Goal: Task Accomplishment & Management: Manage account settings

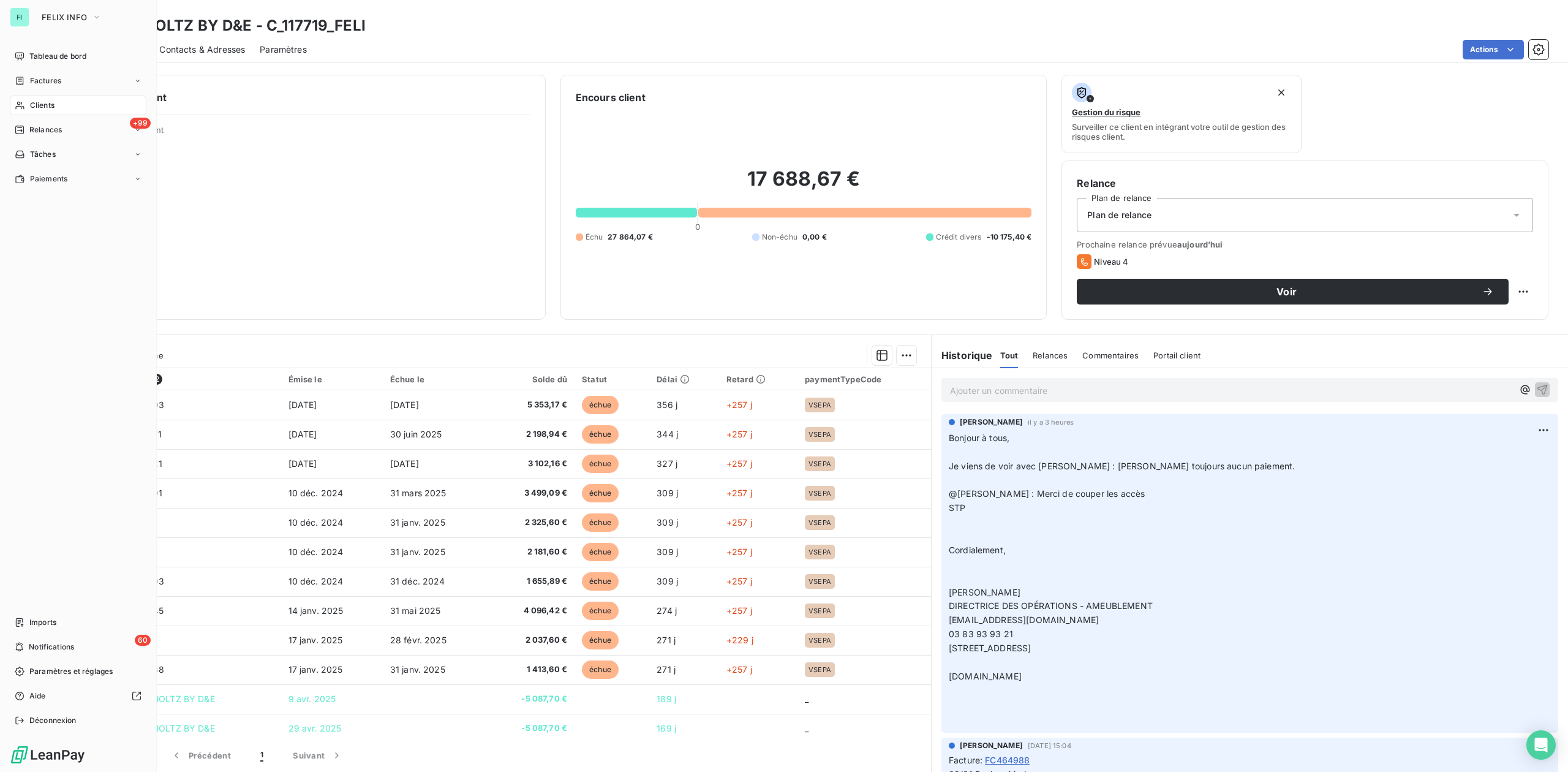
scroll to position [3185, 0]
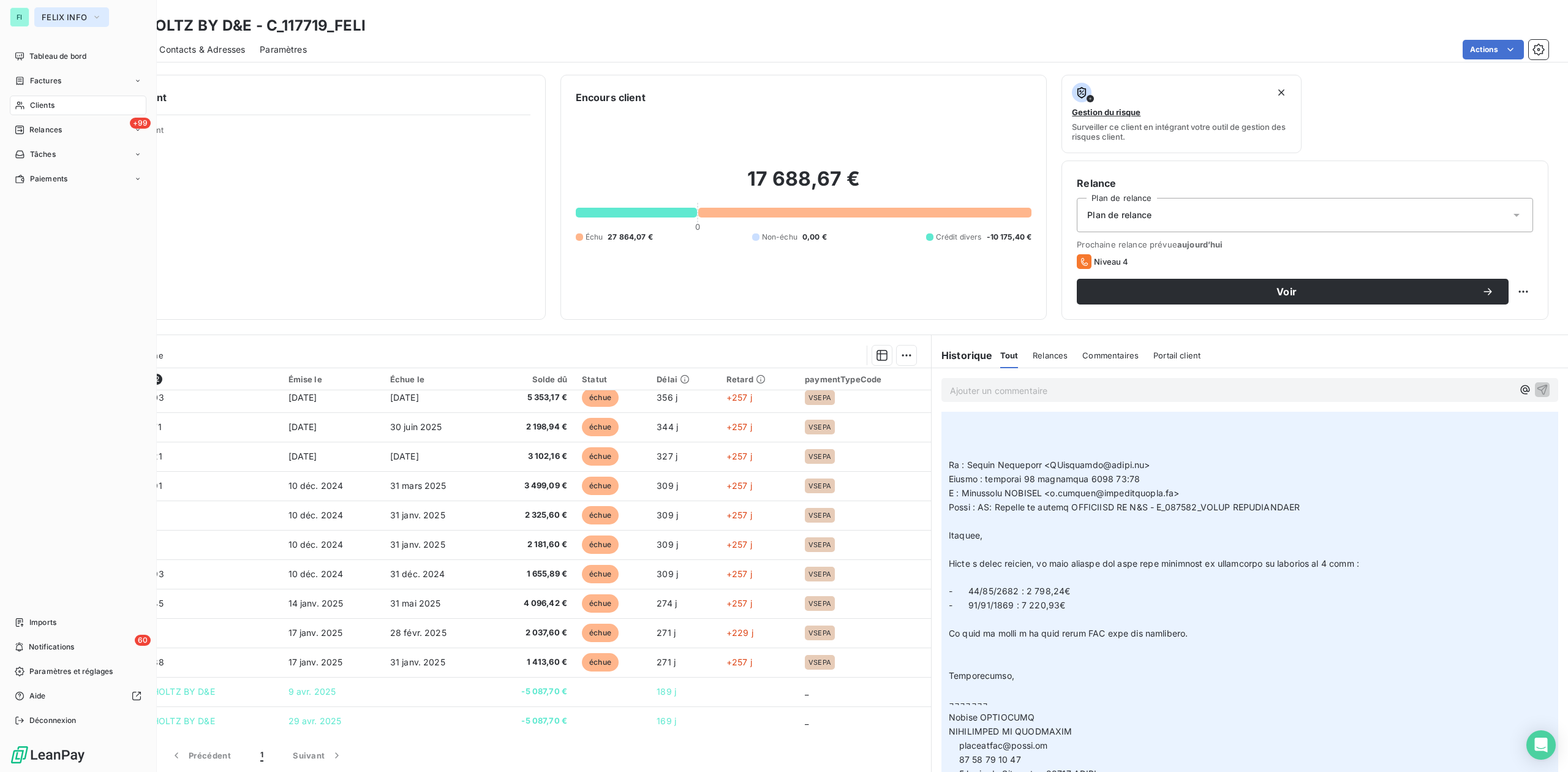
click at [64, 15] on span "FELIX INFO" at bounding box center [64, 17] width 45 height 10
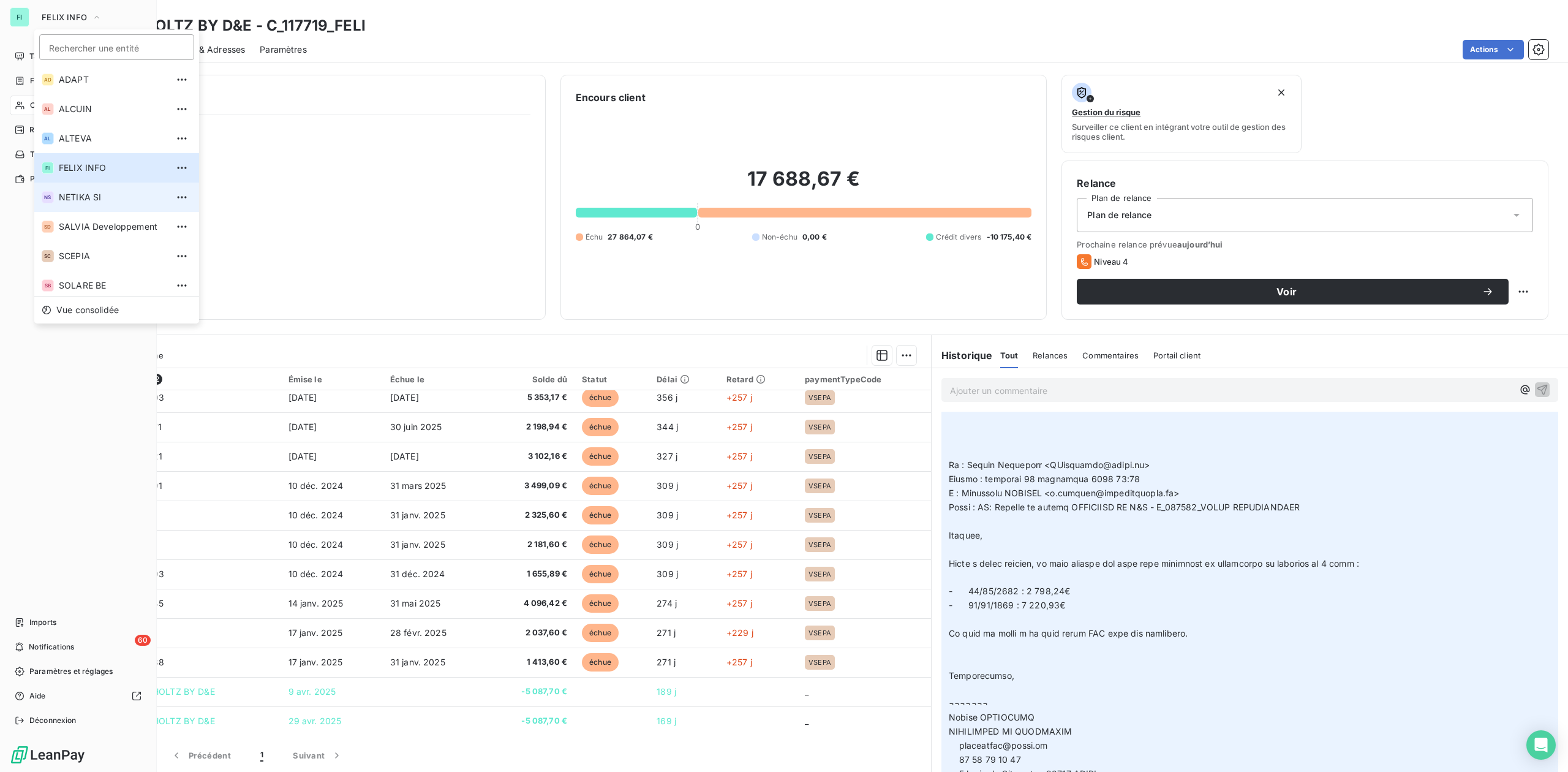
click at [72, 187] on li "NS NETIKA SI" at bounding box center [117, 197] width 165 height 29
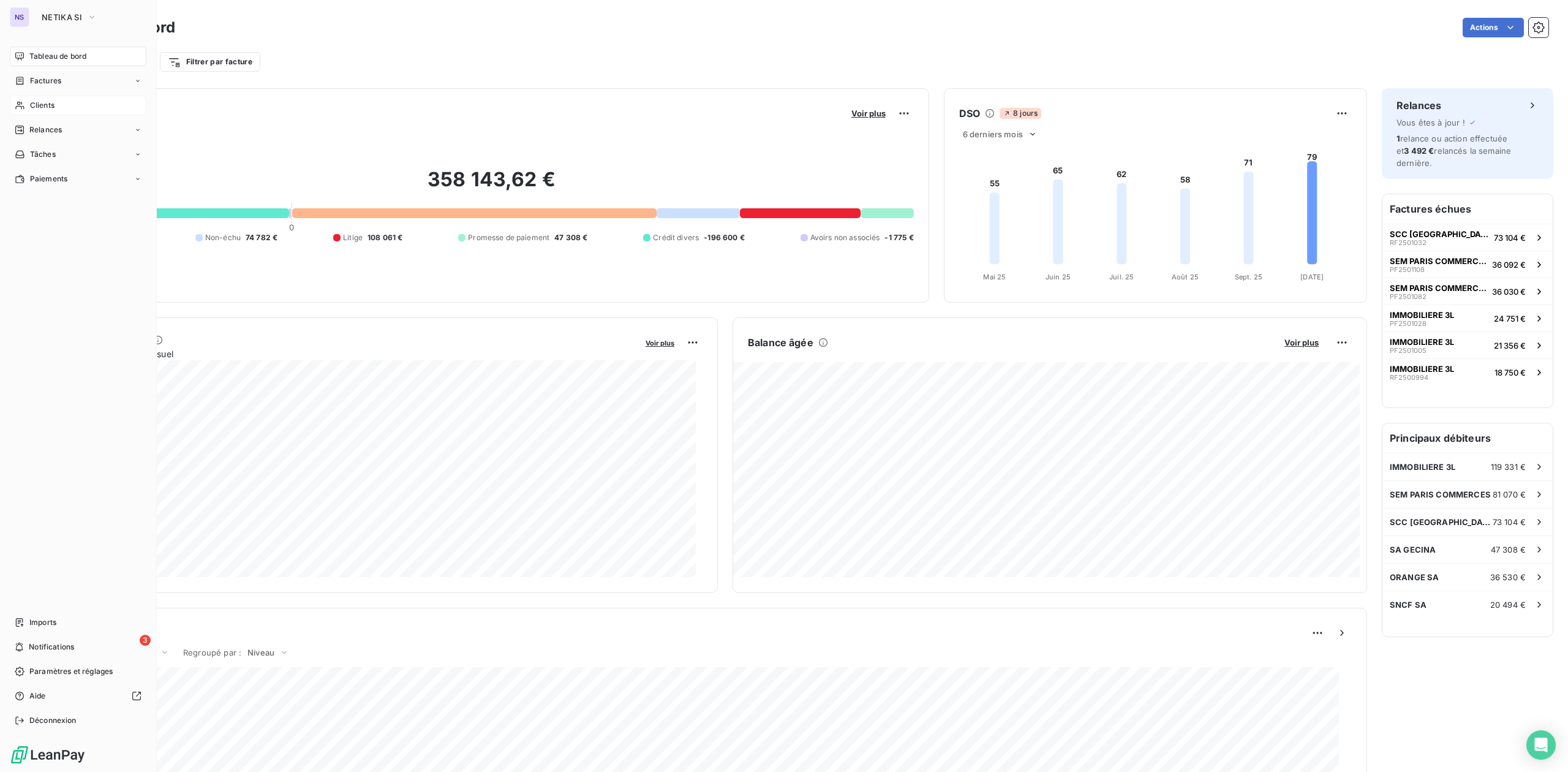
click at [42, 106] on span "Clients" at bounding box center [42, 105] width 24 height 11
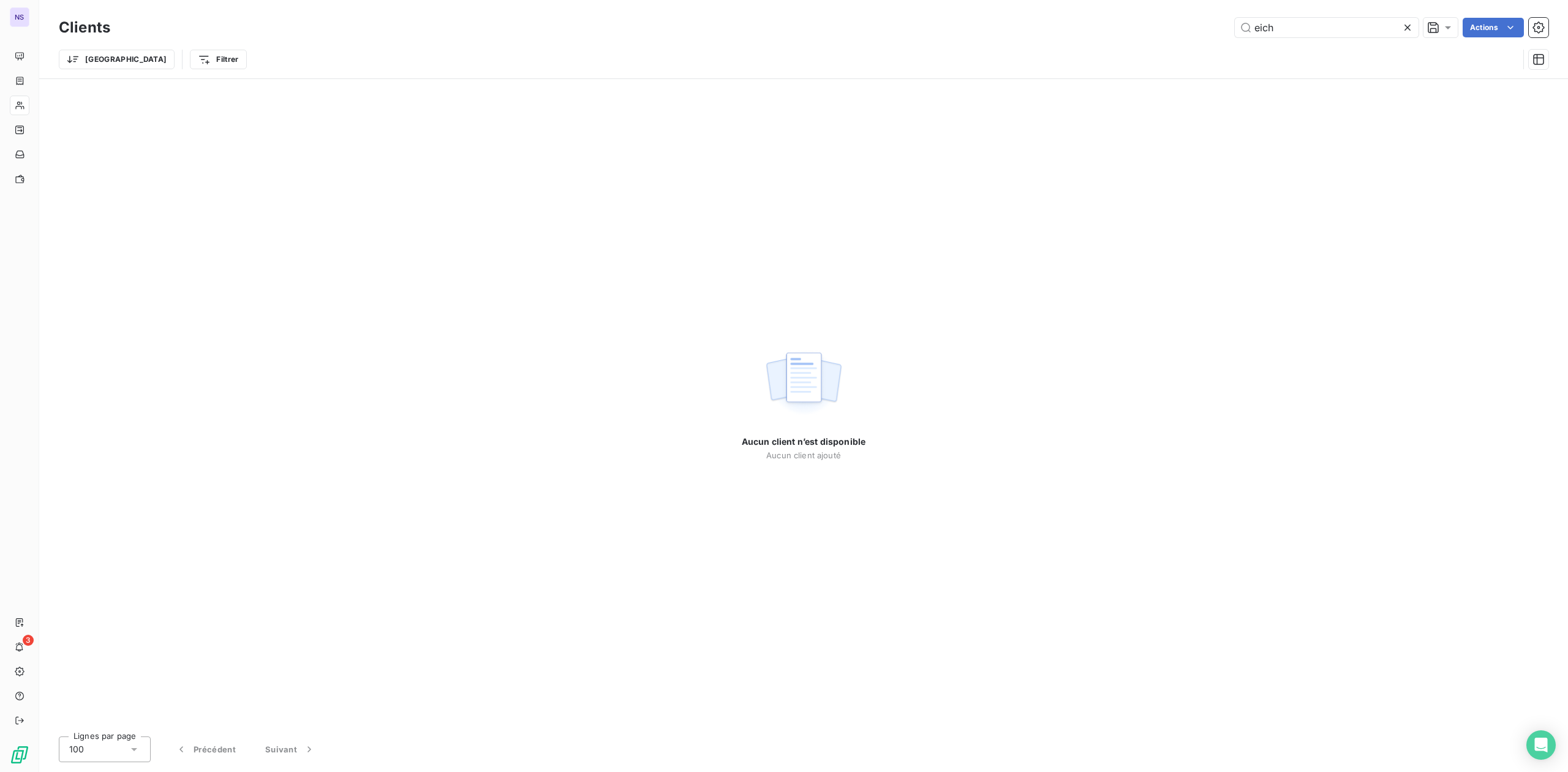
drag, startPoint x: 1368, startPoint y: 27, endPoint x: 1008, endPoint y: 27, distance: 360.0
click at [1038, 27] on div "eich Actions" at bounding box center [837, 27] width 1424 height 20
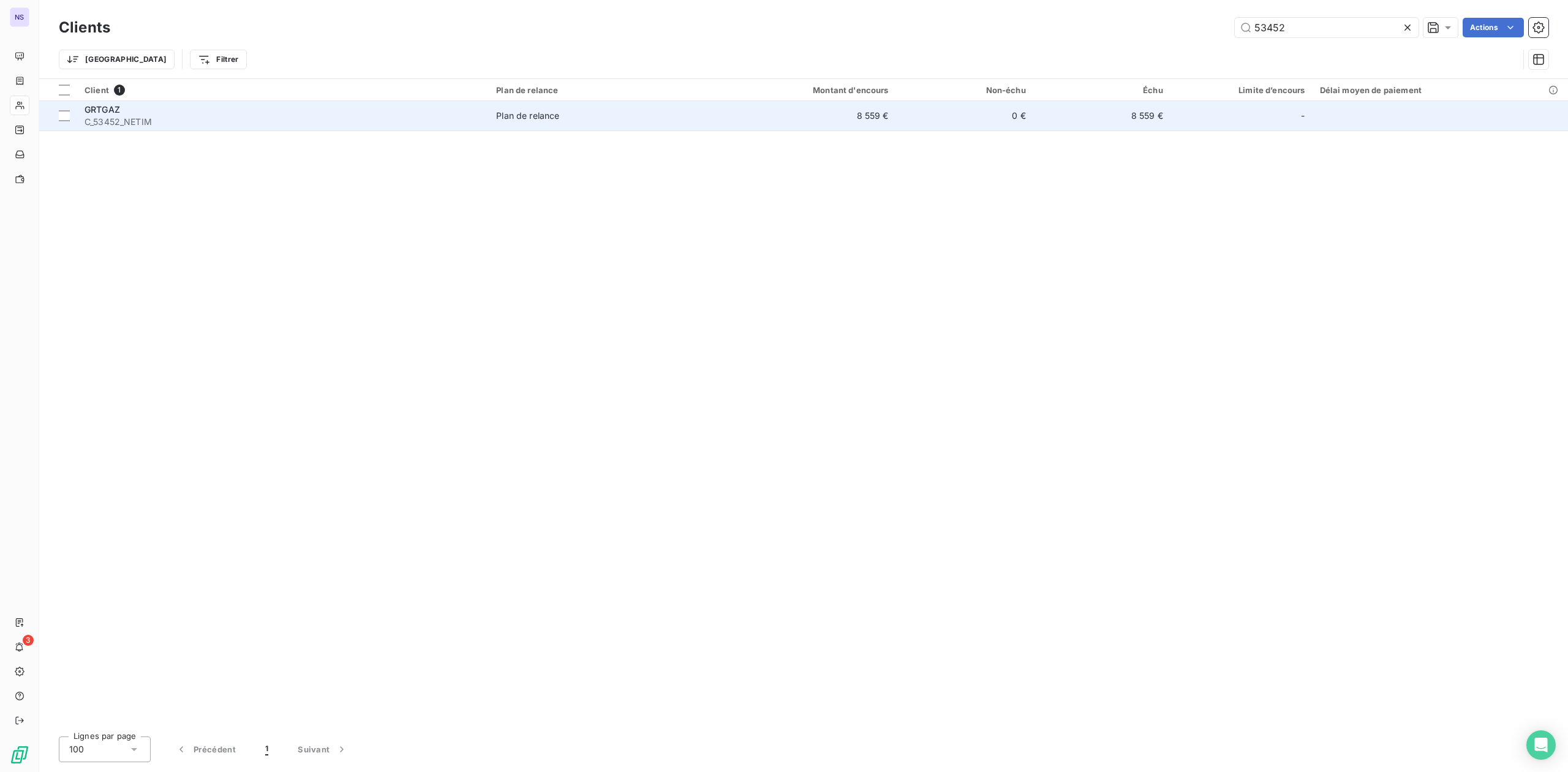
type input "53452"
click at [136, 116] on span "C_53452_NETIM" at bounding box center [283, 122] width 397 height 12
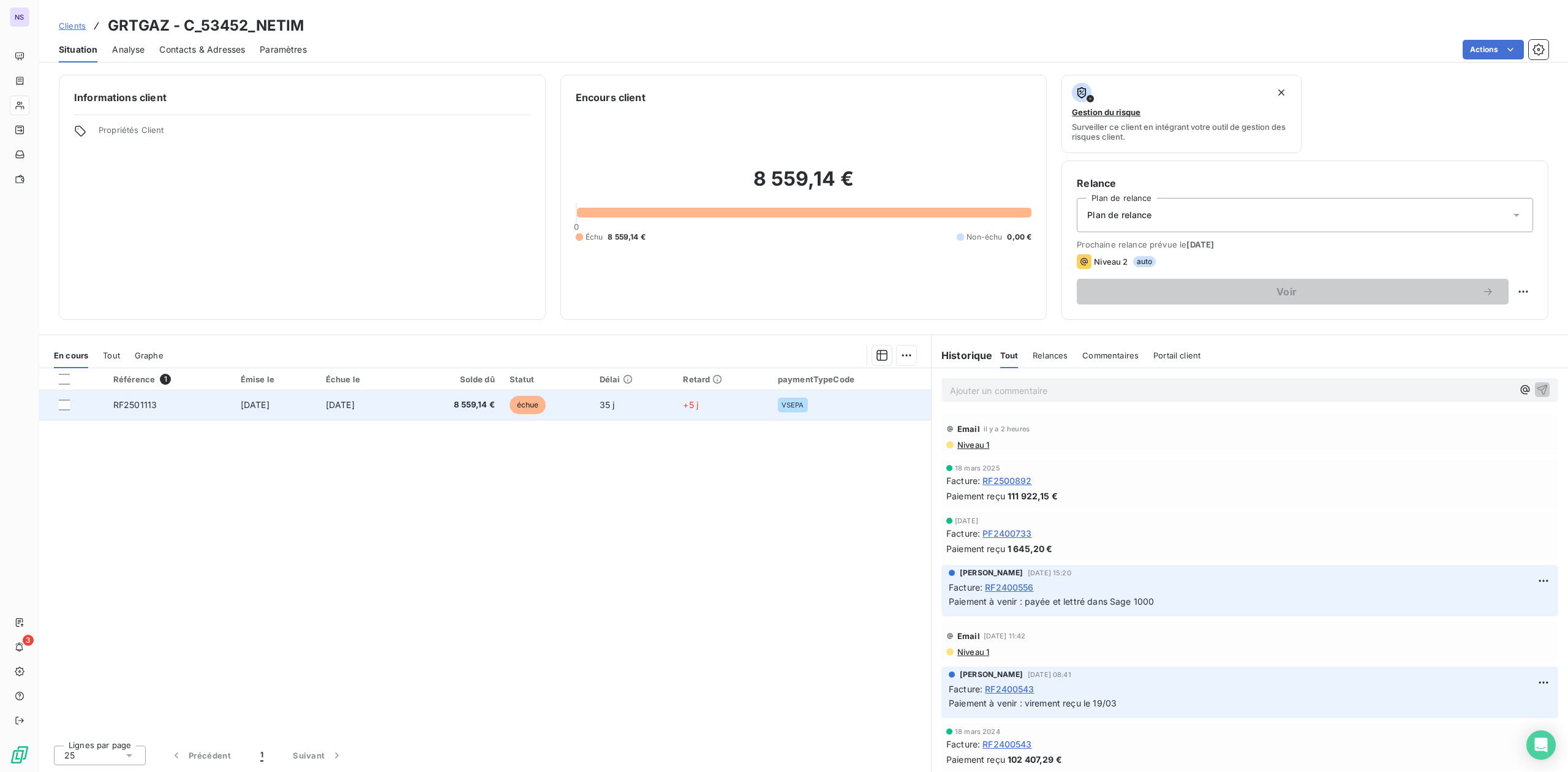
click at [260, 406] on span "[DATE]" at bounding box center [255, 405] width 29 height 11
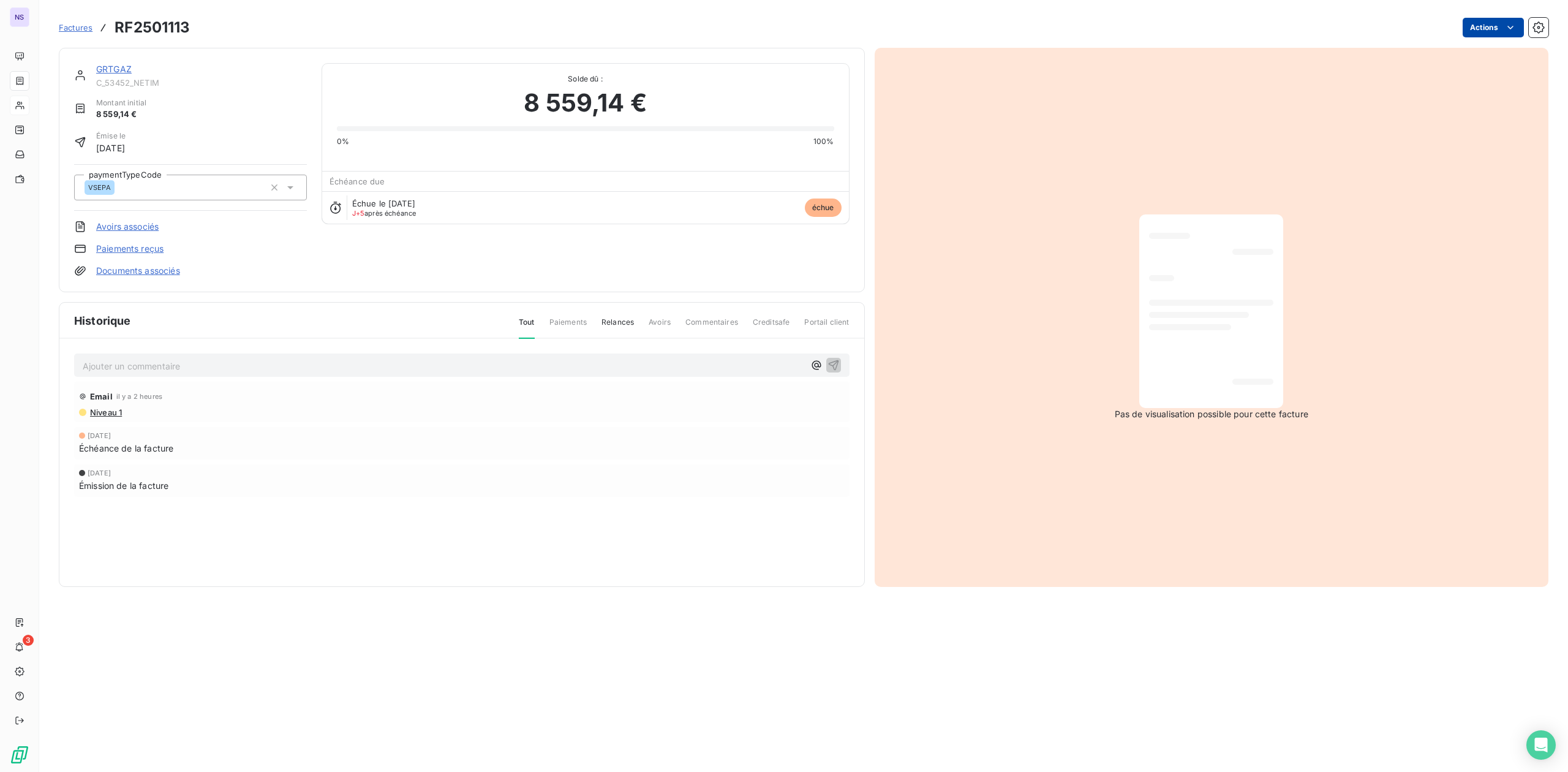
click at [1500, 25] on html "NS 3 Factures RF2501113 Actions GRTGAZ C_53452_NETIM Montant initial 8 559,14 €…" at bounding box center [784, 386] width 1568 height 772
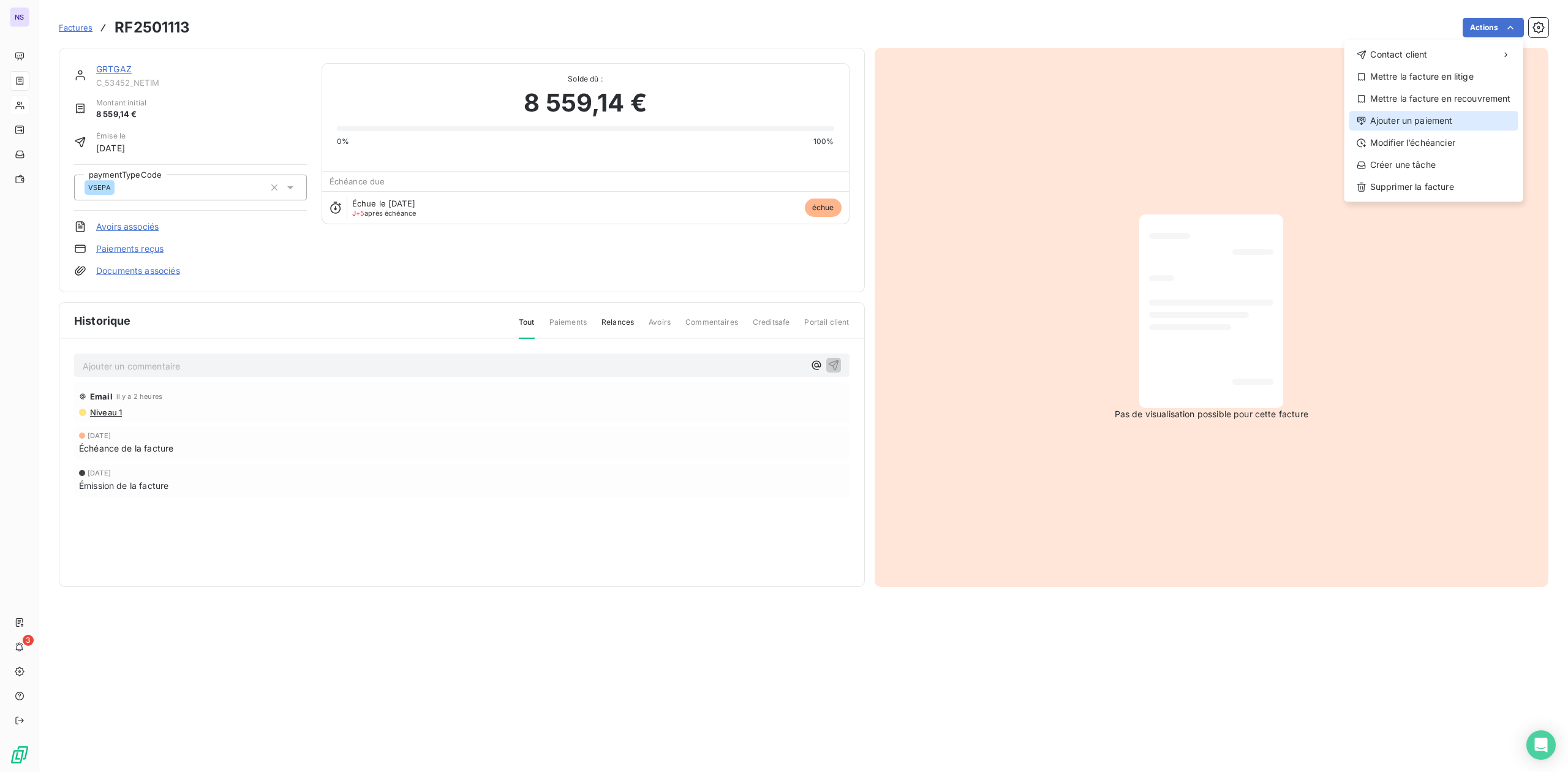
click at [1424, 120] on div "Ajouter un paiement" at bounding box center [1434, 121] width 169 height 20
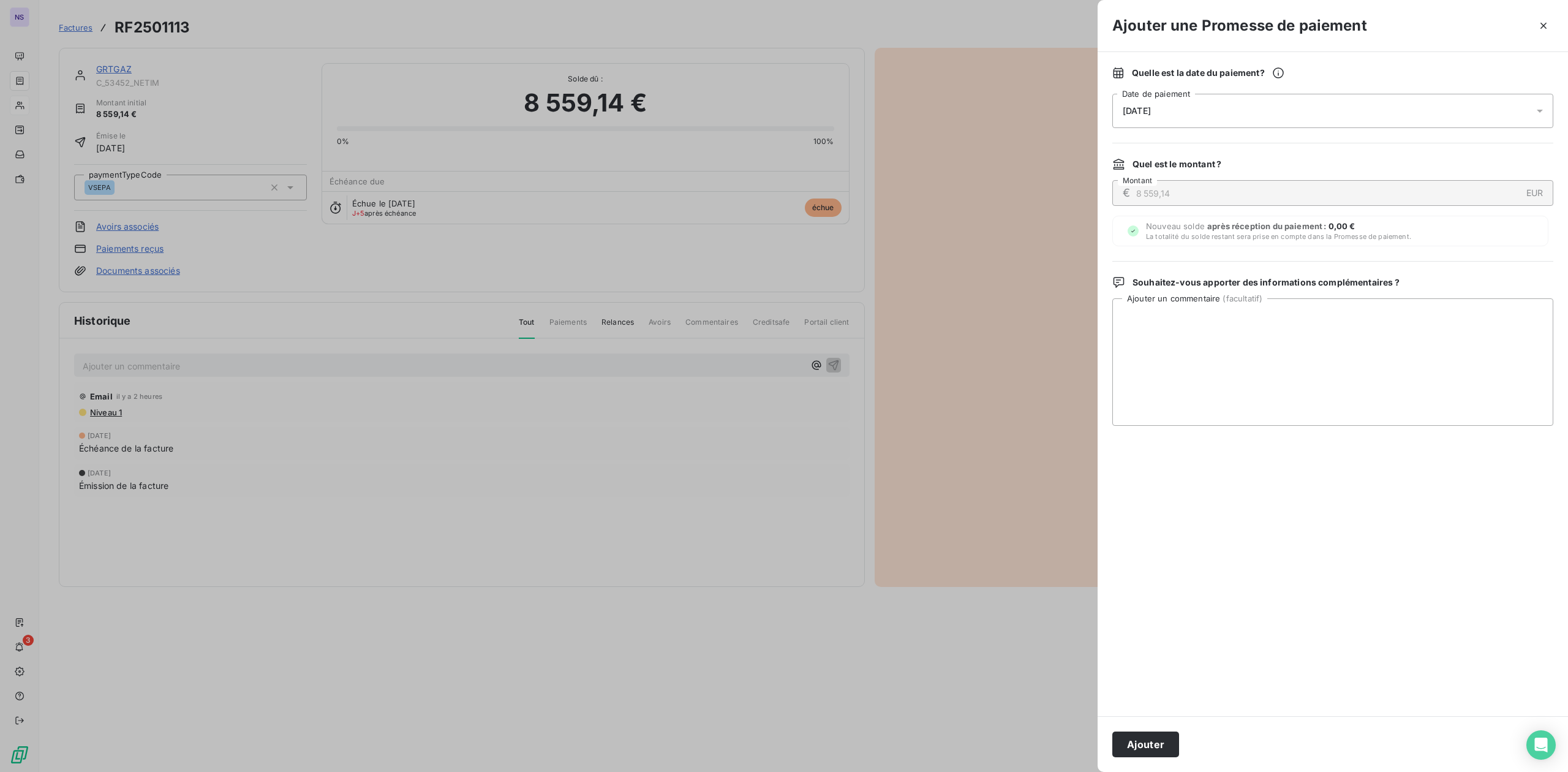
click at [1151, 110] on span "[DATE]" at bounding box center [1137, 111] width 28 height 10
click at [1295, 163] on icon "Go to next month" at bounding box center [1295, 164] width 10 height 10
click at [1220, 263] on button "13" at bounding box center [1221, 261] width 24 height 24
click at [1360, 326] on textarea "Ajouter un commentaire ( facultatif )" at bounding box center [1333, 361] width 441 height 127
type textarea "c"
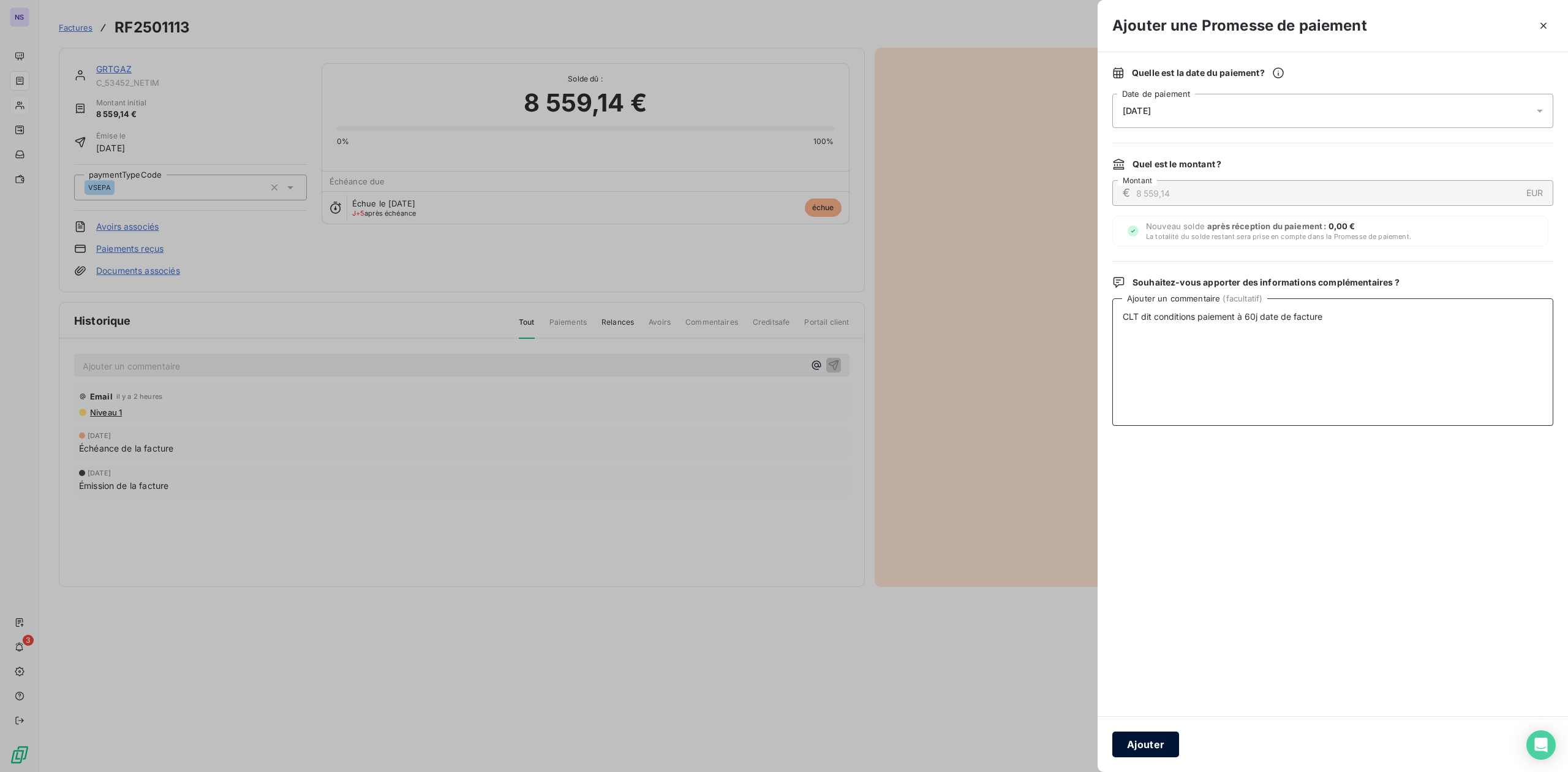
type textarea "CLT dit conditions paiement à 60j date de facture"
click at [1148, 738] on button "Ajouter" at bounding box center [1146, 744] width 67 height 26
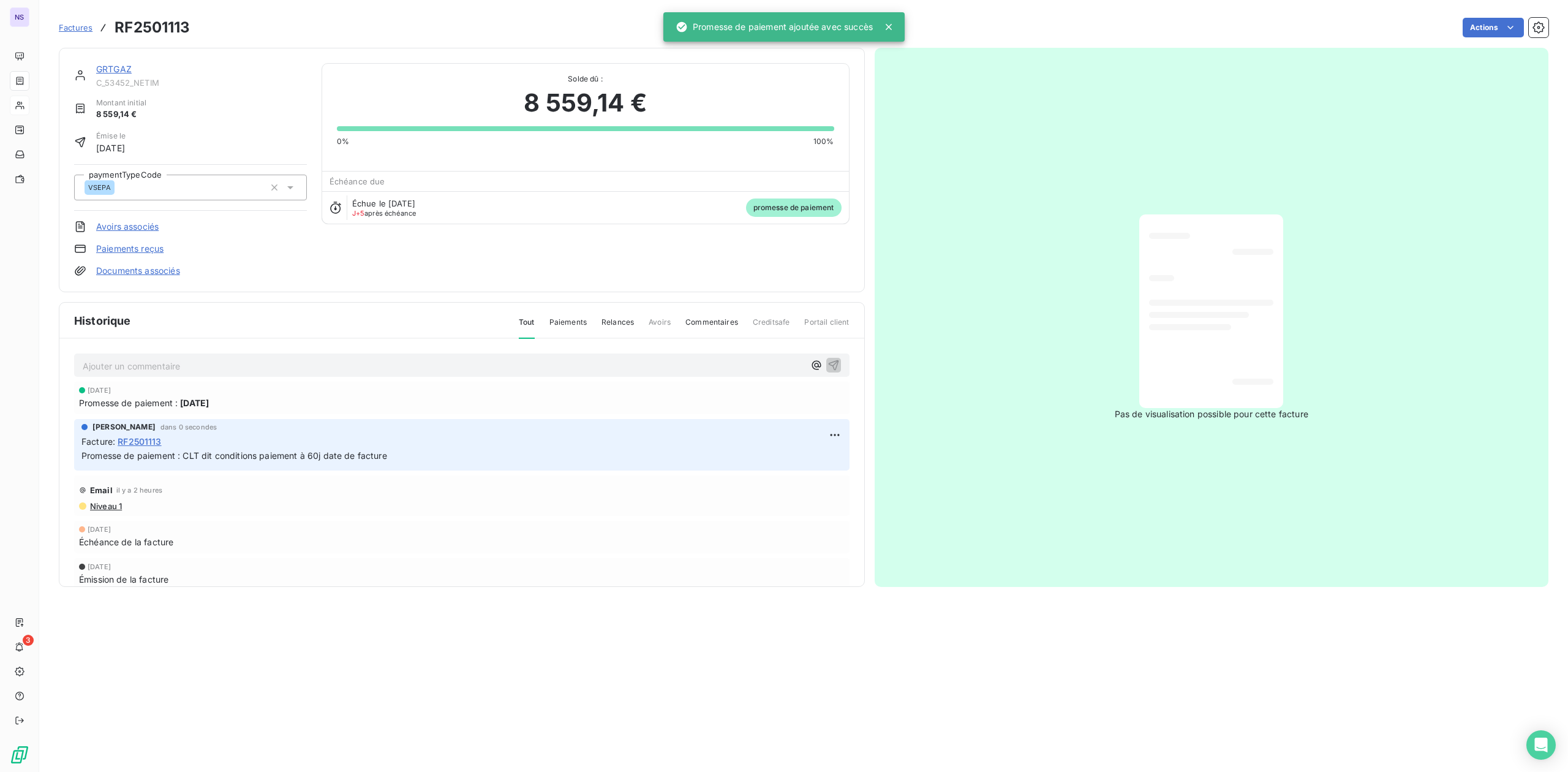
click at [104, 71] on link "GRTGAZ" at bounding box center [113, 69] width 36 height 11
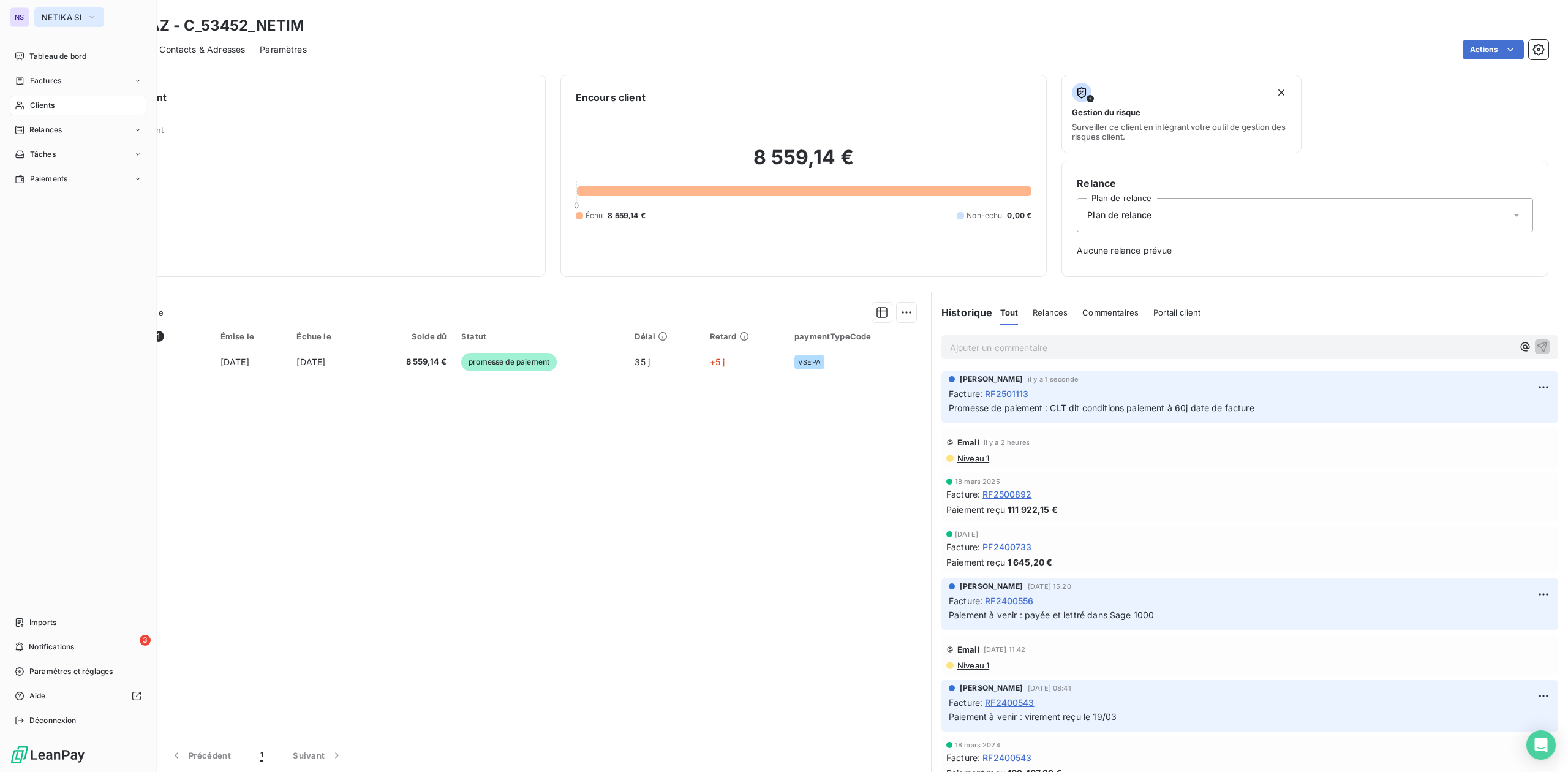
click at [54, 17] on span "NETIKA SI" at bounding box center [62, 17] width 41 height 10
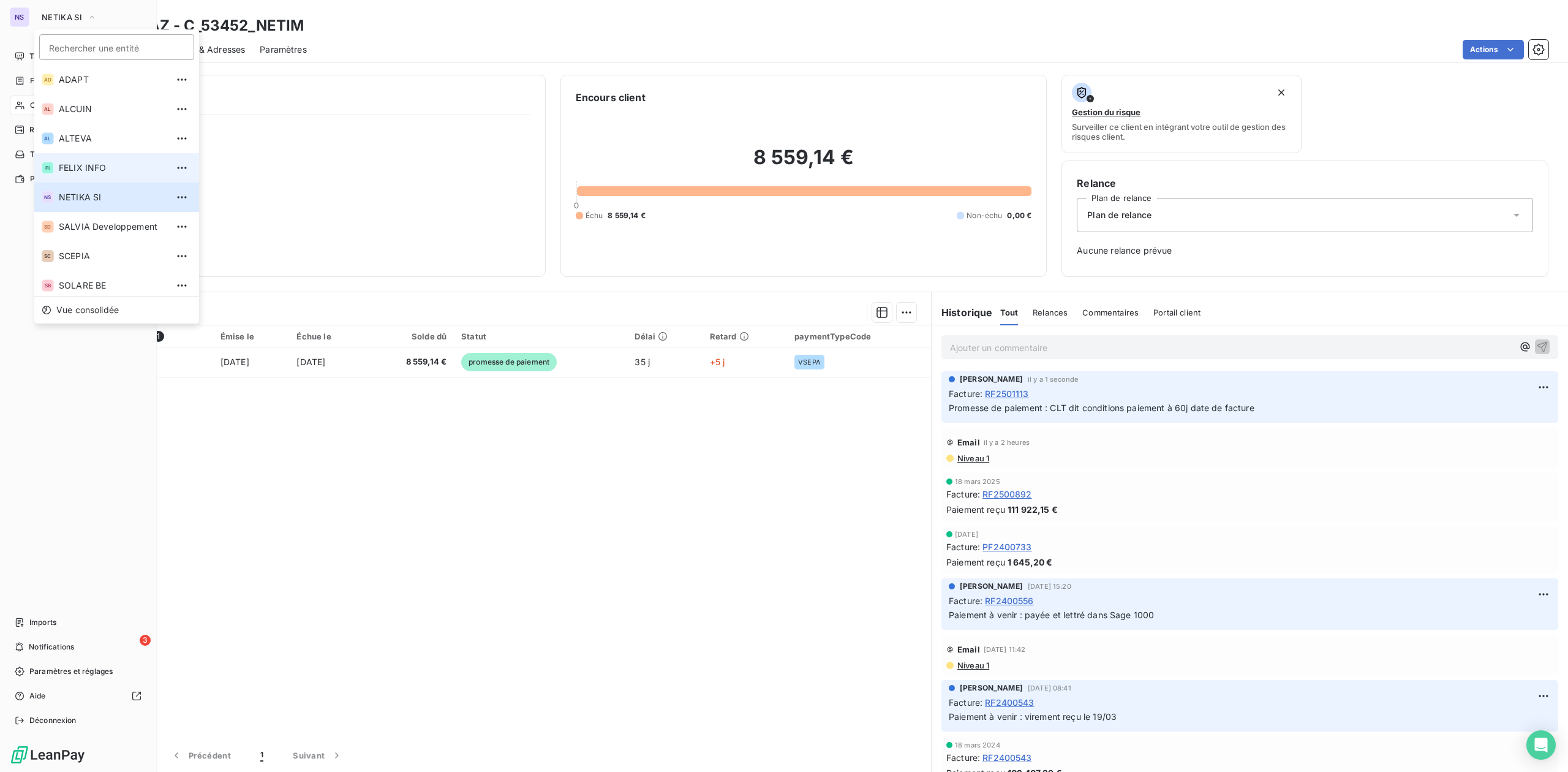
click at [89, 166] on span "FELIX INFO" at bounding box center [113, 167] width 108 height 12
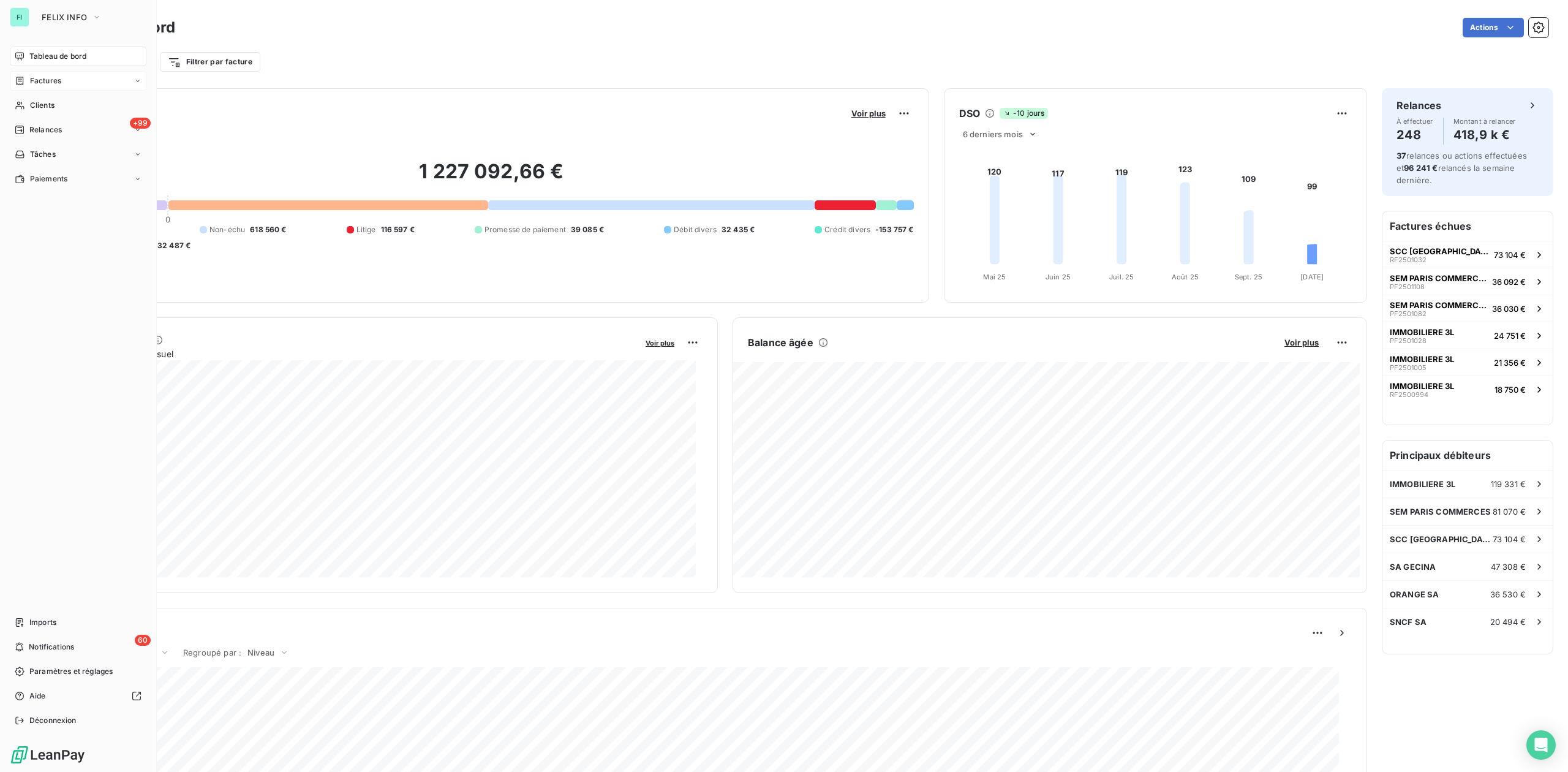
click at [47, 83] on span "Factures" at bounding box center [46, 80] width 32 height 11
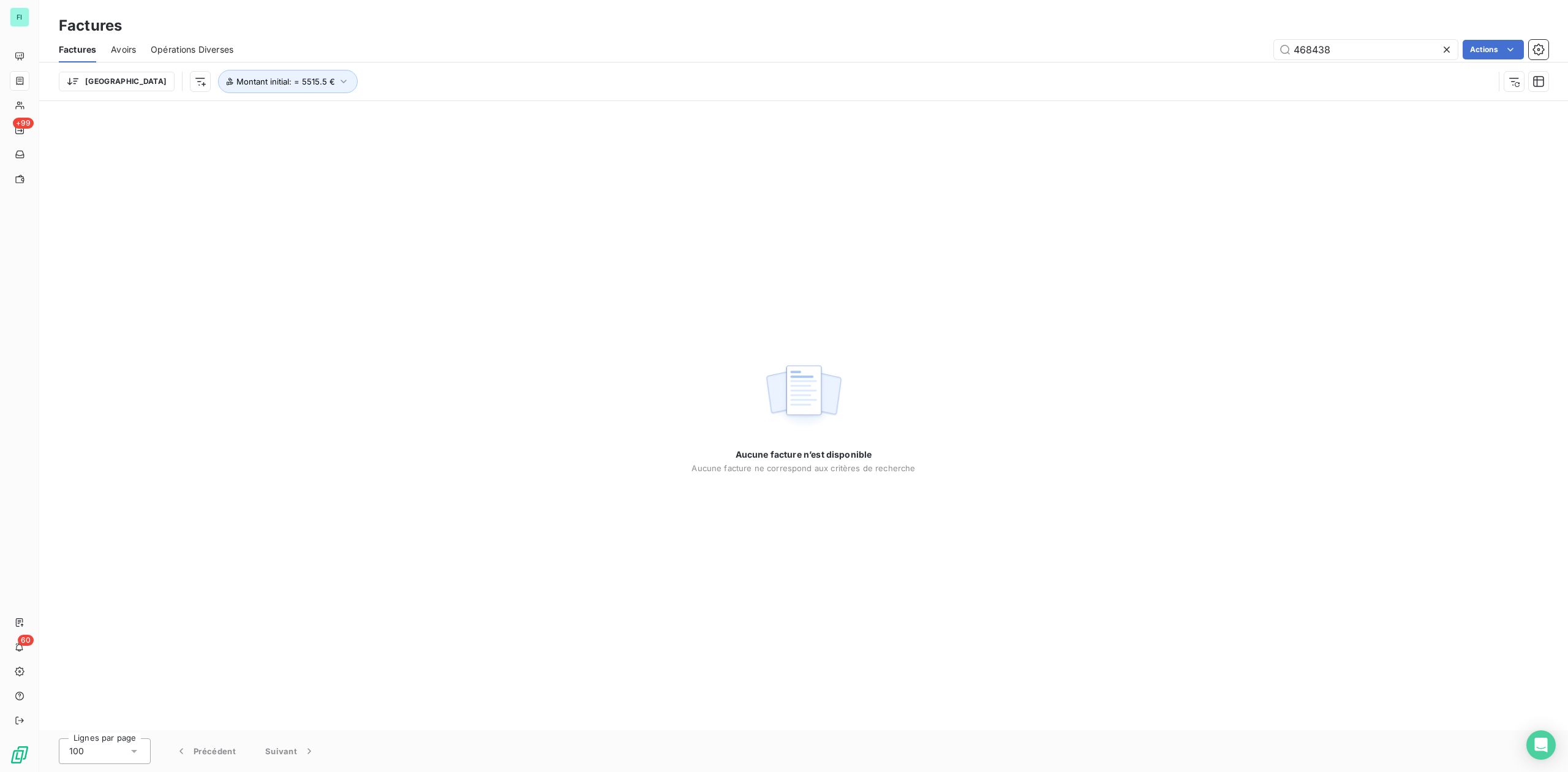
drag, startPoint x: 1327, startPoint y: 44, endPoint x: 1025, endPoint y: 47, distance: 302.0
click at [1074, 47] on div "468438 Actions" at bounding box center [898, 50] width 1301 height 20
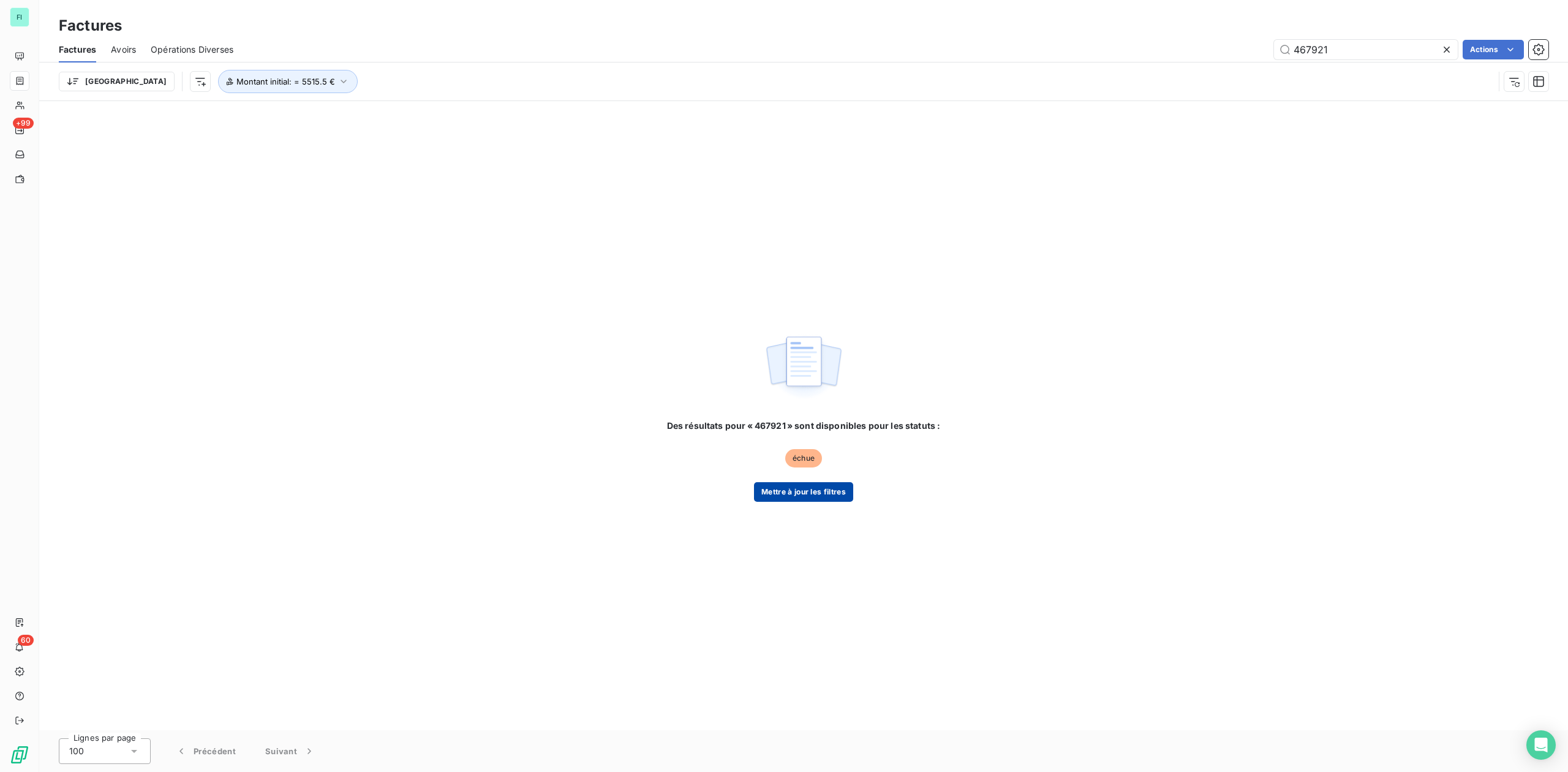
type input "467921"
click at [779, 495] on button "Mettre à jour les filtres" at bounding box center [804, 492] width 99 height 20
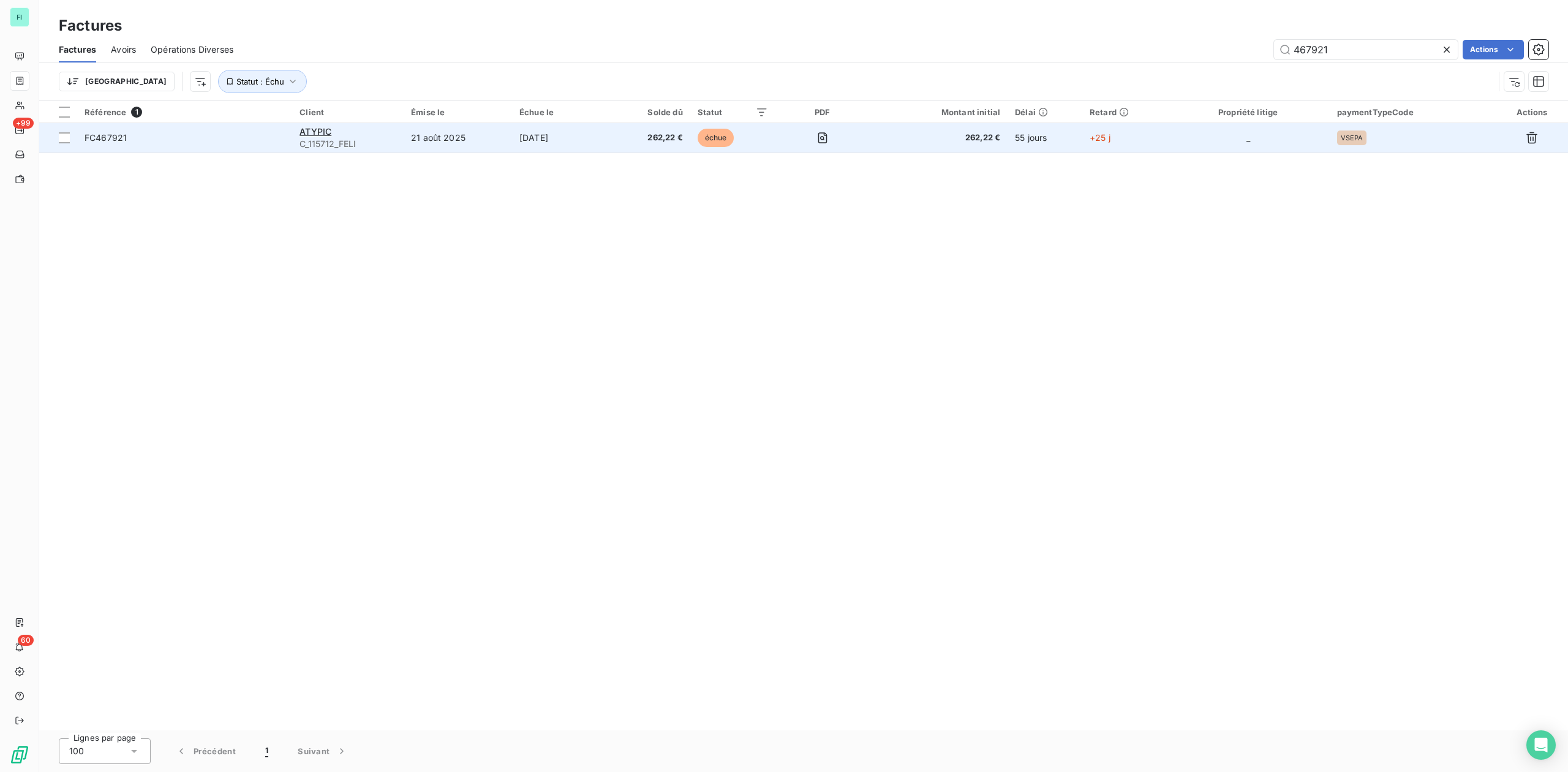
click at [444, 132] on td "21 août 2025" at bounding box center [458, 137] width 108 height 29
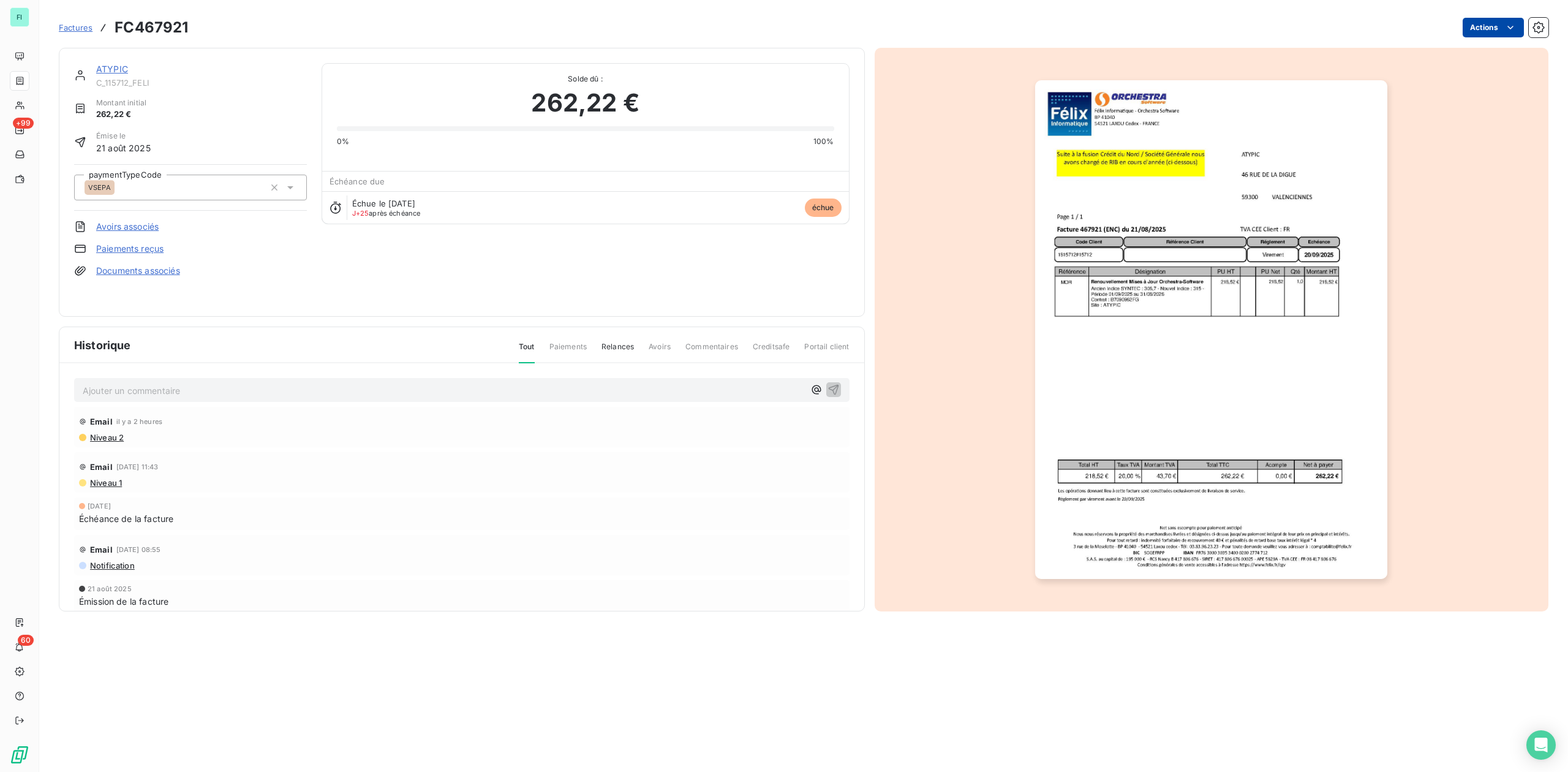
click at [1502, 28] on html "FI +99 60 Factures FC467921 Actions ATYPIC C_115712_FELI Montant initial 262,22…" at bounding box center [784, 386] width 1568 height 772
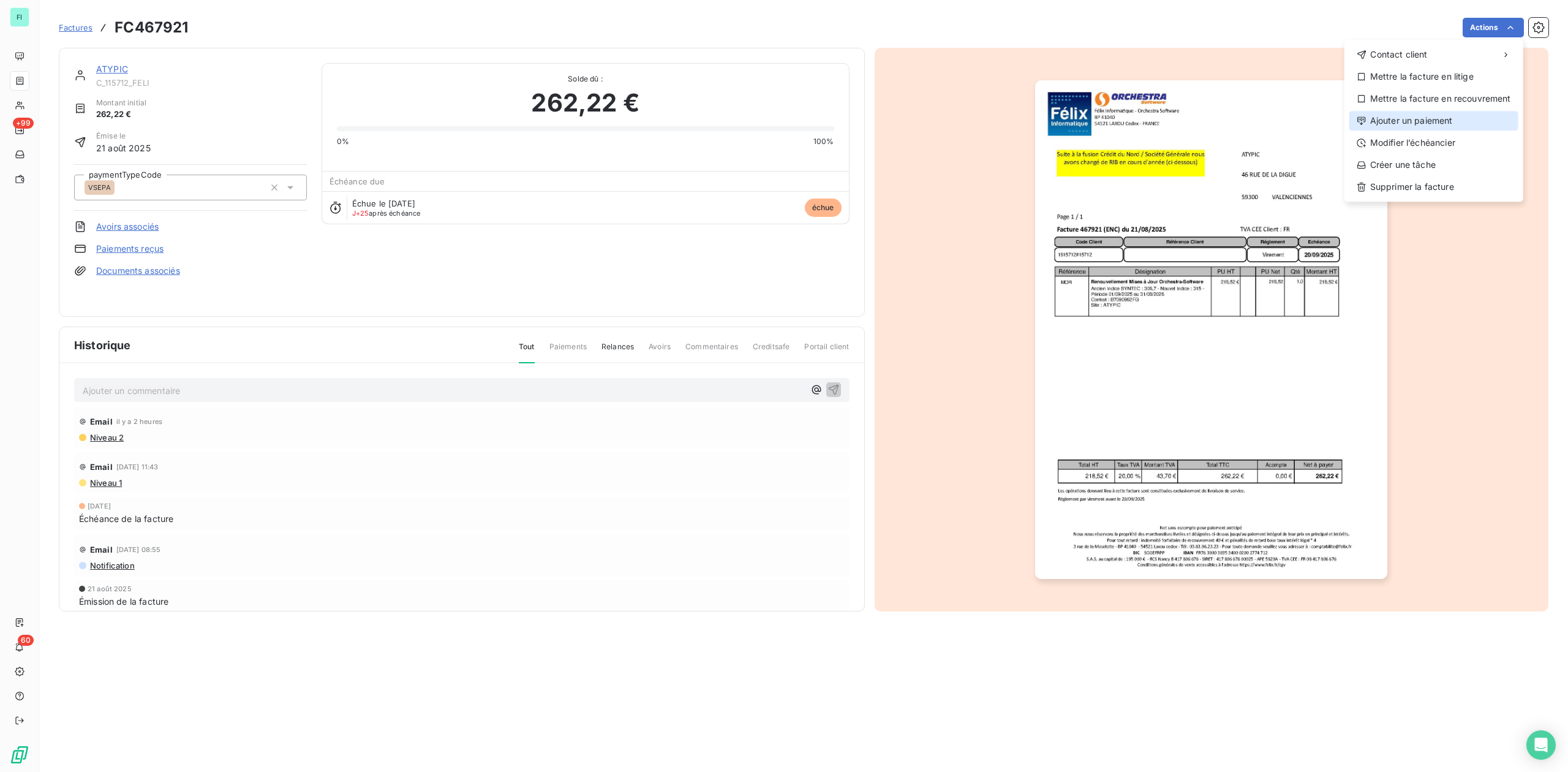
click at [1426, 116] on div "Ajouter un paiement" at bounding box center [1434, 121] width 169 height 20
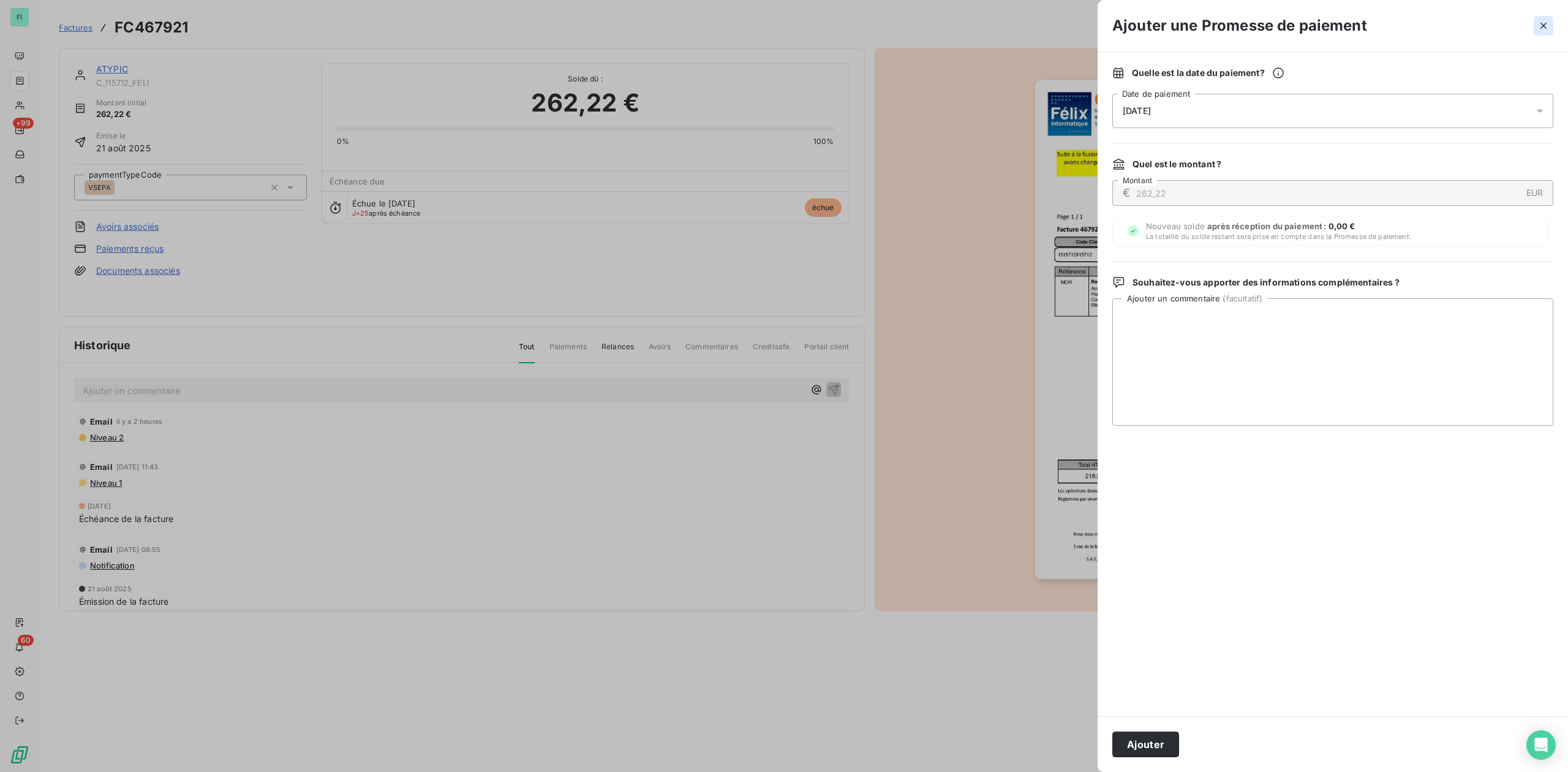
click at [1546, 25] on icon "button" at bounding box center [1543, 26] width 12 height 12
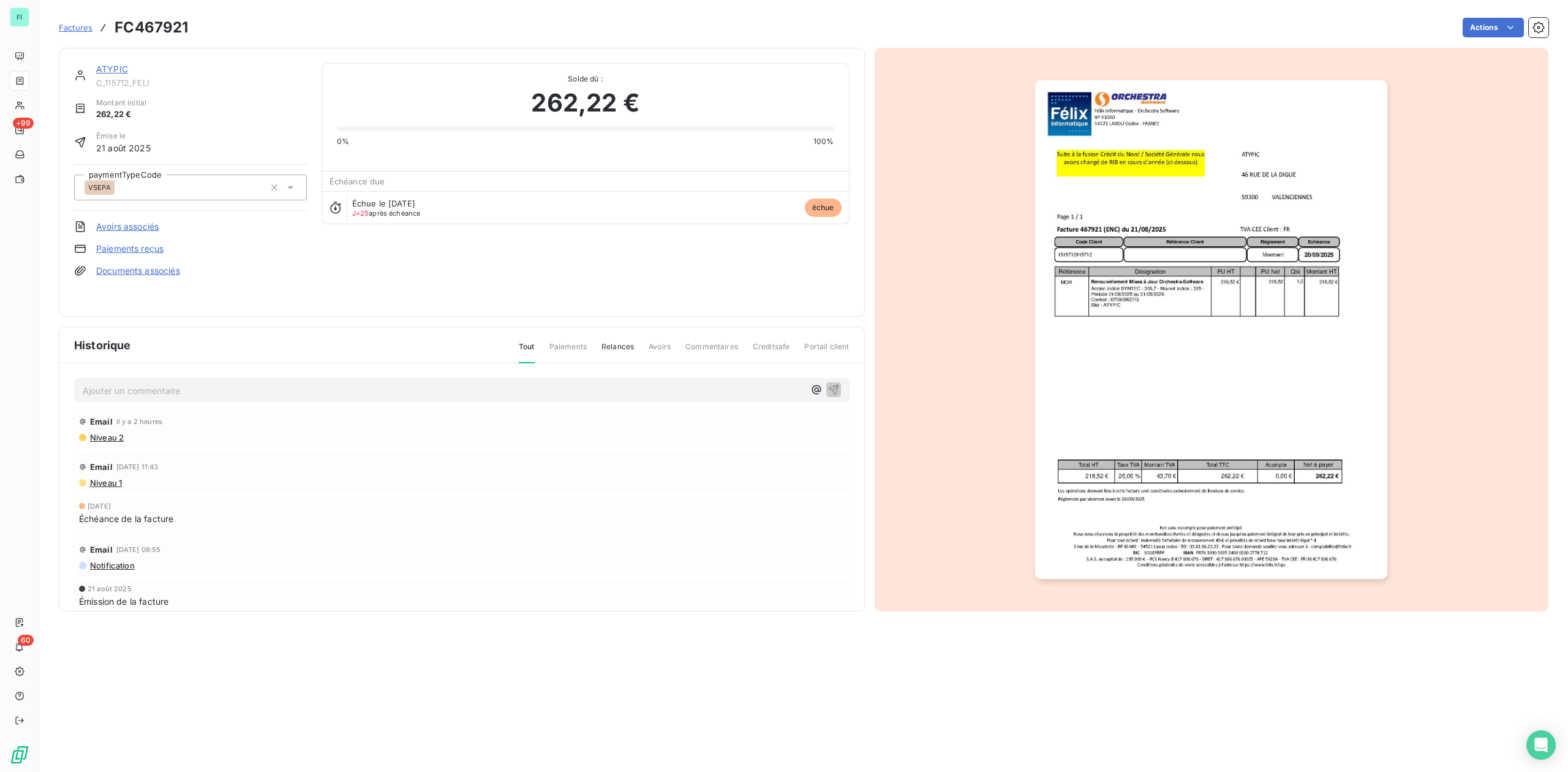
click at [106, 67] on link "ATYPIC" at bounding box center [112, 69] width 32 height 11
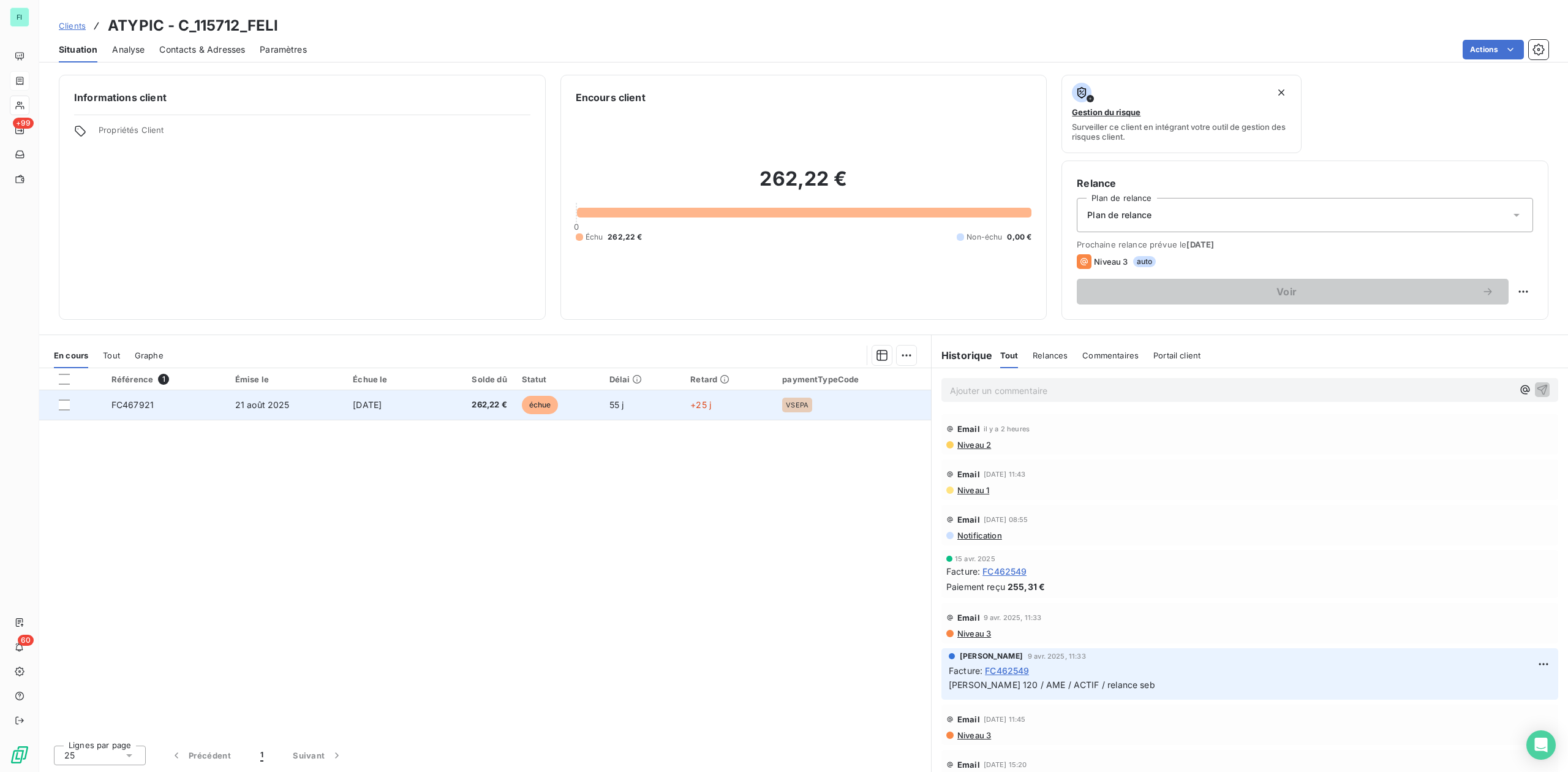
click at [425, 403] on td "[DATE]" at bounding box center [387, 405] width 84 height 29
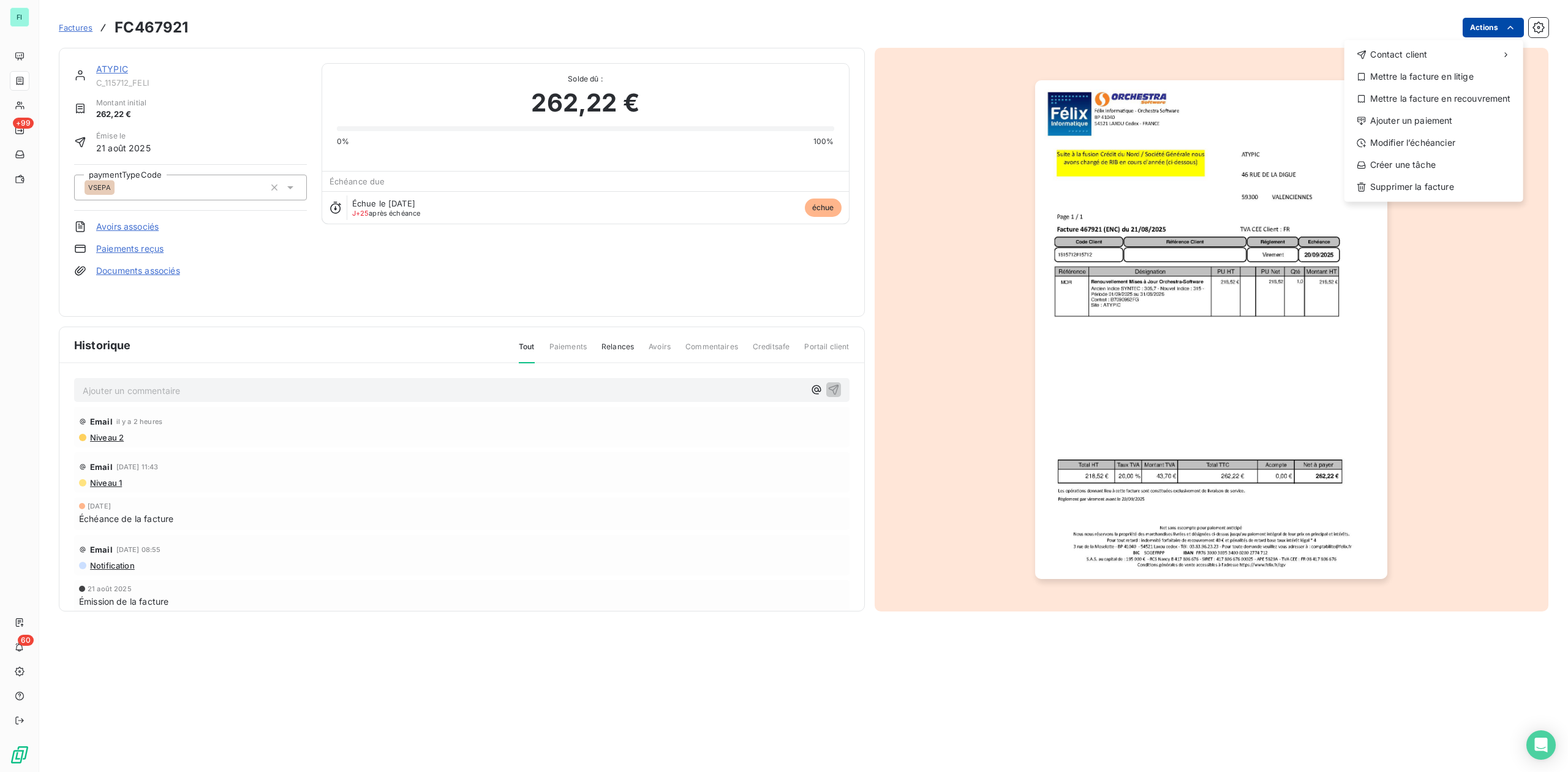
click at [1497, 31] on html "FI +99 60 Factures FC467921 Actions Contact client Mettre la facture en litige …" at bounding box center [784, 386] width 1568 height 772
click at [1412, 122] on div "Ajouter un paiement" at bounding box center [1434, 121] width 169 height 20
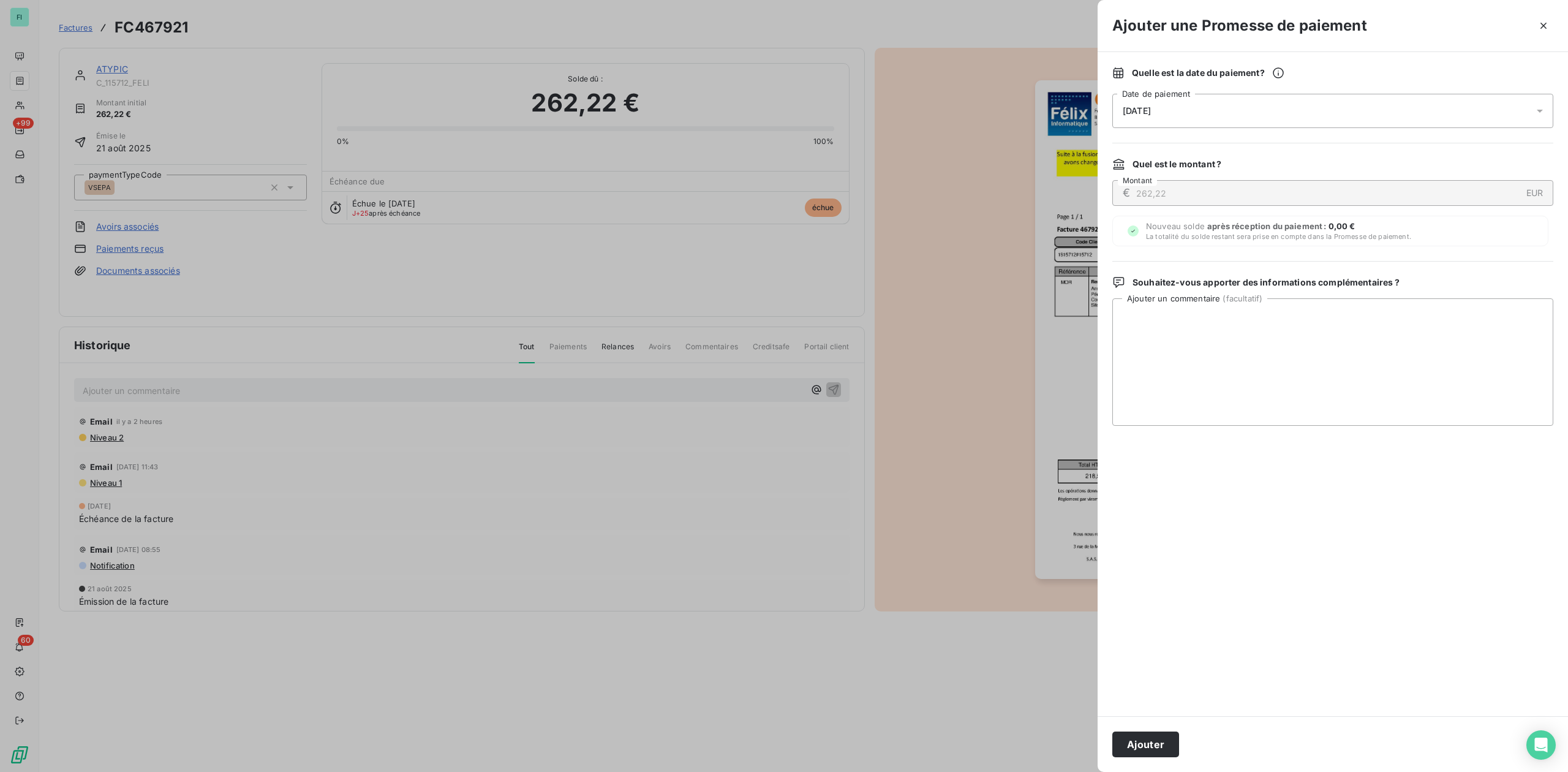
click at [1143, 108] on span "[DATE]" at bounding box center [1137, 111] width 28 height 10
click at [1222, 286] on button "23" at bounding box center [1221, 286] width 24 height 24
click at [1346, 319] on textarea "Ajouter un commentaire ( facultatif )" at bounding box center [1333, 361] width 441 height 127
paste textarea "Bonjour [PERSON_NAME] Effectivement, désolé elle sera réglée fin de semaine. Bi…"
type textarea "Bonjour [PERSON_NAME] Effectivement, désolé elle sera réglée fin de semaine. Bi…"
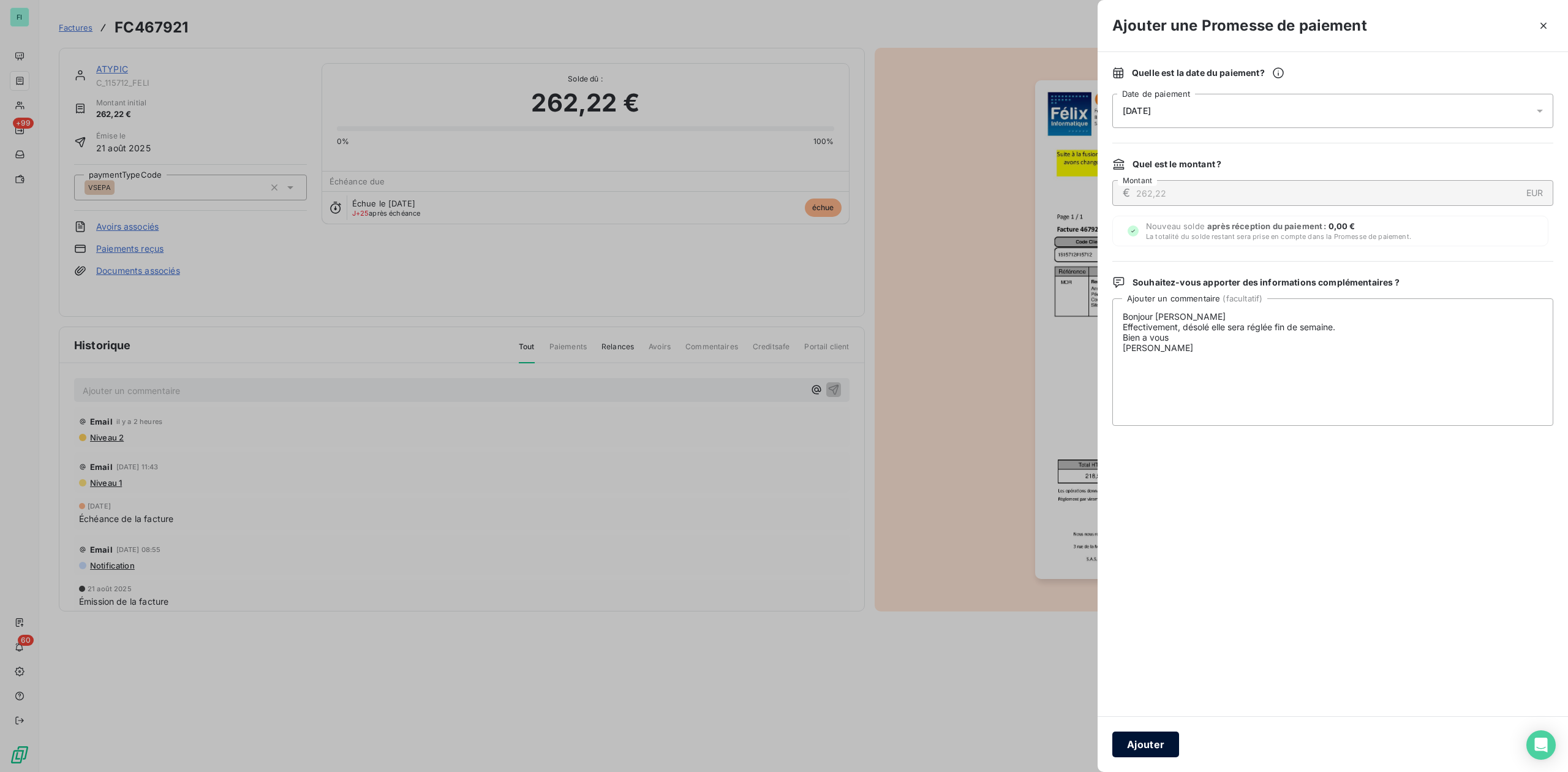
click at [1130, 745] on button "Ajouter" at bounding box center [1146, 744] width 67 height 26
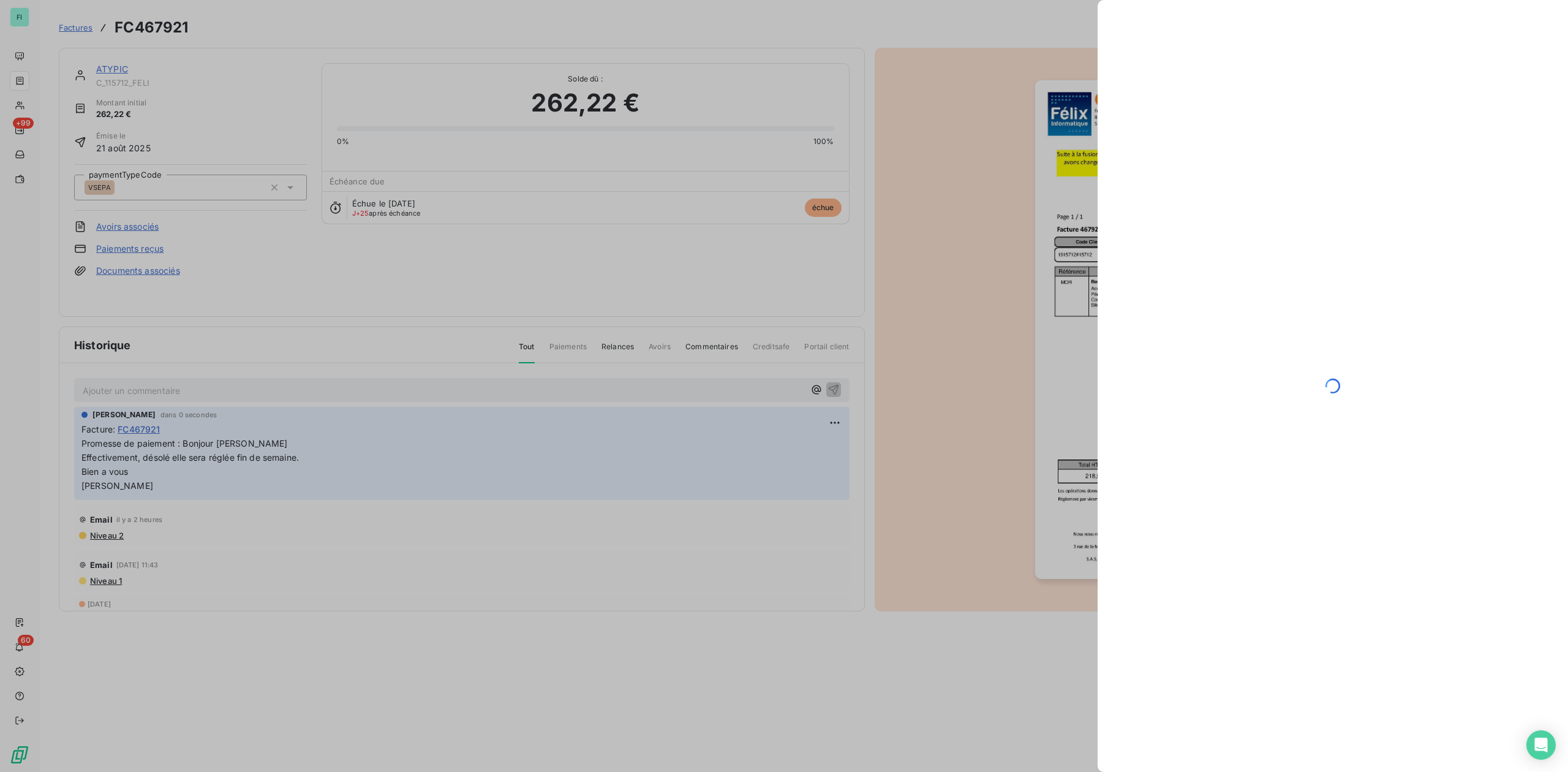
click at [106, 68] on div at bounding box center [784, 386] width 1568 height 772
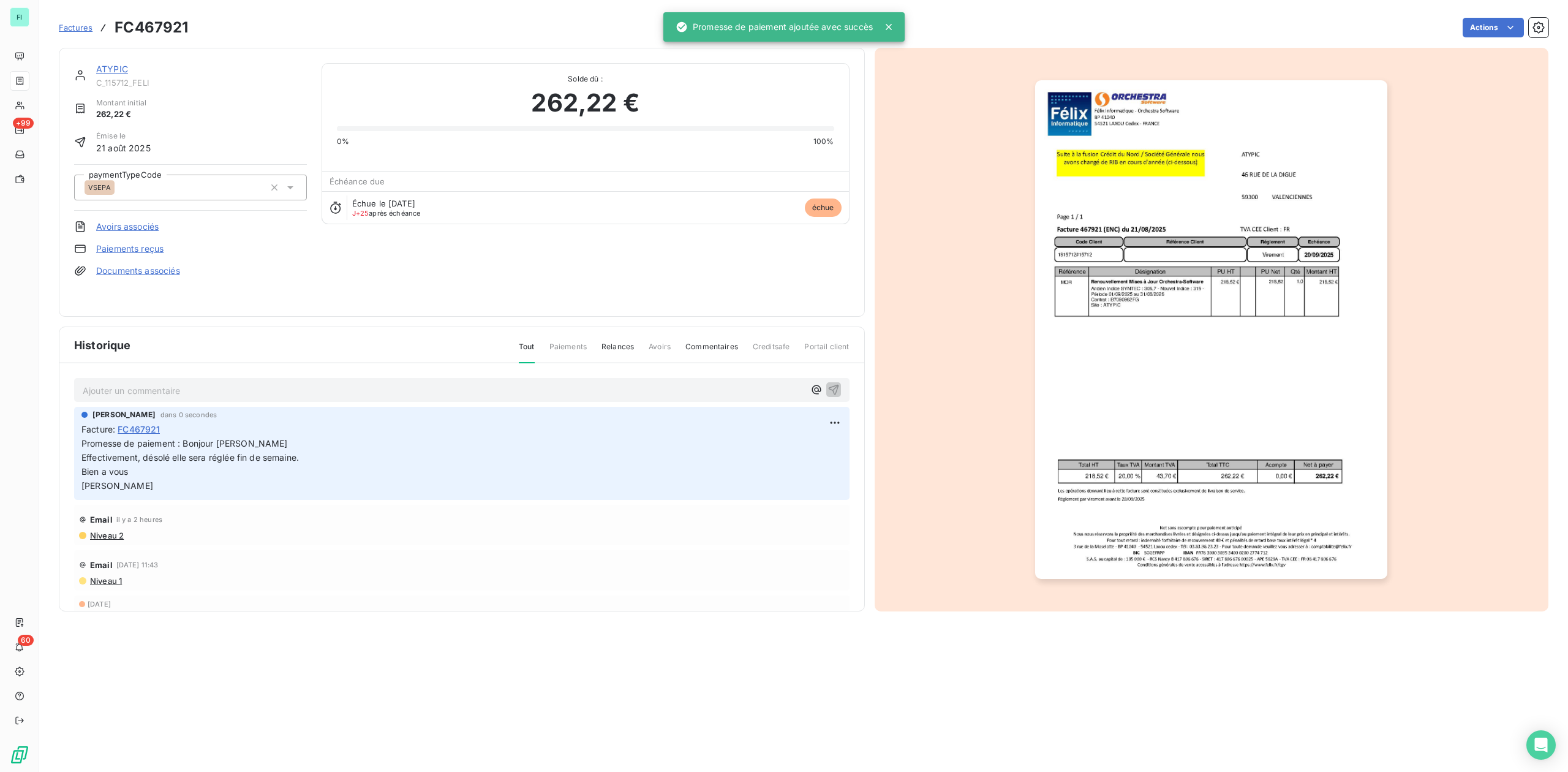
click at [106, 68] on link "ATYPIC" at bounding box center [112, 69] width 32 height 11
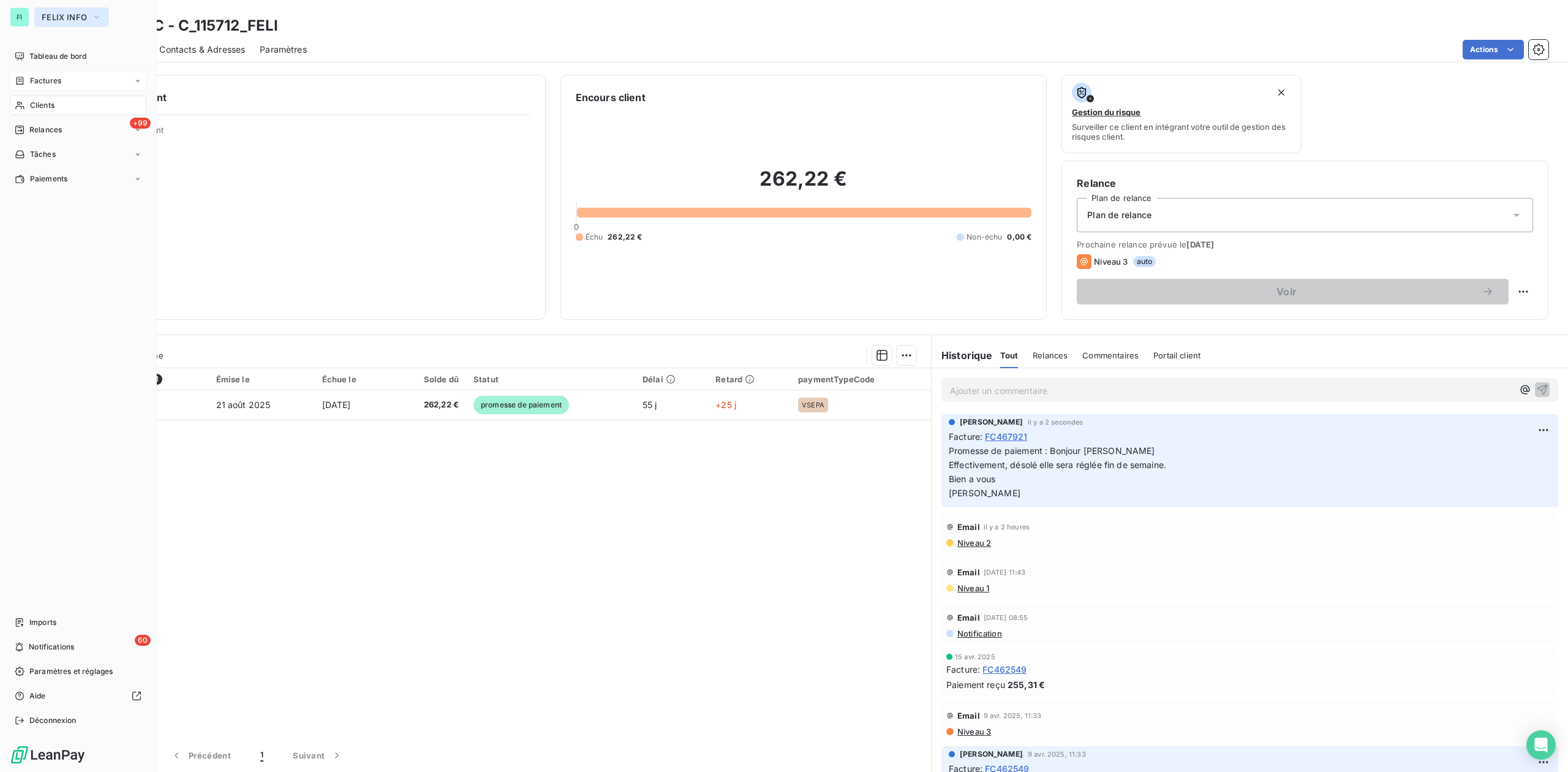
click at [60, 15] on span "FELIX INFO" at bounding box center [64, 17] width 45 height 10
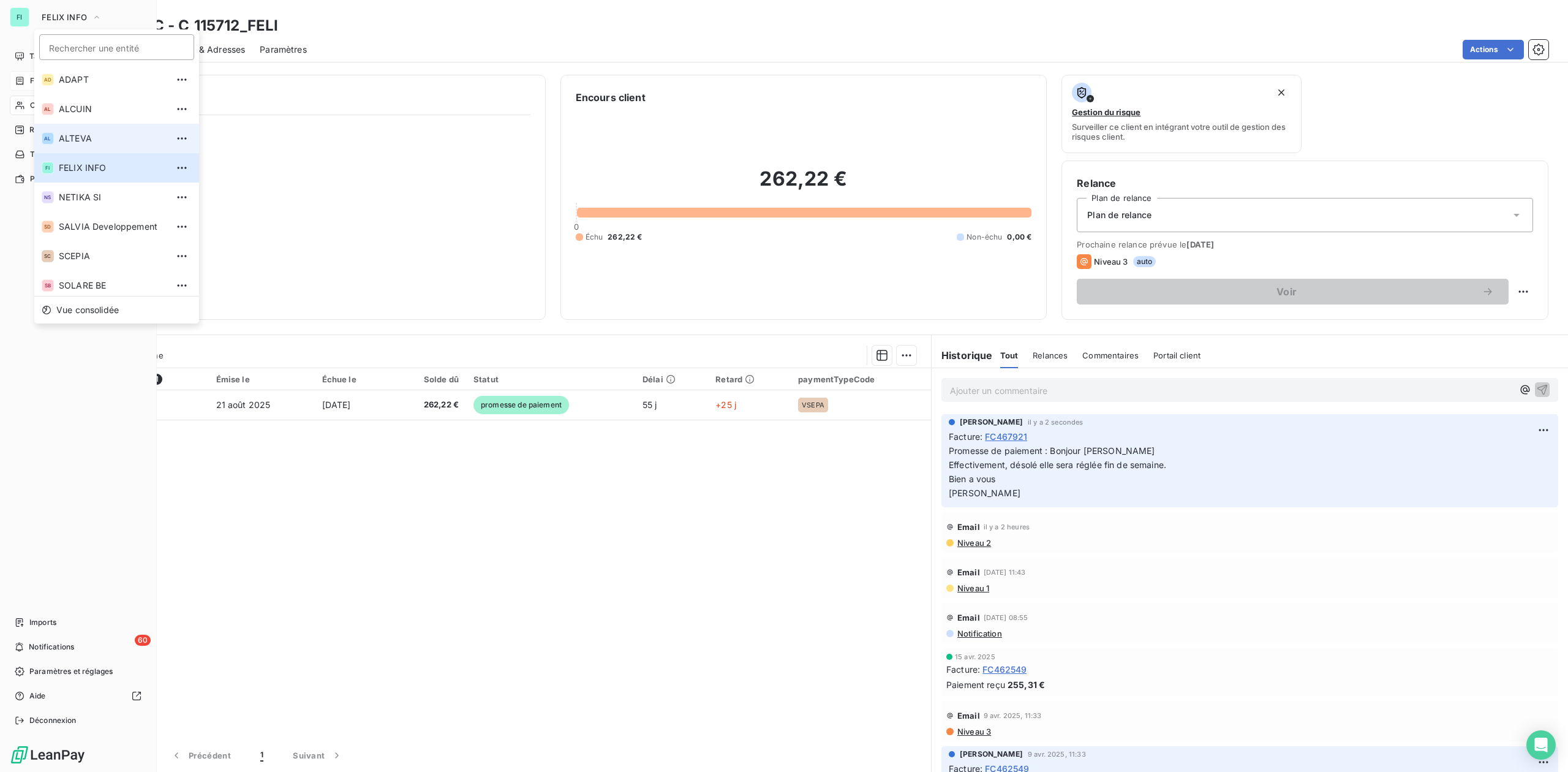
click at [82, 137] on span "ALTEVA" at bounding box center [113, 138] width 108 height 12
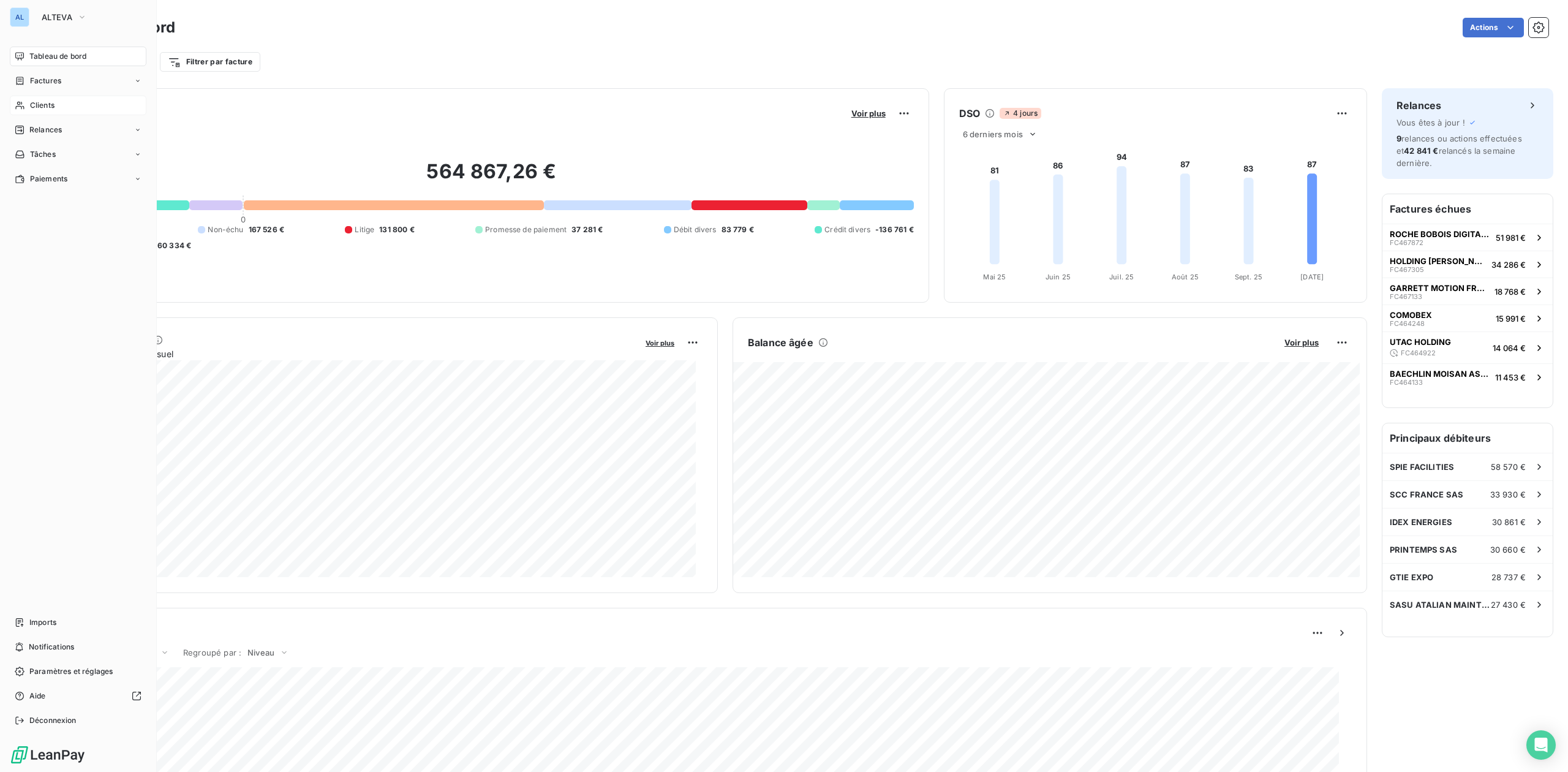
click at [42, 103] on span "Clients" at bounding box center [42, 105] width 24 height 11
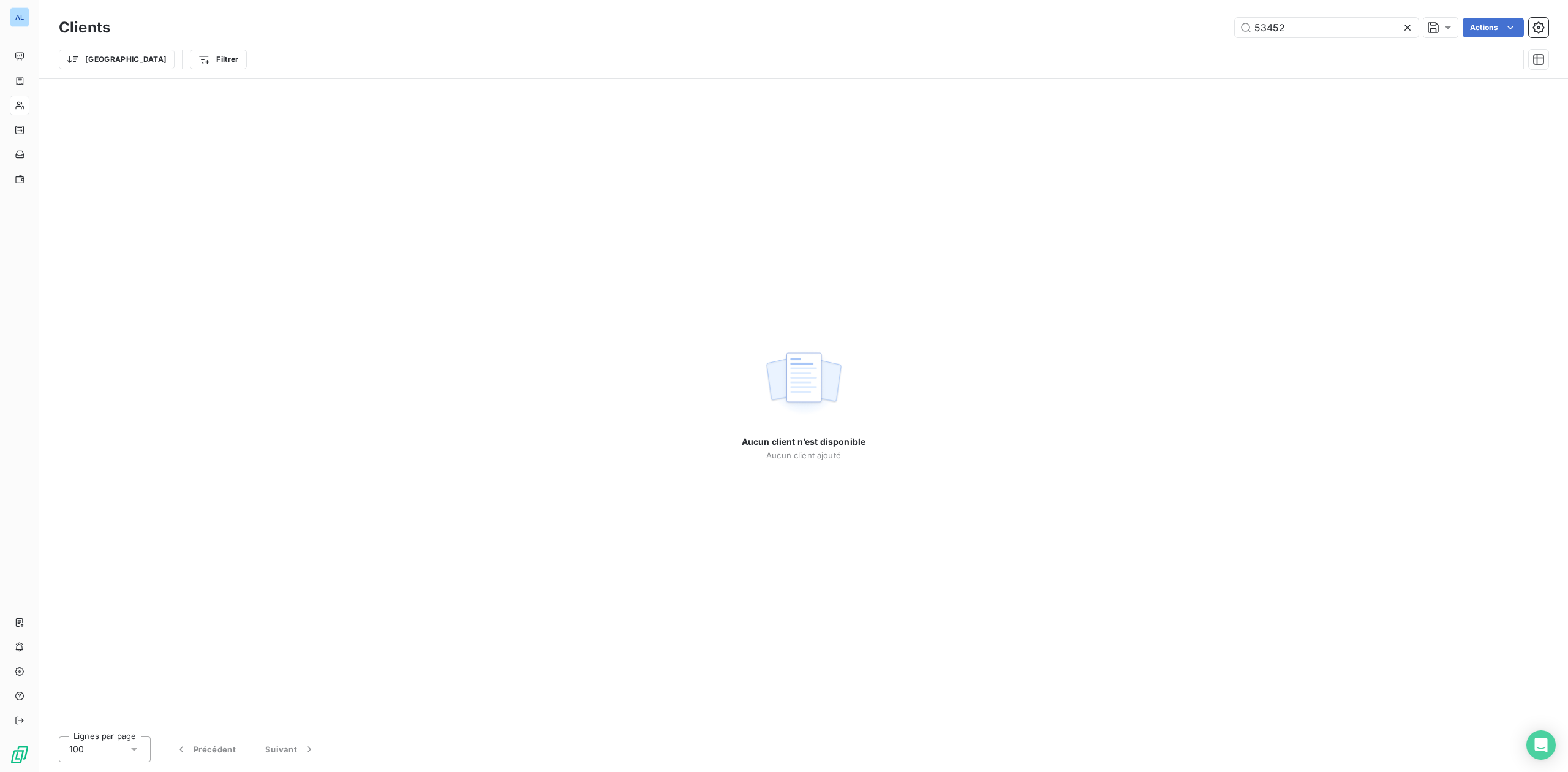
drag, startPoint x: 1299, startPoint y: 32, endPoint x: 1118, endPoint y: 32, distance: 181.0
click at [1138, 32] on div "53452 Actions" at bounding box center [837, 27] width 1424 height 20
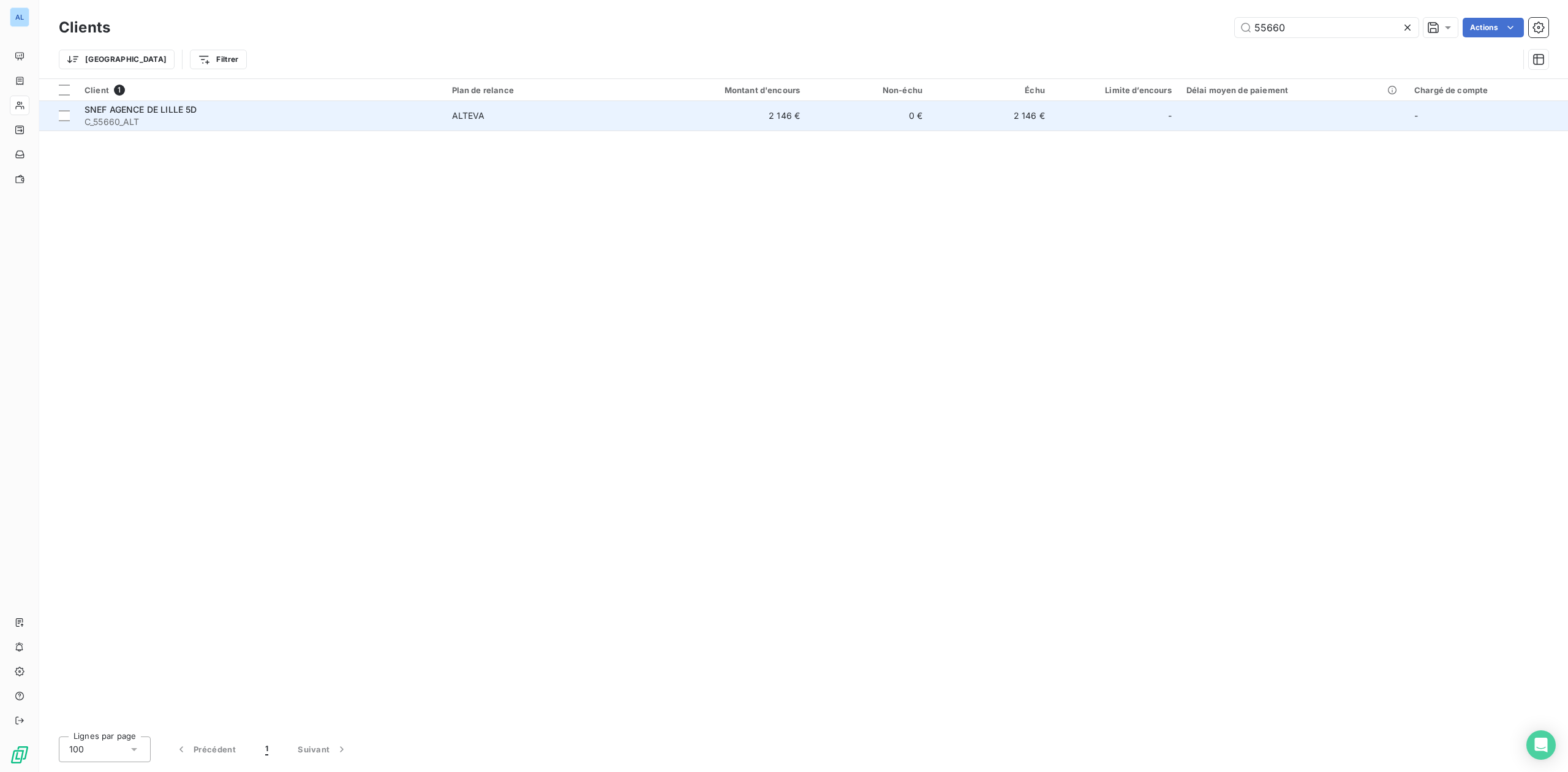
type input "55660"
click at [446, 120] on td "ALTEVA" at bounding box center [544, 115] width 199 height 29
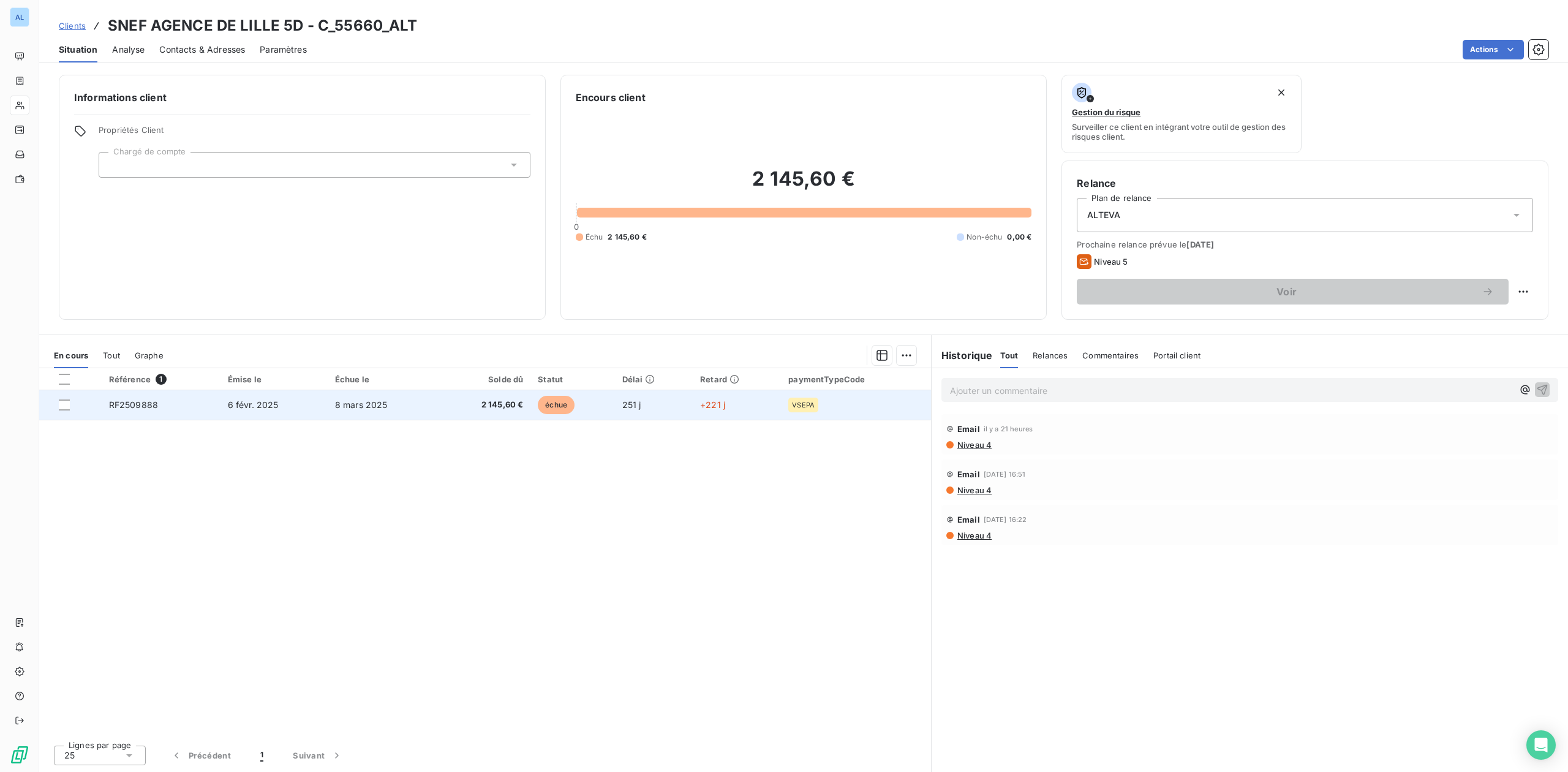
click at [235, 406] on span "6 févr. 2025" at bounding box center [253, 405] width 51 height 11
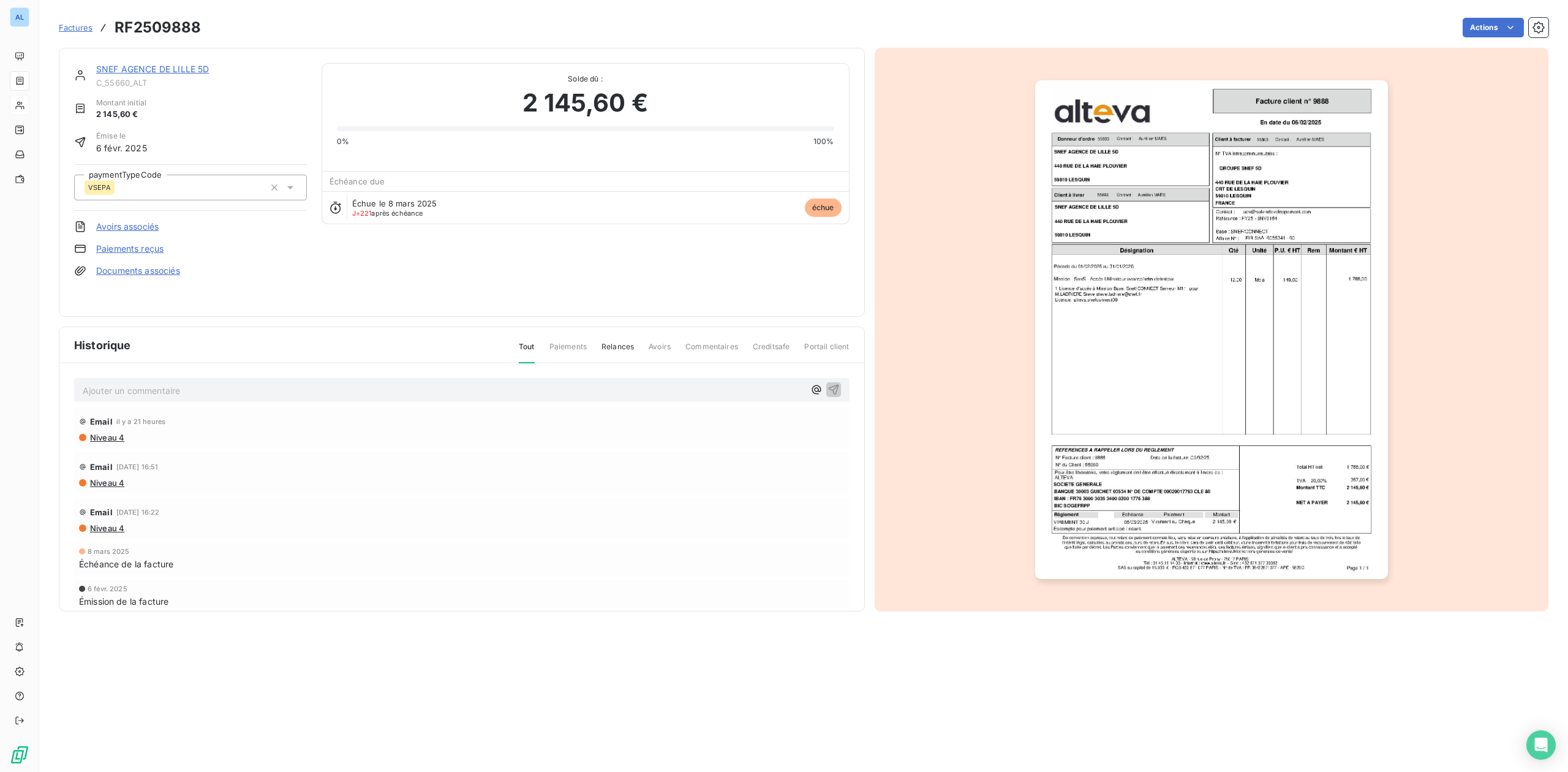
click at [1147, 268] on img "button" at bounding box center [1212, 329] width 353 height 499
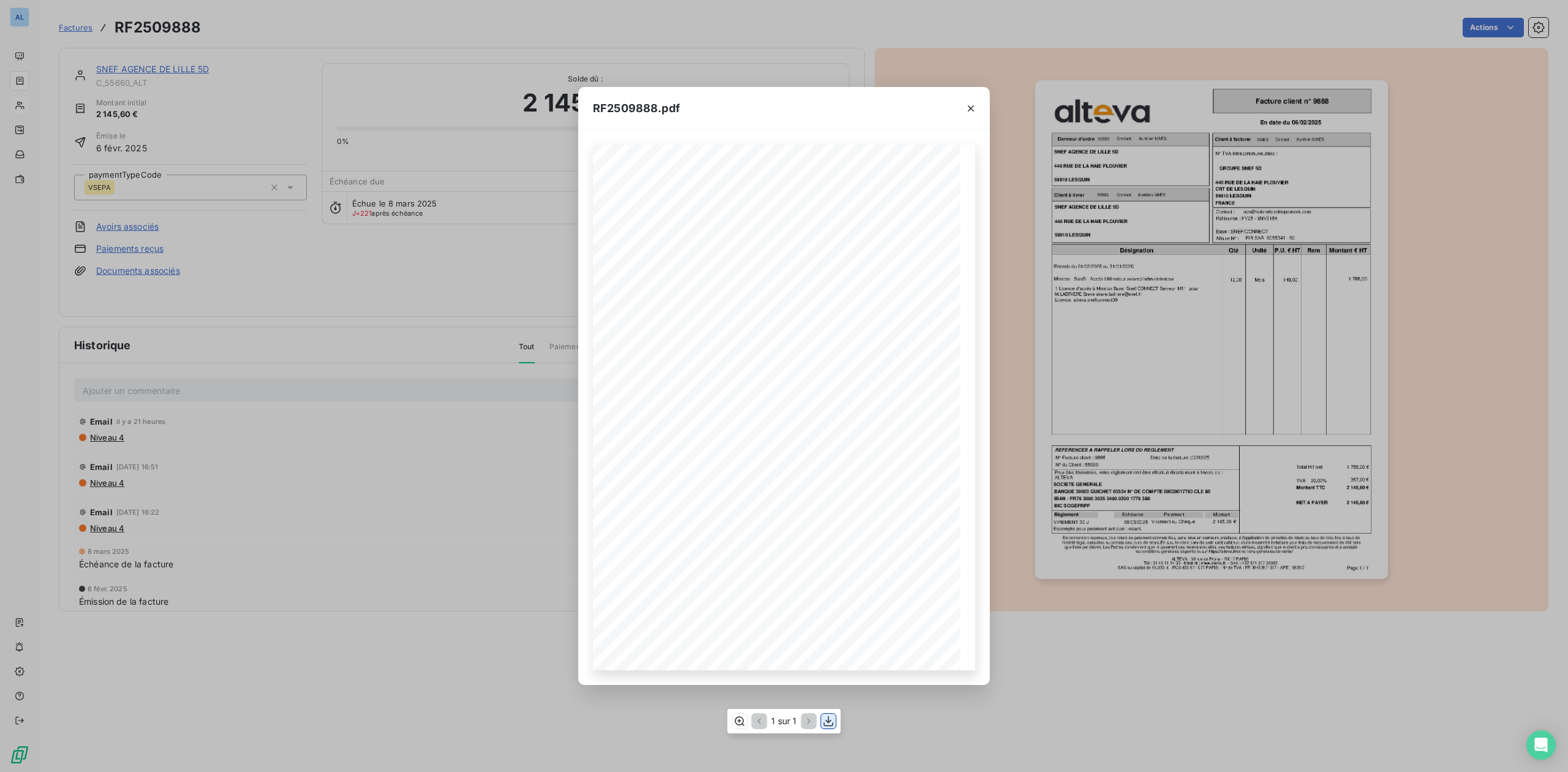
click at [832, 724] on icon "button" at bounding box center [829, 720] width 12 height 12
click at [972, 107] on icon "button" at bounding box center [971, 108] width 12 height 12
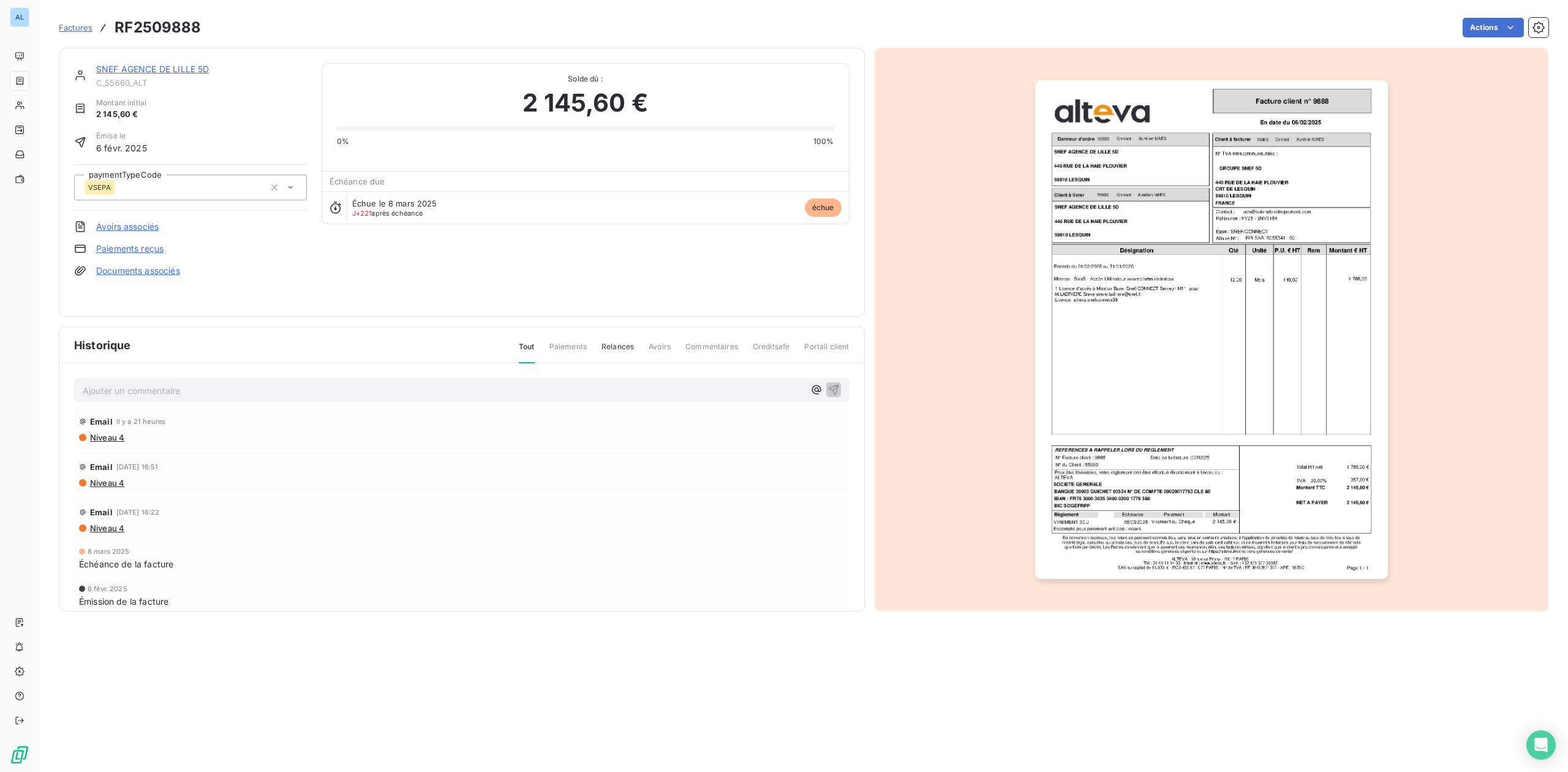
click at [145, 70] on link "SNEF AGENCE DE LILLE 5D" at bounding box center [152, 69] width 112 height 11
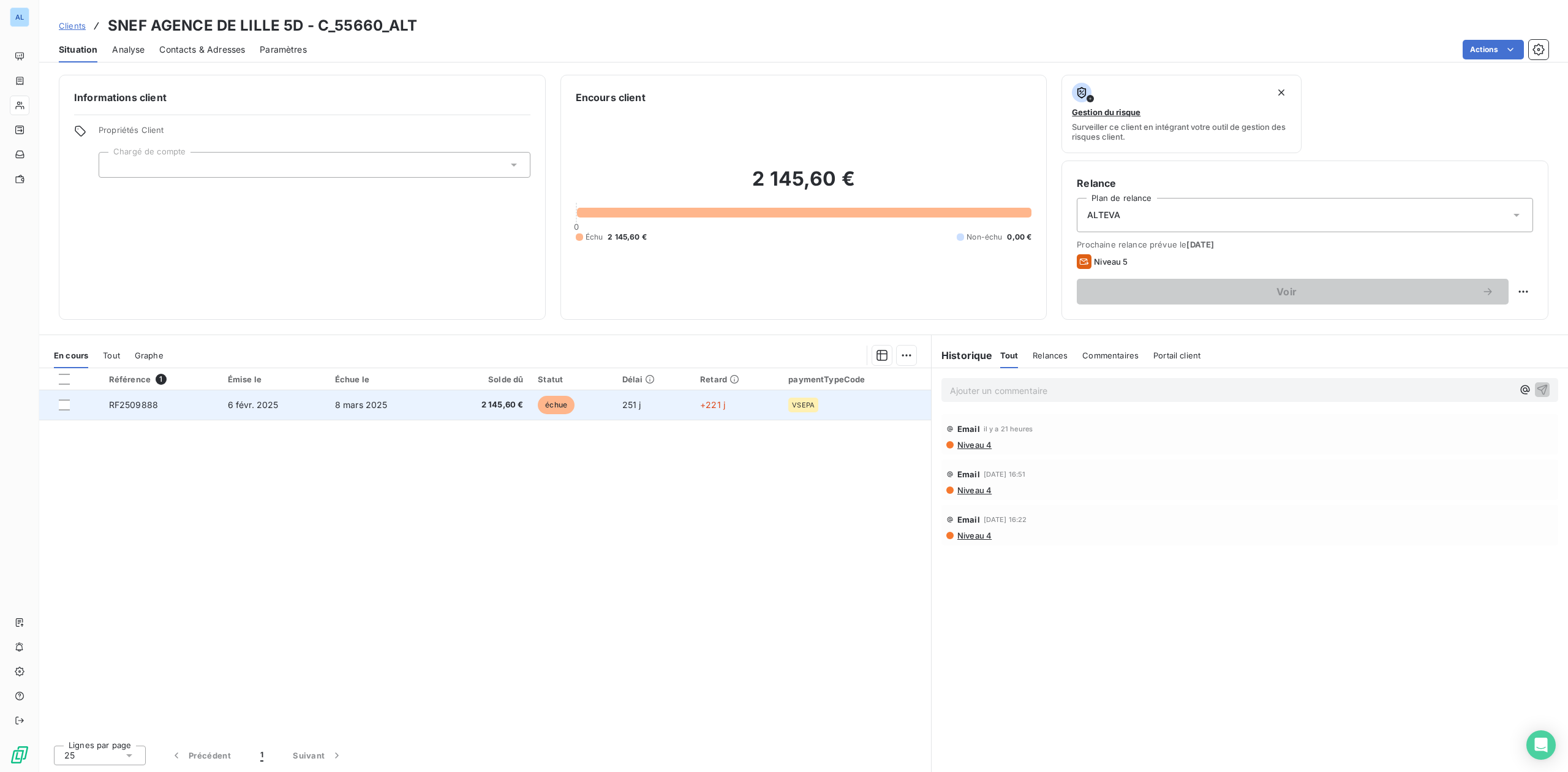
click at [379, 410] on span "8 mars 2025" at bounding box center [361, 405] width 52 height 11
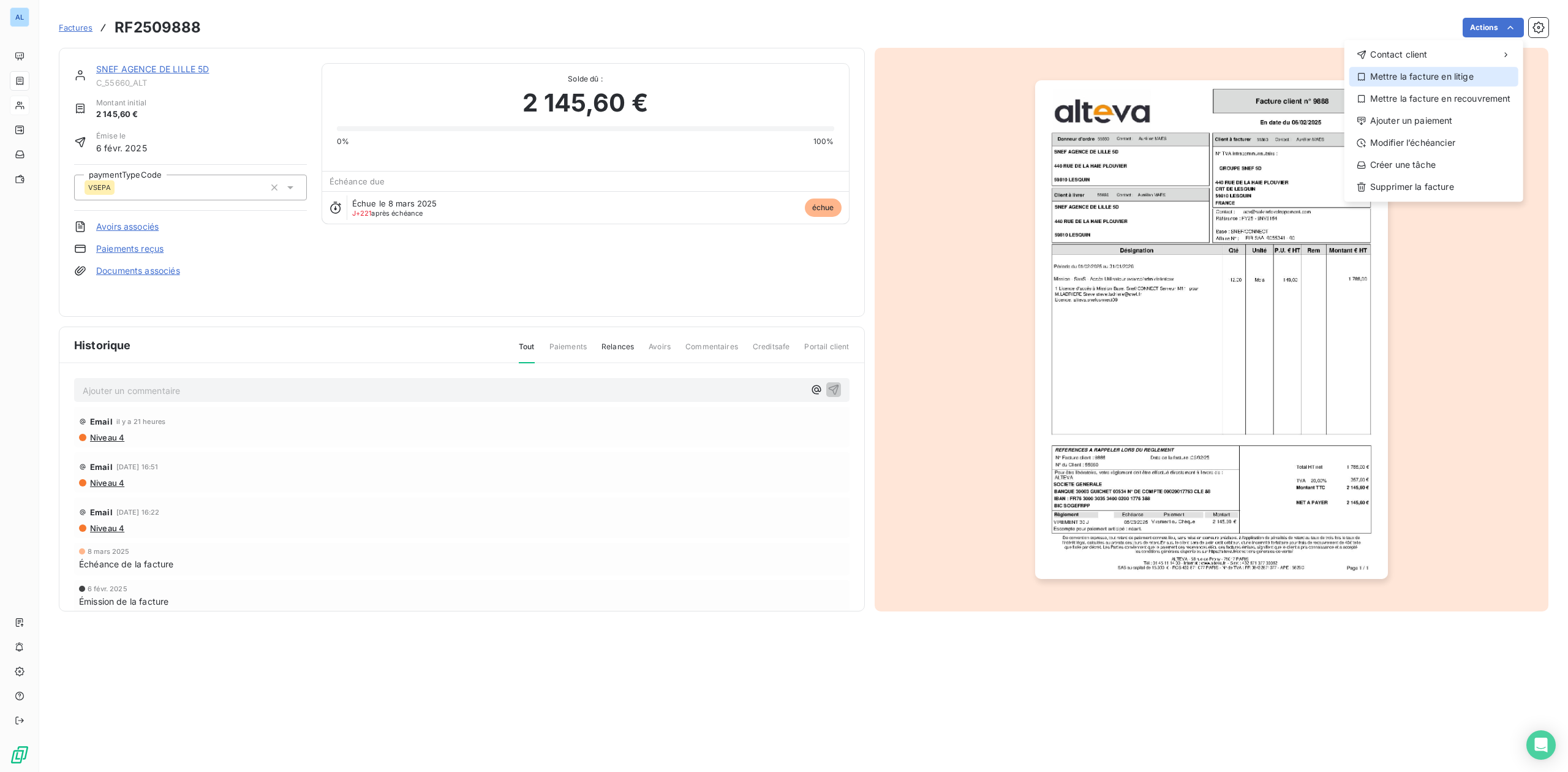
click at [1461, 75] on div "Mettre la facture en litige" at bounding box center [1434, 77] width 169 height 20
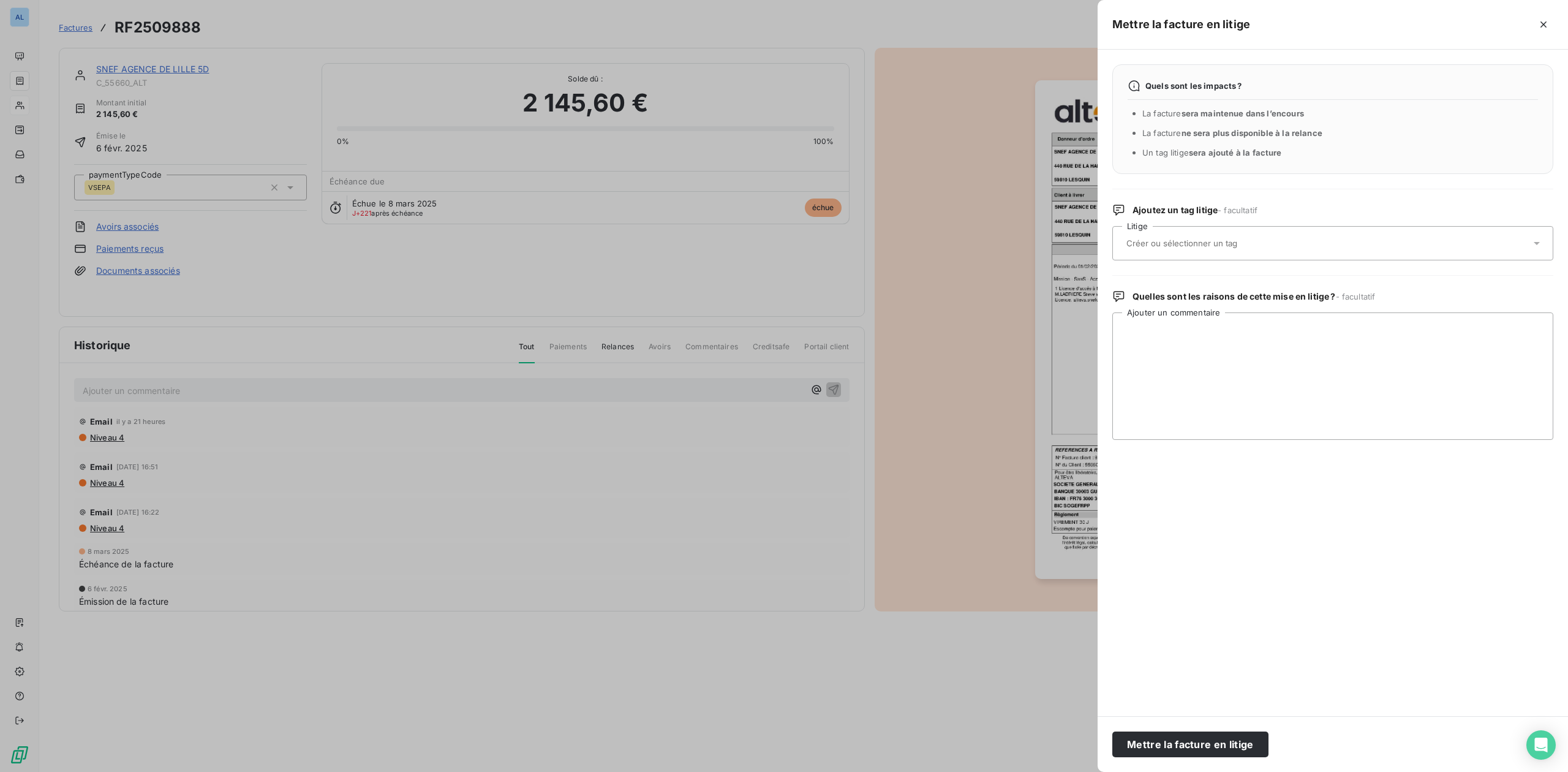
click at [1222, 242] on input "text" at bounding box center [1214, 242] width 178 height 11
drag, startPoint x: 1157, startPoint y: 248, endPoint x: 1023, endPoint y: 246, distance: 134.0
click at [1025, 771] on div "Mettre la facture en litige Quels sont les impacts ? La facture sera maintenue …" at bounding box center [784, 772] width 1568 height 0
type input "adv"
click at [366, 24] on div at bounding box center [784, 386] width 1568 height 772
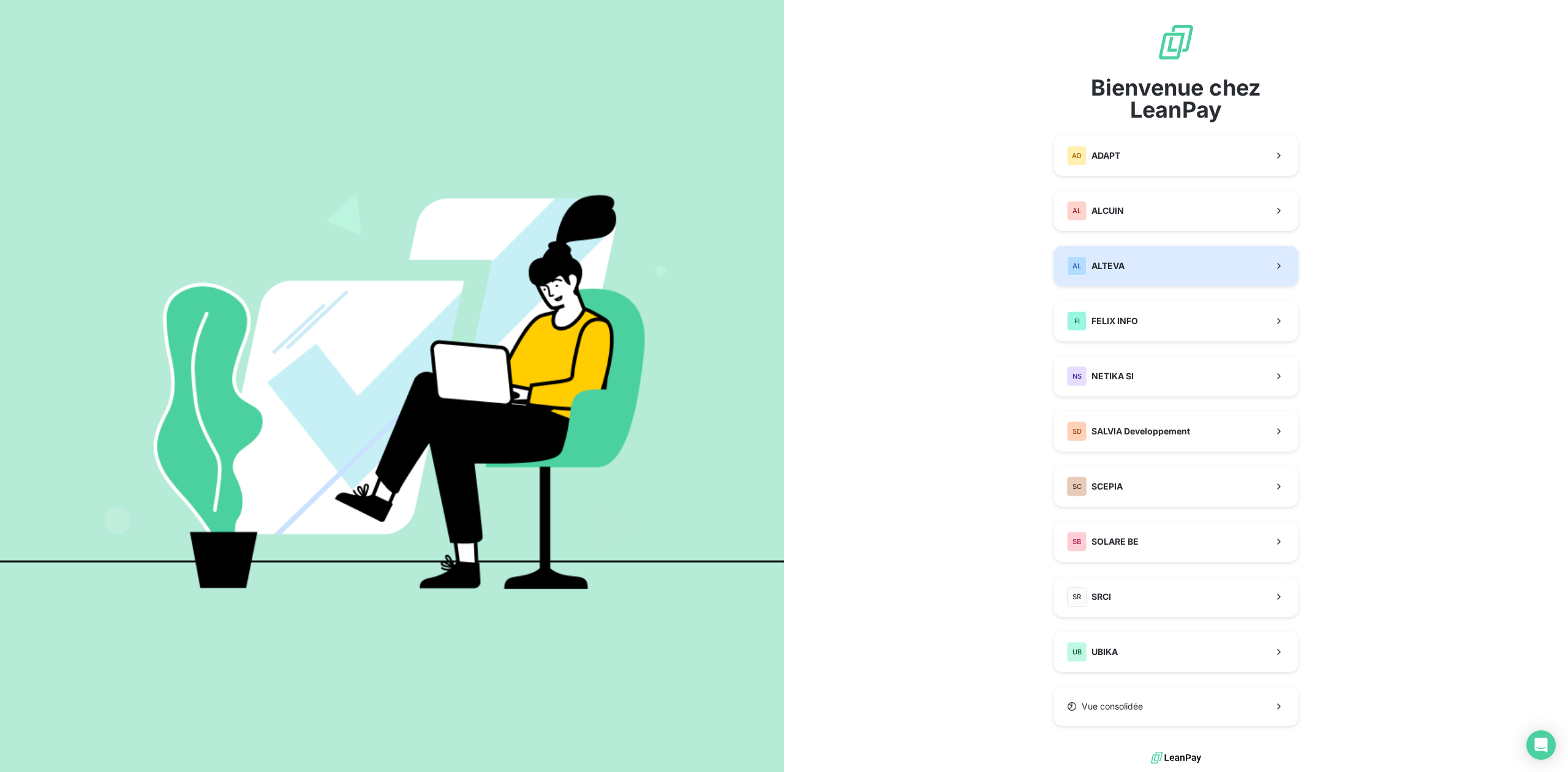
click at [1120, 276] on button "AL ALTEVA" at bounding box center [1176, 266] width 245 height 41
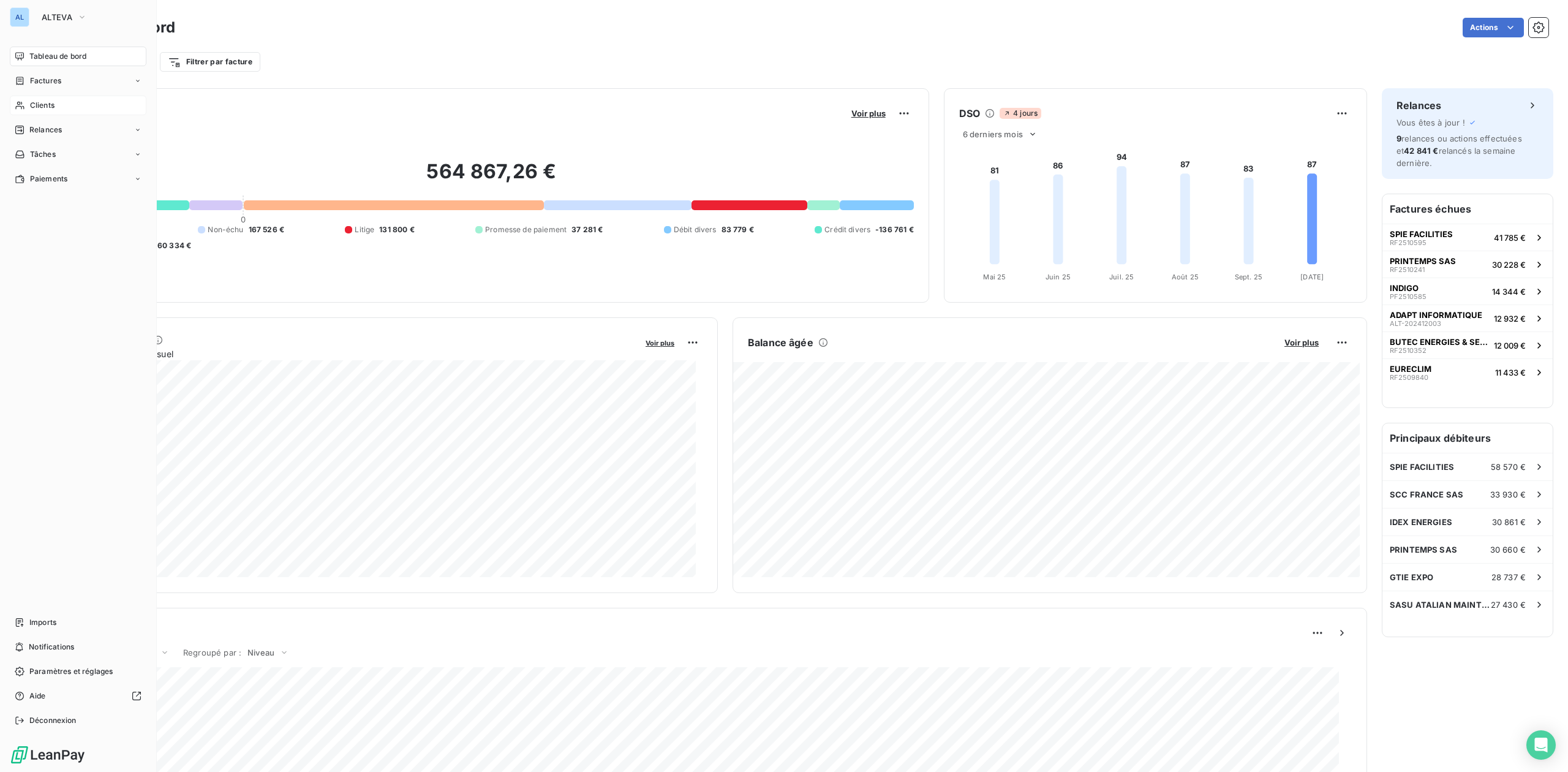
click at [39, 100] on span "Clients" at bounding box center [42, 105] width 24 height 11
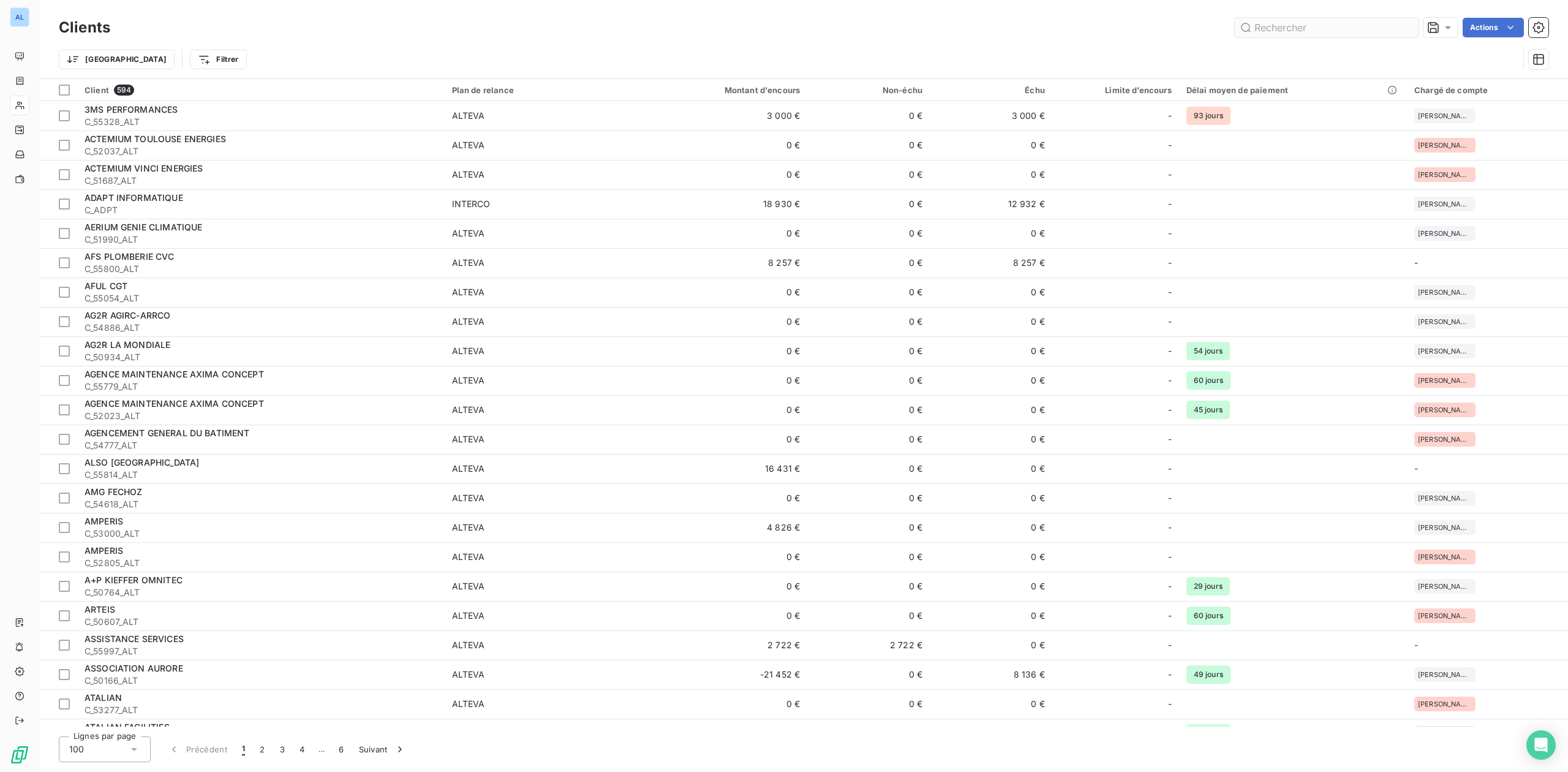
click at [1298, 25] on input "text" at bounding box center [1327, 27] width 184 height 20
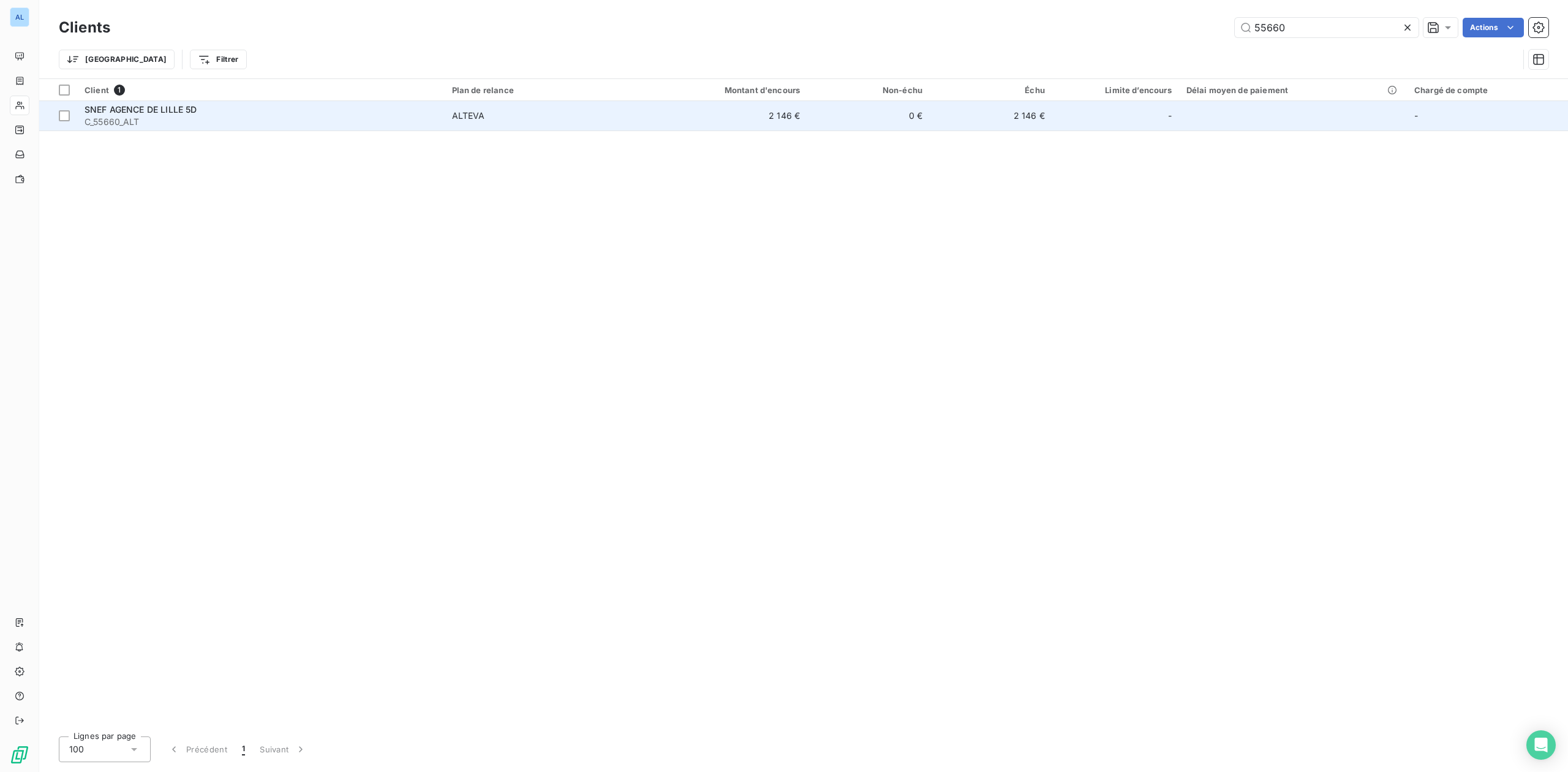
type input "55660"
click at [427, 119] on span "C_55660_ALT" at bounding box center [261, 122] width 353 height 12
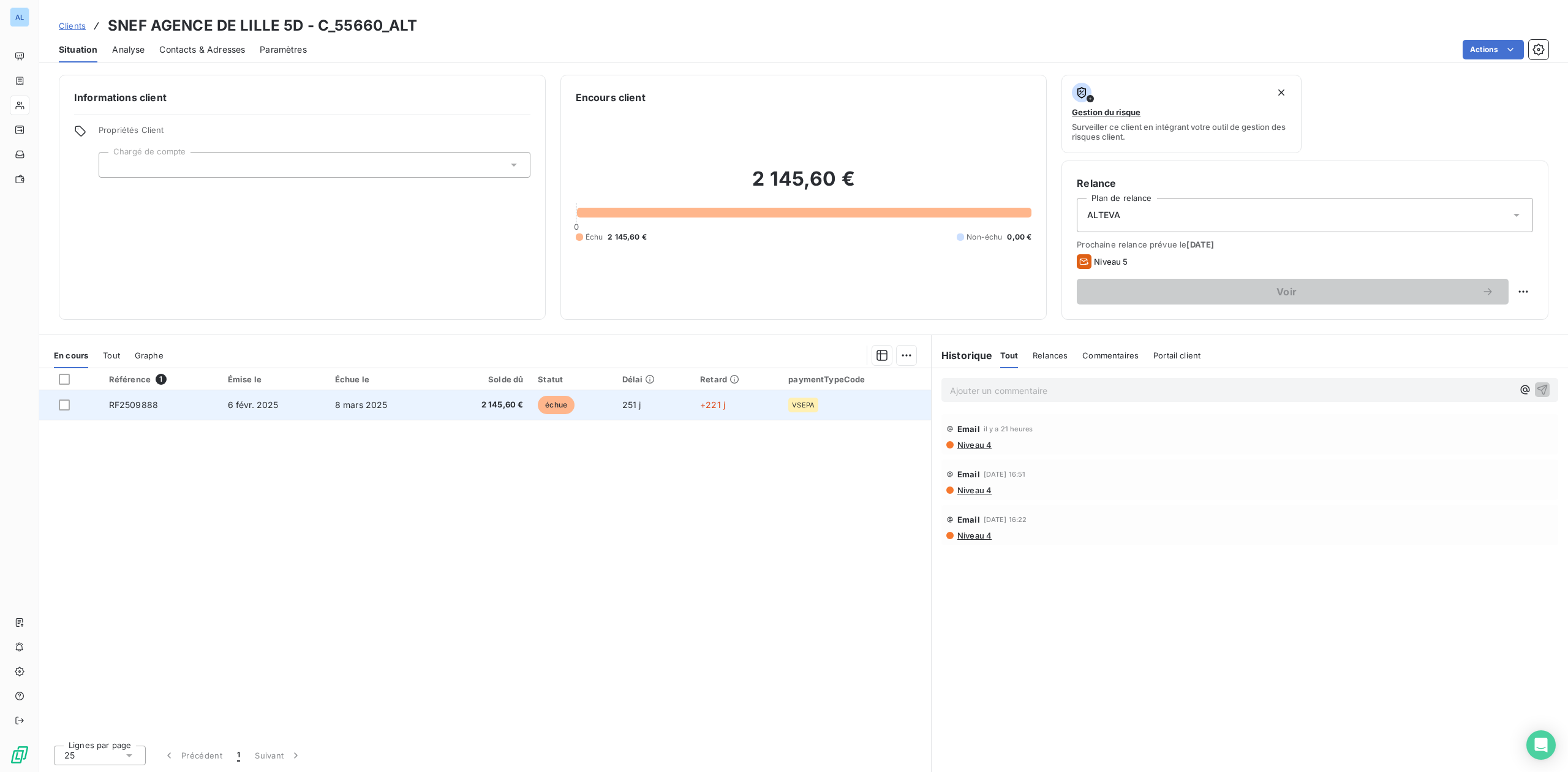
click at [371, 412] on td "8 mars 2025" at bounding box center [383, 405] width 110 height 29
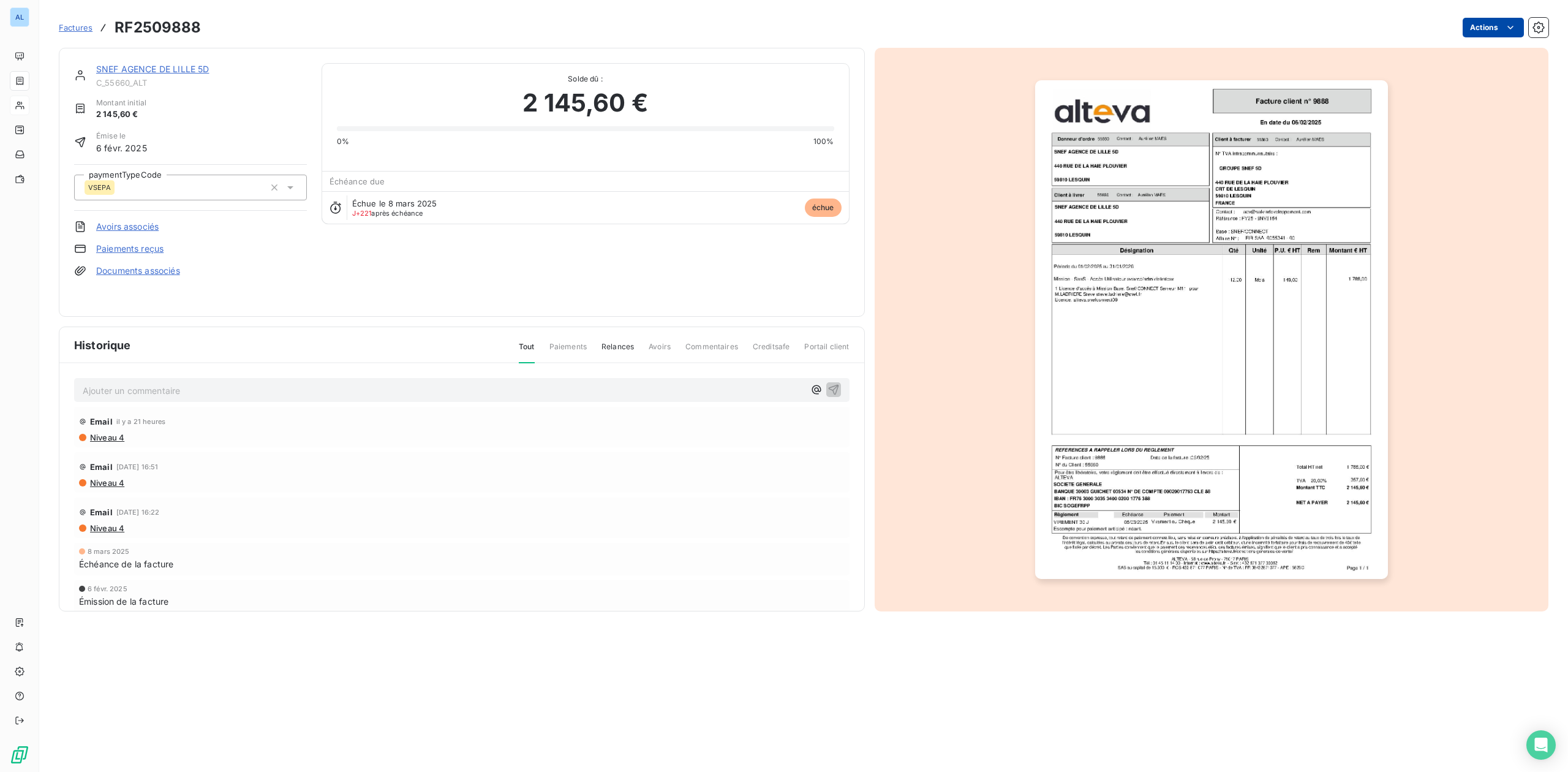
click at [1503, 27] on html "AL Factures RF2509888 Actions SNEF AGENCE DE LILLE 5D C_55660_ALT Montant initi…" at bounding box center [784, 386] width 1568 height 772
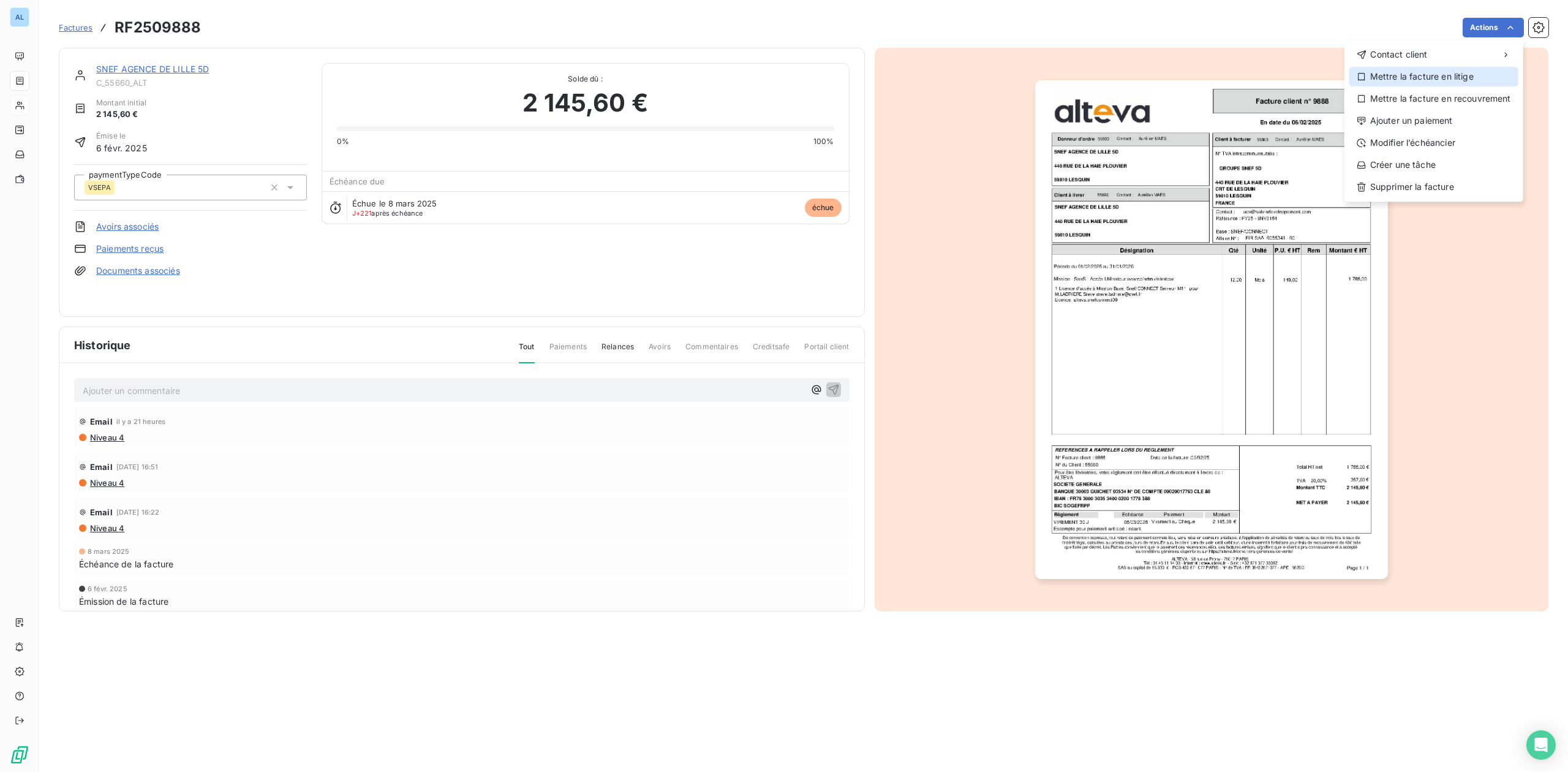
click at [1394, 70] on div "Mettre la facture en litige" at bounding box center [1434, 77] width 169 height 20
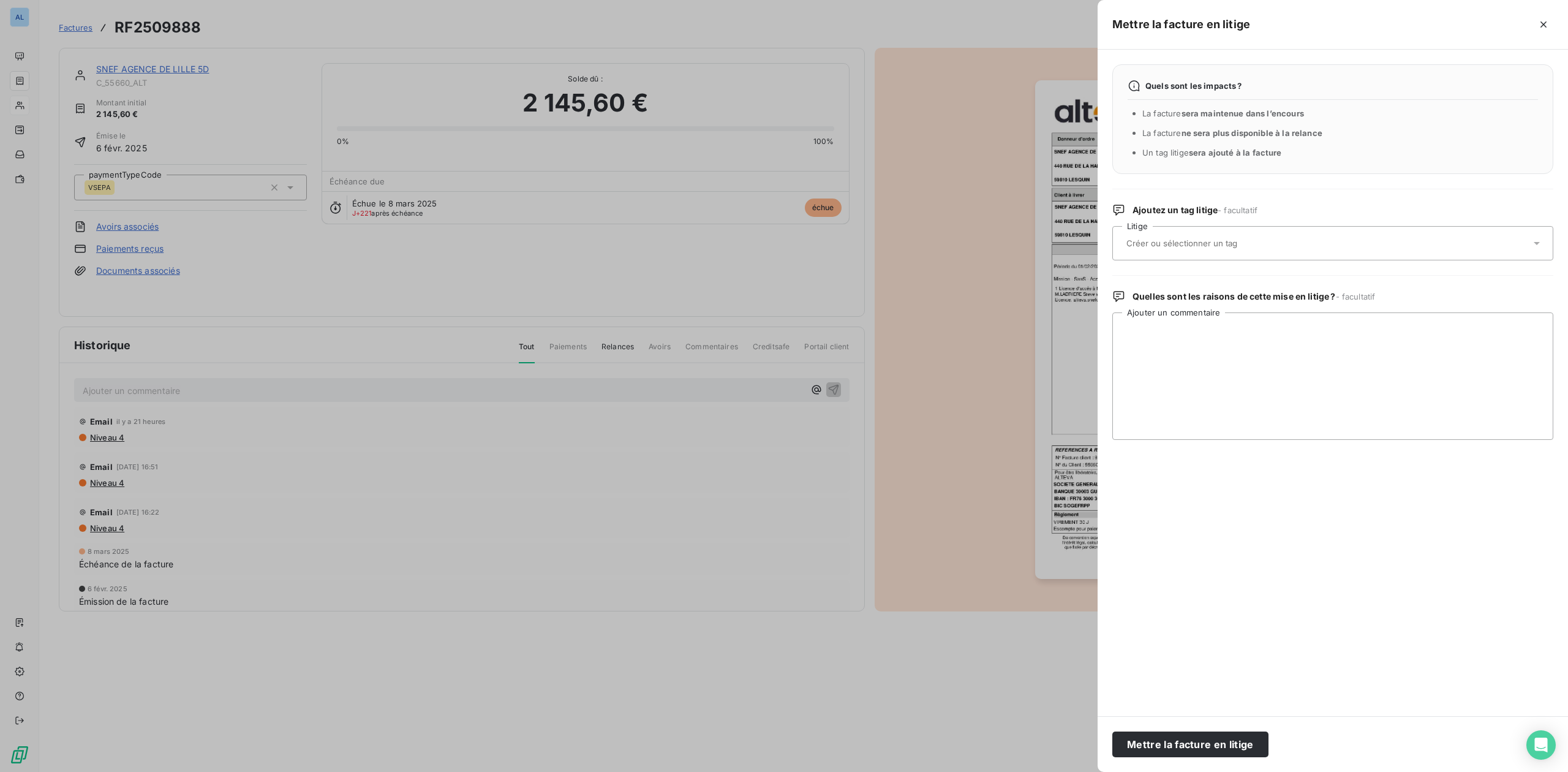
click at [1235, 244] on input "text" at bounding box center [1214, 242] width 178 height 11
type input "adv"
click at [1144, 302] on span "ADV" at bounding box center [1148, 304] width 15 height 7
click at [1160, 351] on textarea "Ajouter un commentaire" at bounding box center [1333, 376] width 441 height 127
paste textarea "Hello, T’as le BDC stp ? le client dit que nous avons mal facturé. Cdt Sébastie…"
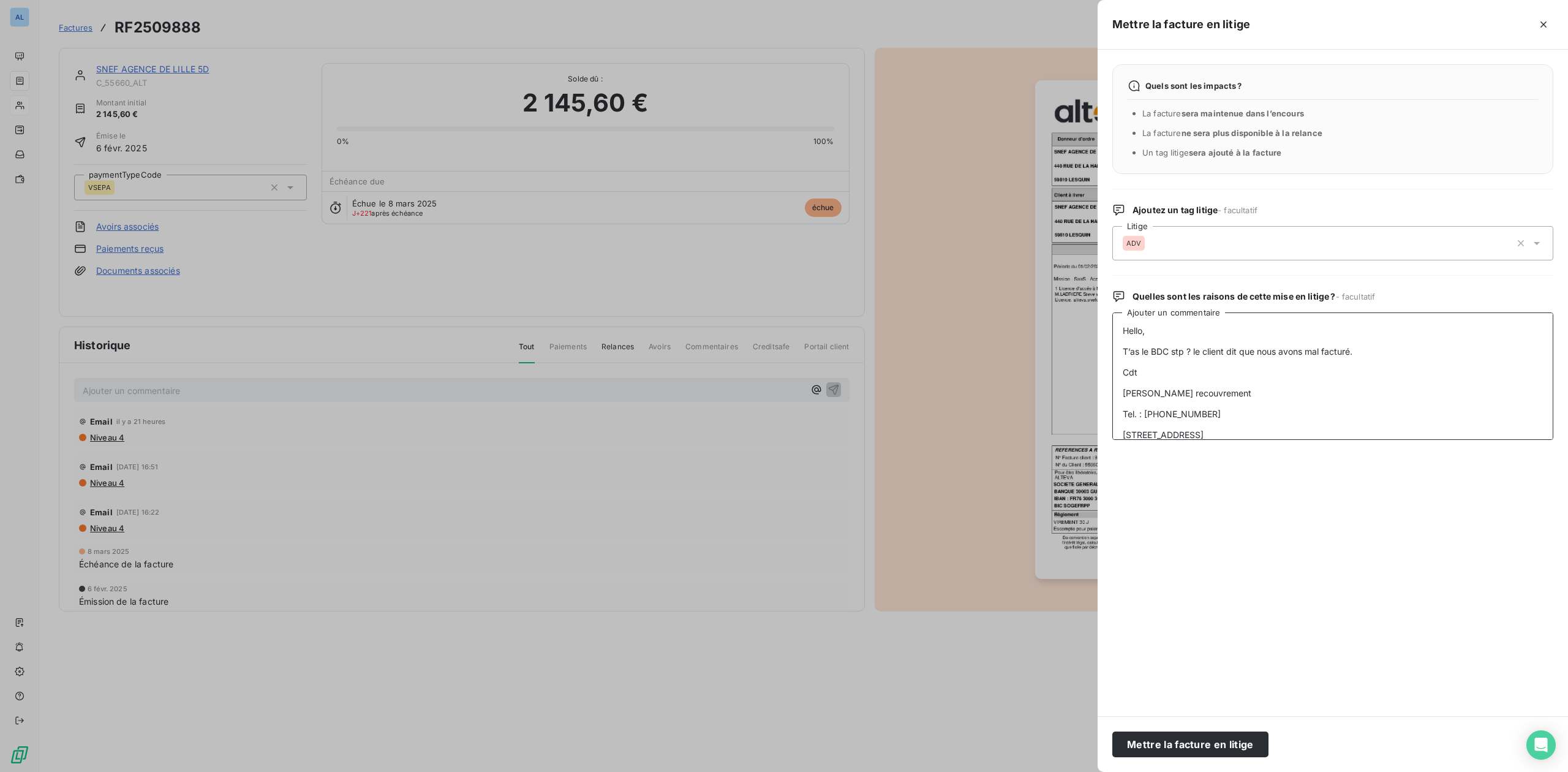
scroll to position [280, 0]
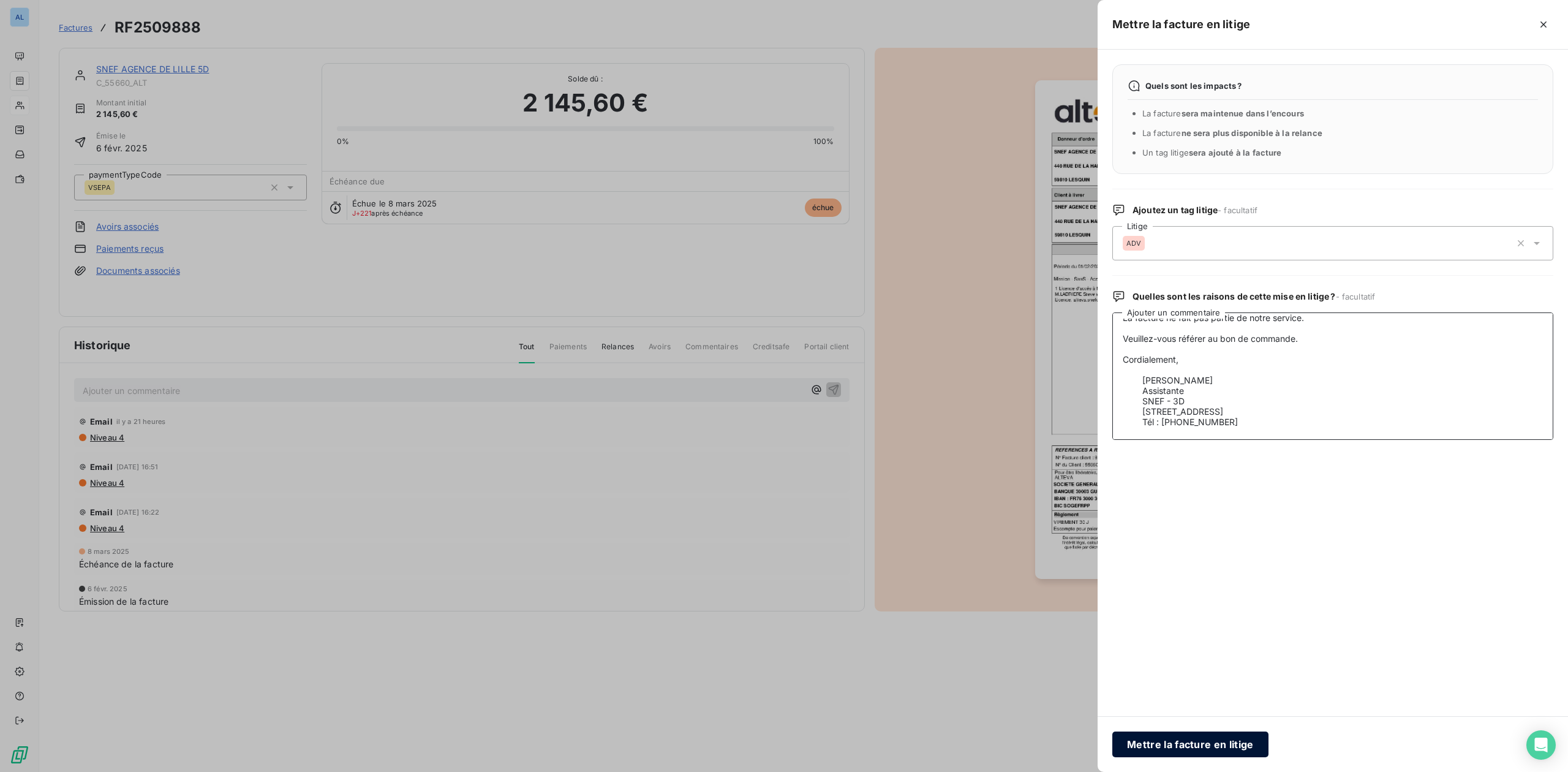
type textarea "Hello, T’as le BDC stp ? le client dit que nous avons mal facturé. Cdt Sébastie…"
click at [1152, 752] on button "Mettre la facture en litige" at bounding box center [1191, 744] width 157 height 26
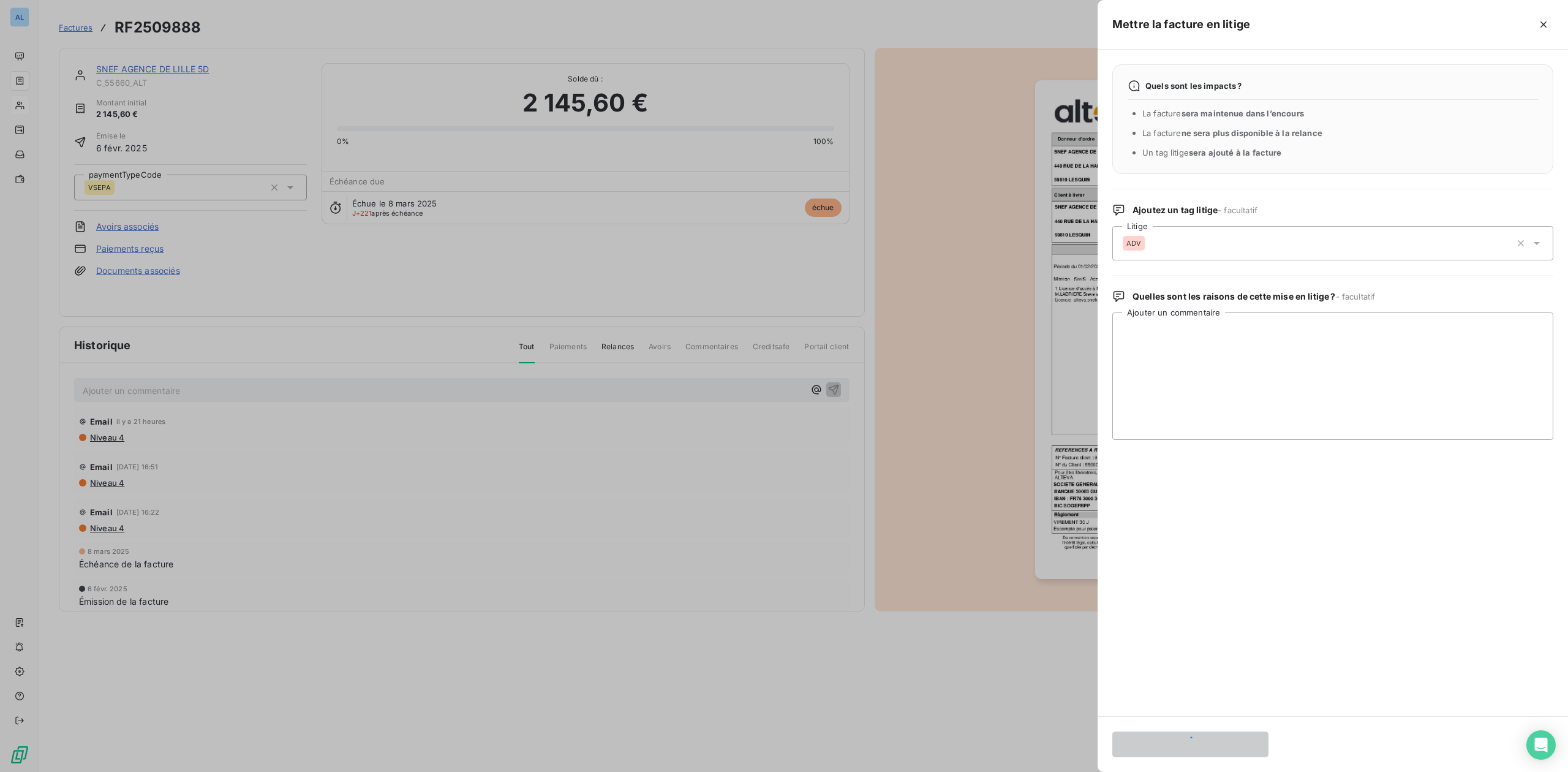
scroll to position [0, 0]
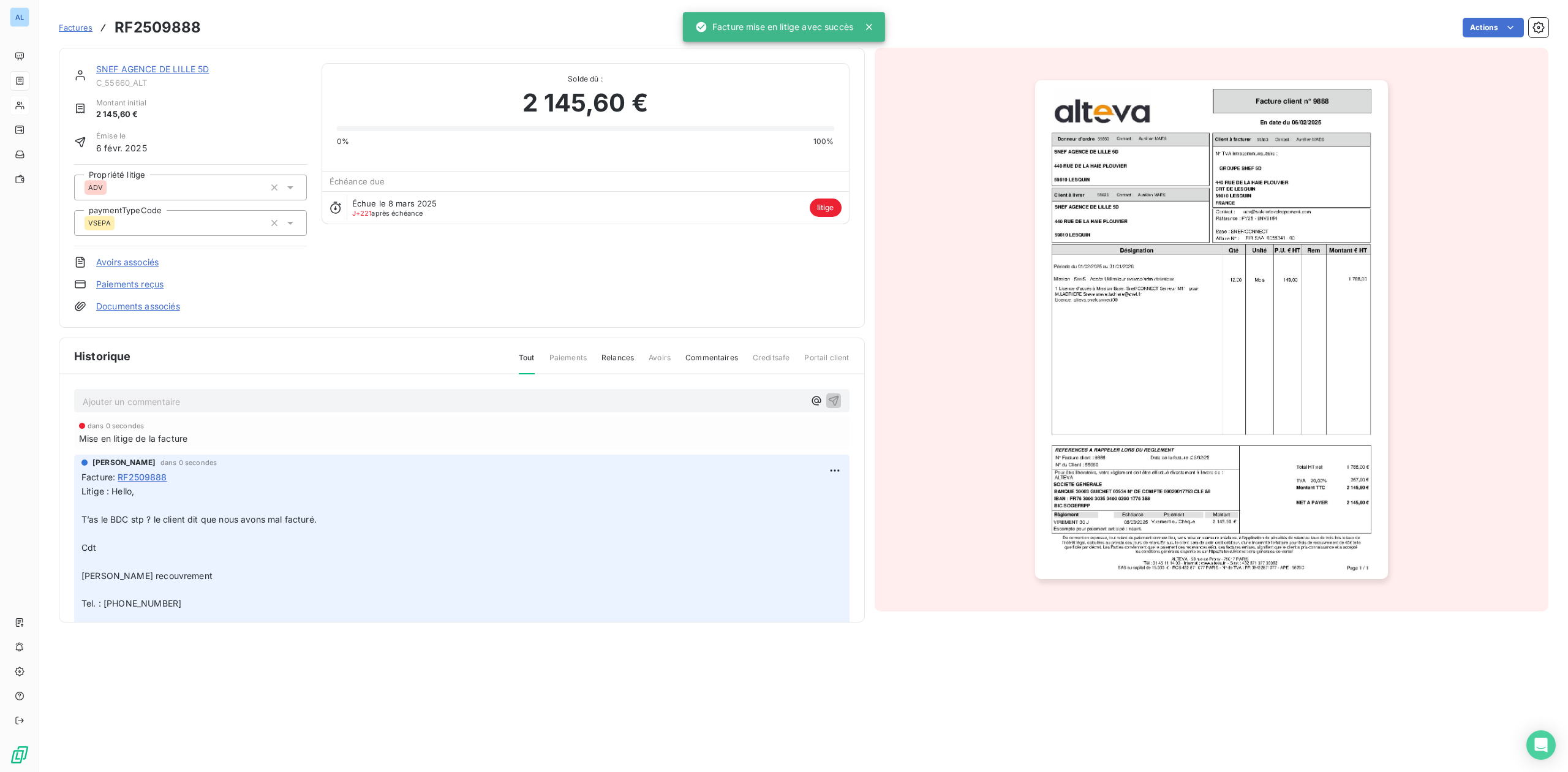
click at [132, 67] on link "SNEF AGENCE DE LILLE 5D" at bounding box center [152, 69] width 112 height 11
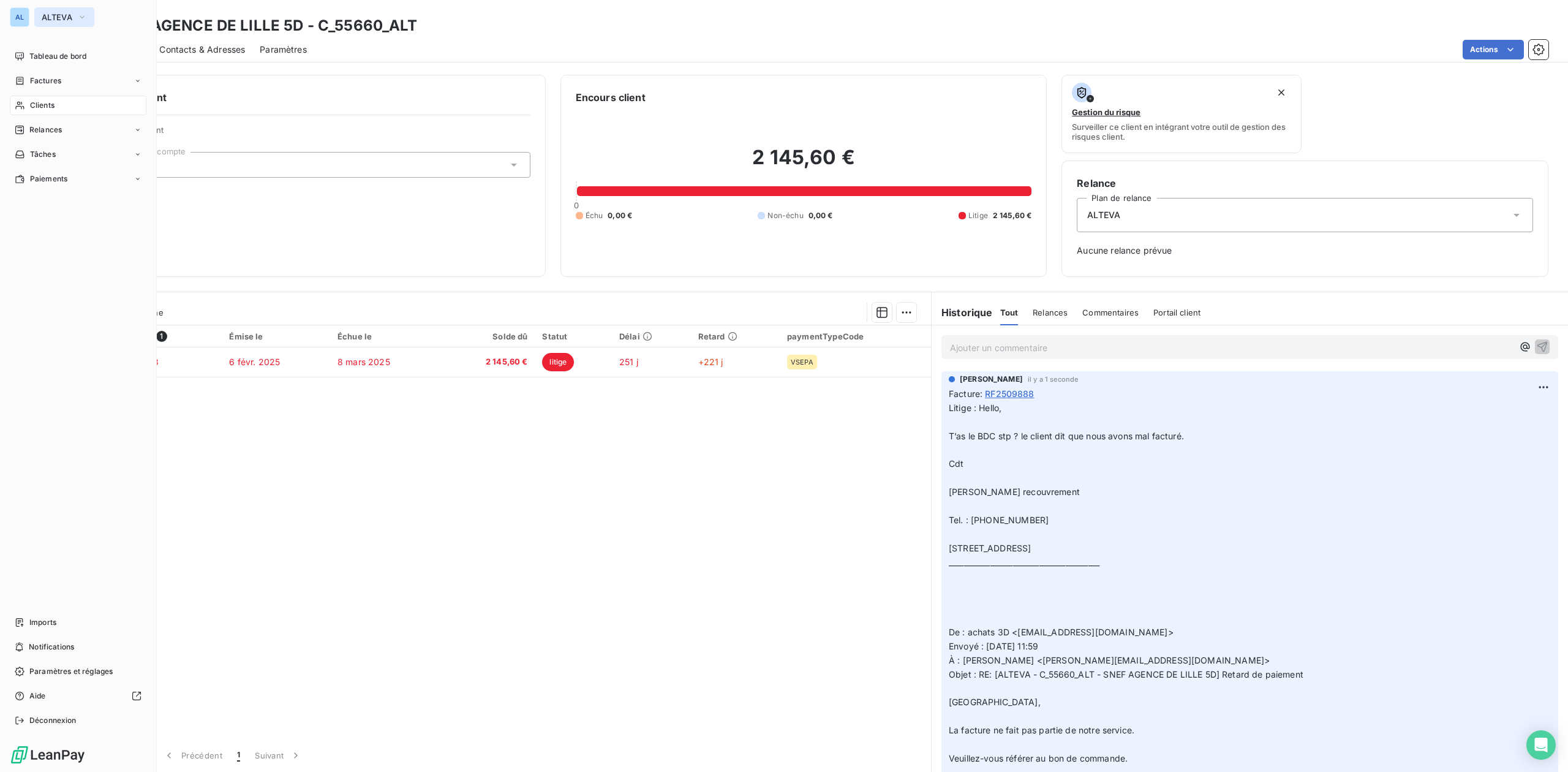
click at [55, 13] on span "ALTEVA" at bounding box center [57, 17] width 31 height 10
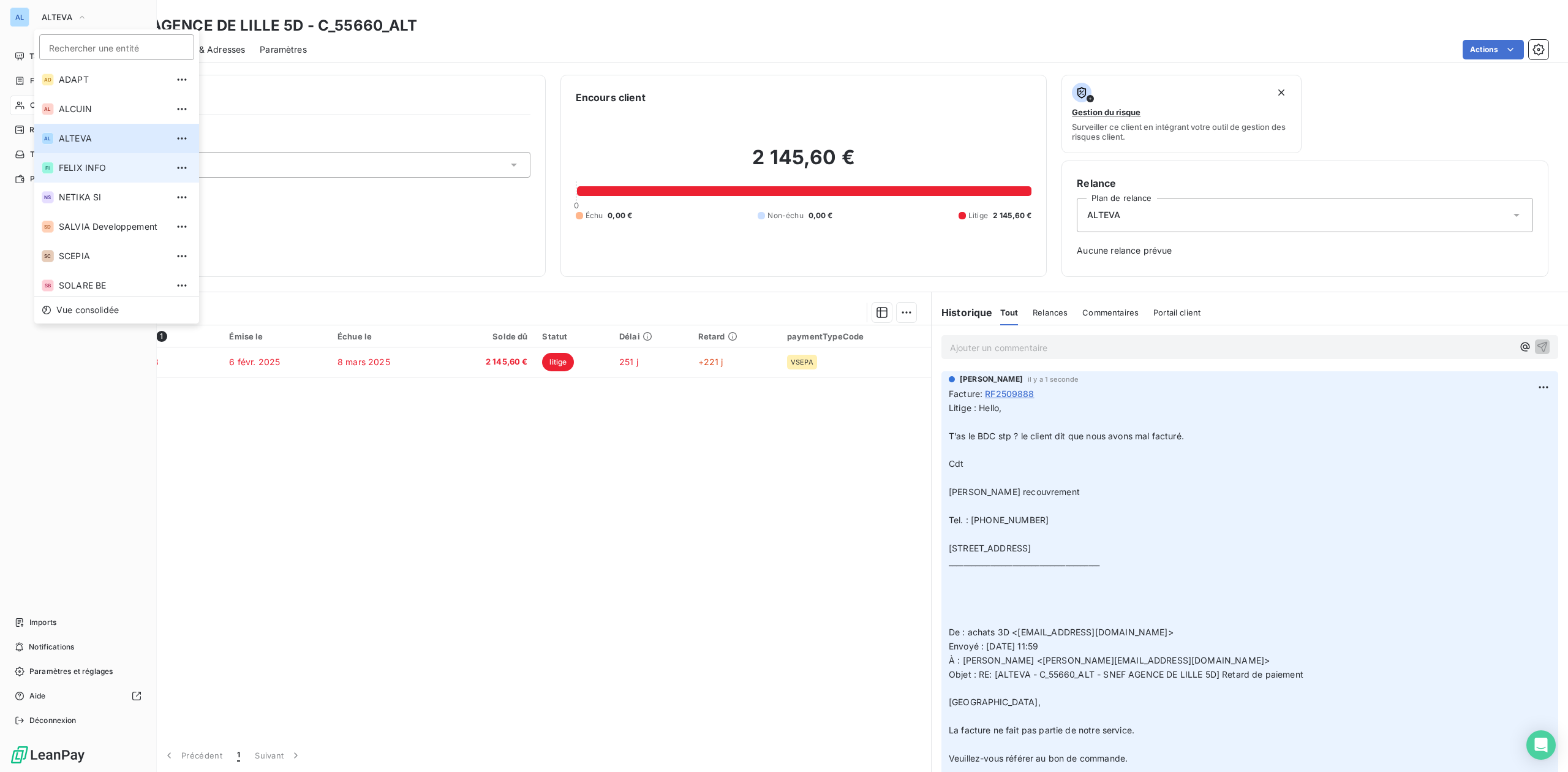
click at [83, 174] on li "FI FELIX INFO" at bounding box center [117, 167] width 165 height 29
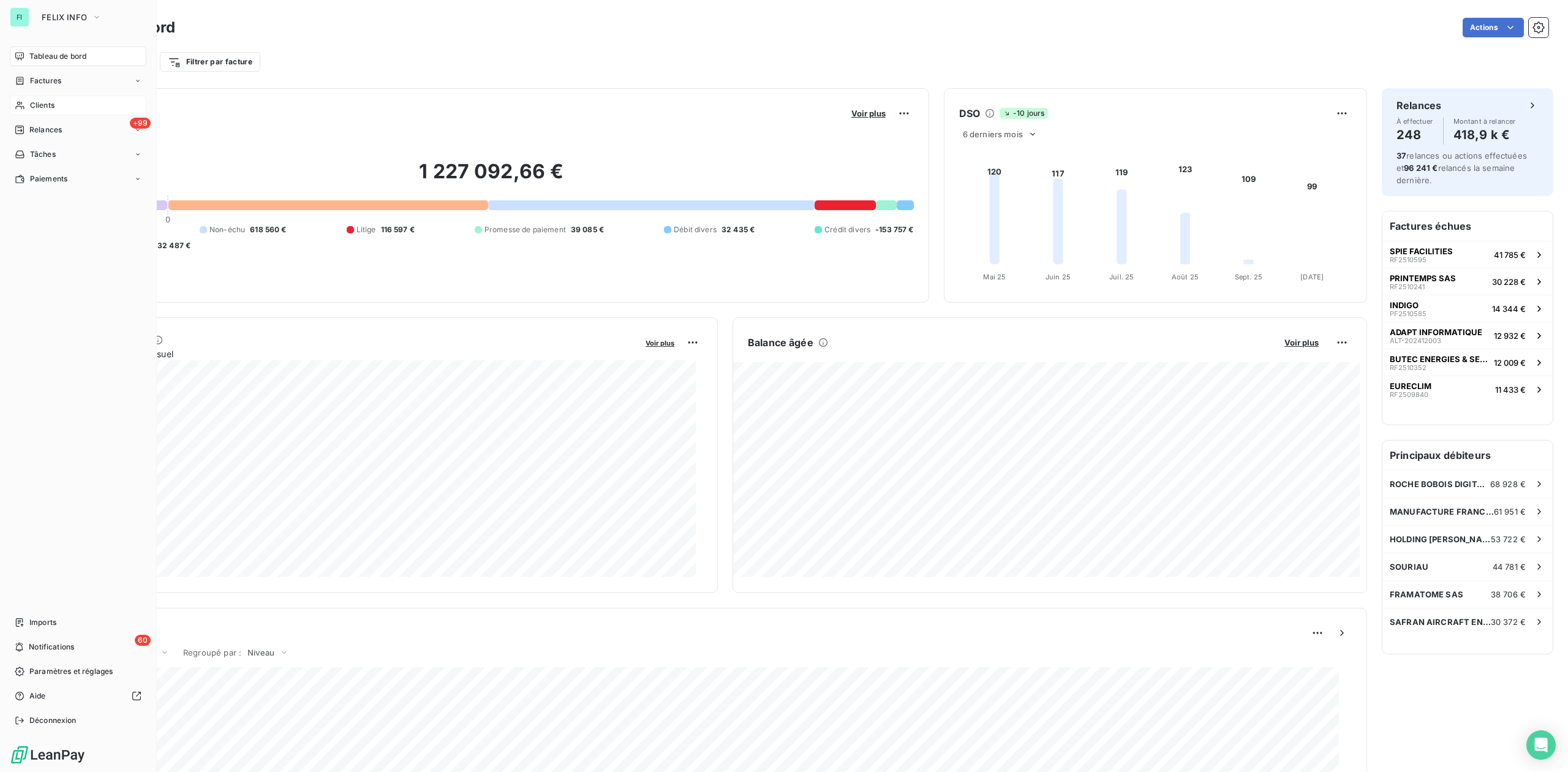
click at [52, 100] on span "Clients" at bounding box center [42, 105] width 24 height 11
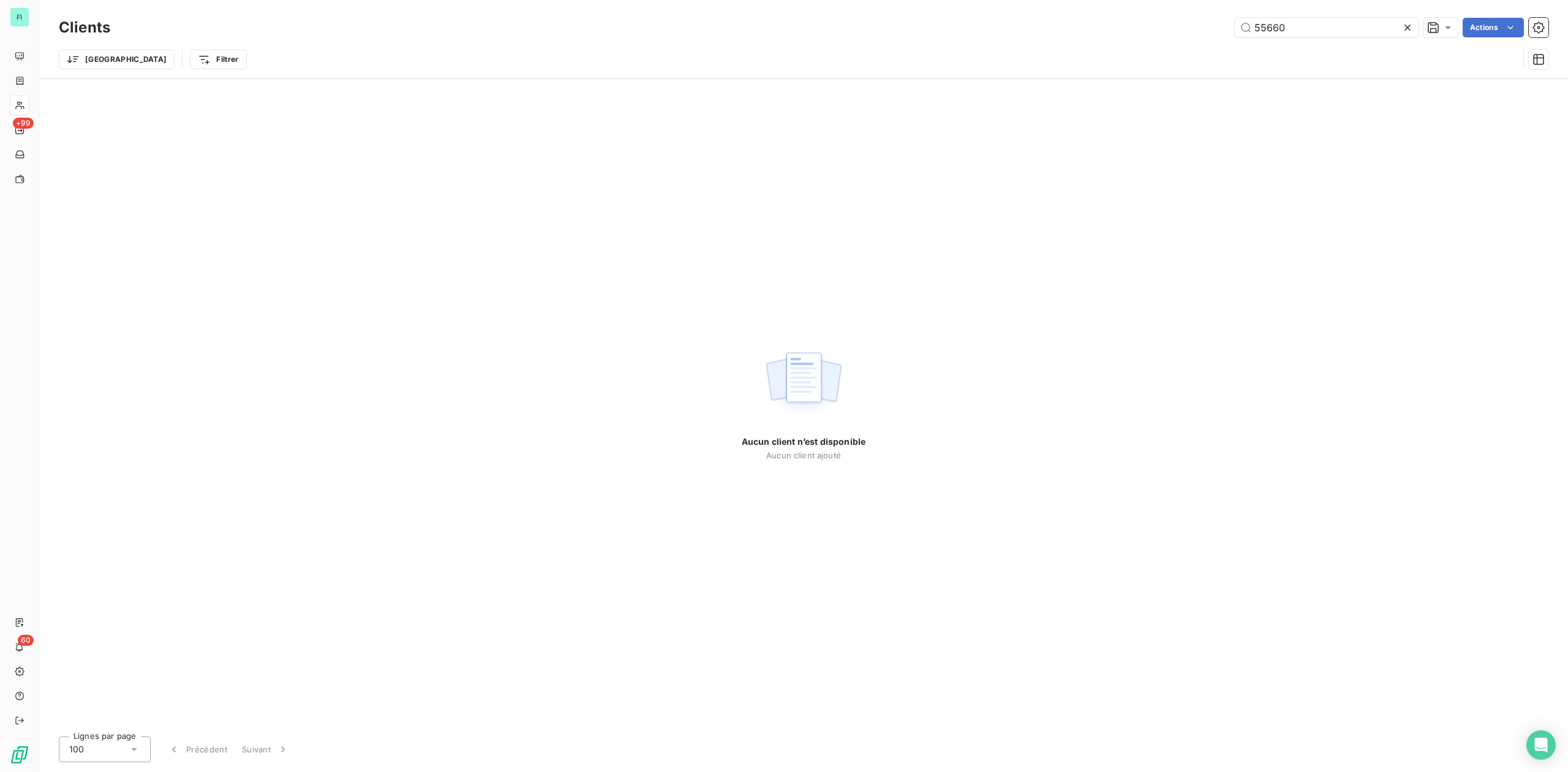
drag, startPoint x: 1316, startPoint y: 29, endPoint x: 743, endPoint y: 25, distance: 573.0
click at [941, 29] on div "55660 Actions" at bounding box center [837, 27] width 1424 height 20
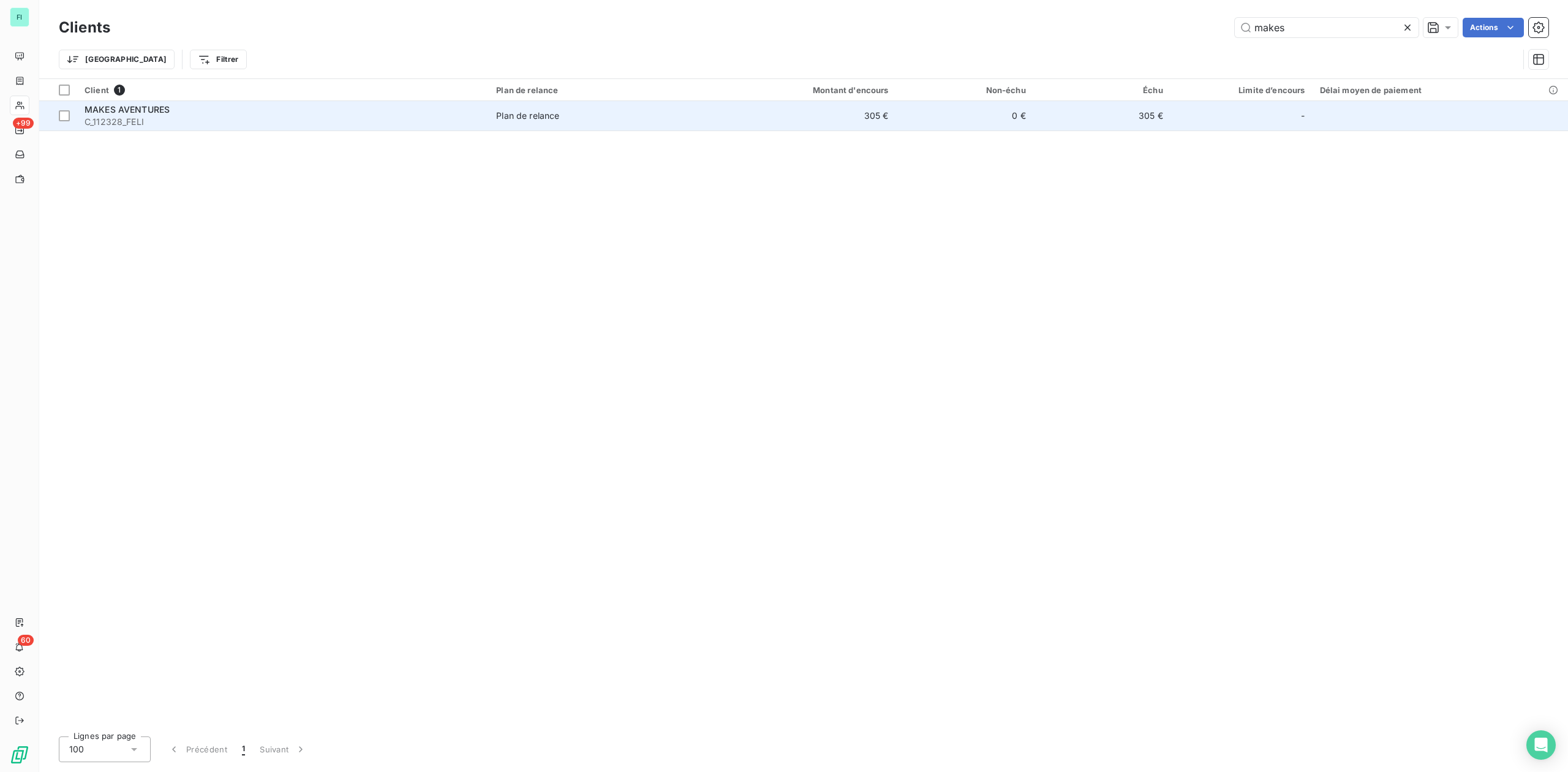
type input "makes"
click at [179, 113] on div "MAKES AVENTURES" at bounding box center [283, 109] width 397 height 12
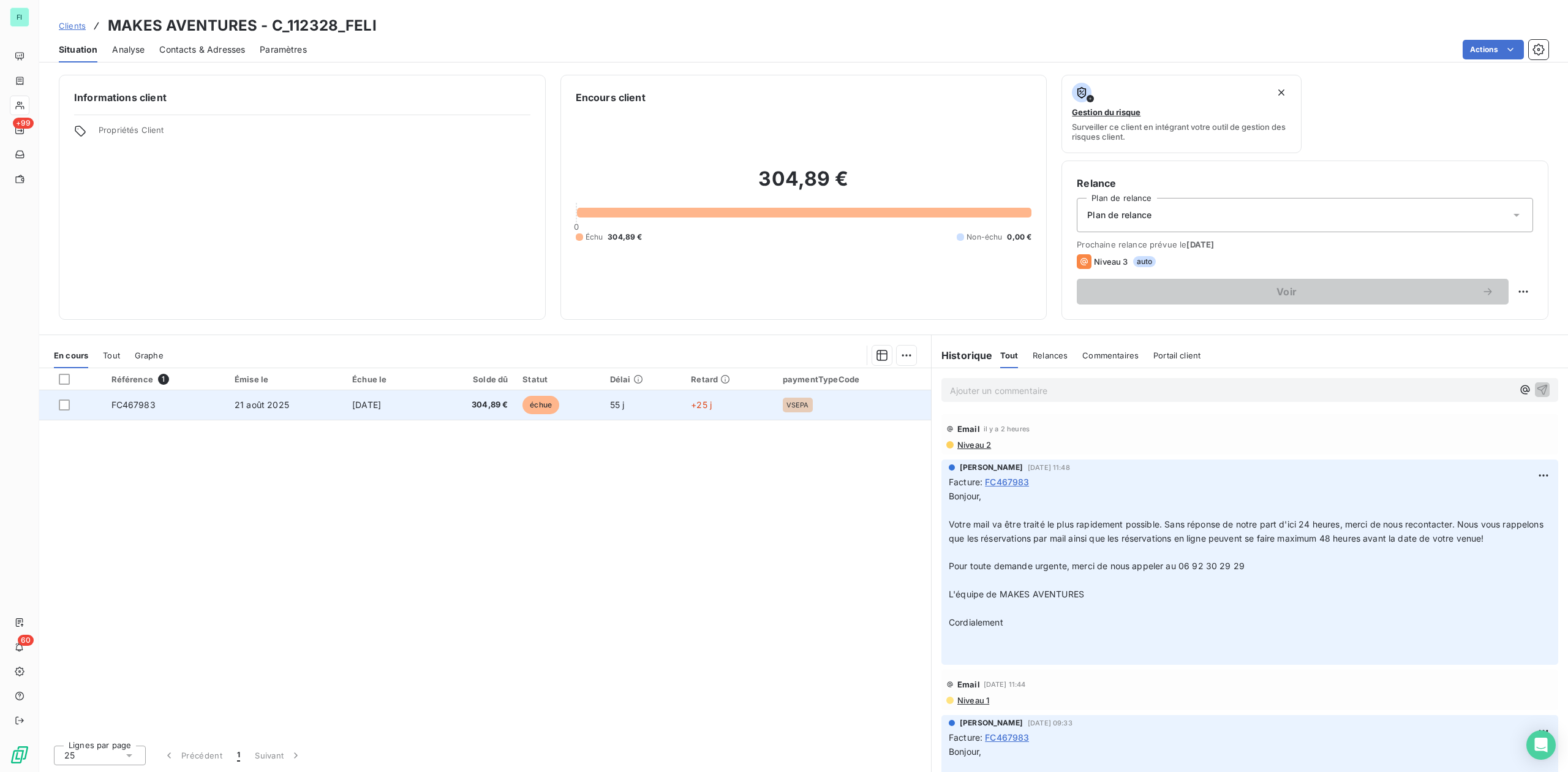
click at [345, 402] on td "[DATE]" at bounding box center [386, 405] width 84 height 29
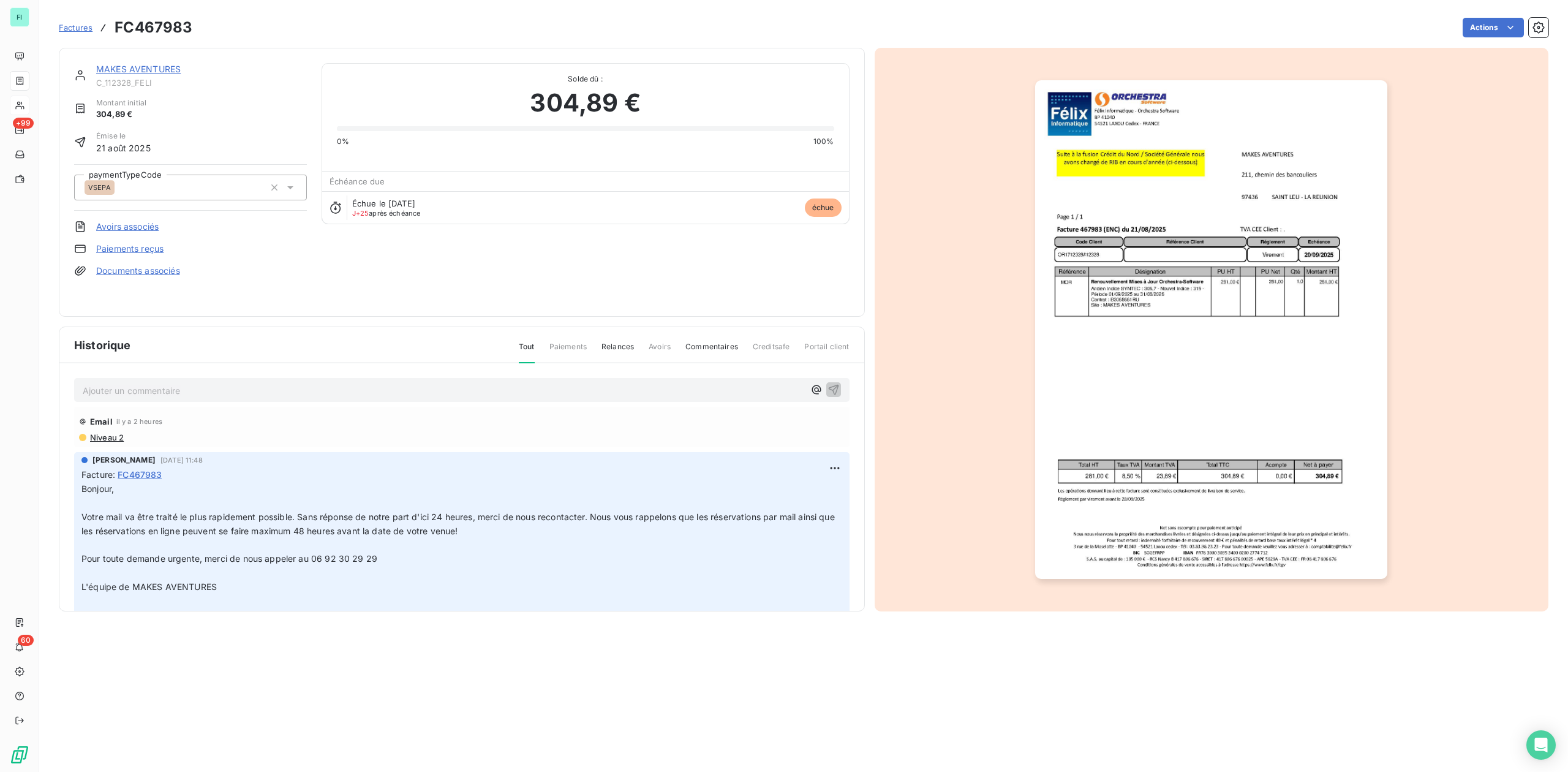
click at [175, 383] on p "Ajouter un commentaire ﻿" at bounding box center [443, 391] width 722 height 15
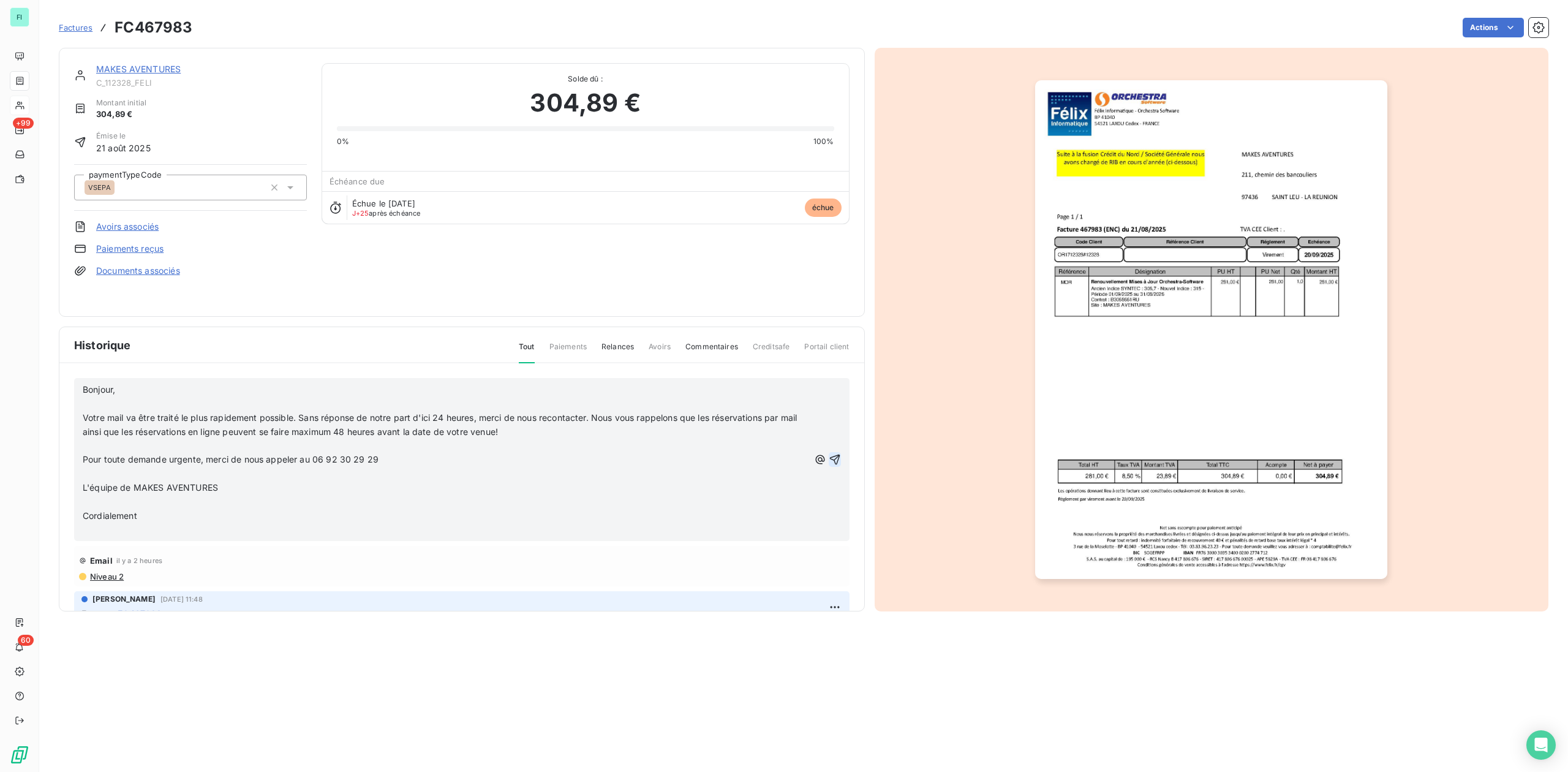
click at [829, 456] on icon "button" at bounding box center [834, 459] width 12 height 12
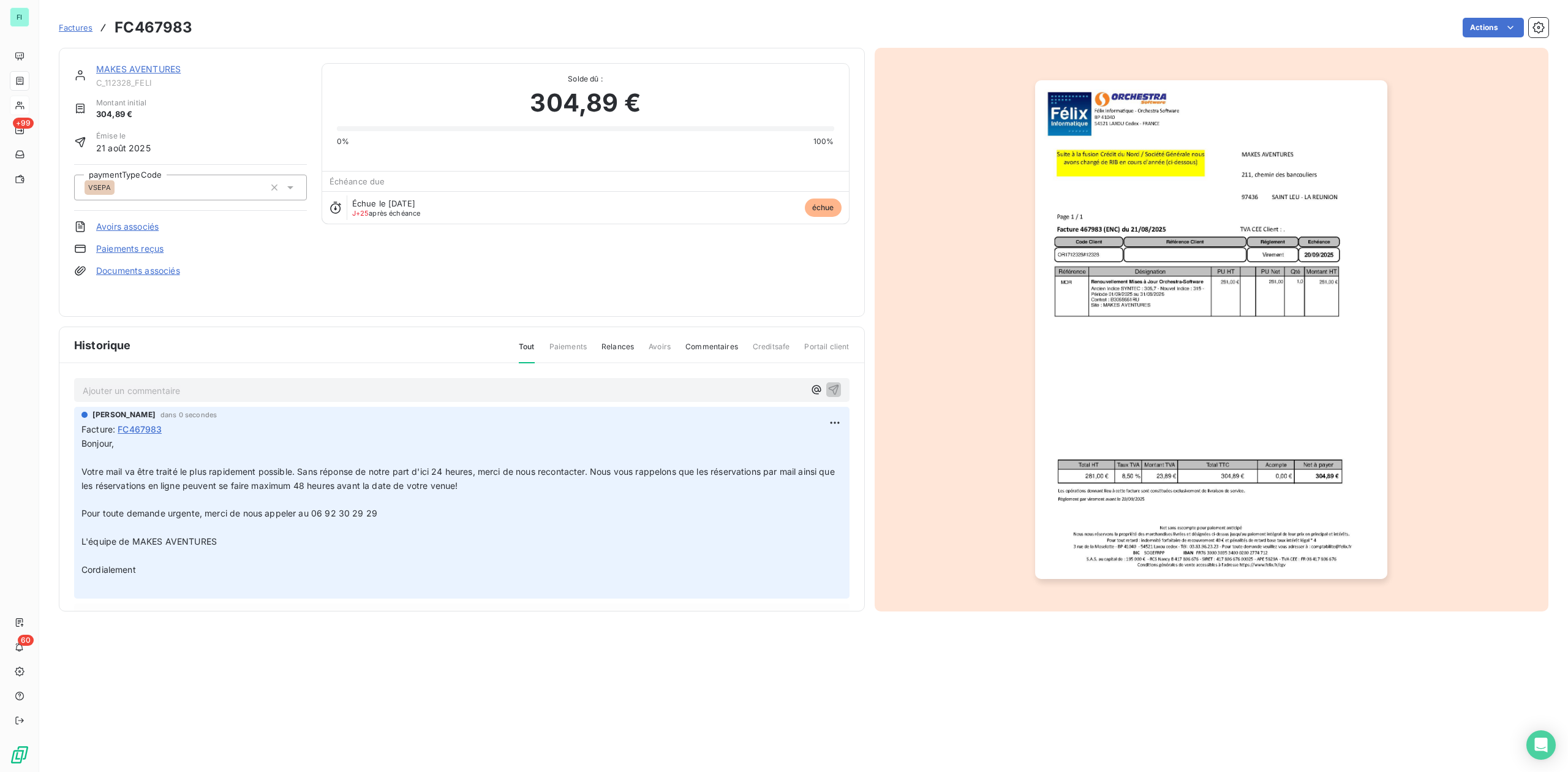
click at [152, 63] on div "MAKES AVENTURES" at bounding box center [201, 69] width 211 height 12
click at [148, 66] on link "MAKES AVENTURES" at bounding box center [138, 69] width 85 height 11
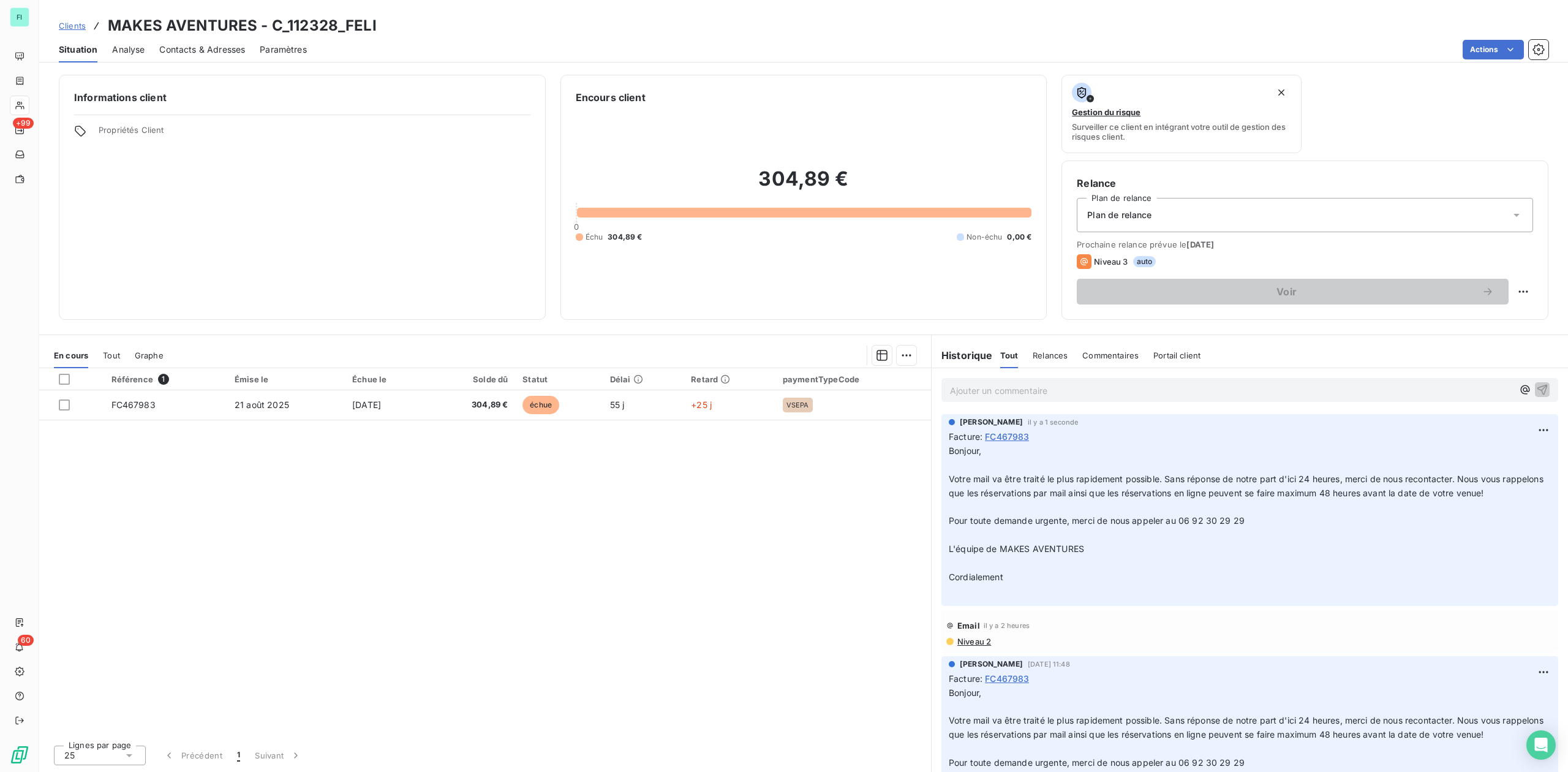
click at [187, 50] on span "Contacts & Adresses" at bounding box center [202, 49] width 86 height 12
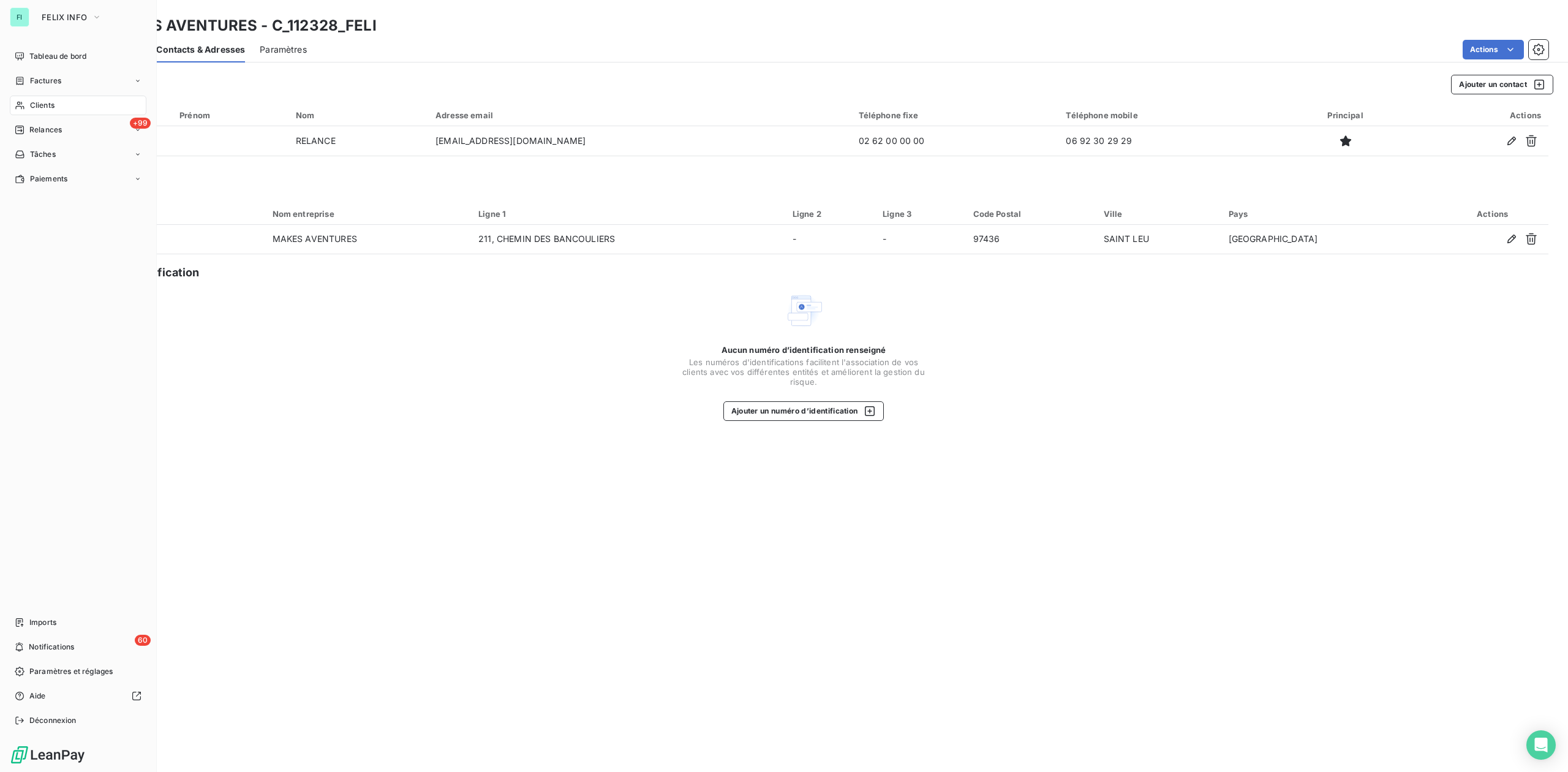
click at [37, 112] on div "Clients" at bounding box center [78, 106] width 137 height 20
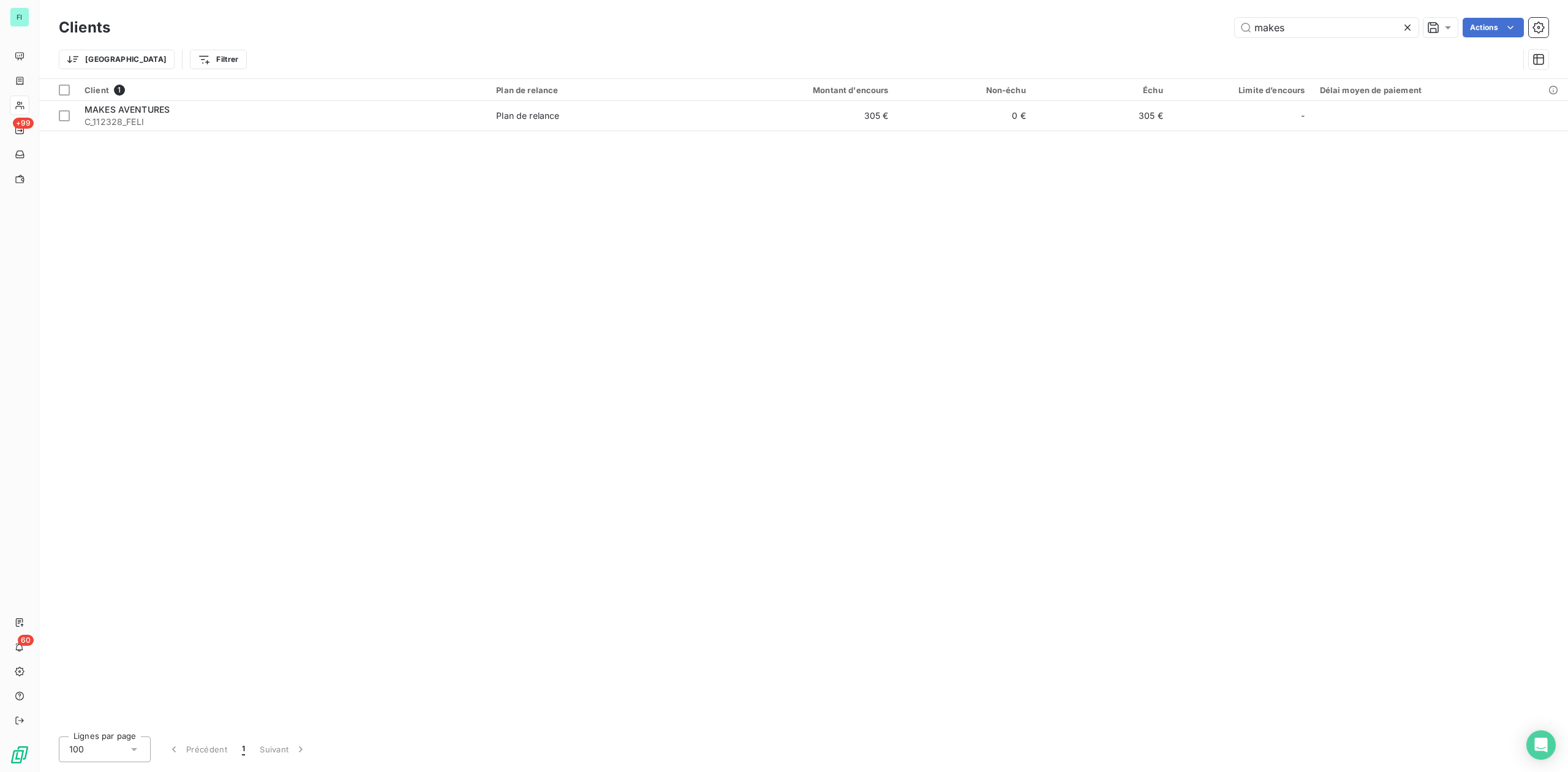
click at [1154, 27] on div "makes Actions" at bounding box center [837, 27] width 1424 height 20
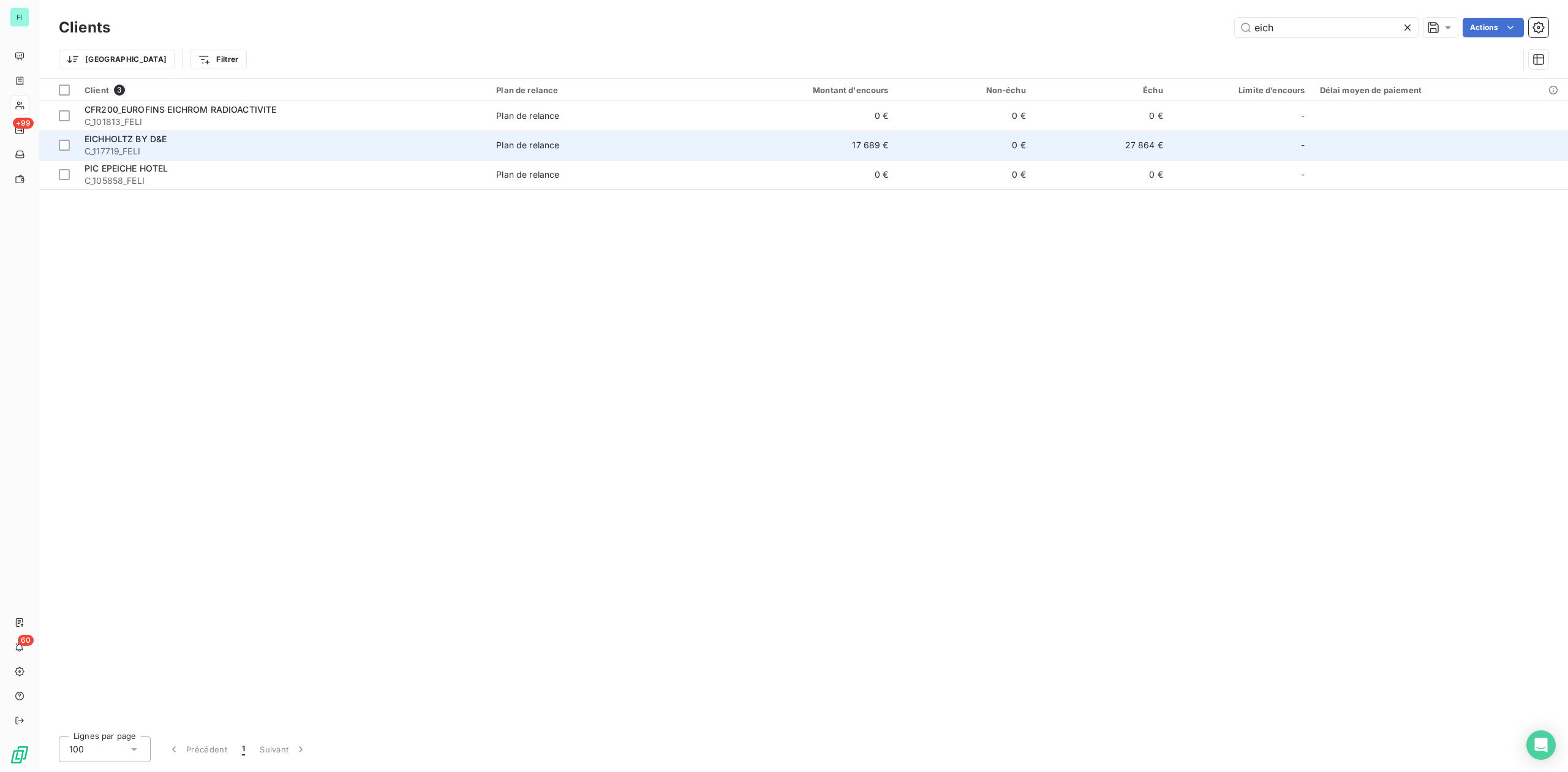
type input "eich"
click at [125, 142] on span "EICHHOLTZ BY D&E" at bounding box center [126, 138] width 82 height 11
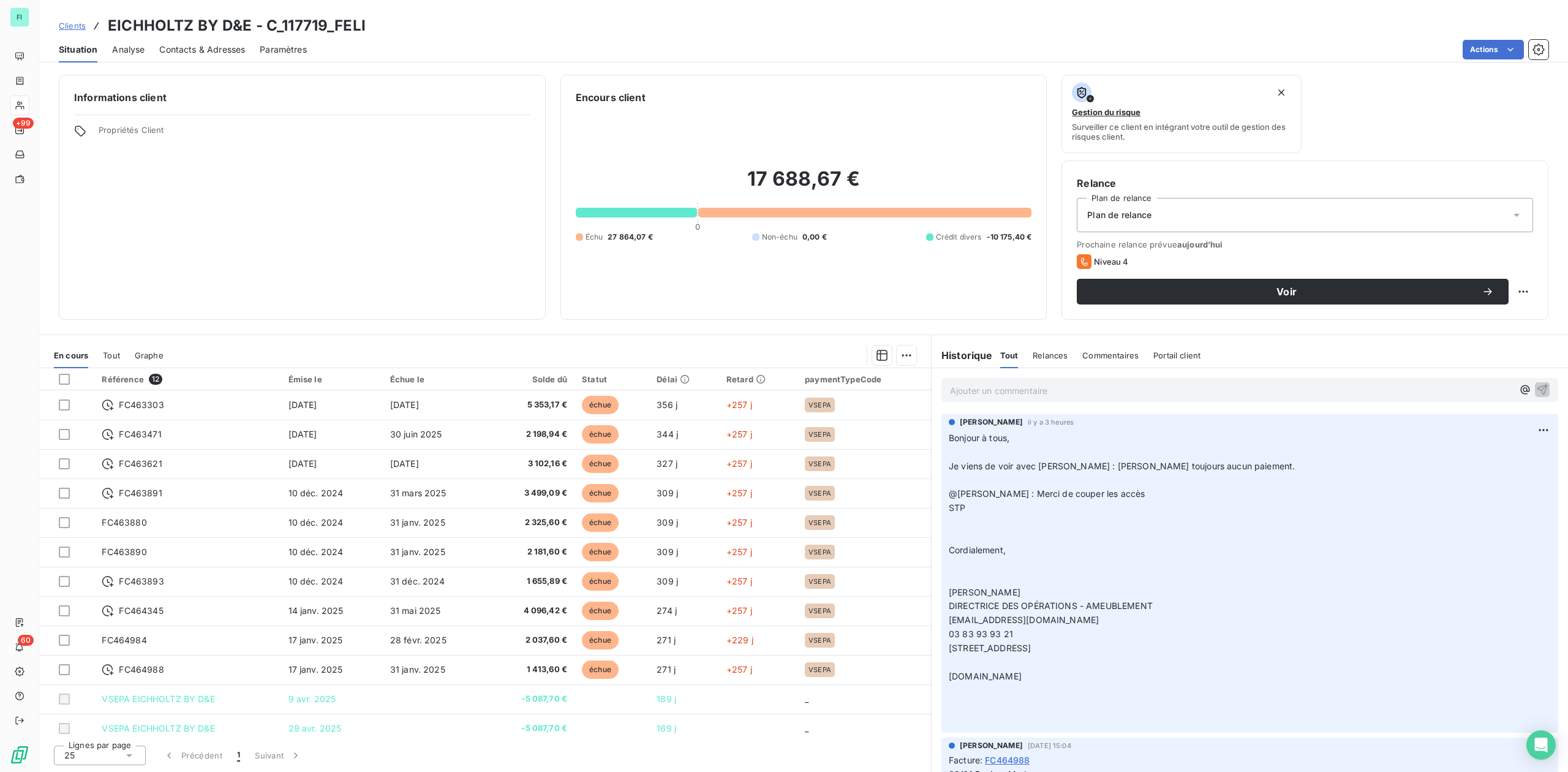
click at [1078, 388] on p "Ajouter un commentaire ﻿" at bounding box center [1232, 391] width 563 height 15
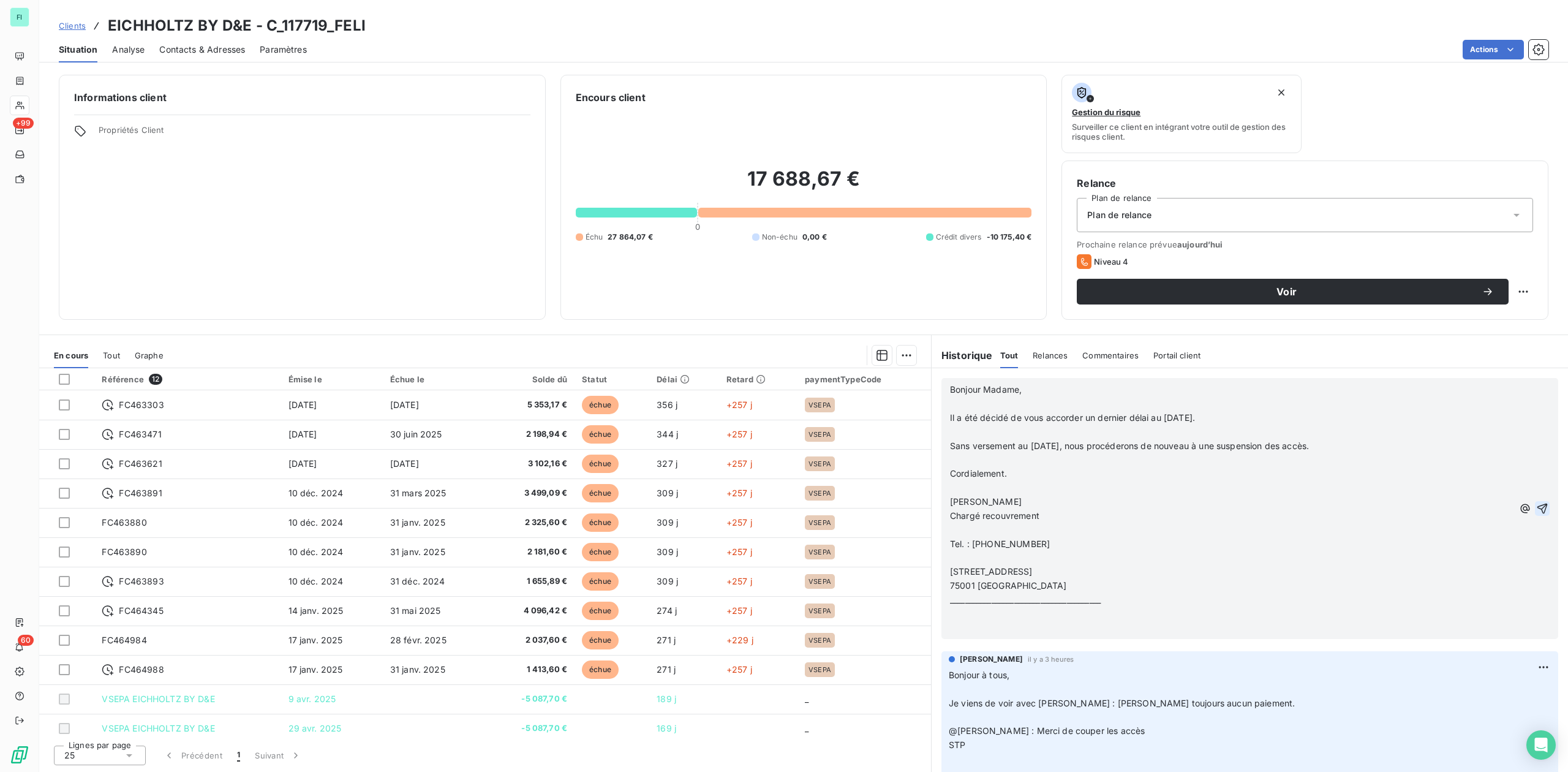
click at [1536, 505] on icon "button" at bounding box center [1542, 508] width 12 height 12
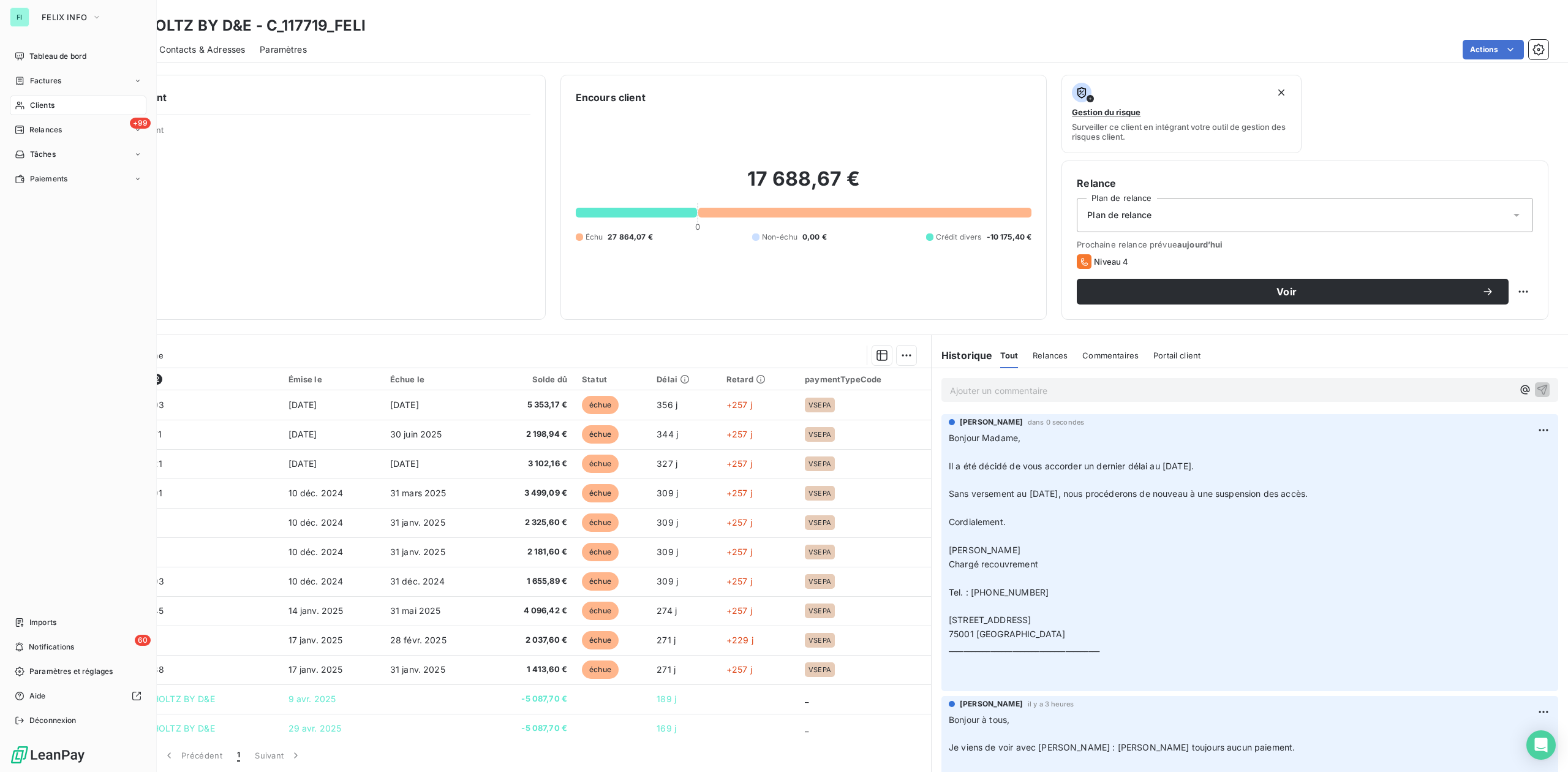
drag, startPoint x: 44, startPoint y: 112, endPoint x: 107, endPoint y: 107, distance: 63.2
click at [45, 112] on div "Clients" at bounding box center [78, 106] width 137 height 20
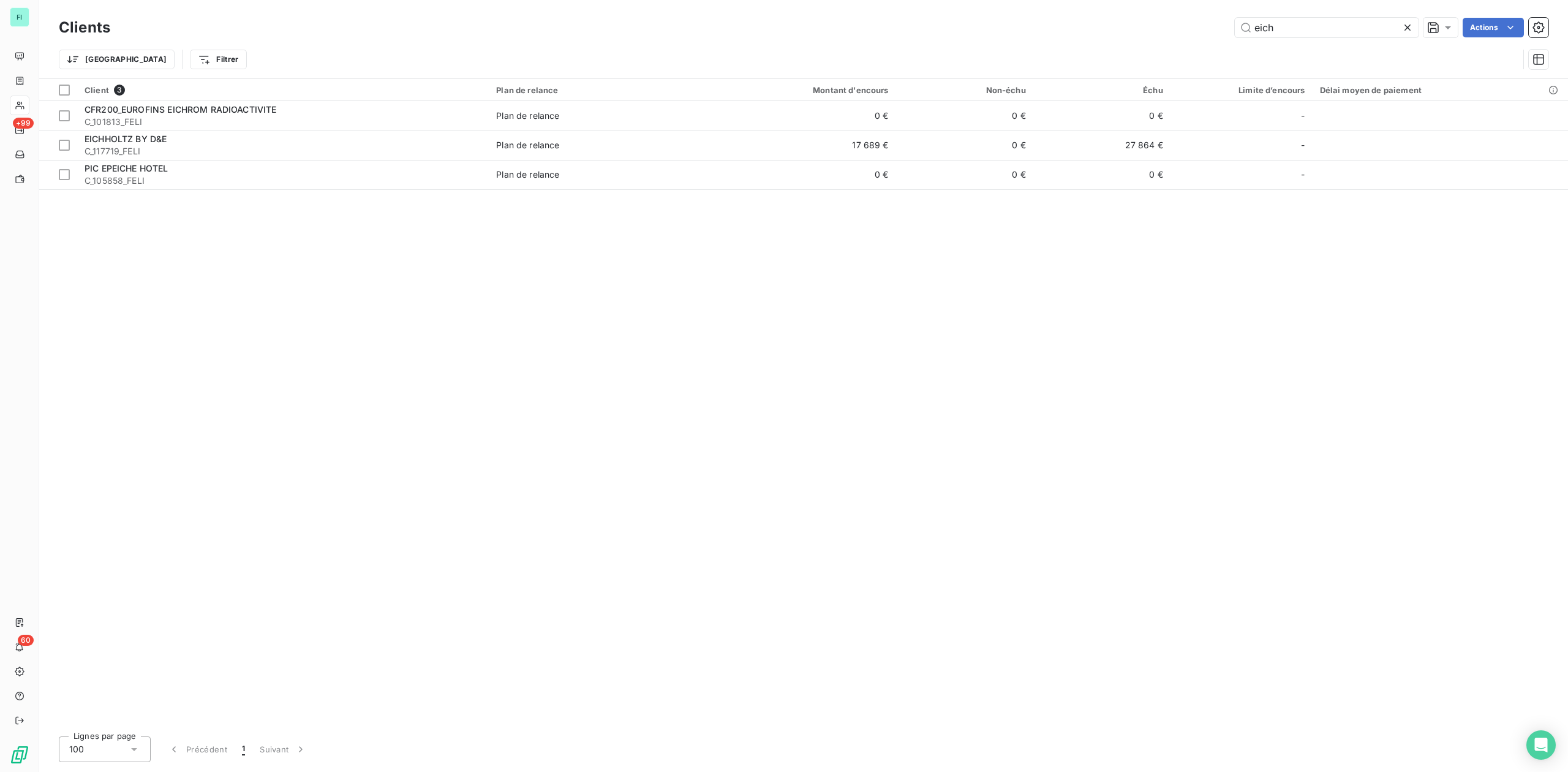
drag, startPoint x: 1300, startPoint y: 32, endPoint x: 1108, endPoint y: 34, distance: 192.0
click at [1127, 32] on div "eich Actions" at bounding box center [837, 27] width 1424 height 20
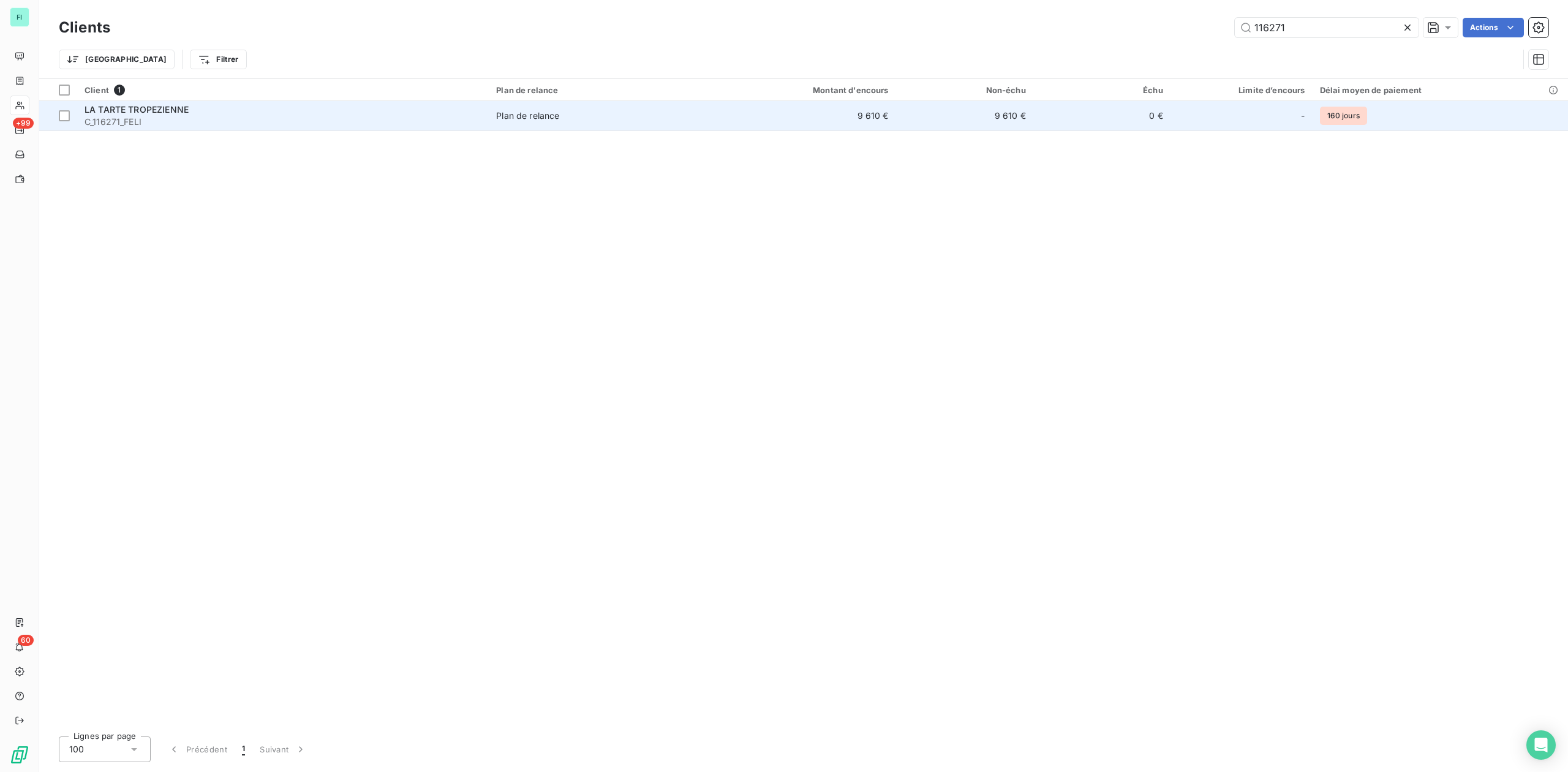
type input "116271"
click at [402, 121] on span "C_116271_FELI" at bounding box center [283, 122] width 397 height 12
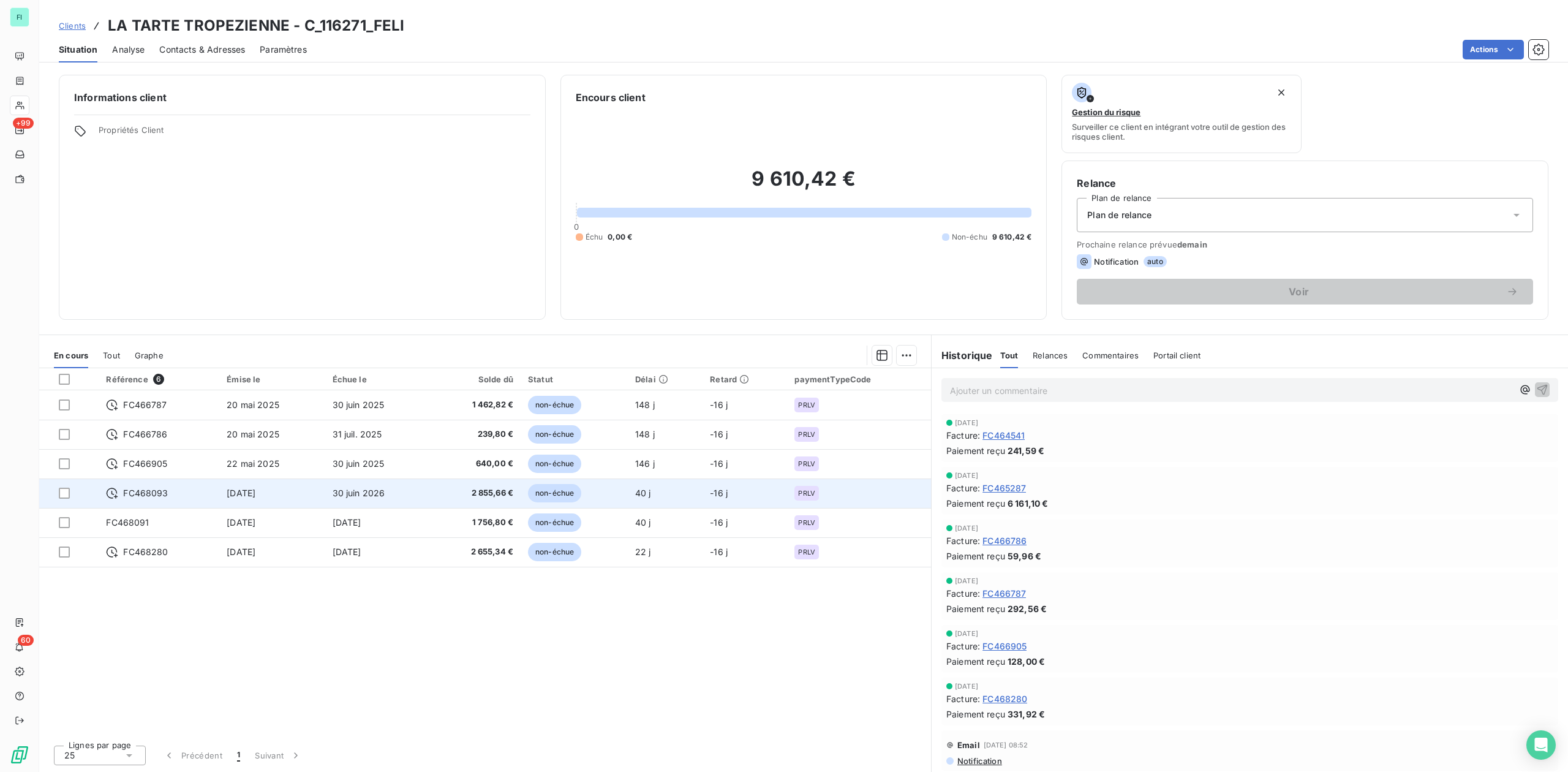
click at [152, 490] on span "FC468093" at bounding box center [146, 493] width 45 height 12
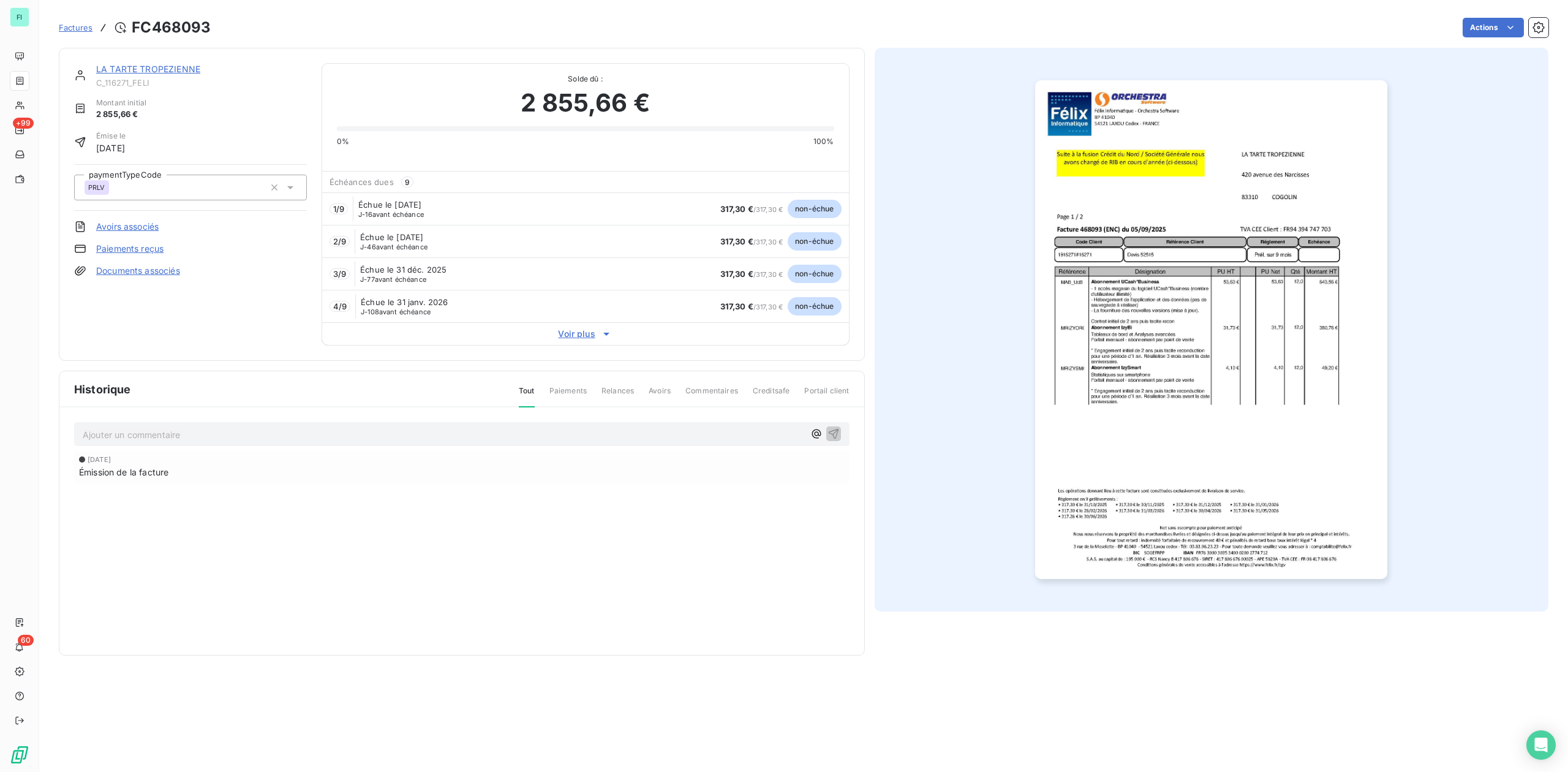
click at [187, 70] on link "LA TARTE TROPEZIENNE" at bounding box center [147, 69] width 104 height 11
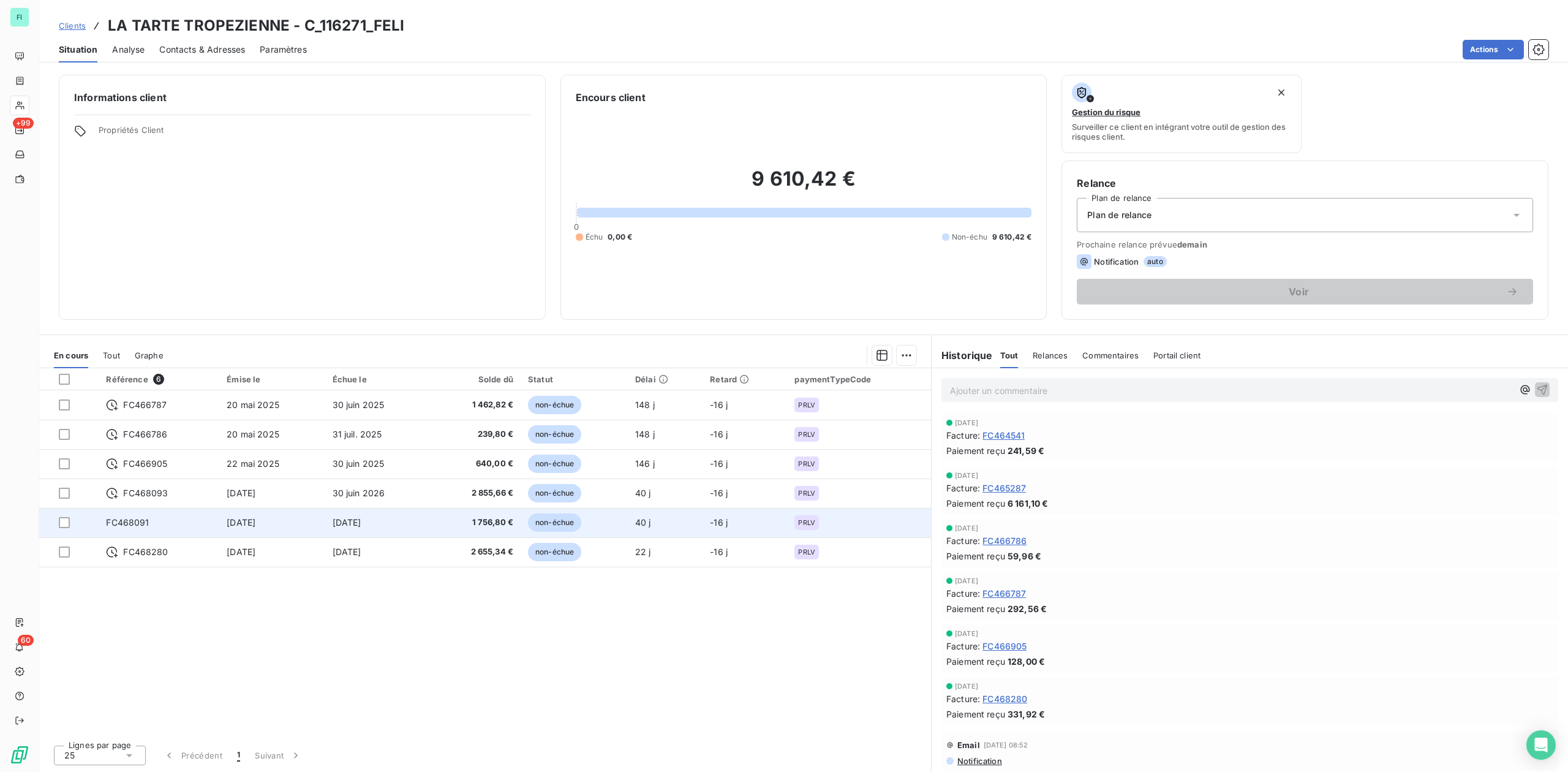
click at [160, 522] on td "FC468091" at bounding box center [158, 522] width 121 height 29
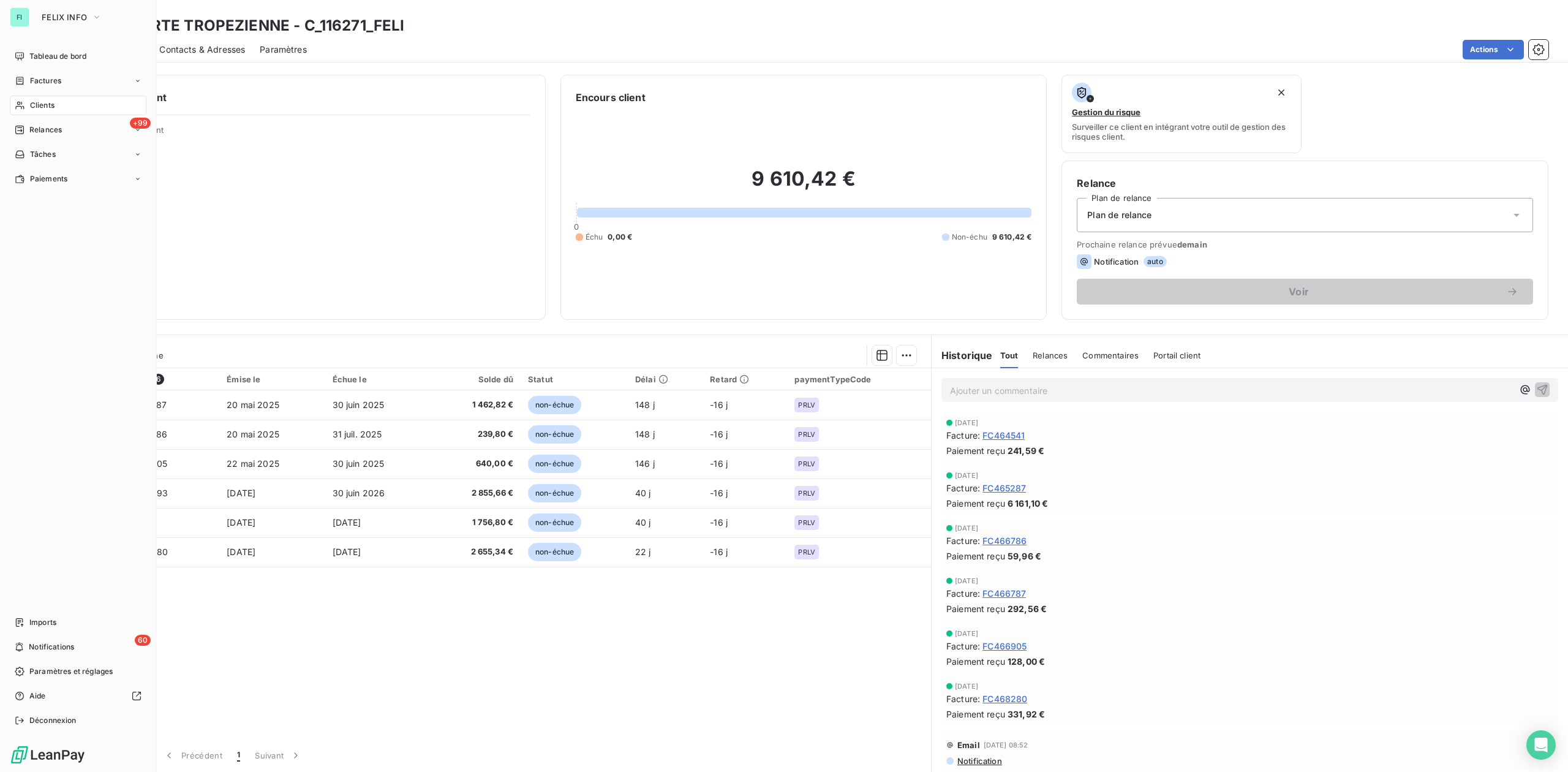
click at [1, 764] on div "FI FELIX INFO Tableau de bord Factures Clients +99 Relances Tâches Paiements Im…" at bounding box center [78, 386] width 157 height 772
click at [47, 11] on button "FELIX INFO" at bounding box center [72, 17] width 75 height 20
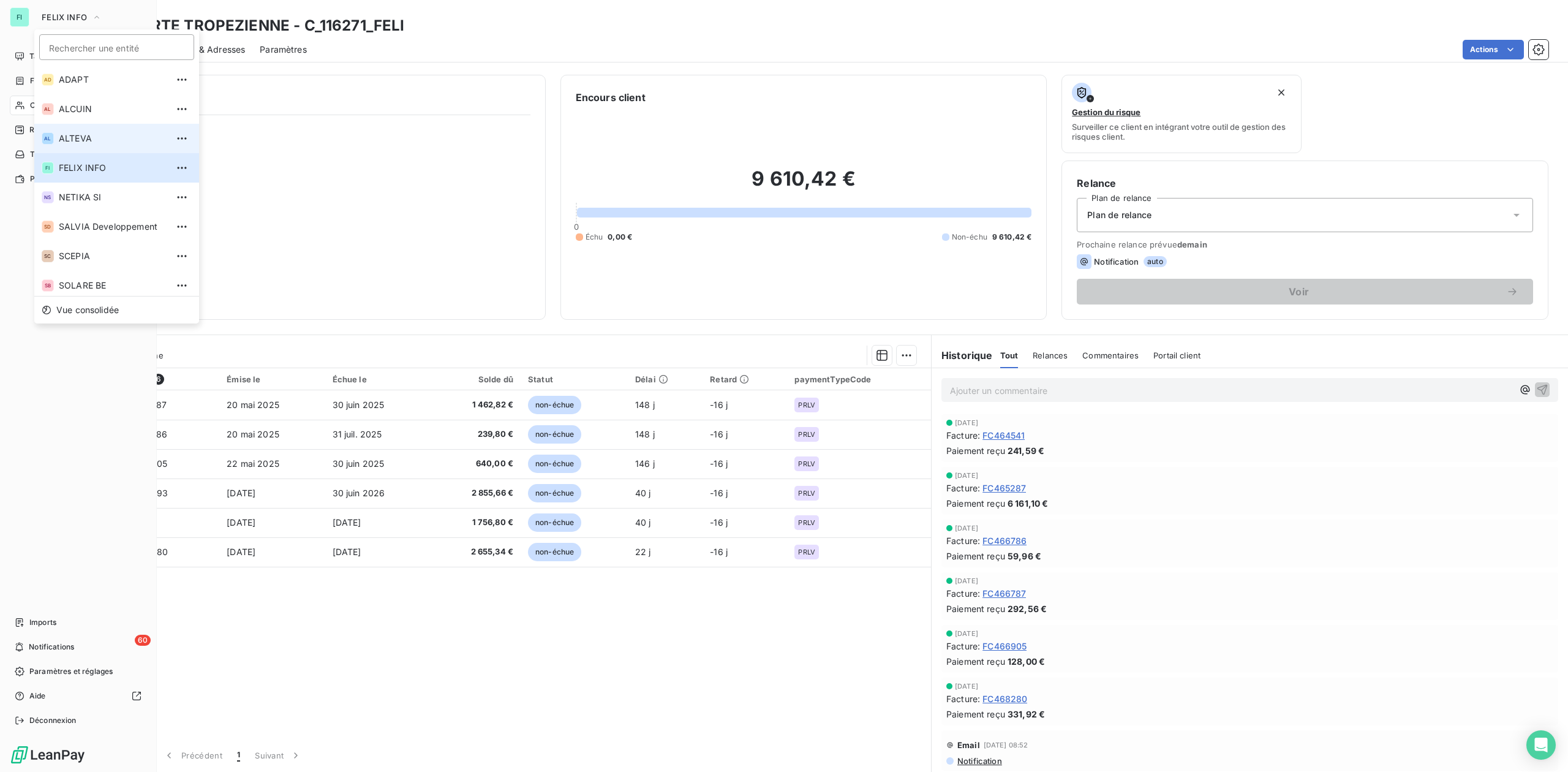
click at [65, 137] on span "ALTEVA" at bounding box center [113, 138] width 108 height 12
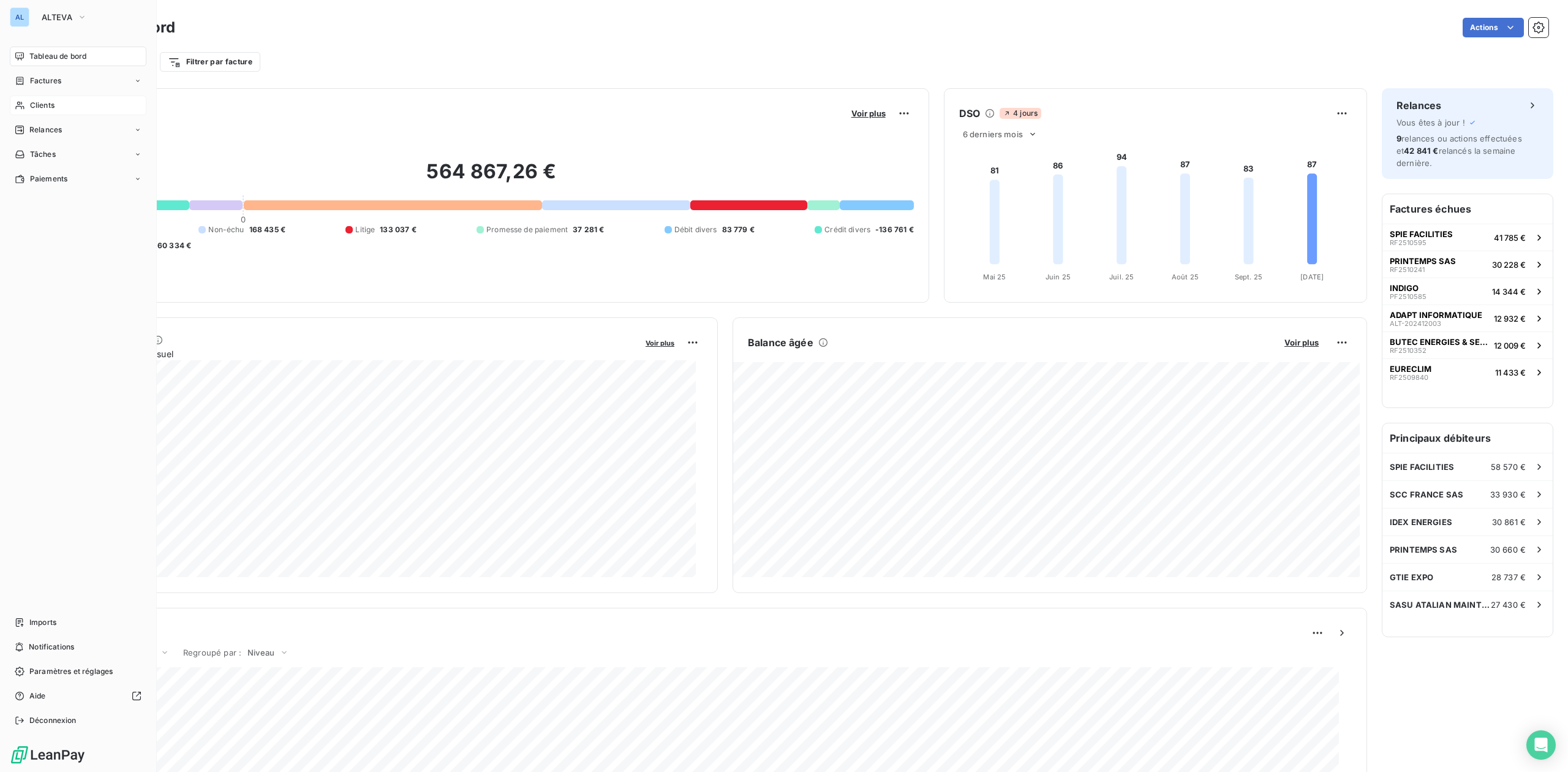
click at [55, 96] on div "Clients" at bounding box center [78, 106] width 137 height 20
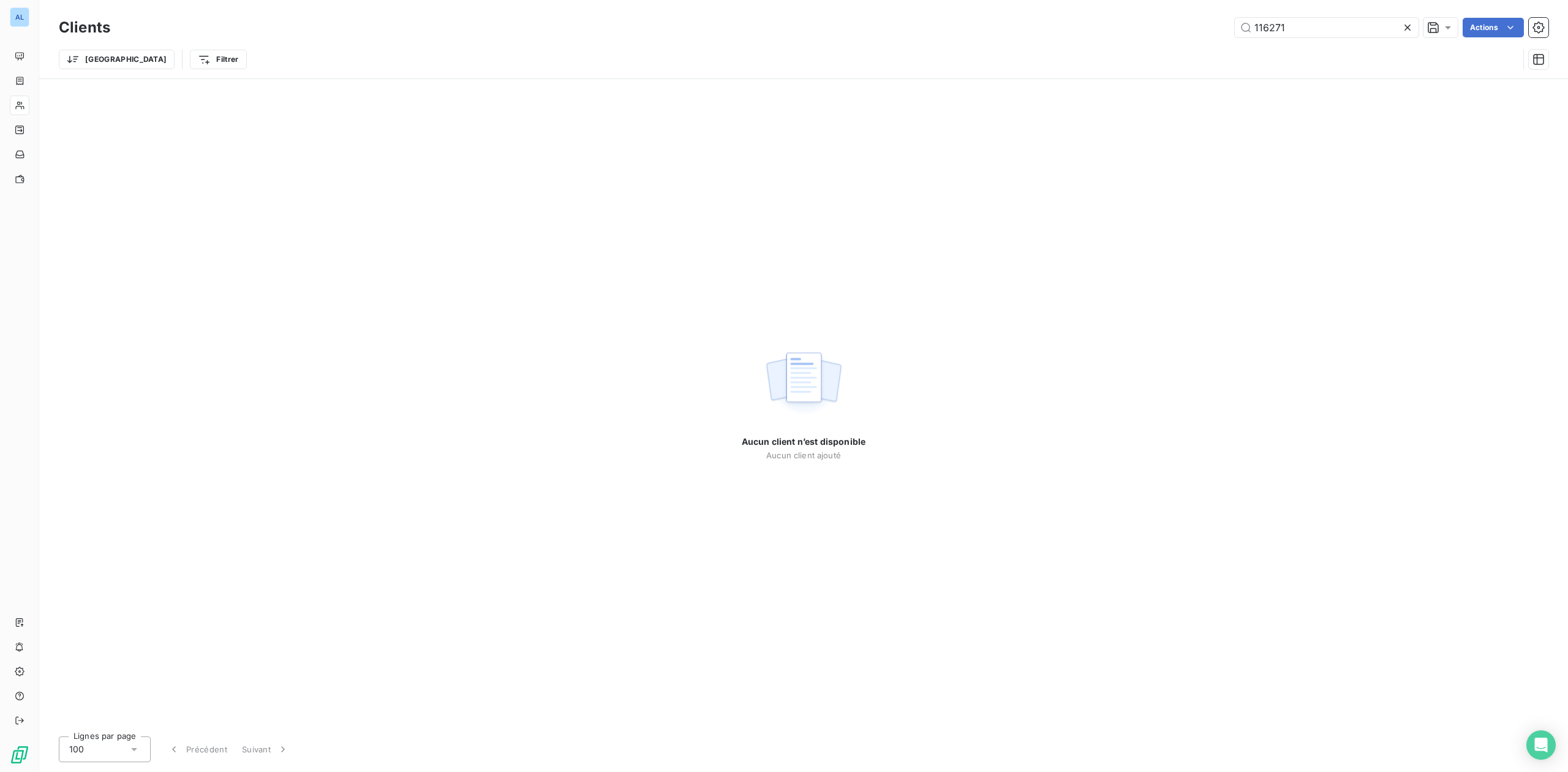
drag, startPoint x: 1208, startPoint y: 22, endPoint x: 1063, endPoint y: 25, distance: 145.0
click at [1106, 25] on div "116271 Actions" at bounding box center [837, 27] width 1424 height 20
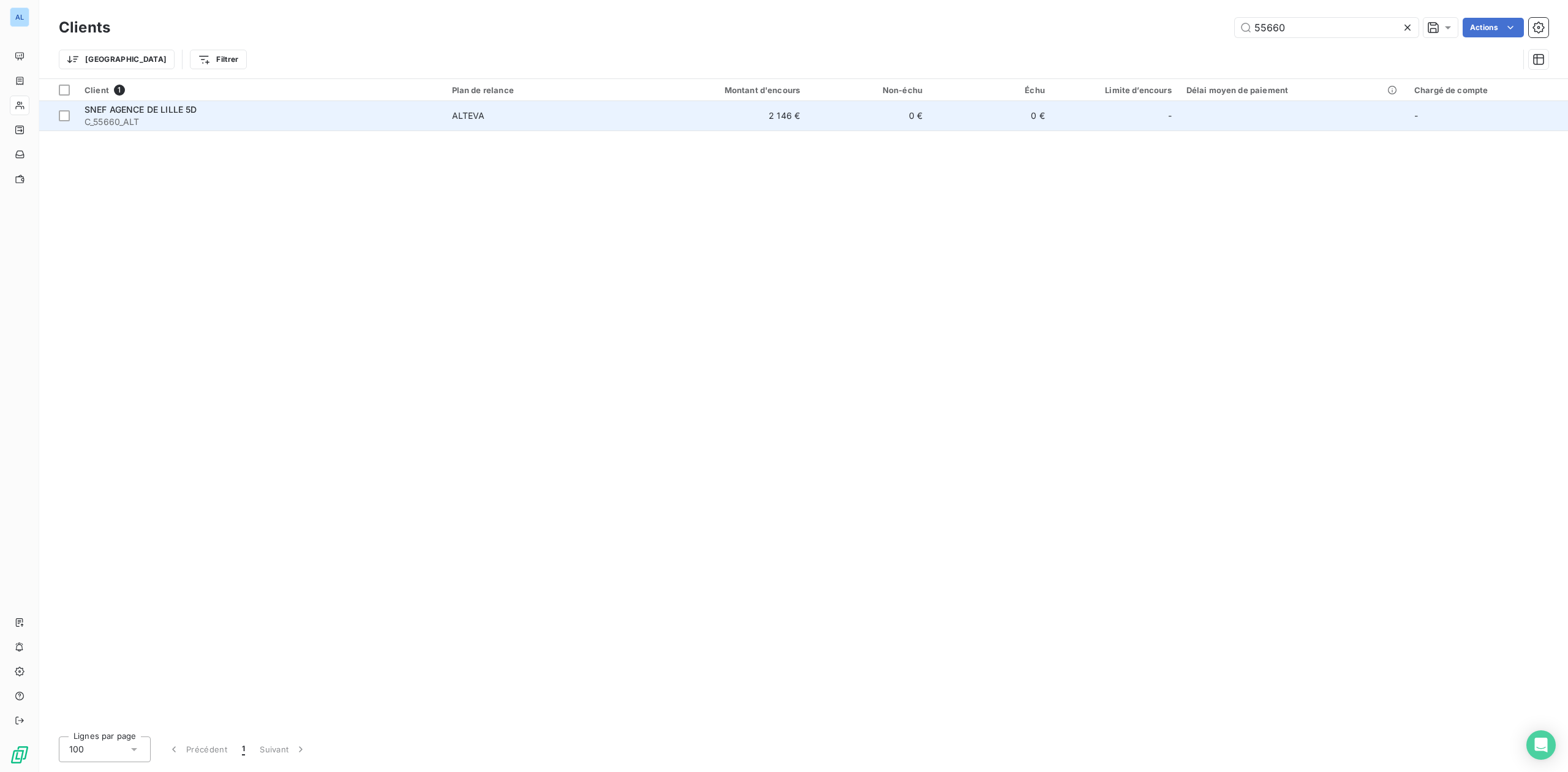
type input "55660"
click at [177, 114] on span "SNEF AGENCE DE LILLE 5D" at bounding box center [141, 109] width 112 height 11
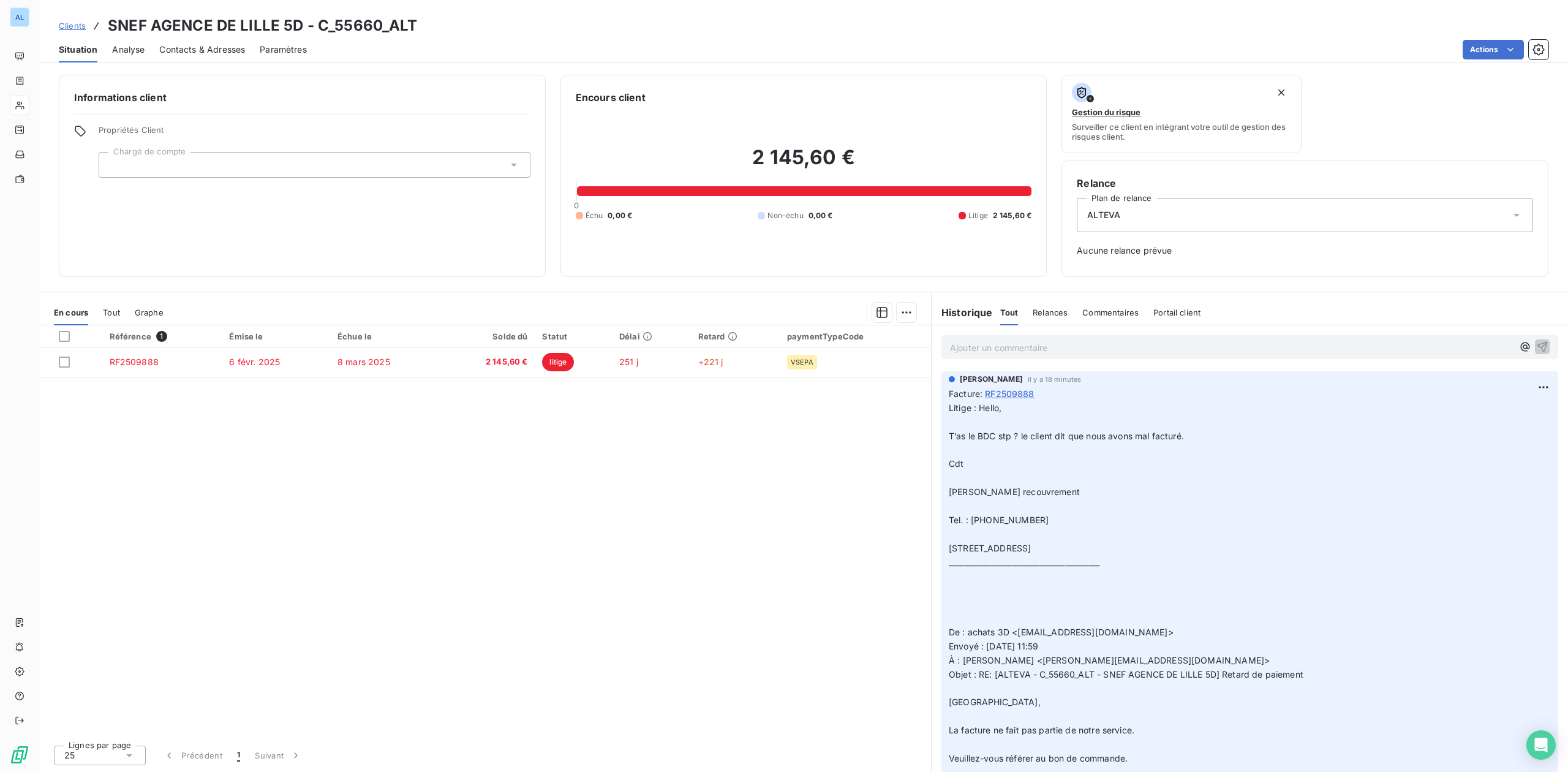
click at [205, 52] on span "Contacts & Adresses" at bounding box center [202, 49] width 86 height 12
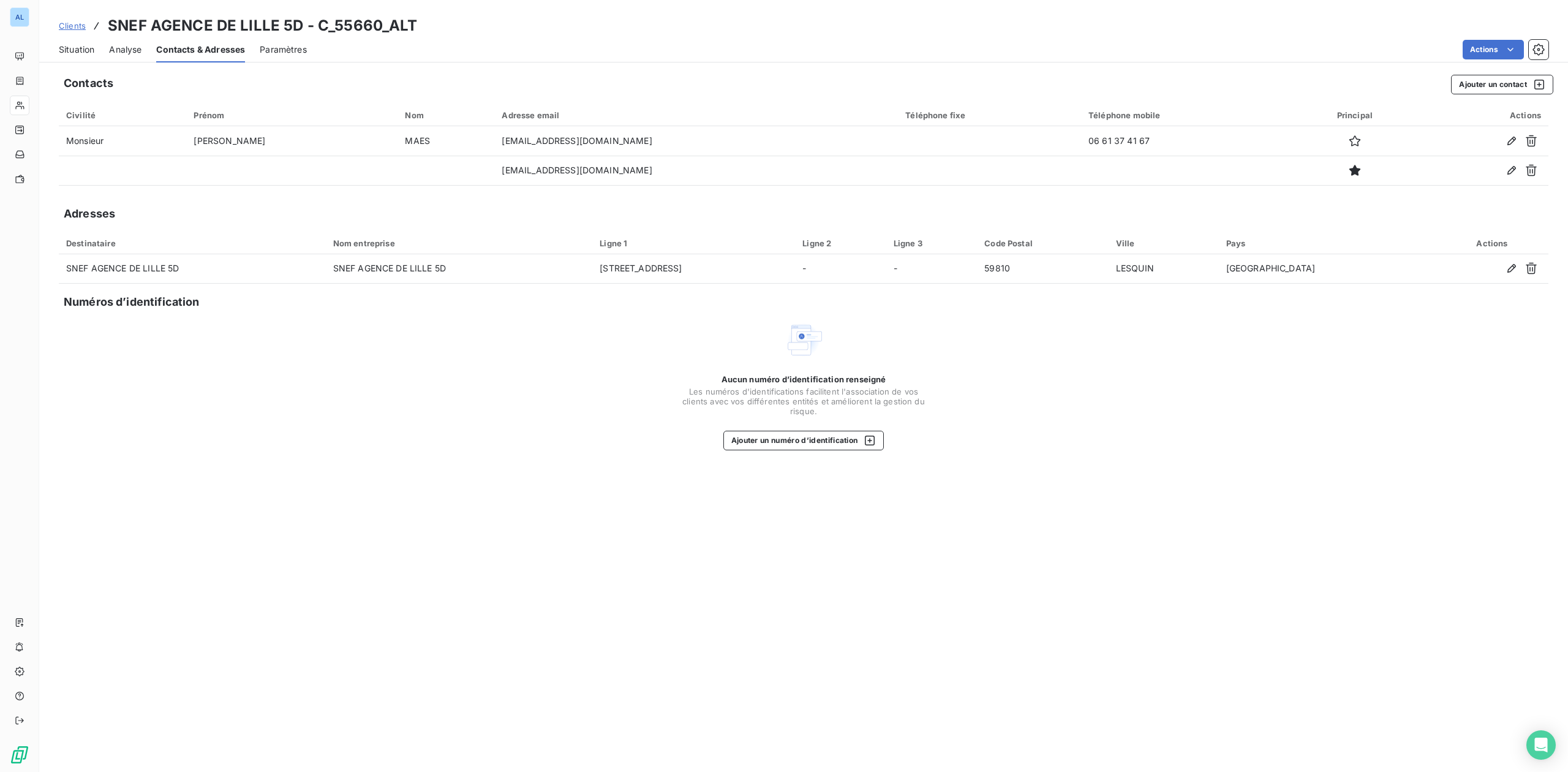
click at [82, 47] on span "Situation" at bounding box center [77, 49] width 36 height 12
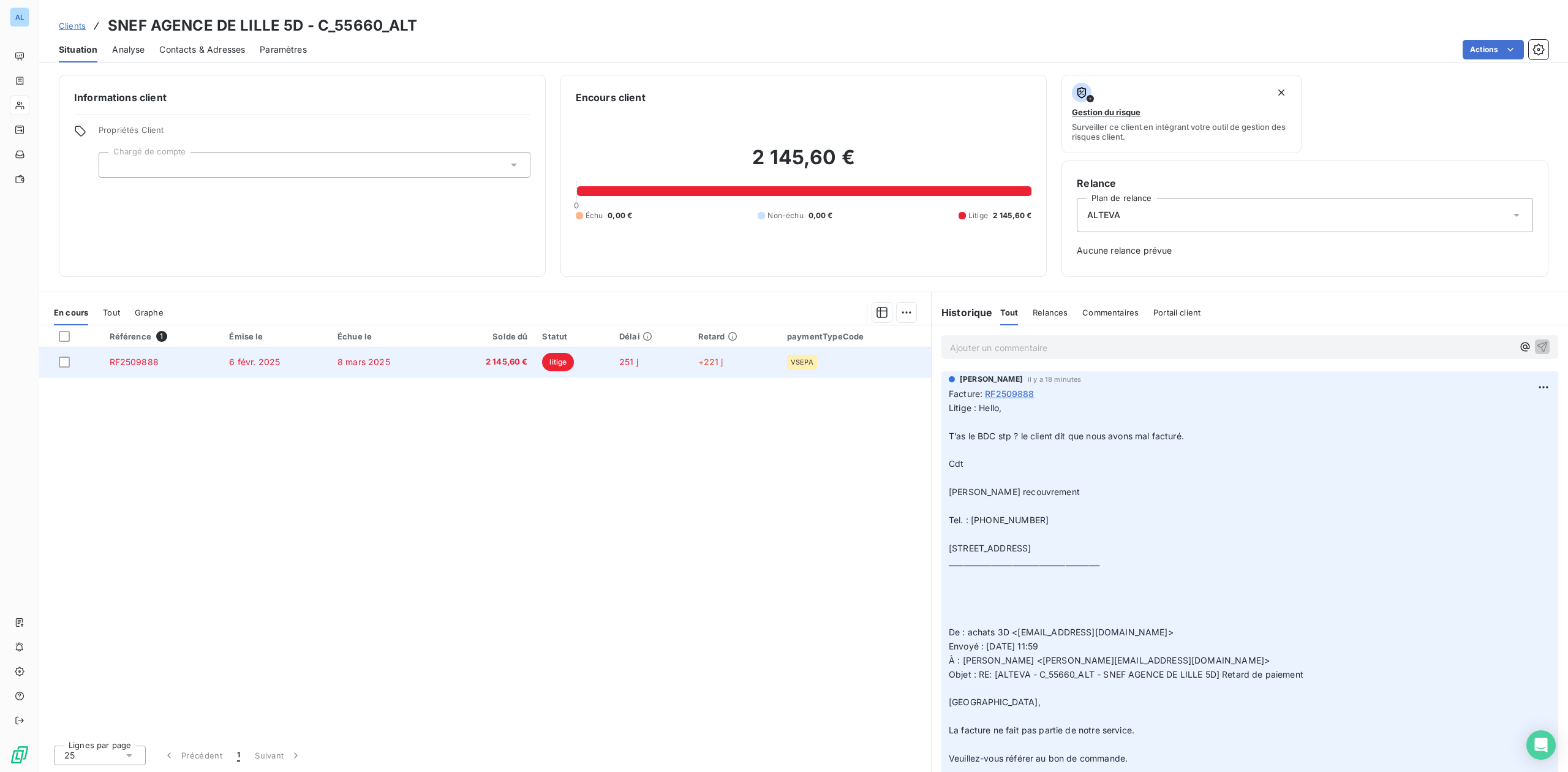
click at [344, 368] on td "8 mars 2025" at bounding box center [385, 361] width 111 height 29
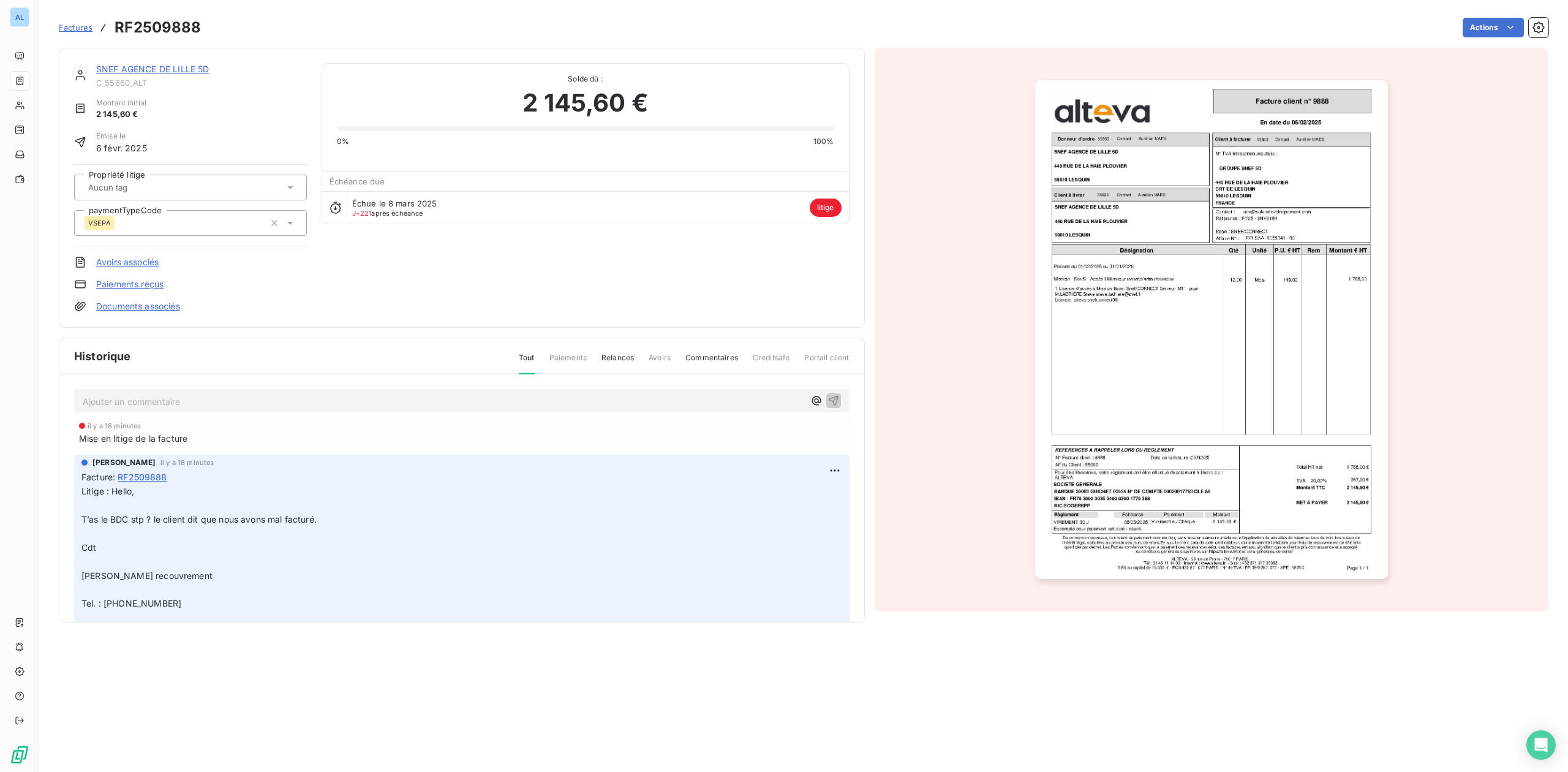
click at [1181, 270] on img "button" at bounding box center [1212, 329] width 353 height 499
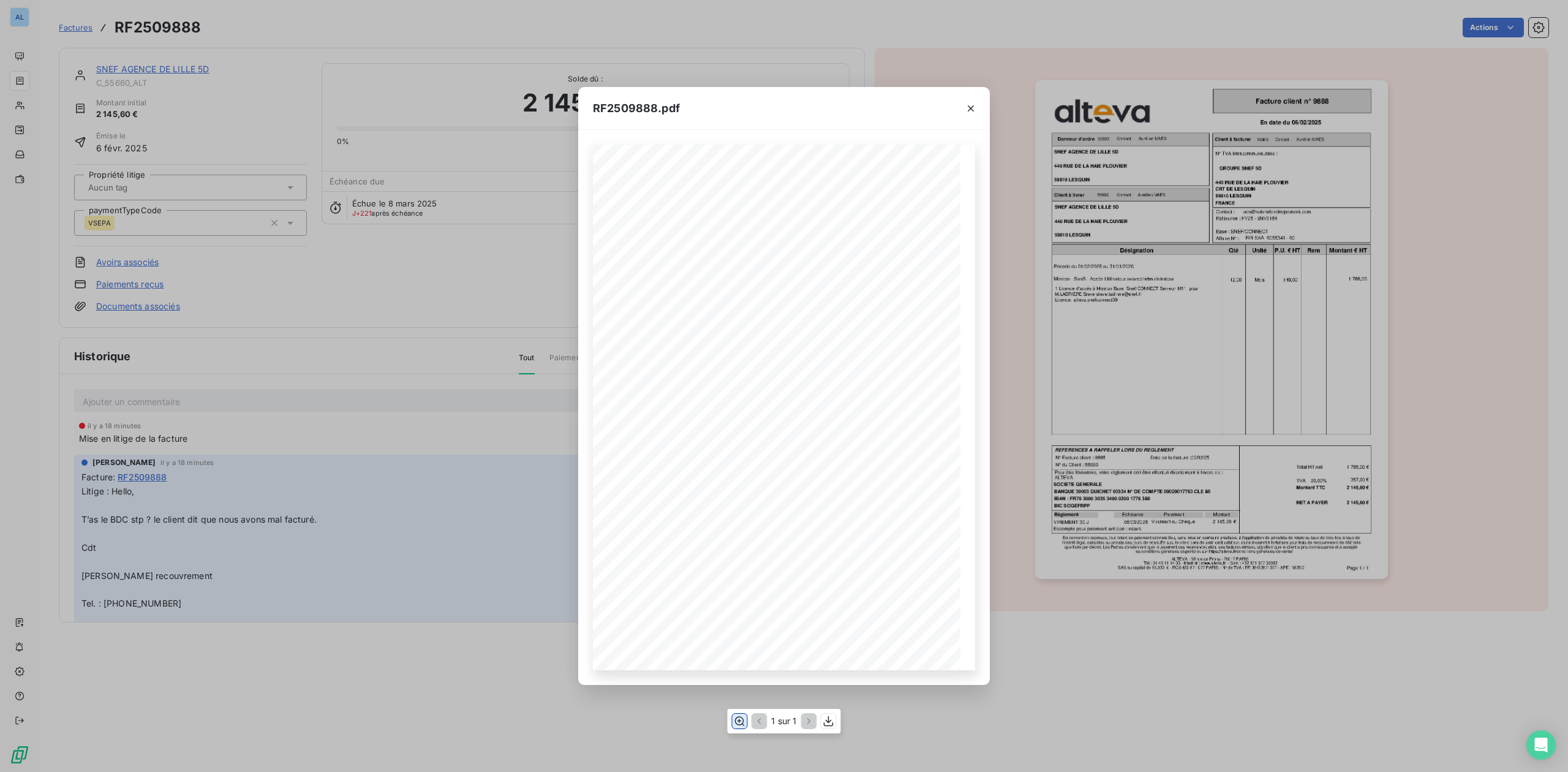
click at [740, 720] on icon "button" at bounding box center [739, 720] width 12 height 12
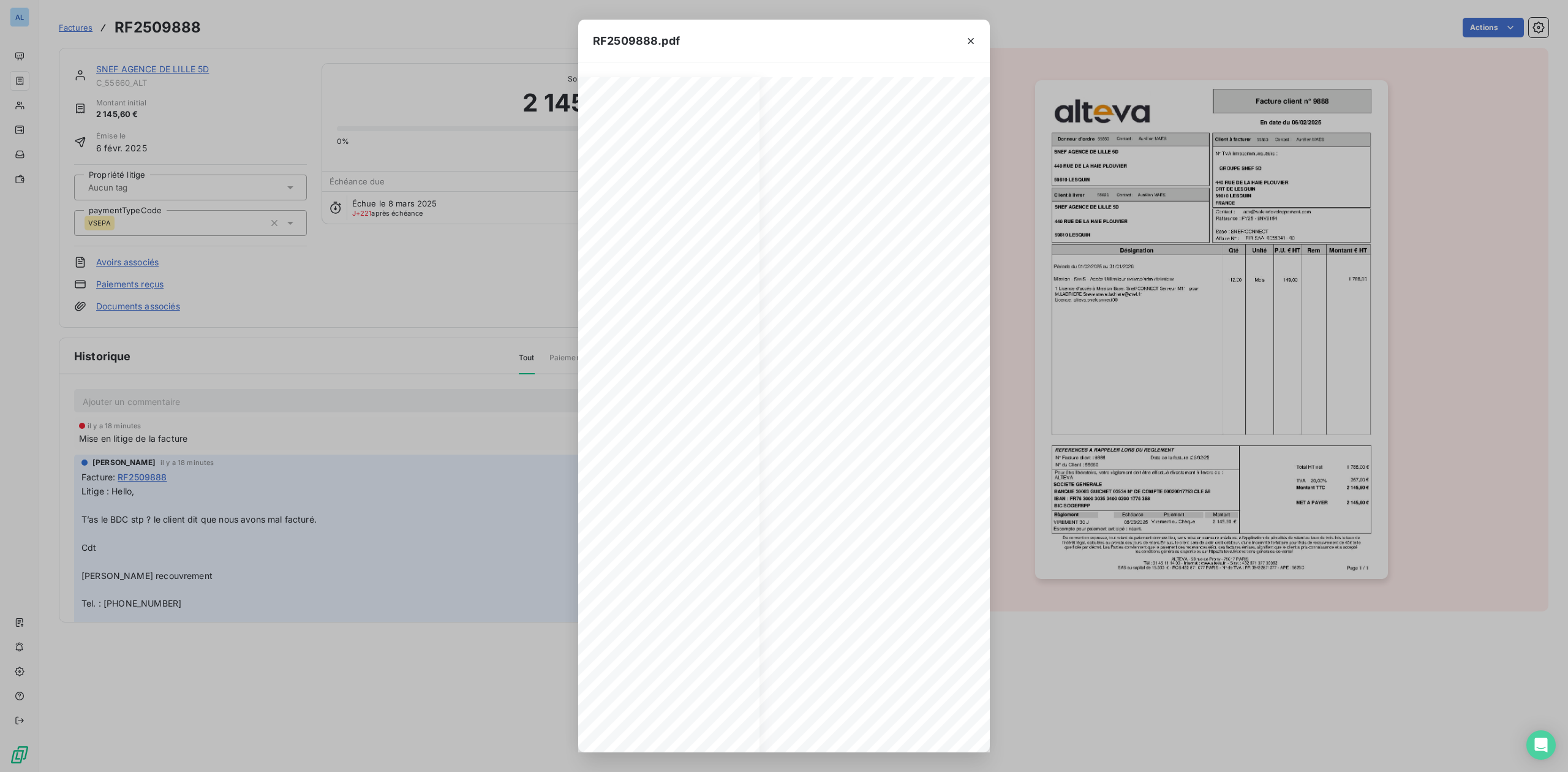
scroll to position [0, 228]
click at [973, 39] on icon "button" at bounding box center [970, 41] width 6 height 6
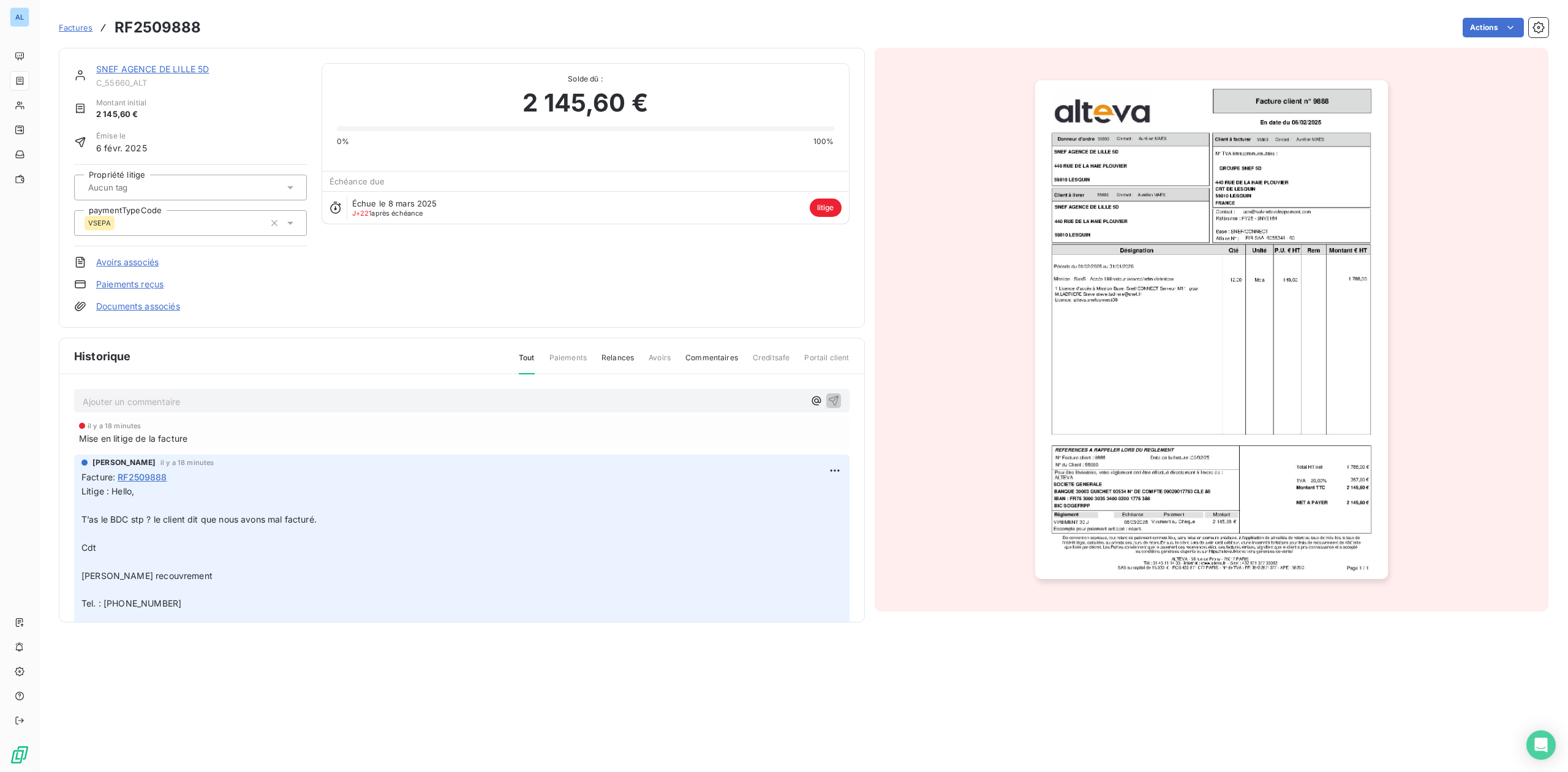
click at [177, 69] on link "SNEF AGENCE DE LILLE 5D" at bounding box center [152, 69] width 112 height 11
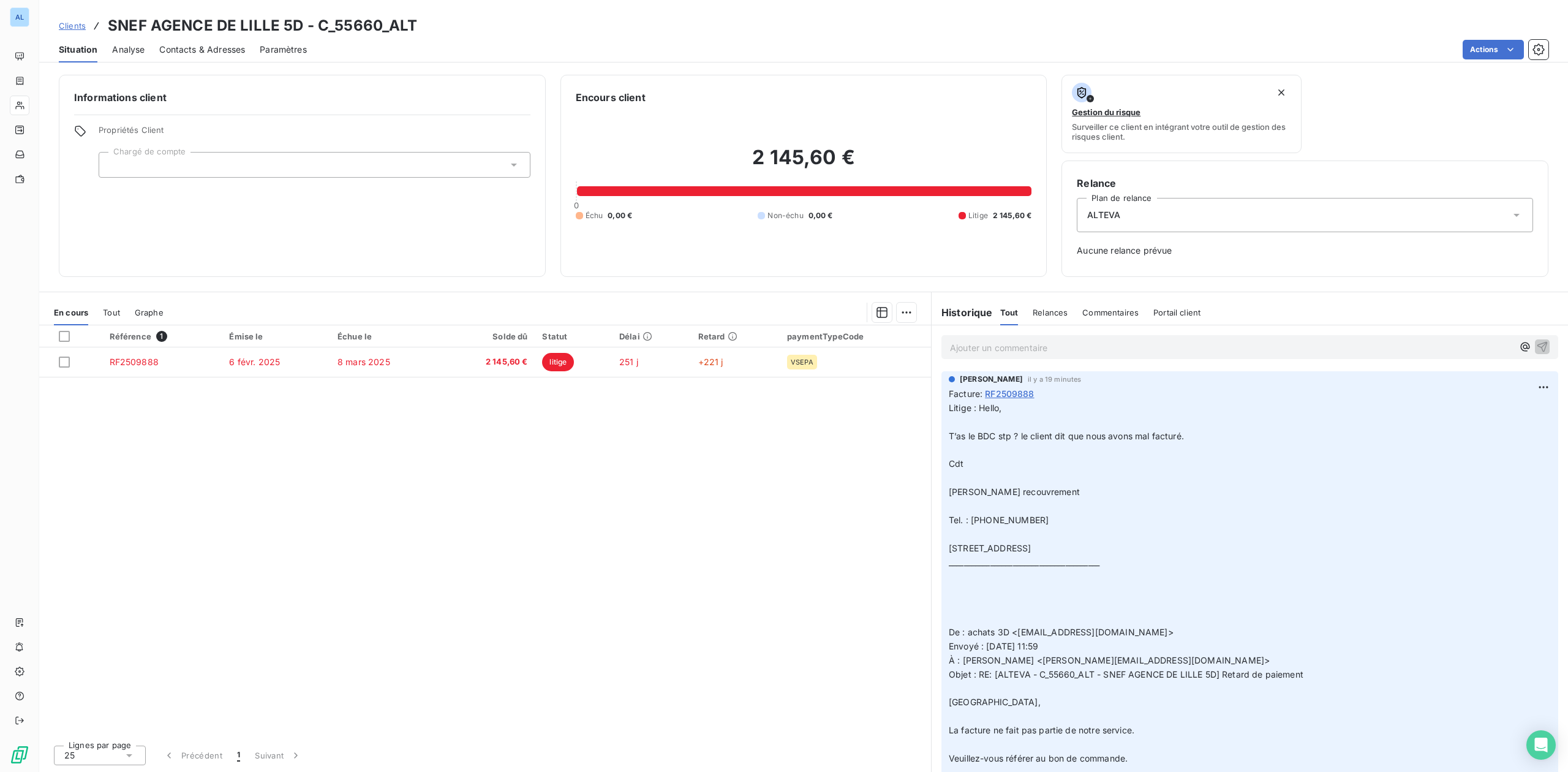
click at [192, 45] on span "Contacts & Adresses" at bounding box center [202, 49] width 86 height 12
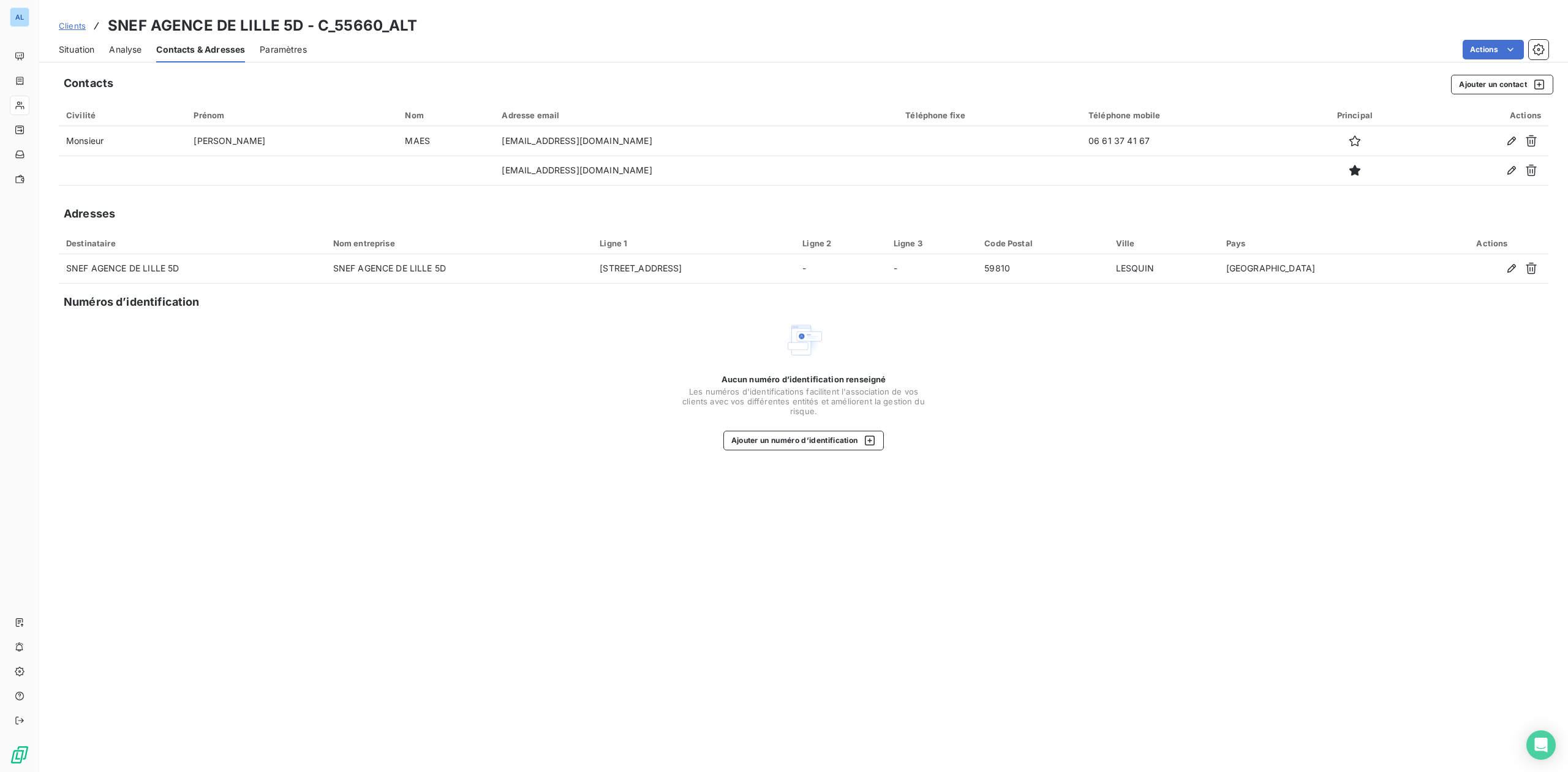
click at [80, 52] on span "Situation" at bounding box center [77, 49] width 36 height 12
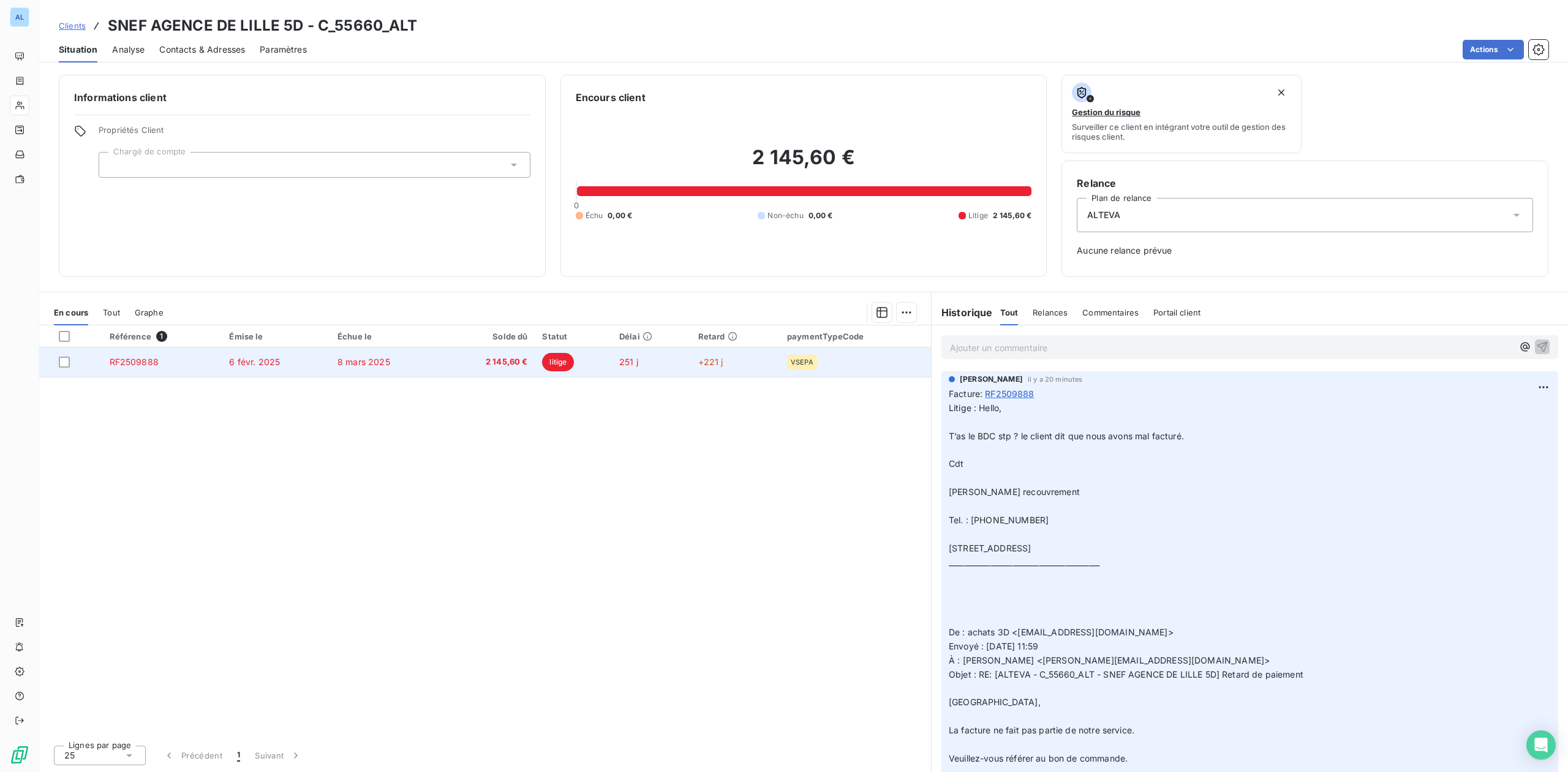
click at [454, 371] on td "2 145,60 €" at bounding box center [488, 361] width 94 height 29
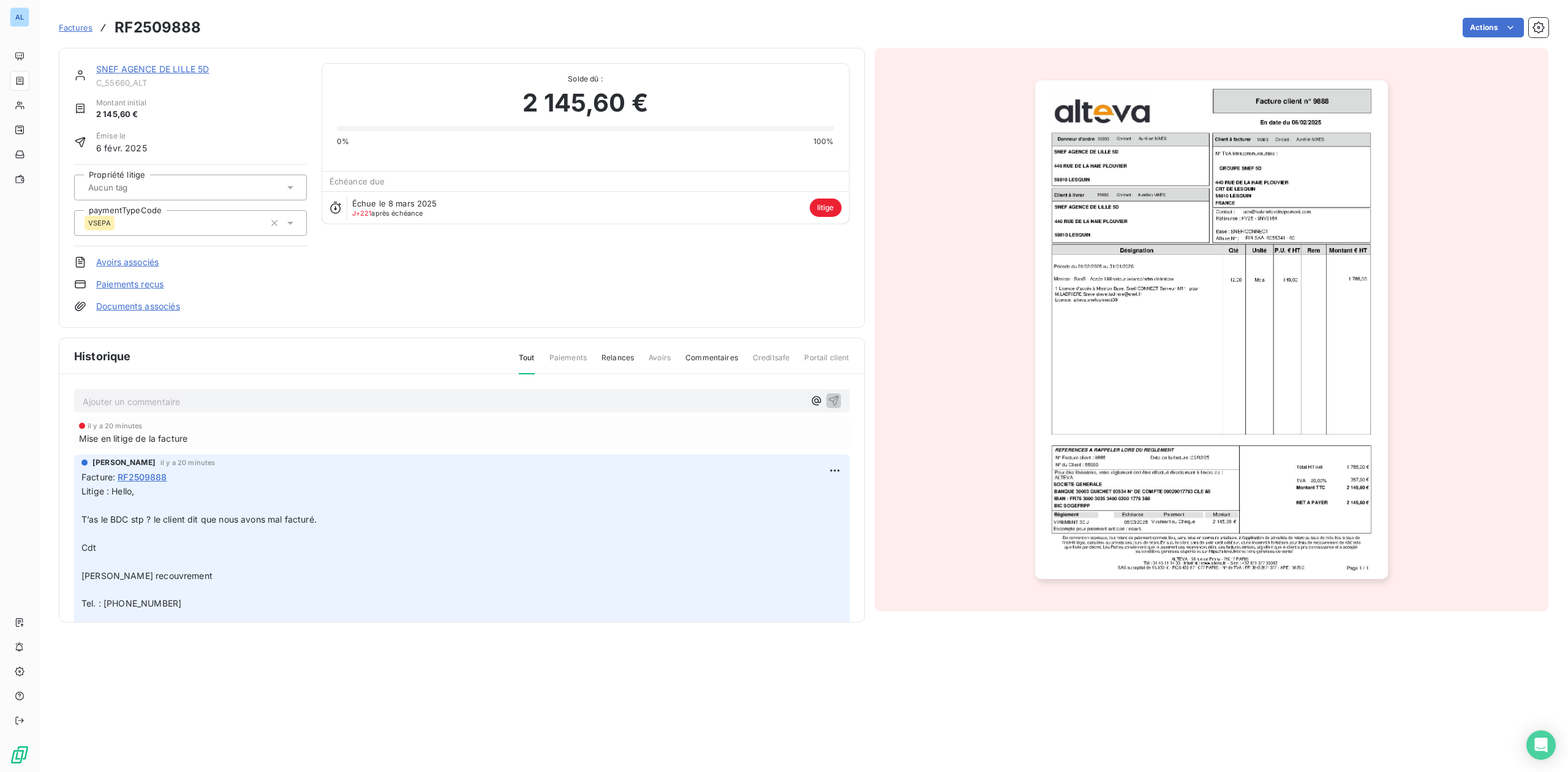
click at [167, 70] on link "SNEF AGENCE DE LILLE 5D" at bounding box center [152, 69] width 112 height 11
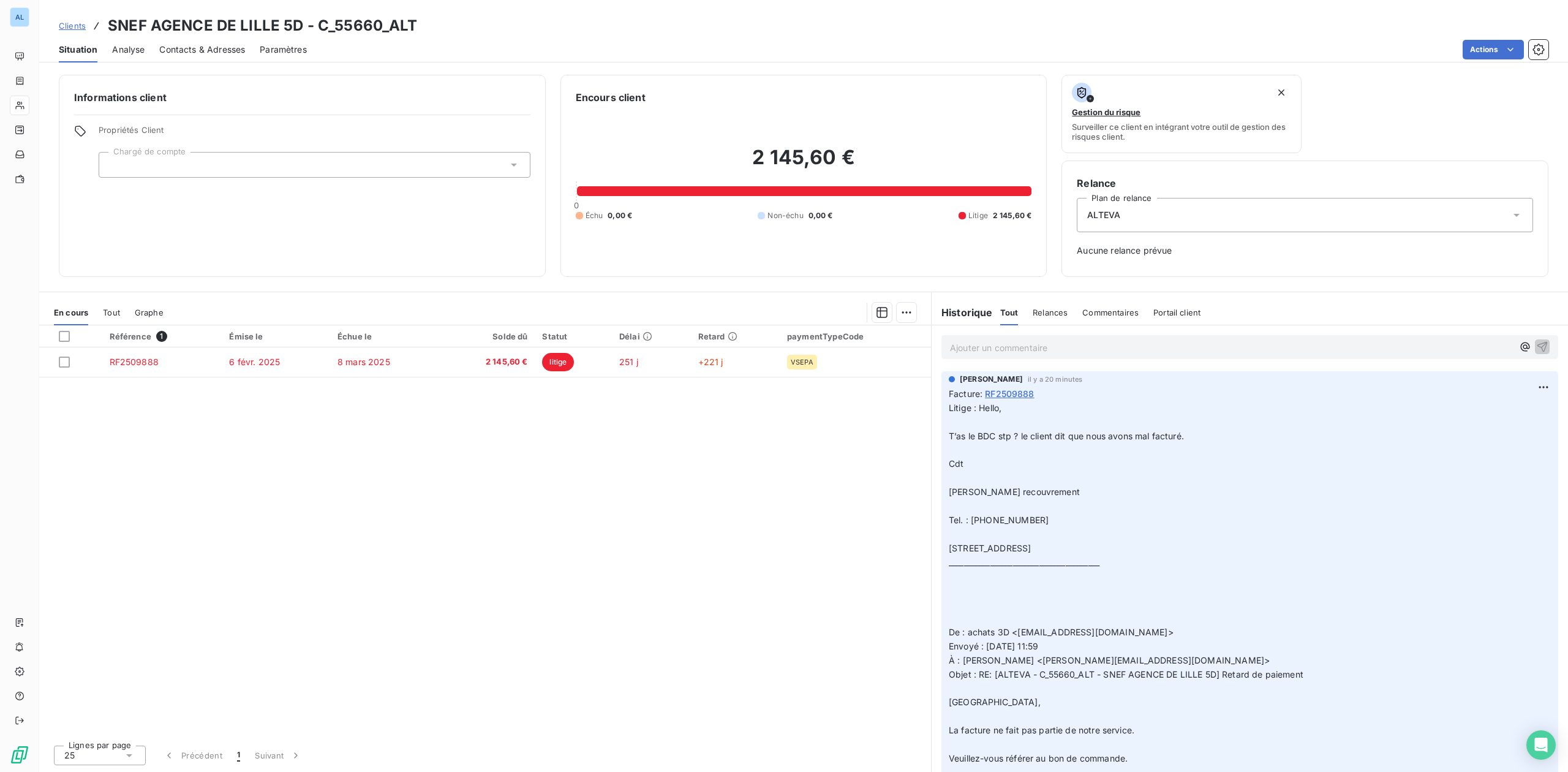
click at [197, 47] on span "Contacts & Adresses" at bounding box center [202, 49] width 86 height 12
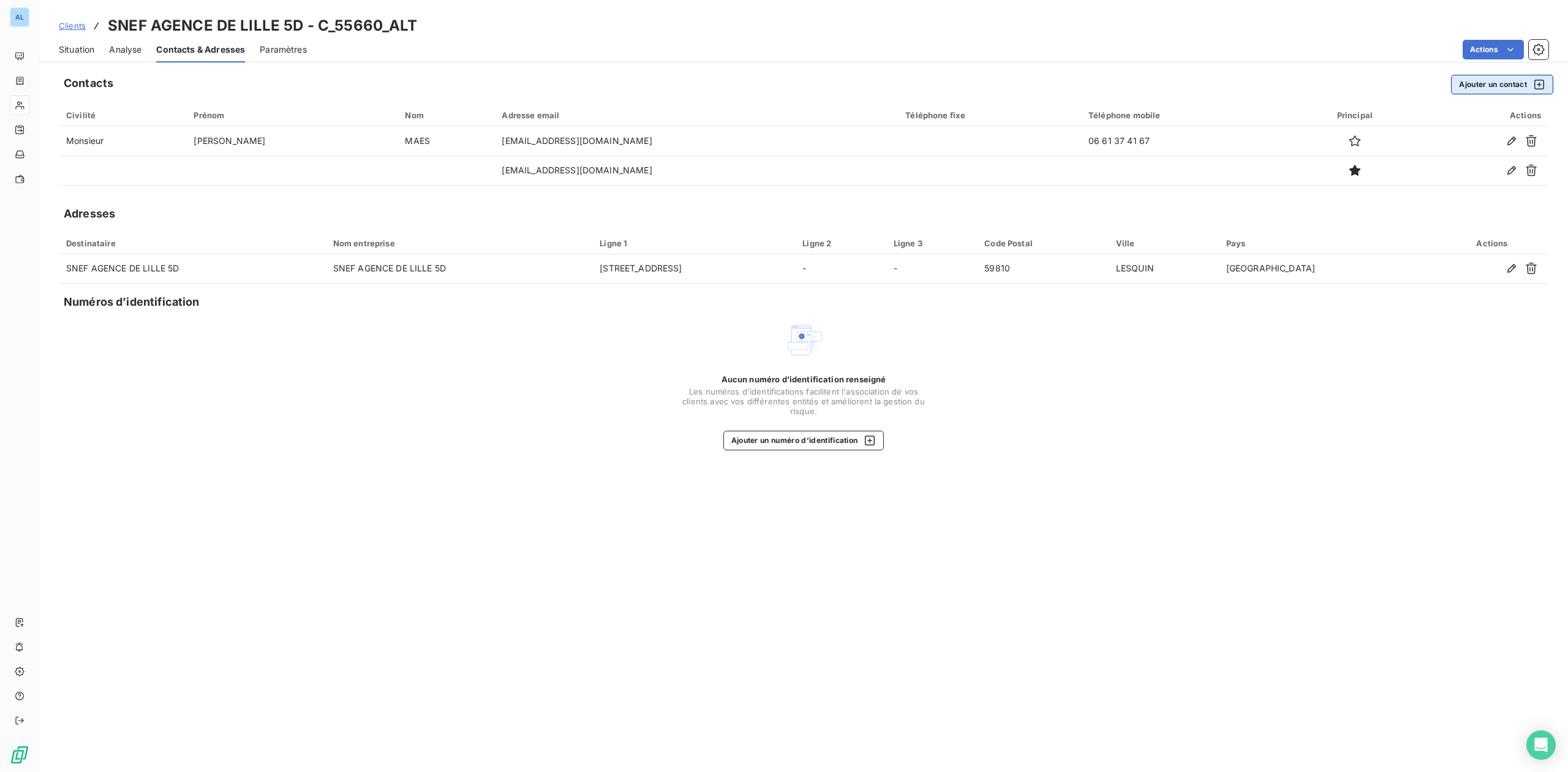
click at [1488, 88] on button "Ajouter un contact" at bounding box center [1502, 85] width 102 height 20
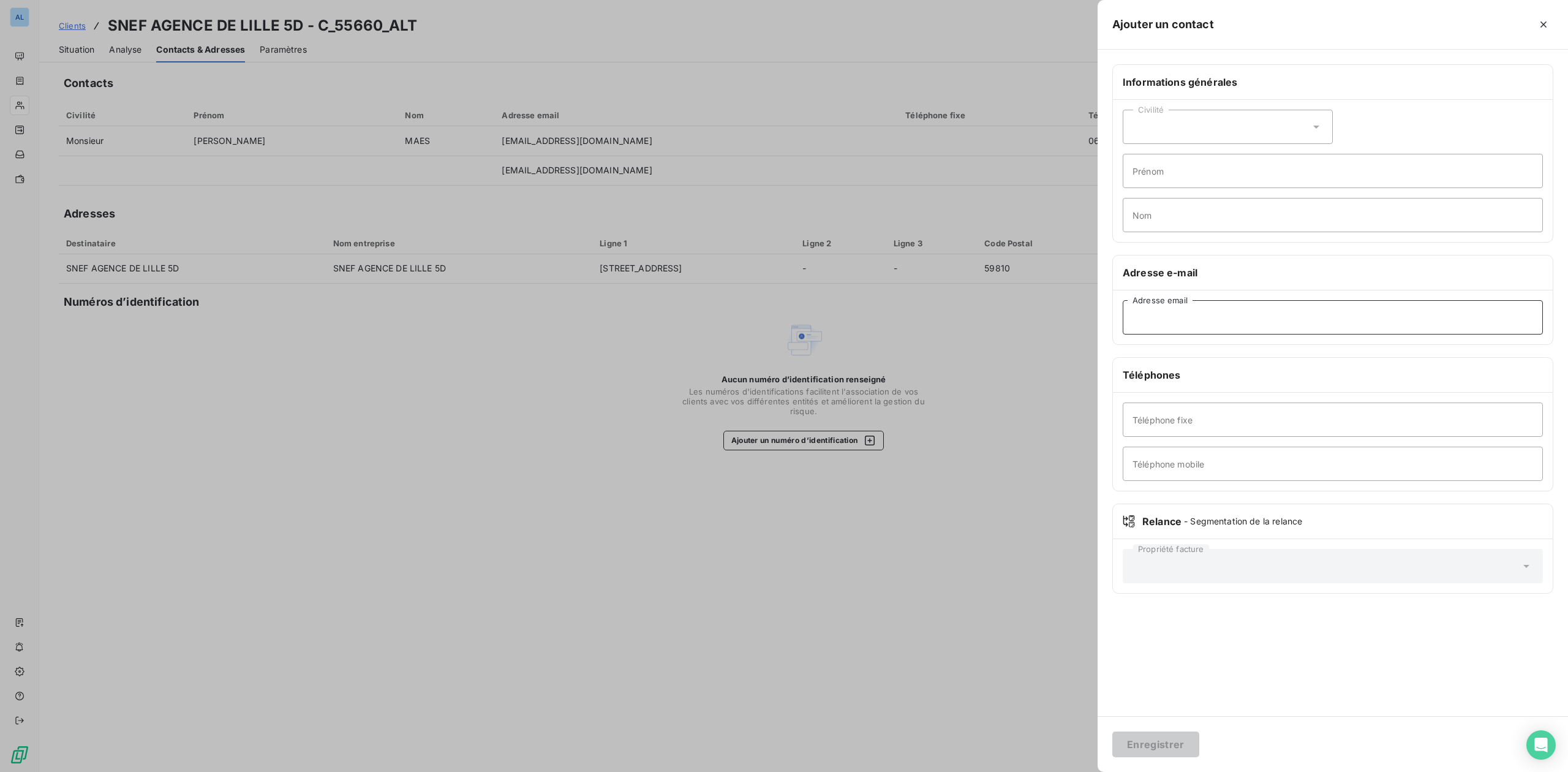
click at [1169, 321] on input "Adresse email" at bounding box center [1332, 316] width 421 height 34
paste input "christy.richard@snef.fr"
type input "christy.richard@snef.fr"
click at [1157, 744] on button "Enregistrer" at bounding box center [1156, 744] width 87 height 26
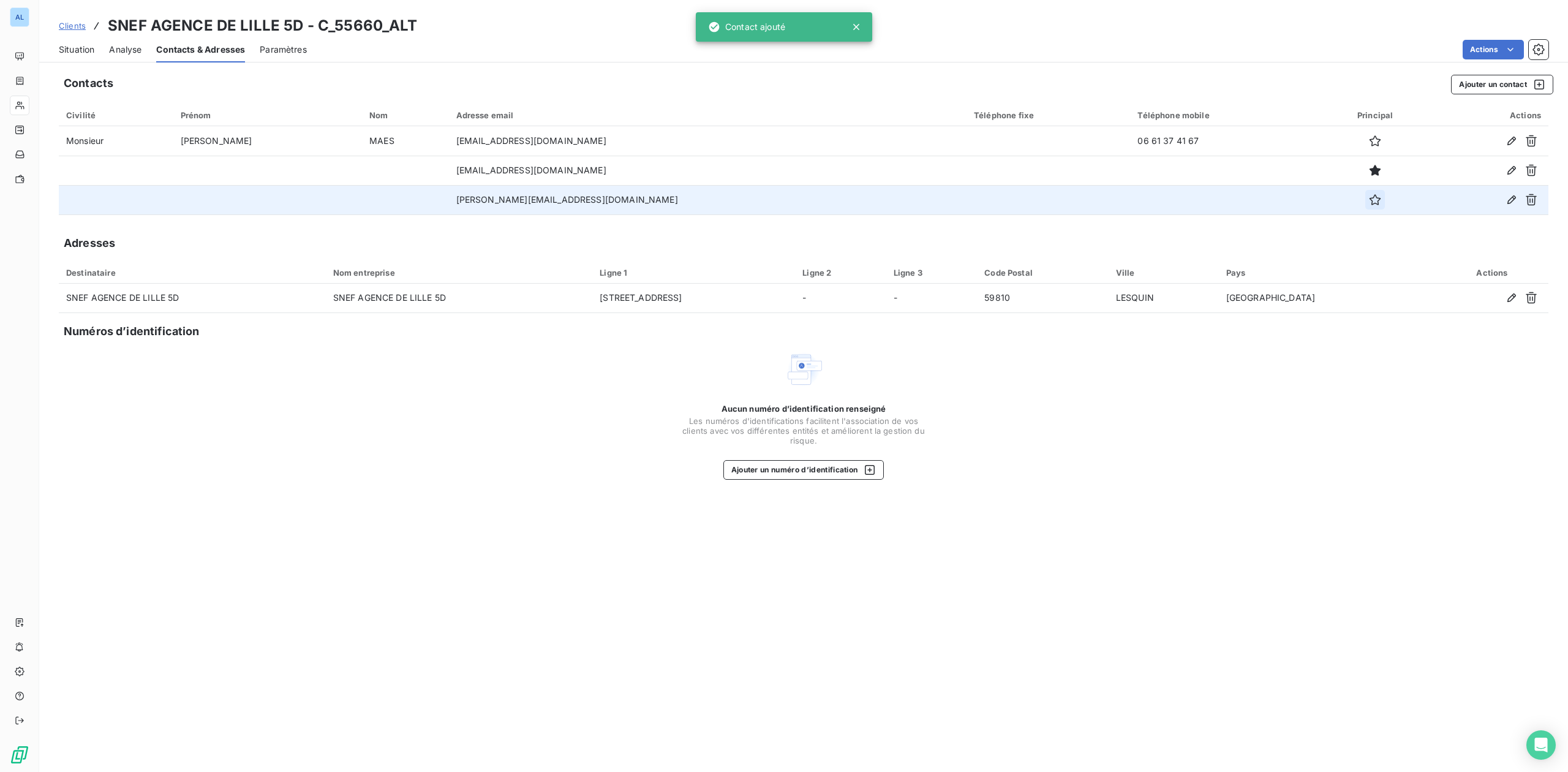
click at [1369, 201] on icon "button" at bounding box center [1375, 199] width 12 height 12
click at [77, 52] on span "Situation" at bounding box center [77, 49] width 36 height 12
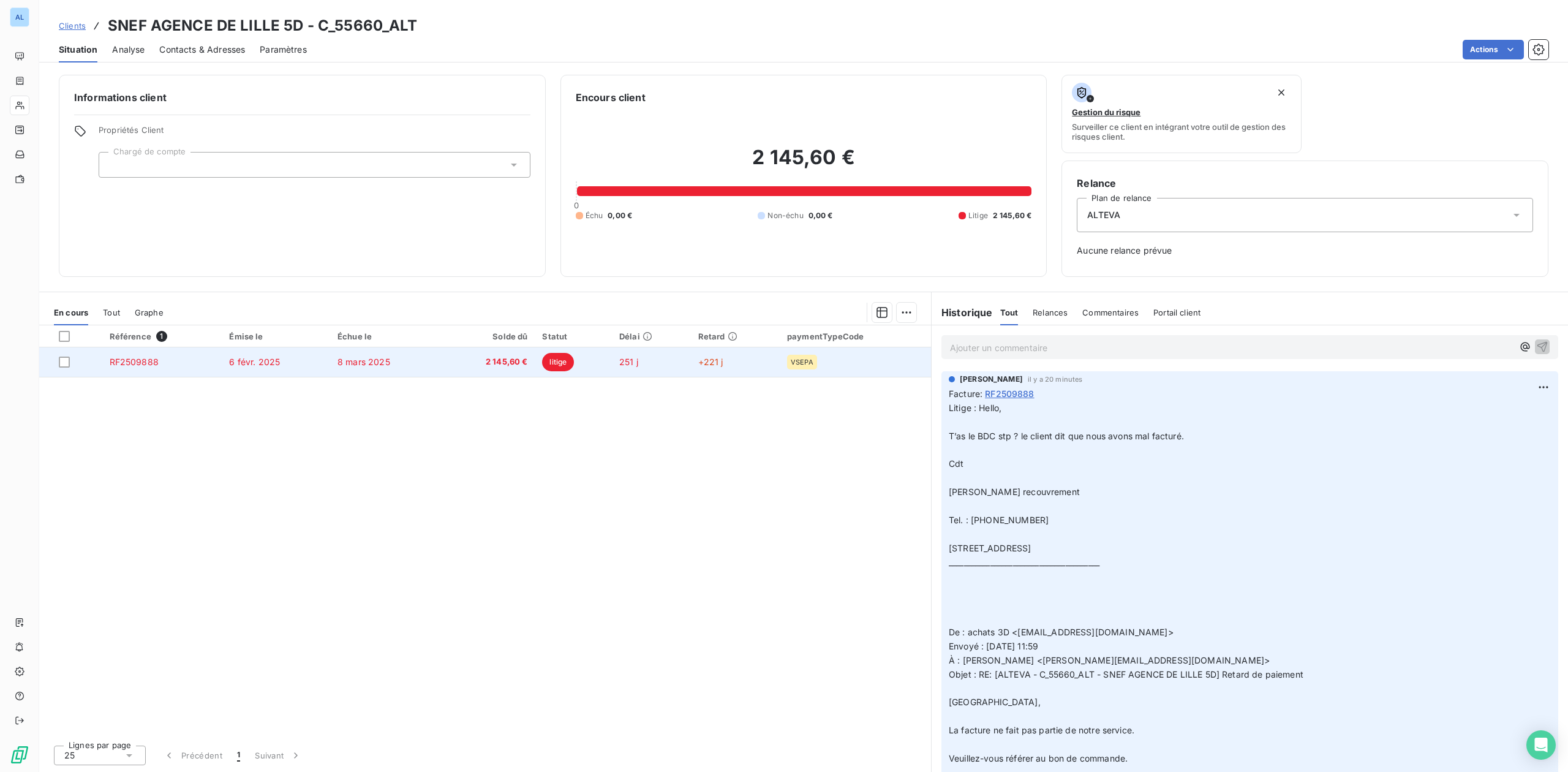
click at [237, 366] on span "6 févr. 2025" at bounding box center [254, 361] width 51 height 11
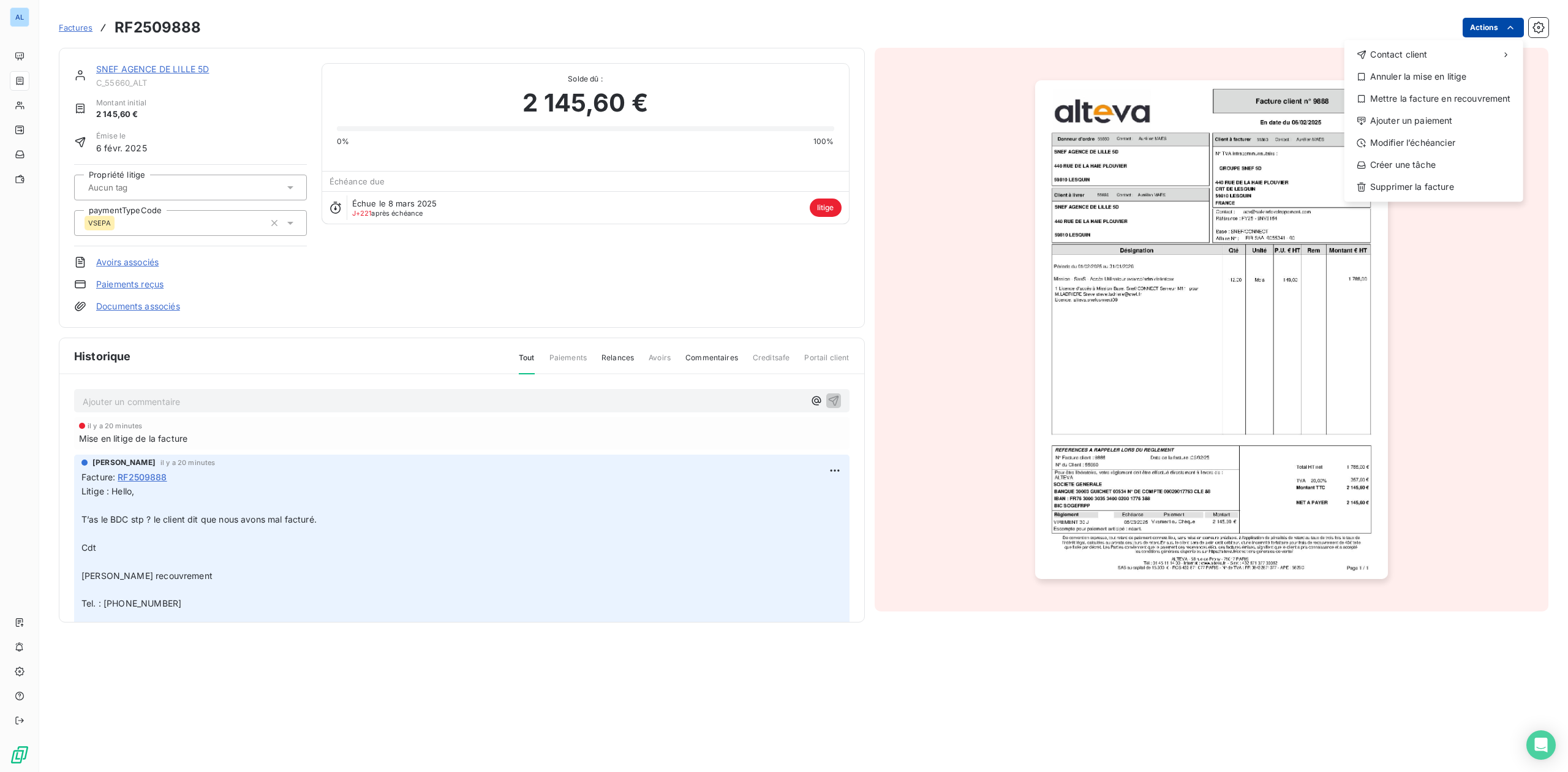
click at [1501, 31] on html "AL Factures RF2509888 Actions Contact client Annuler la mise en litige Mettre l…" at bounding box center [784, 386] width 1568 height 772
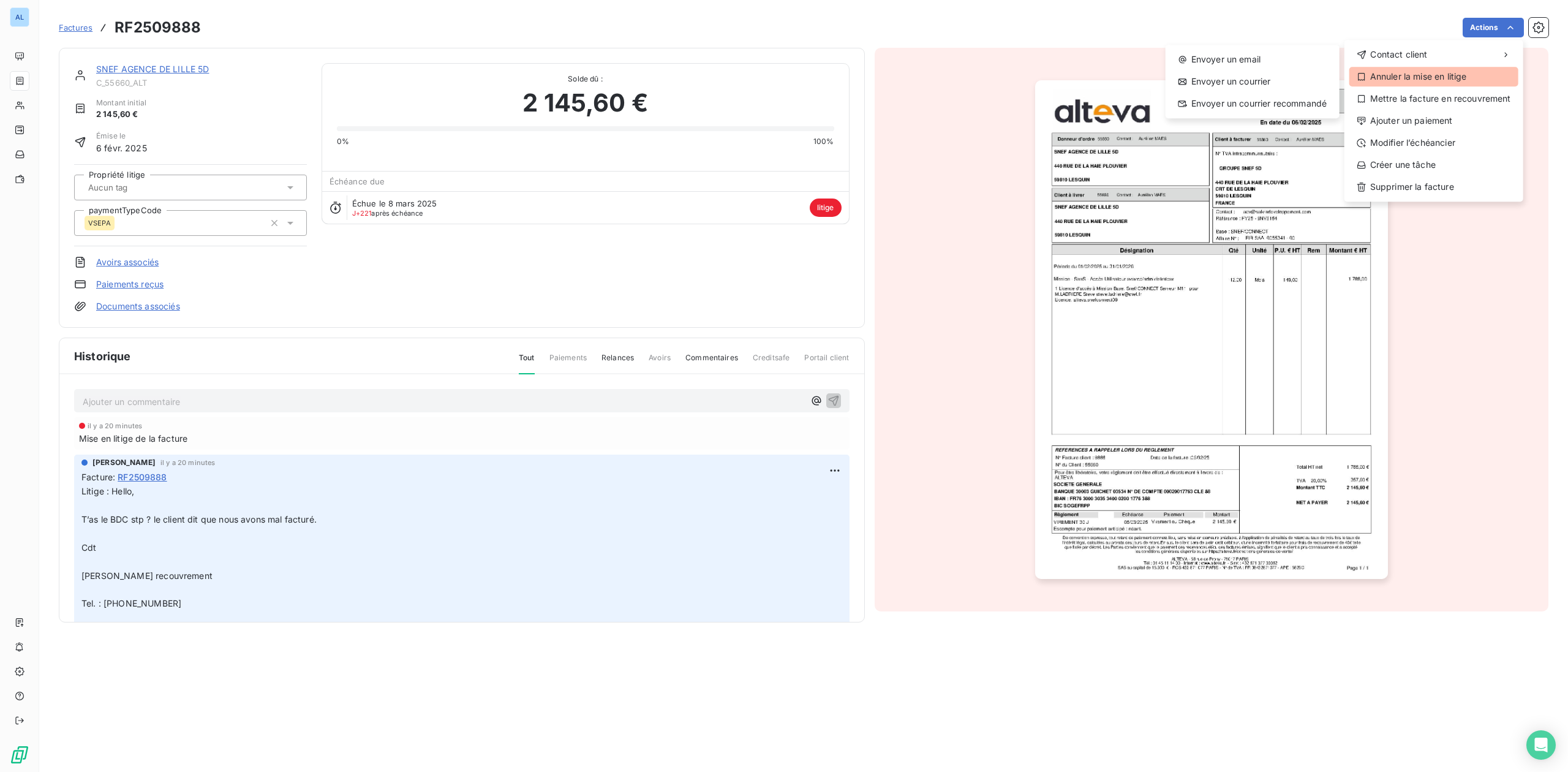
click at [1428, 72] on div "Annuler la mise en litige" at bounding box center [1434, 77] width 169 height 20
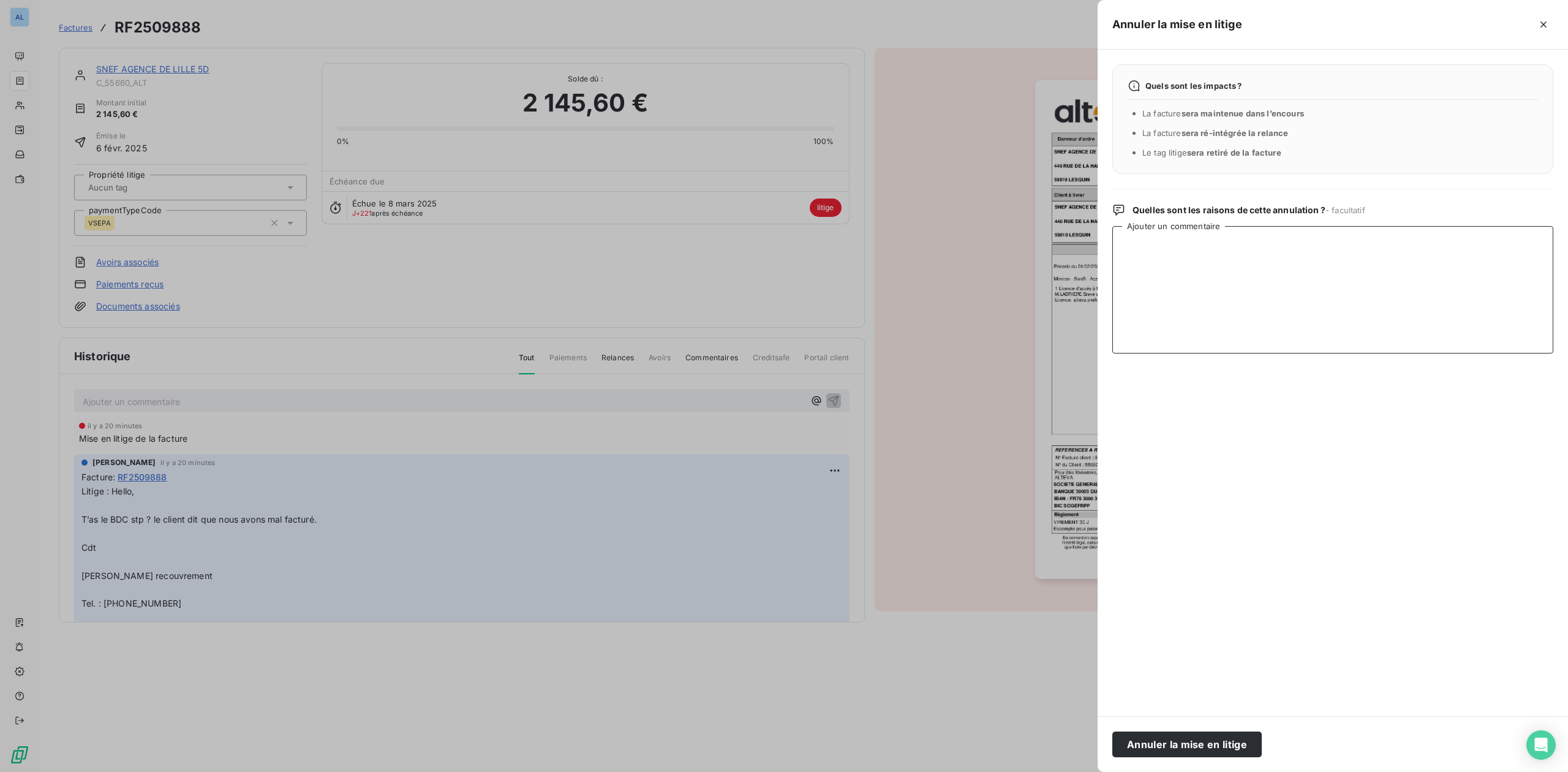
click at [1152, 261] on textarea "Ajouter un commentaire" at bounding box center [1333, 289] width 441 height 127
type textarea "R"
paste textarea "christy.richard@snef.fr"
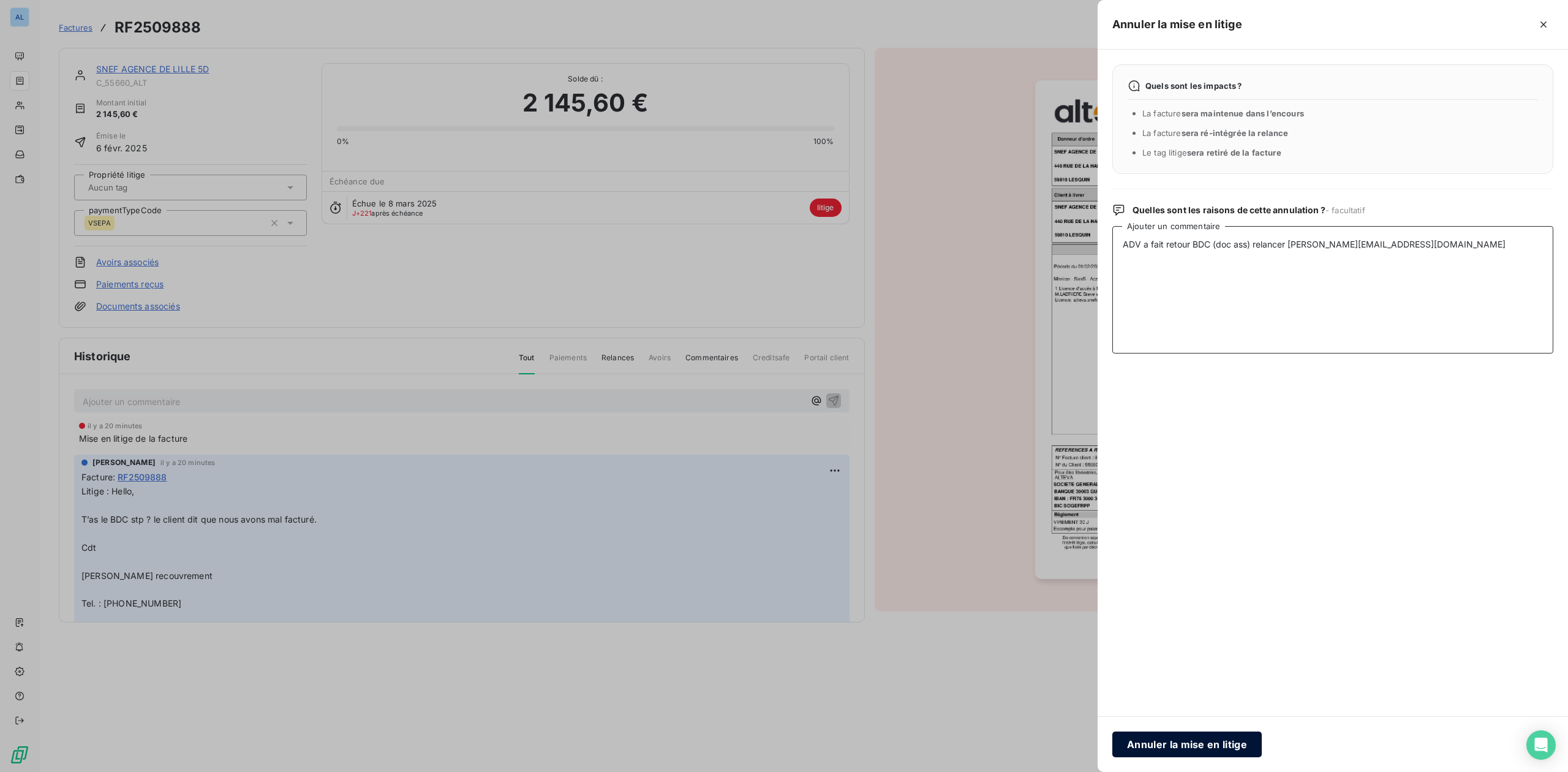
type textarea "ADV a fait retour BDC (doc ass) relancer christy.richard@snef.fr"
click at [1142, 749] on button "Annuler la mise en litige" at bounding box center [1187, 744] width 149 height 26
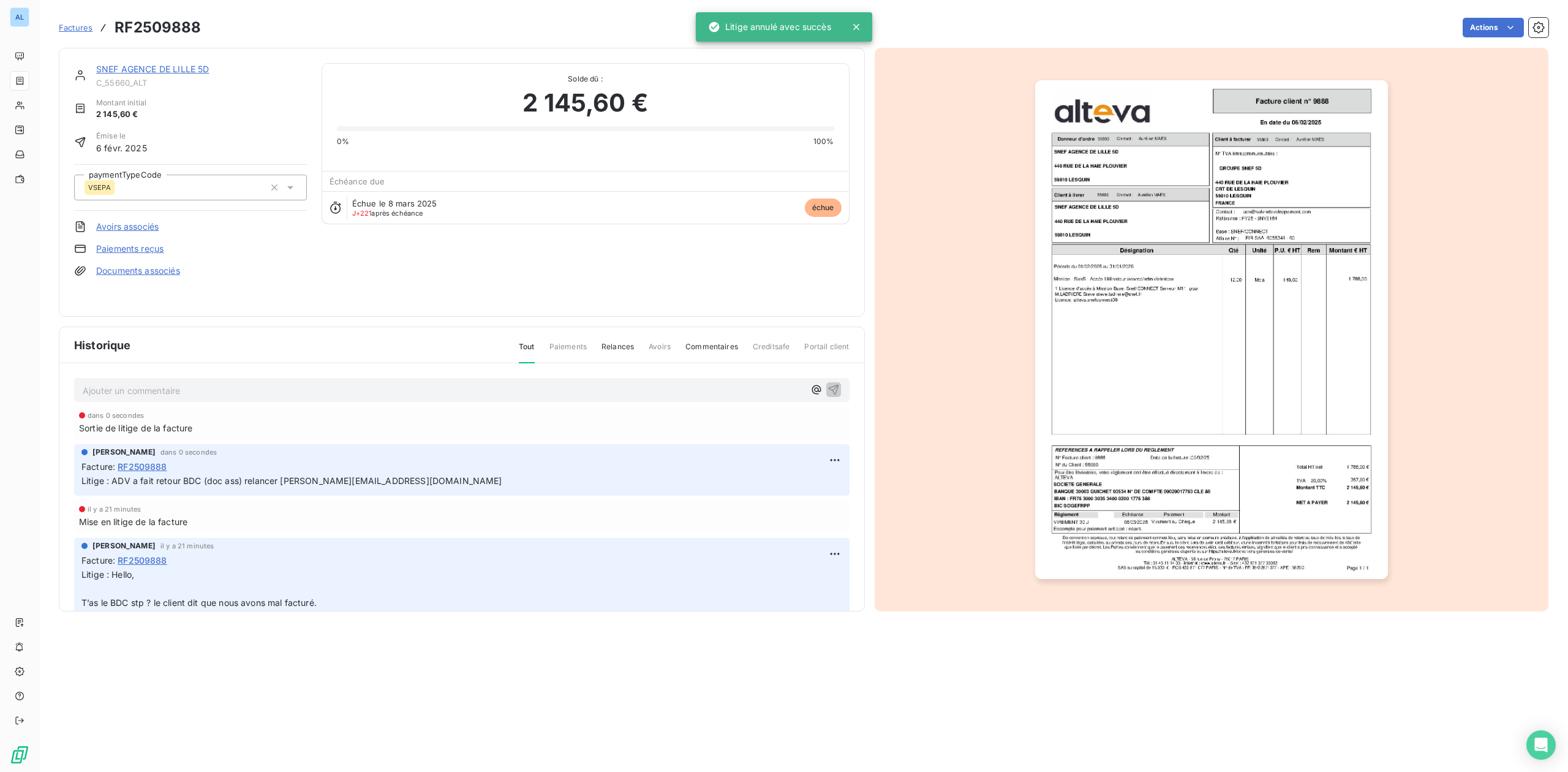
click at [121, 270] on link "Documents associés" at bounding box center [137, 271] width 84 height 12
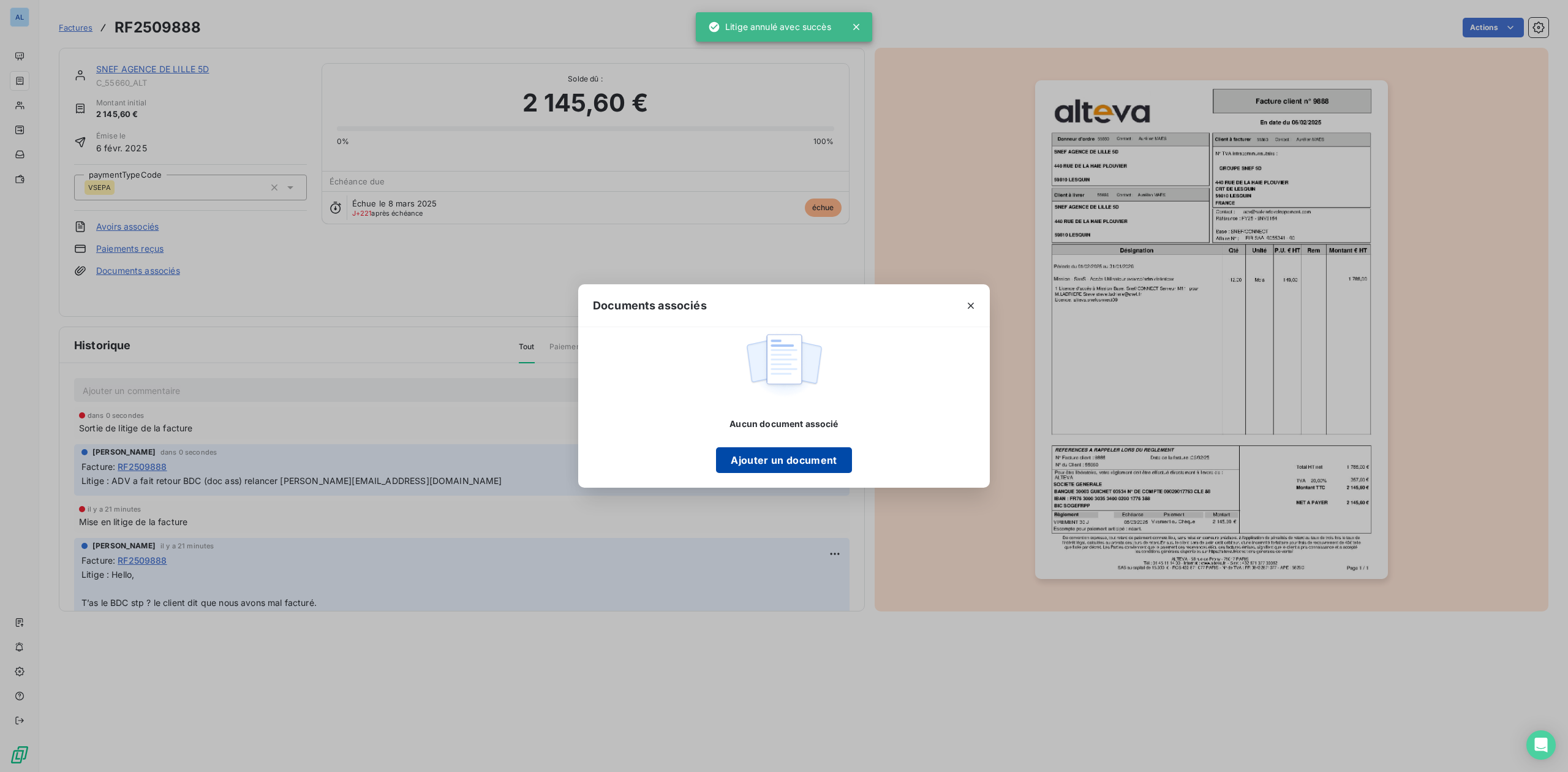
click at [764, 468] on button "Ajouter un document" at bounding box center [784, 460] width 136 height 26
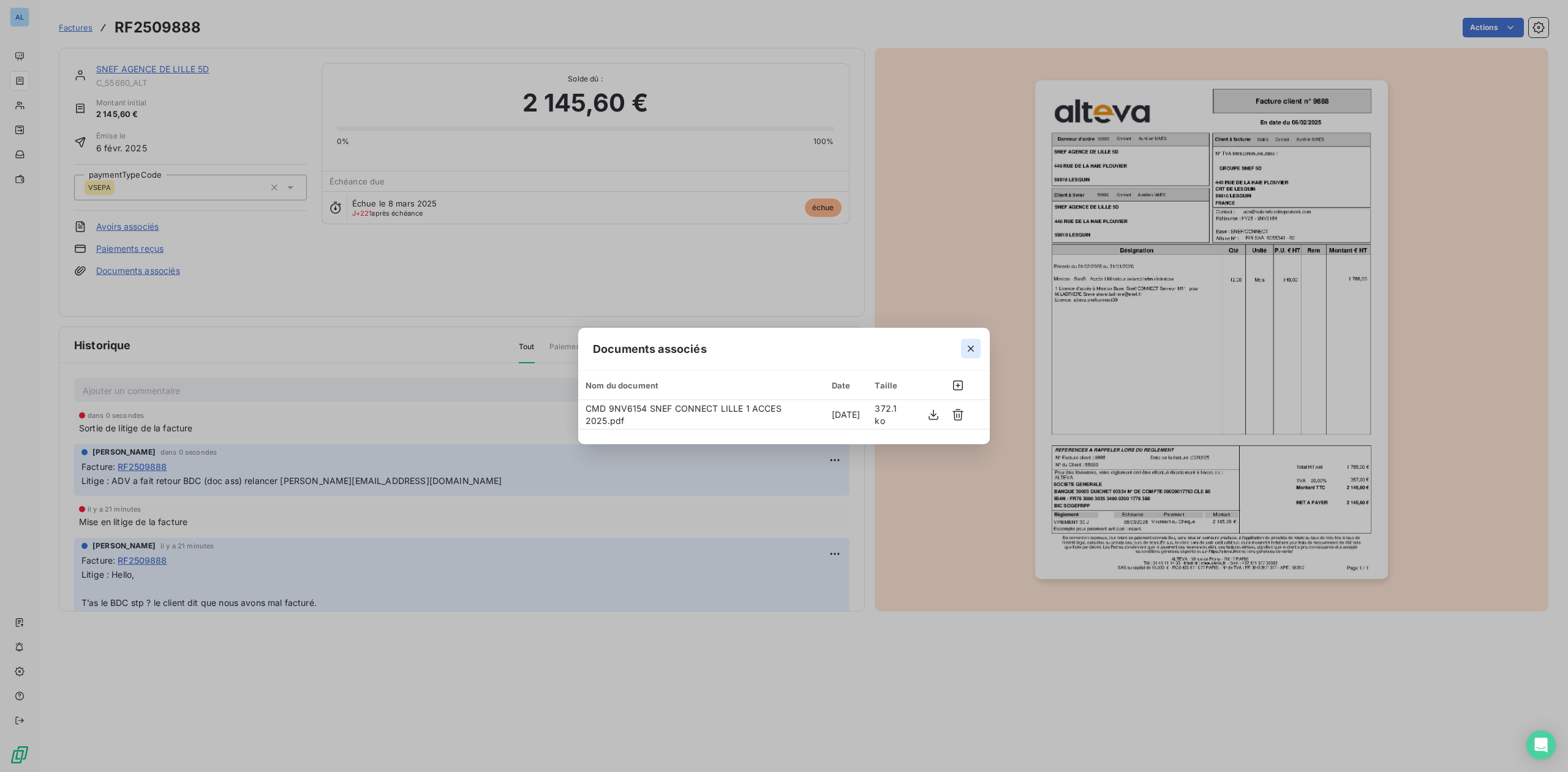
click at [968, 344] on icon "button" at bounding box center [971, 348] width 12 height 12
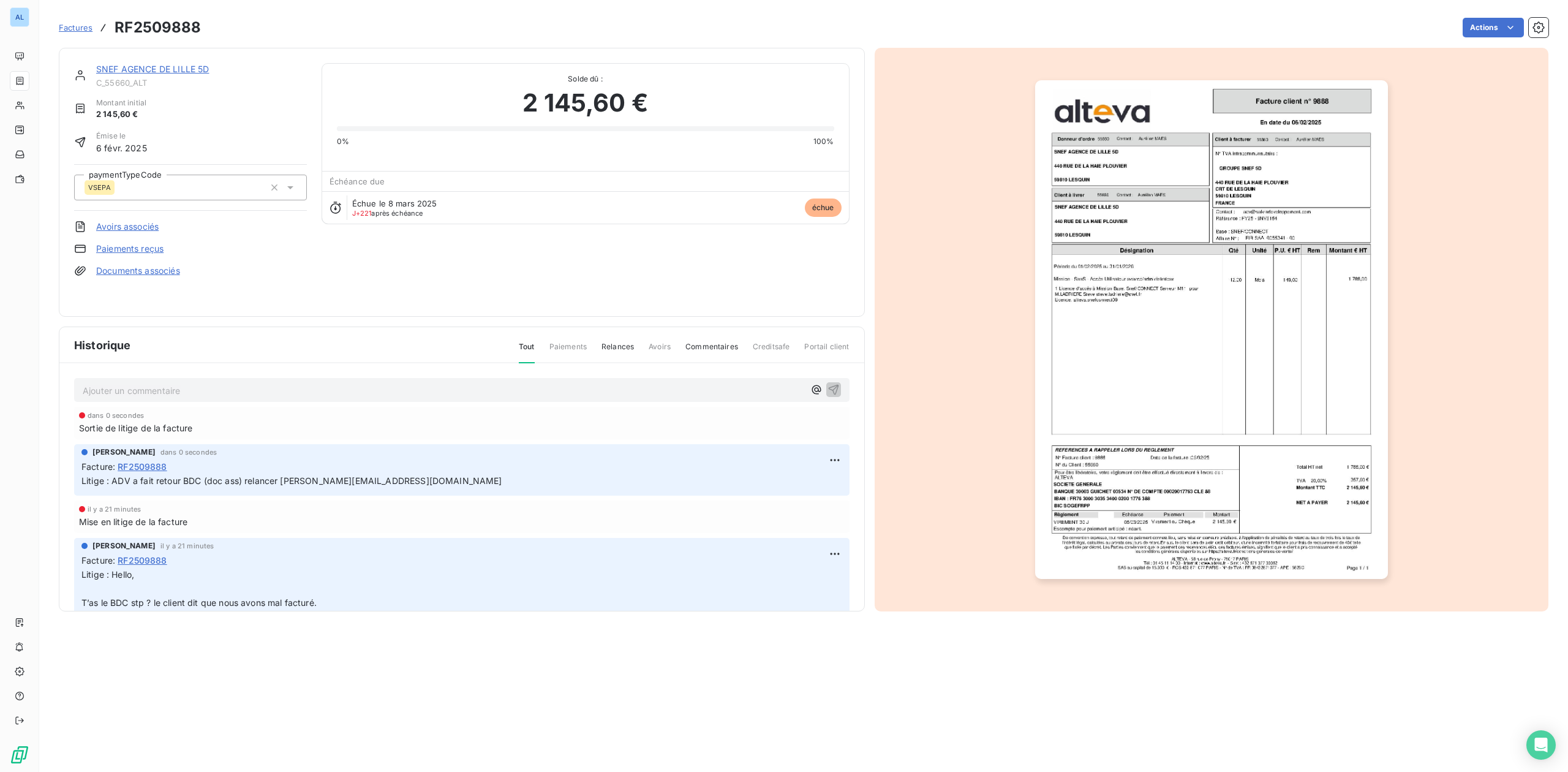
click at [142, 66] on link "SNEF AGENCE DE LILLE 5D" at bounding box center [152, 69] width 112 height 11
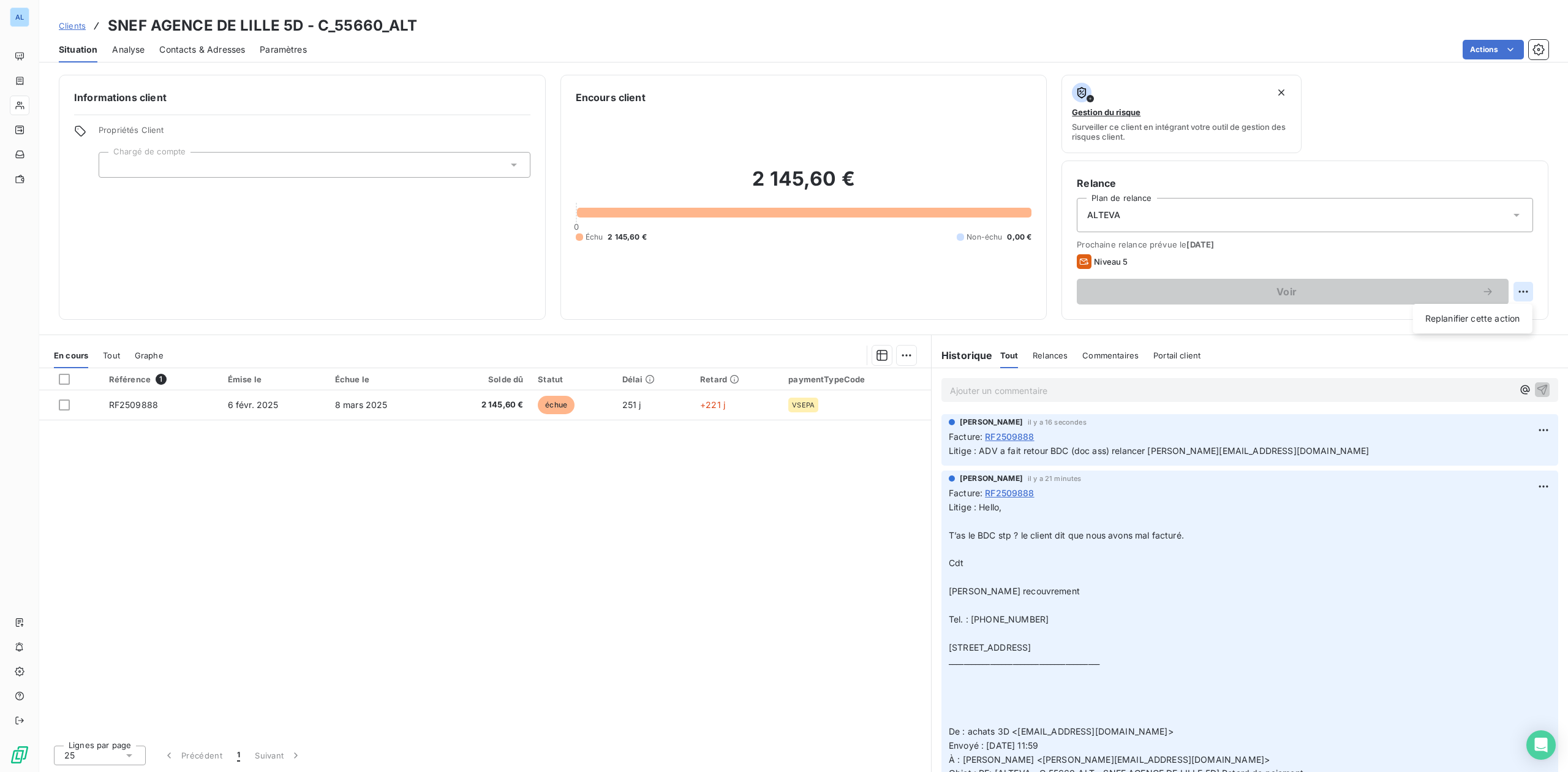
click at [1526, 285] on html "AL Clients SNEF AGENCE DE LILLE 5D - C_55660_ALT Situation Analyse Contacts & A…" at bounding box center [784, 386] width 1568 height 772
click at [1477, 319] on div "Replanifier cette action" at bounding box center [1473, 319] width 110 height 20
select select "9"
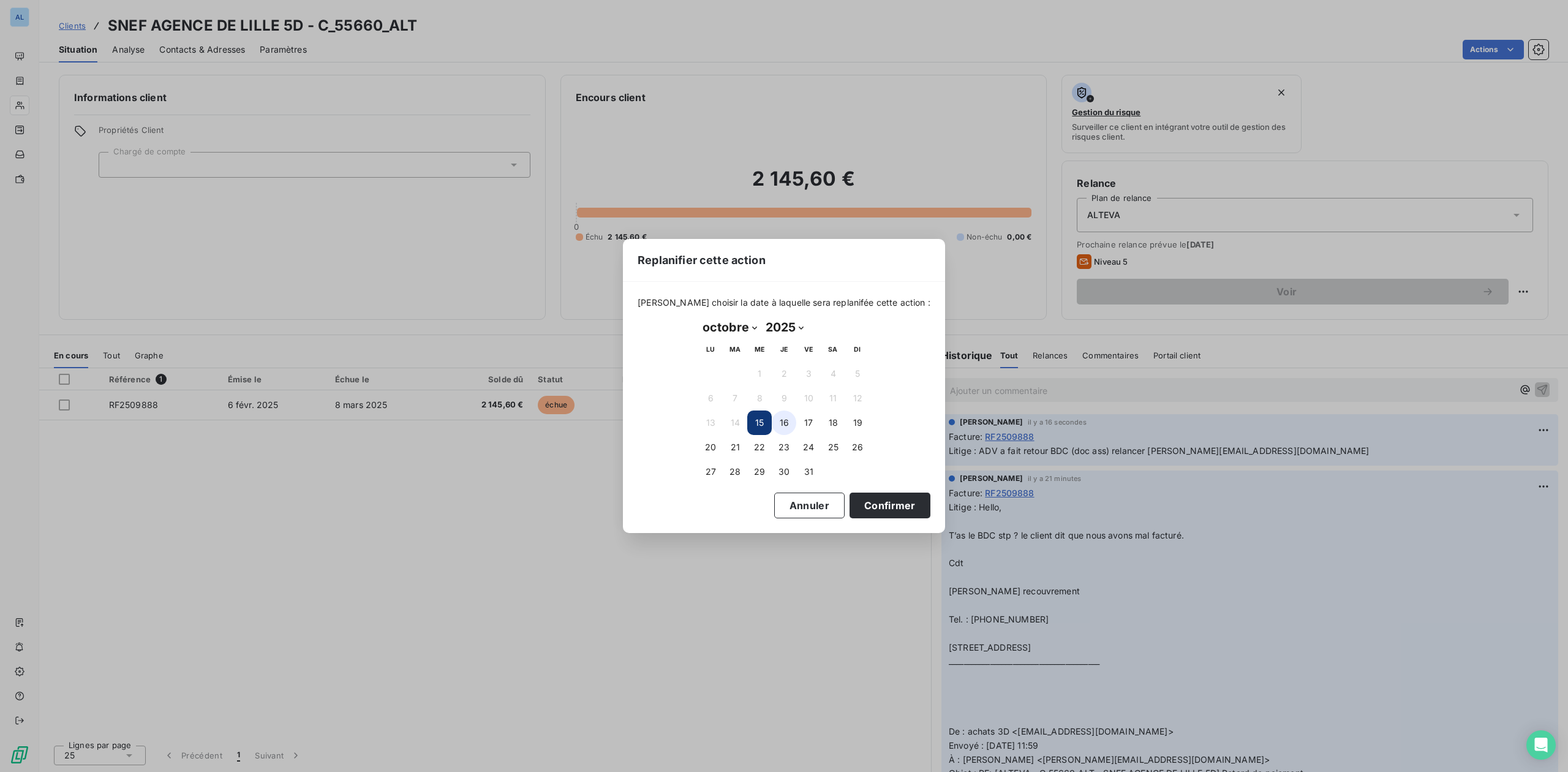
click at [782, 424] on button "16" at bounding box center [784, 422] width 24 height 24
click at [875, 510] on button "Confirmer" at bounding box center [889, 505] width 81 height 26
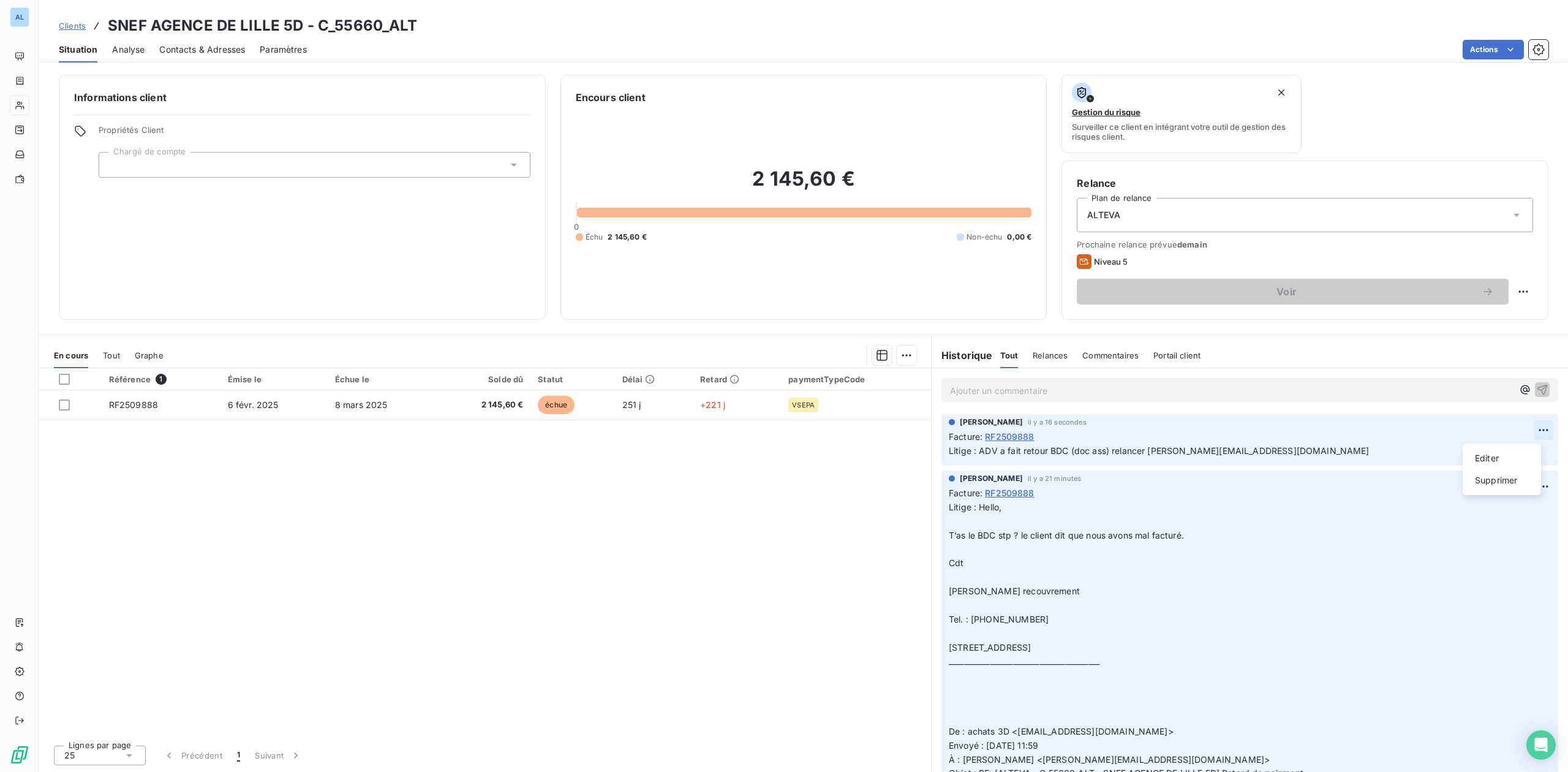
click at [1530, 431] on html "AL Clients SNEF AGENCE DE LILLE 5D - C_55660_ALT Situation Analyse Contacts & A…" at bounding box center [784, 386] width 1568 height 772
click at [1486, 454] on div "Editer" at bounding box center [1502, 458] width 68 height 20
click at [1539, 450] on icon "button" at bounding box center [1544, 451] width 11 height 11
click at [219, 47] on span "Contacts & Adresses" at bounding box center [202, 49] width 86 height 12
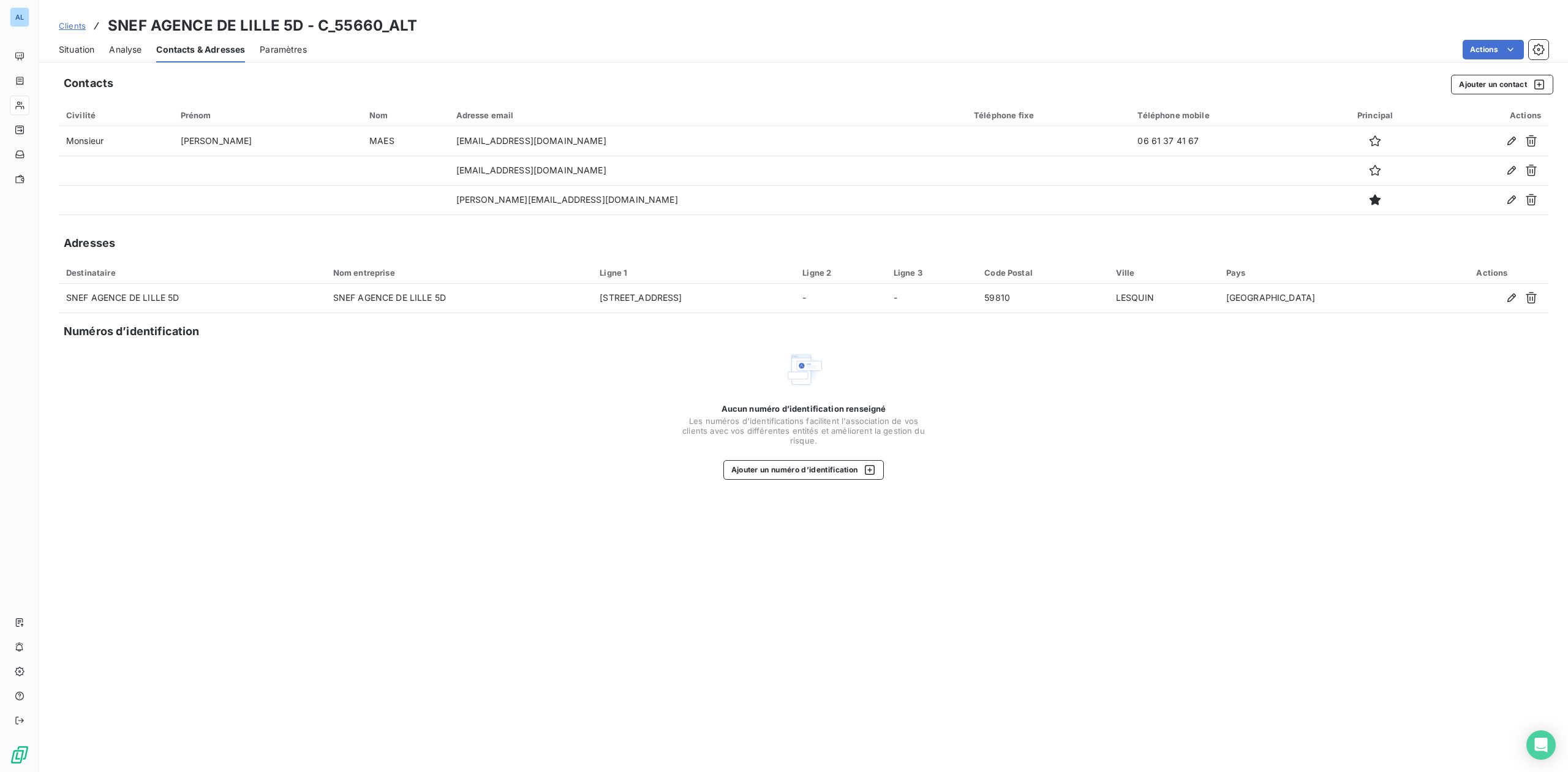
click at [75, 45] on span "Situation" at bounding box center [77, 49] width 36 height 12
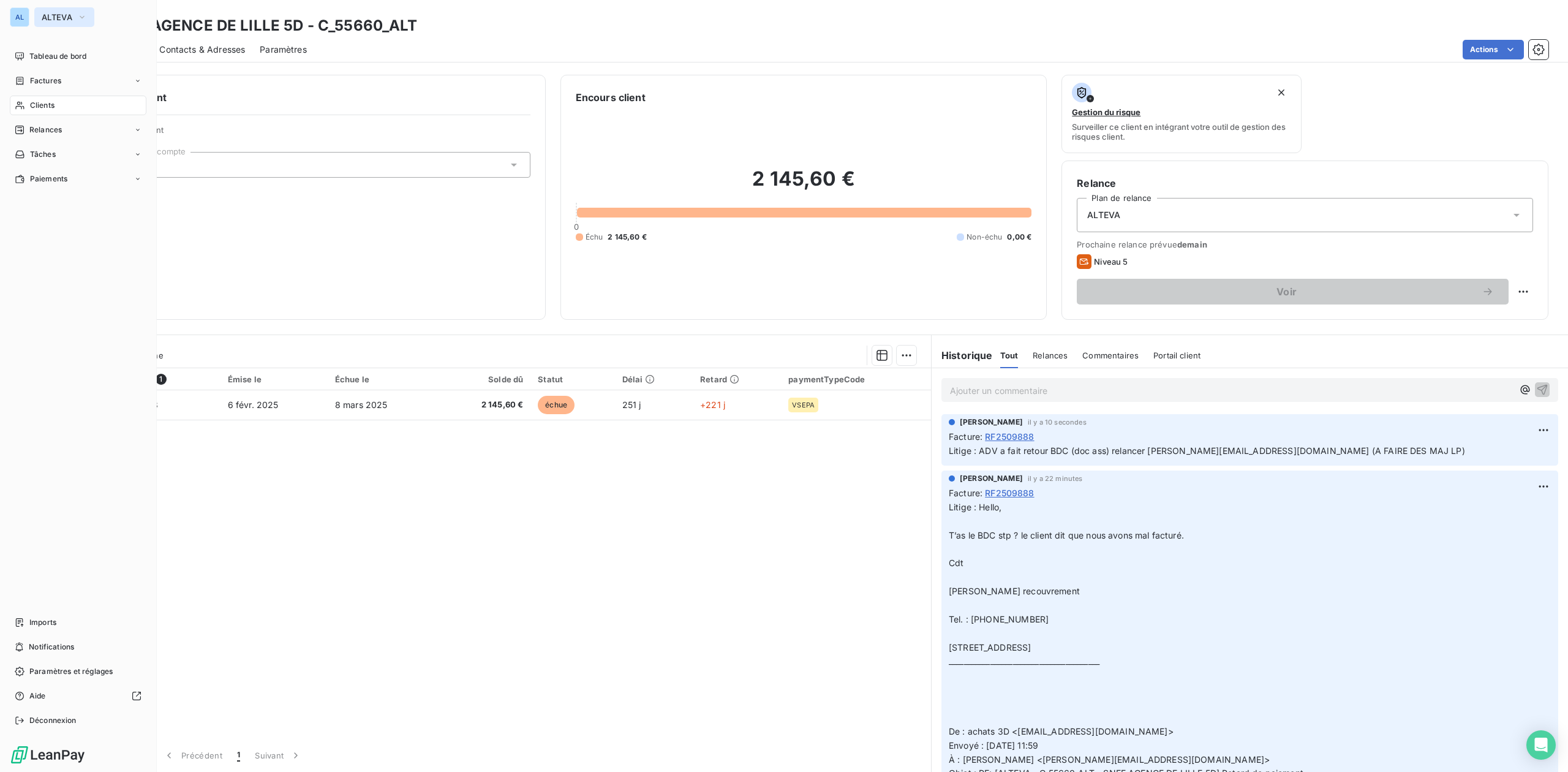
click at [55, 13] on span "ALTEVA" at bounding box center [57, 17] width 31 height 10
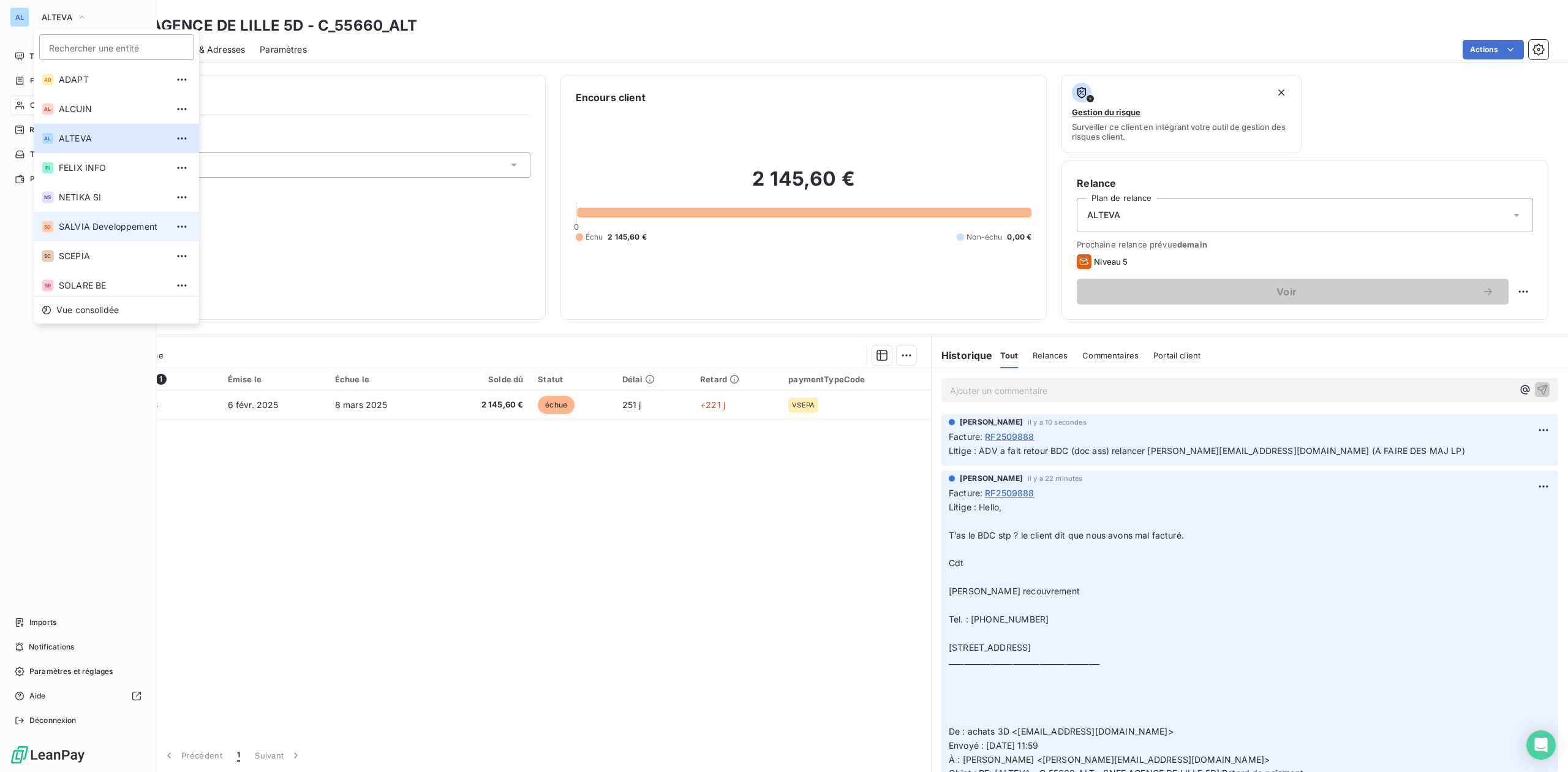
click at [87, 226] on span "SALVIA Developpement" at bounding box center [113, 227] width 108 height 12
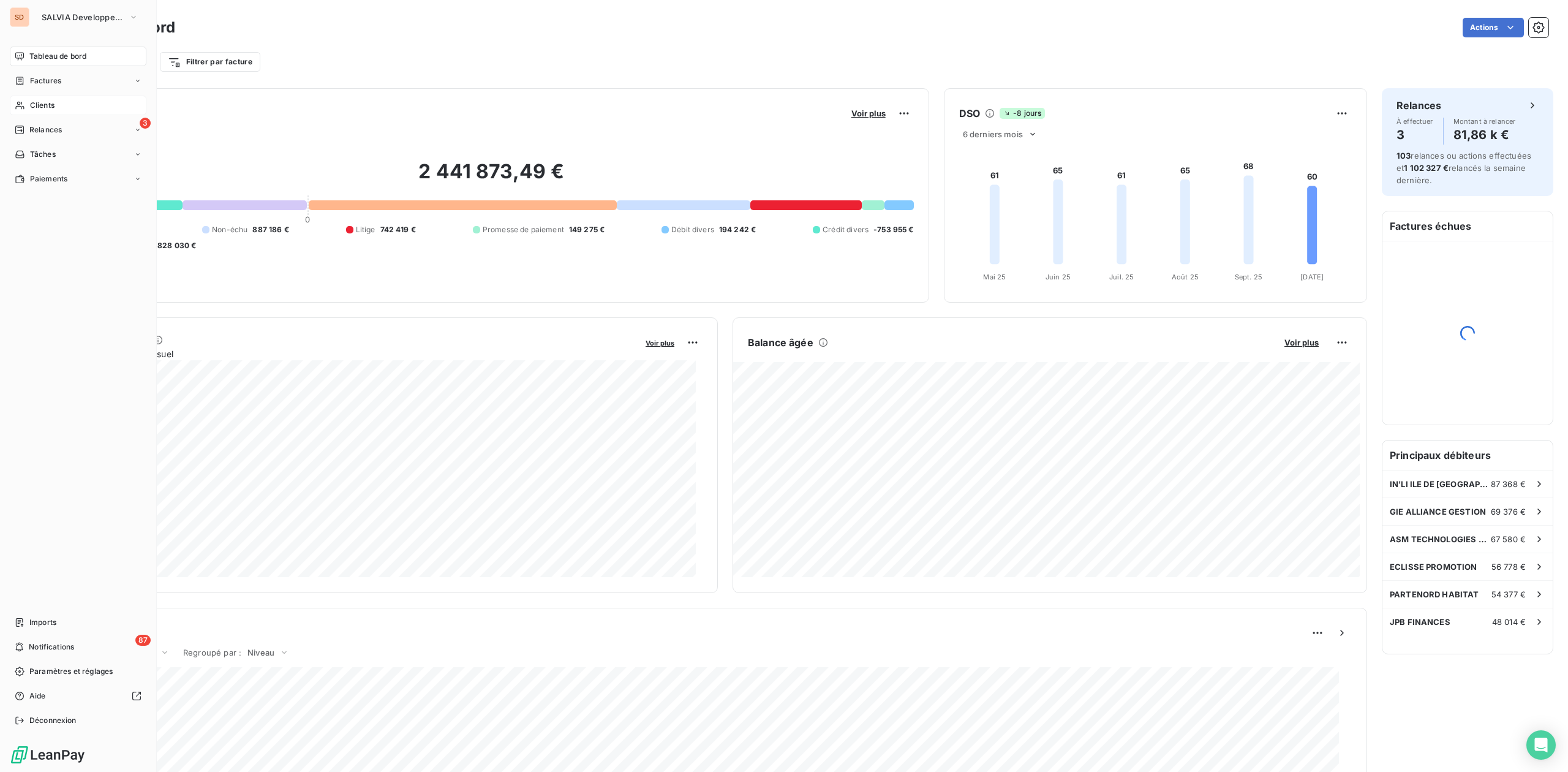
click at [44, 101] on span "Clients" at bounding box center [42, 105] width 24 height 11
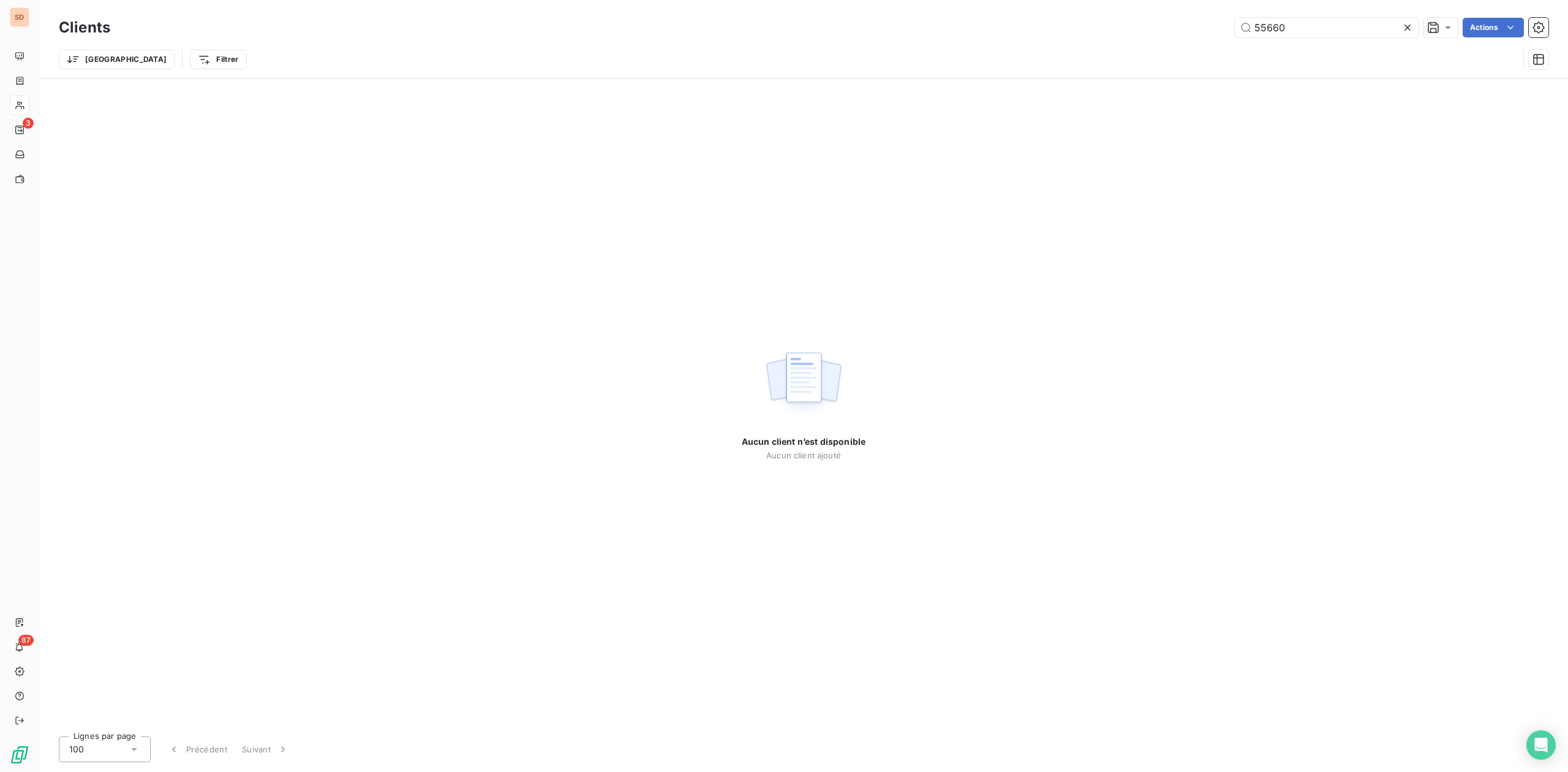
drag, startPoint x: 1307, startPoint y: 26, endPoint x: 973, endPoint y: 31, distance: 334.0
click at [1043, 27] on div "55660 Actions" at bounding box center [837, 27] width 1424 height 20
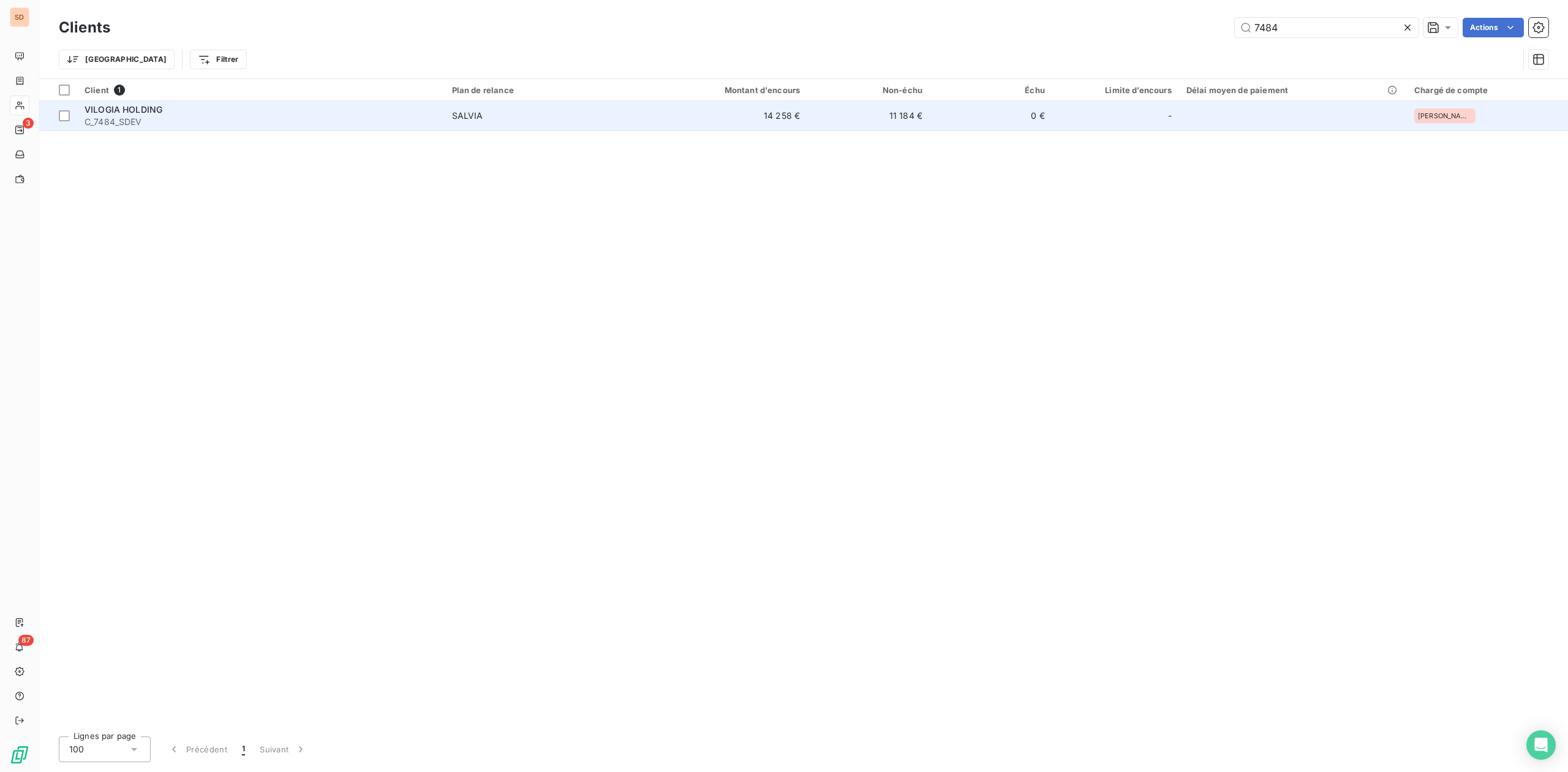
type input "7484"
click at [205, 118] on span "C_7484_SDEV" at bounding box center [261, 122] width 353 height 12
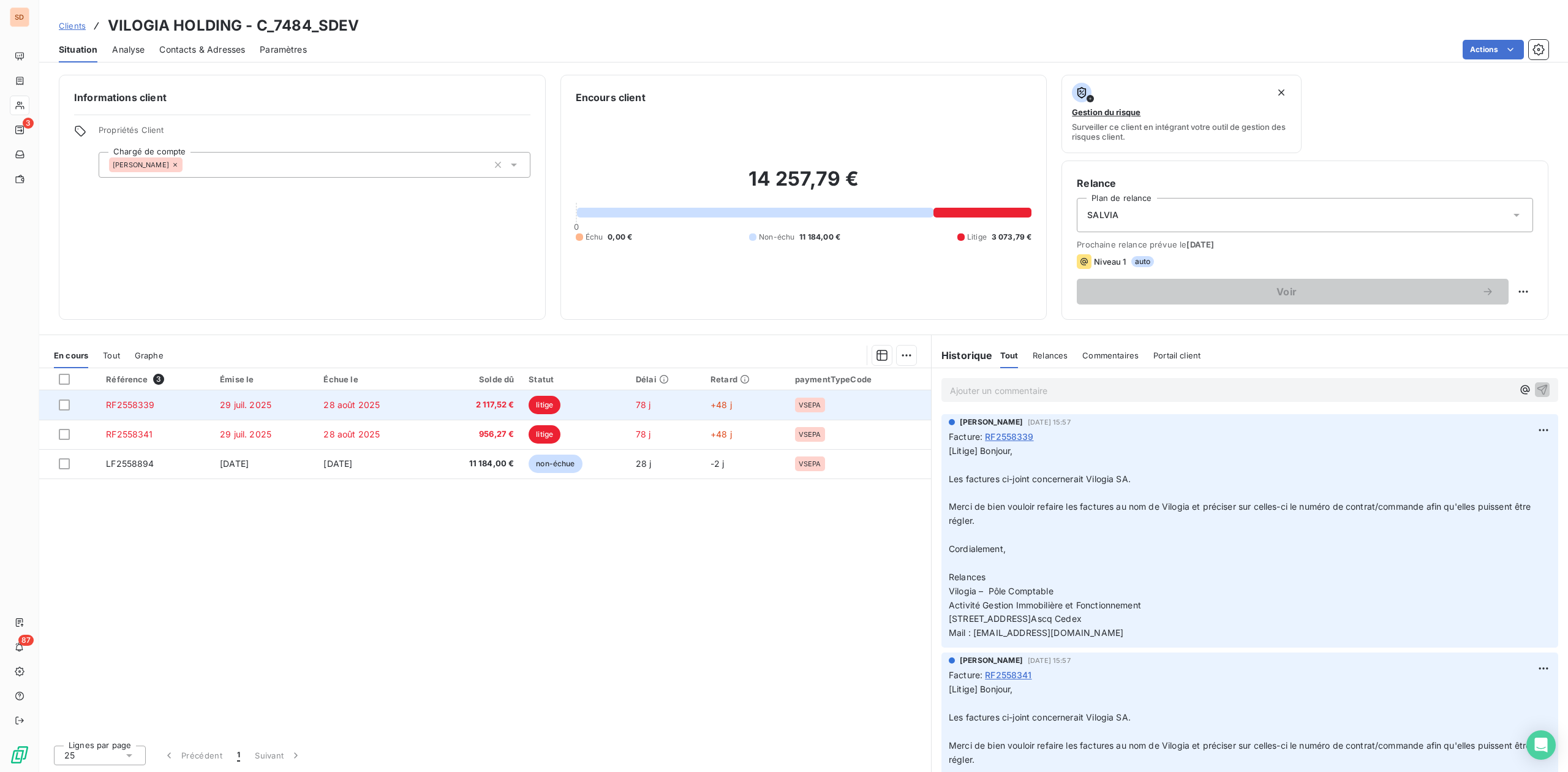
click at [262, 397] on td "29 juil. 2025" at bounding box center [264, 405] width 103 height 29
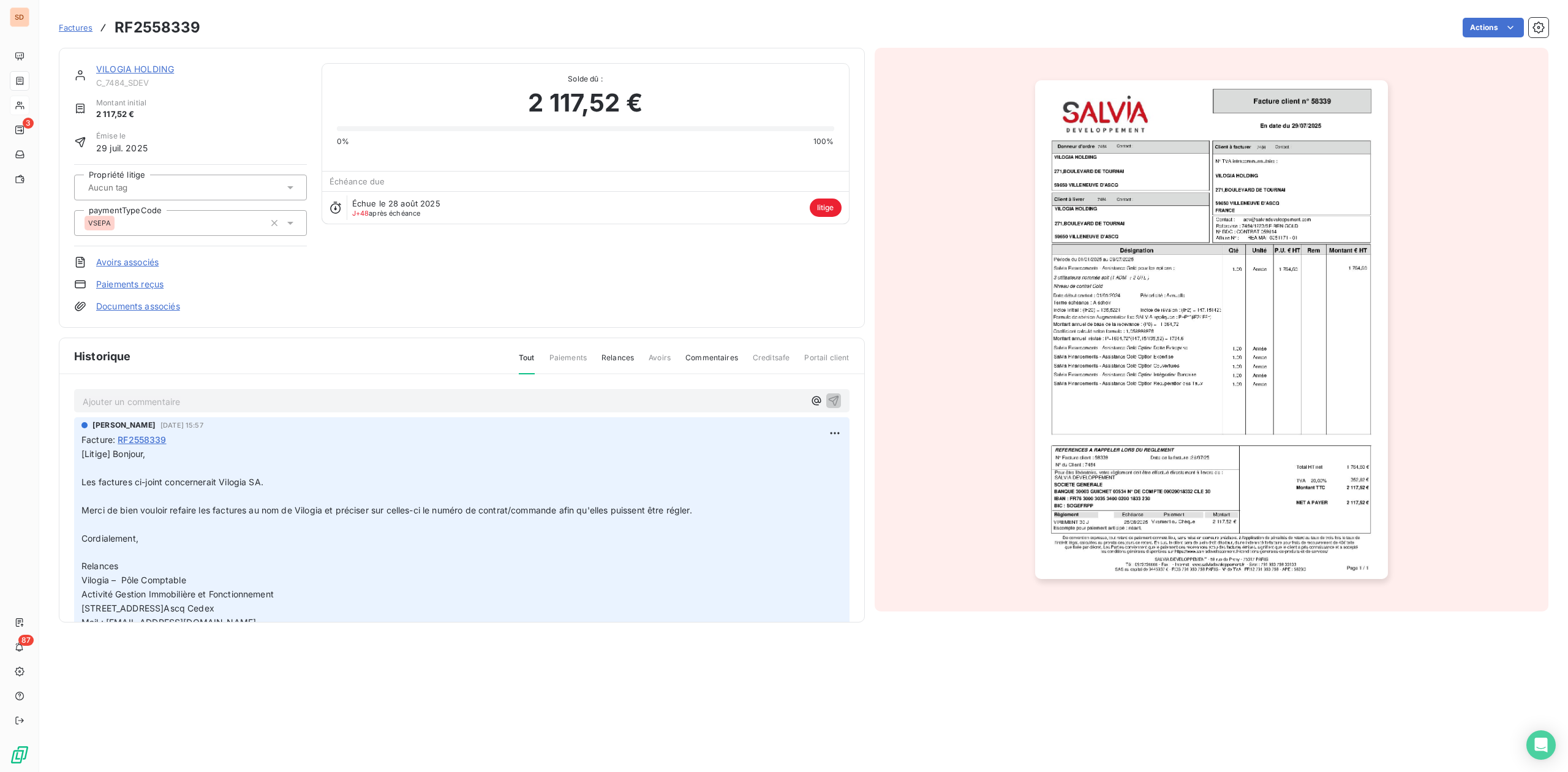
click at [154, 405] on p "Ajouter un commentaire ﻿" at bounding box center [443, 401] width 722 height 15
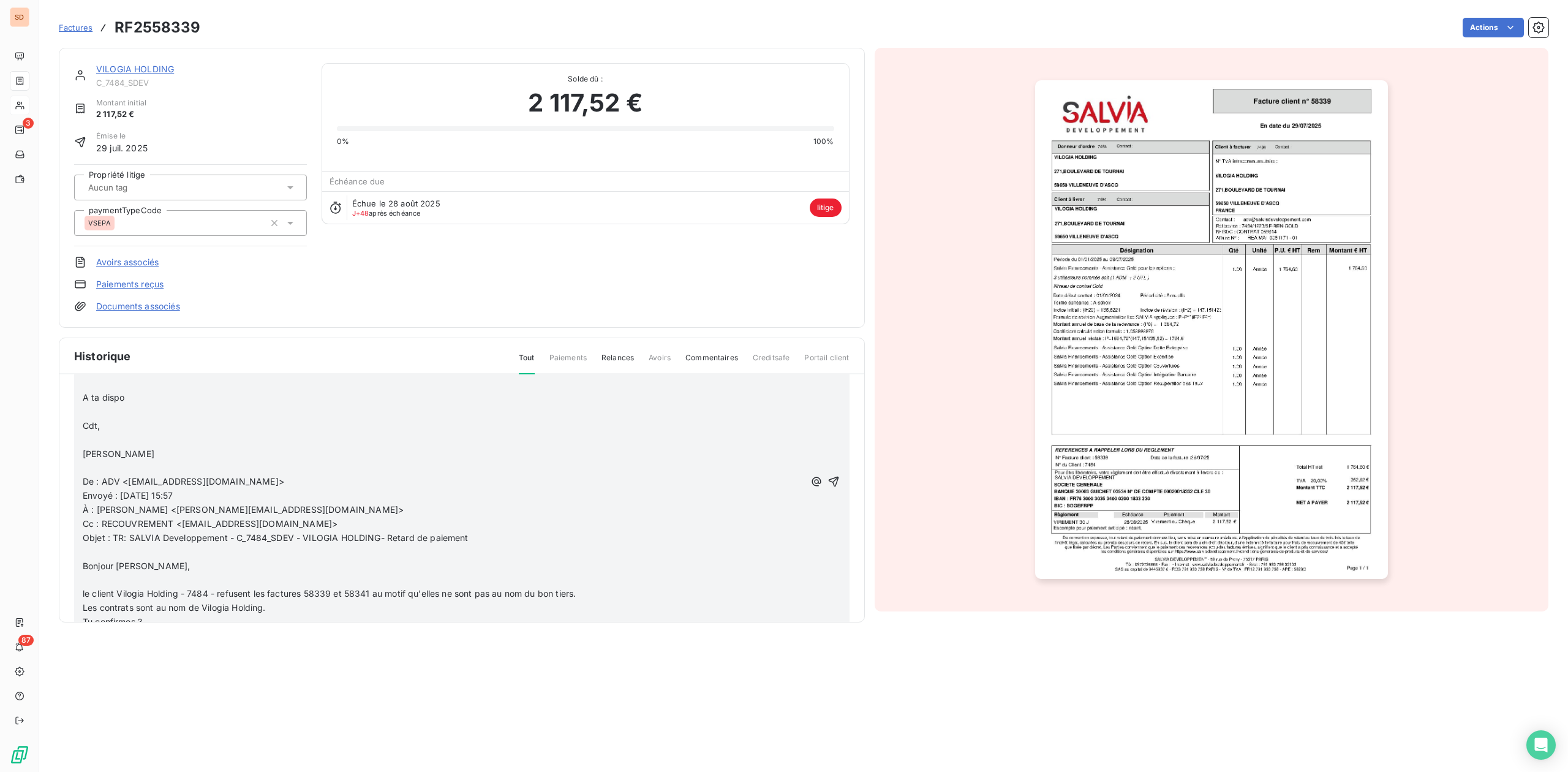
scroll to position [163, 0]
click at [828, 471] on icon "button" at bounding box center [834, 475] width 12 height 12
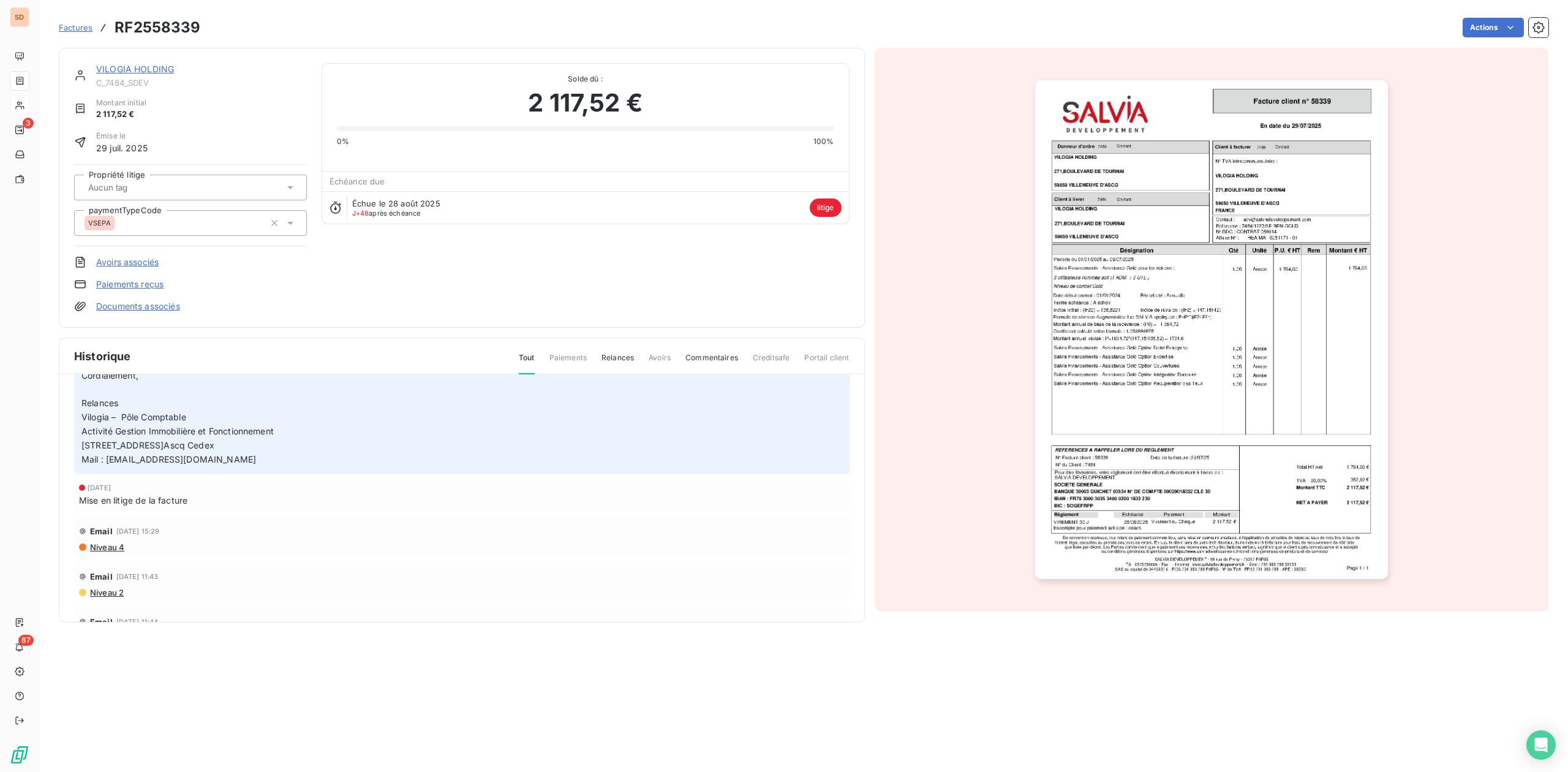
scroll to position [696, 0]
click at [142, 69] on link "VILOGIA HOLDING" at bounding box center [134, 69] width 77 height 11
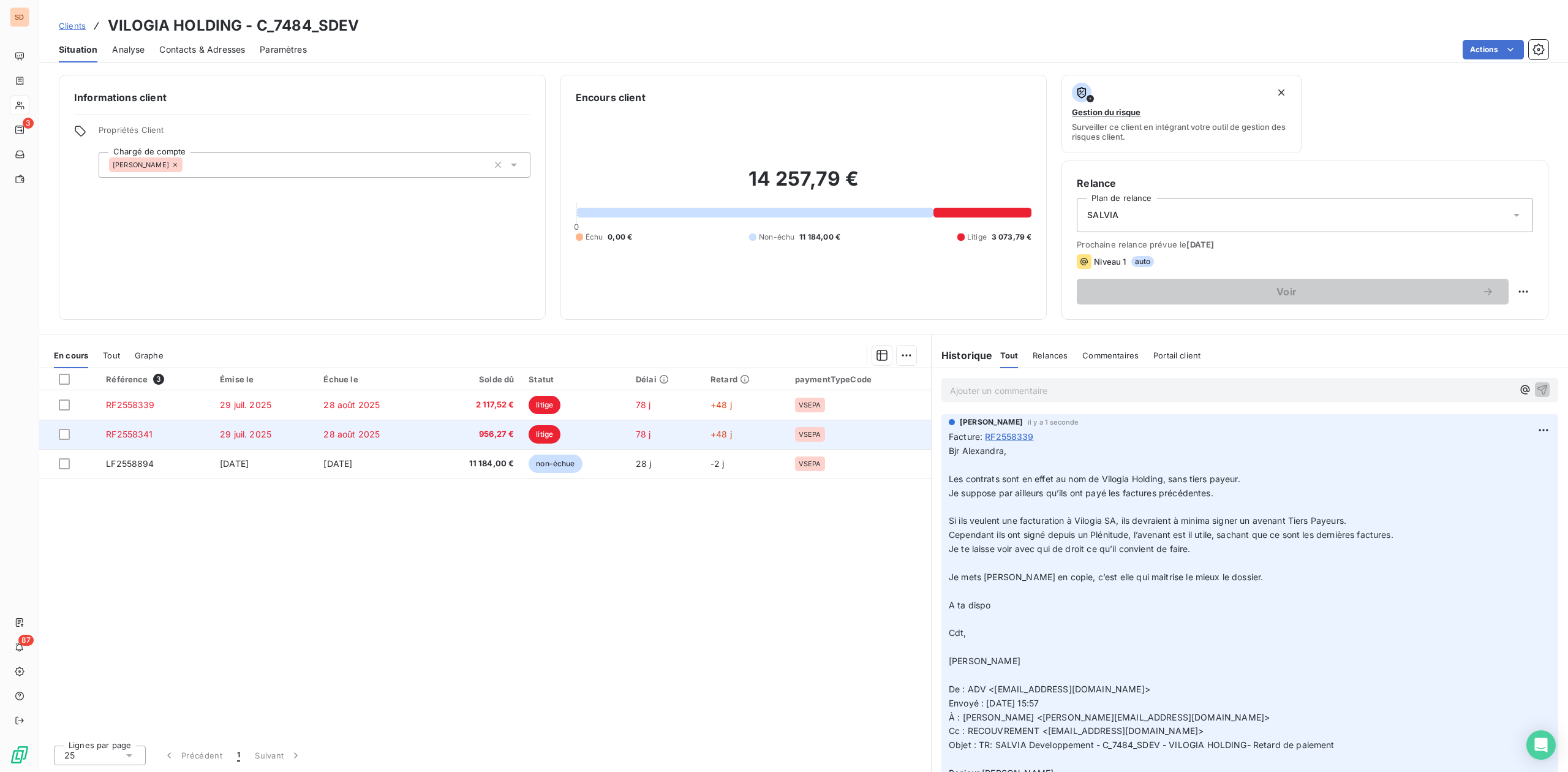
click at [380, 434] on span "28 août 2025" at bounding box center [351, 434] width 57 height 11
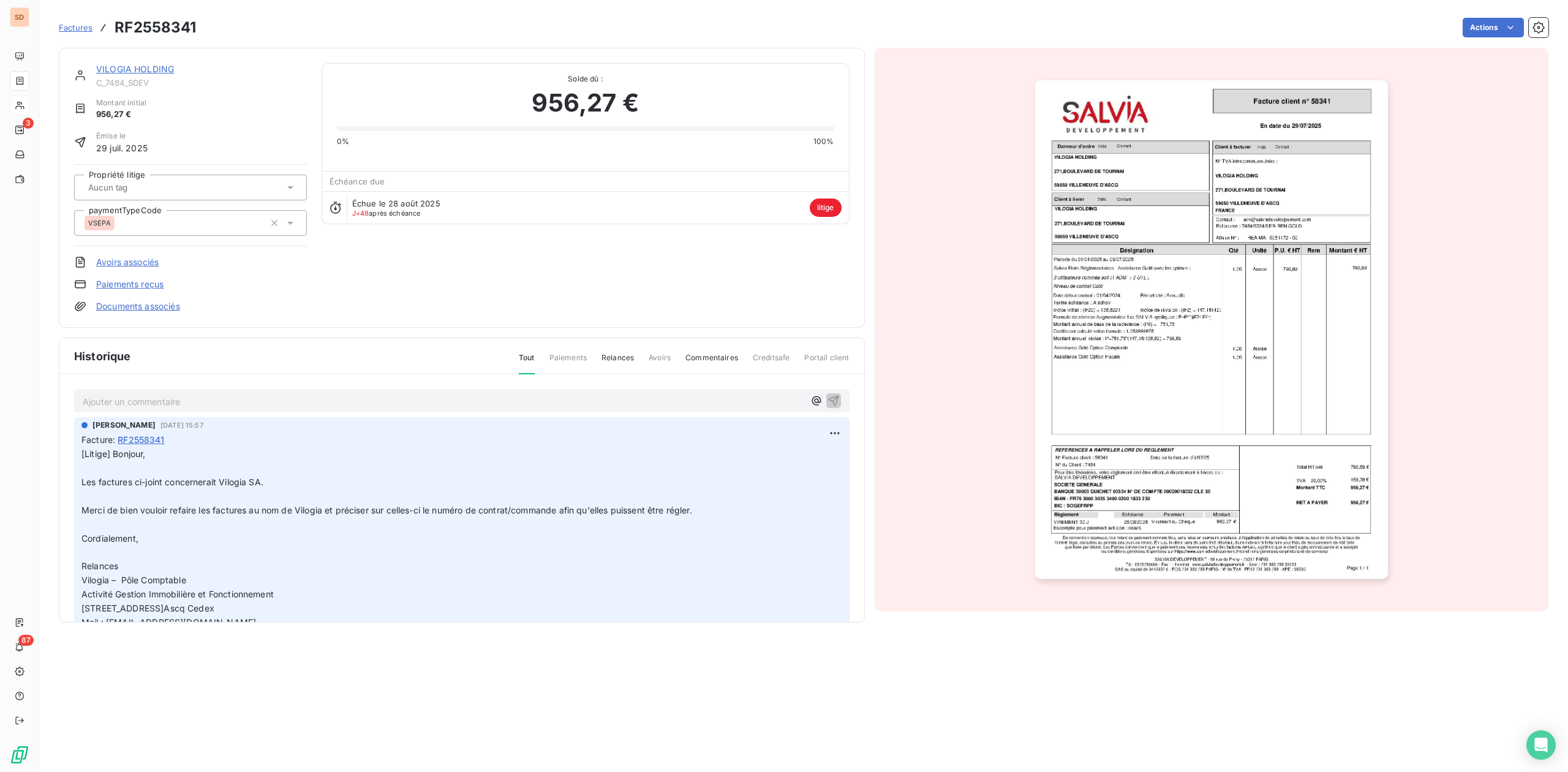
click at [179, 400] on p "Ajouter un commentaire ﻿" at bounding box center [443, 401] width 722 height 15
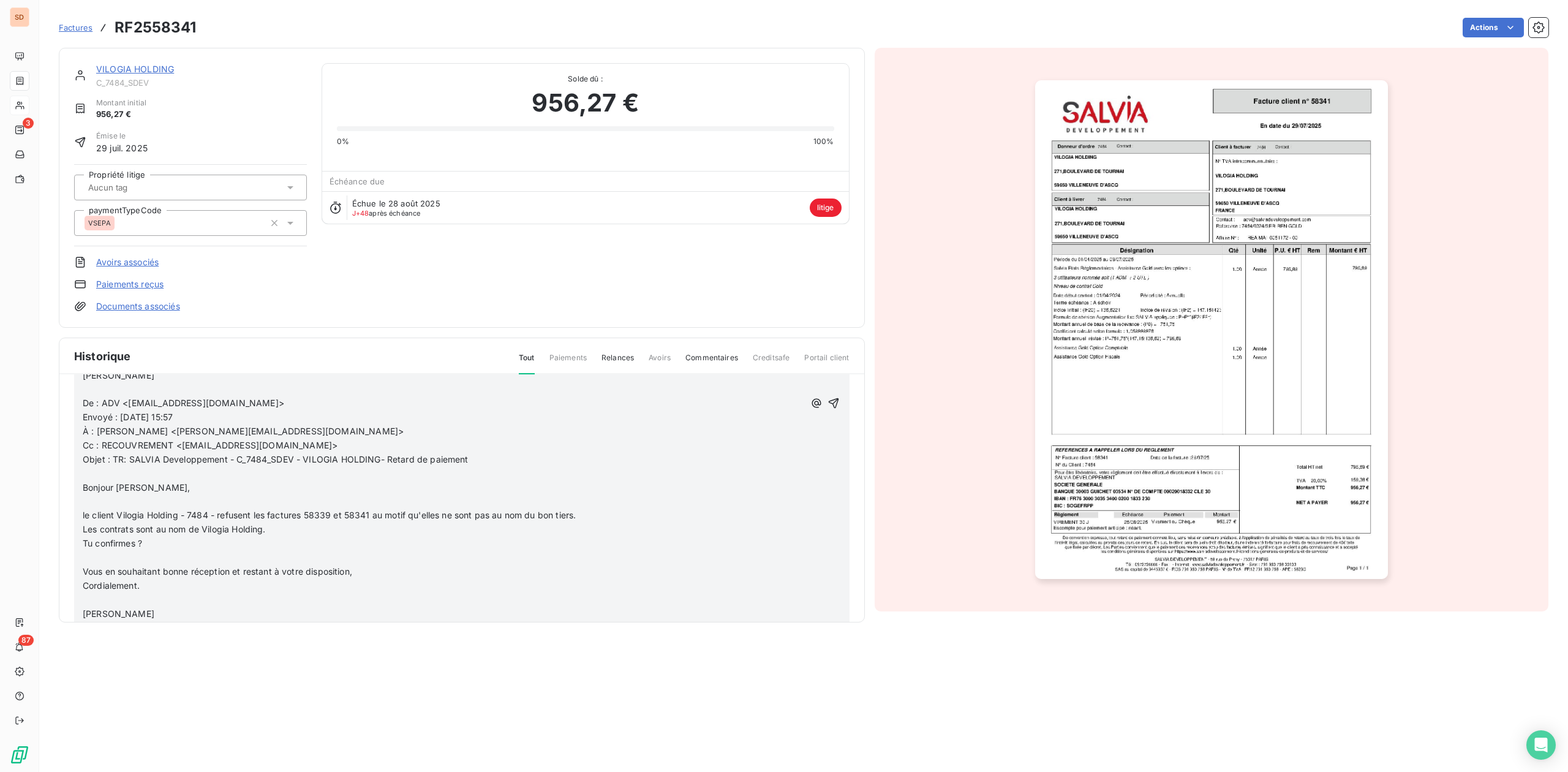
scroll to position [245, 0]
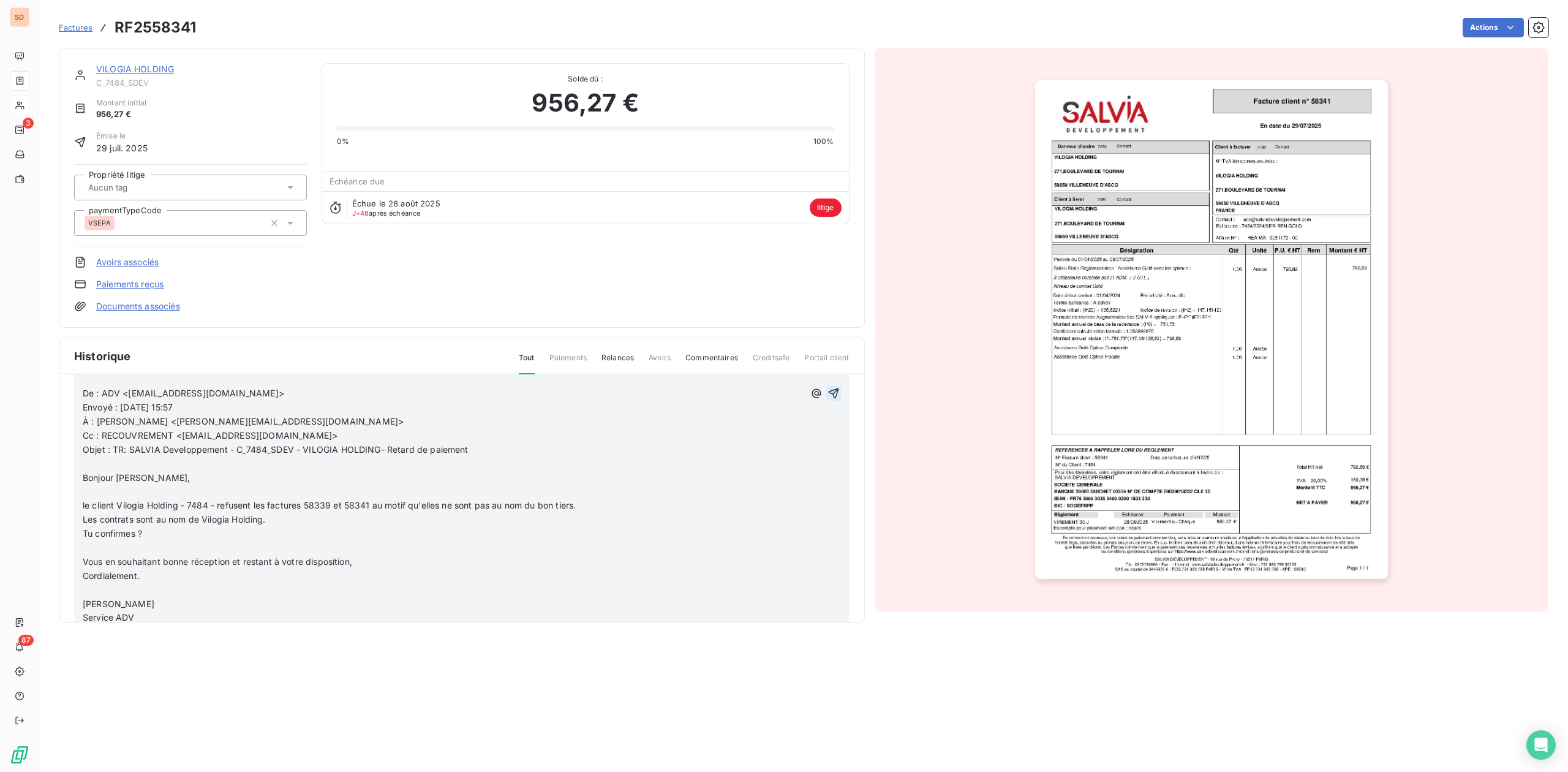
click at [829, 393] on icon "button" at bounding box center [834, 393] width 11 height 11
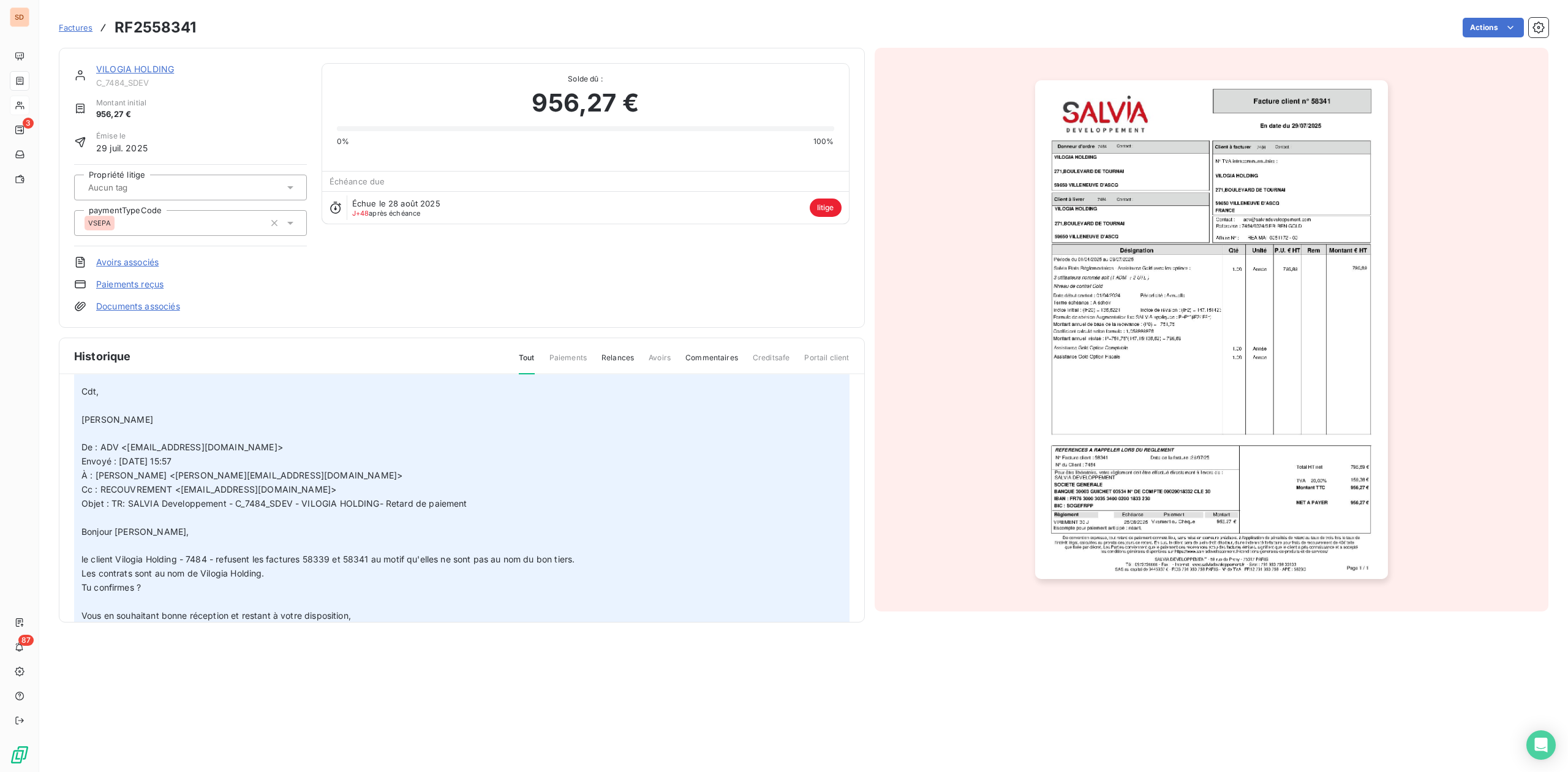
scroll to position [778, 0]
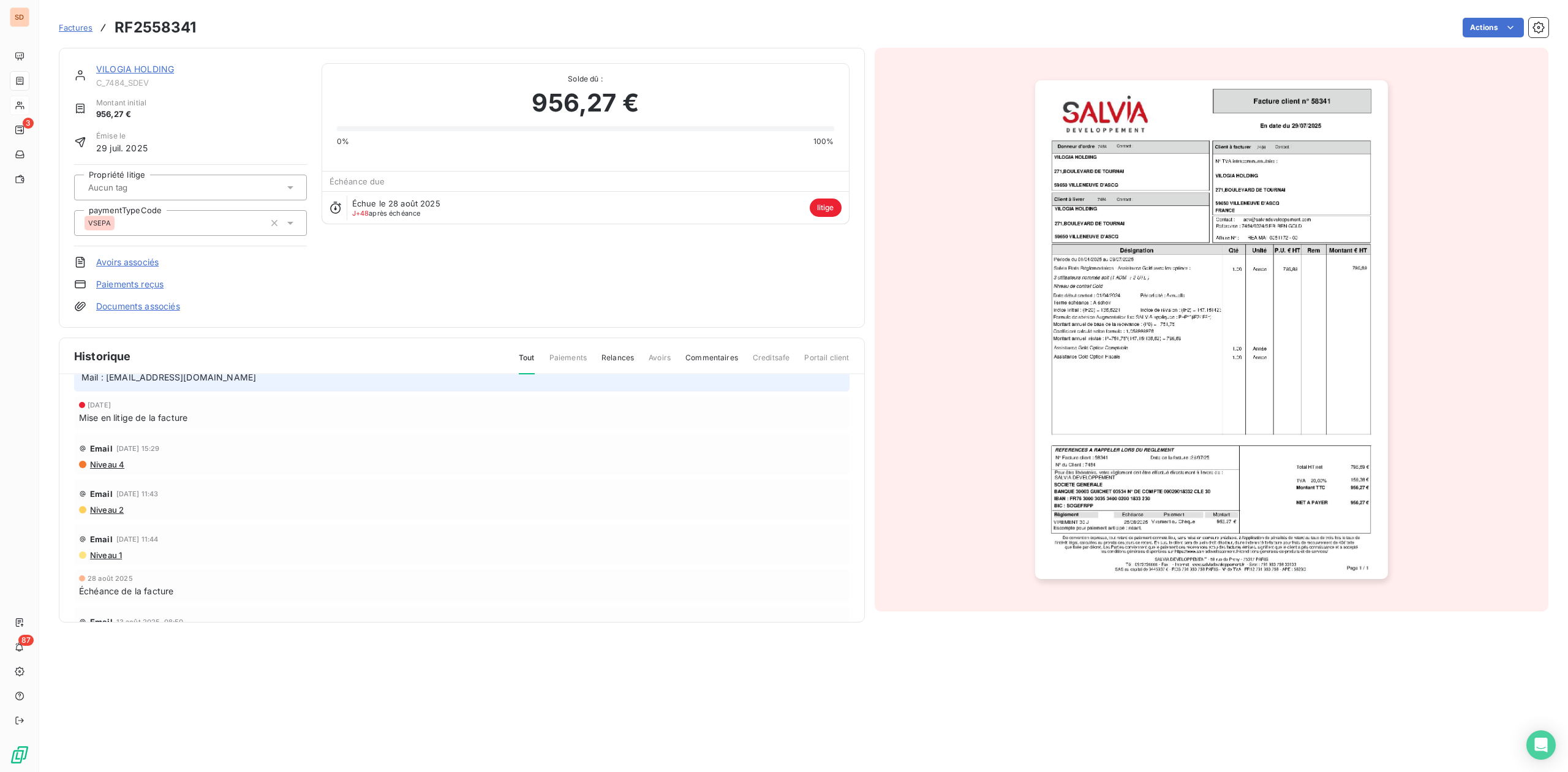
click at [146, 69] on link "VILOGIA HOLDING" at bounding box center [134, 69] width 77 height 11
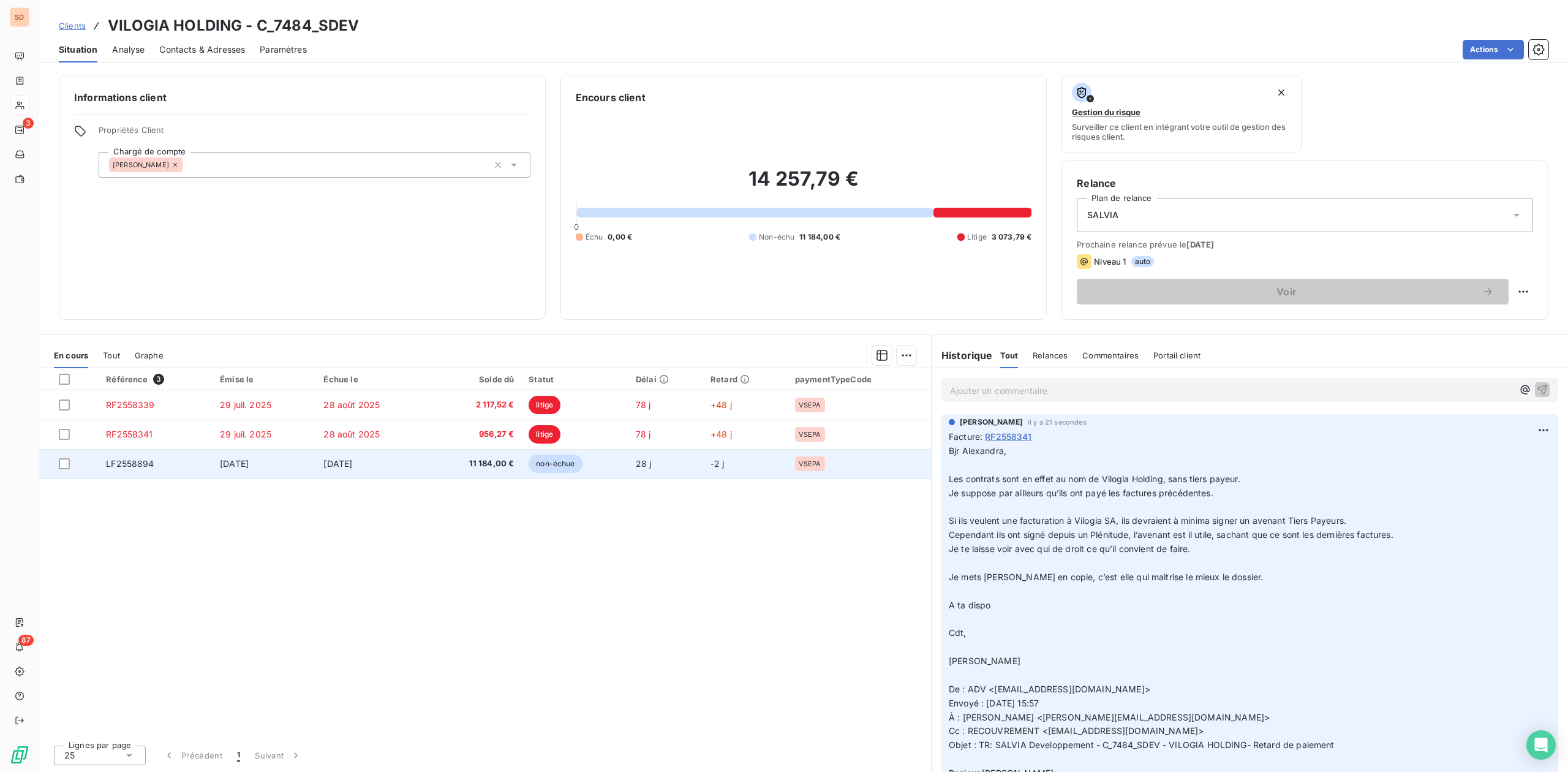
click at [212, 461] on td "17 sept. 2025" at bounding box center [264, 463] width 103 height 29
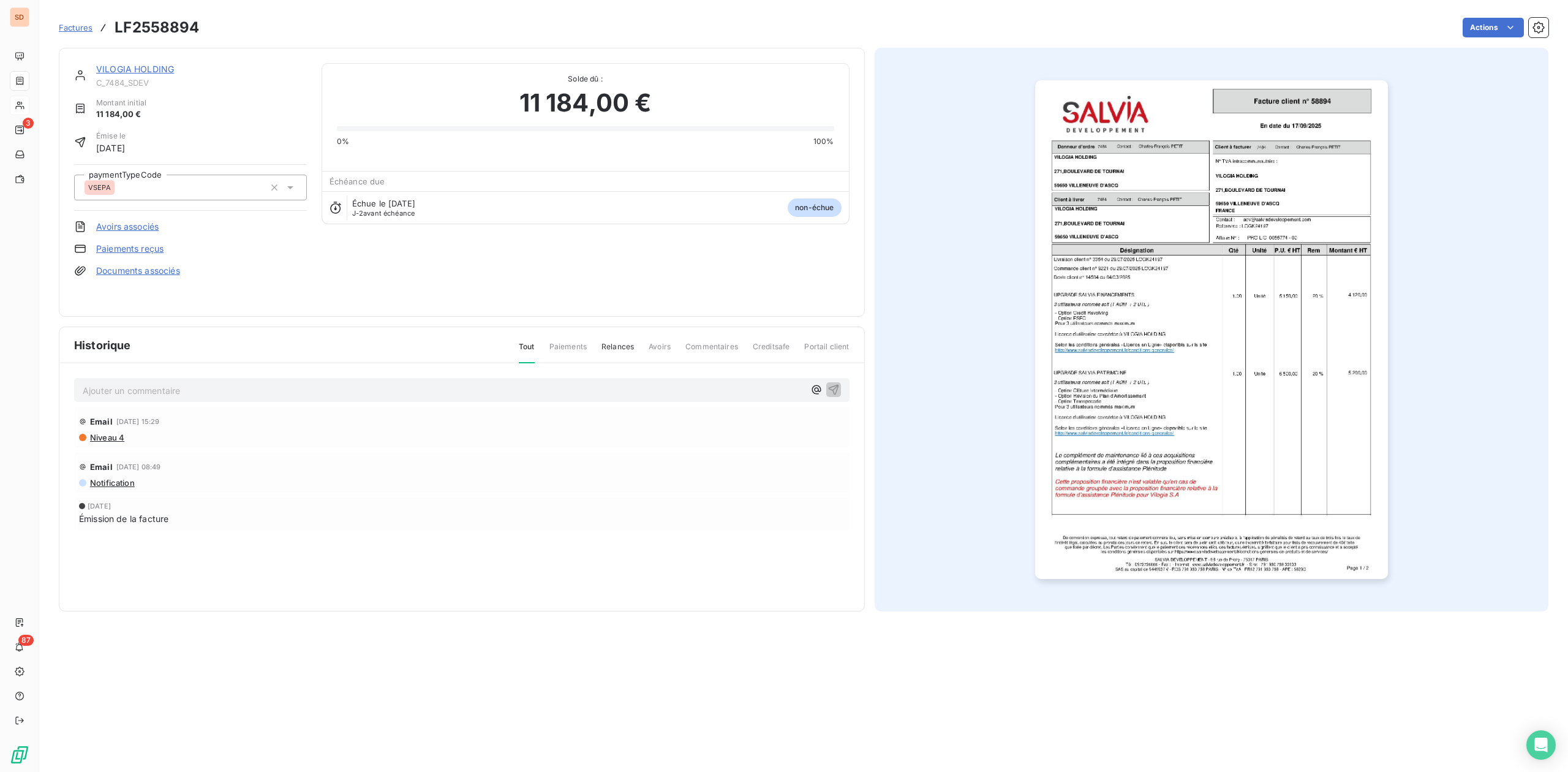
click at [1173, 349] on img "button" at bounding box center [1212, 329] width 353 height 499
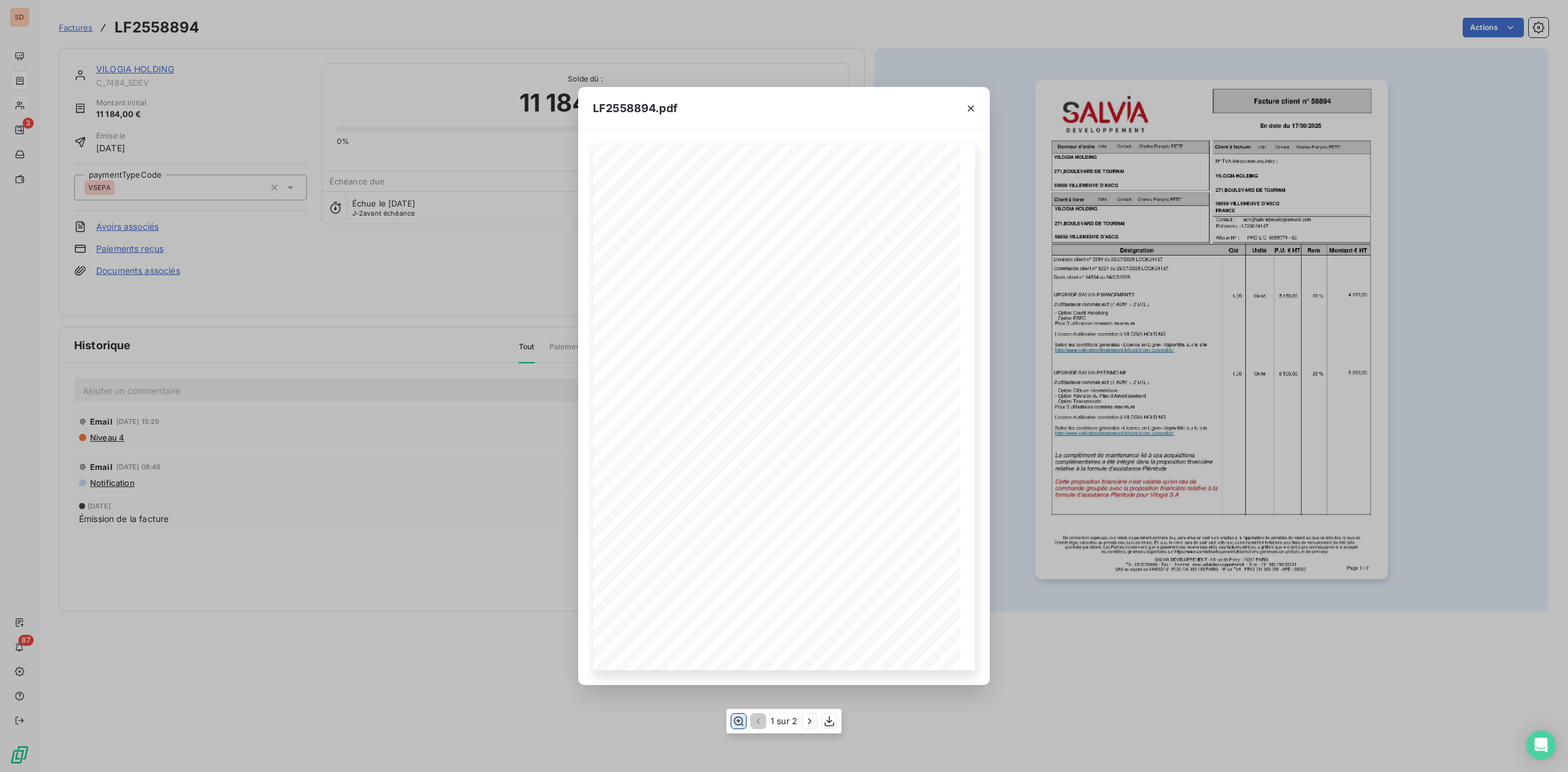
click at [734, 723] on icon "button" at bounding box center [739, 720] width 12 height 12
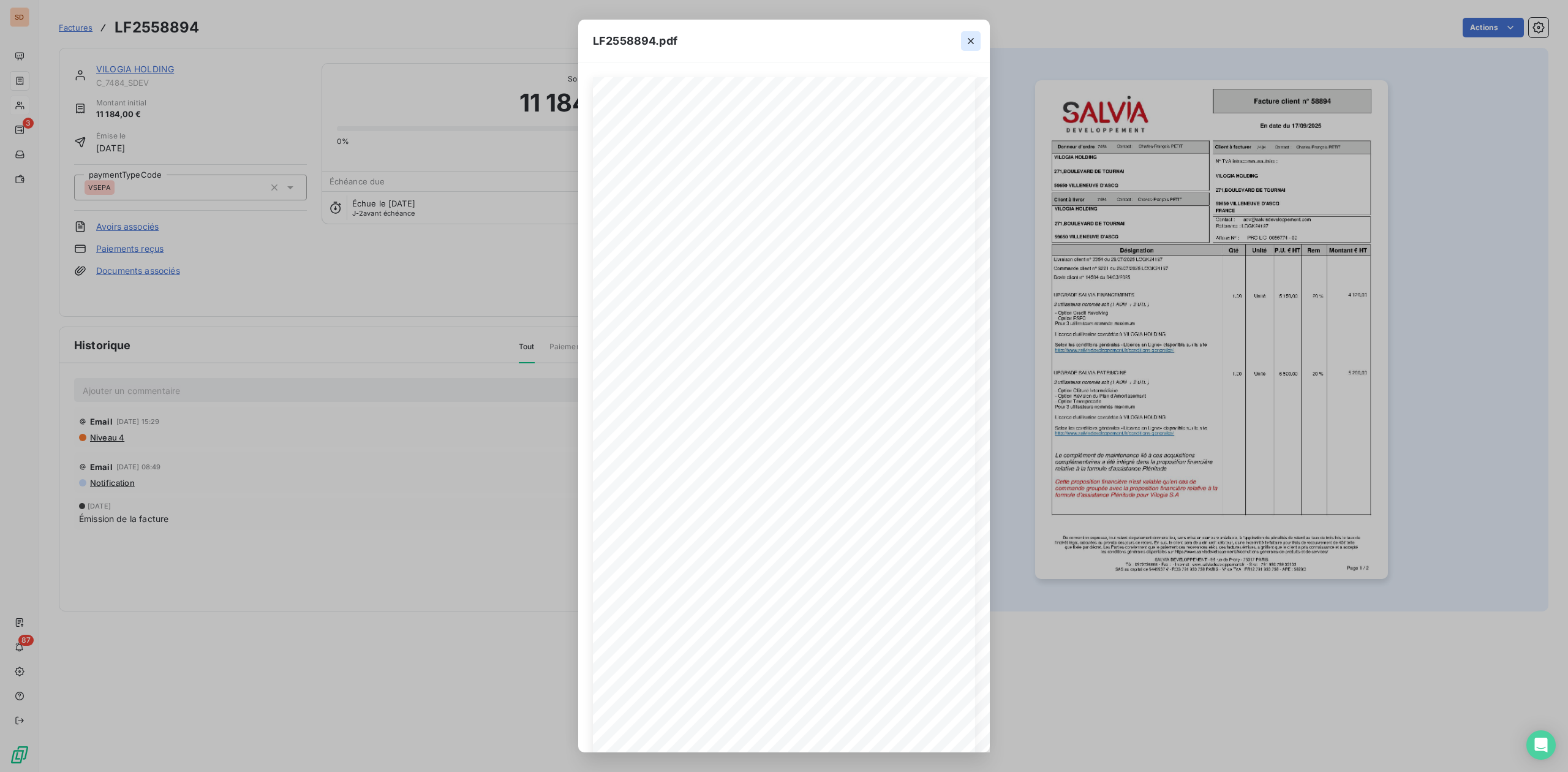
click at [973, 36] on icon "button" at bounding box center [971, 41] width 12 height 12
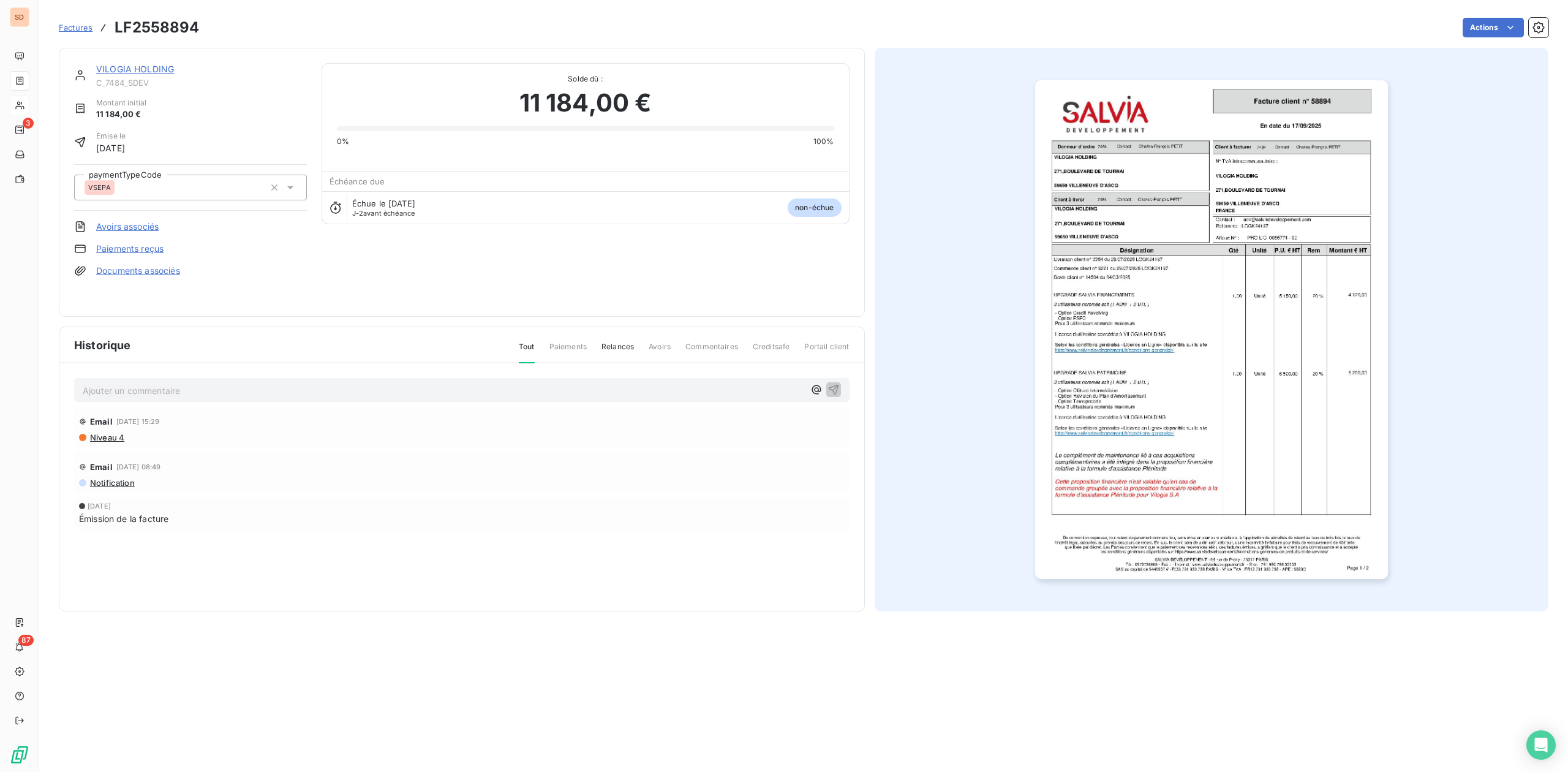
click at [140, 71] on link "VILOGIA HOLDING" at bounding box center [134, 69] width 77 height 11
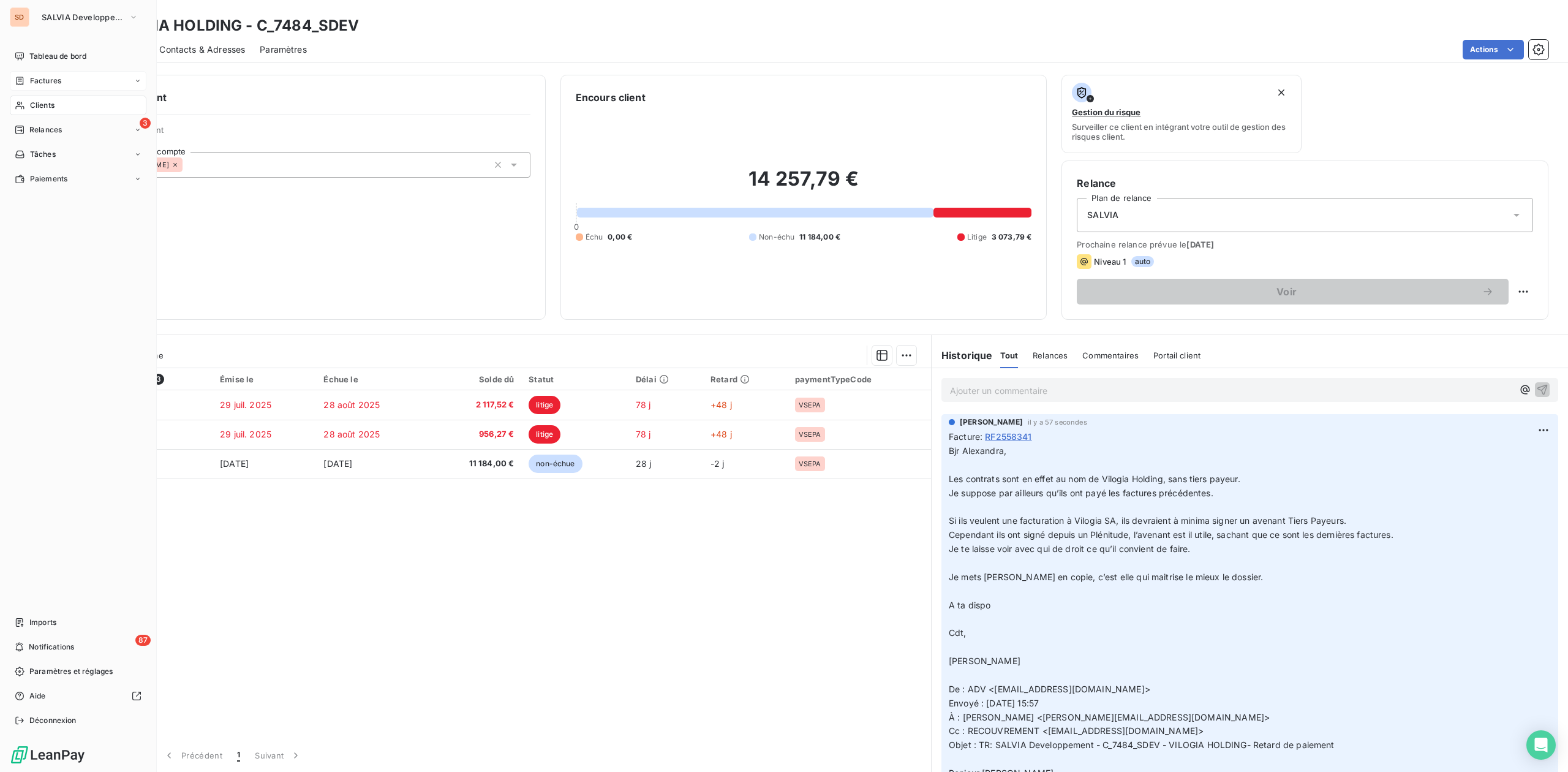
drag, startPoint x: 47, startPoint y: 85, endPoint x: 57, endPoint y: 78, distance: 12.2
click at [47, 85] on span "Factures" at bounding box center [46, 80] width 32 height 11
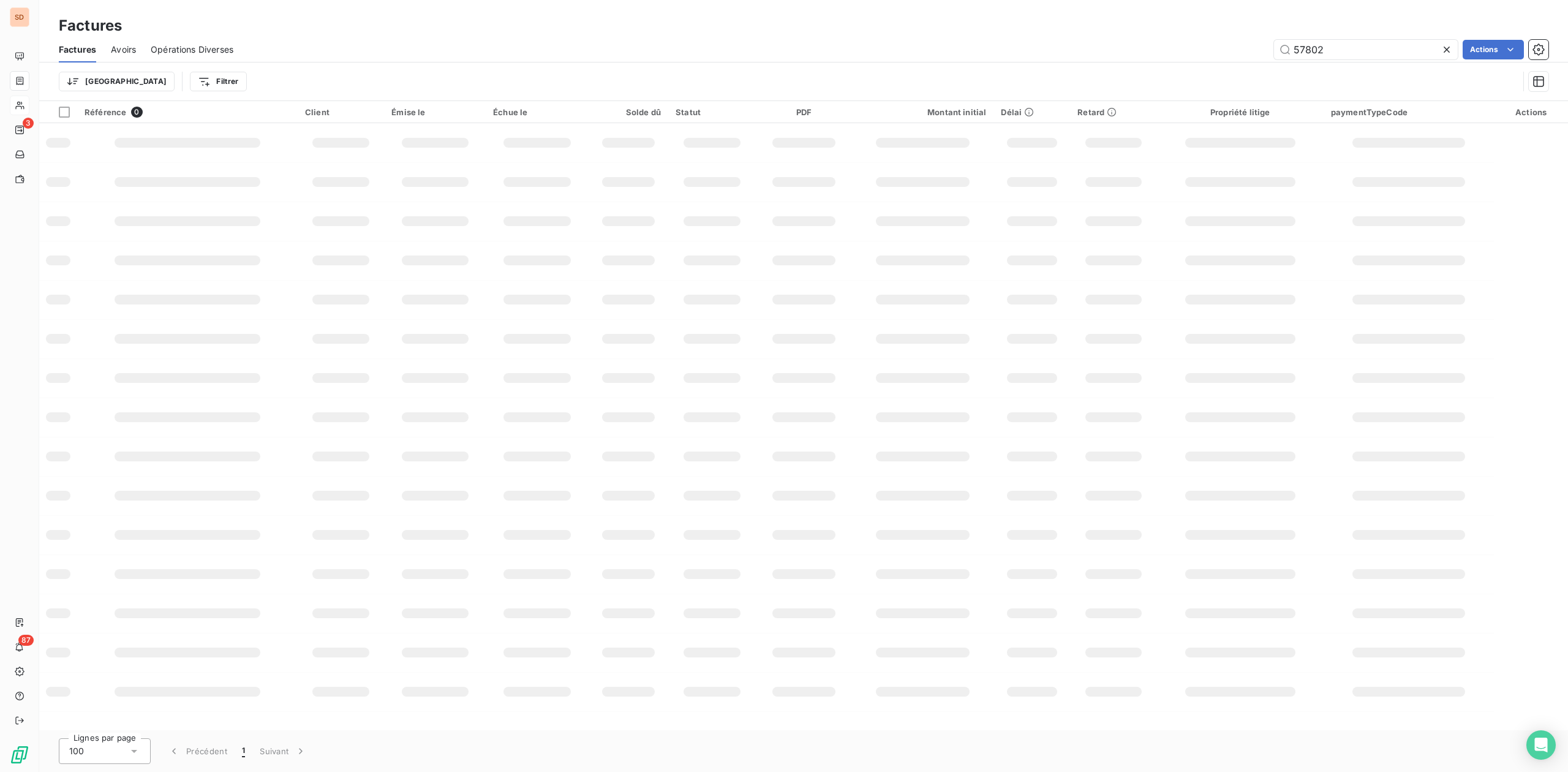
drag, startPoint x: 1334, startPoint y: 50, endPoint x: 1182, endPoint y: 25, distance: 154.0
click at [1224, 50] on div "57802 Actions" at bounding box center [898, 50] width 1301 height 20
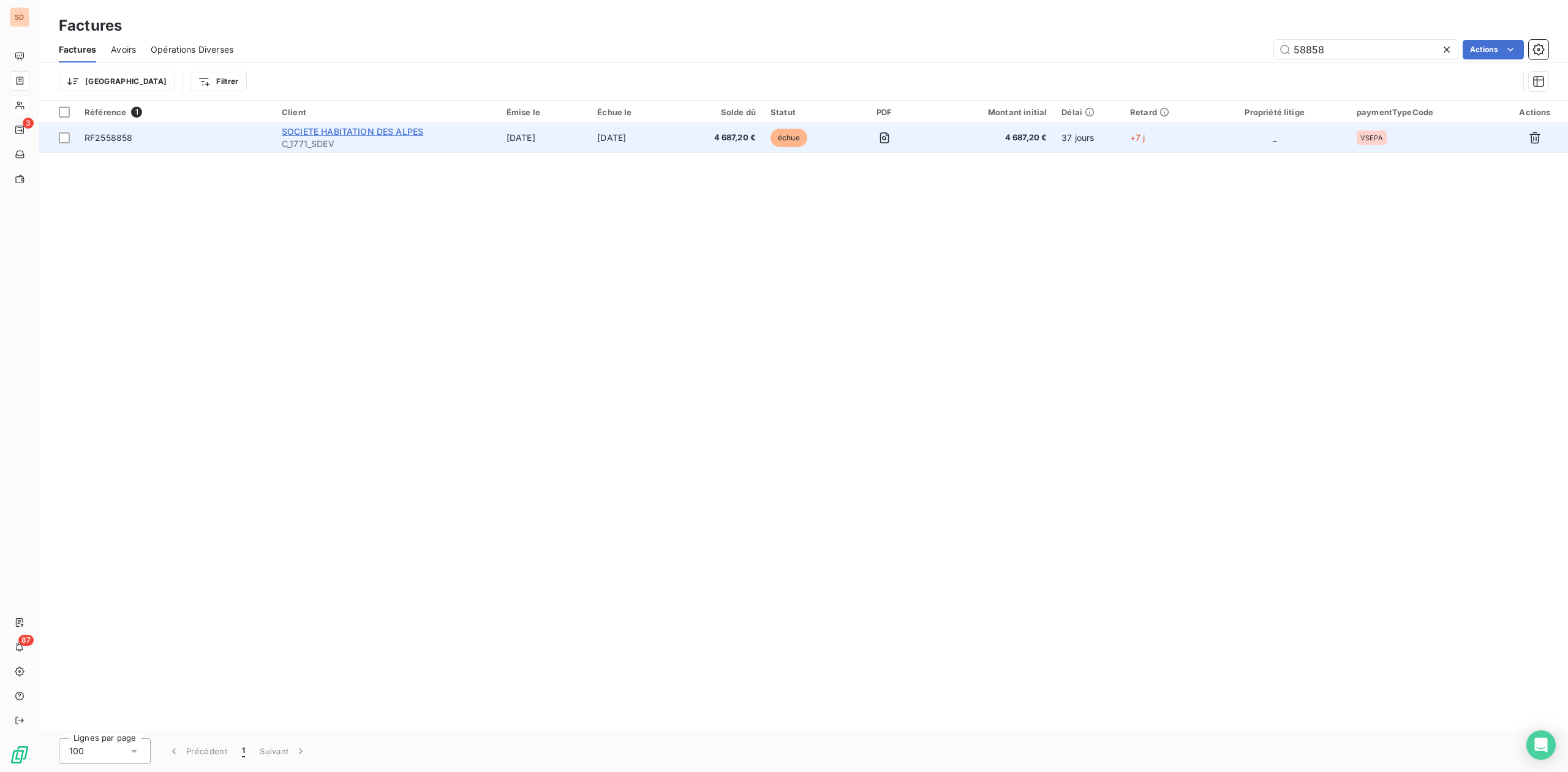
type input "58858"
click at [397, 131] on span "SOCIETE HABITATION DES ALPES" at bounding box center [352, 132] width 142 height 11
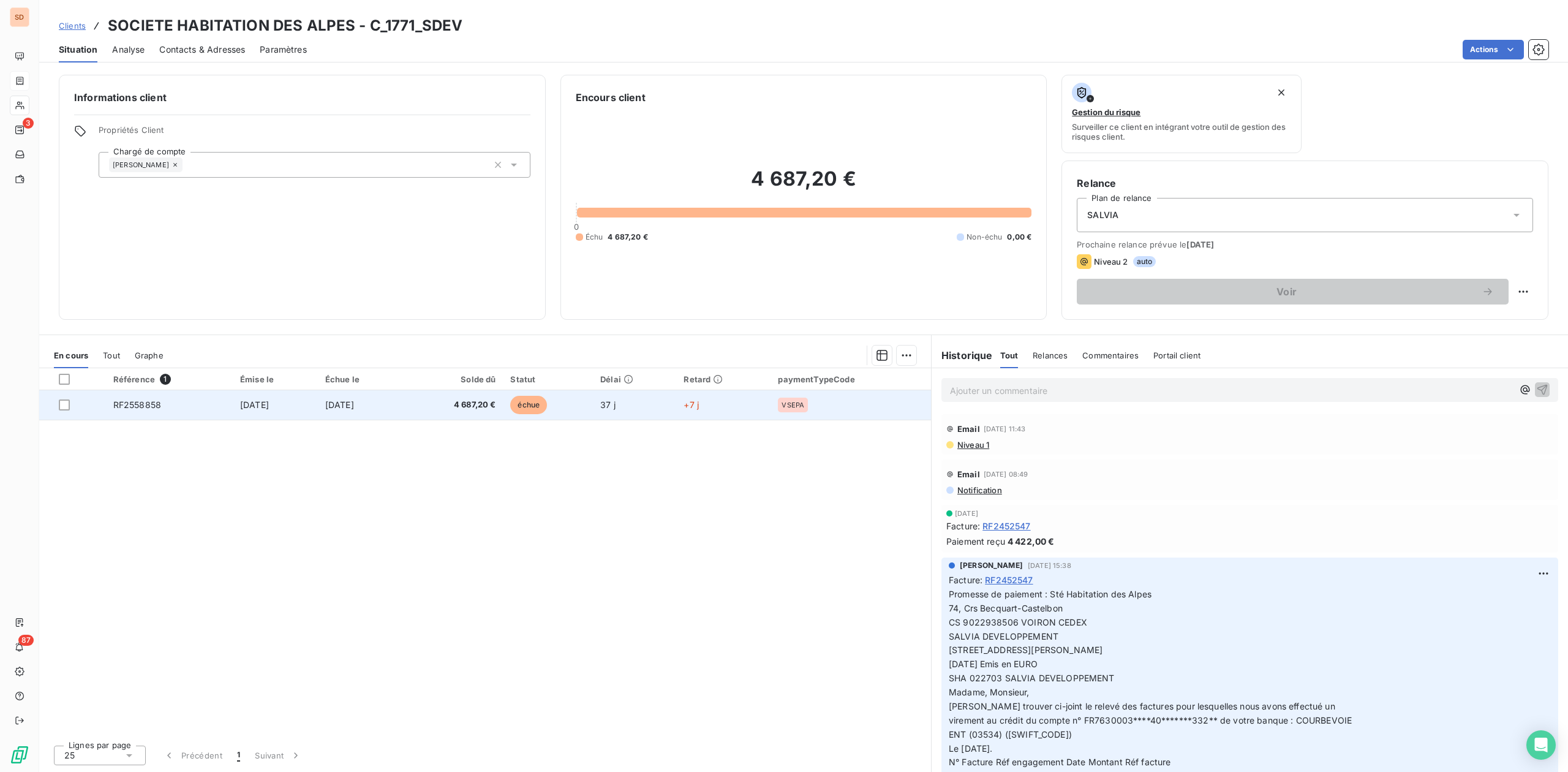
click at [503, 402] on td "4 687,20 €" at bounding box center [453, 405] width 99 height 29
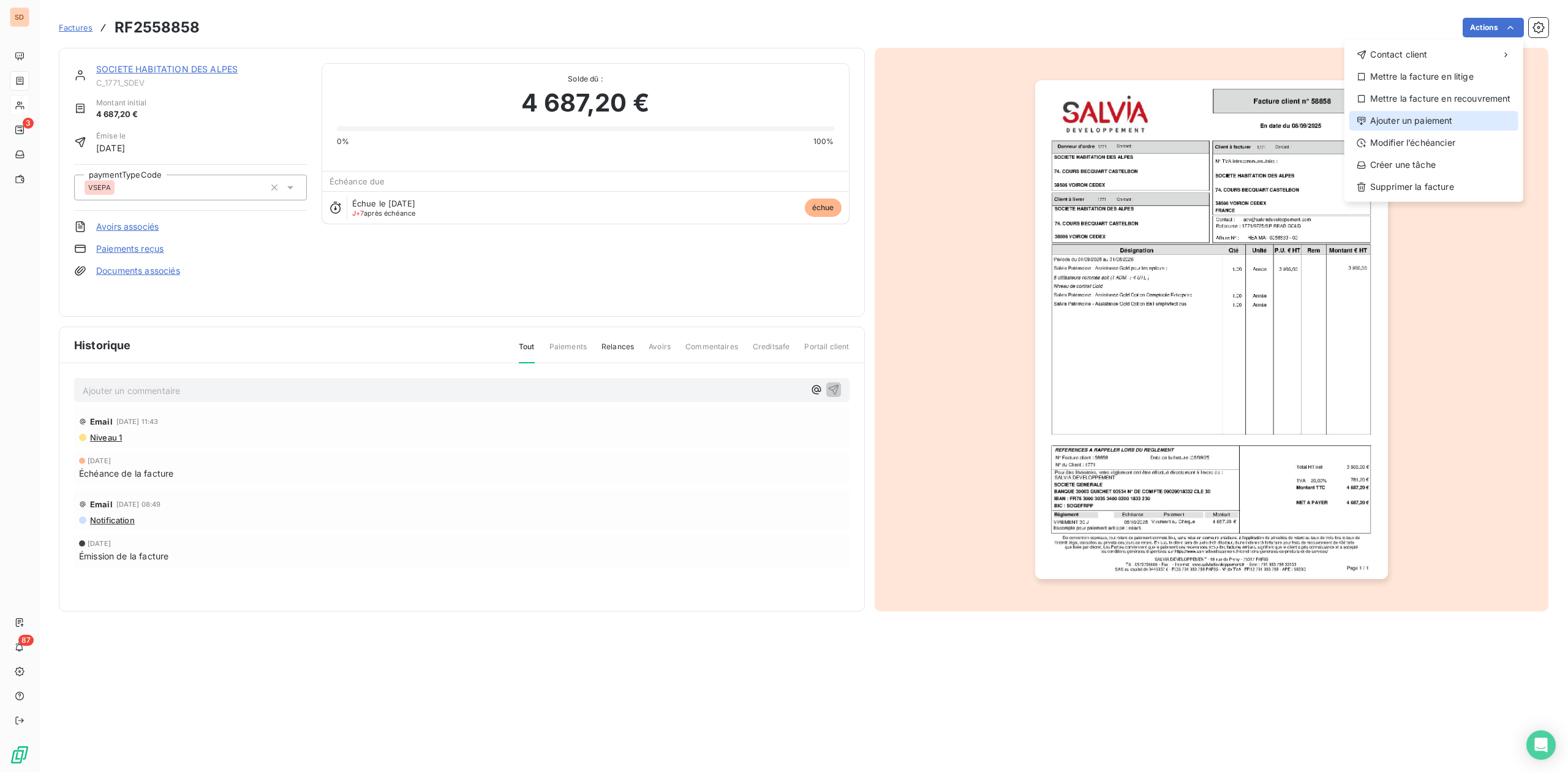
click at [1410, 117] on div "Ajouter un paiement" at bounding box center [1434, 121] width 169 height 20
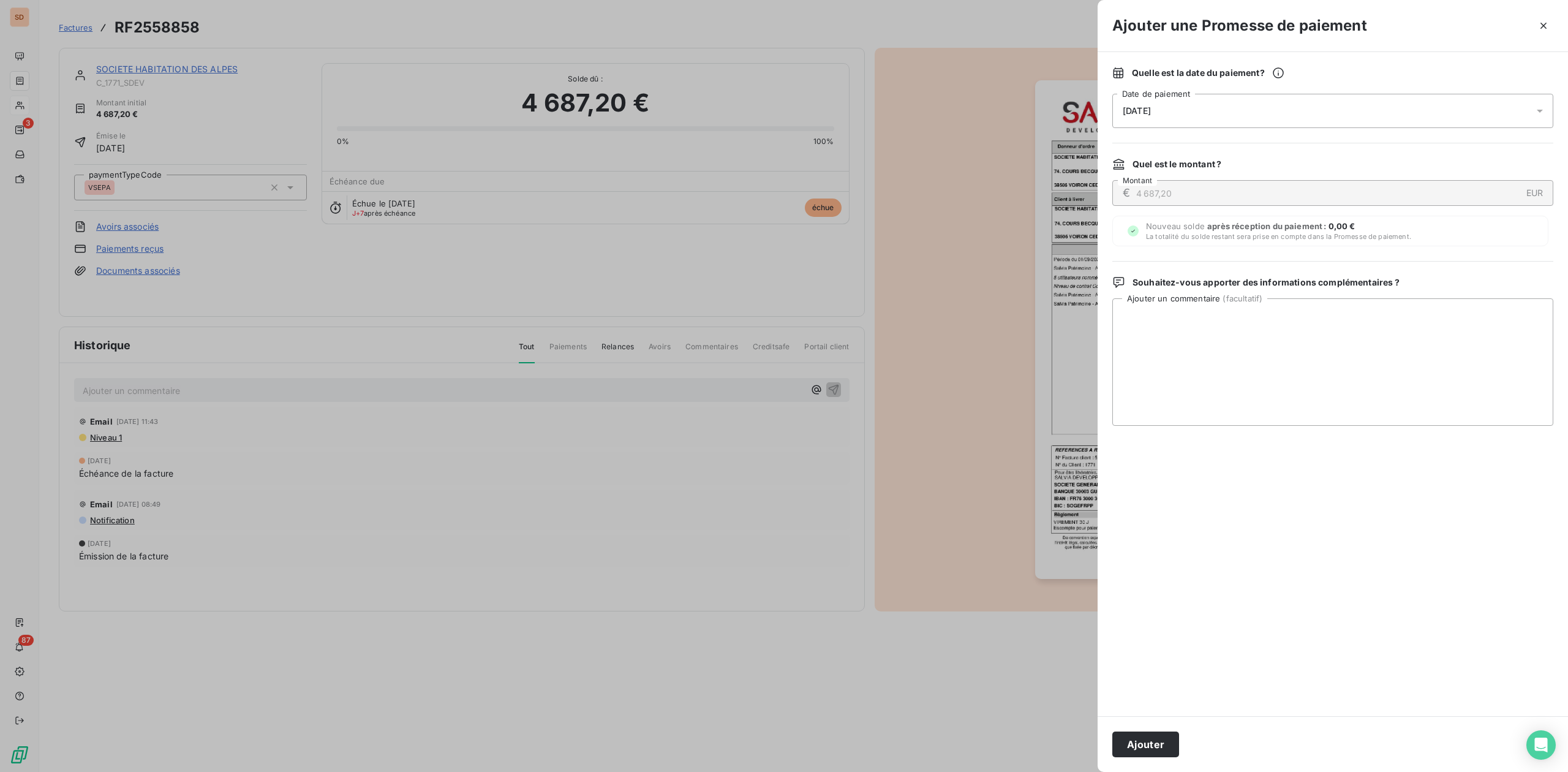
click at [1128, 107] on span "[DATE]" at bounding box center [1137, 111] width 28 height 10
click at [1223, 286] on button "23" at bounding box center [1221, 286] width 24 height 24
click at [1461, 336] on textarea "Ajouter un commentaire ( facultatif )" at bounding box center [1333, 361] width 441 height 127
paste textarea "Sté Habitation des Alpes 74, Crs Becquart-Castelbon CS 9022938506 VOIRON CEDEX …"
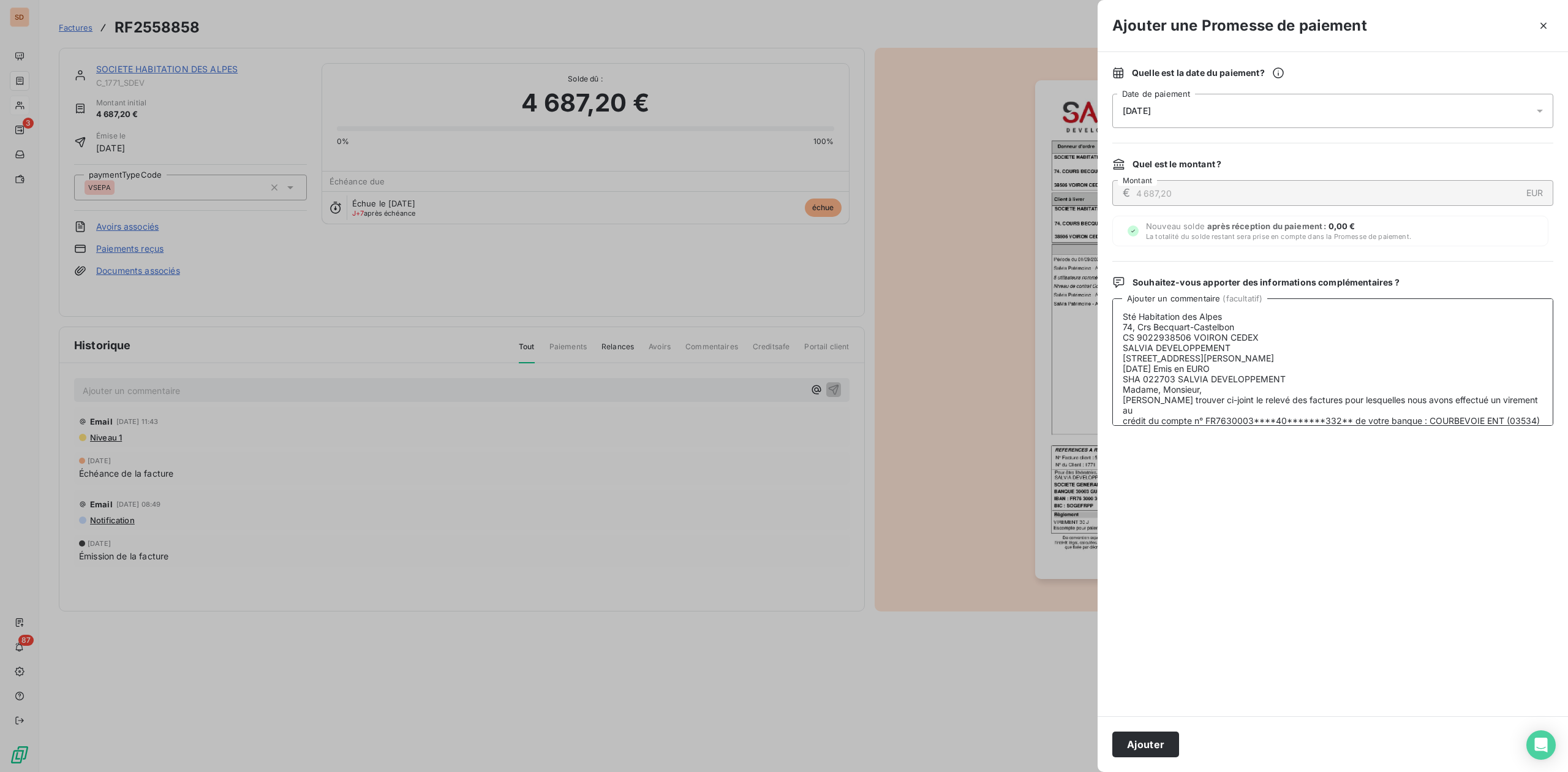
scroll to position [109, 0]
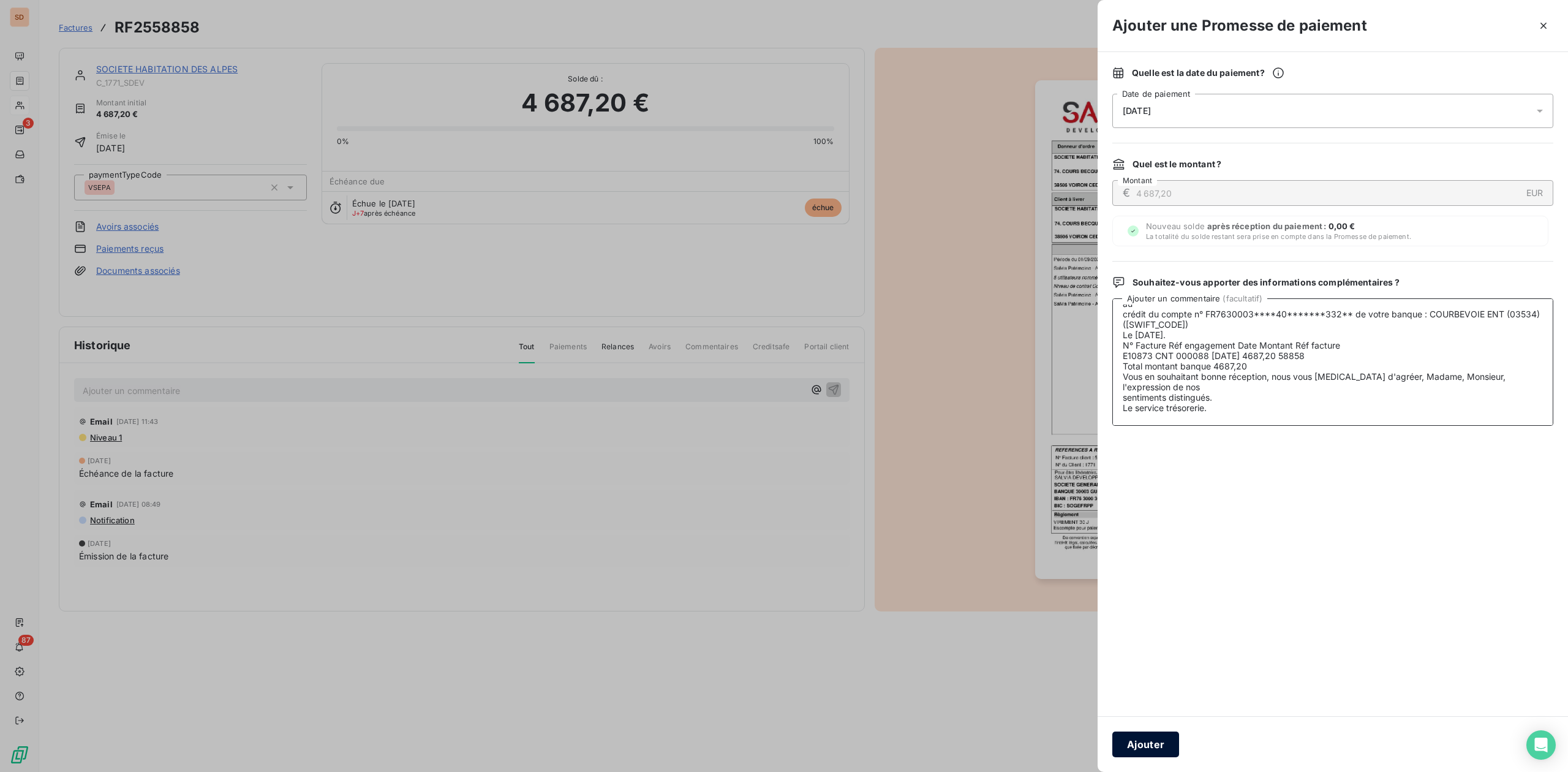
type textarea "Sté Habitation des Alpes 74, Crs Becquart-Castelbon CS 9022938506 VOIRON CEDEX …"
click at [1152, 735] on button "Ajouter" at bounding box center [1146, 744] width 67 height 26
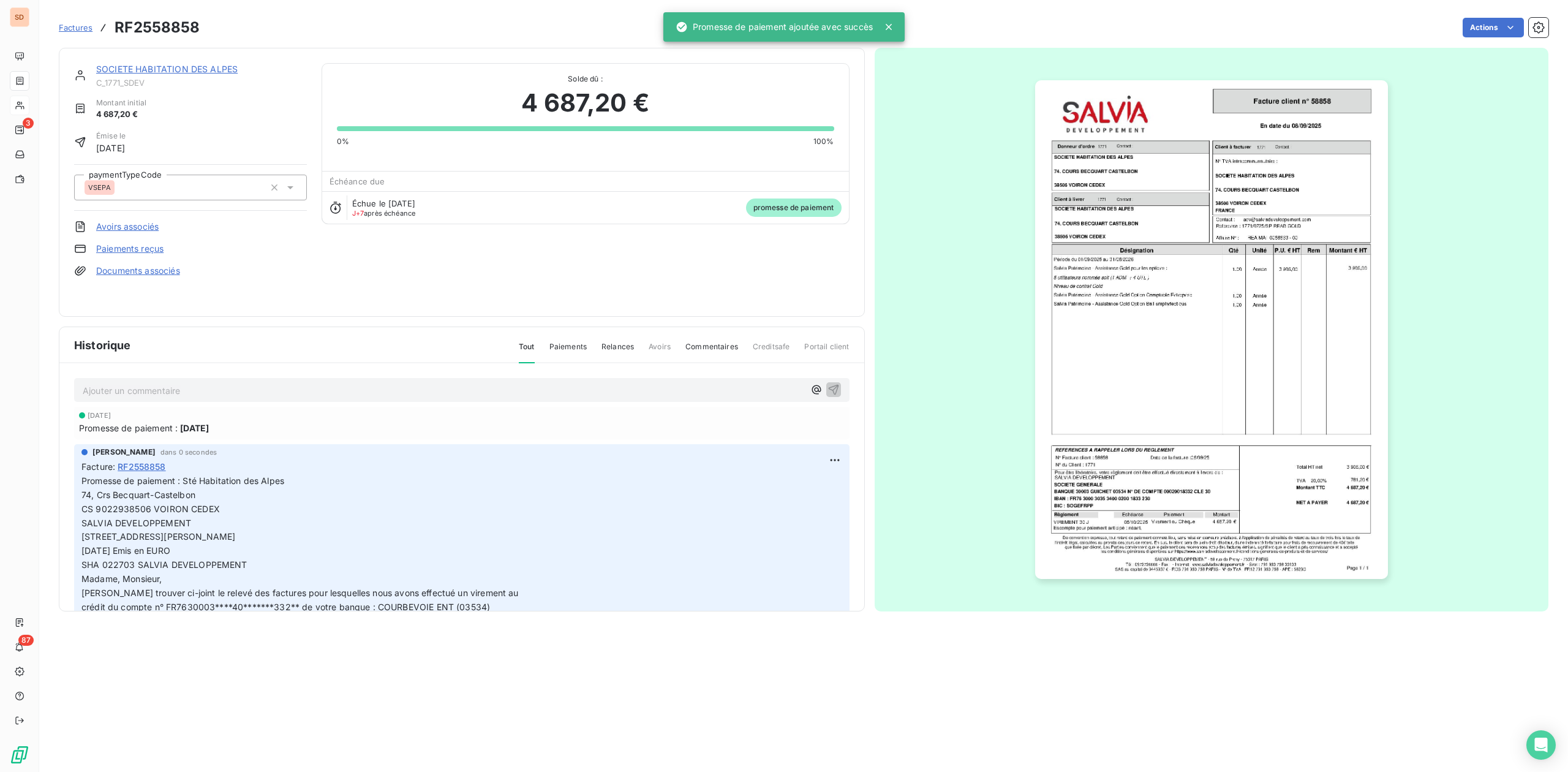
click at [184, 67] on link "SOCIETE HABITATION DES ALPES" at bounding box center [167, 69] width 142 height 11
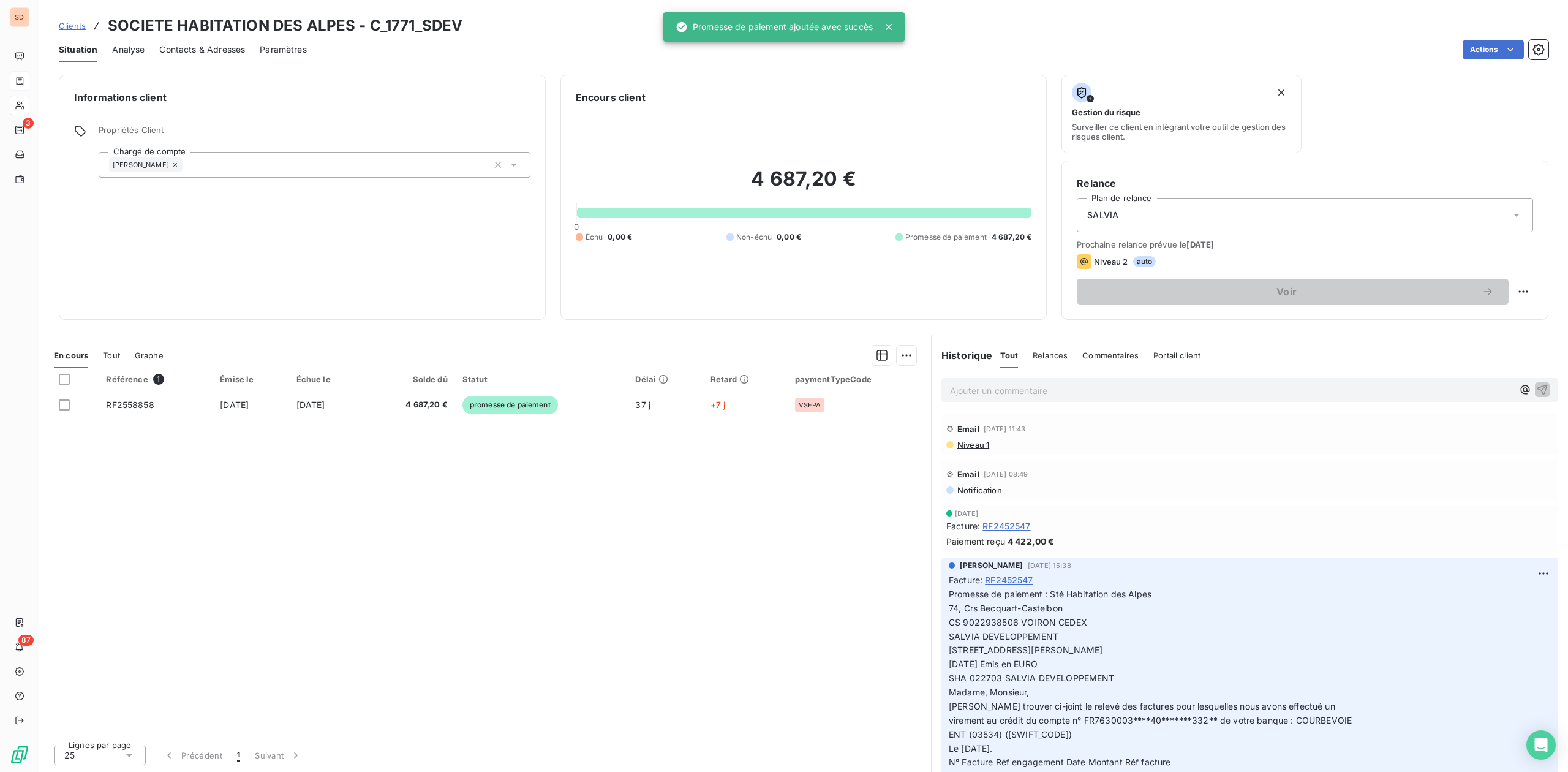
click at [210, 50] on span "Contacts & Adresses" at bounding box center [202, 49] width 86 height 12
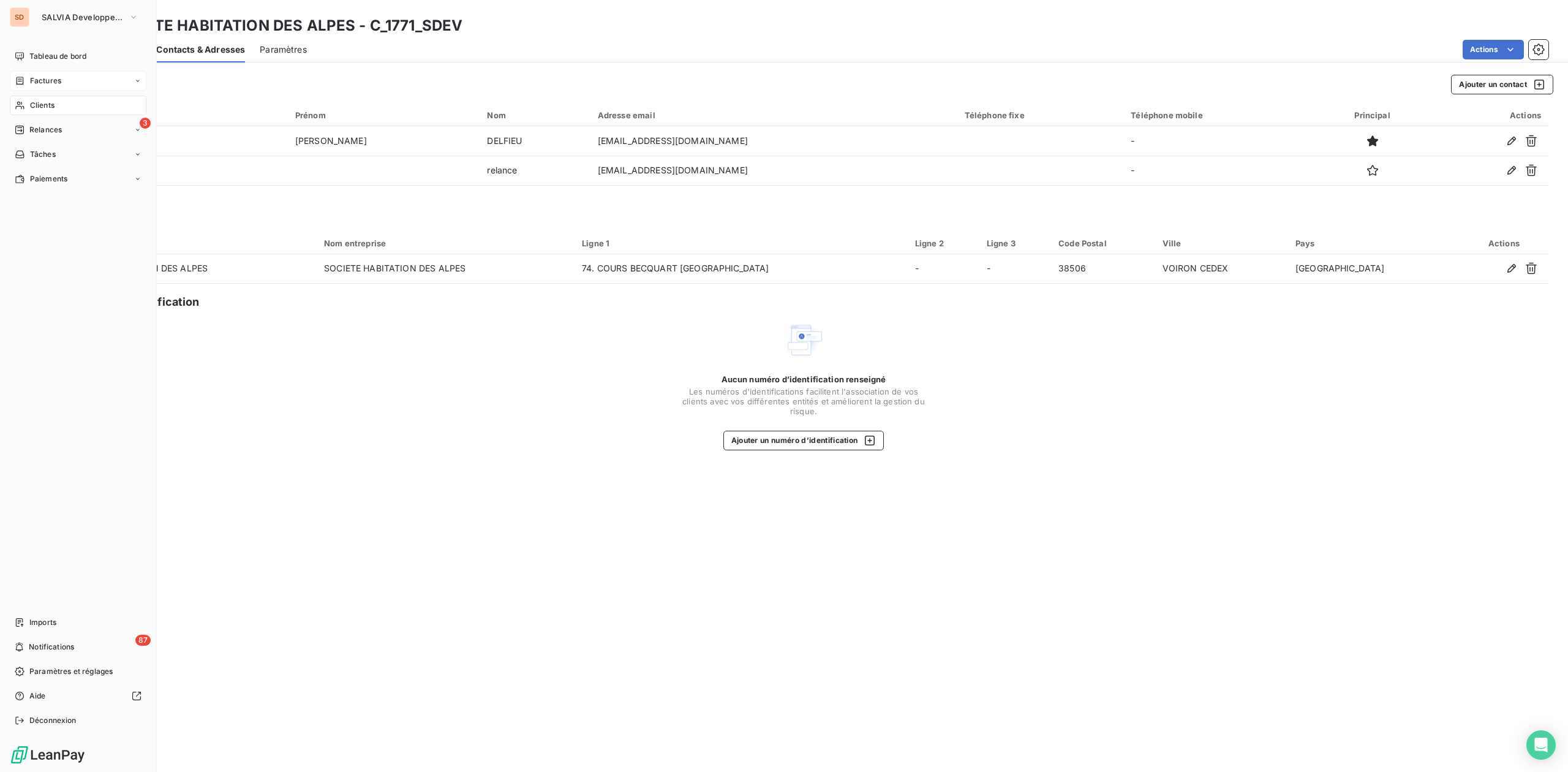
click at [41, 103] on span "Clients" at bounding box center [42, 105] width 24 height 11
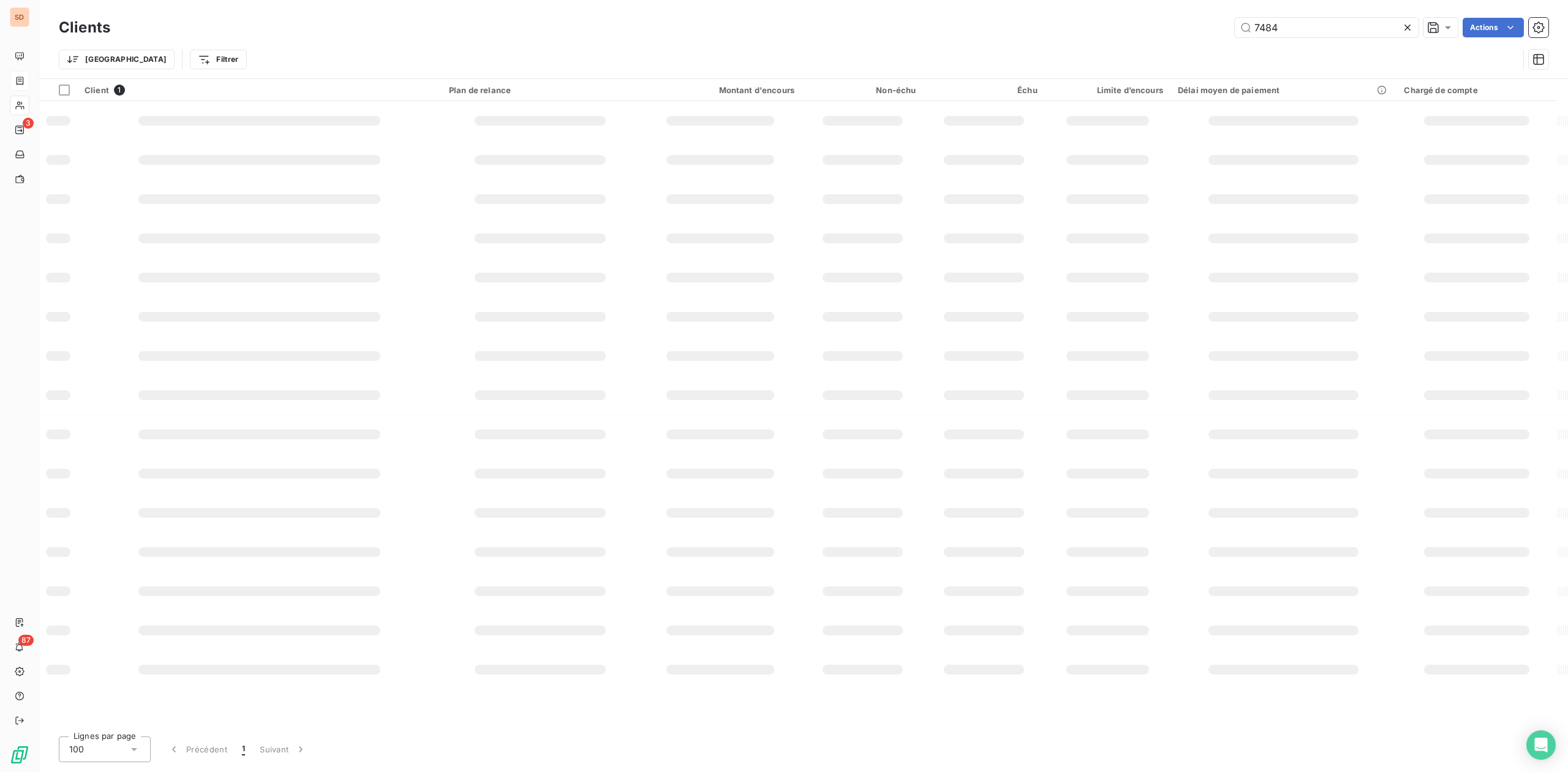
drag, startPoint x: 1287, startPoint y: 25, endPoint x: 1061, endPoint y: 33, distance: 226.1
click at [1074, 33] on div "7484 Actions" at bounding box center [837, 27] width 1424 height 20
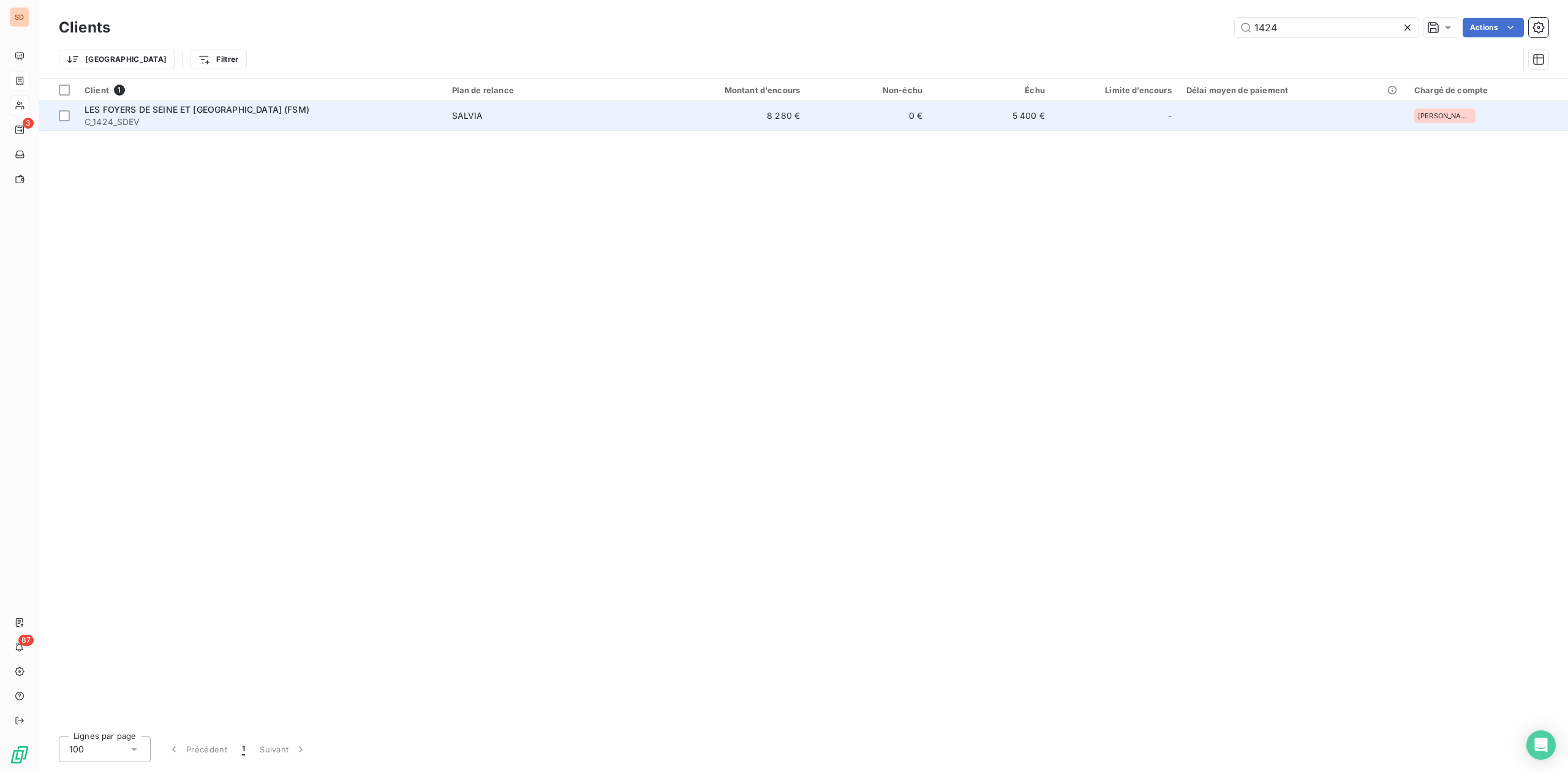
type input "1424"
click at [192, 108] on span "LES FOYERS DE SEINE ET MARNE (FSM)" at bounding box center [197, 109] width 225 height 11
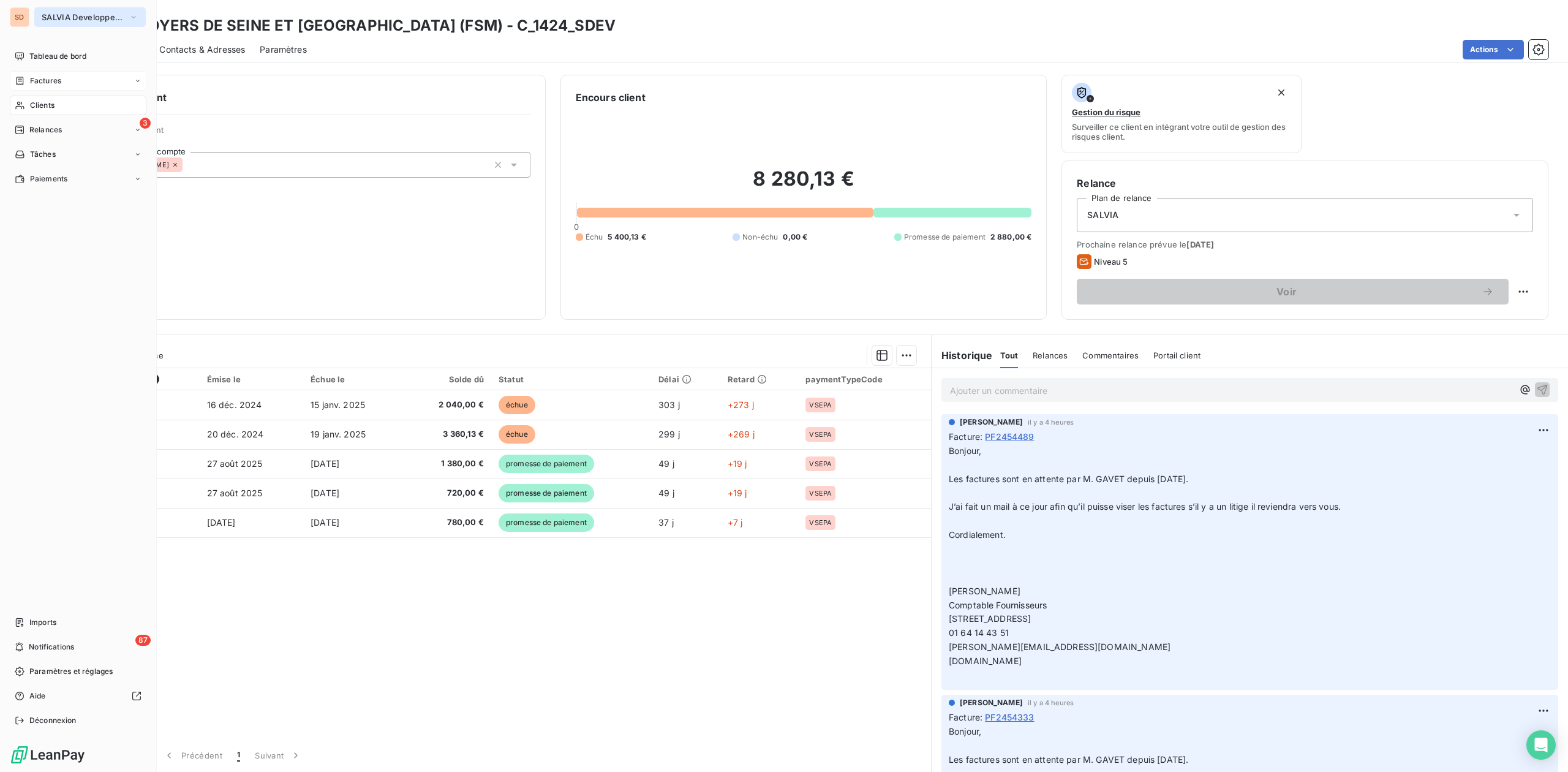
click at [70, 15] on span "SALVIA Developpement" at bounding box center [82, 17] width 82 height 10
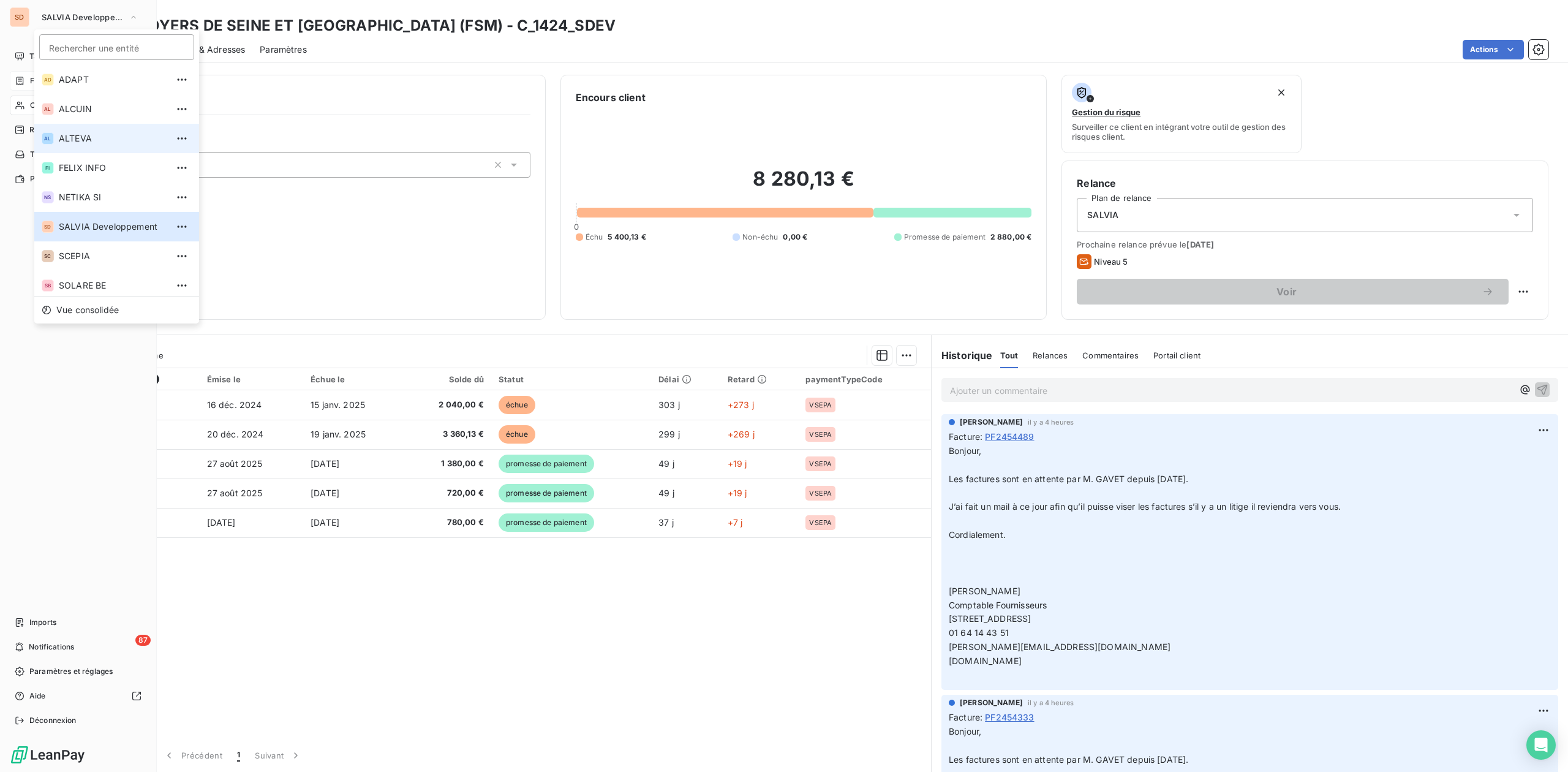
click at [80, 140] on span "ALTEVA" at bounding box center [113, 138] width 108 height 12
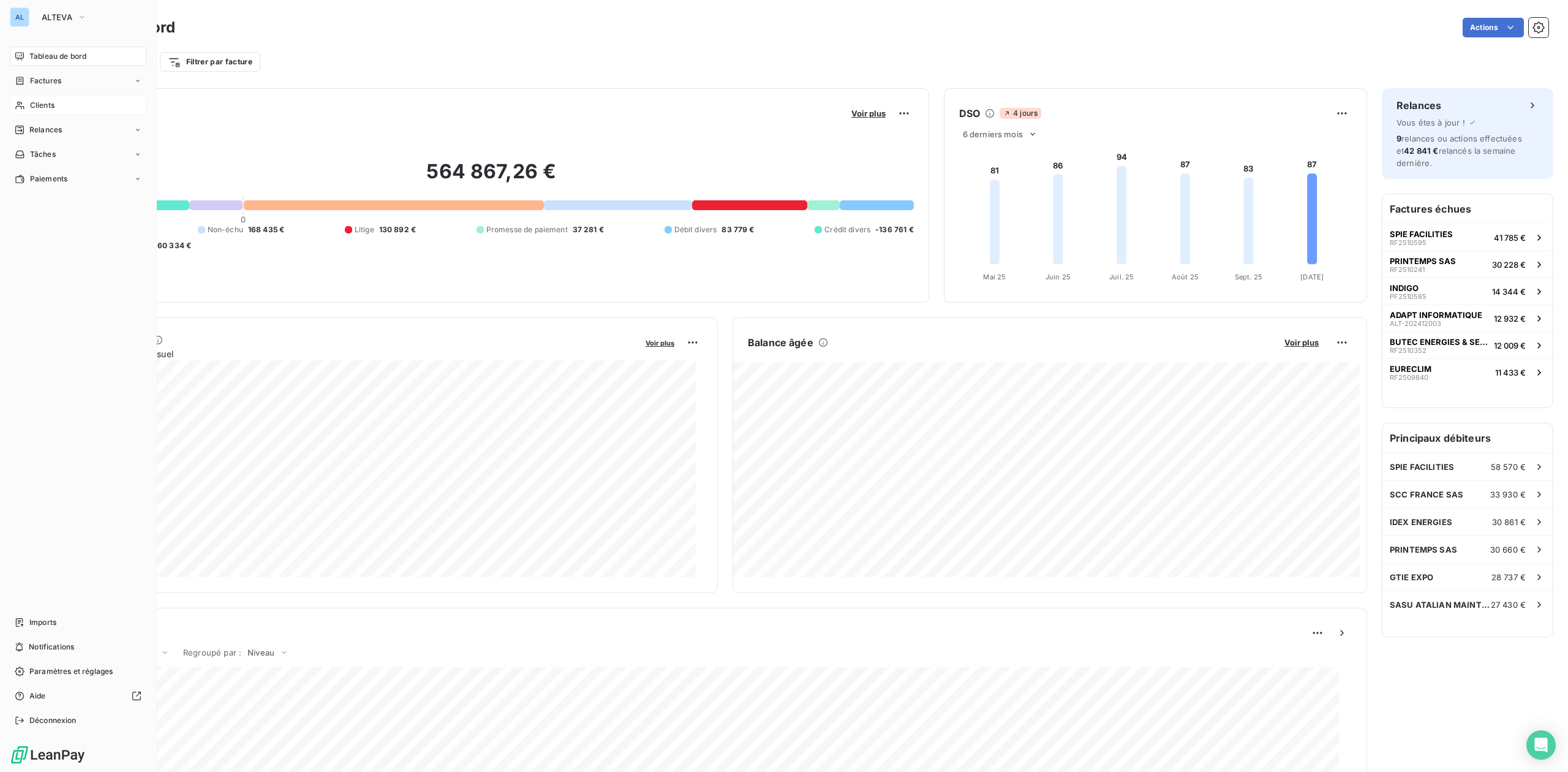
click at [52, 104] on span "Clients" at bounding box center [42, 105] width 24 height 11
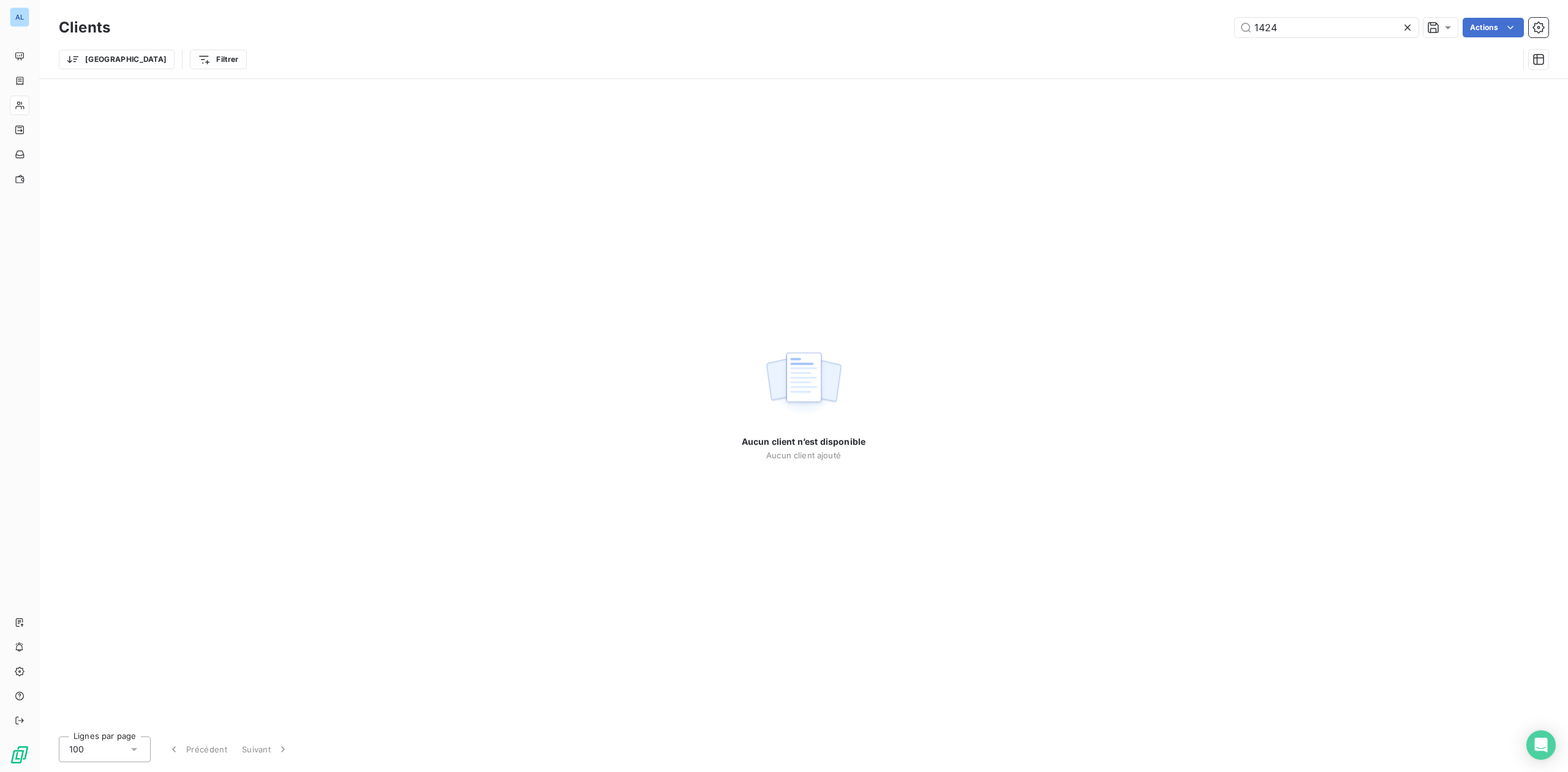
drag, startPoint x: 1294, startPoint y: 22, endPoint x: 1008, endPoint y: 22, distance: 286.0
click at [1008, 22] on div "1424 Actions" at bounding box center [837, 27] width 1424 height 20
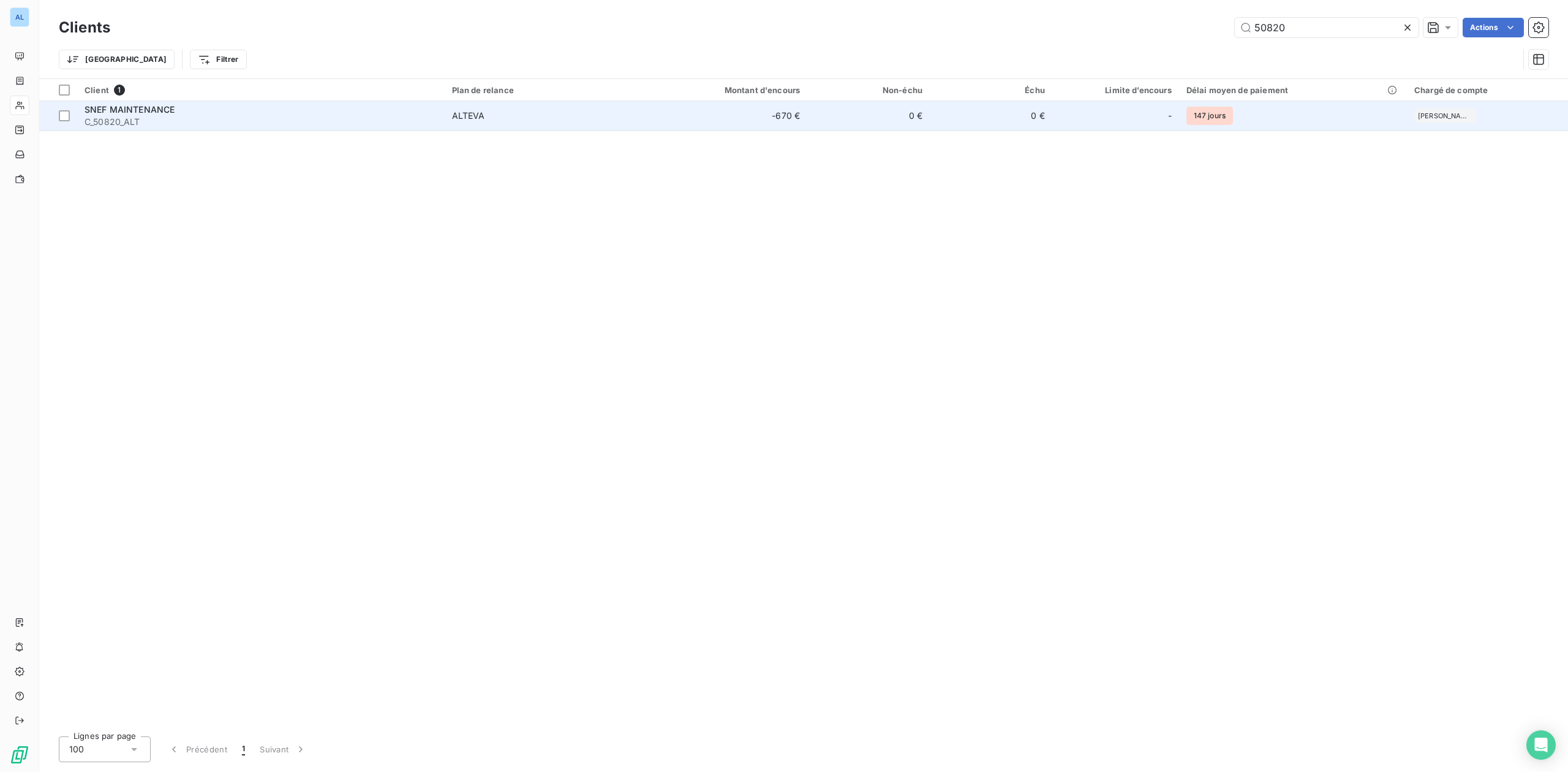
type input "50820"
click at [182, 113] on div "SNEF MAINTENANCE" at bounding box center [261, 109] width 353 height 12
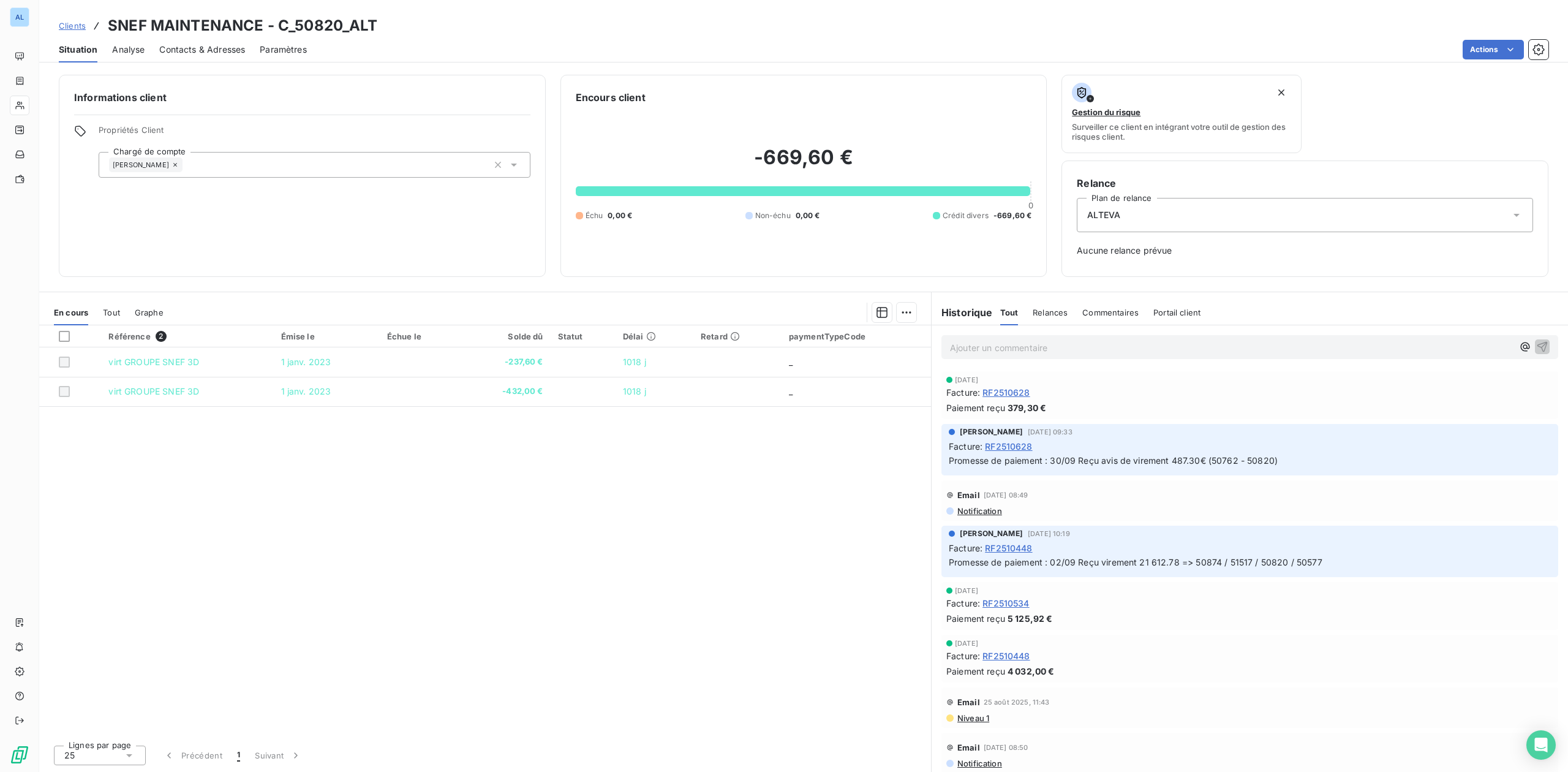
click at [112, 314] on span "Tout" at bounding box center [112, 312] width 17 height 10
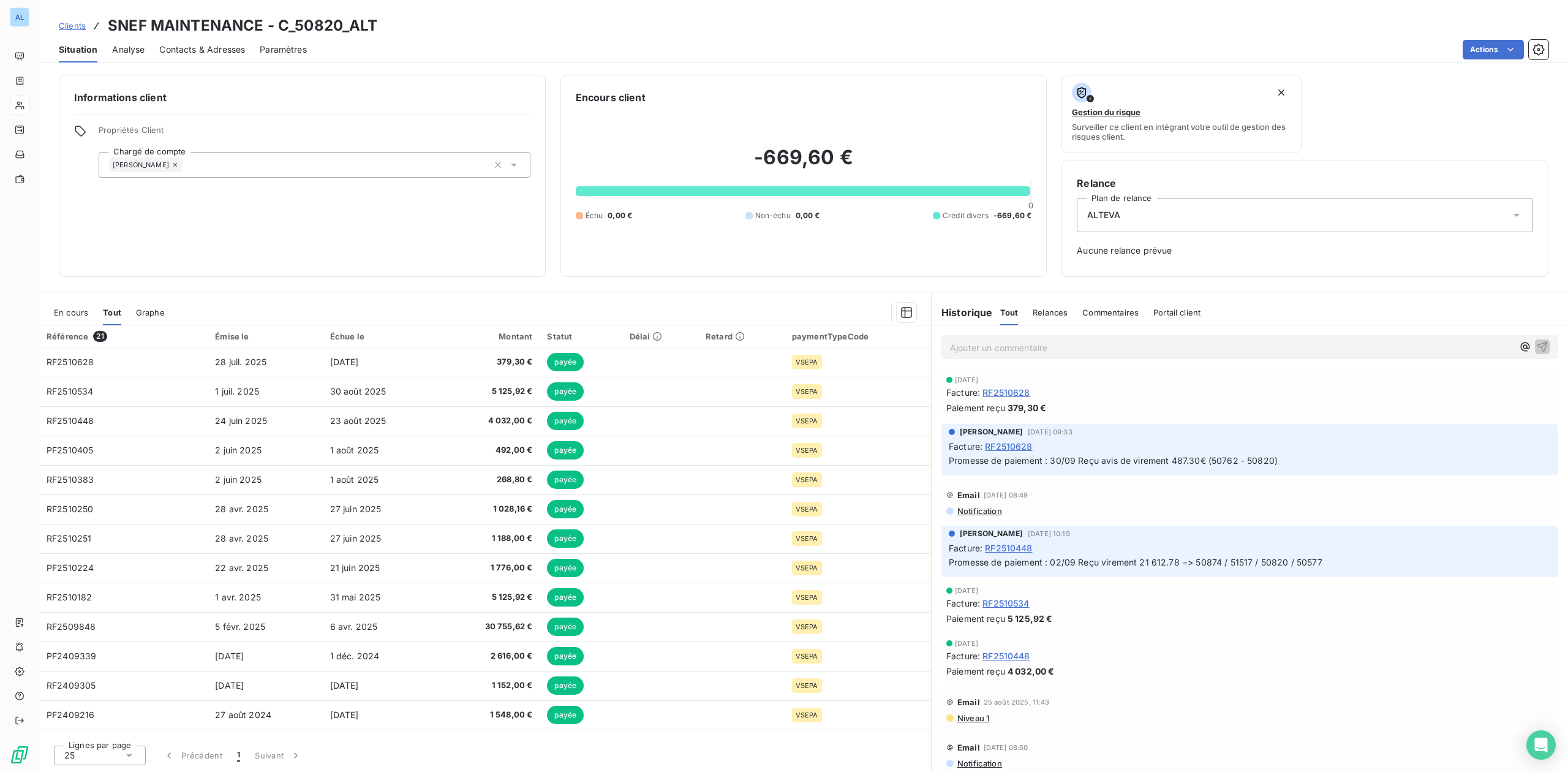
click at [64, 311] on span "En cours" at bounding box center [71, 312] width 34 height 10
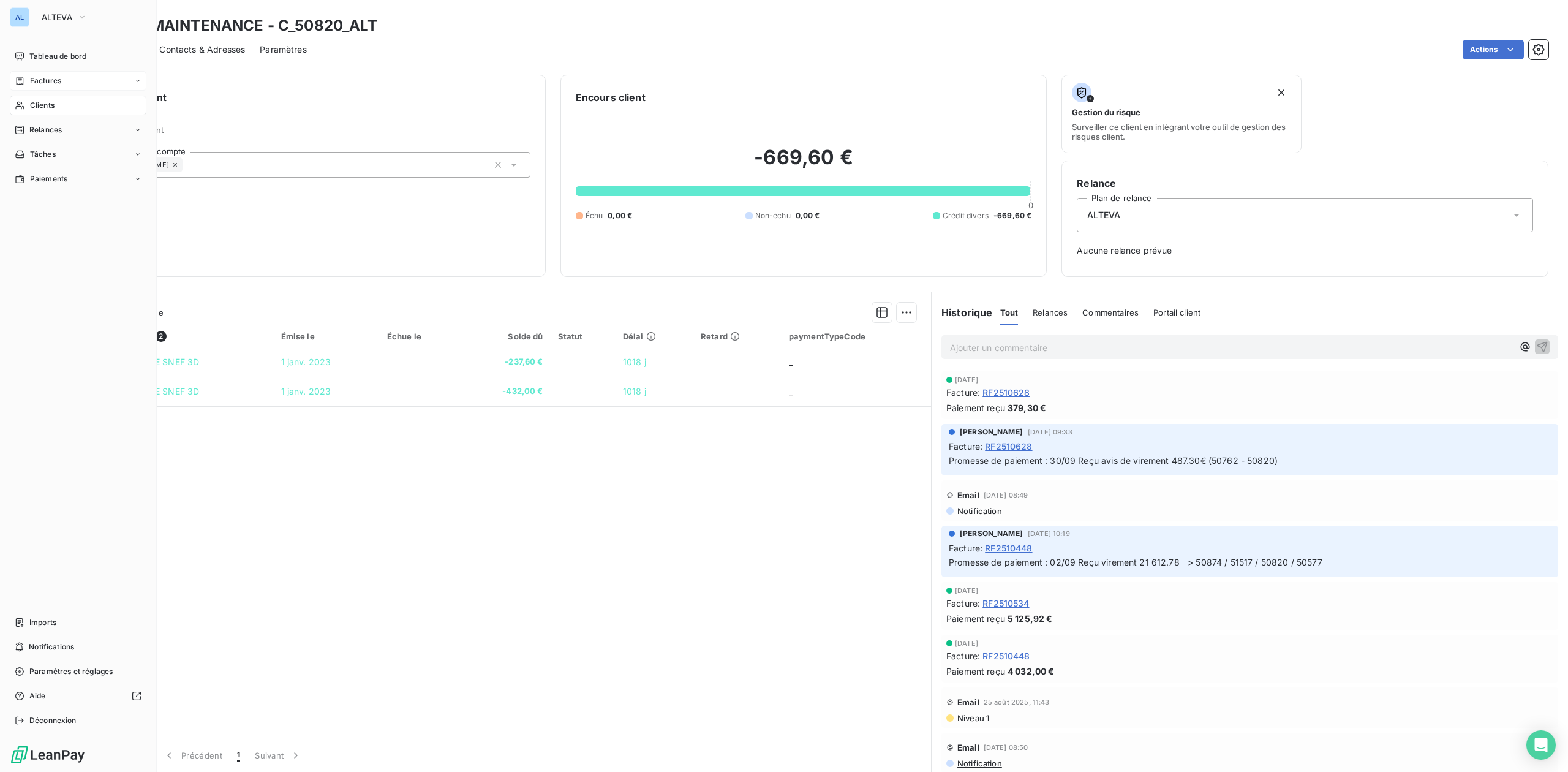
click at [45, 78] on span "Factures" at bounding box center [46, 80] width 32 height 11
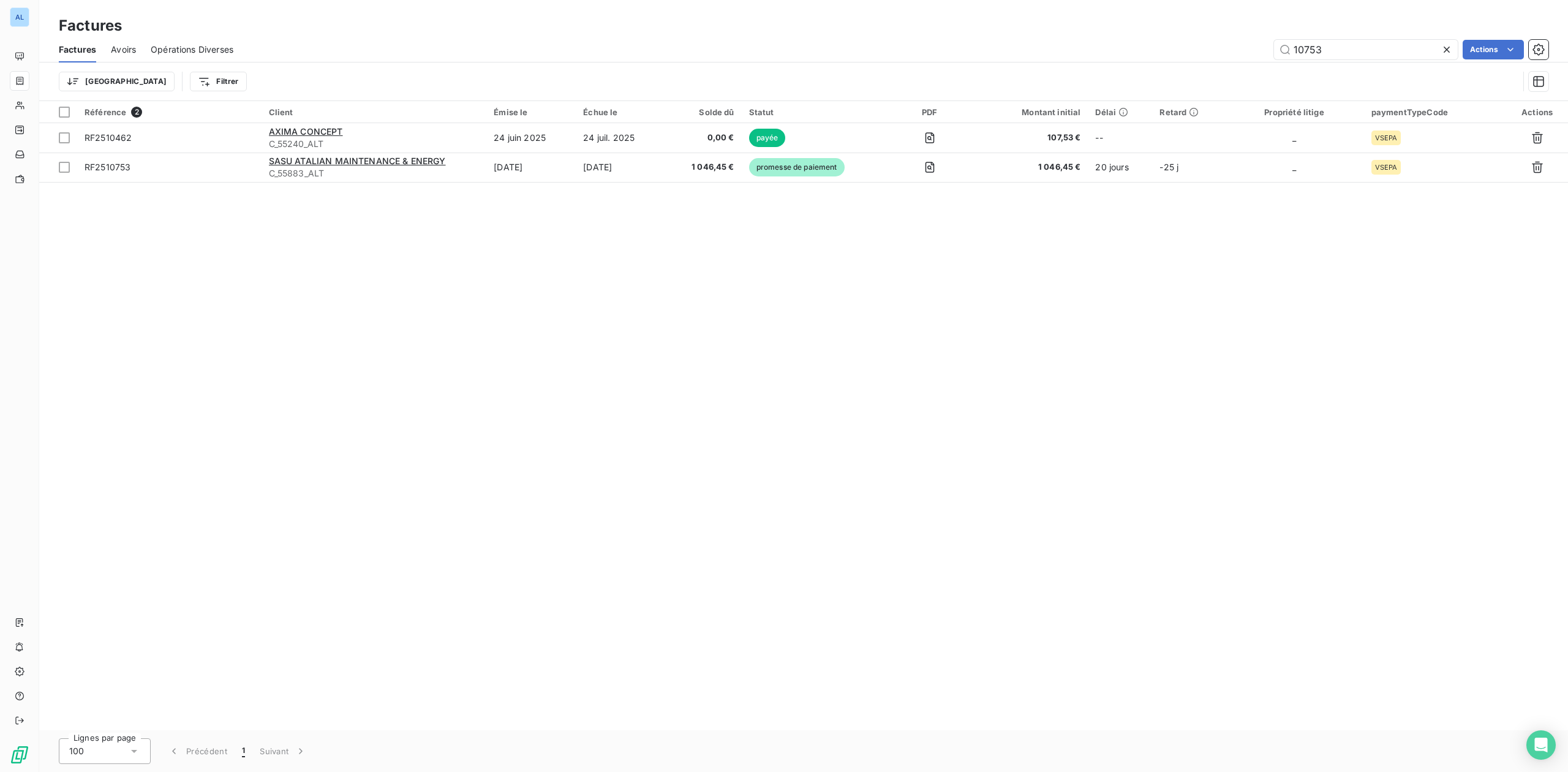
drag, startPoint x: 1182, startPoint y: 52, endPoint x: 1137, endPoint y: 52, distance: 45.0
click at [1152, 52] on div "10753 Actions" at bounding box center [898, 50] width 1301 height 20
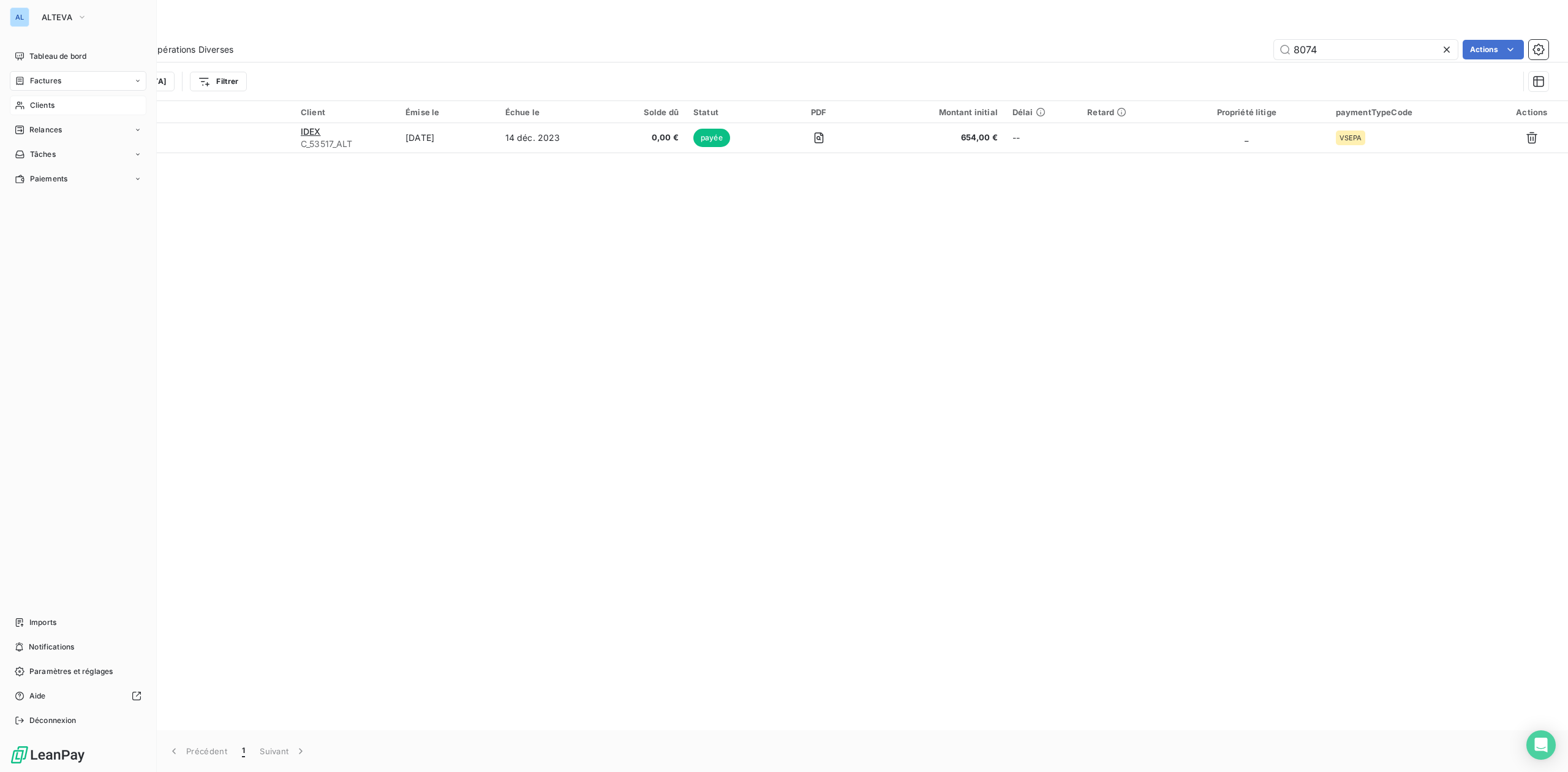
type input "8074"
click at [49, 103] on span "Clients" at bounding box center [42, 105] width 24 height 11
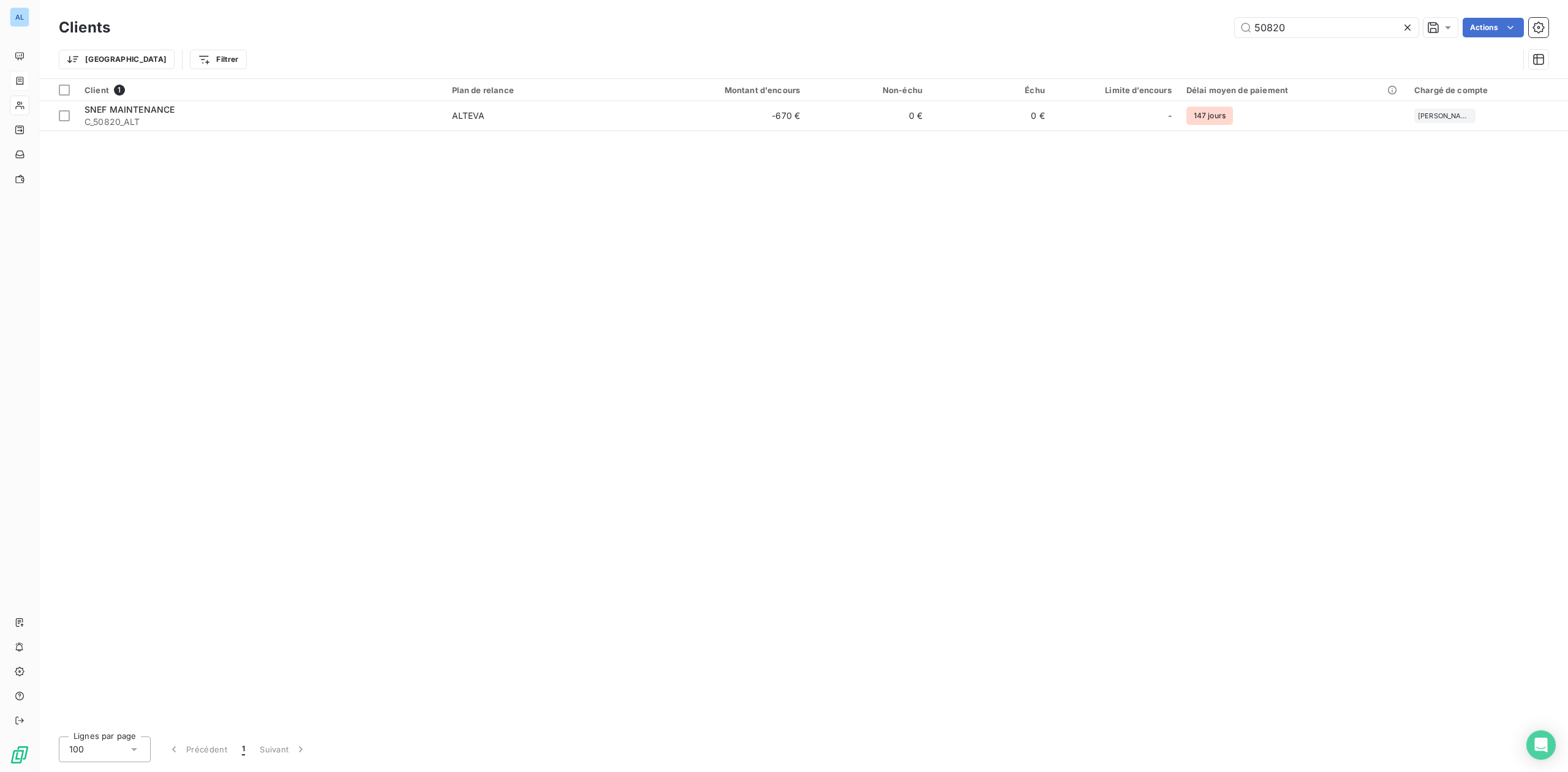
drag, startPoint x: 1301, startPoint y: 23, endPoint x: 944, endPoint y: 26, distance: 357.0
click at [944, 26] on div "50820 Actions" at bounding box center [837, 27] width 1424 height 20
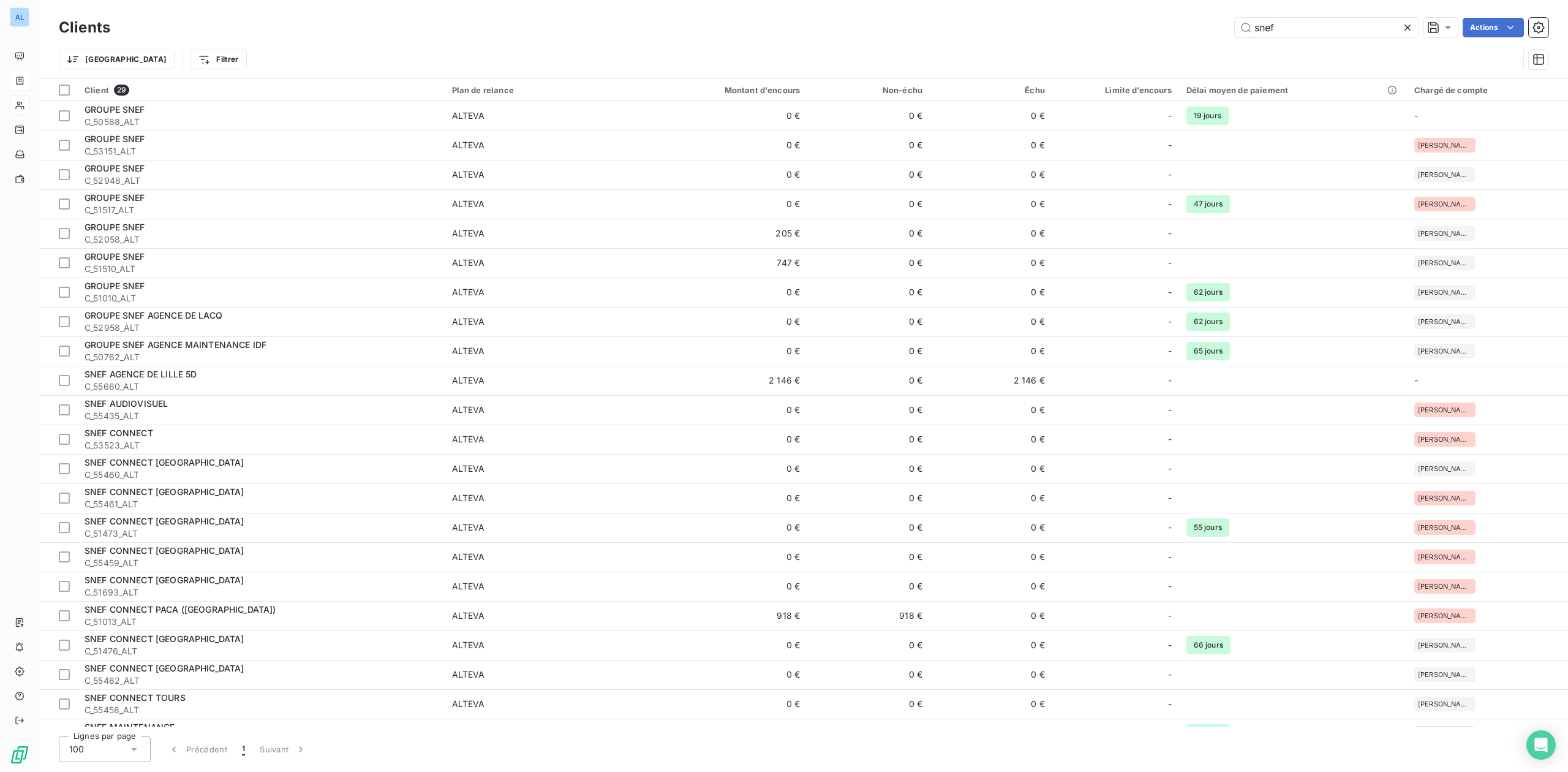
type input "snef"
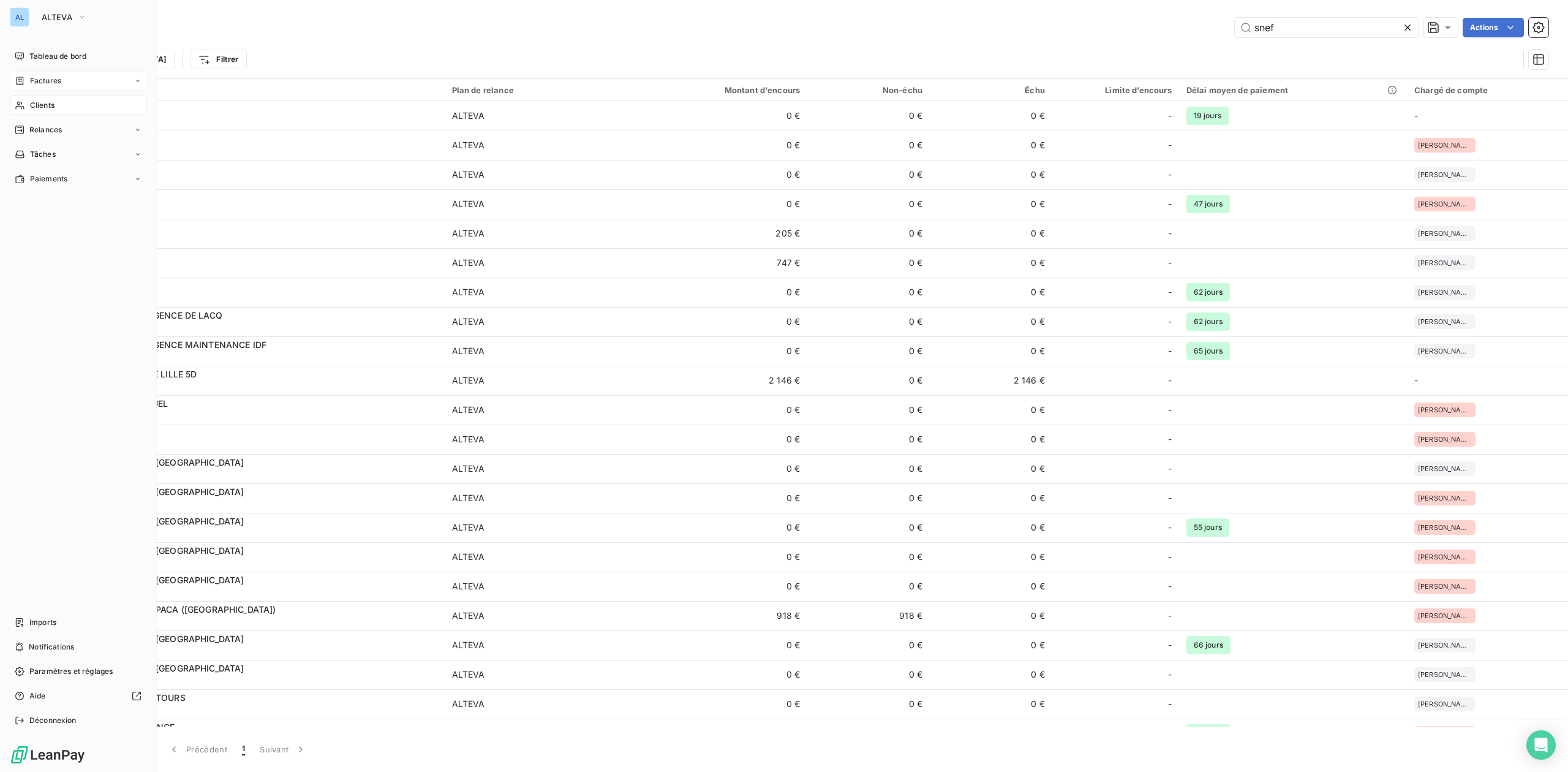
click at [41, 77] on span "Factures" at bounding box center [46, 80] width 32 height 11
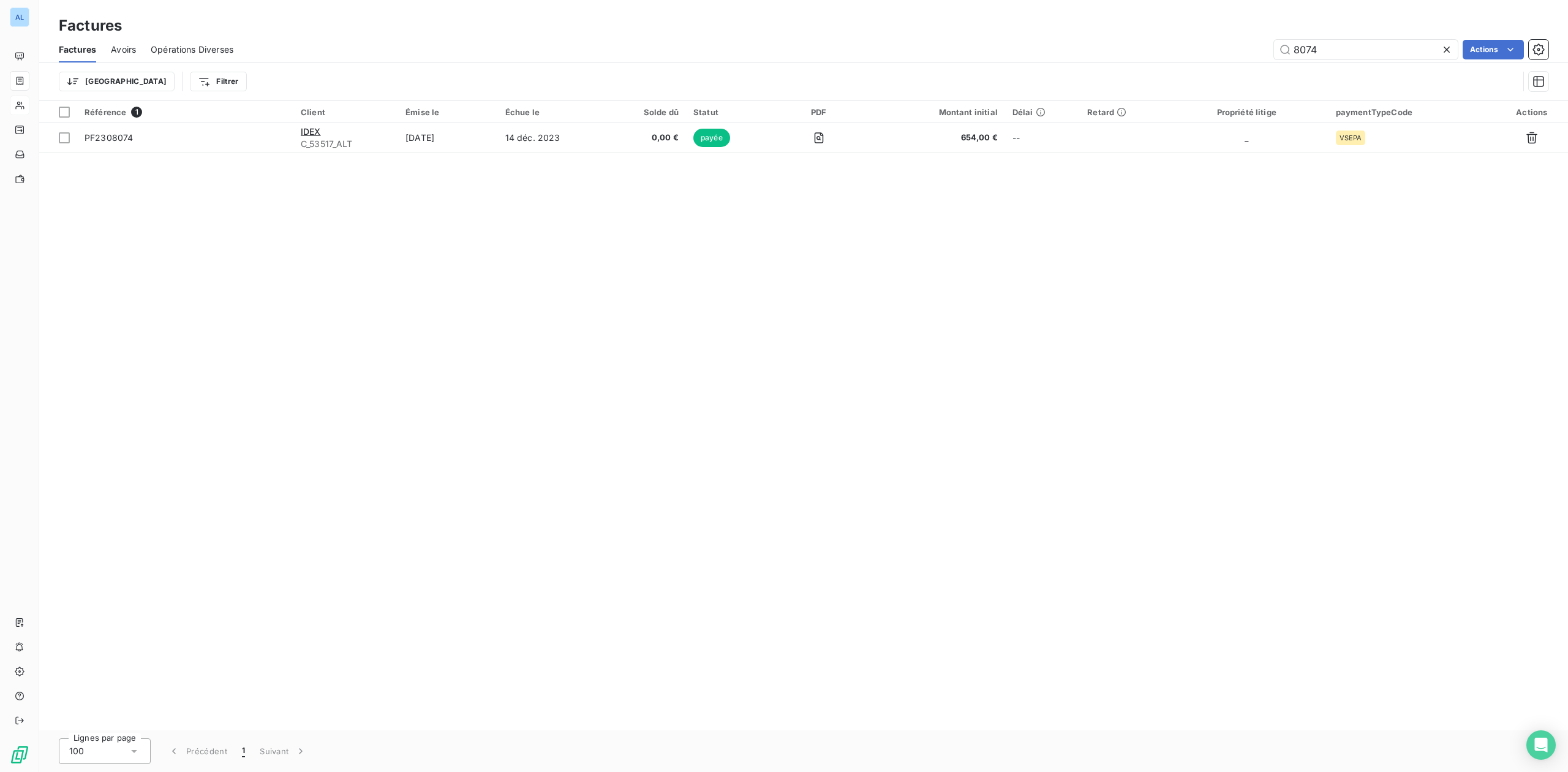
drag, startPoint x: 1339, startPoint y: 50, endPoint x: 1067, endPoint y: 60, distance: 272.2
click at [1067, 60] on div "Factures Avoirs Opérations Diverses 8074 Actions" at bounding box center [804, 49] width 1529 height 26
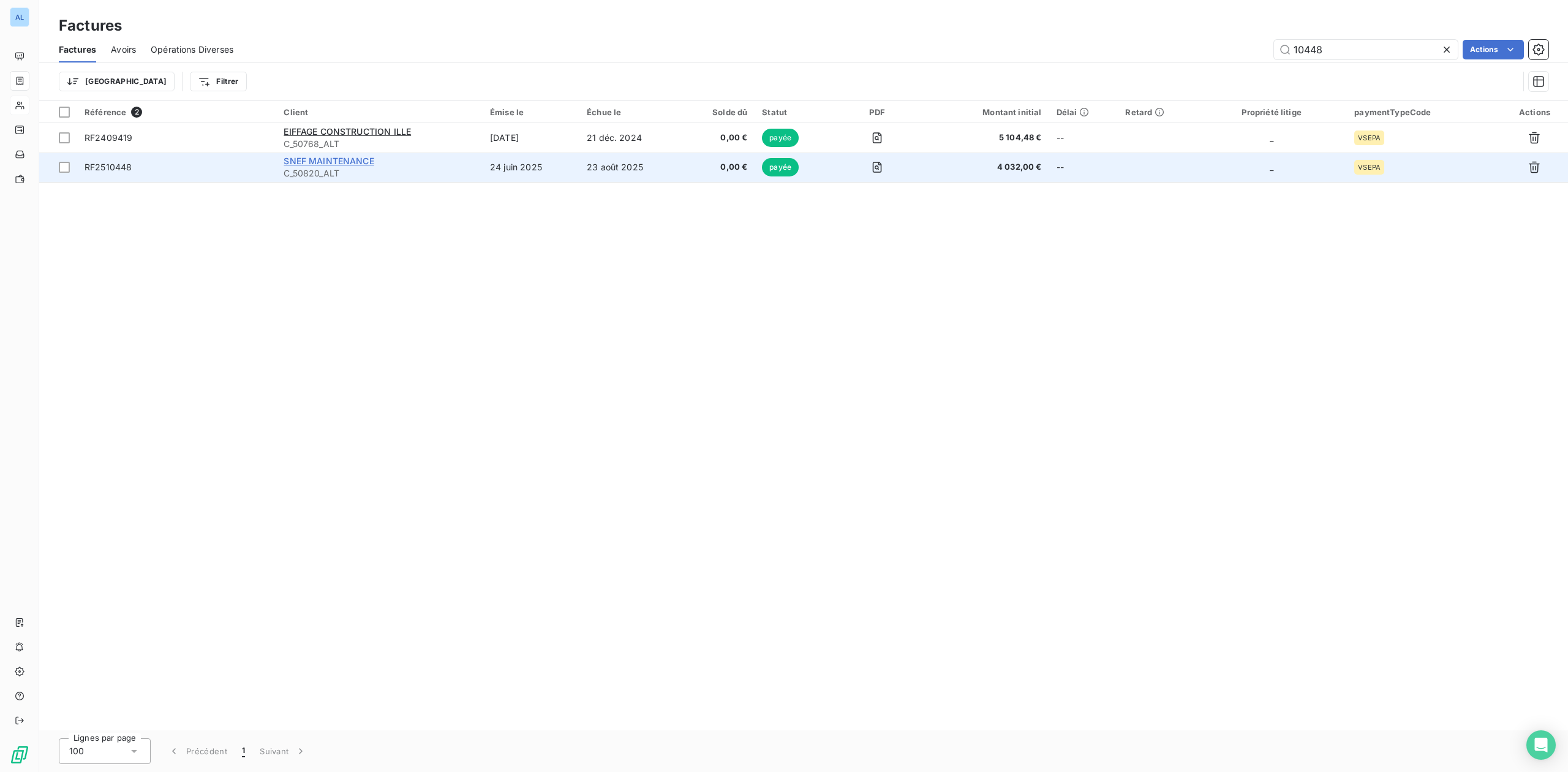
type input "10448"
click at [327, 159] on span "SNEF MAINTENANCE" at bounding box center [329, 161] width 90 height 11
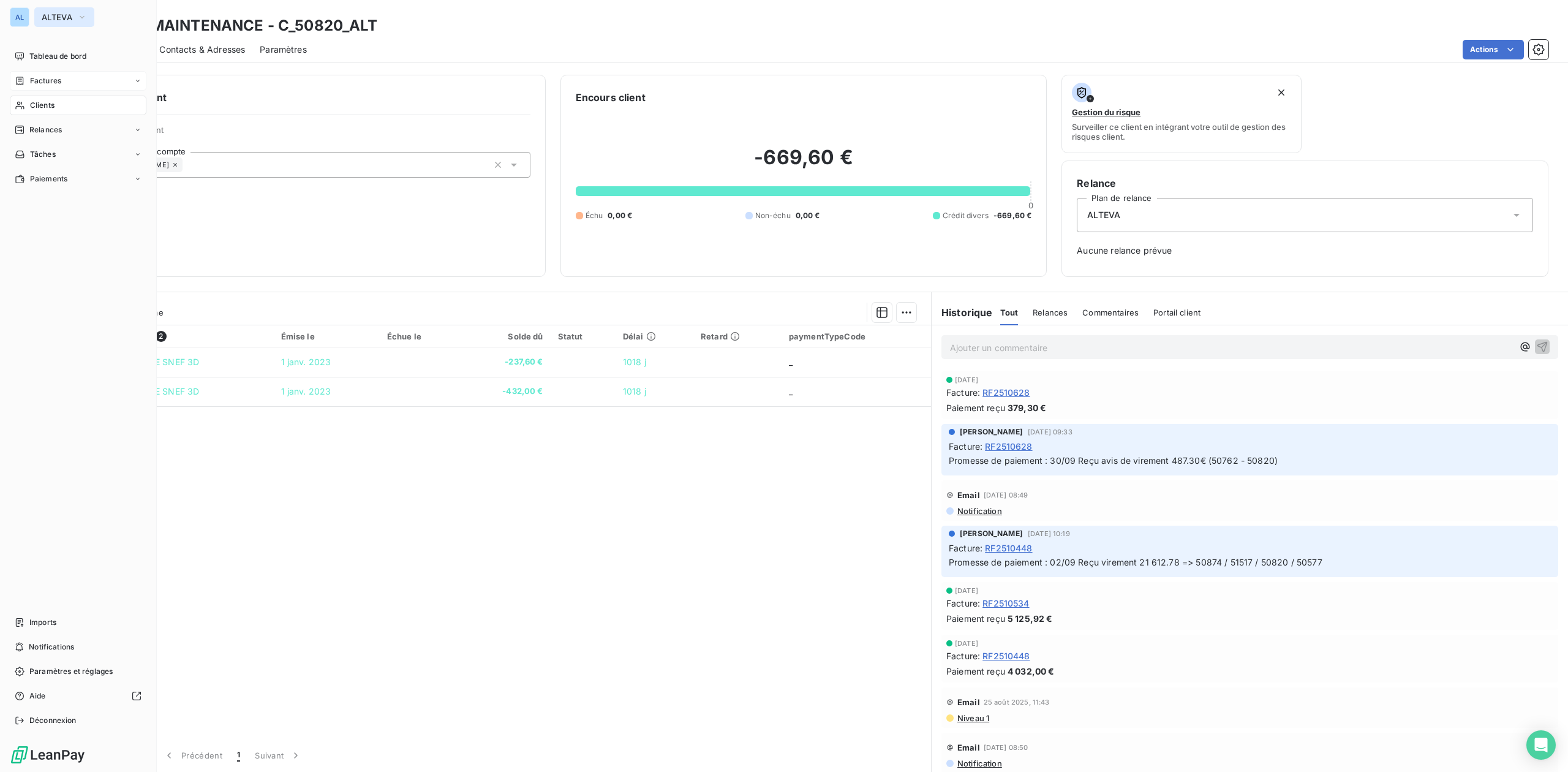
click at [59, 16] on span "ALTEVA" at bounding box center [57, 17] width 31 height 10
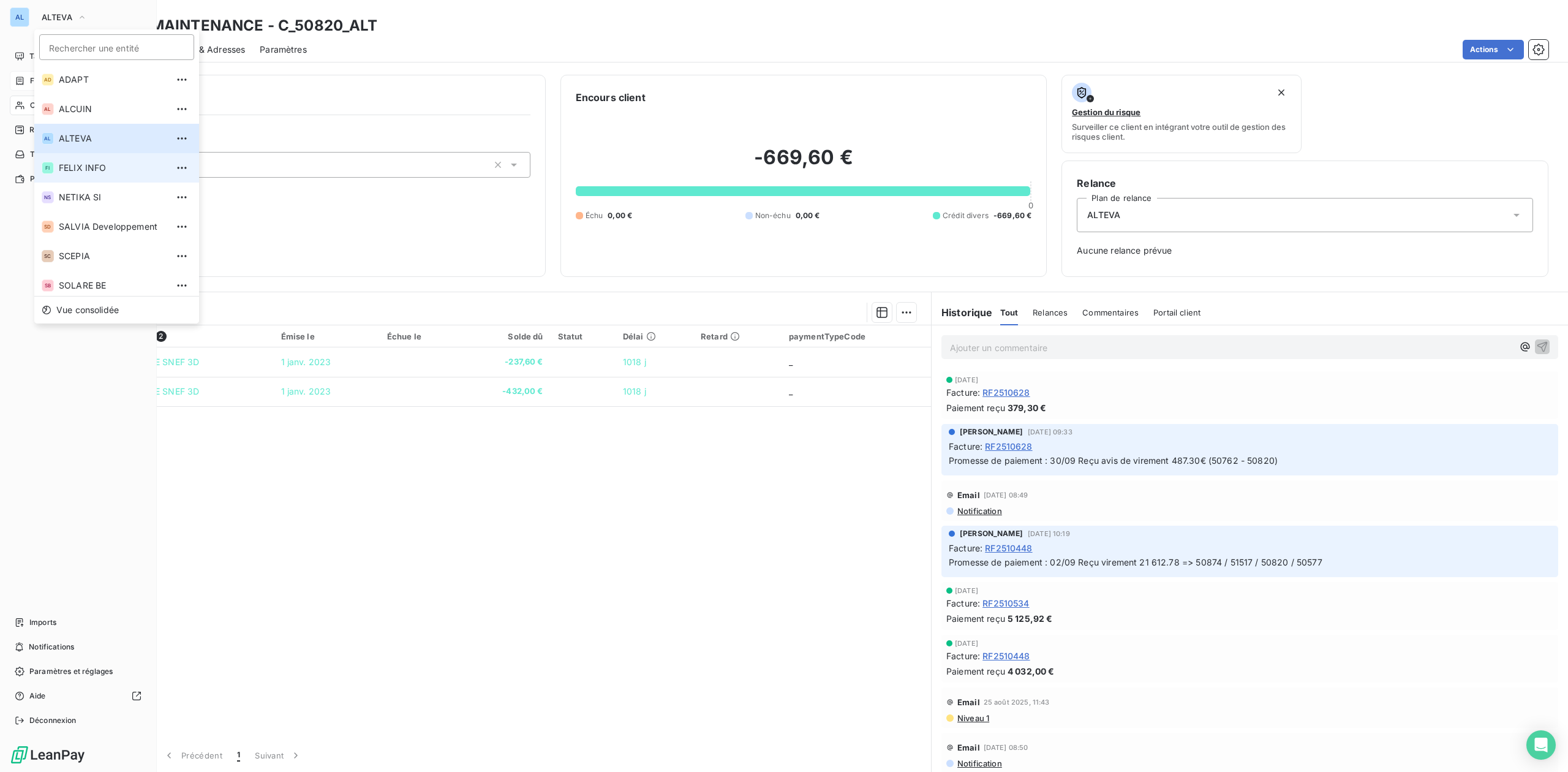
click at [70, 164] on span "FELIX INFO" at bounding box center [113, 167] width 108 height 12
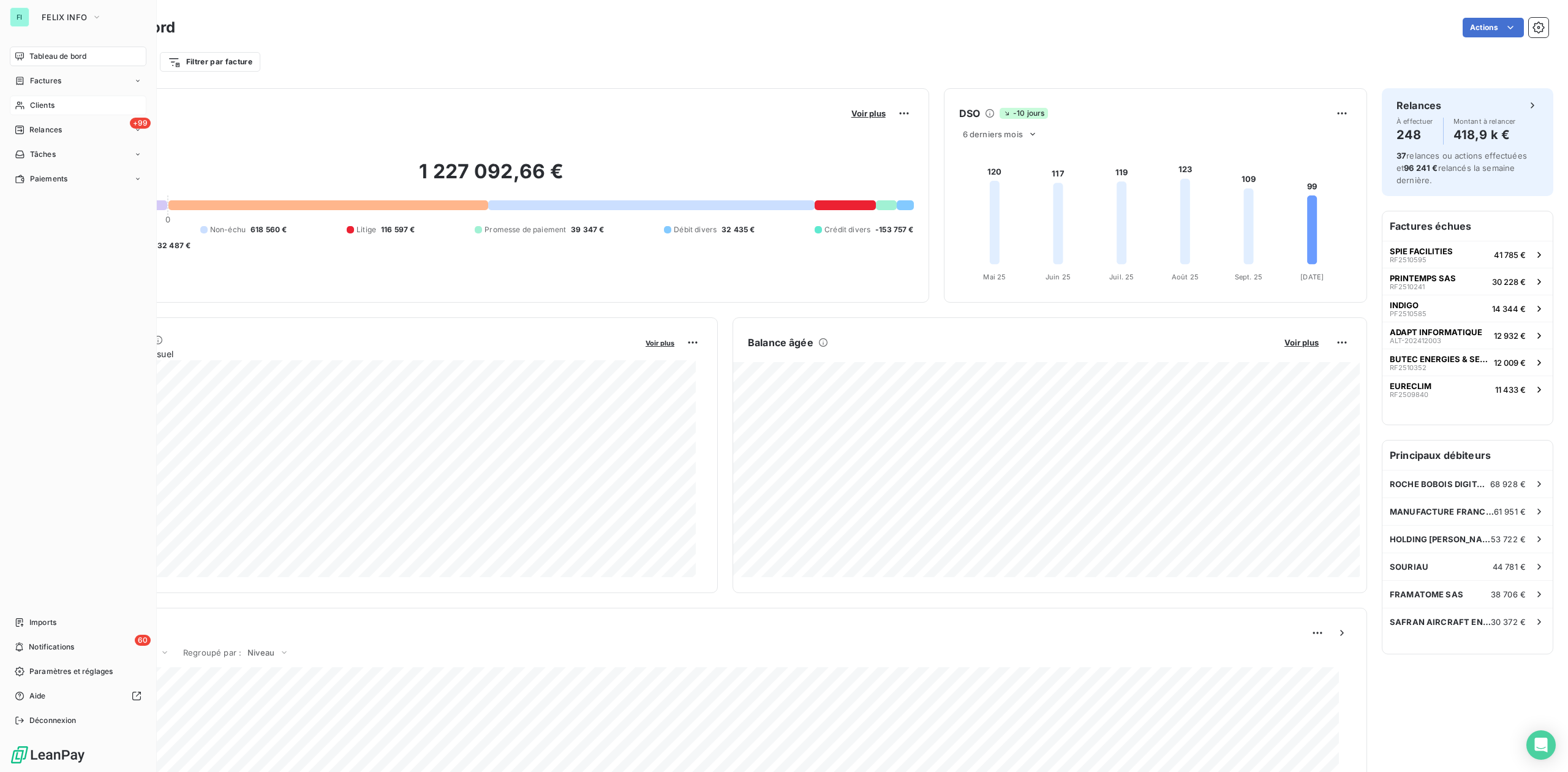
click at [49, 103] on span "Clients" at bounding box center [42, 105] width 24 height 11
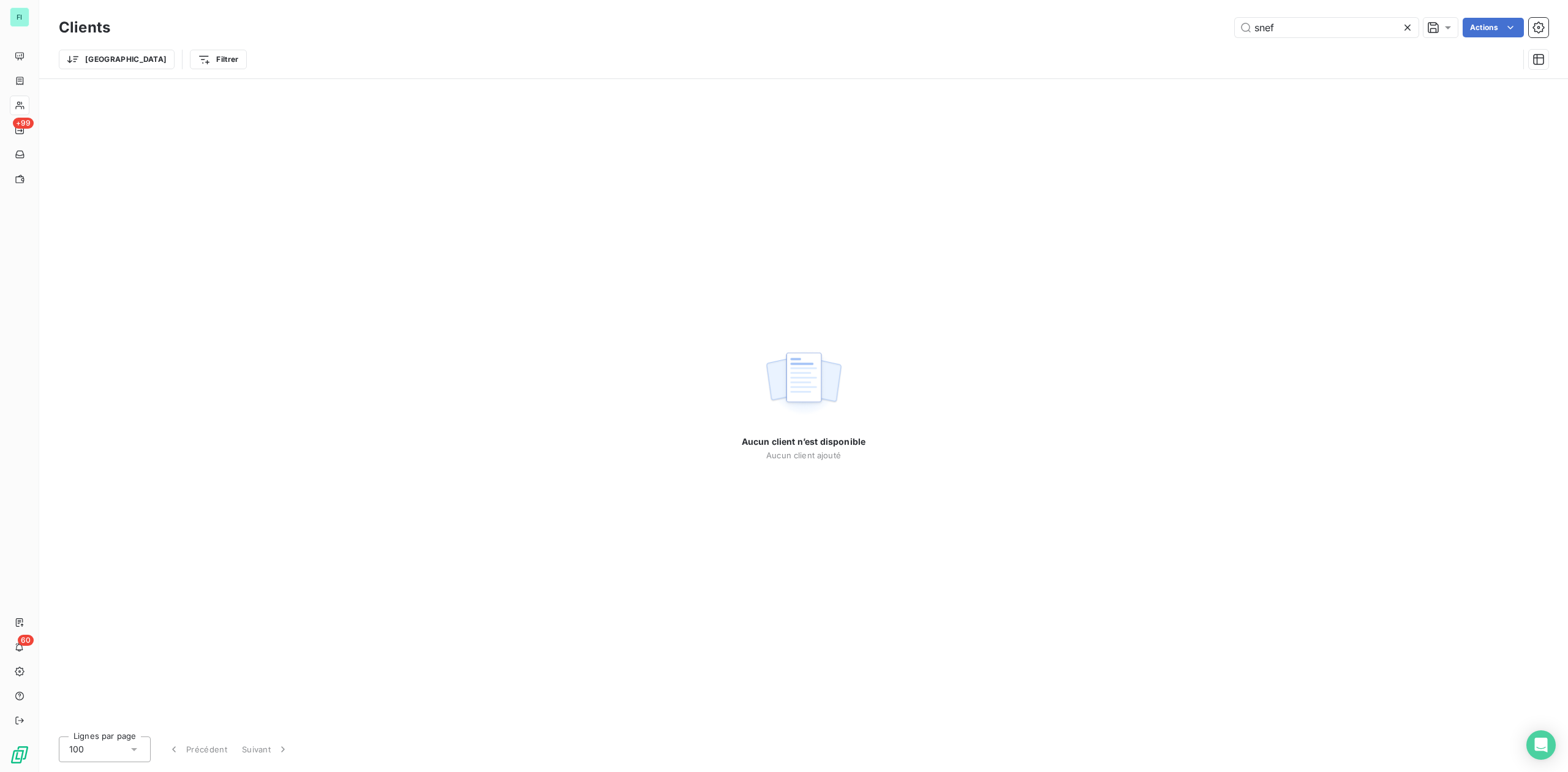
drag, startPoint x: 1282, startPoint y: 25, endPoint x: 1138, endPoint y: 24, distance: 144.0
click at [1138, 24] on div "snef Actions" at bounding box center [837, 27] width 1424 height 20
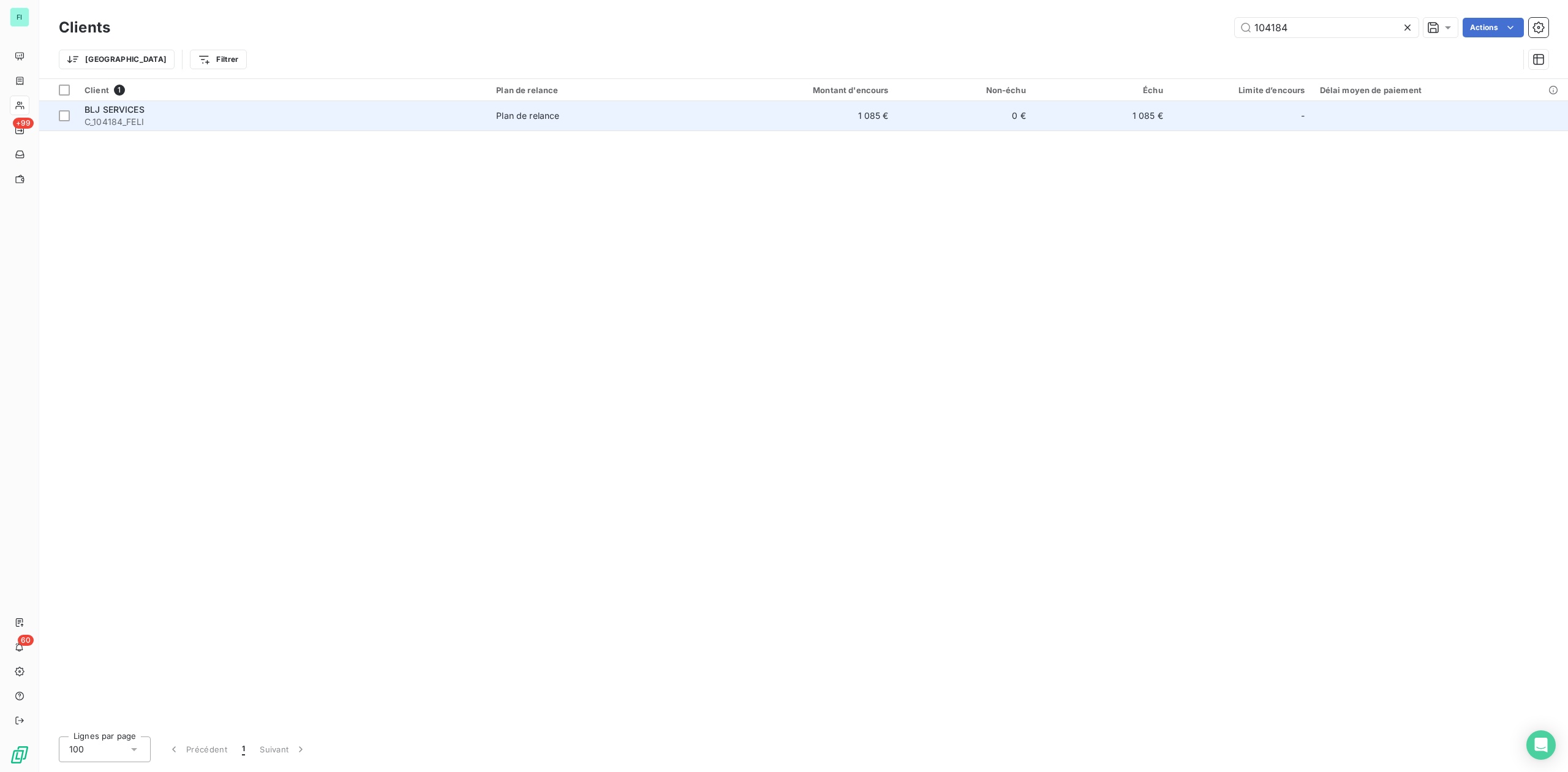
type input "104184"
click at [157, 116] on span "C_104184_FELI" at bounding box center [283, 122] width 397 height 12
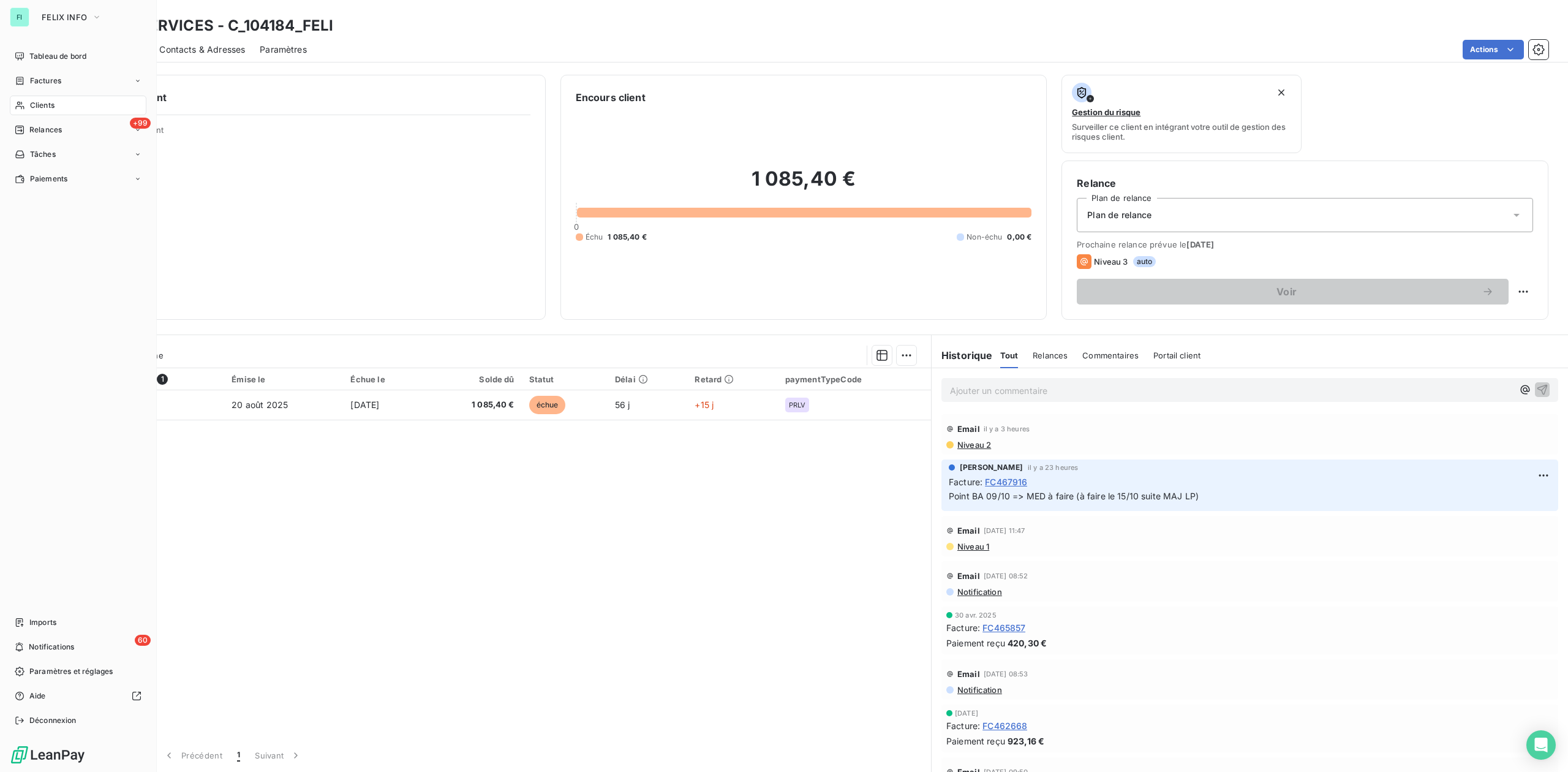
click at [47, 102] on span "Clients" at bounding box center [42, 105] width 24 height 11
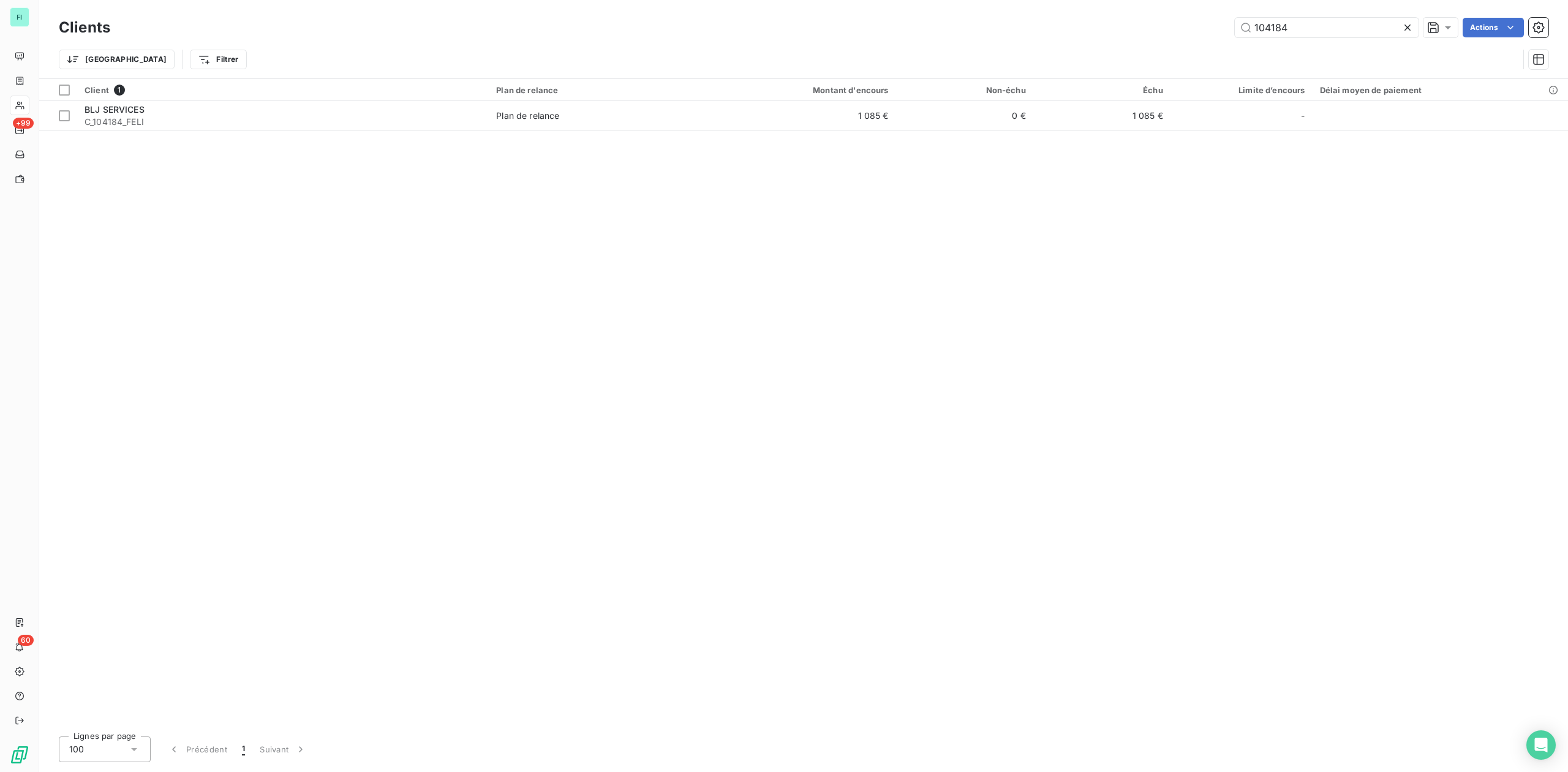
drag, startPoint x: 1315, startPoint y: 31, endPoint x: 975, endPoint y: 31, distance: 340.0
click at [983, 31] on div "104184 Actions" at bounding box center [837, 27] width 1424 height 20
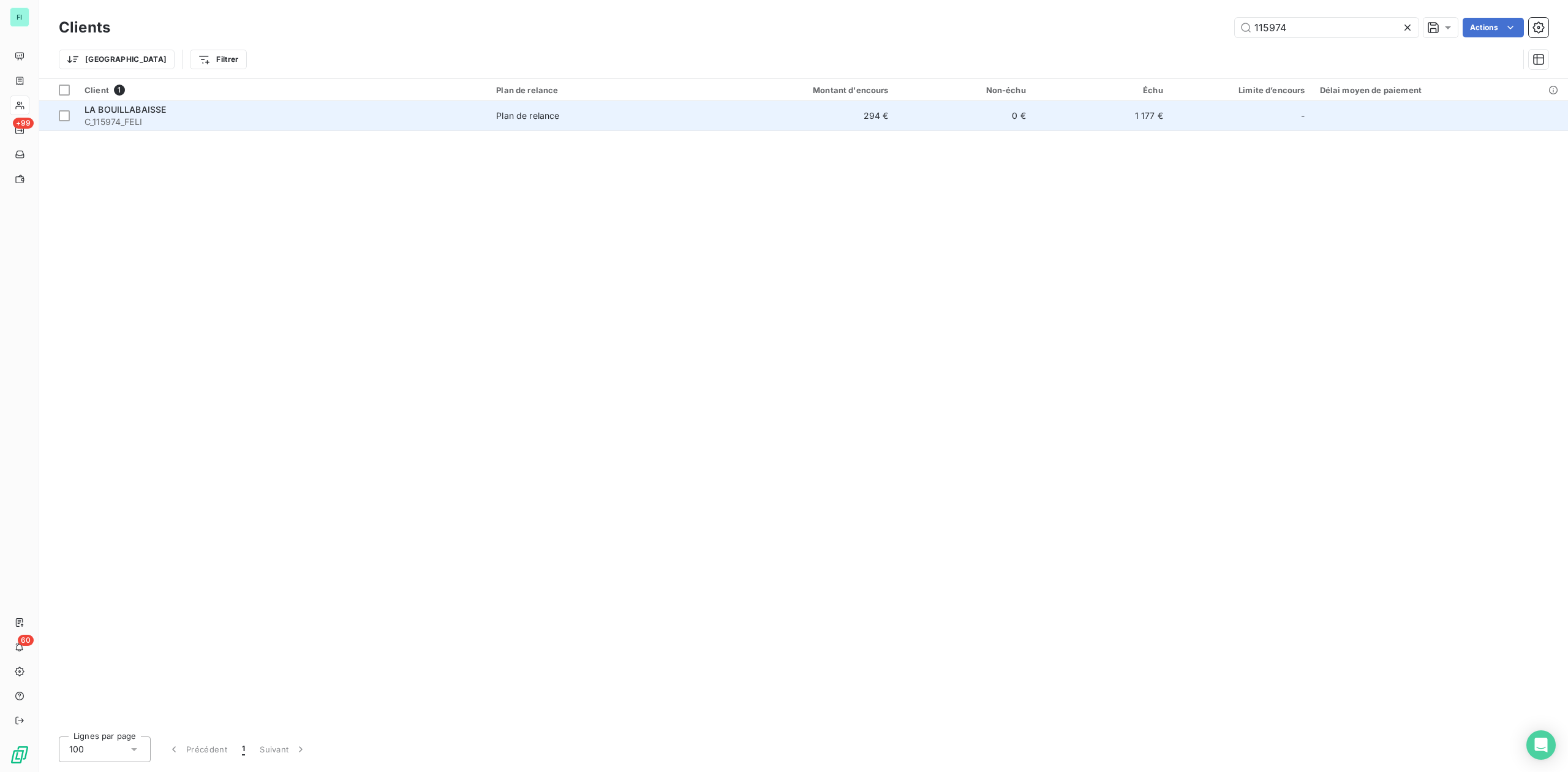
type input "115974"
click at [382, 111] on div "LA BOUILLABAISSE" at bounding box center [283, 109] width 397 height 12
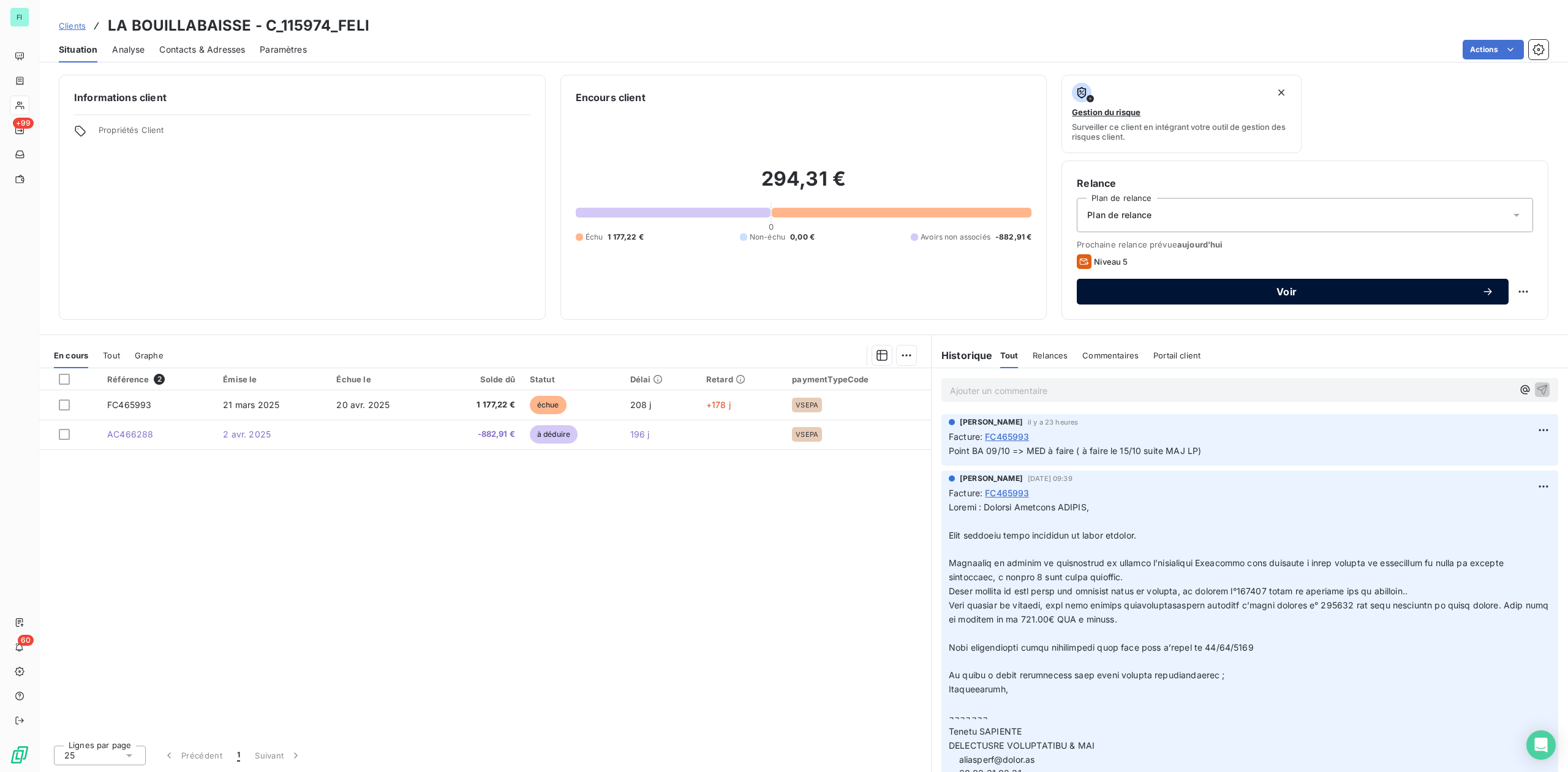
click at [1287, 288] on span "Voir" at bounding box center [1287, 291] width 391 height 10
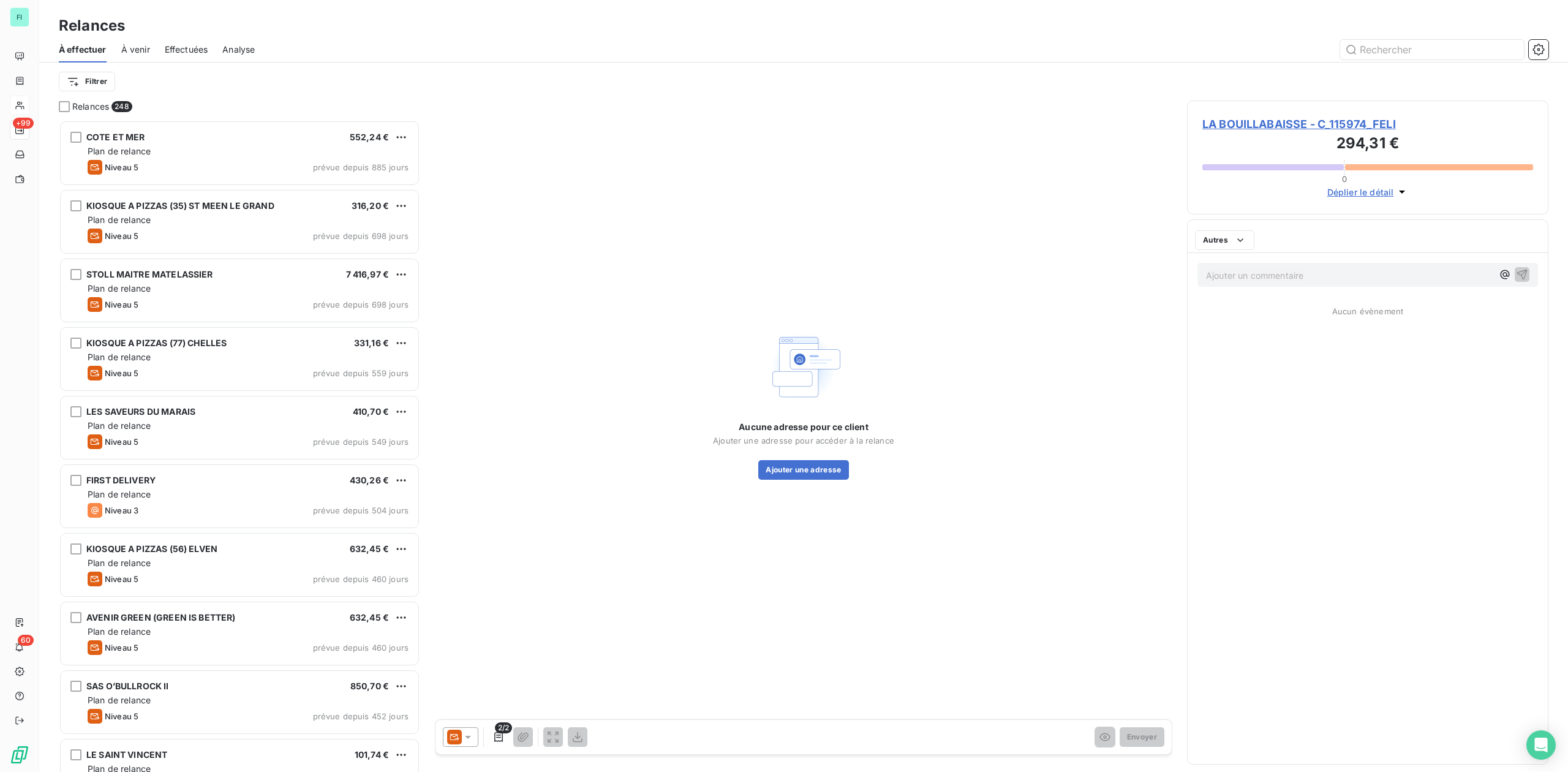
scroll to position [640, 349]
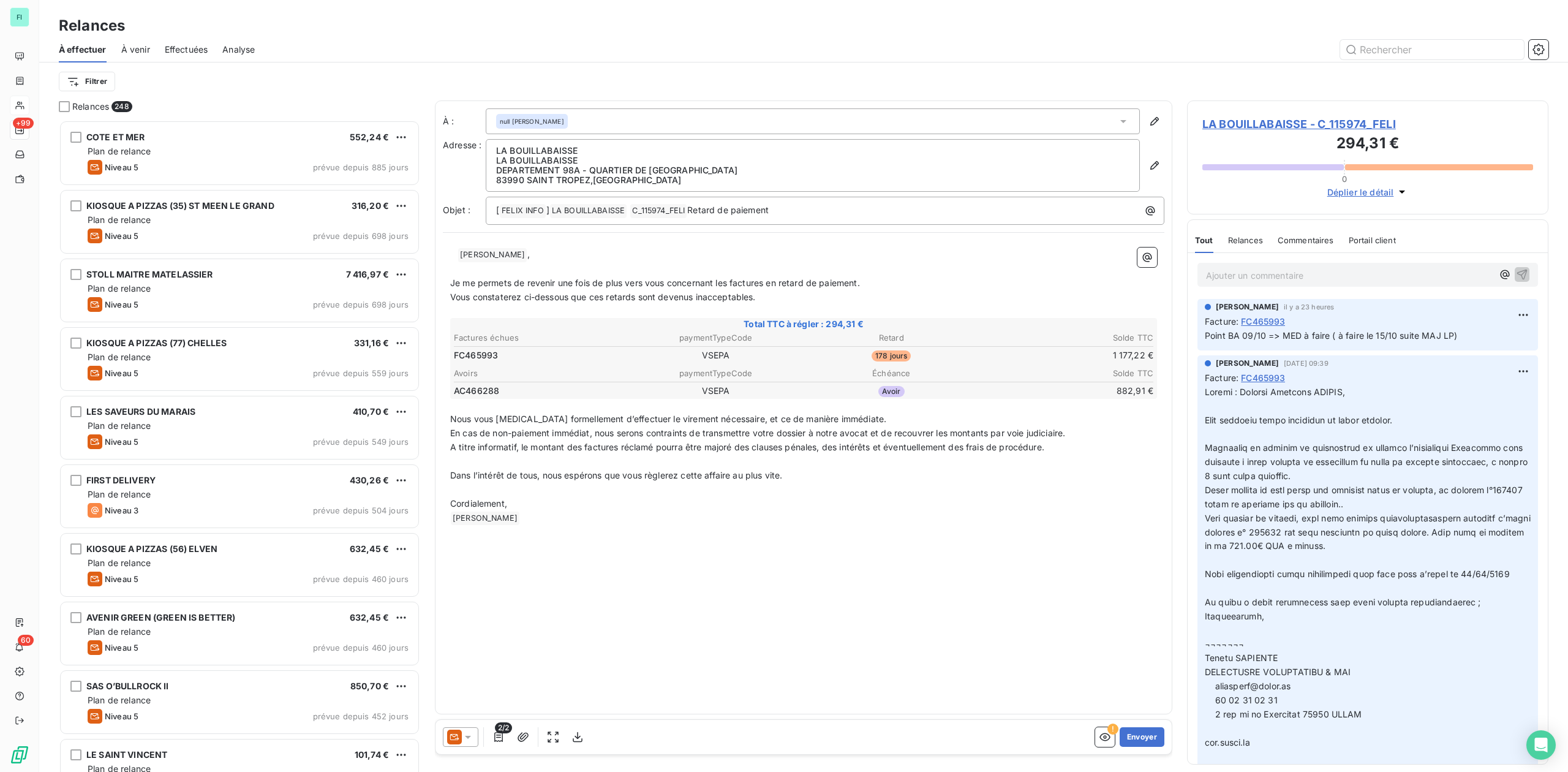
click at [471, 738] on icon at bounding box center [468, 737] width 12 height 12
click at [481, 707] on span "Niveau 5" at bounding box center [485, 712] width 36 height 12
click at [1102, 740] on icon "button" at bounding box center [1104, 738] width 11 height 8
click at [1105, 735] on icon "button" at bounding box center [1104, 738] width 11 height 8
click at [1226, 124] on span "LA BOUILLABAISSE - C_115974_FELI" at bounding box center [1367, 124] width 331 height 17
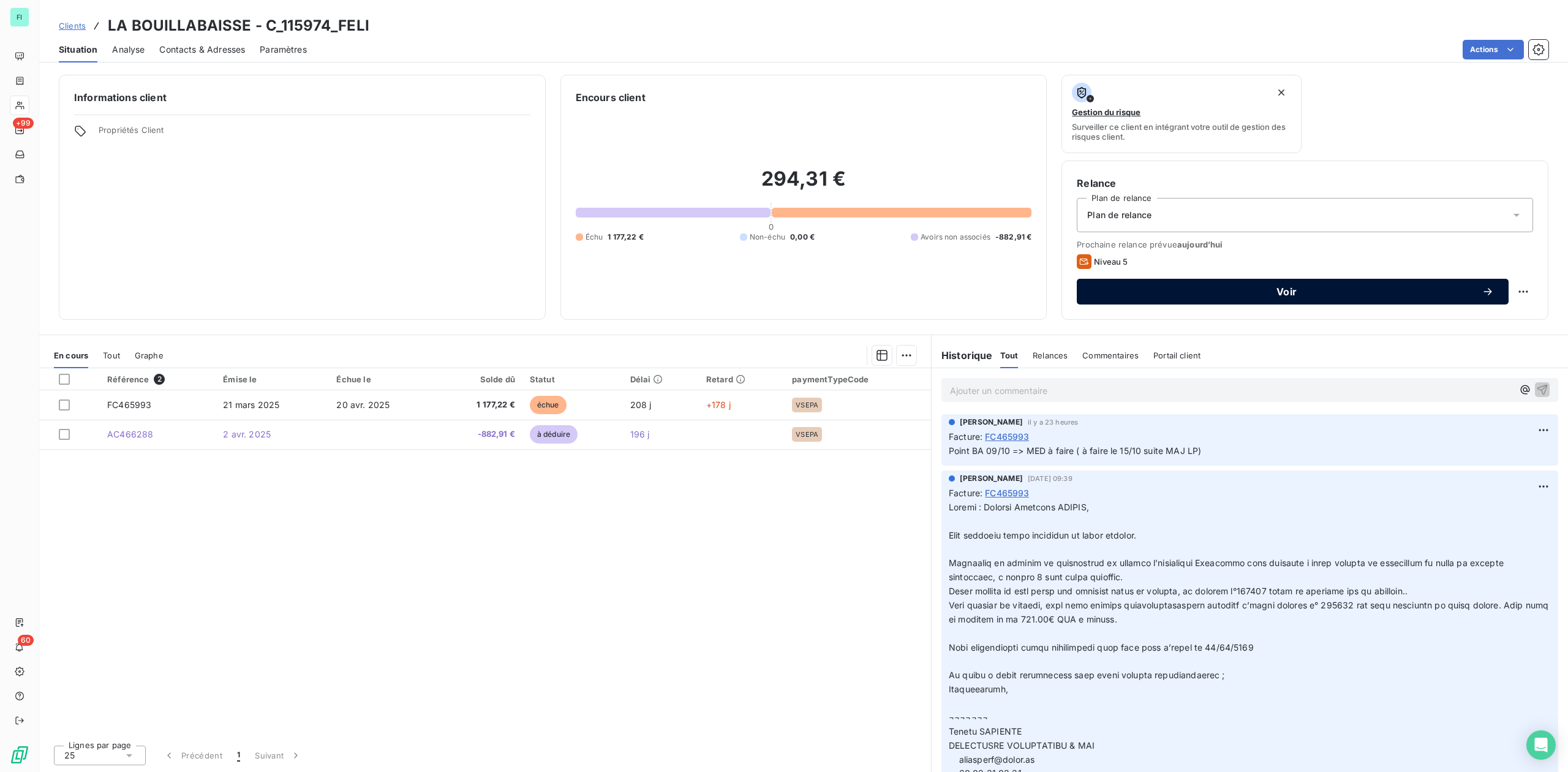
click at [1274, 294] on span "Voir" at bounding box center [1287, 291] width 391 height 10
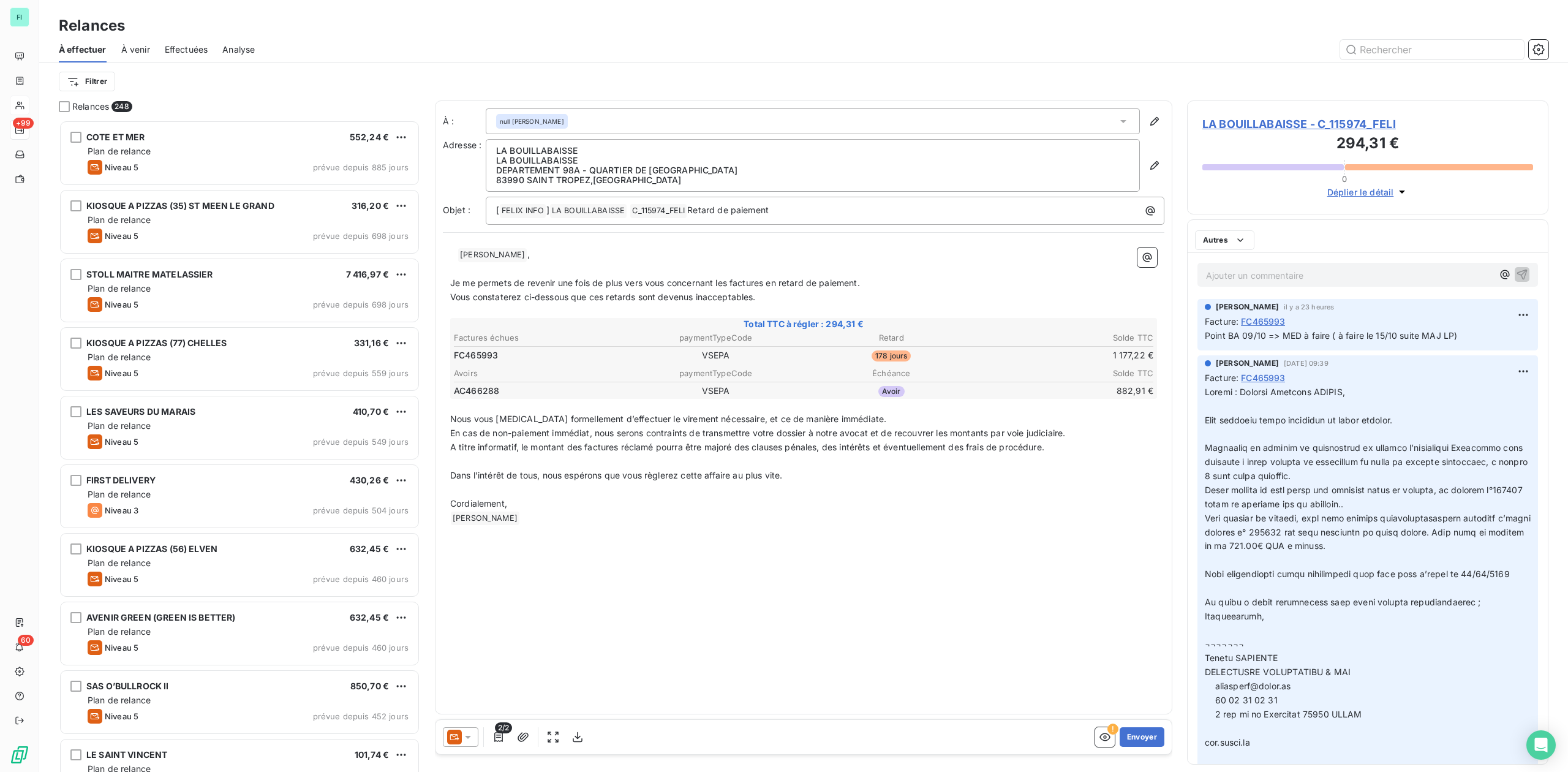
scroll to position [640, 349]
click at [467, 736] on icon at bounding box center [467, 737] width 6 height 3
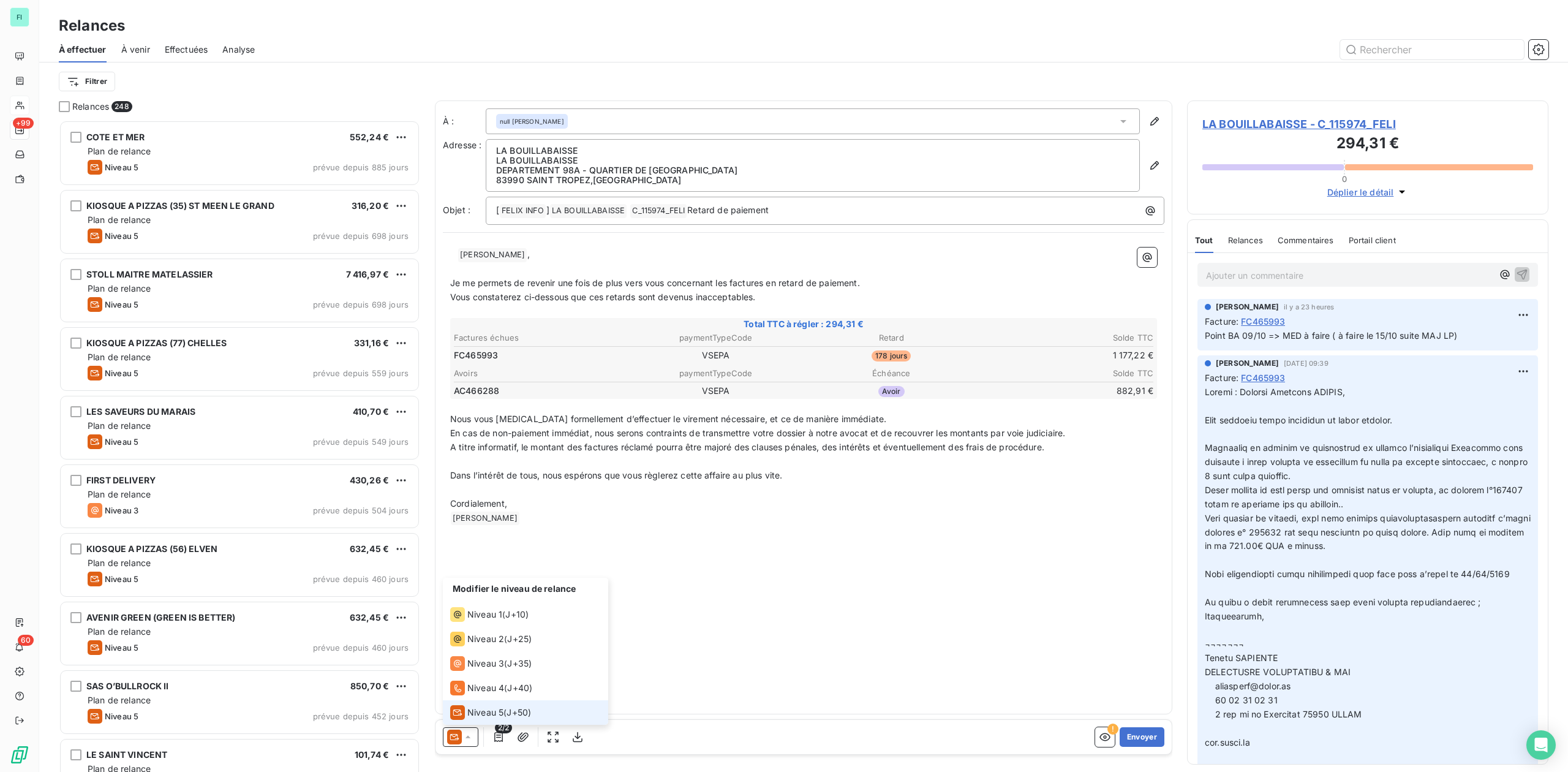
click at [478, 714] on span "Niveau 5" at bounding box center [485, 712] width 36 height 12
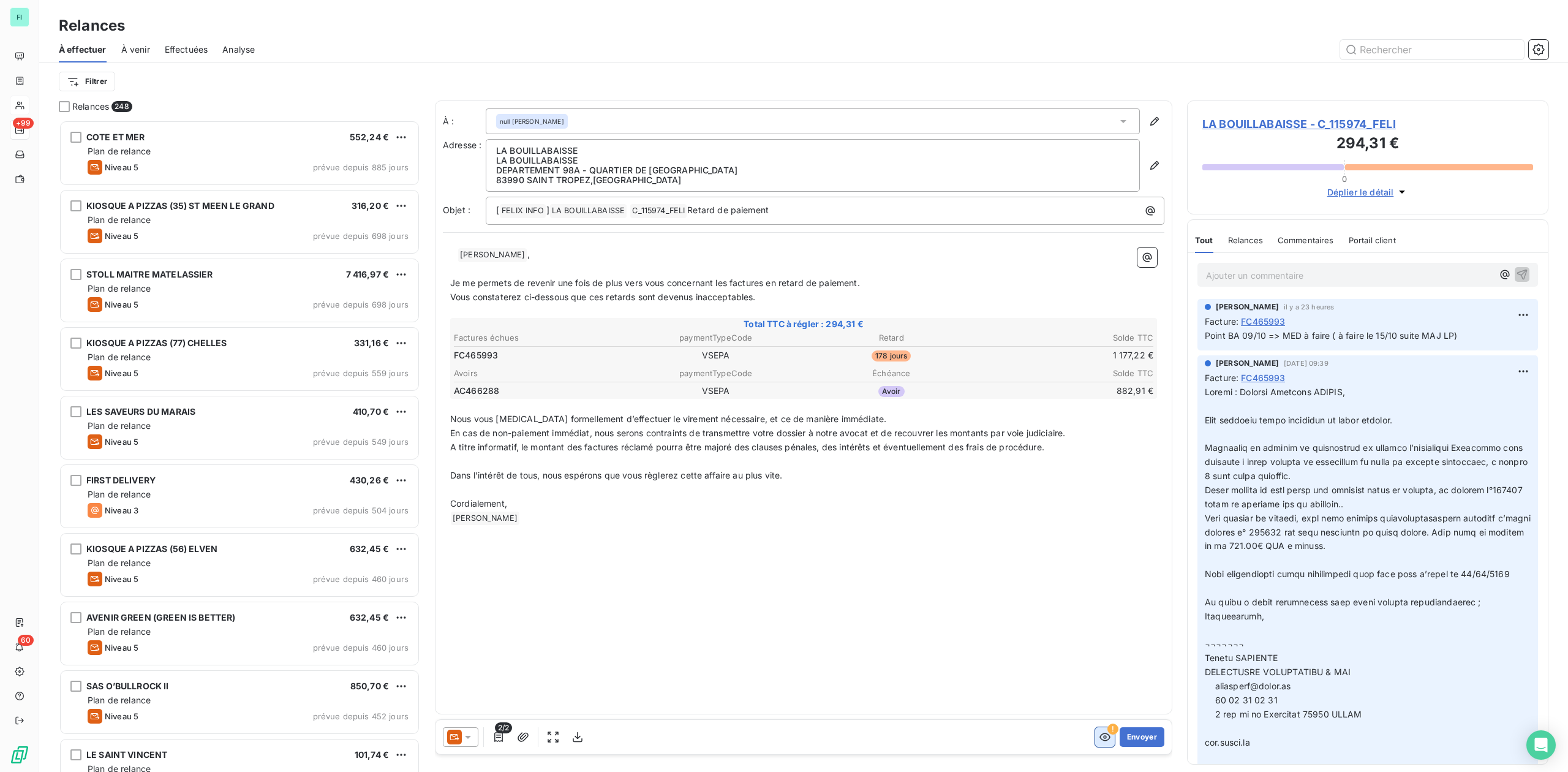
click at [1099, 735] on icon "button" at bounding box center [1104, 738] width 11 height 8
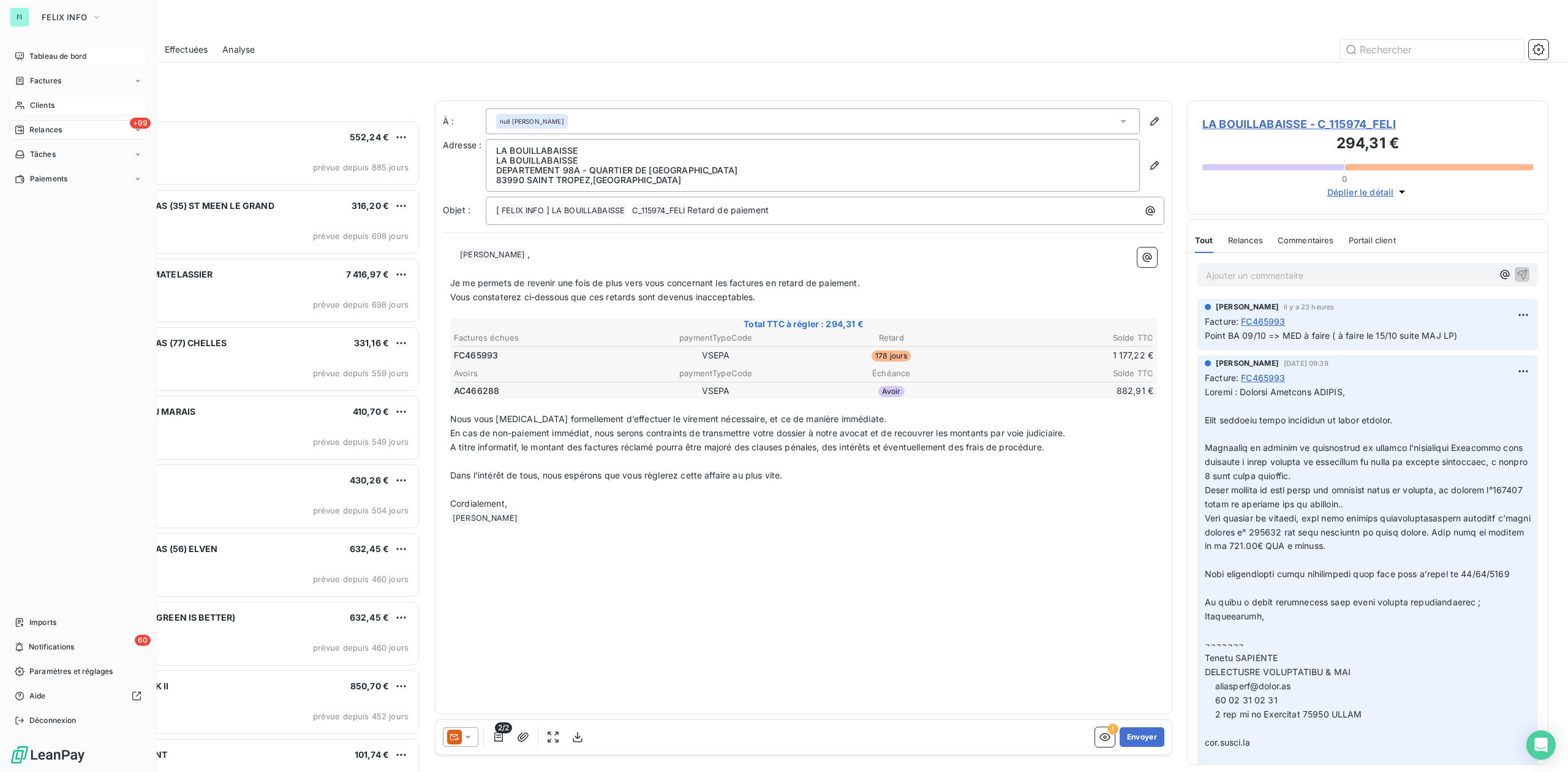
click at [36, 57] on span "Tableau de bord" at bounding box center [57, 56] width 57 height 11
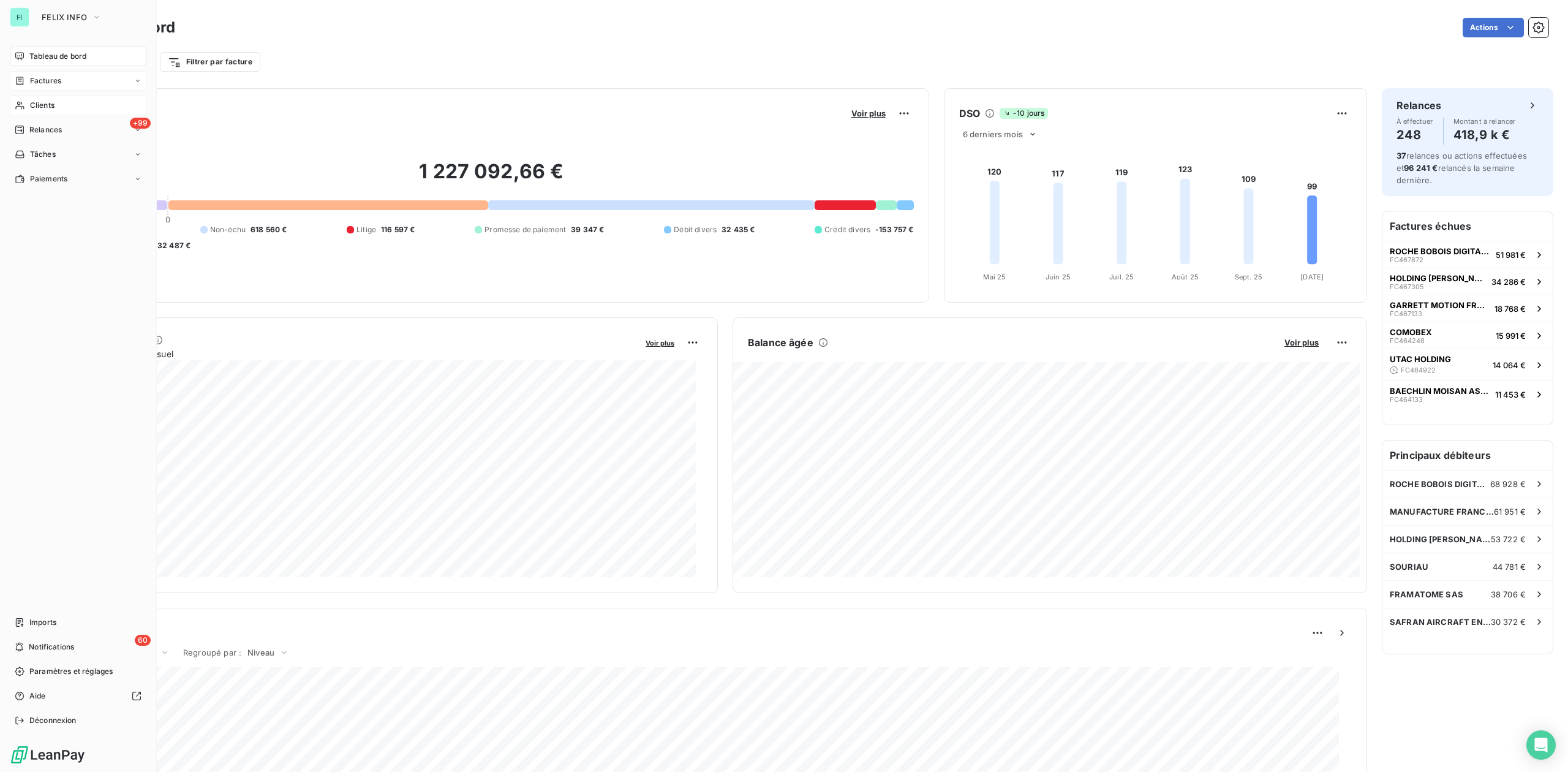
click at [52, 81] on span "Factures" at bounding box center [46, 80] width 32 height 11
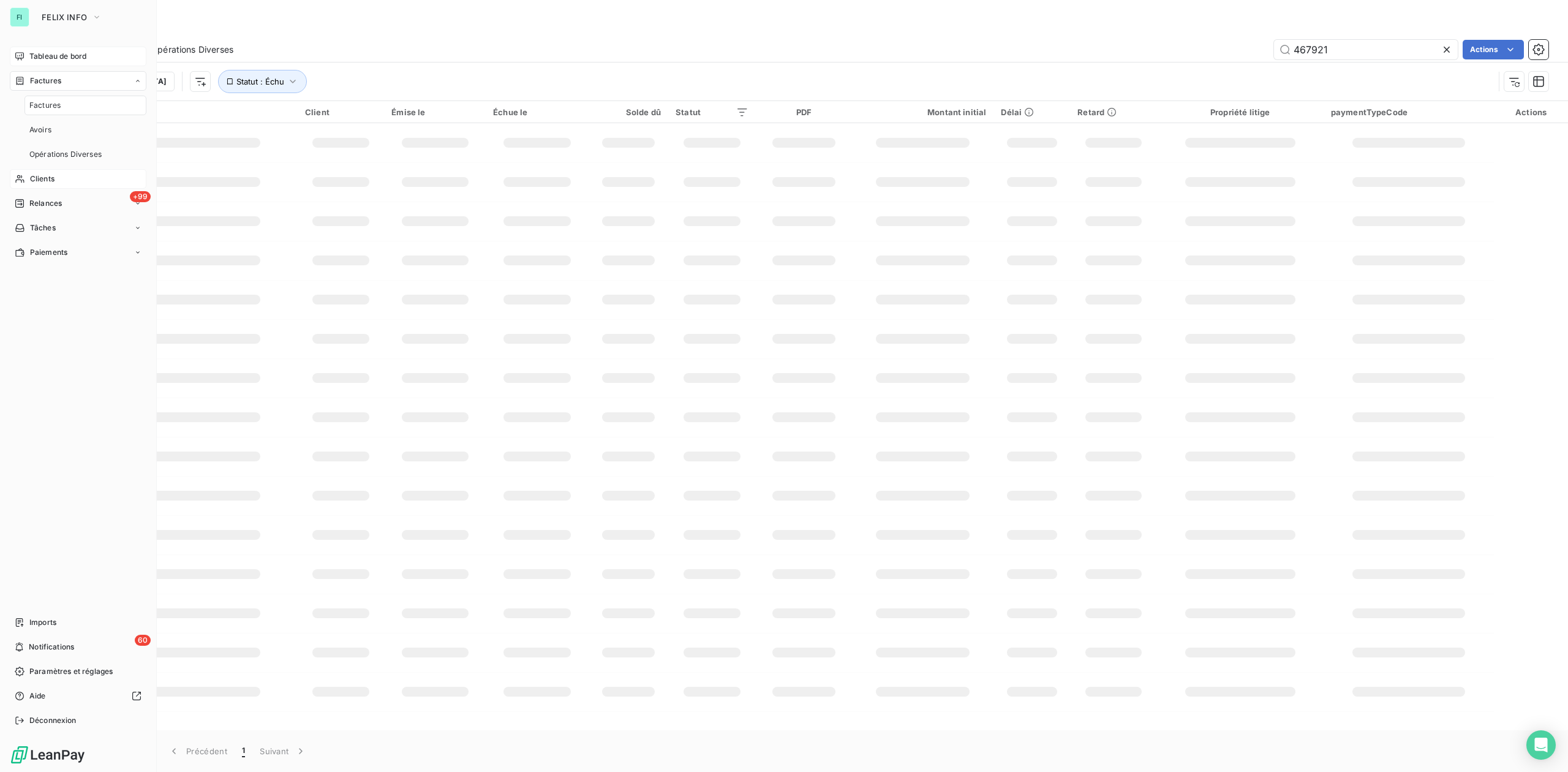
click at [55, 55] on span "Tableau de bord" at bounding box center [57, 56] width 57 height 11
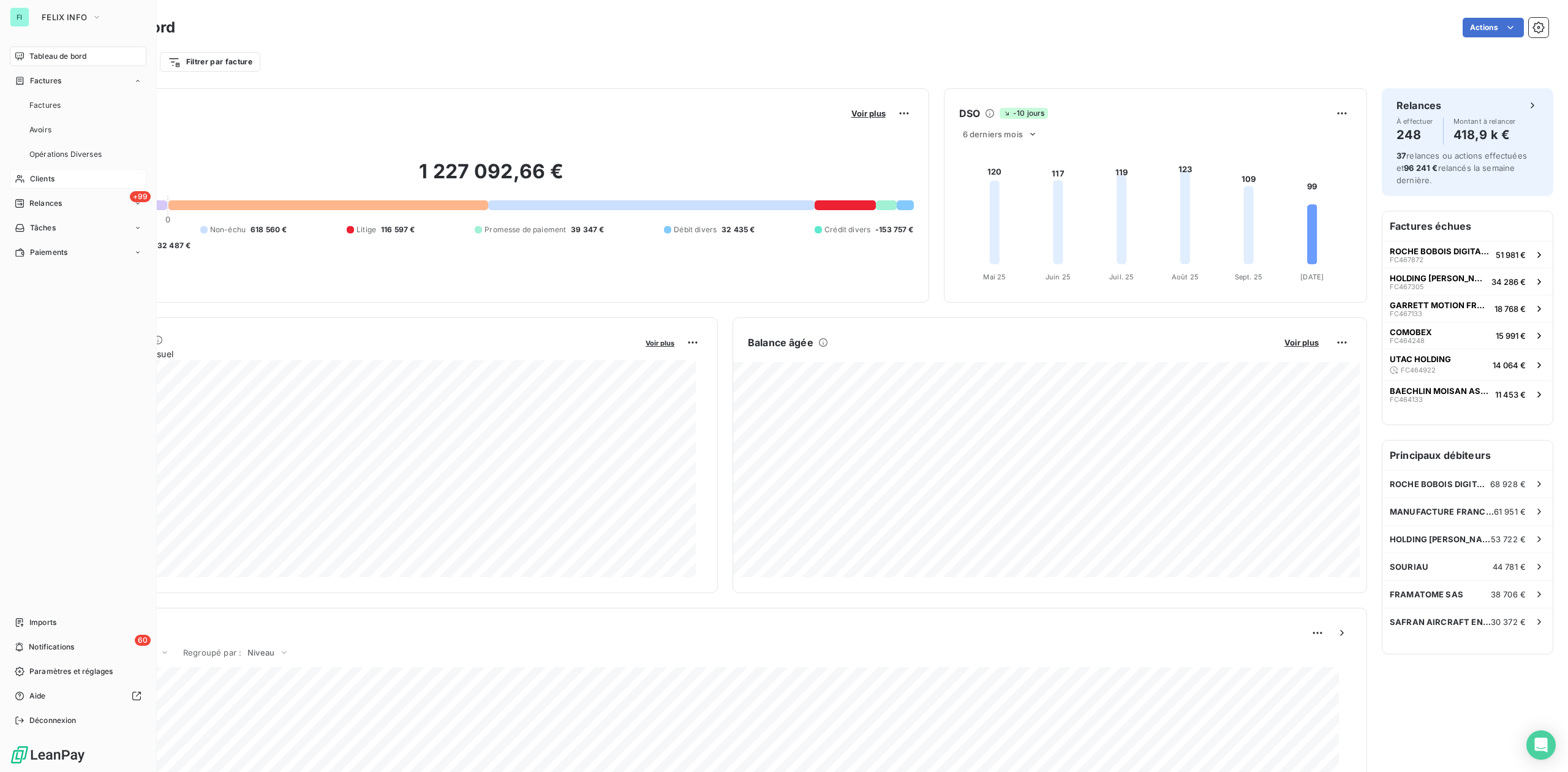
click at [42, 177] on span "Clients" at bounding box center [42, 178] width 24 height 11
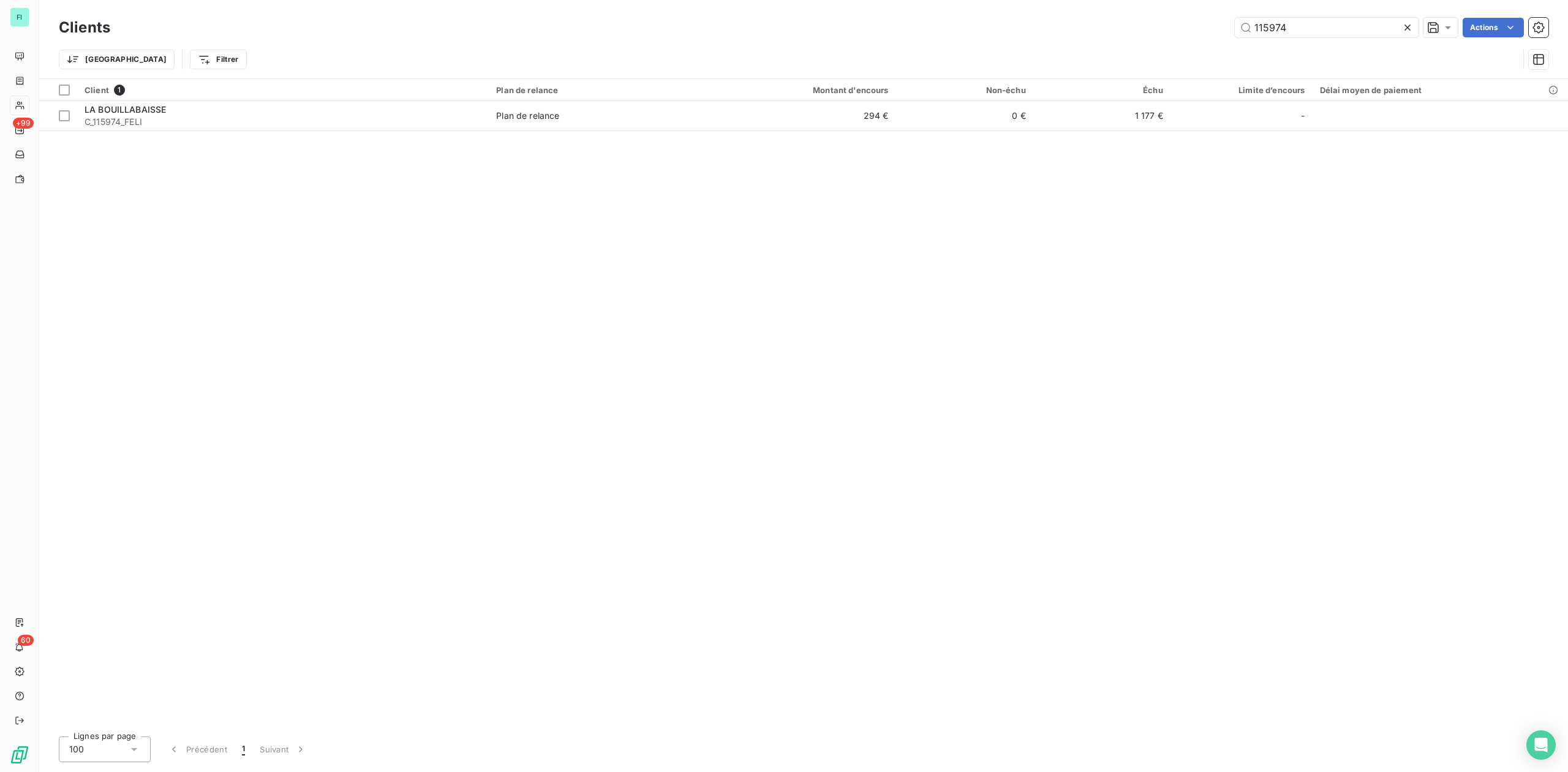
drag, startPoint x: 1111, startPoint y: 20, endPoint x: 812, endPoint y: 30, distance: 299.2
click at [912, 30] on div "115974 Actions" at bounding box center [837, 27] width 1424 height 20
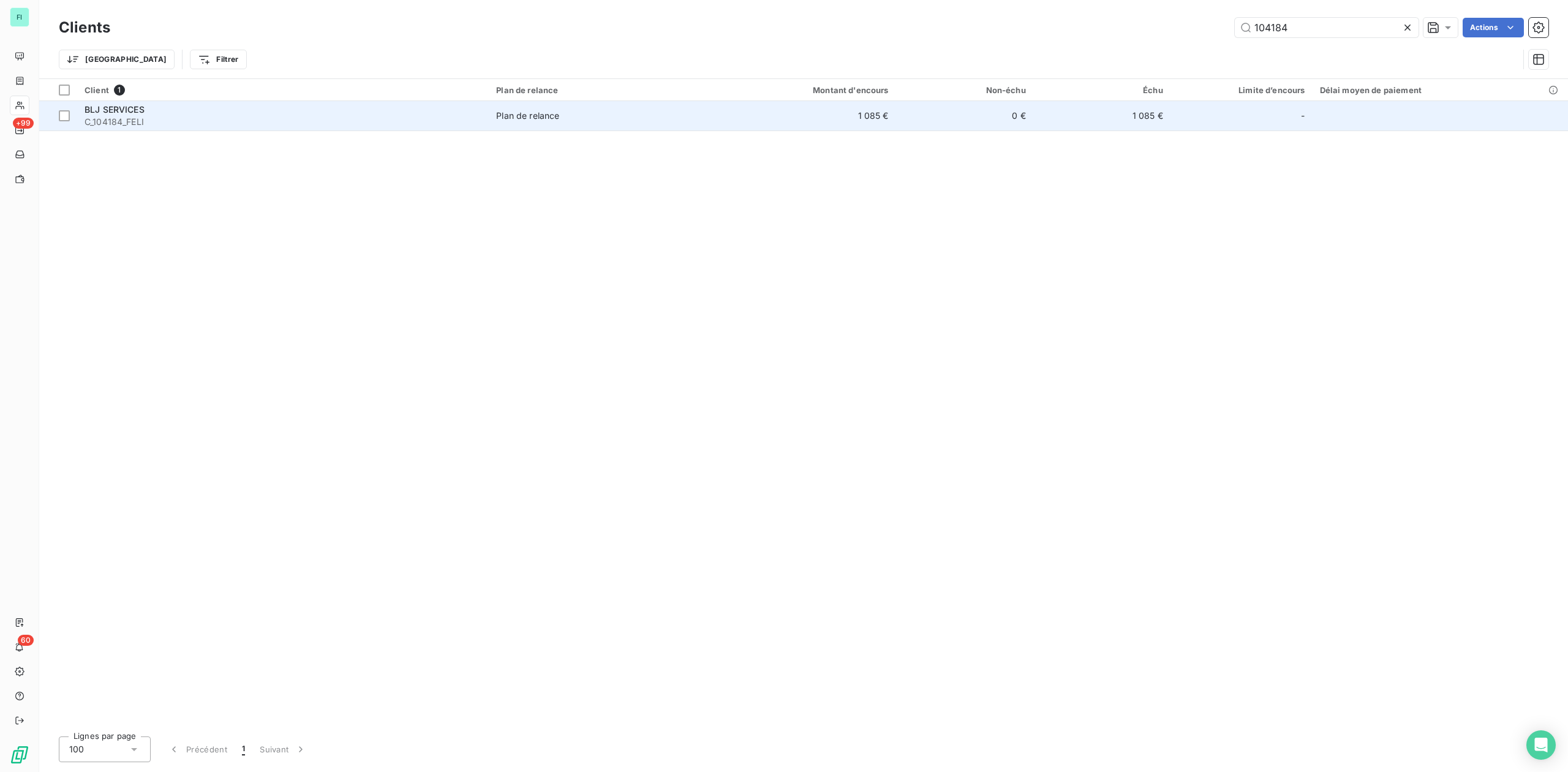
type input "104184"
click at [152, 122] on span "C_104184_FELI" at bounding box center [283, 122] width 397 height 12
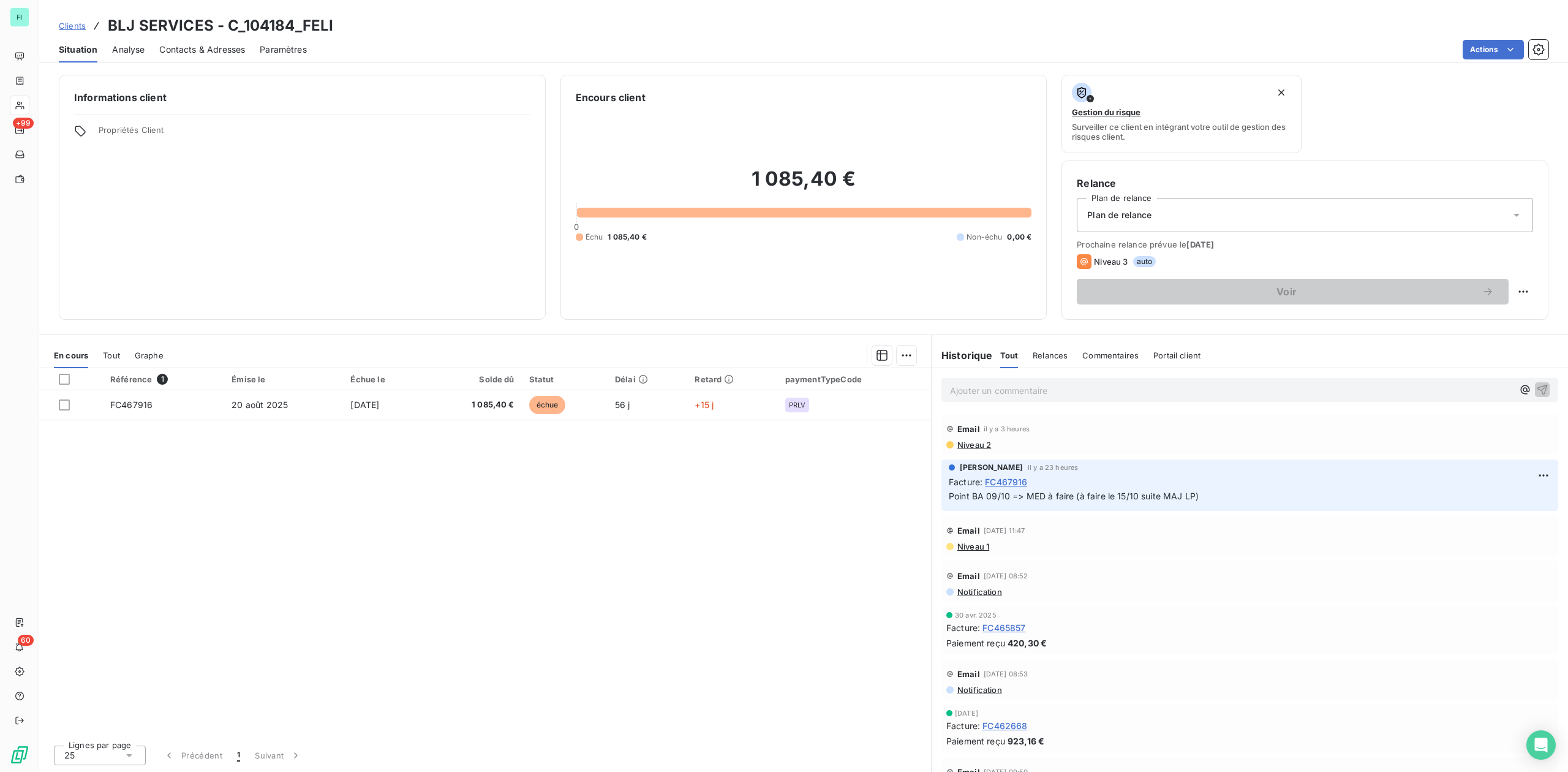
click at [979, 445] on span "Niveau 2" at bounding box center [973, 445] width 35 height 10
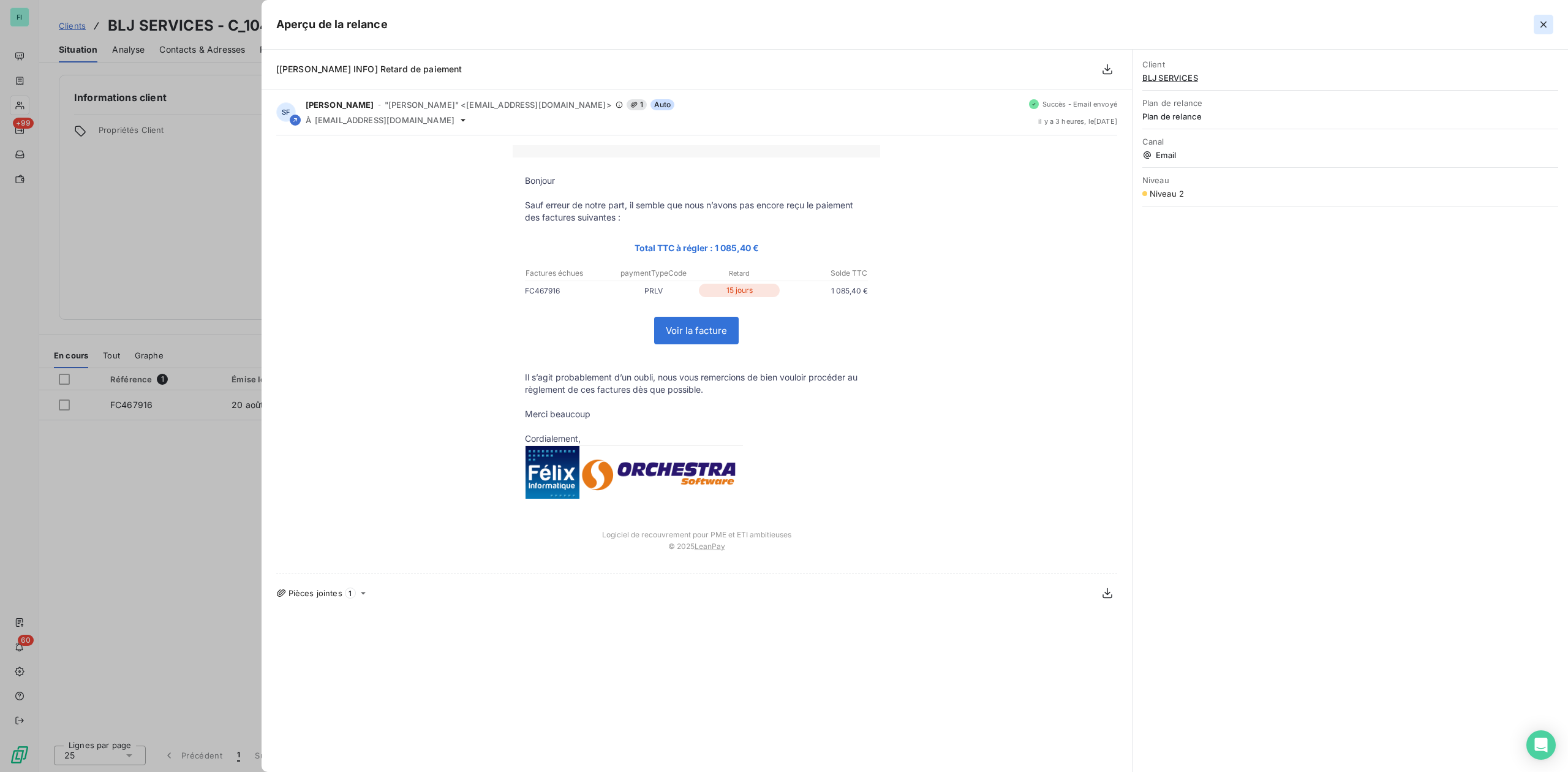
click at [1542, 26] on icon "button" at bounding box center [1543, 24] width 12 height 12
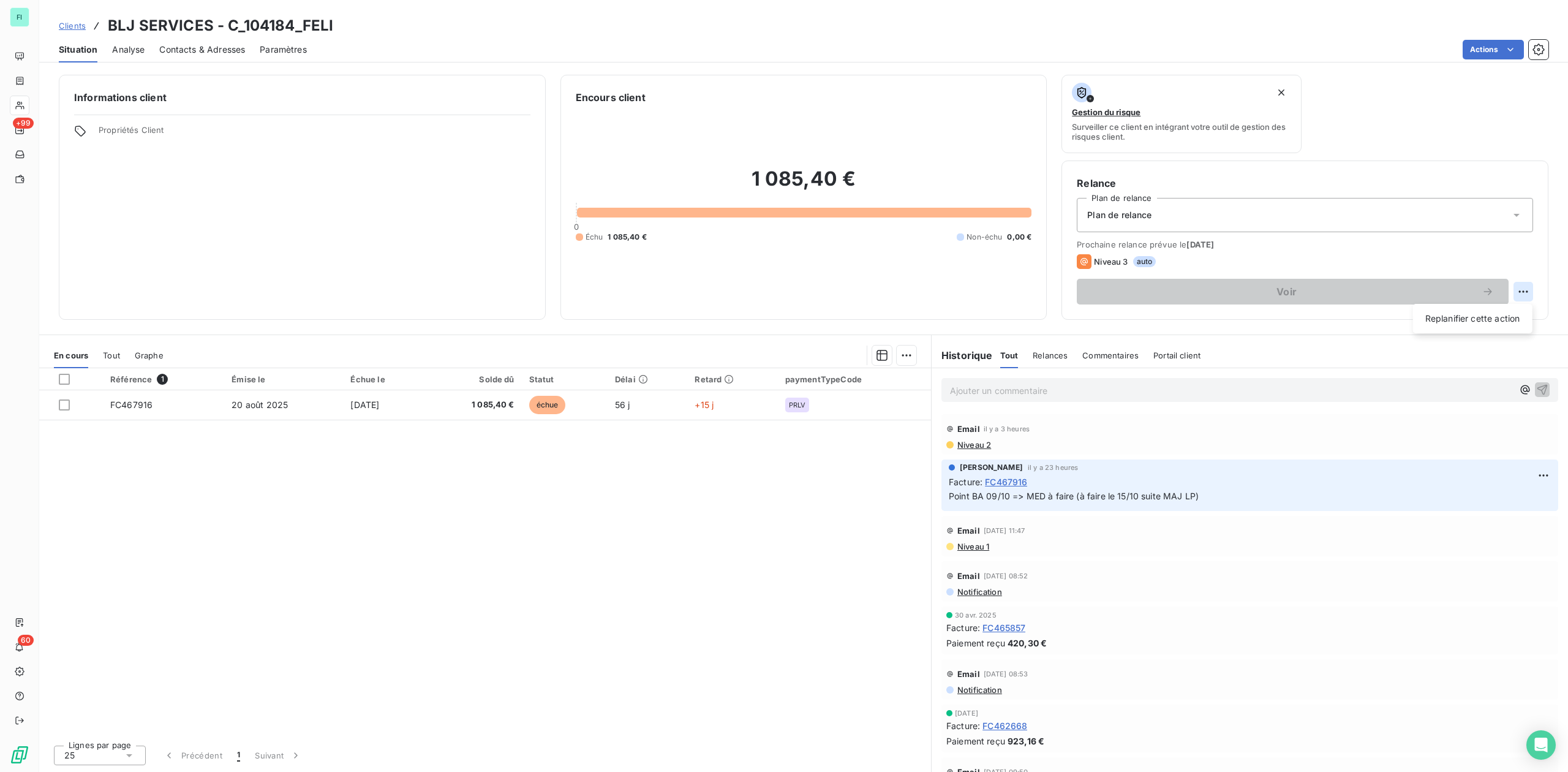
click at [1526, 287] on html "FI +99 60 Clients BLJ SERVICES - C_104184_FELI Situation Analyse Contacts & Adr…" at bounding box center [784, 386] width 1568 height 772
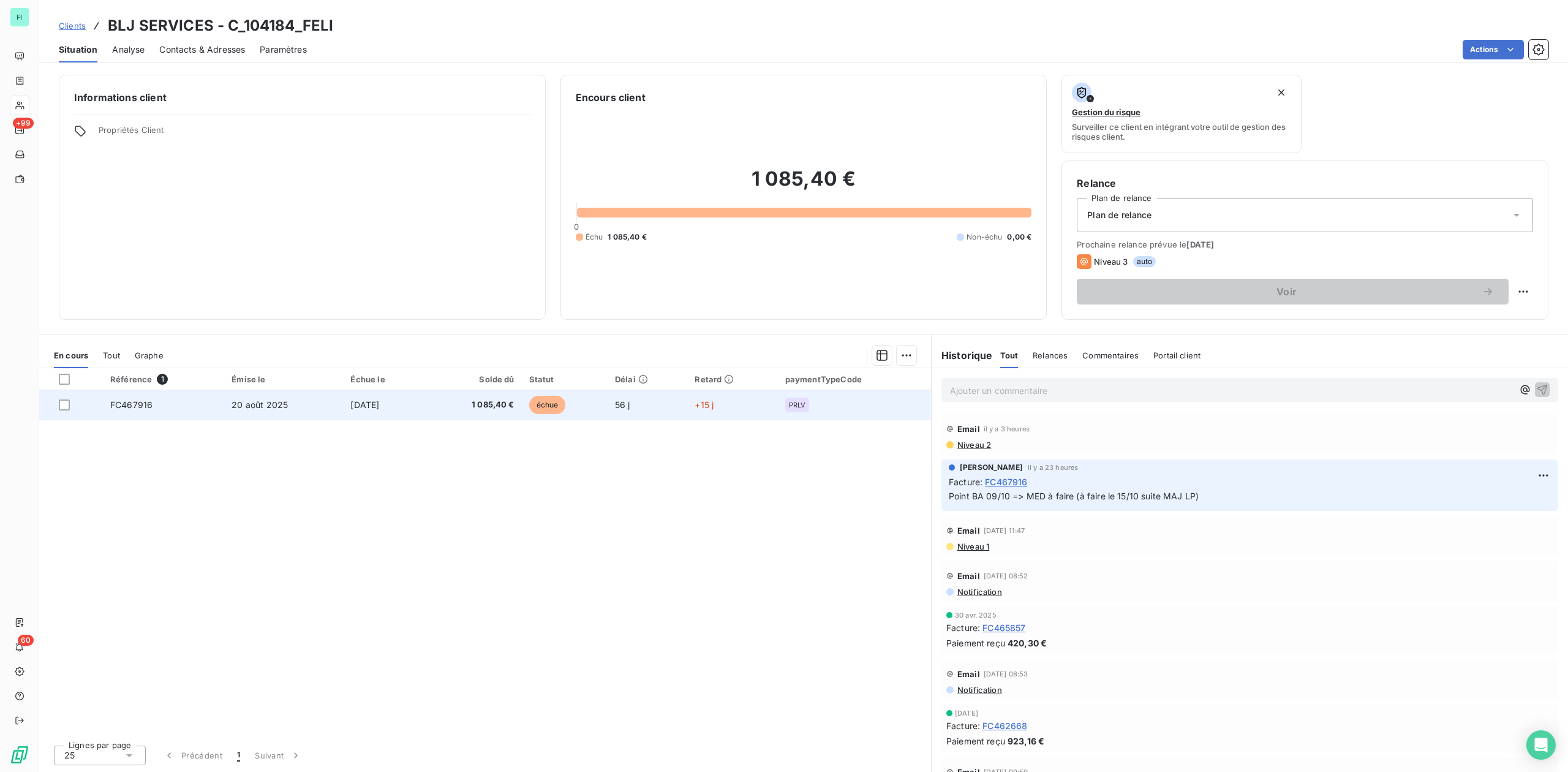
click at [485, 410] on html "FI +99 60 Clients BLJ SERVICES - C_104184_FELI Situation Analyse Contacts & Adr…" at bounding box center [784, 386] width 1568 height 772
click at [488, 405] on span "1 085,40 €" at bounding box center [474, 405] width 82 height 12
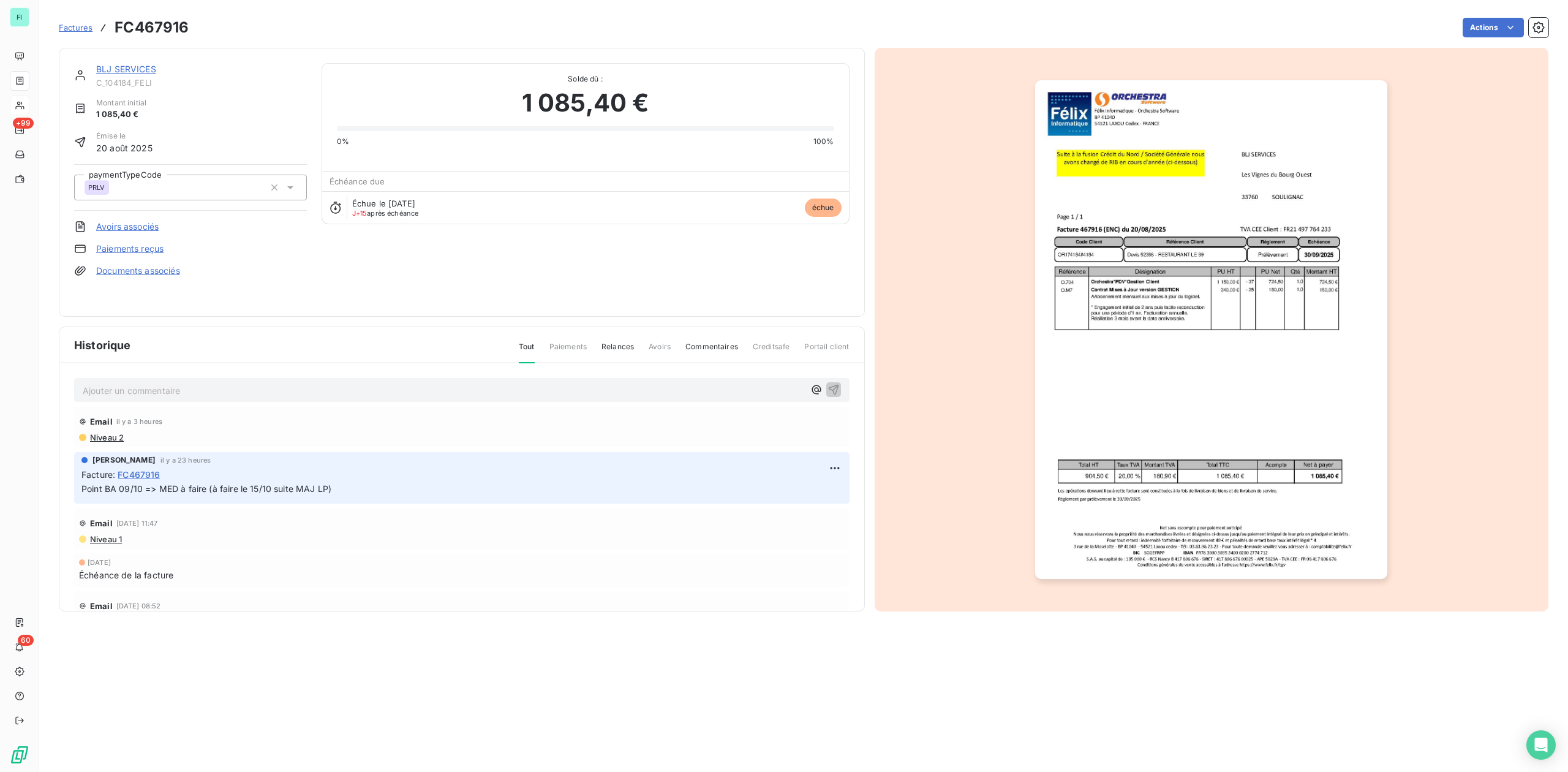
click at [1137, 263] on img "button" at bounding box center [1211, 329] width 352 height 499
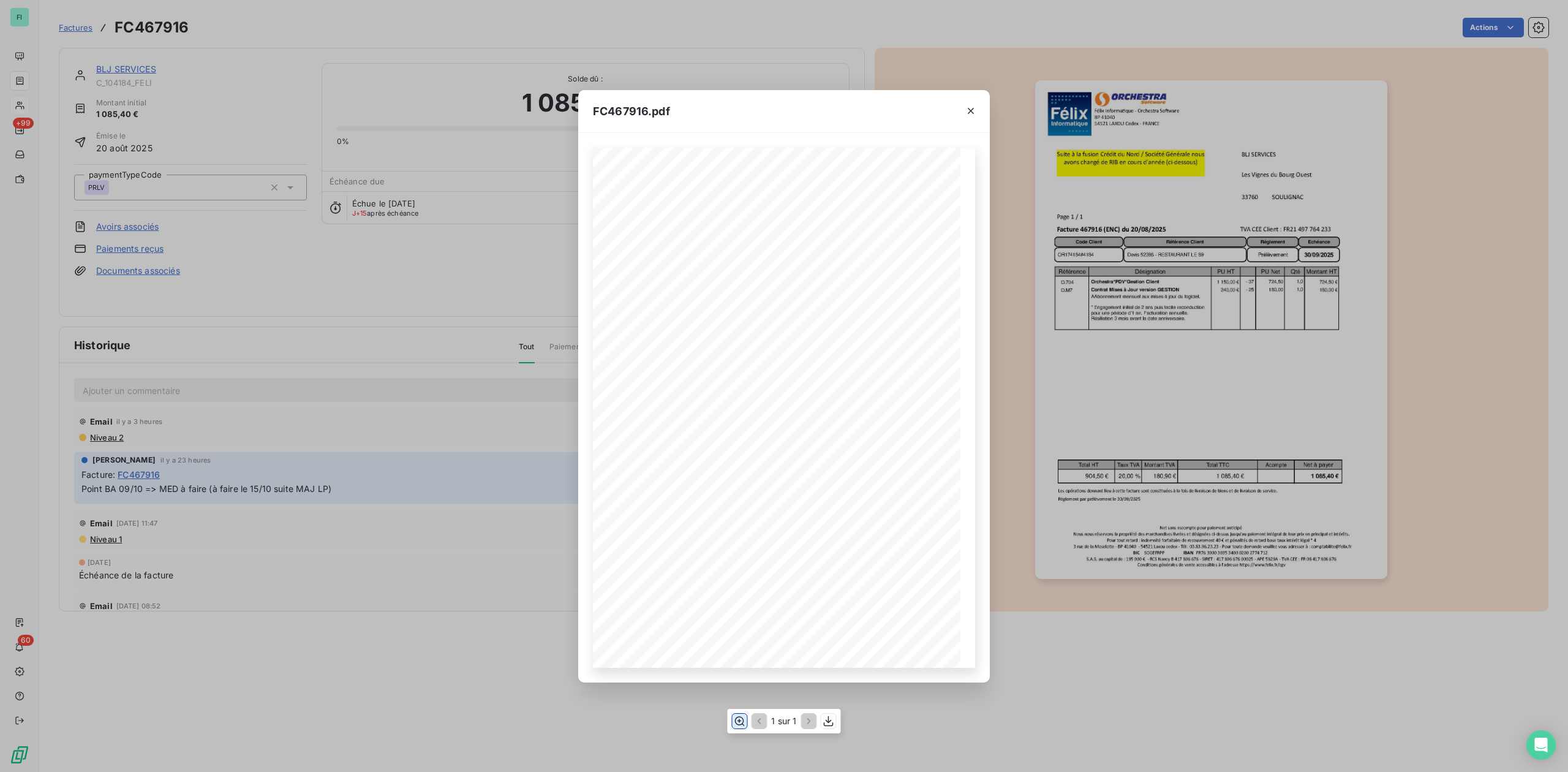
click at [736, 723] on icon "button" at bounding box center [739, 720] width 12 height 12
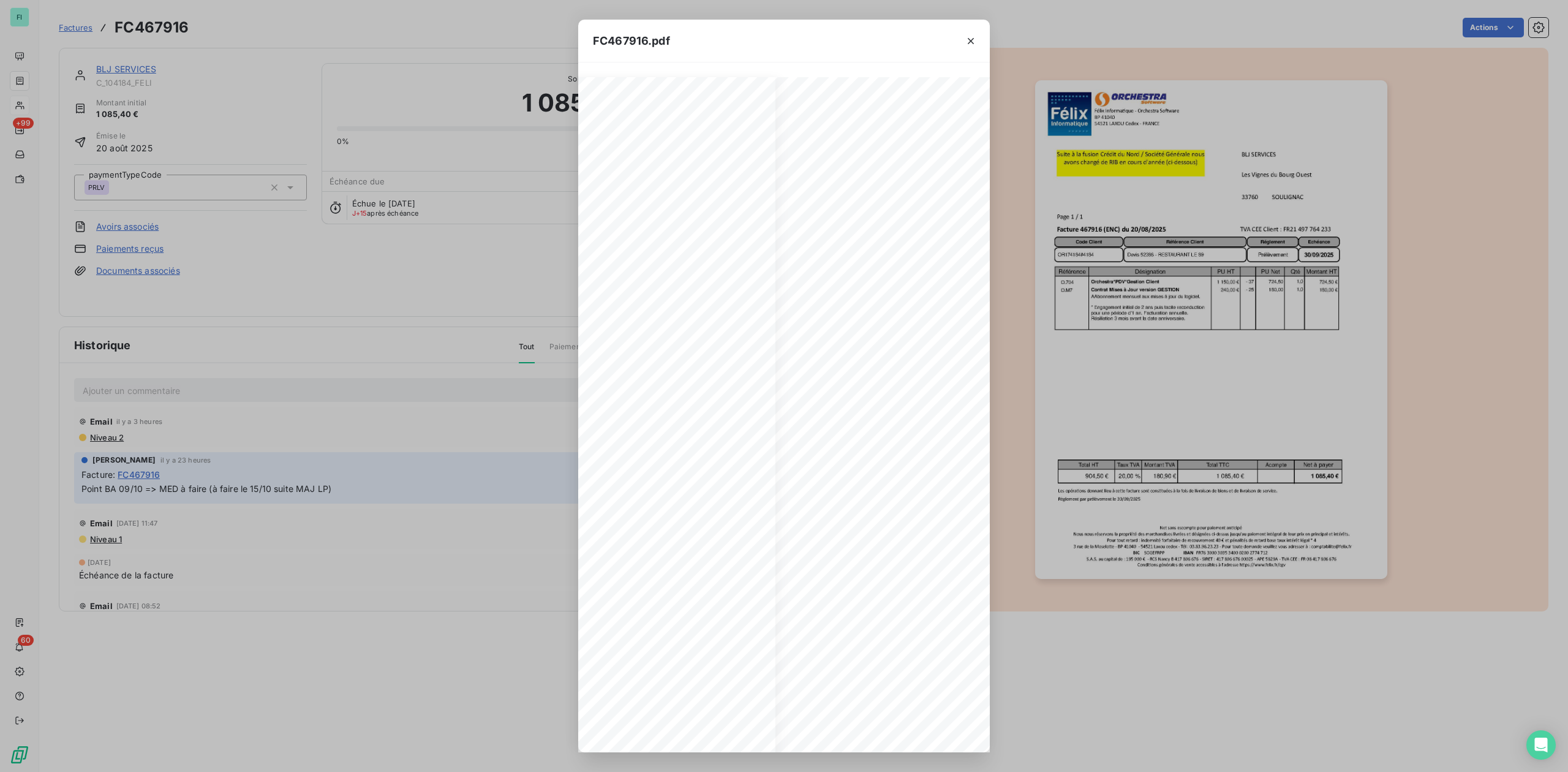
scroll to position [0, 212]
drag, startPoint x: 971, startPoint y: 37, endPoint x: 830, endPoint y: 22, distance: 141.8
click at [971, 37] on icon "button" at bounding box center [971, 41] width 12 height 12
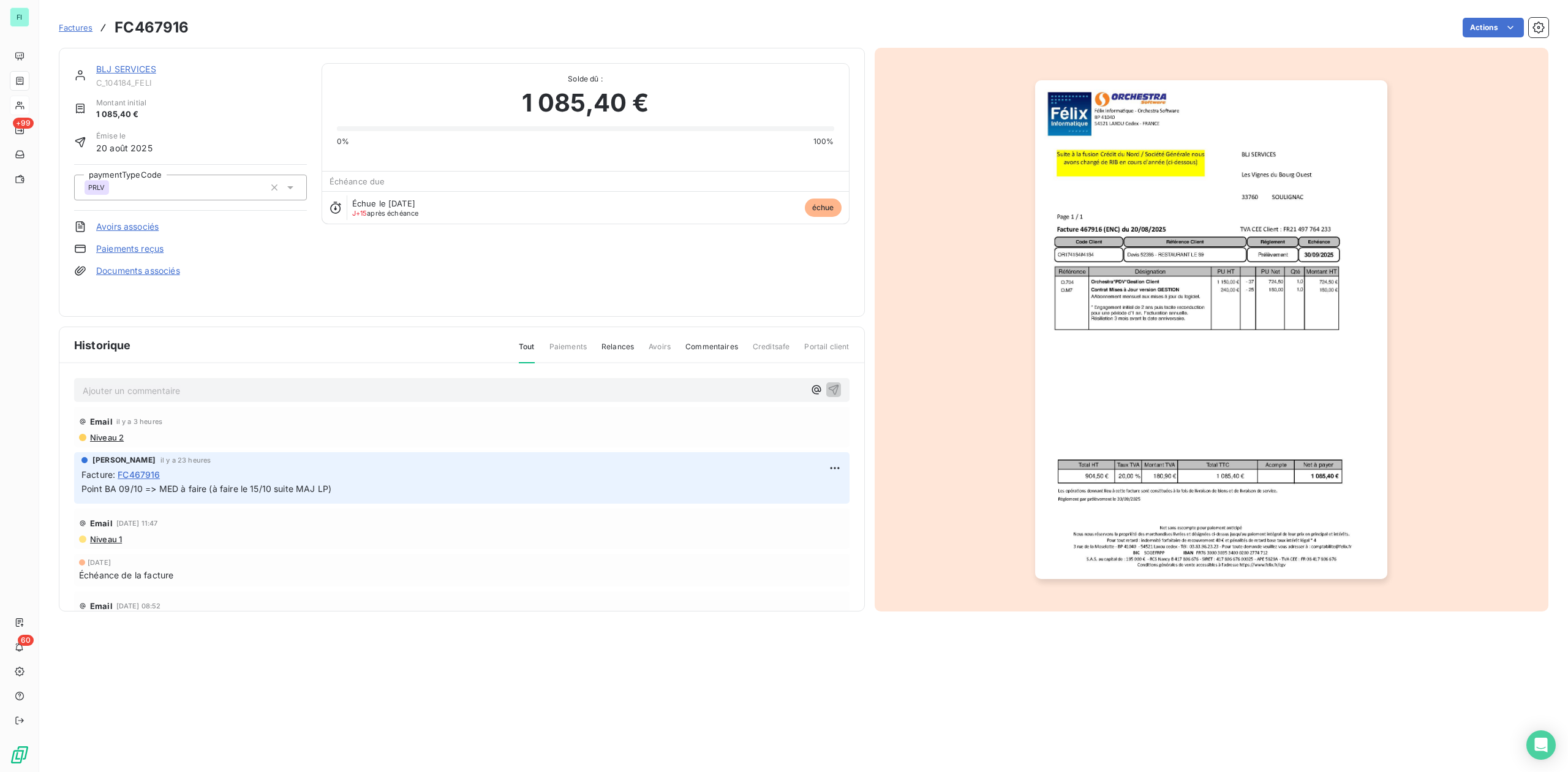
click at [136, 67] on link "BLJ SERVICES" at bounding box center [126, 69] width 60 height 11
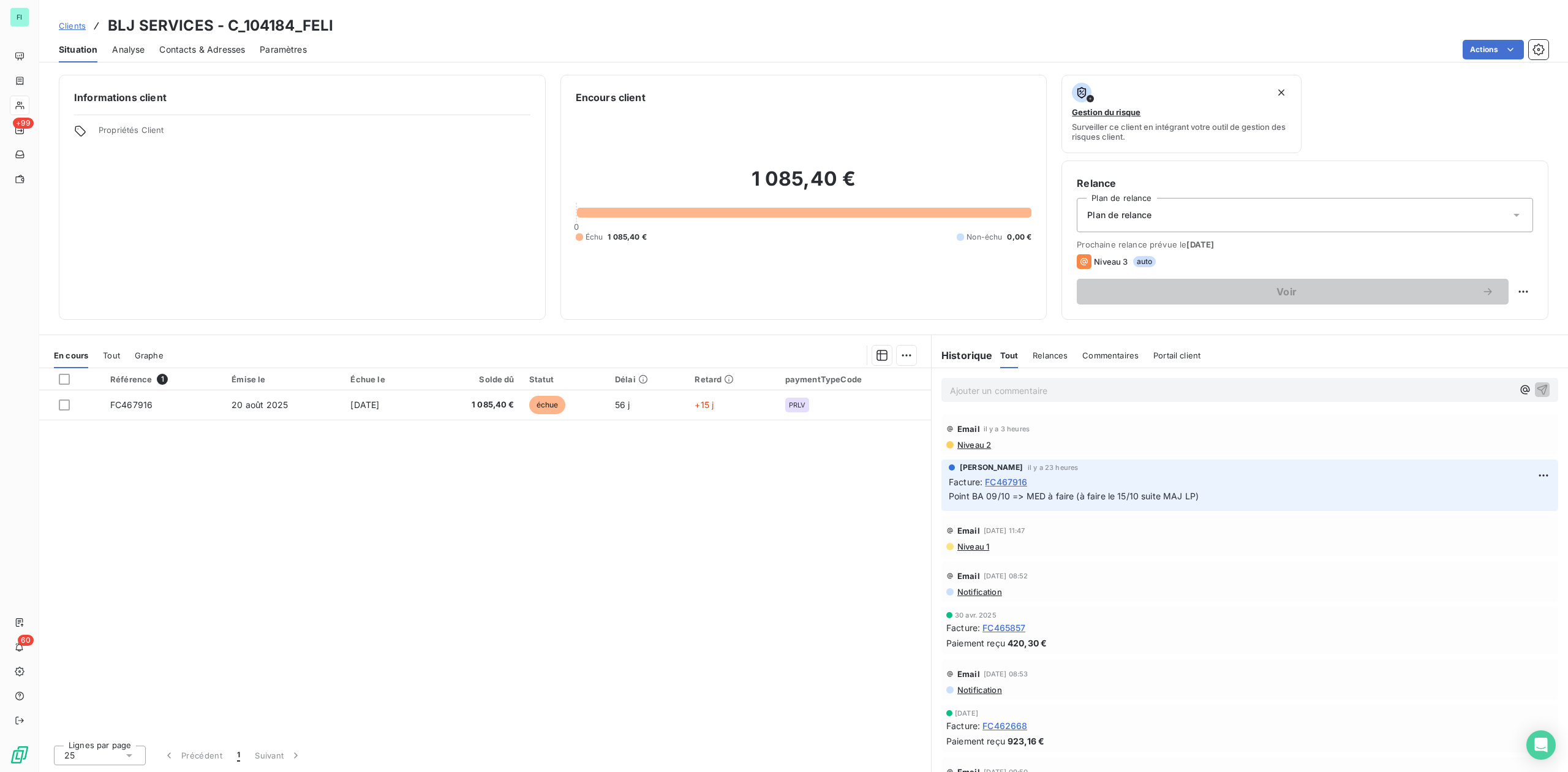
click at [211, 41] on div "Contacts & Adresses" at bounding box center [202, 49] width 86 height 26
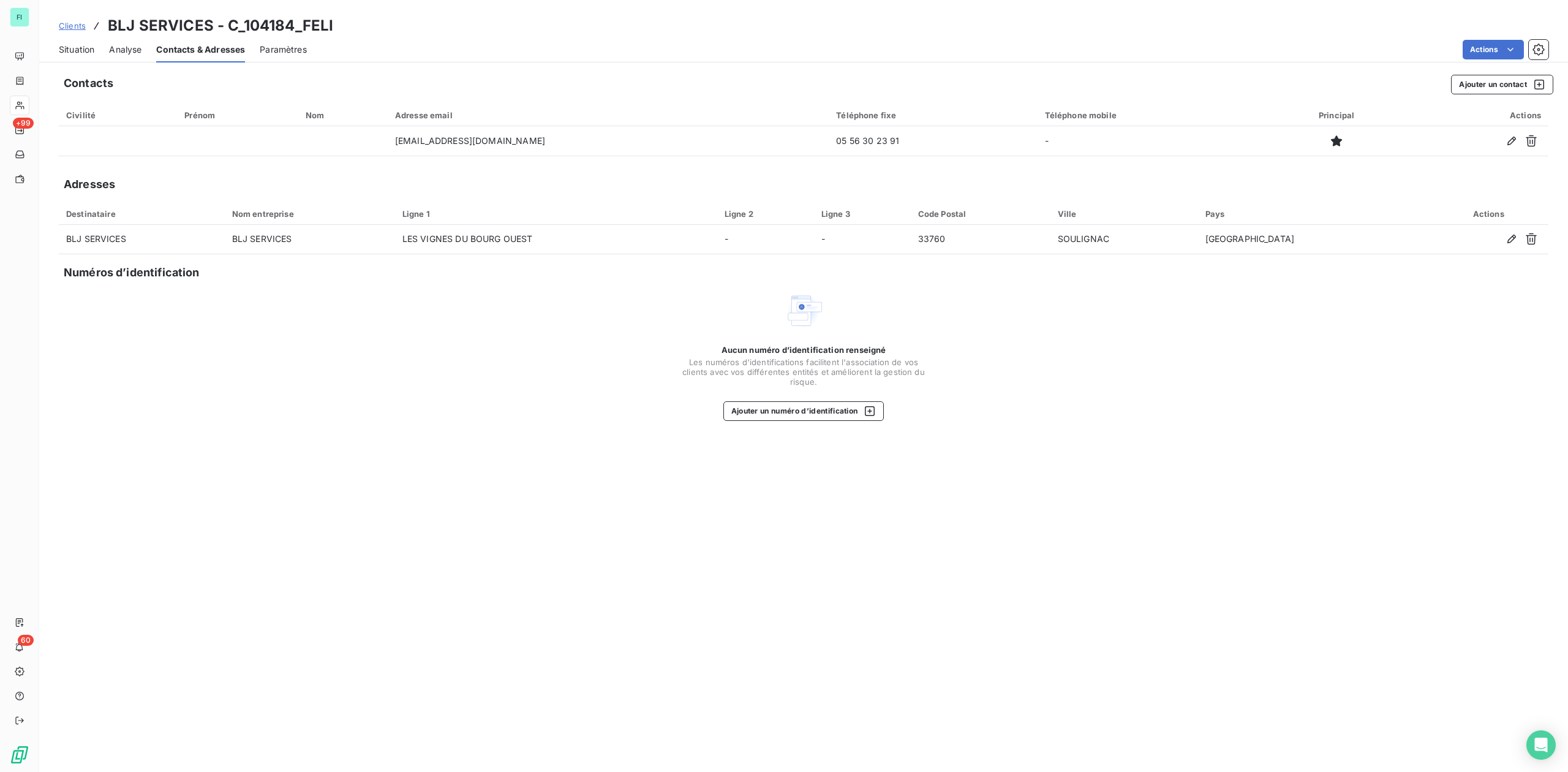
click at [79, 52] on span "Situation" at bounding box center [77, 49] width 36 height 12
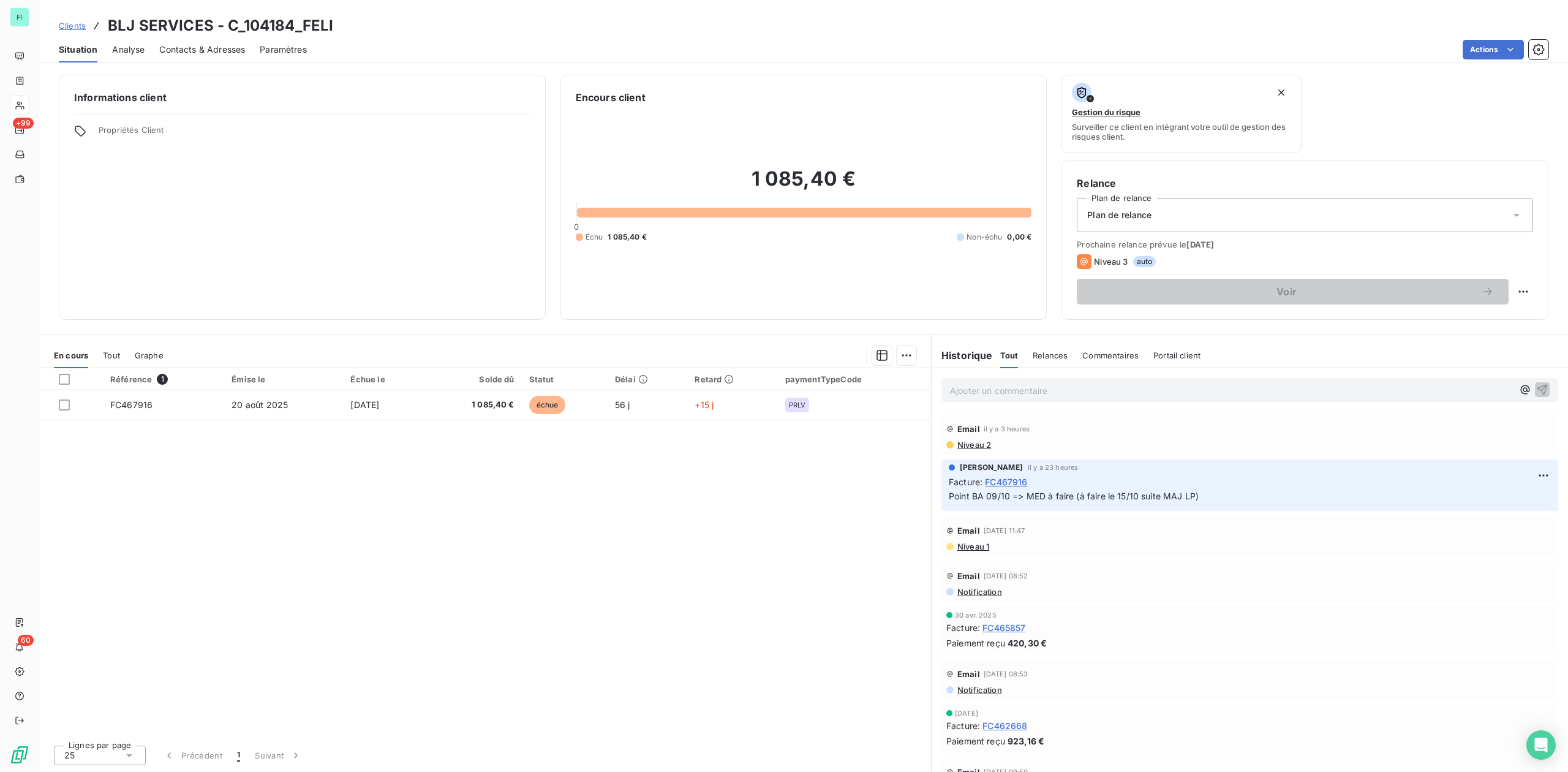
click at [993, 388] on p "Ajouter un commentaire ﻿" at bounding box center [1232, 391] width 563 height 15
click at [1536, 388] on icon "button" at bounding box center [1542, 389] width 12 height 12
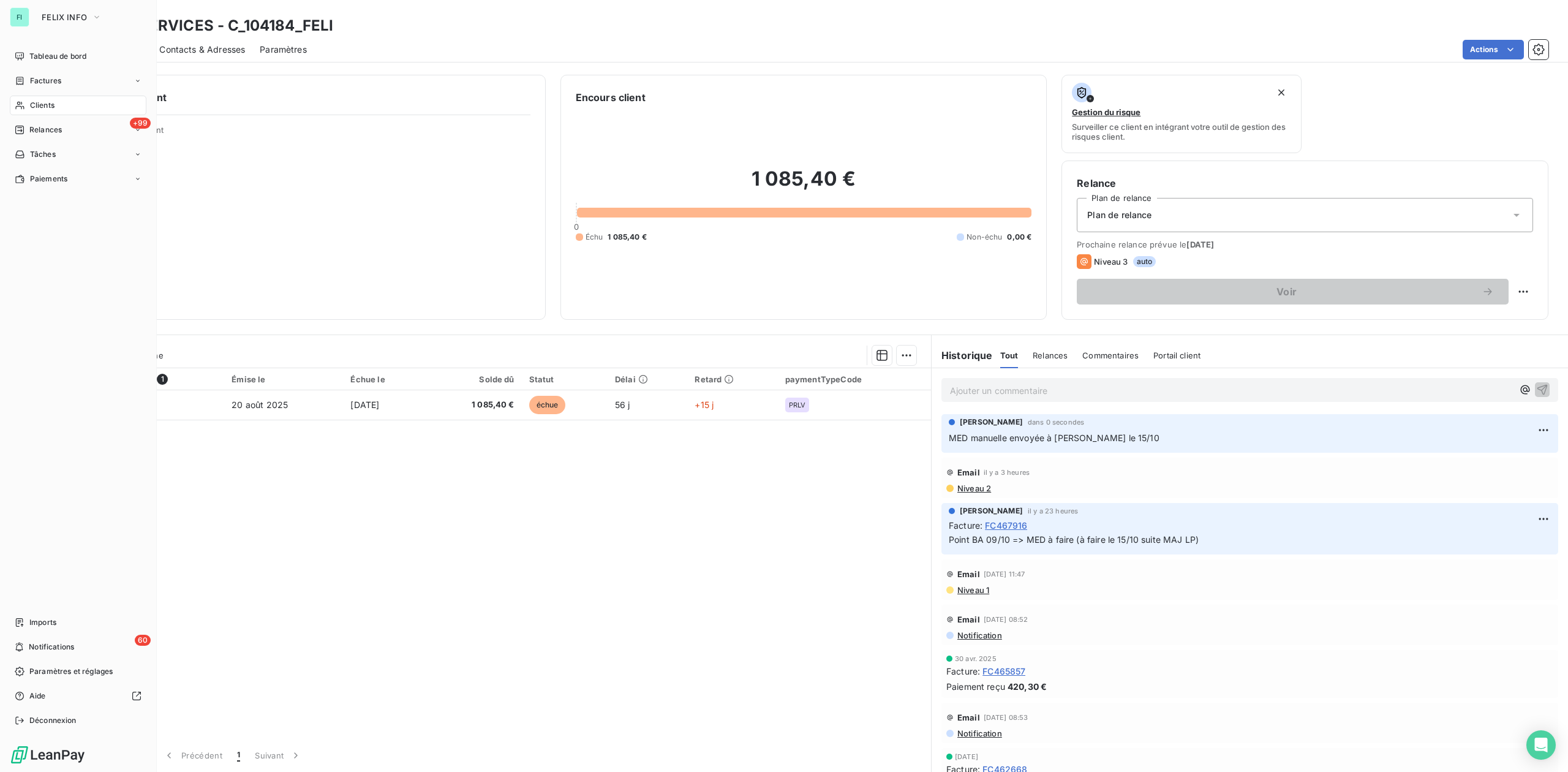
click at [38, 104] on span "Clients" at bounding box center [42, 105] width 24 height 11
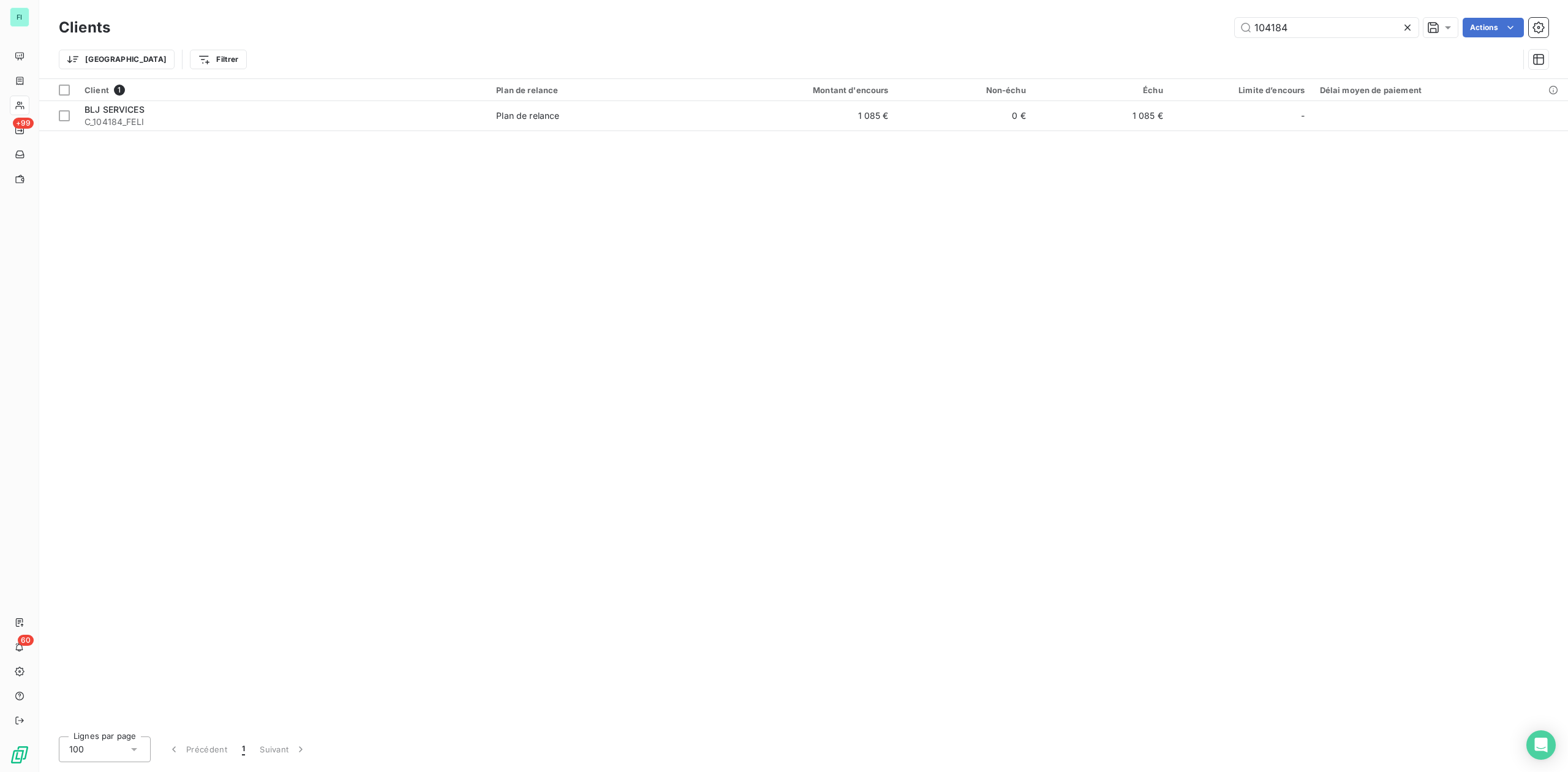
drag, startPoint x: 1320, startPoint y: 30, endPoint x: 1060, endPoint y: 29, distance: 260.0
click at [1067, 29] on div "104184 Actions" at bounding box center [837, 27] width 1424 height 20
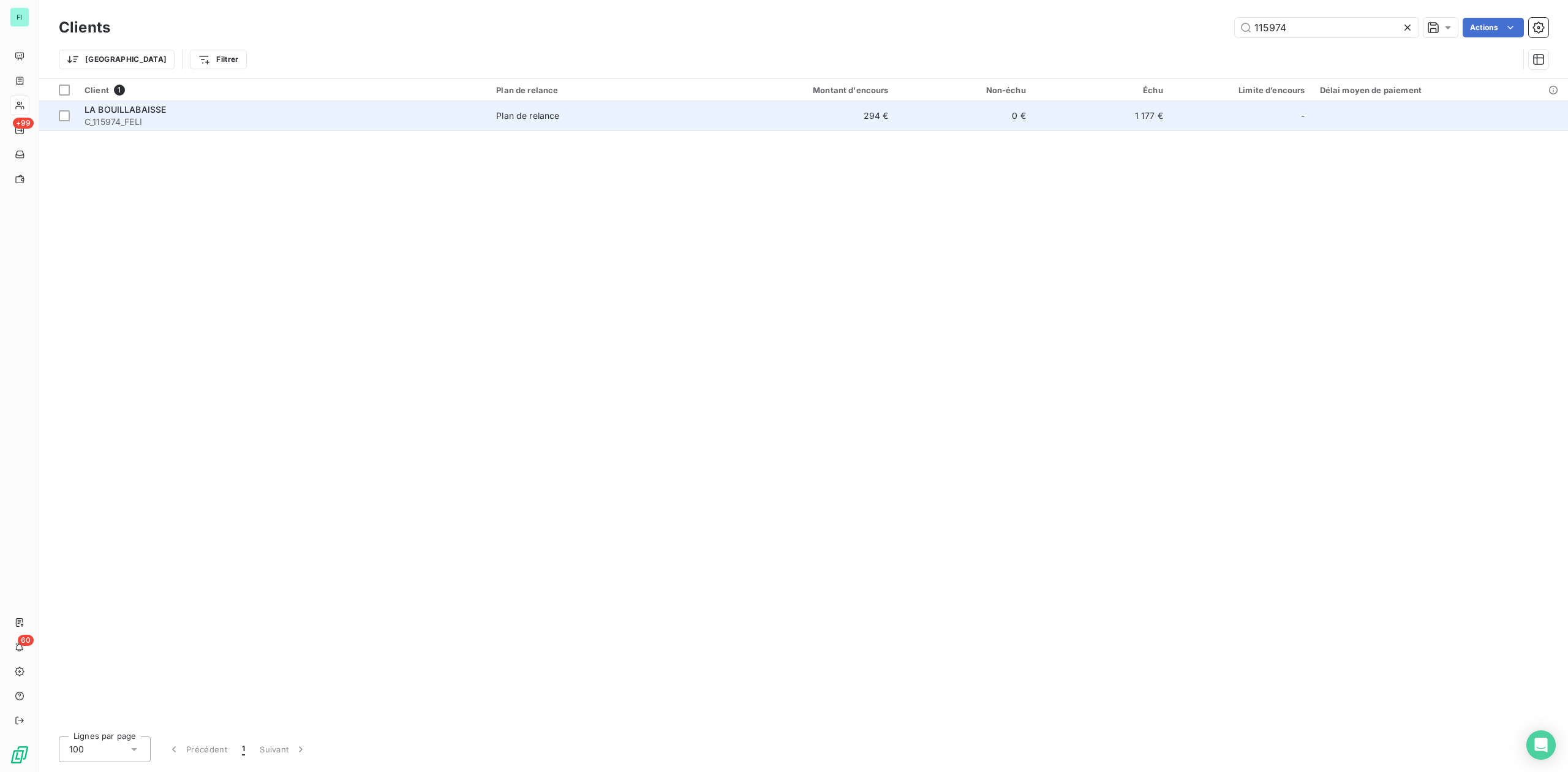
type input "115974"
click at [175, 119] on span "C_115974_FELI" at bounding box center [283, 122] width 397 height 12
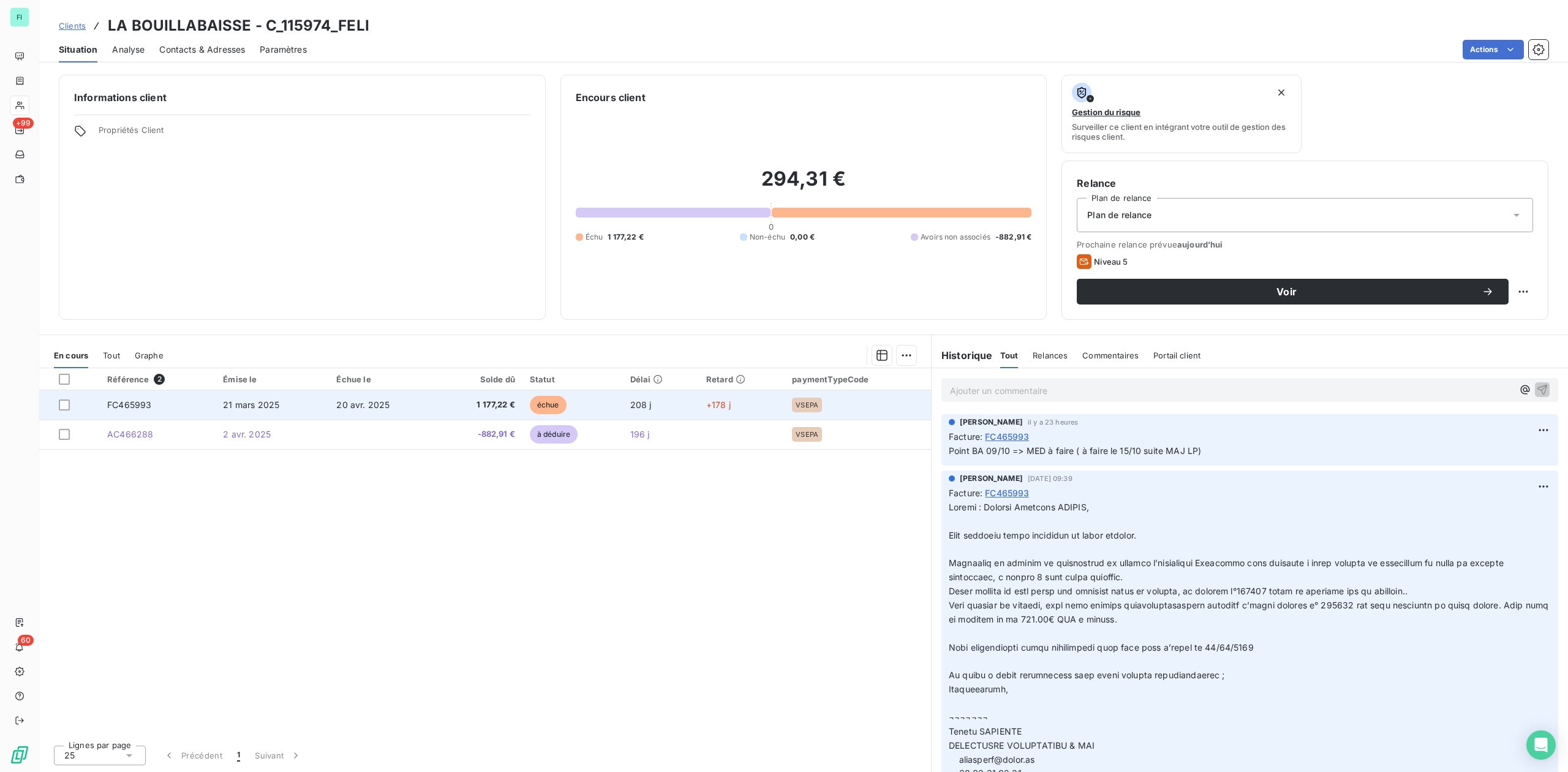
click at [393, 406] on td "20 avr. 2025" at bounding box center [383, 405] width 108 height 29
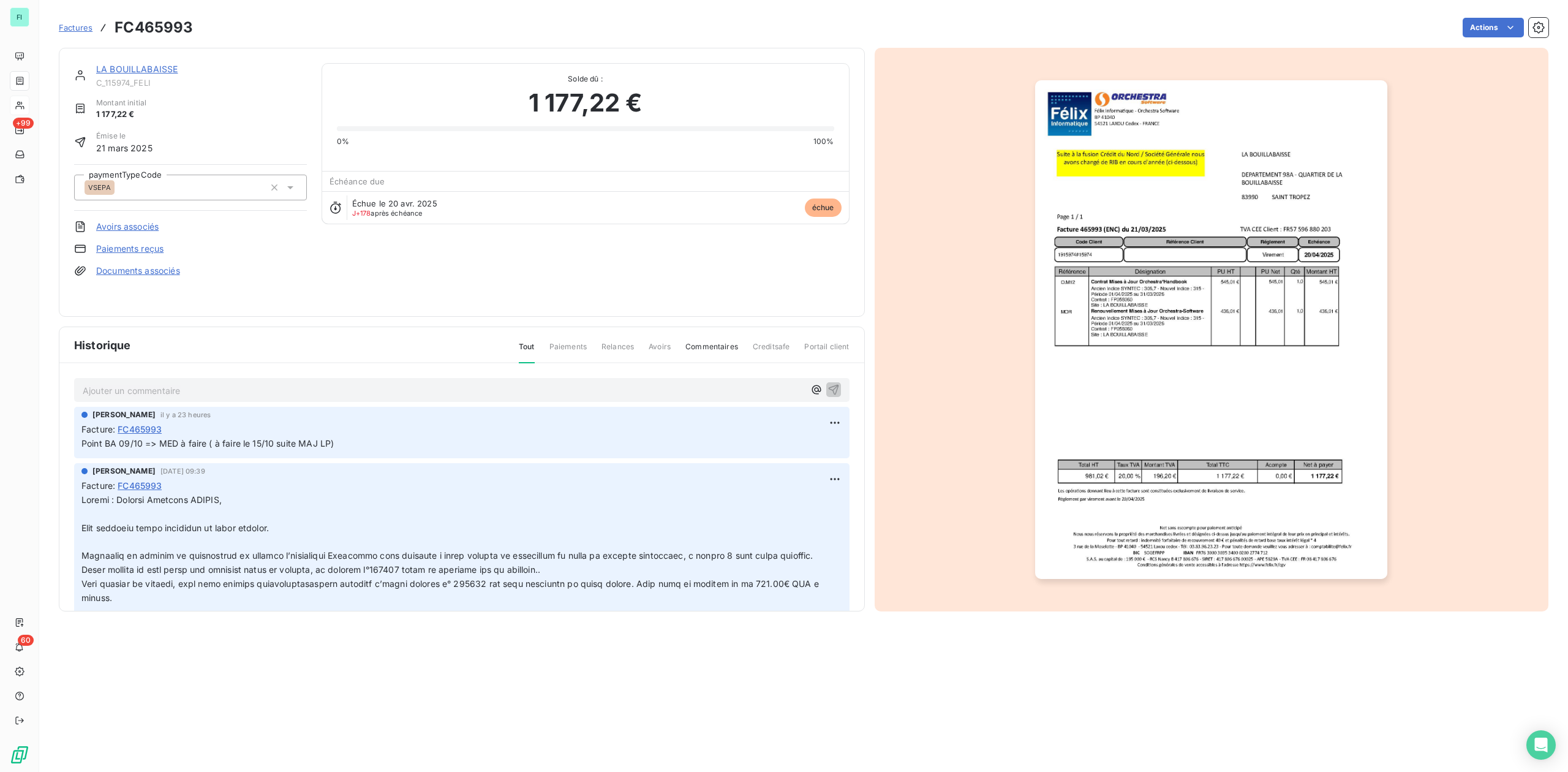
click at [1172, 287] on img "button" at bounding box center [1211, 329] width 352 height 499
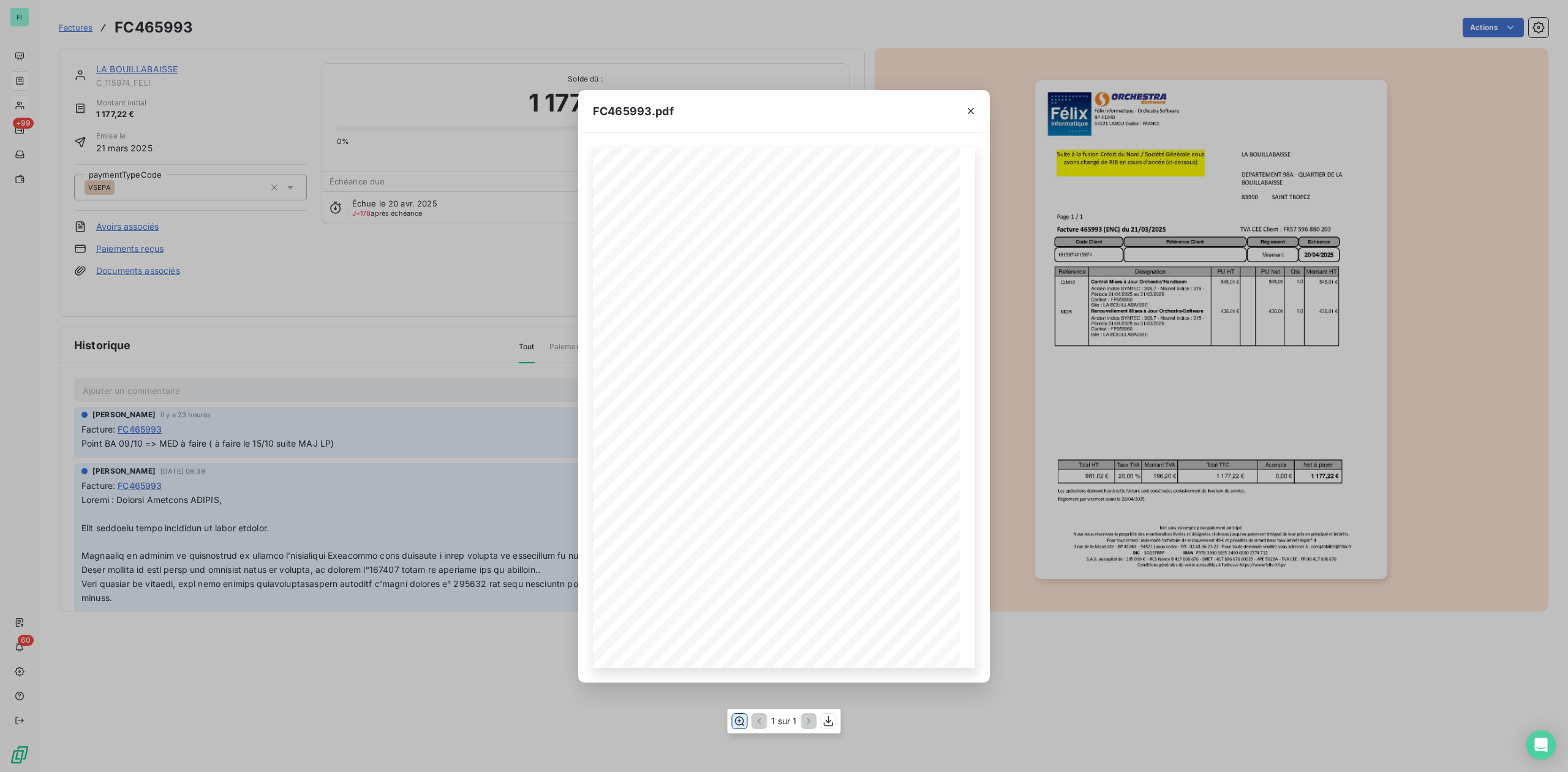
click at [740, 723] on icon "button" at bounding box center [739, 720] width 12 height 12
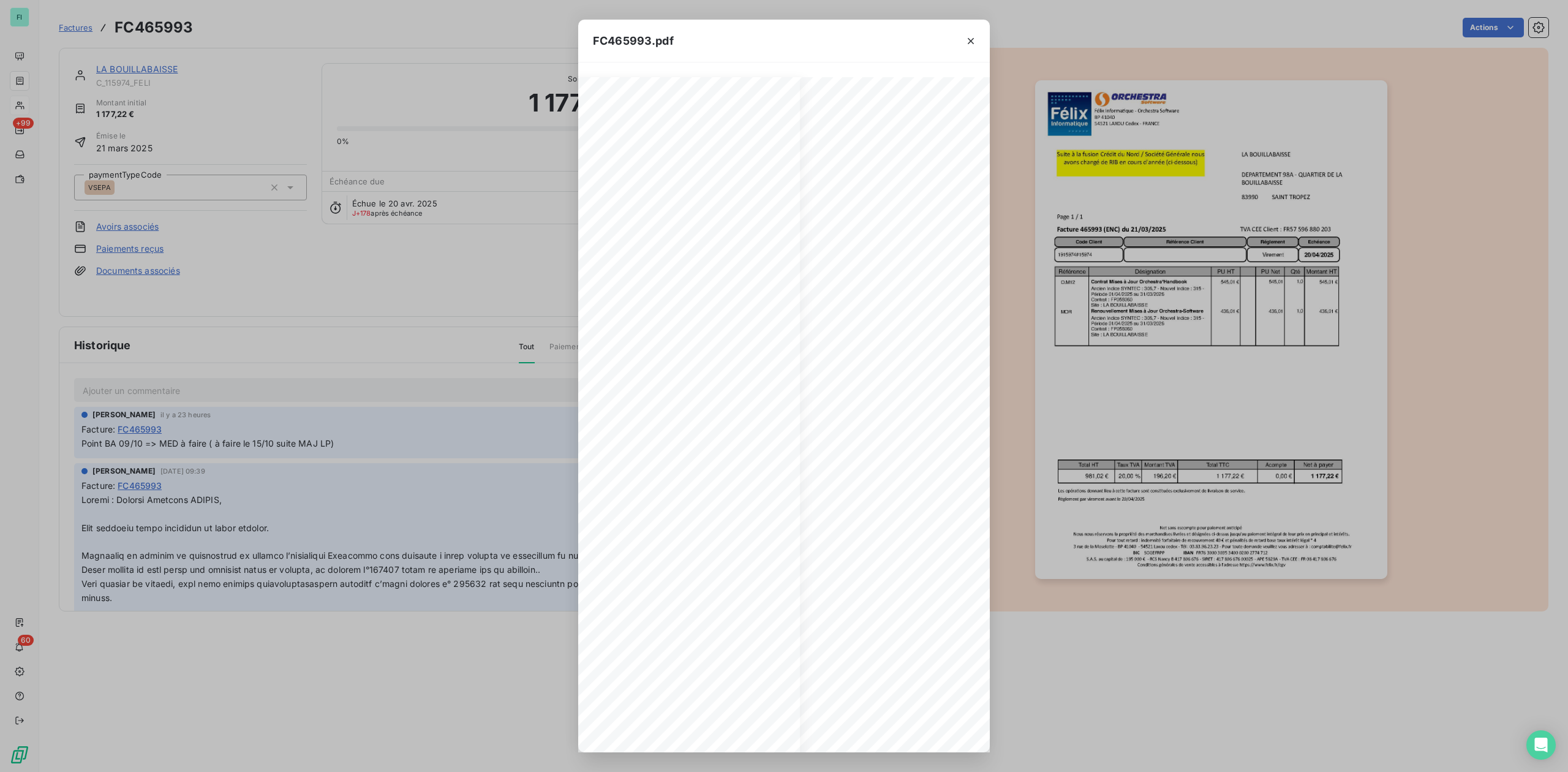
scroll to position [0, 194]
click at [970, 35] on icon "button" at bounding box center [971, 41] width 12 height 12
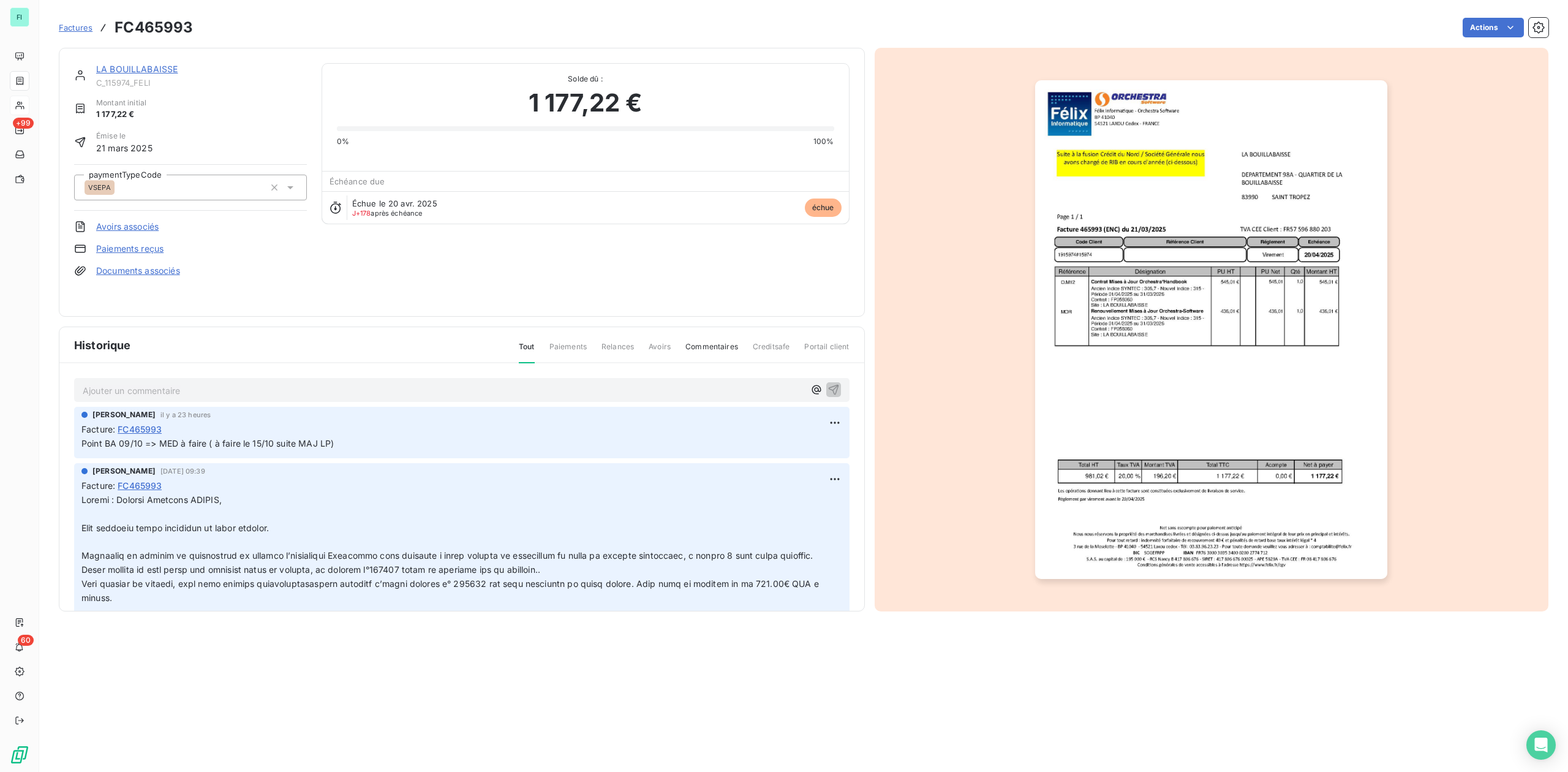
click at [152, 67] on link "LA BOUILLABAISSE" at bounding box center [137, 69] width 82 height 11
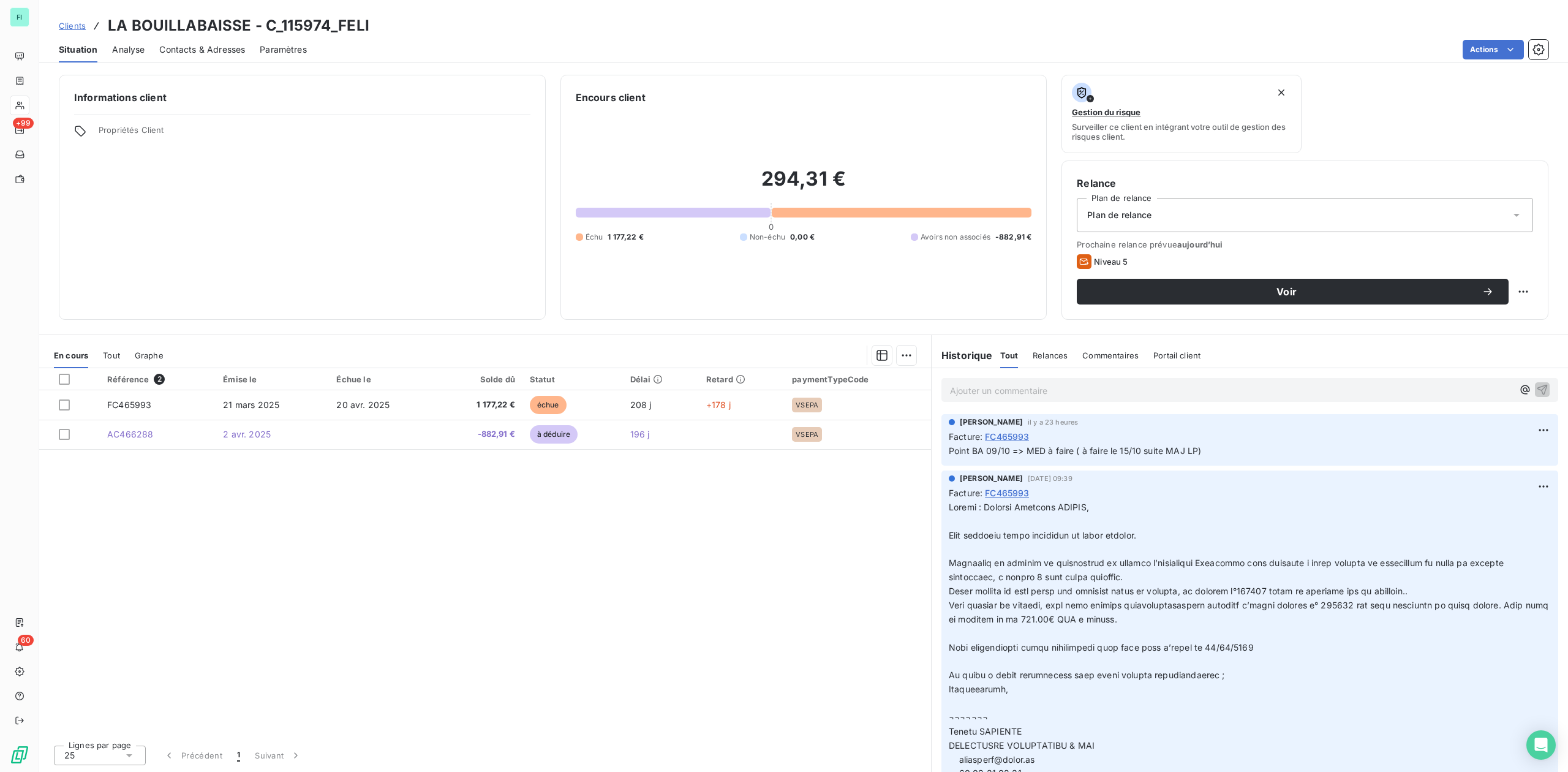
click at [980, 391] on p "Ajouter un commentaire ﻿" at bounding box center [1232, 391] width 563 height 15
click at [1536, 391] on icon "button" at bounding box center [1542, 389] width 12 height 12
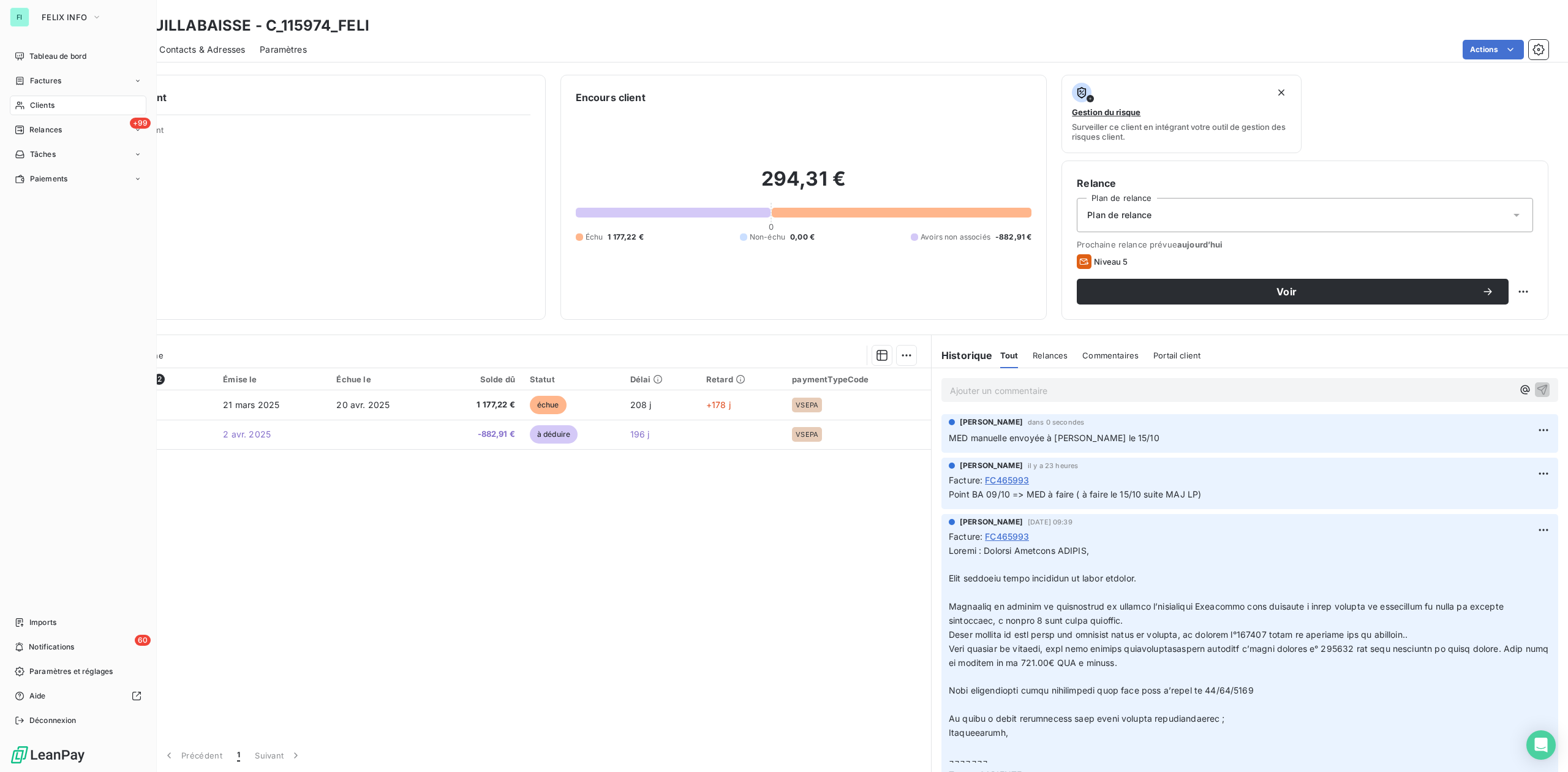
click at [32, 102] on span "Clients" at bounding box center [42, 105] width 24 height 11
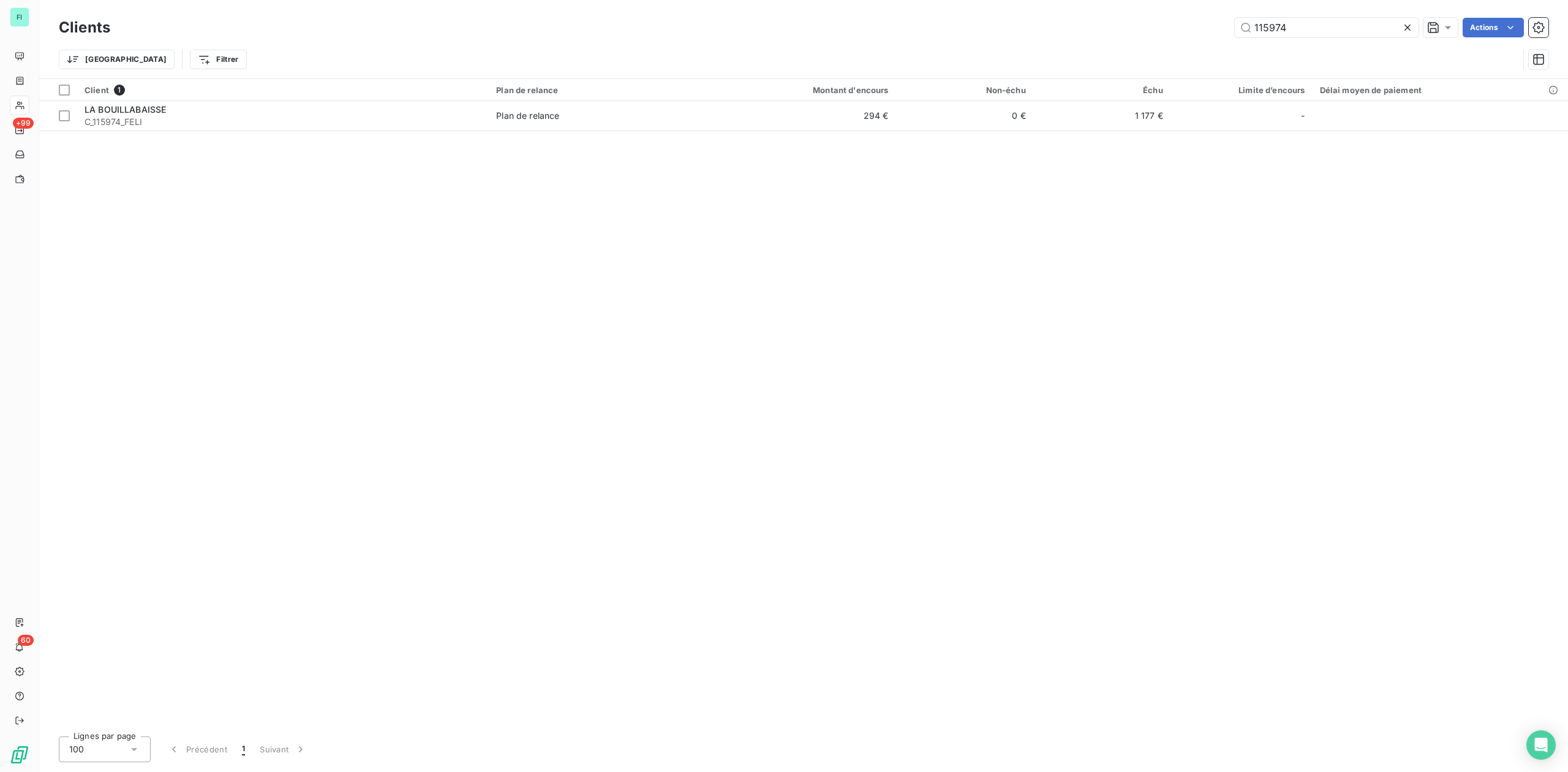
drag, startPoint x: 1312, startPoint y: 25, endPoint x: 1147, endPoint y: 25, distance: 165.0
click at [1152, 25] on div "115974 Actions" at bounding box center [837, 27] width 1424 height 20
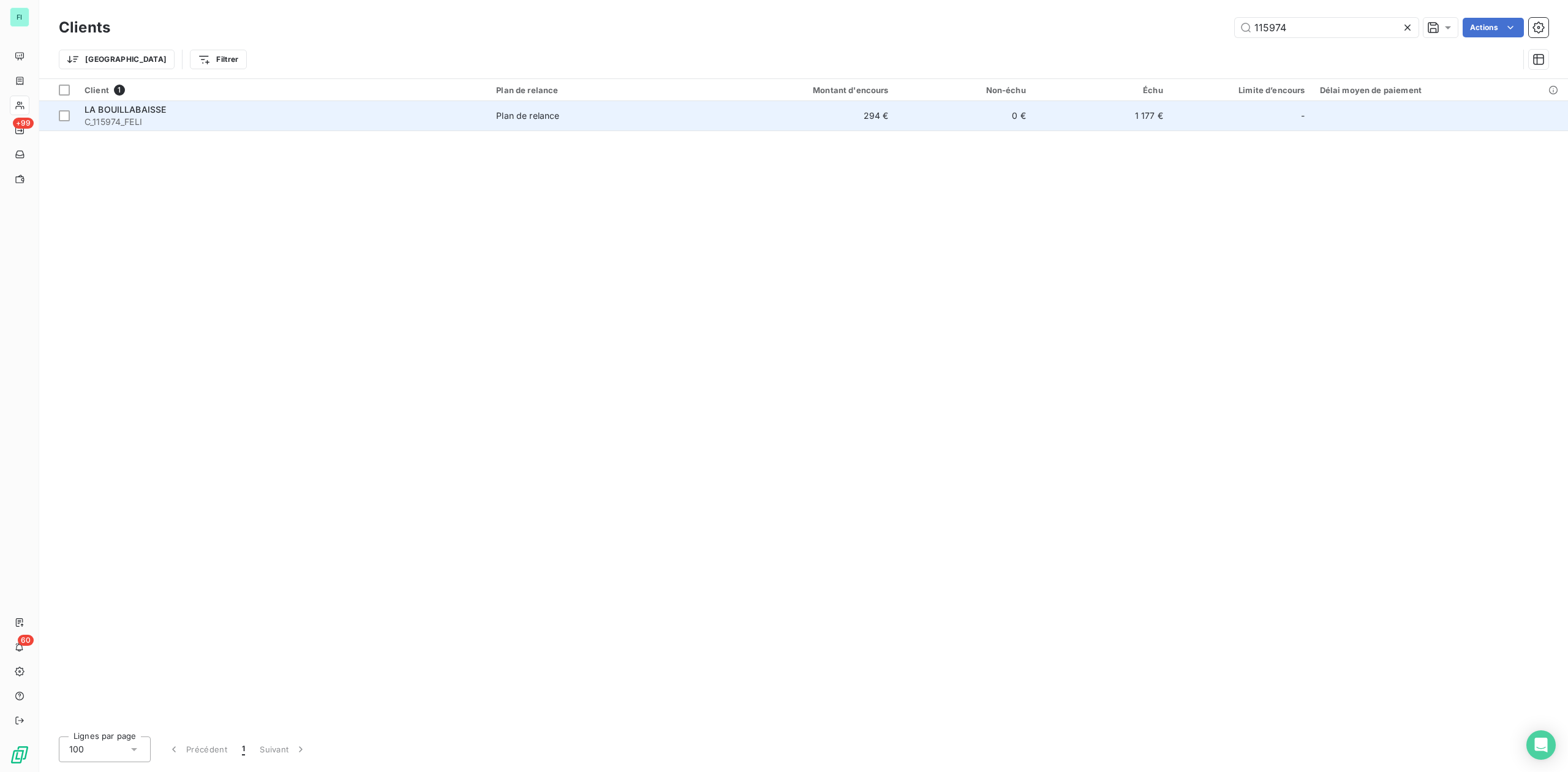
click at [128, 125] on span "C_115974_FELI" at bounding box center [283, 122] width 397 height 12
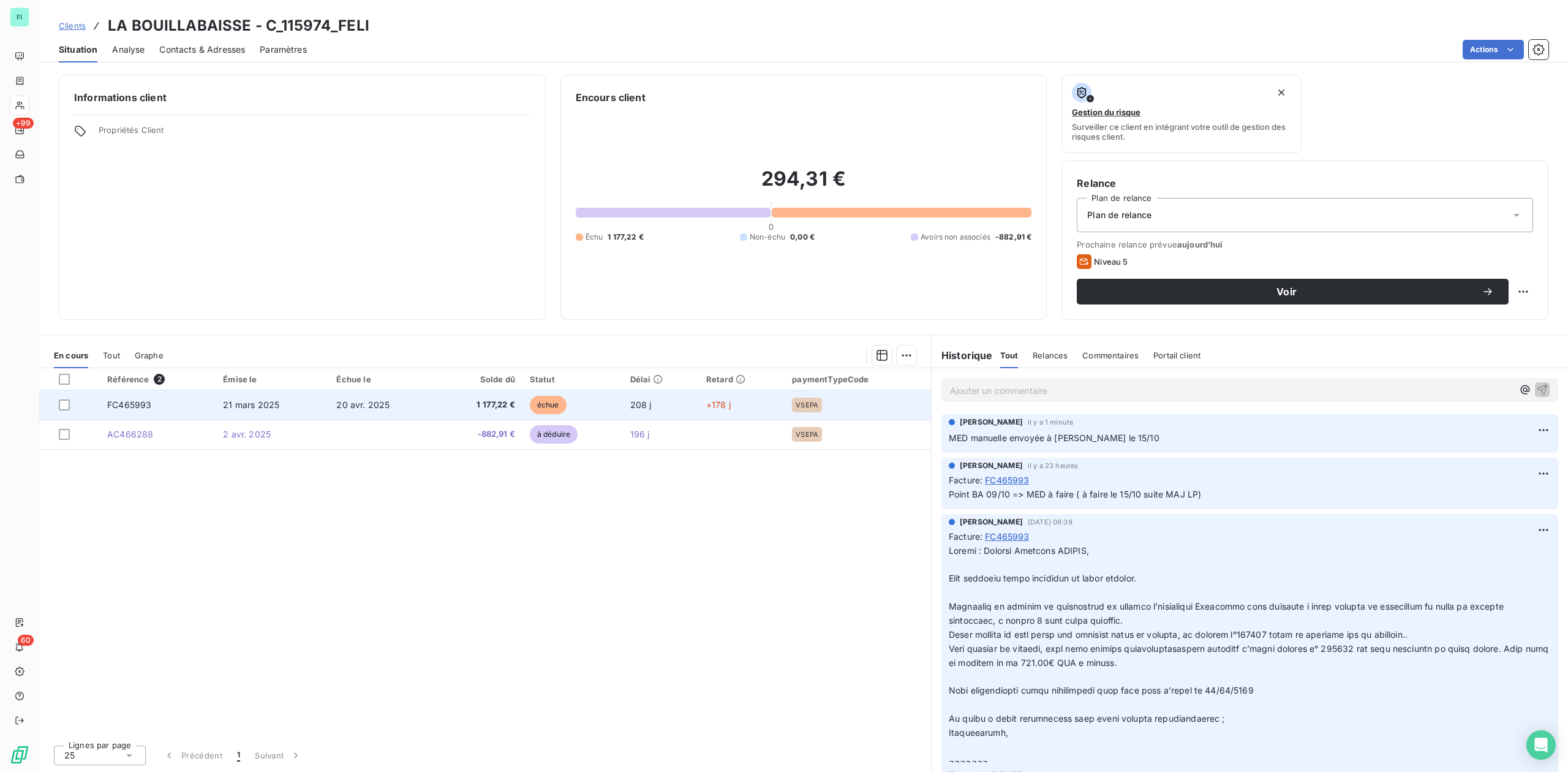
click at [363, 409] on span "20 avr. 2025" at bounding box center [363, 405] width 53 height 11
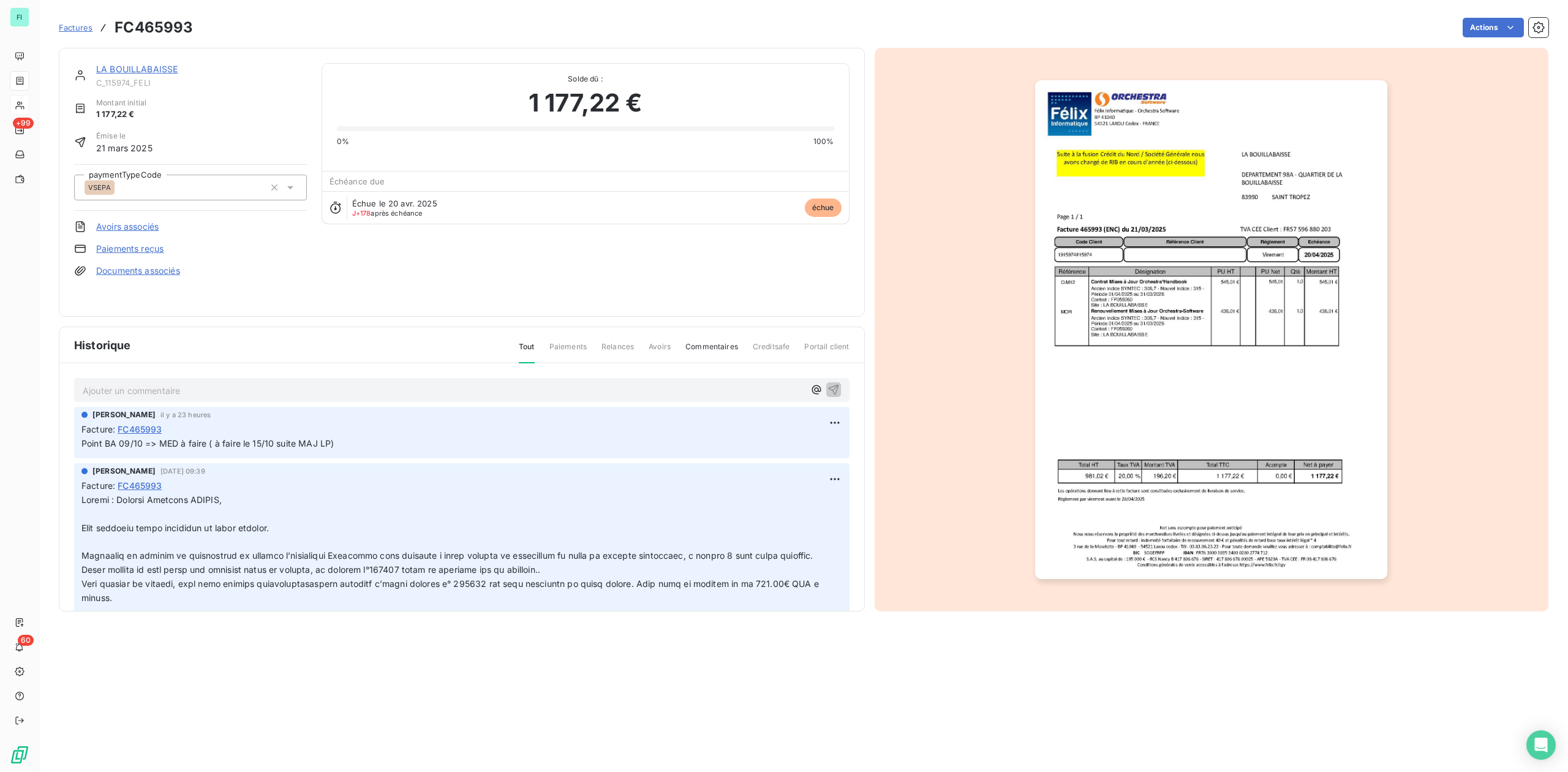
click at [1127, 263] on img "button" at bounding box center [1211, 329] width 352 height 499
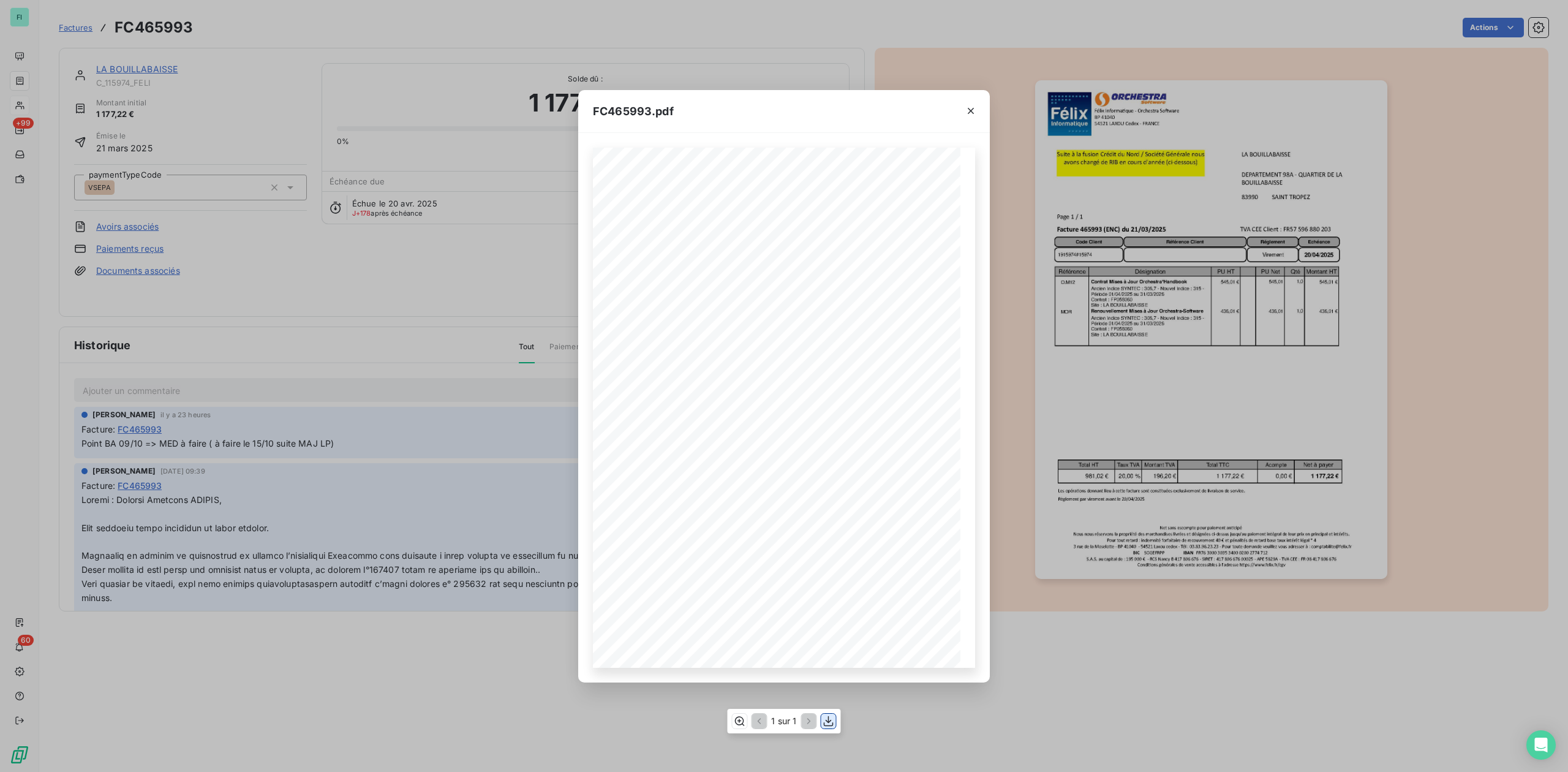
click at [829, 720] on icon "button" at bounding box center [829, 721] width 10 height 11
drag, startPoint x: 973, startPoint y: 108, endPoint x: 949, endPoint y: 114, distance: 24.7
click at [973, 108] on icon "button" at bounding box center [970, 110] width 6 height 6
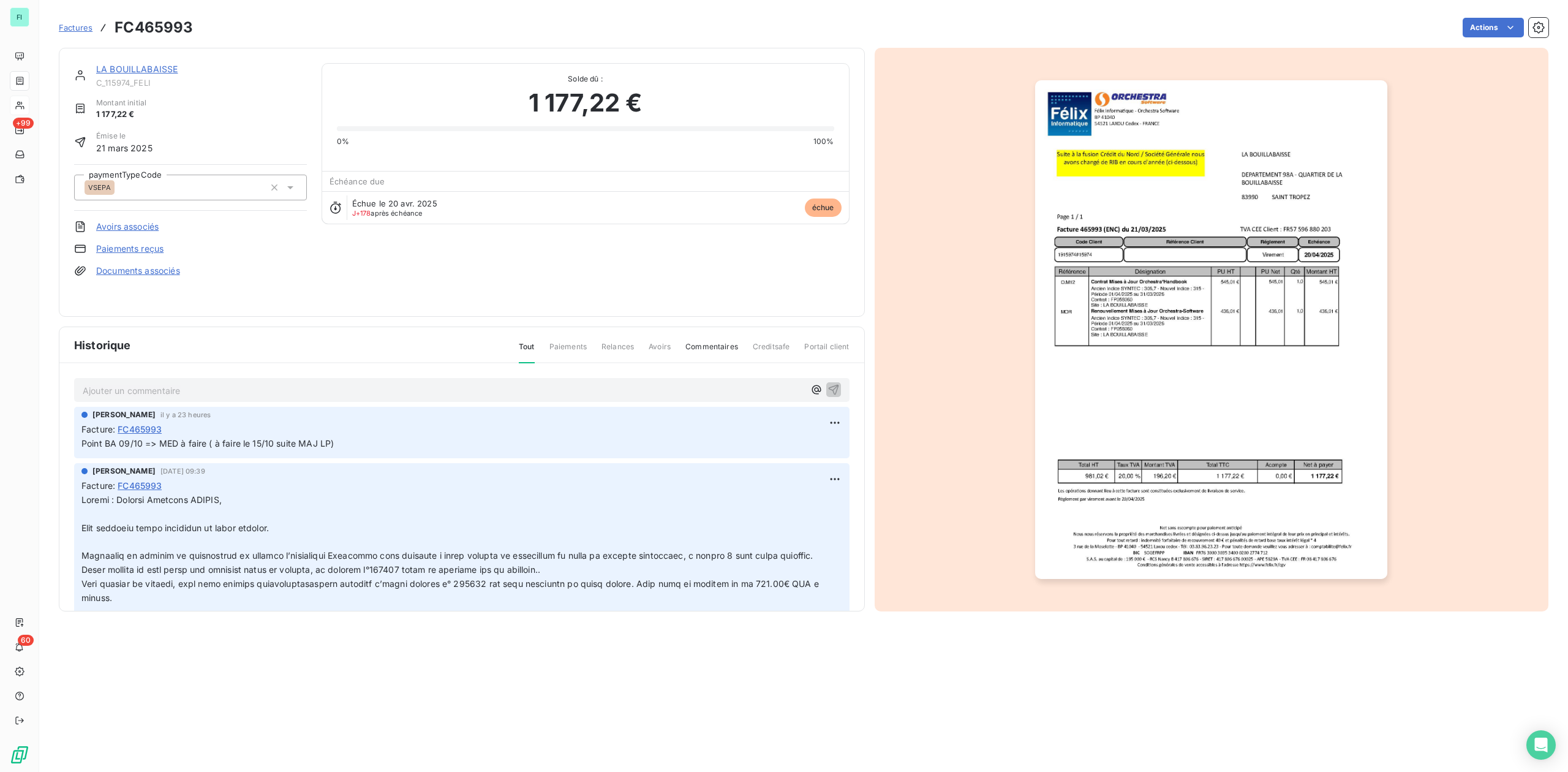
click at [142, 67] on link "LA BOUILLABAISSE" at bounding box center [137, 69] width 82 height 11
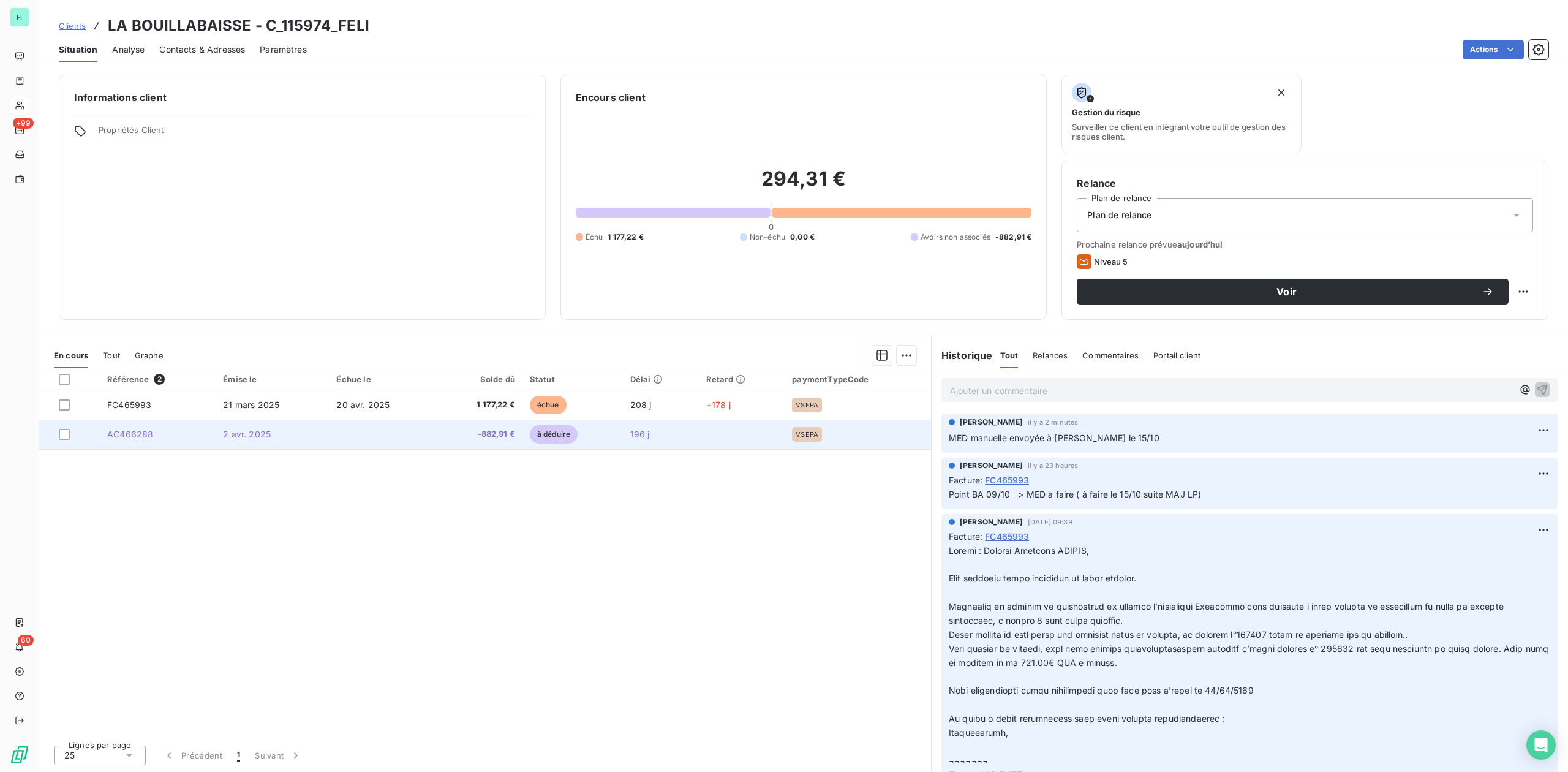
click at [513, 437] on span "-882,91 €" at bounding box center [480, 434] width 70 height 12
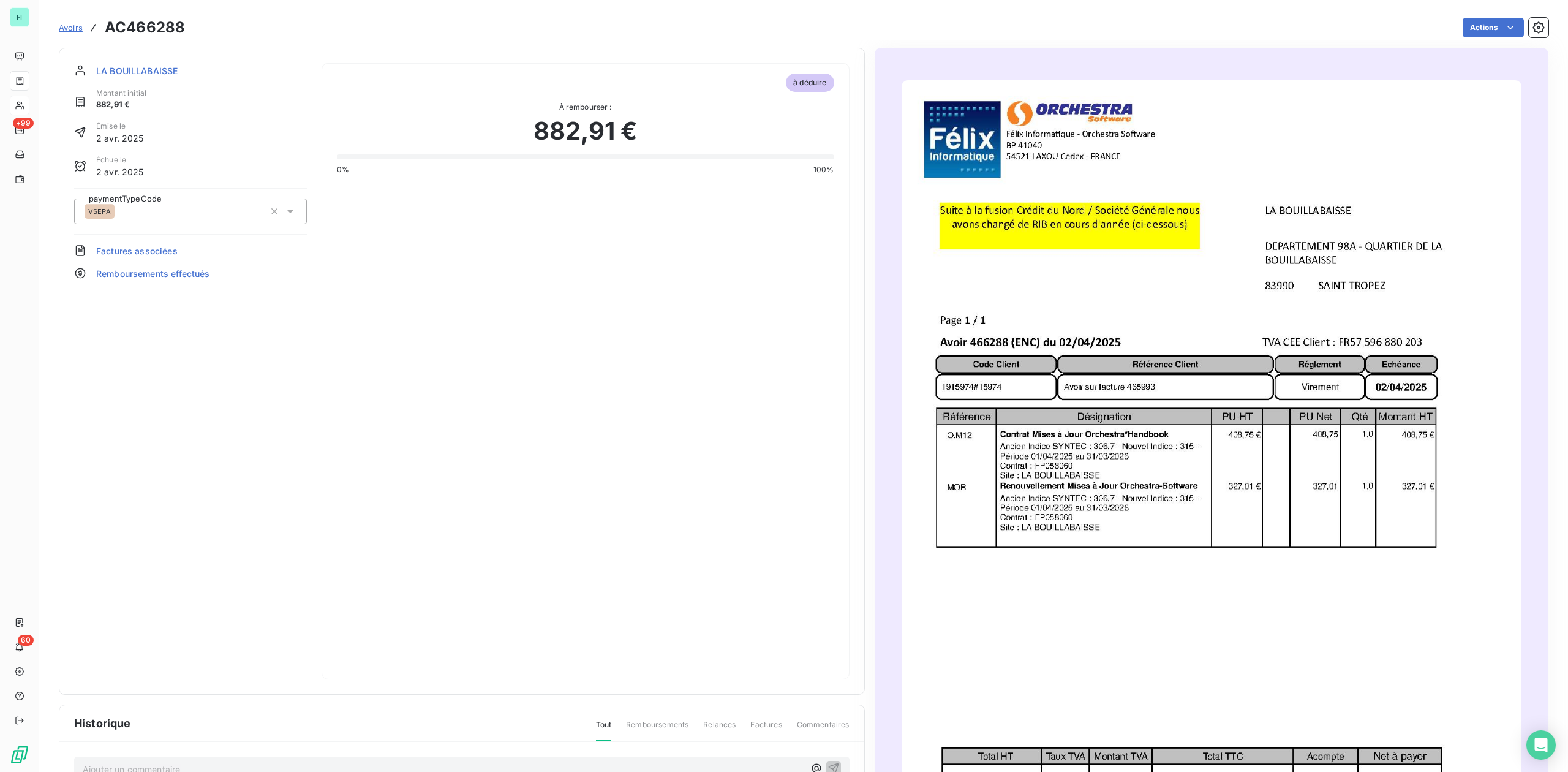
click at [1064, 596] on img "button" at bounding box center [1212, 518] width 620 height 877
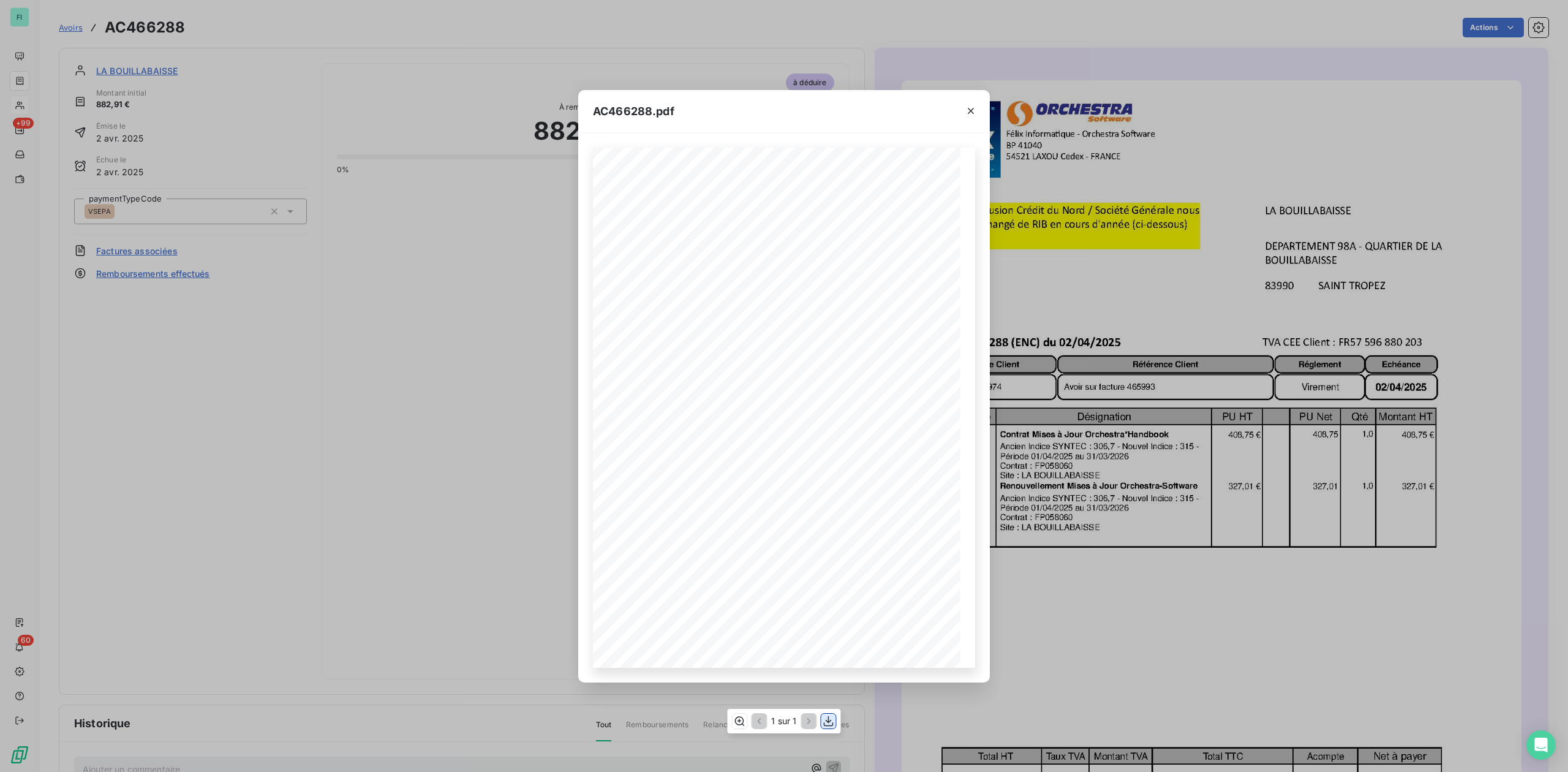
click at [827, 720] on icon "button" at bounding box center [829, 720] width 12 height 12
click at [973, 108] on icon "button" at bounding box center [970, 110] width 6 height 6
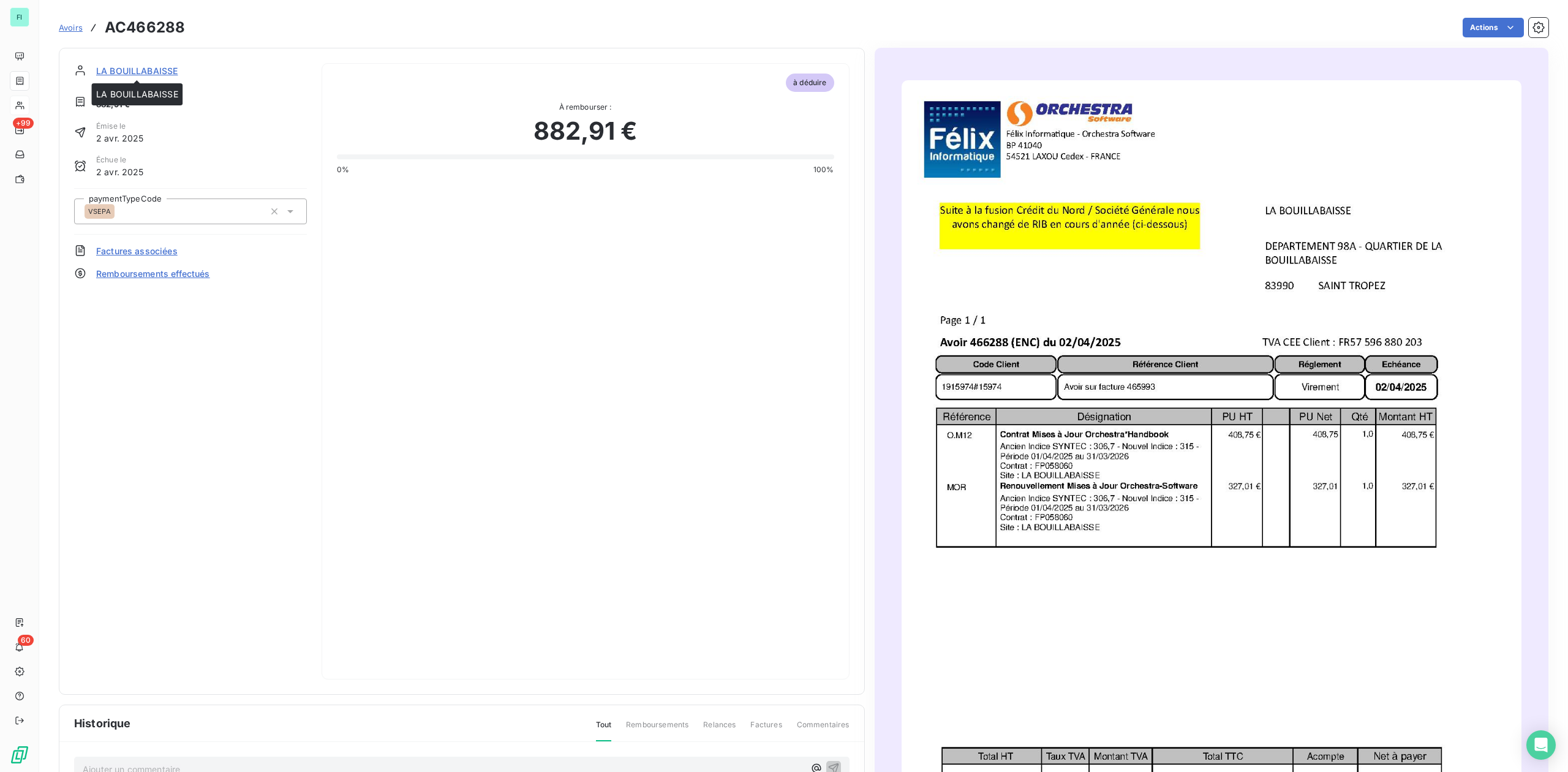
click at [162, 68] on span "LA BOUILLABAISSE" at bounding box center [137, 70] width 82 height 12
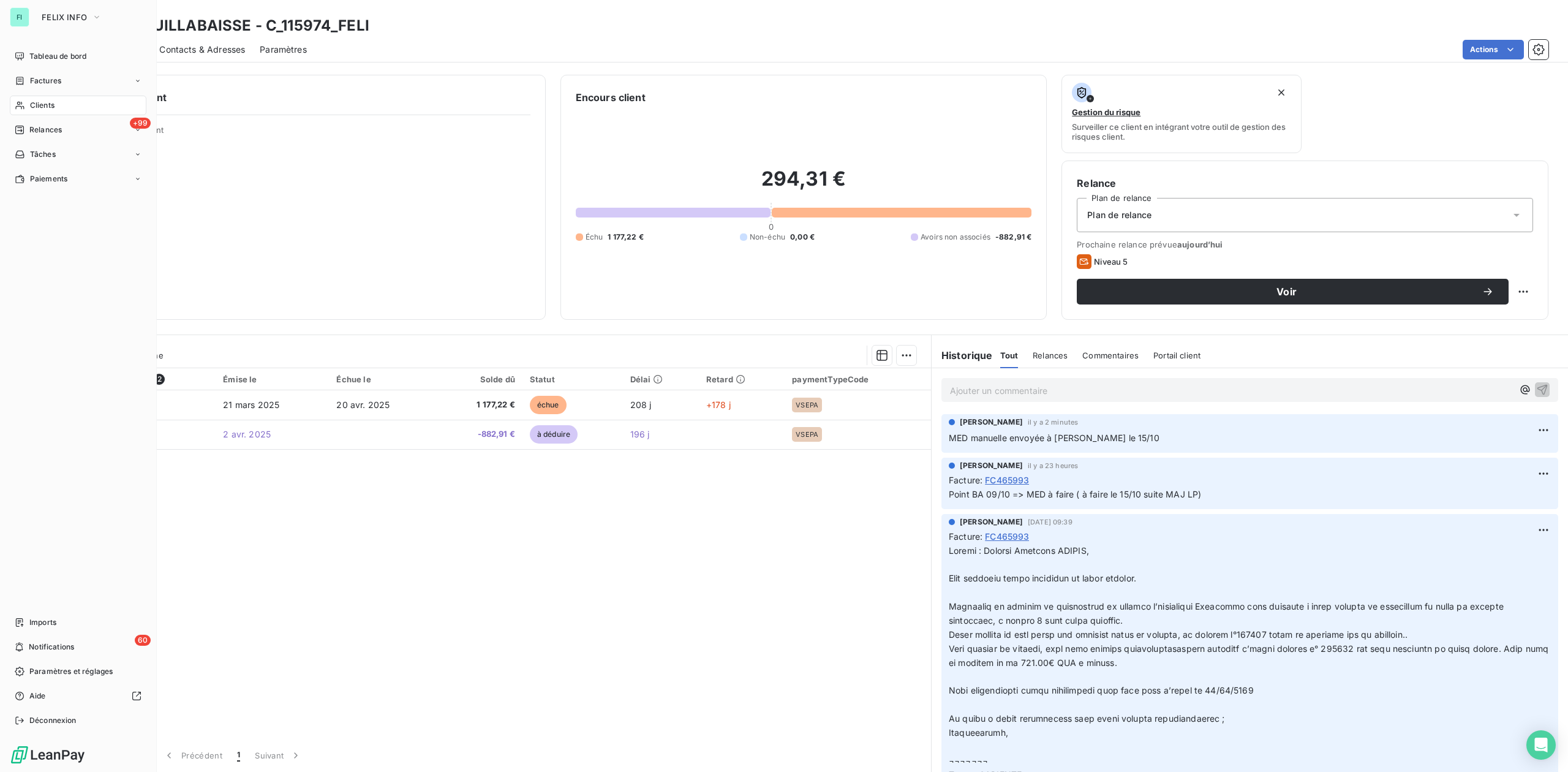
drag, startPoint x: 32, startPoint y: 104, endPoint x: 80, endPoint y: 101, distance: 48.1
click at [32, 104] on span "Clients" at bounding box center [42, 105] width 24 height 11
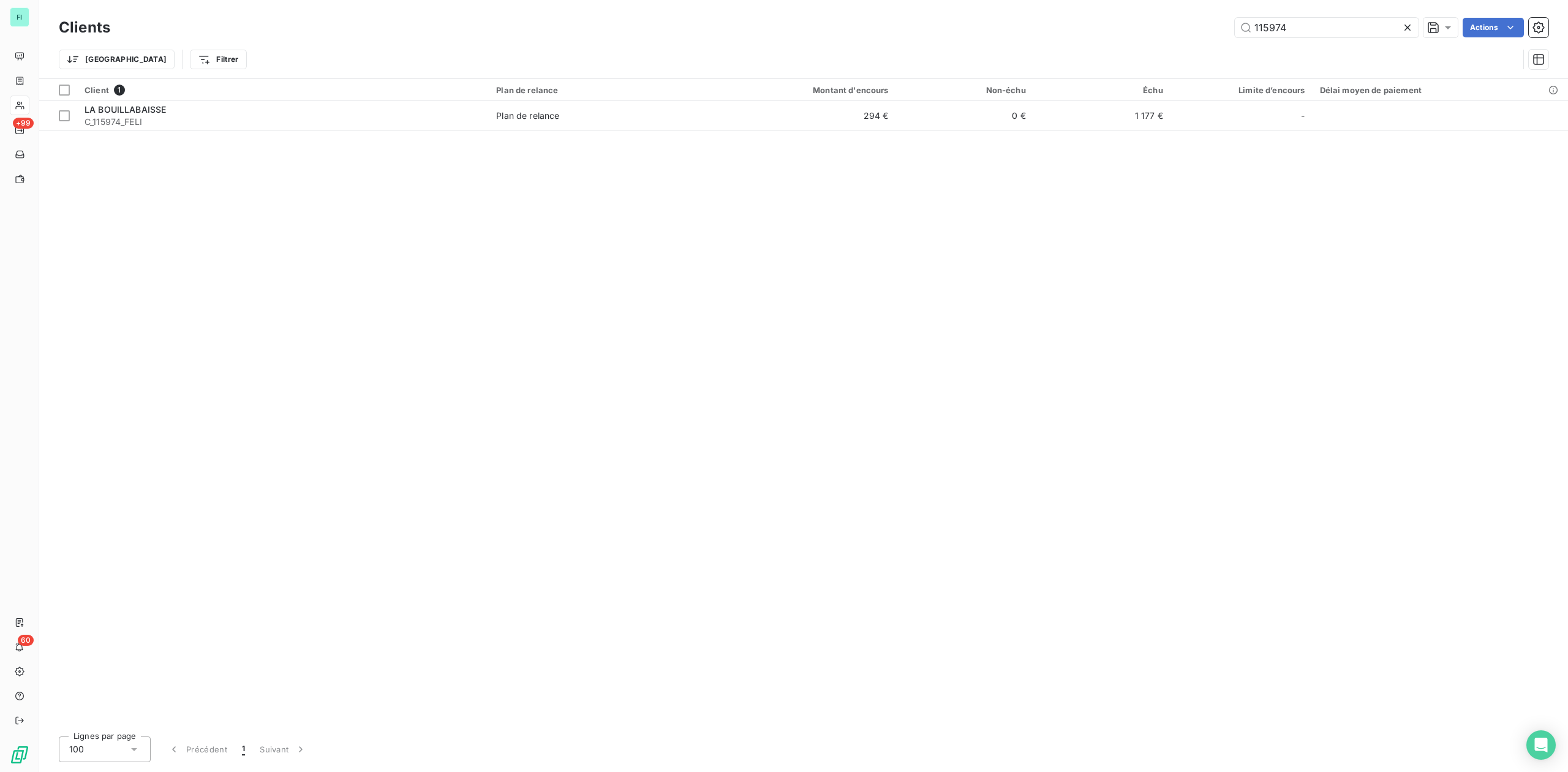
drag, startPoint x: 1304, startPoint y: 29, endPoint x: 1143, endPoint y: 11, distance: 162.0
click at [1180, 22] on div "115974 Actions" at bounding box center [837, 27] width 1424 height 20
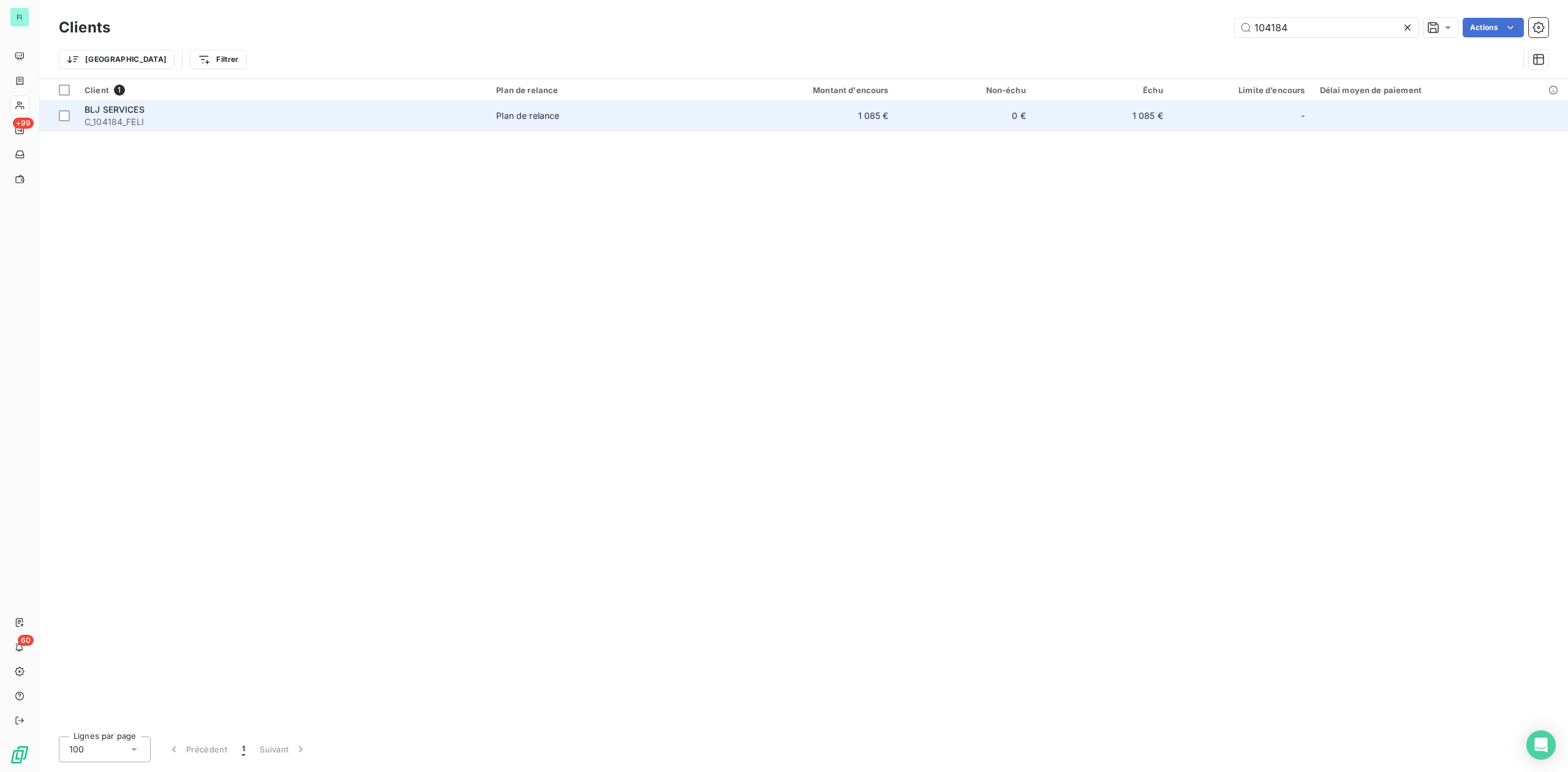
type input "104184"
click at [166, 110] on div "BLJ SERVICES" at bounding box center [283, 109] width 397 height 12
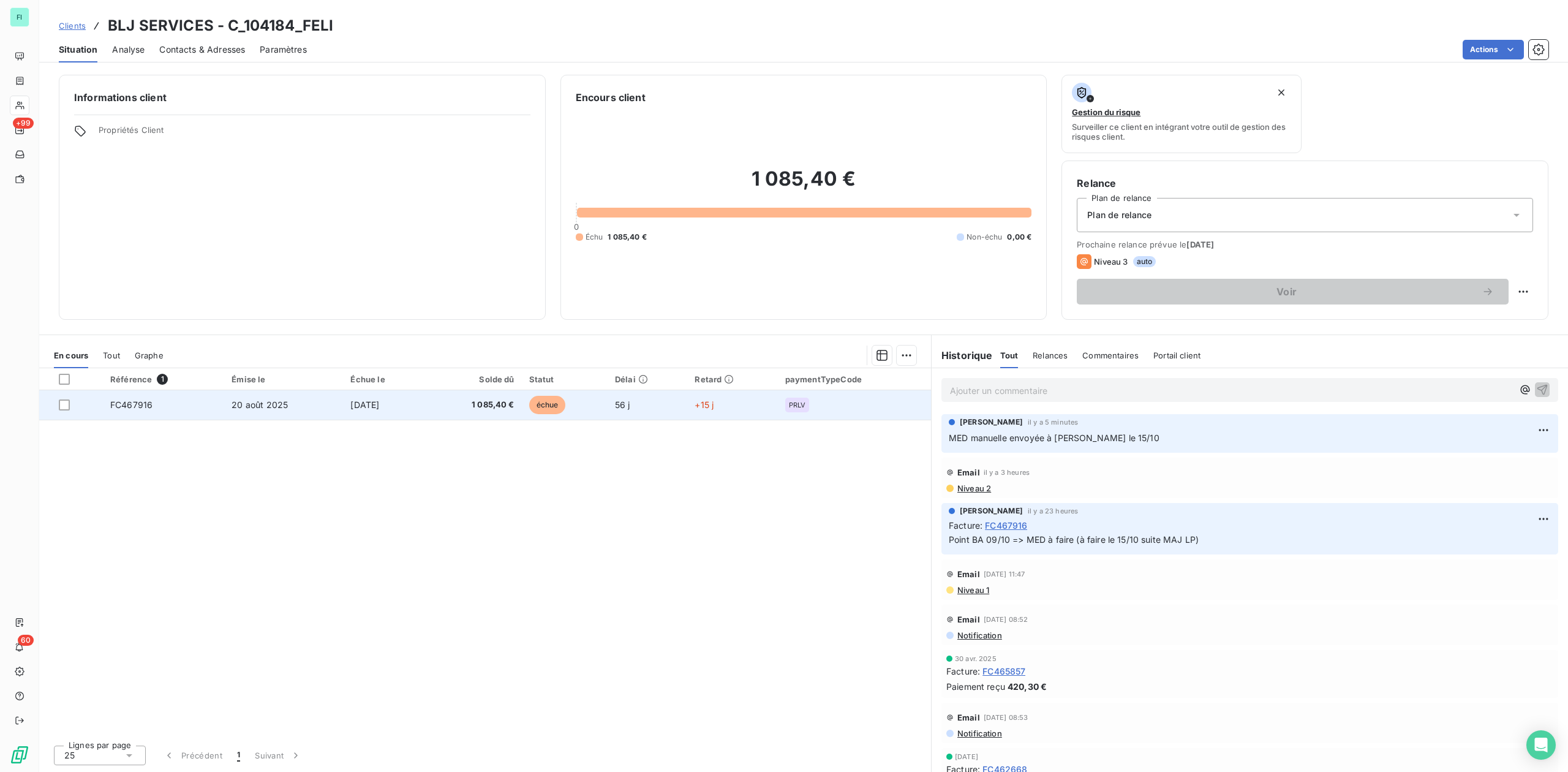
click at [515, 407] on span "1 085,40 €" at bounding box center [474, 405] width 82 height 12
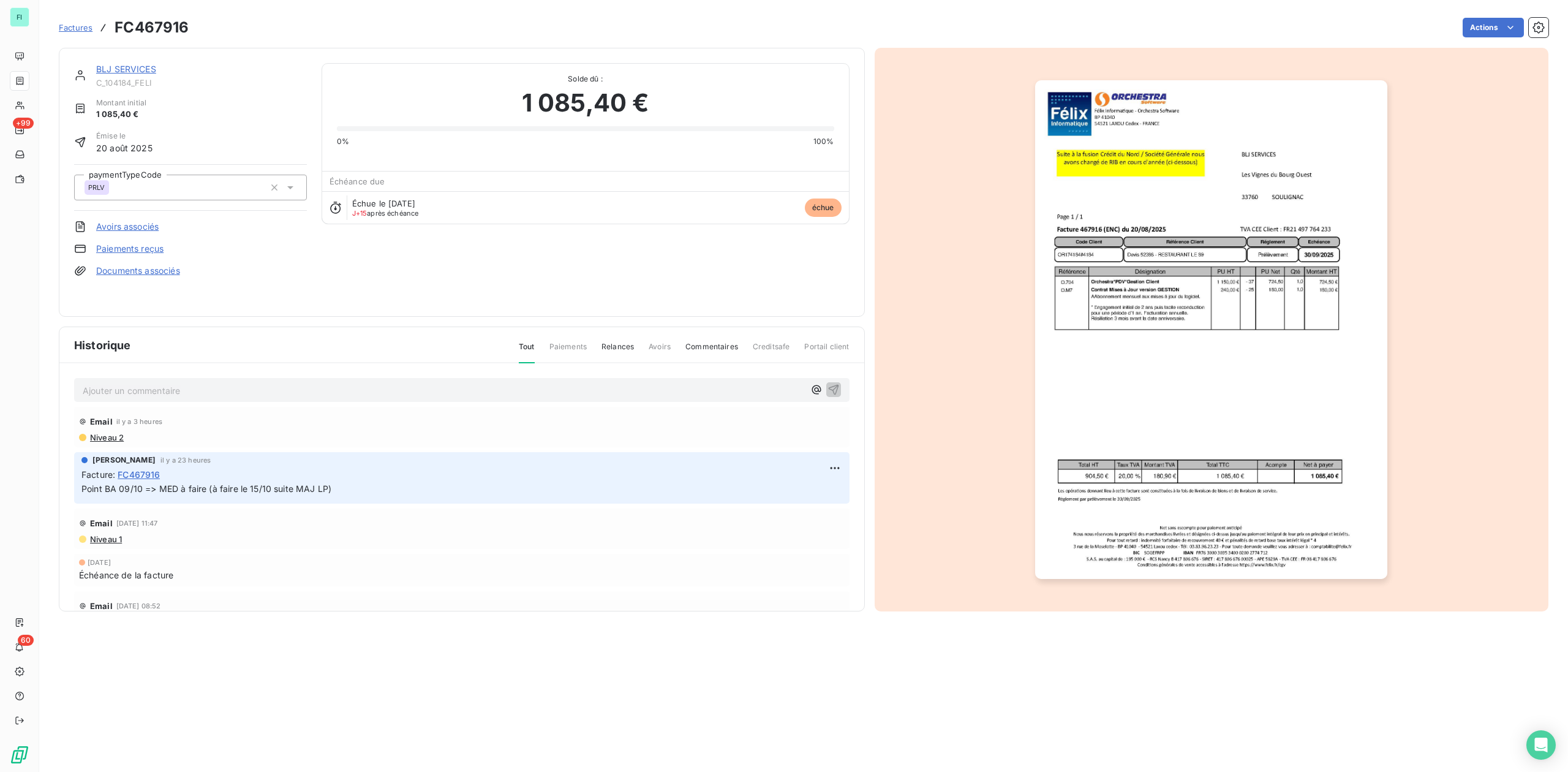
click at [1150, 341] on img "button" at bounding box center [1211, 329] width 352 height 499
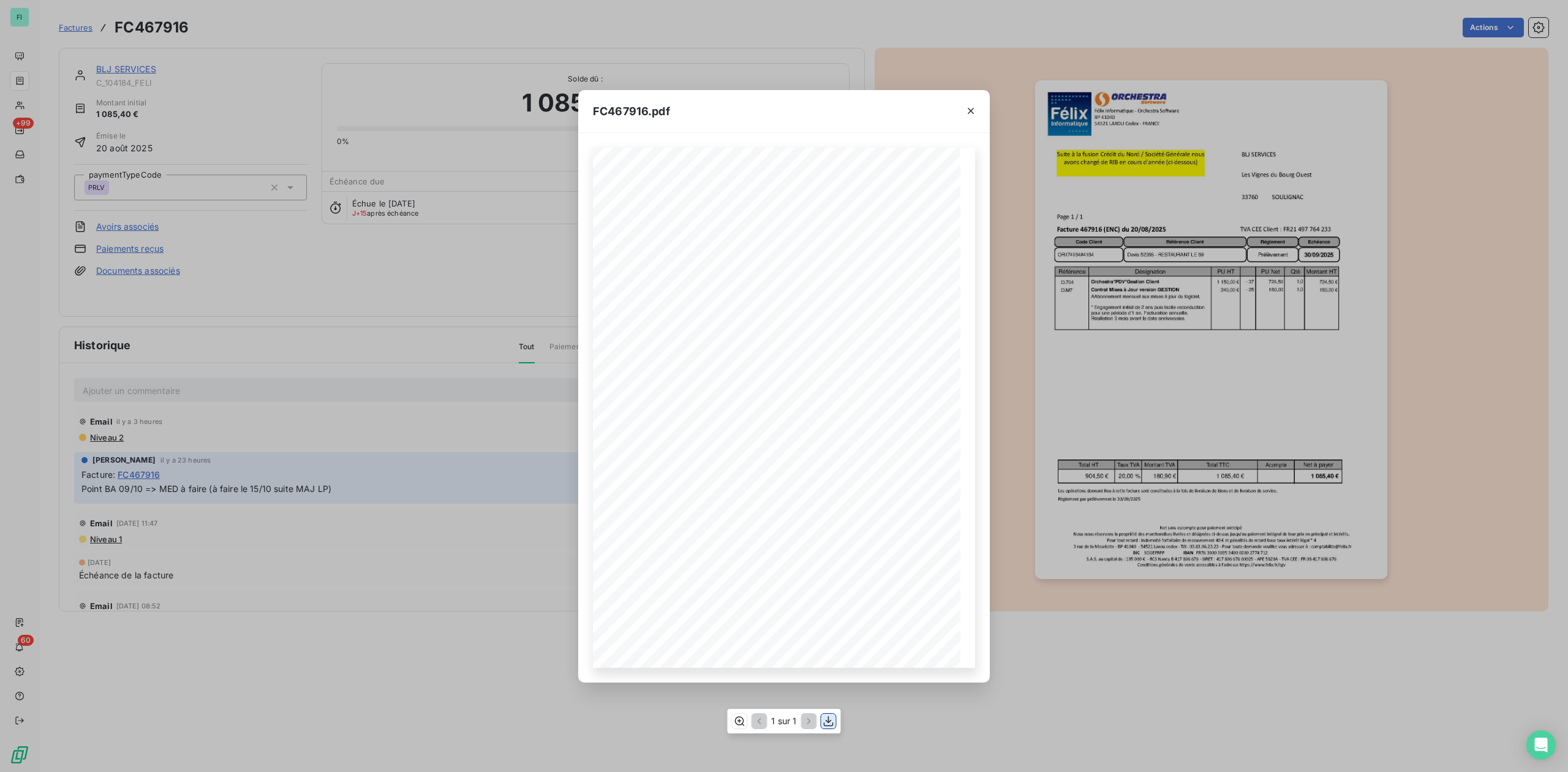
click at [826, 717] on icon "button" at bounding box center [829, 720] width 12 height 12
click at [969, 109] on icon "button" at bounding box center [970, 110] width 6 height 6
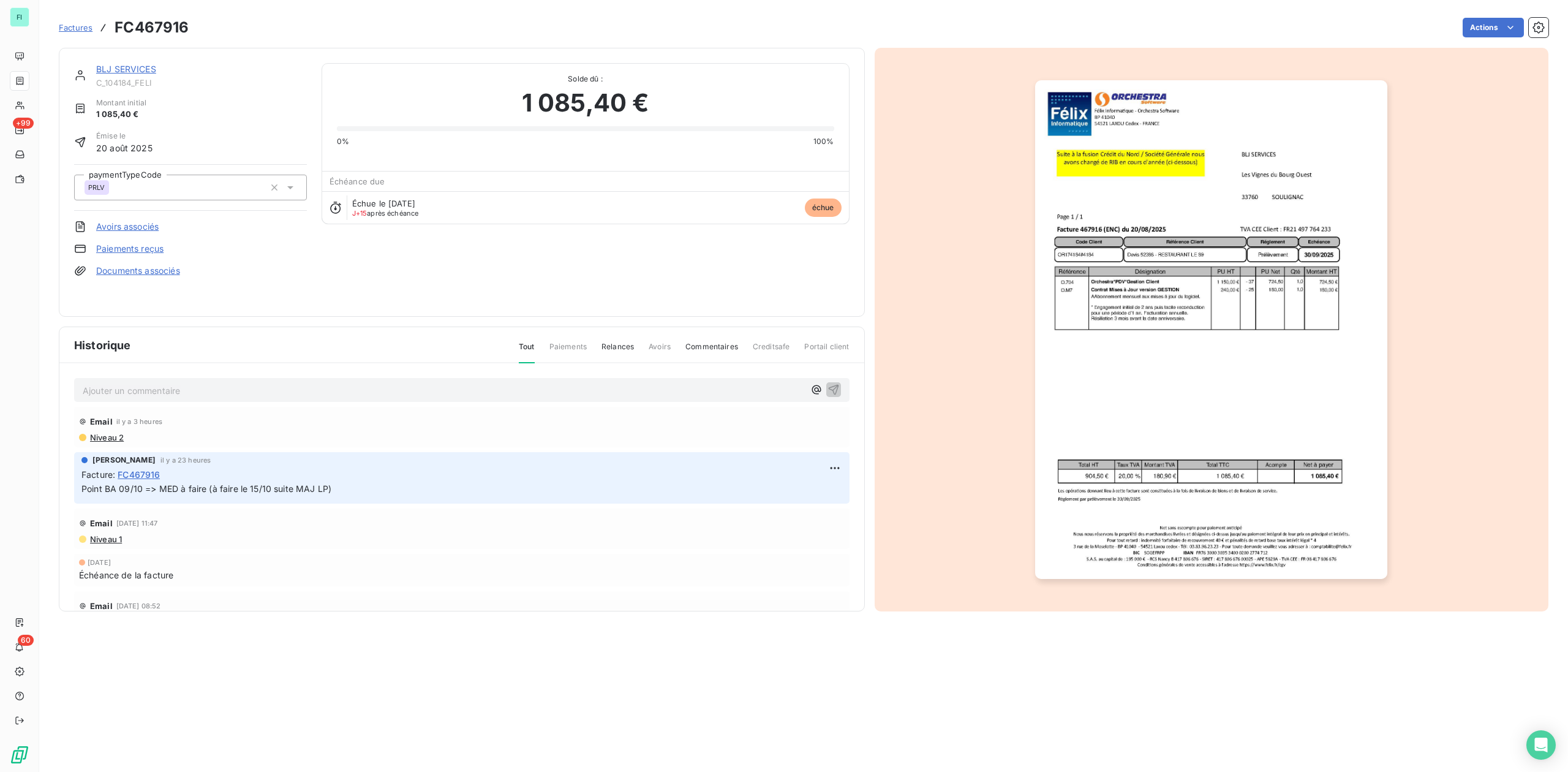
click at [140, 67] on link "BLJ SERVICES" at bounding box center [126, 69] width 60 height 11
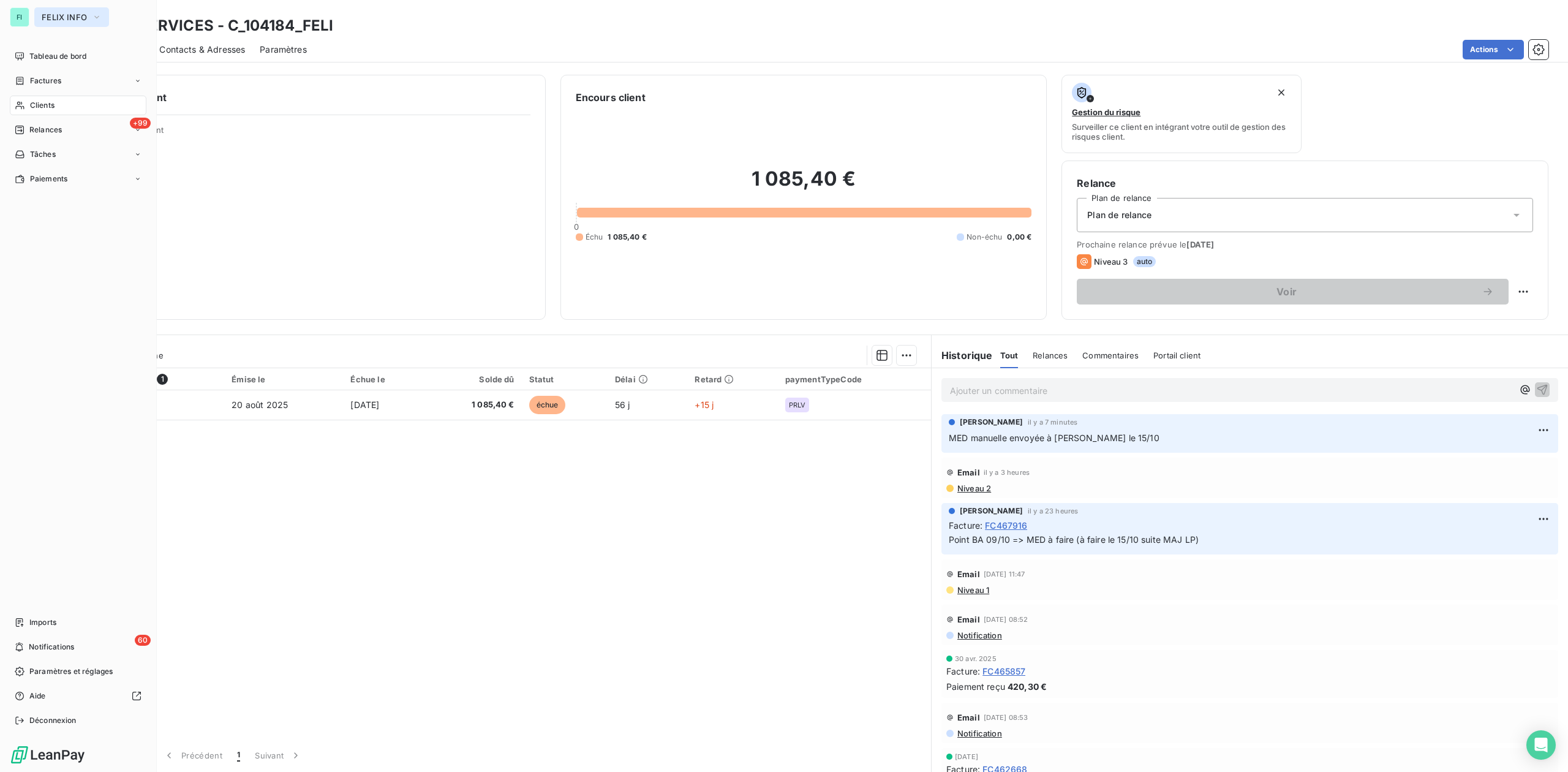
click at [62, 16] on span "FELIX INFO" at bounding box center [64, 17] width 45 height 10
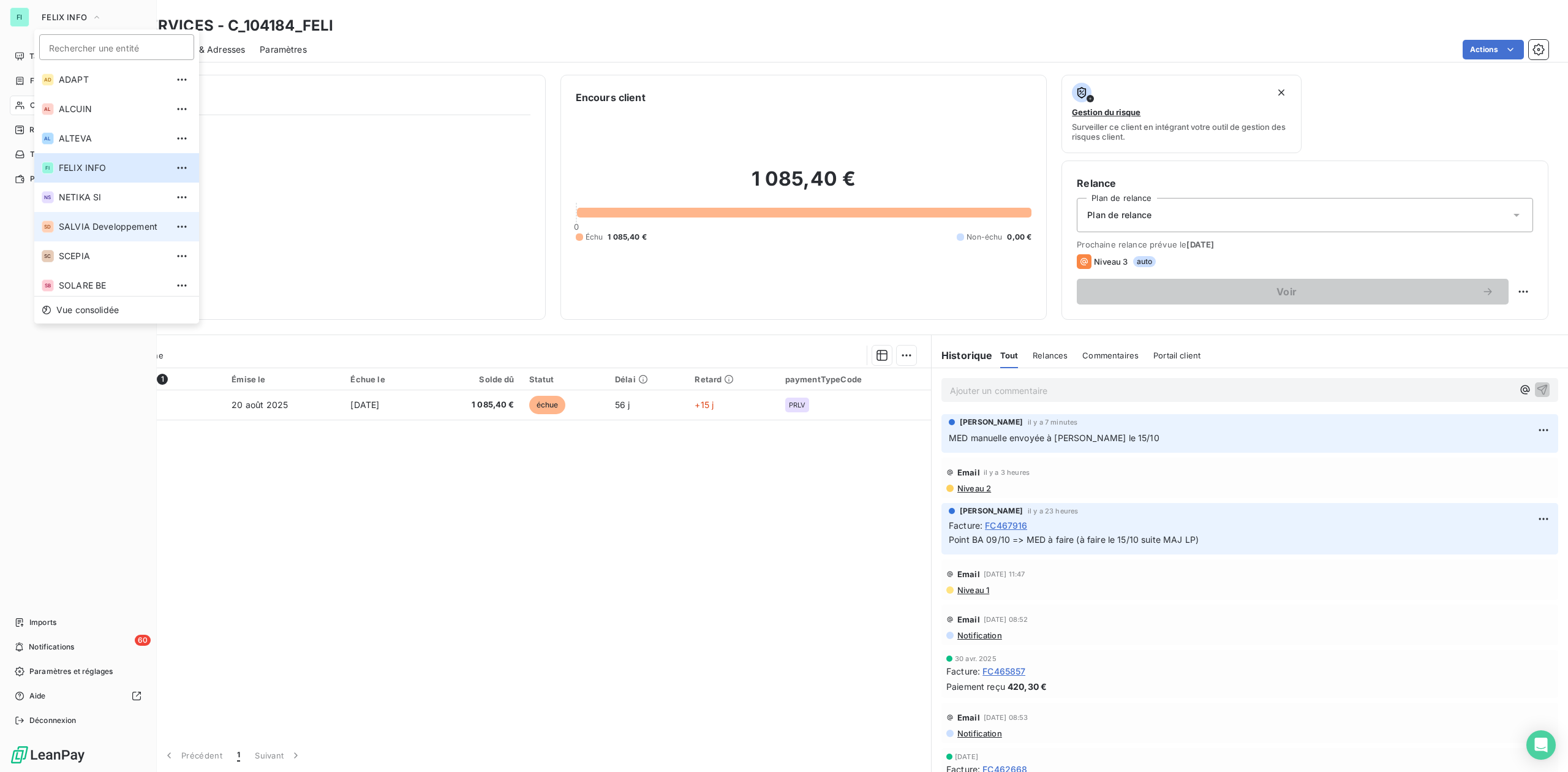
click at [87, 227] on span "SALVIA Developpement" at bounding box center [113, 227] width 108 height 12
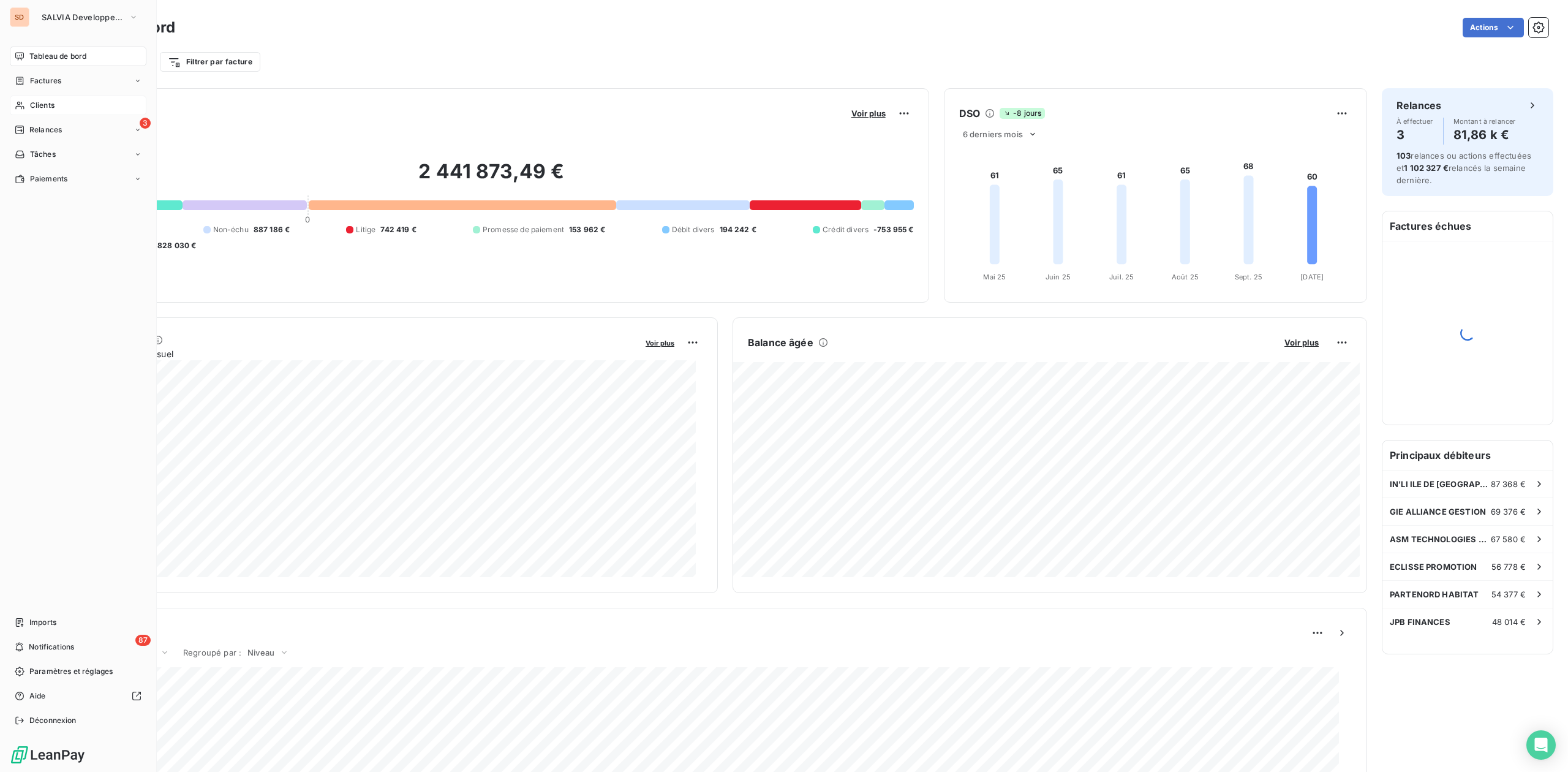
click at [52, 101] on span "Clients" at bounding box center [42, 105] width 24 height 11
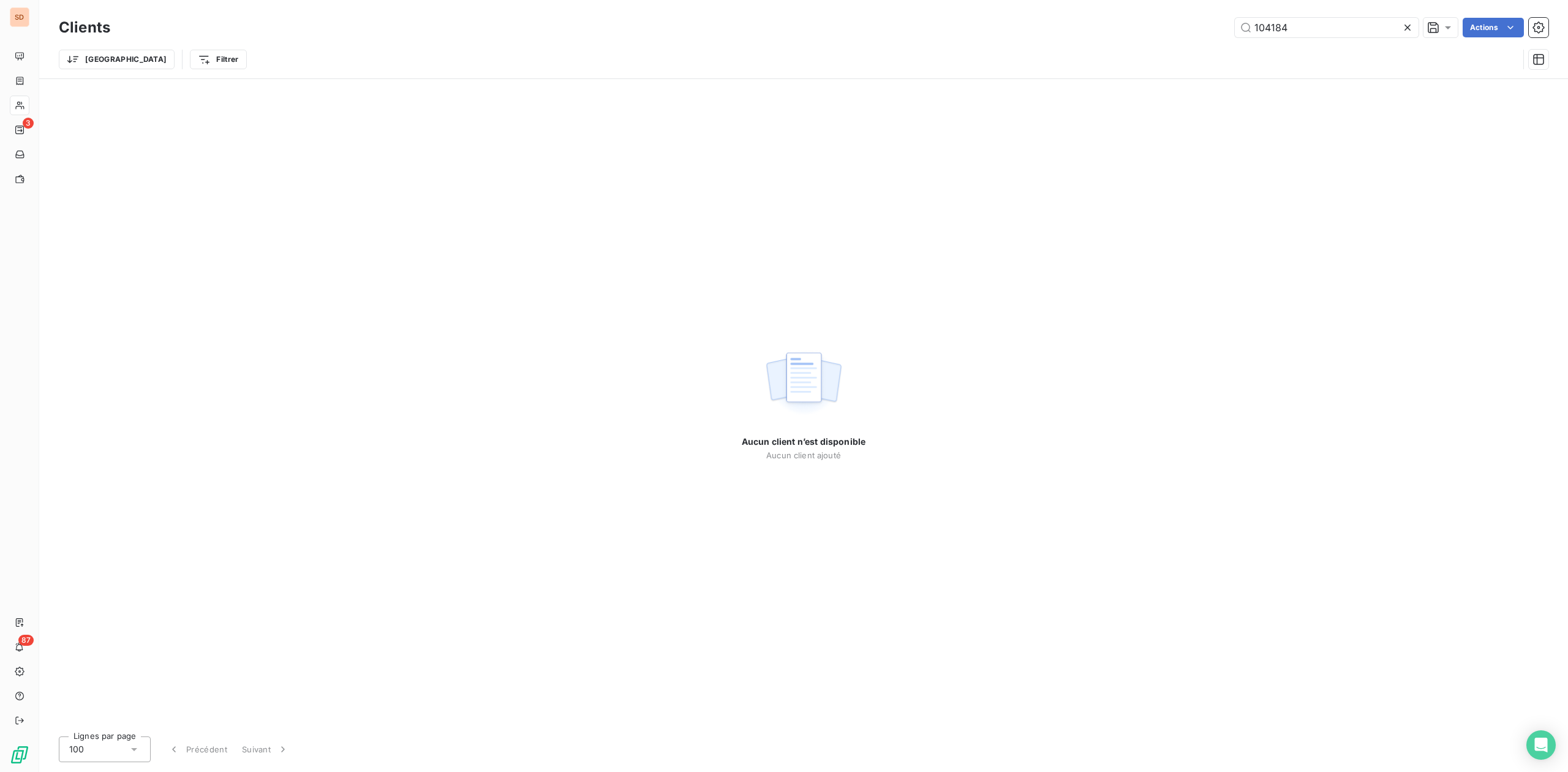
drag, startPoint x: 1307, startPoint y: 27, endPoint x: 1105, endPoint y: 31, distance: 202.0
click at [1135, 29] on div "104184 Actions" at bounding box center [837, 27] width 1424 height 20
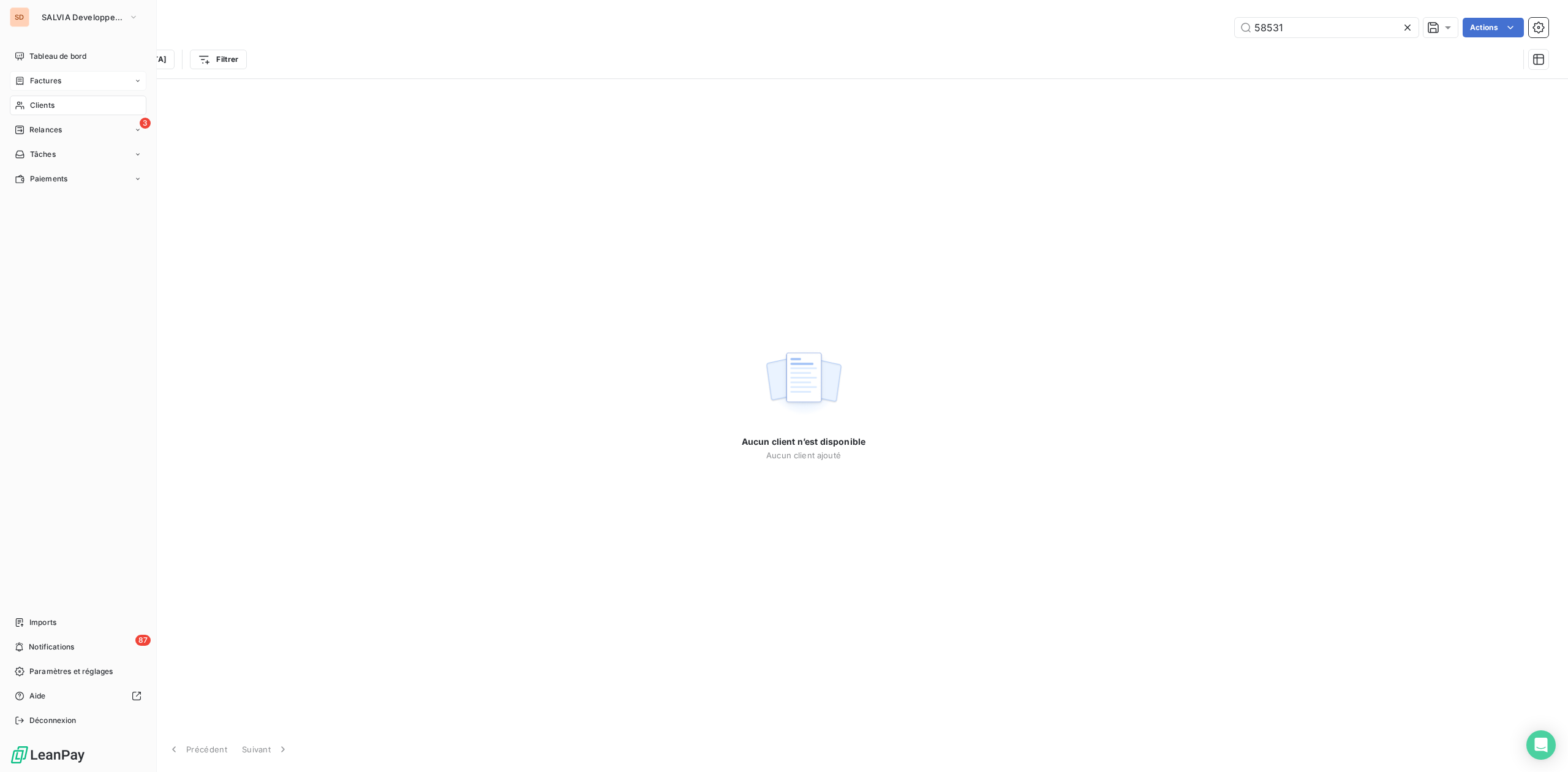
type input "58531"
click at [49, 78] on span "Factures" at bounding box center [46, 80] width 32 height 11
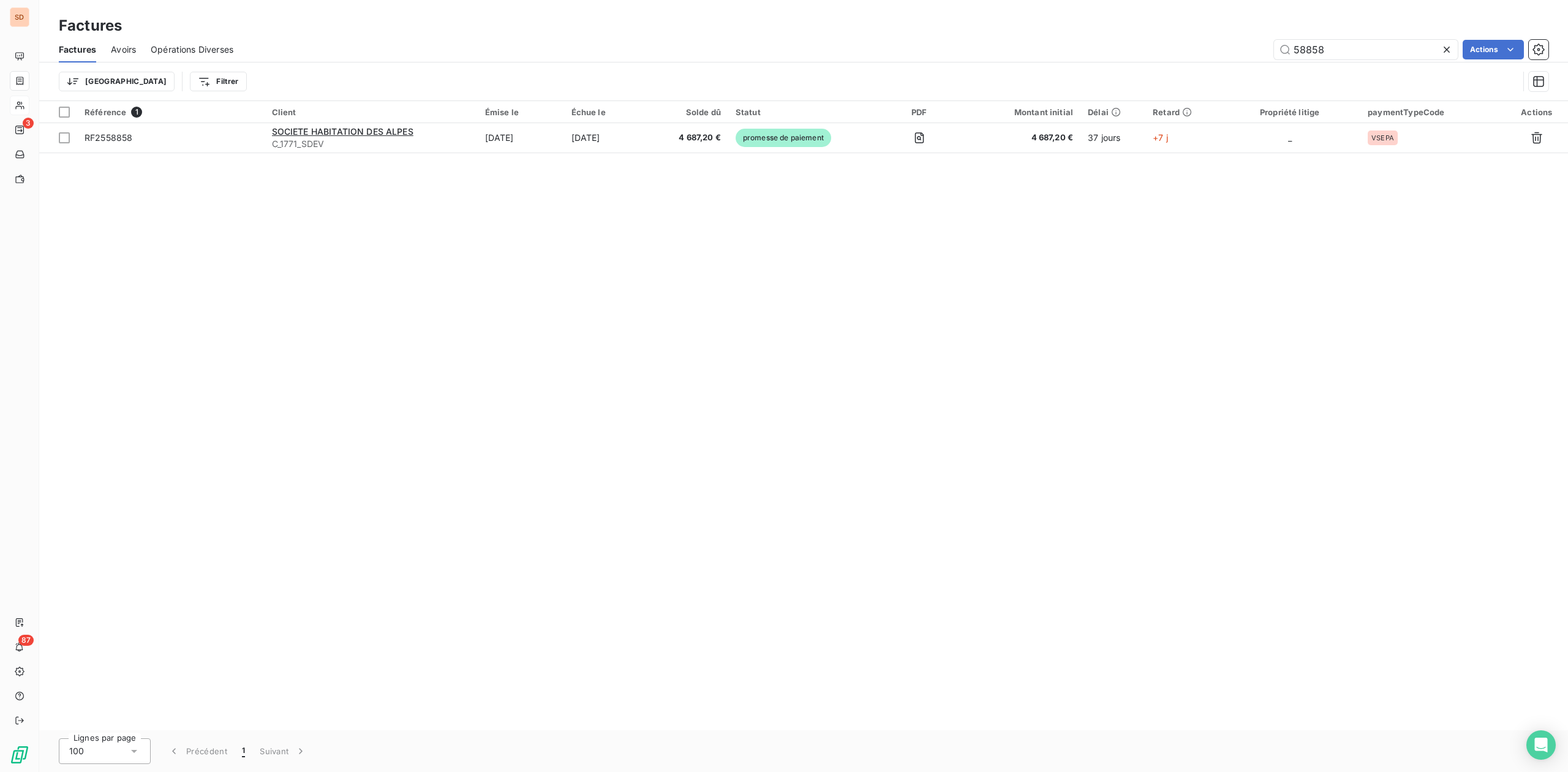
drag, startPoint x: 1366, startPoint y: 47, endPoint x: 1233, endPoint y: 47, distance: 133.0
click at [1233, 47] on div "58858 Actions" at bounding box center [898, 50] width 1301 height 20
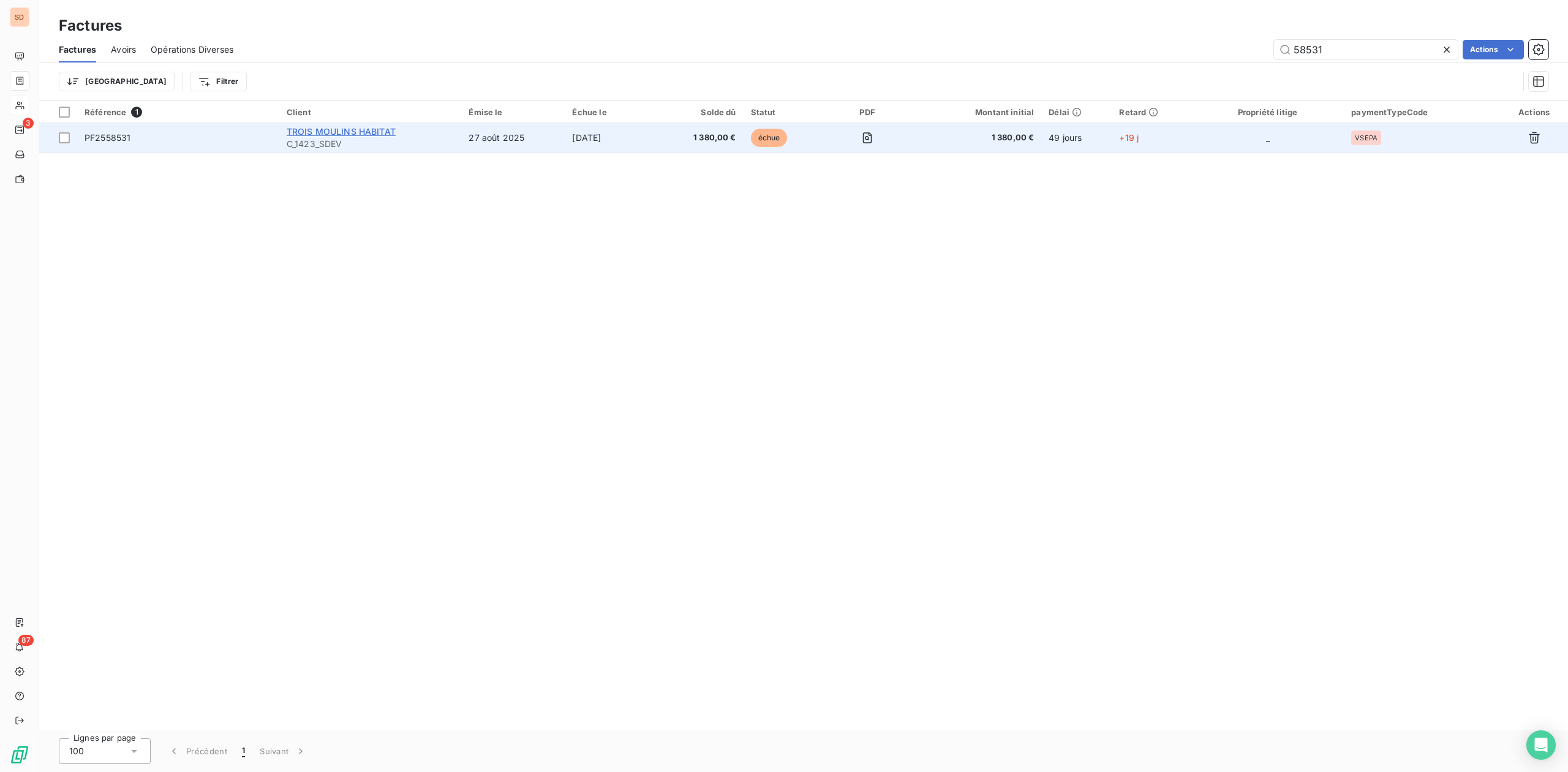
type input "58531"
click at [319, 135] on span "TROIS MOULINS HABITAT" at bounding box center [341, 132] width 109 height 11
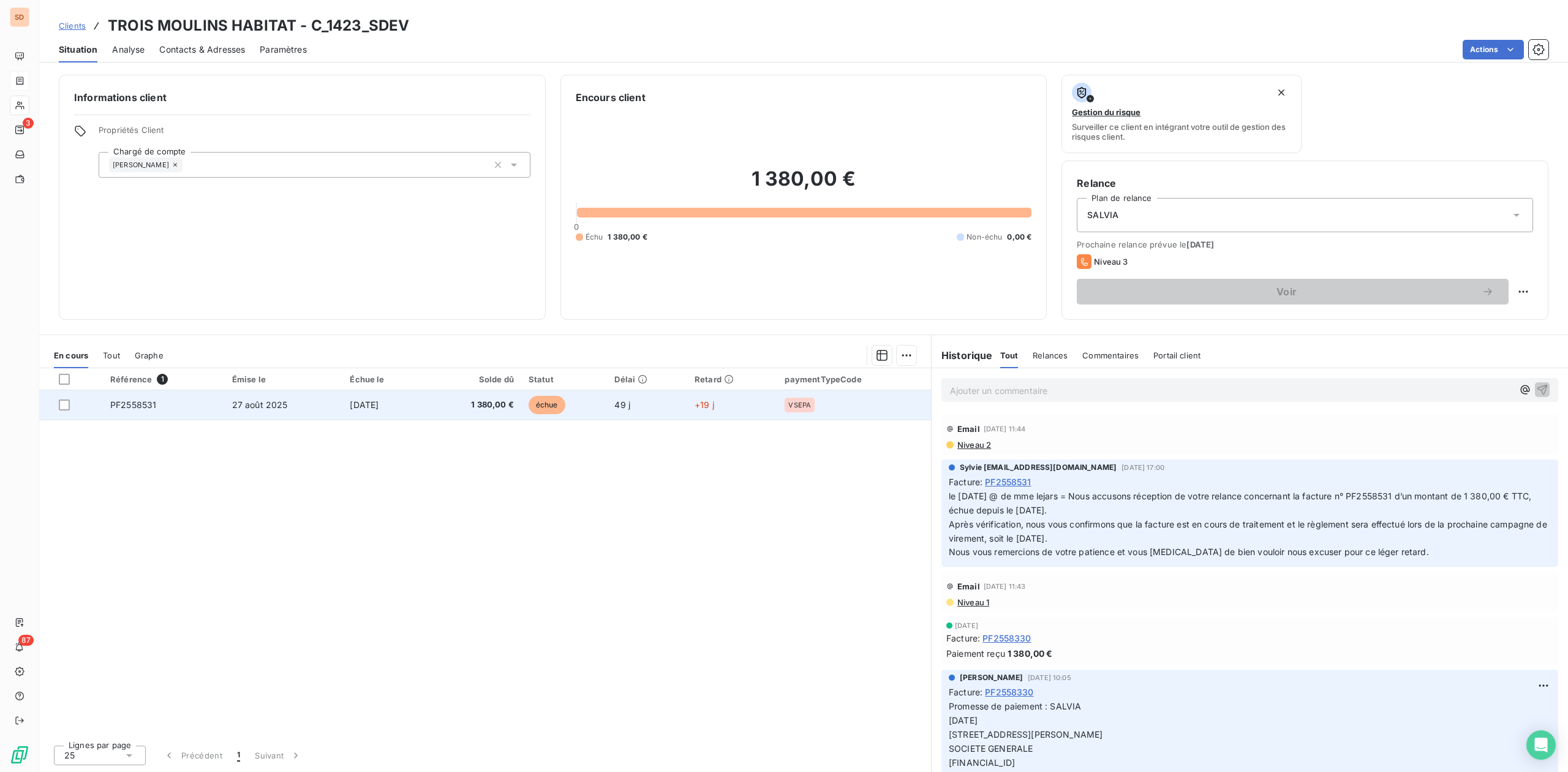
click at [397, 401] on td "26 sept. 2025" at bounding box center [383, 405] width 82 height 29
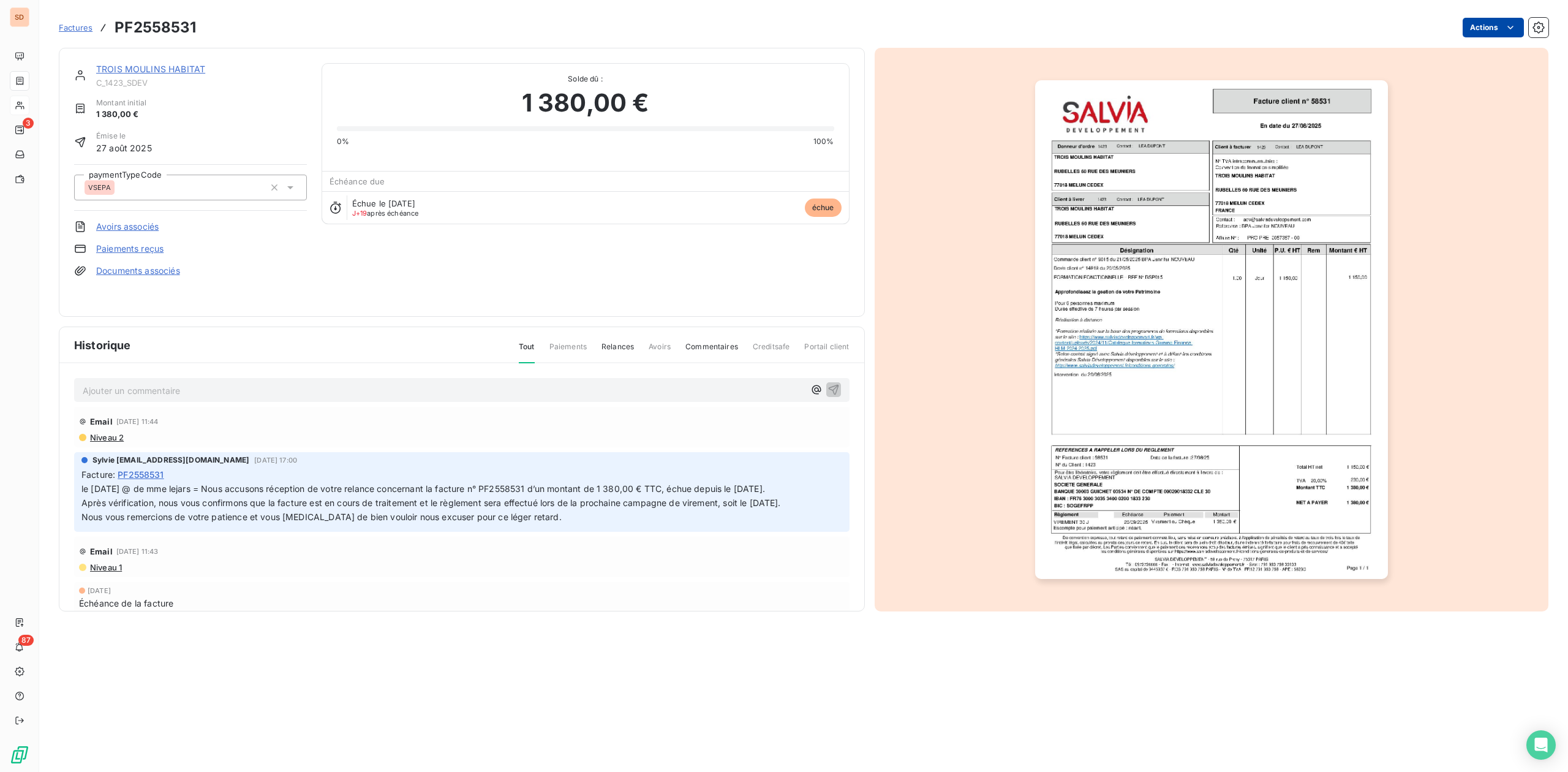
click at [1502, 31] on html "SD 3 87 Factures PF2558531 Actions TROIS MOULINS HABITAT C_1423_SDEV Montant in…" at bounding box center [784, 386] width 1568 height 772
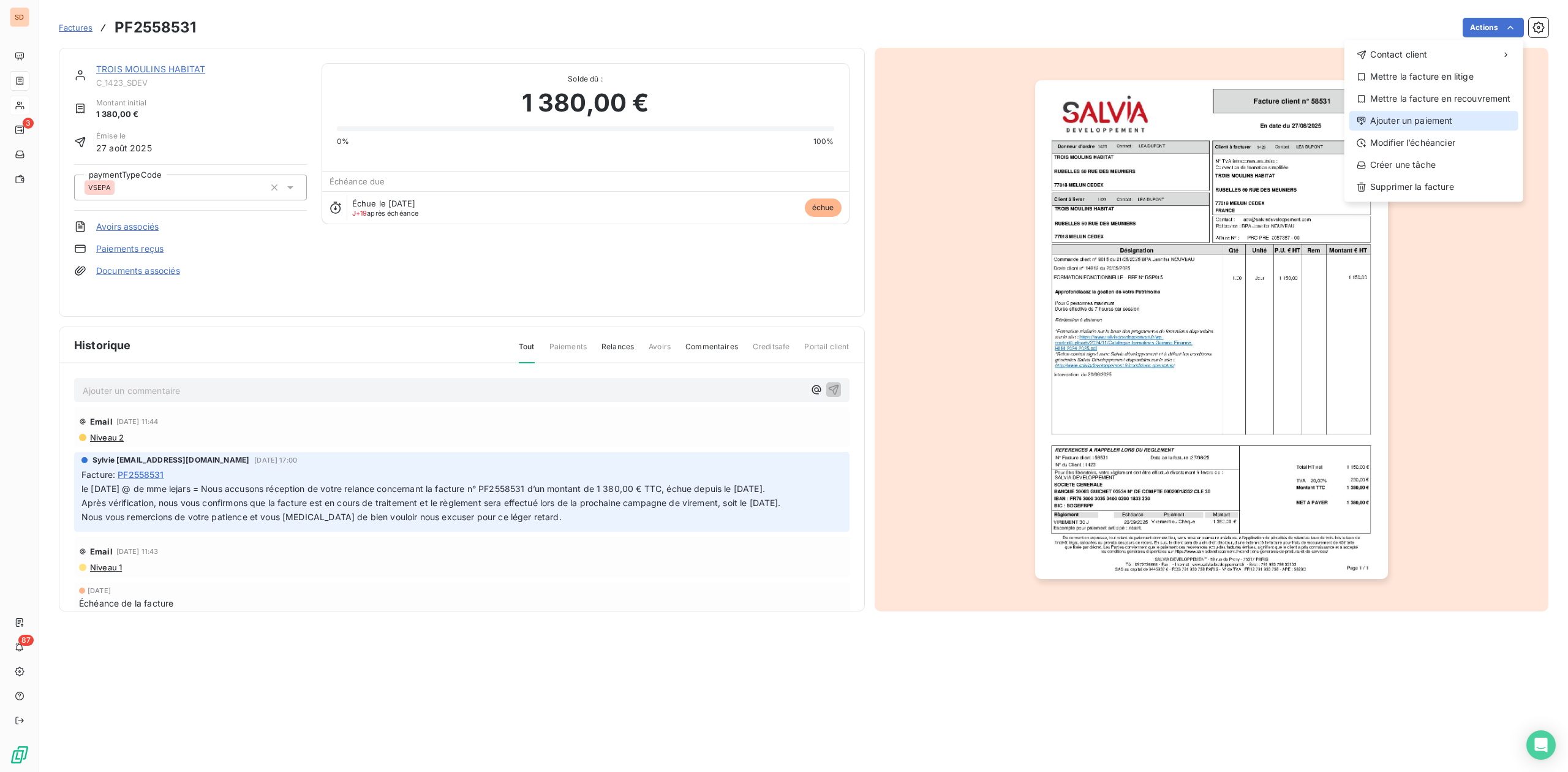
click at [1422, 118] on div "Ajouter un paiement" at bounding box center [1434, 121] width 169 height 20
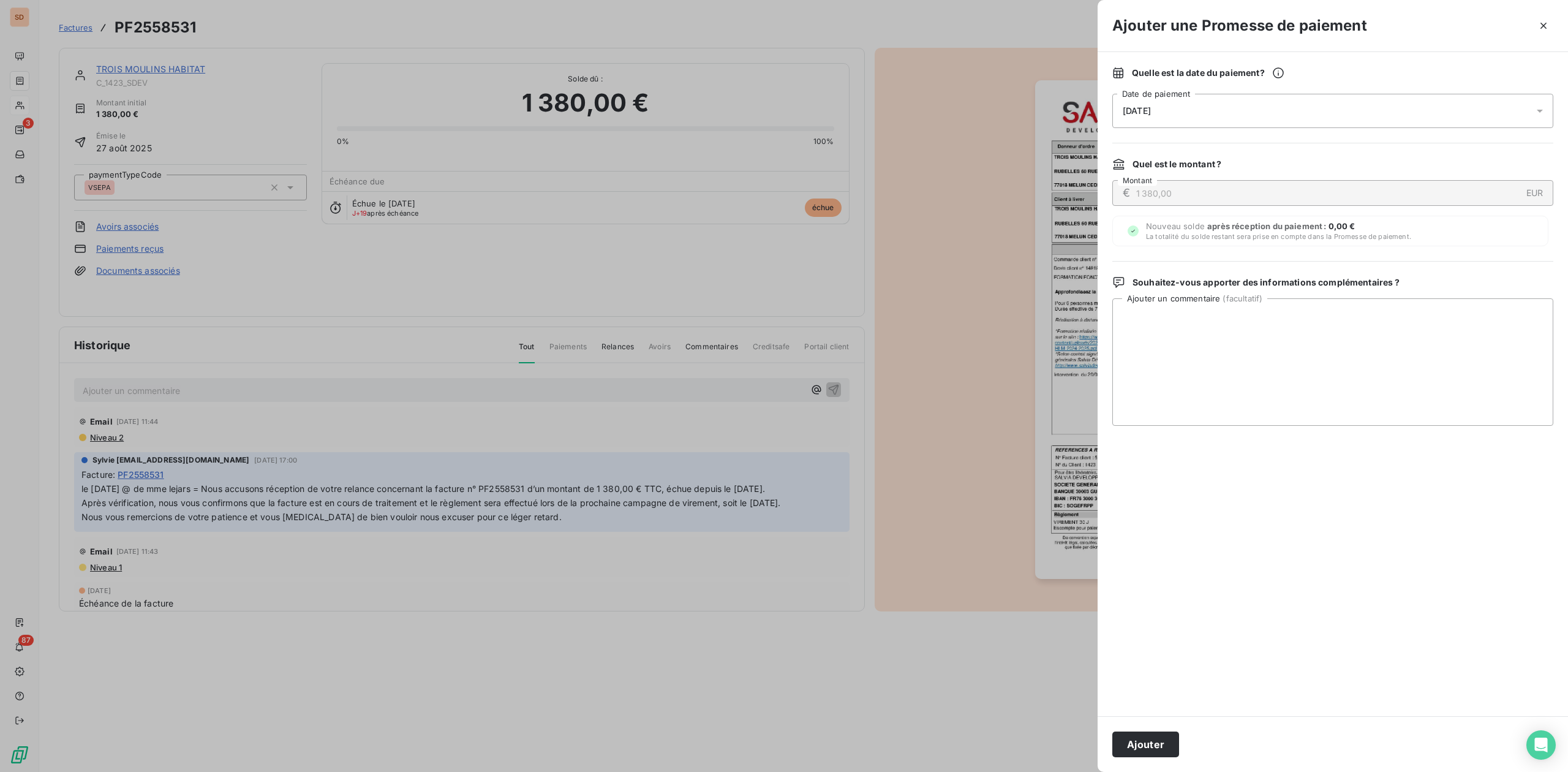
click at [1151, 109] on span "[DATE]" at bounding box center [1137, 111] width 28 height 10
click at [1222, 305] on button "30" at bounding box center [1221, 310] width 24 height 24
click at [1396, 325] on textarea "Ajouter un commentaire ( facultatif )" at bounding box center [1333, 361] width 441 height 127
paste textarea "SALVIA 15/10/2025 45 RUE VICTOR HUGO 93534 AUBERVILLIERS CED SOCIETE GENERALE F…"
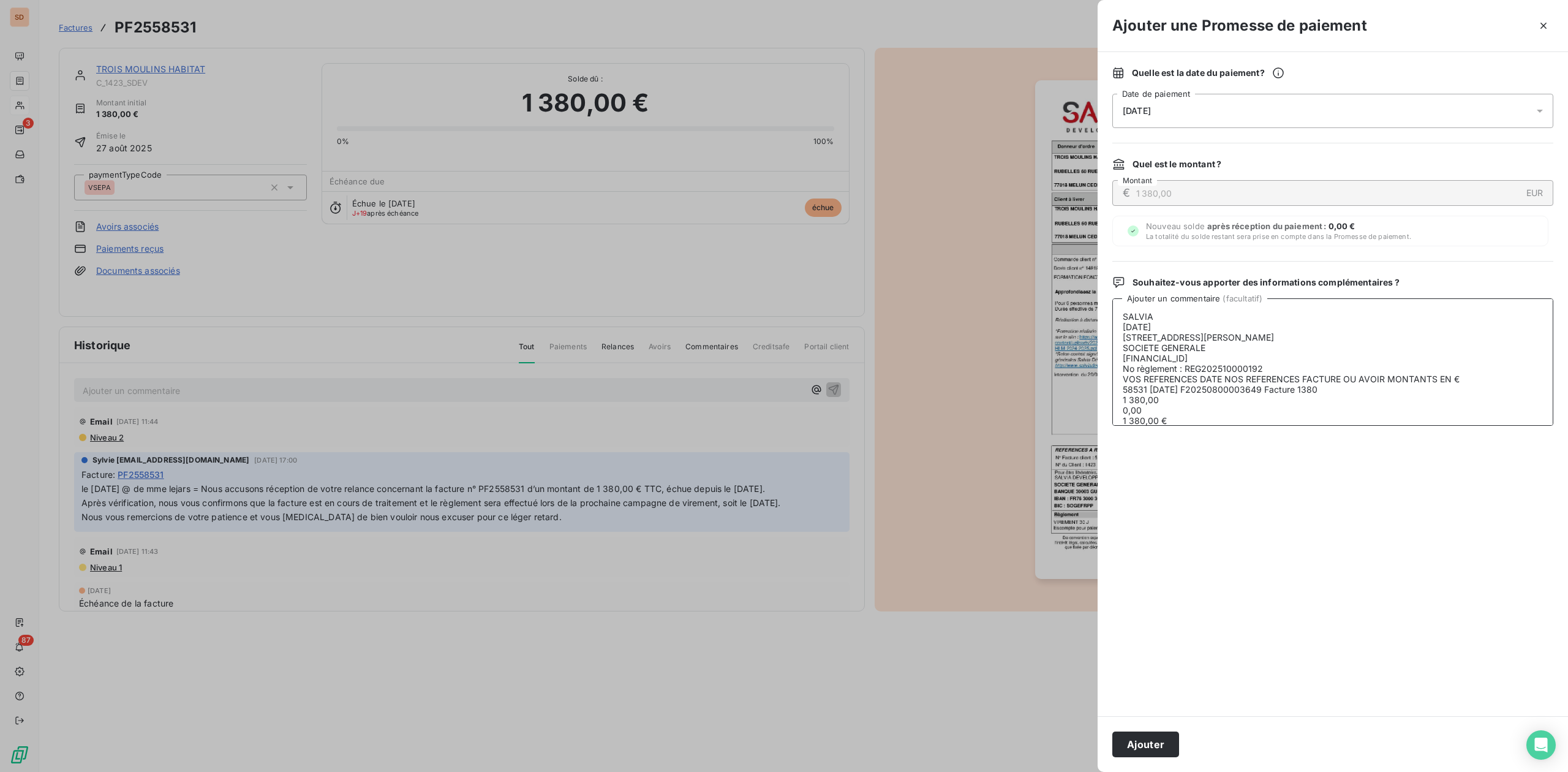
scroll to position [77, 0]
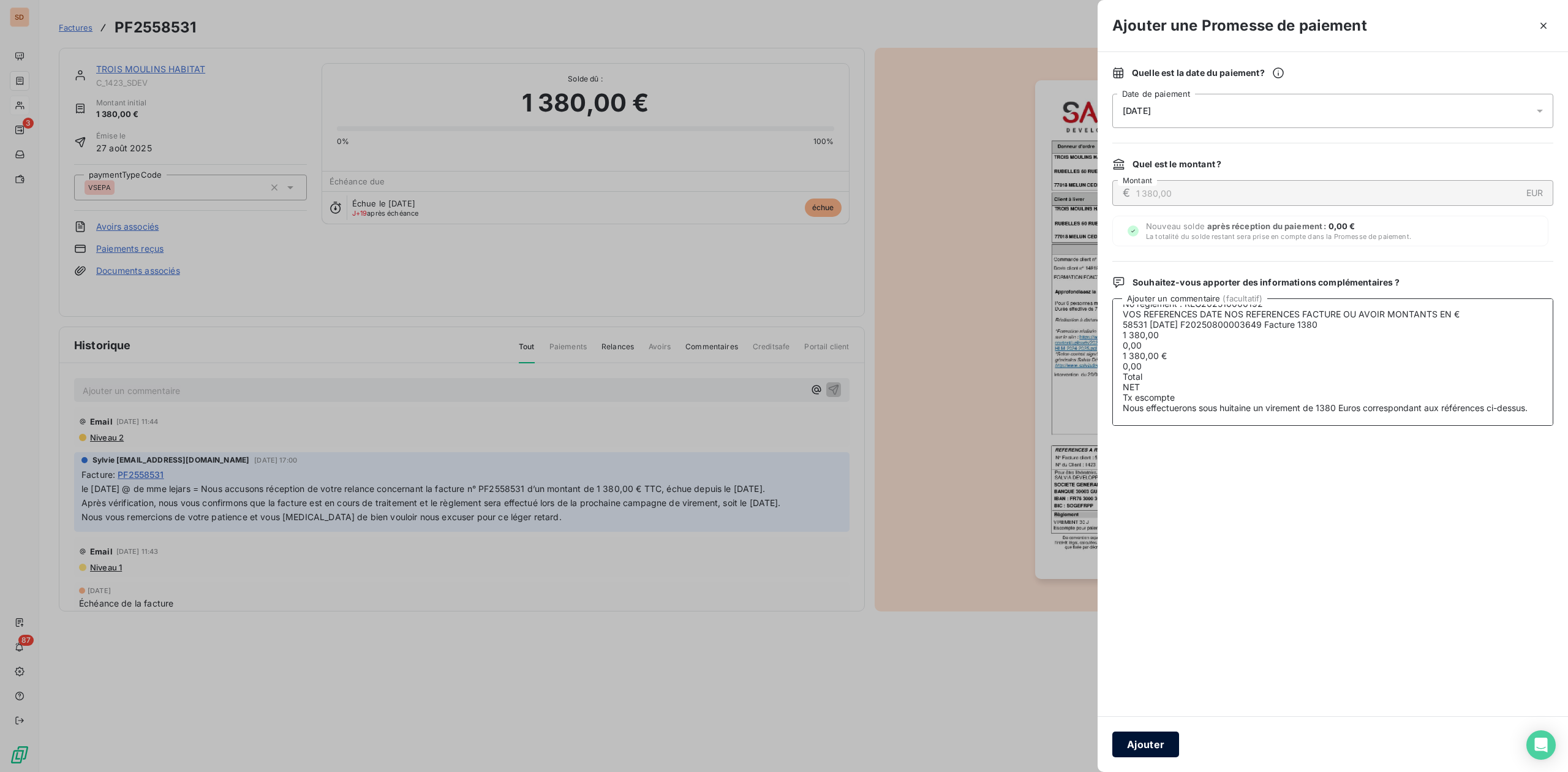
type textarea "SALVIA 15/10/2025 45 RUE VICTOR HUGO 93534 AUBERVILLIERS CED SOCIETE GENERALE F…"
click at [1140, 747] on button "Ajouter" at bounding box center [1146, 744] width 67 height 26
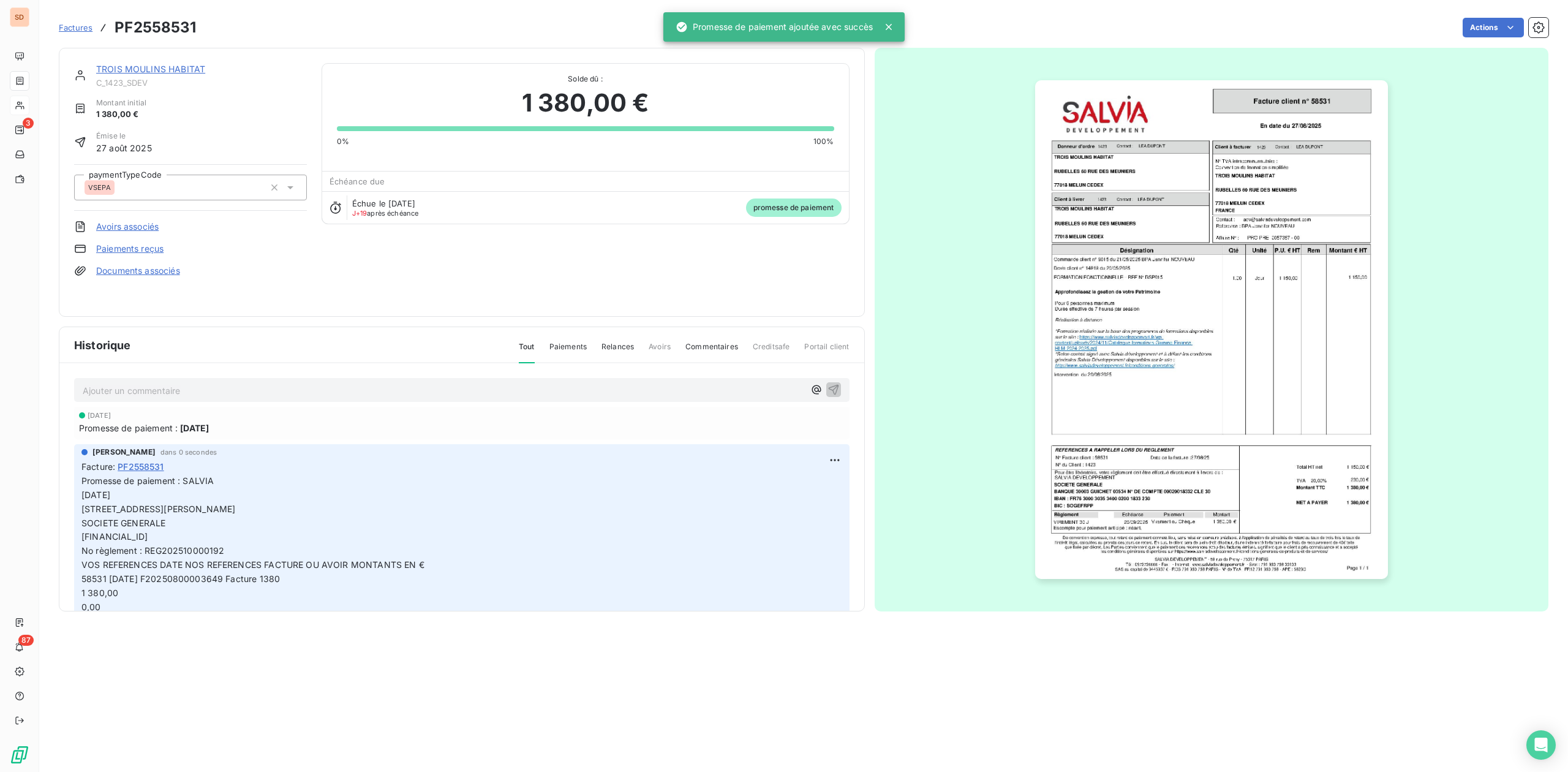
click at [168, 65] on link "TROIS MOULINS HABITAT" at bounding box center [150, 69] width 109 height 11
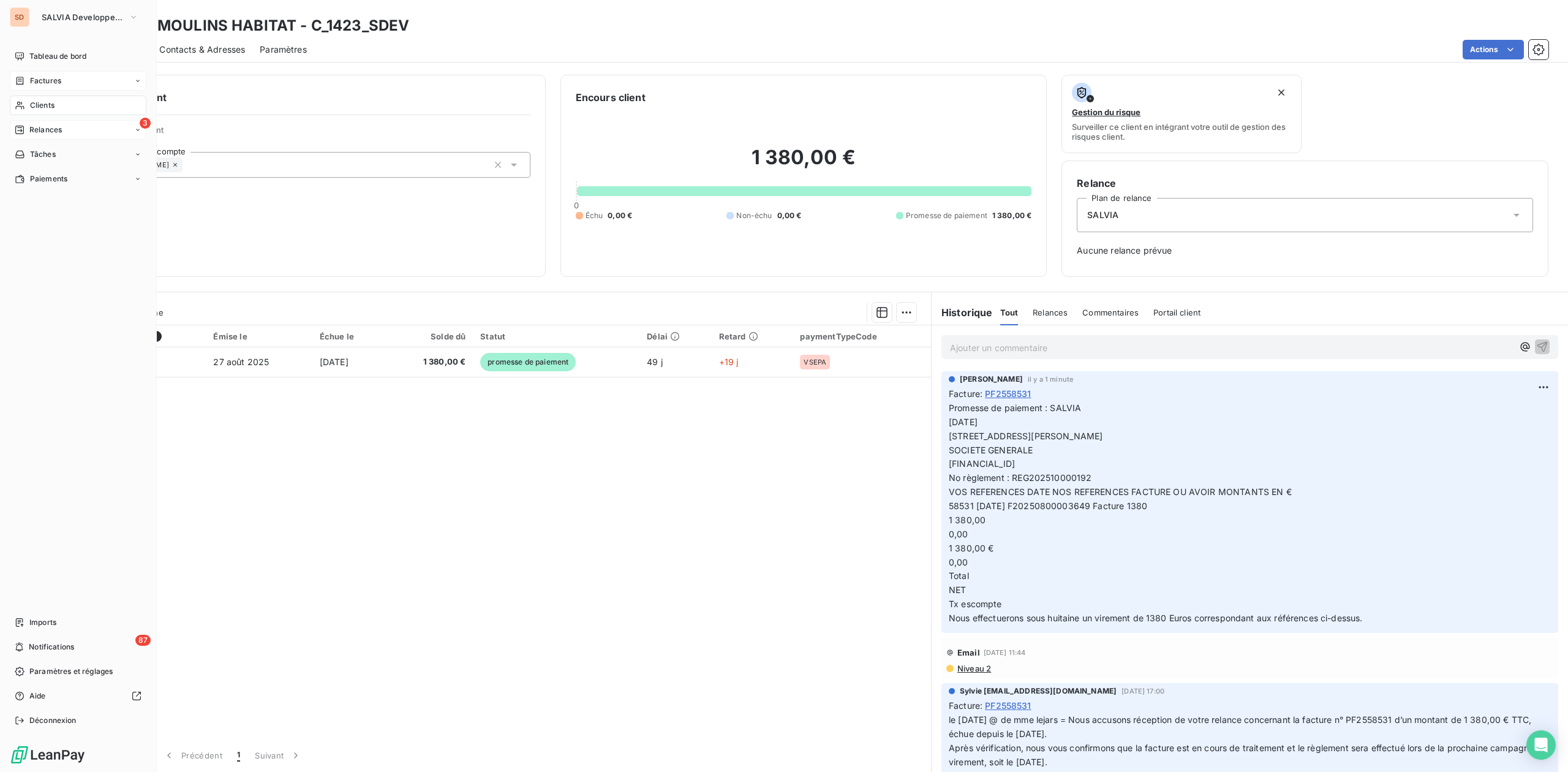
click at [39, 125] on span "Relances" at bounding box center [45, 129] width 32 height 11
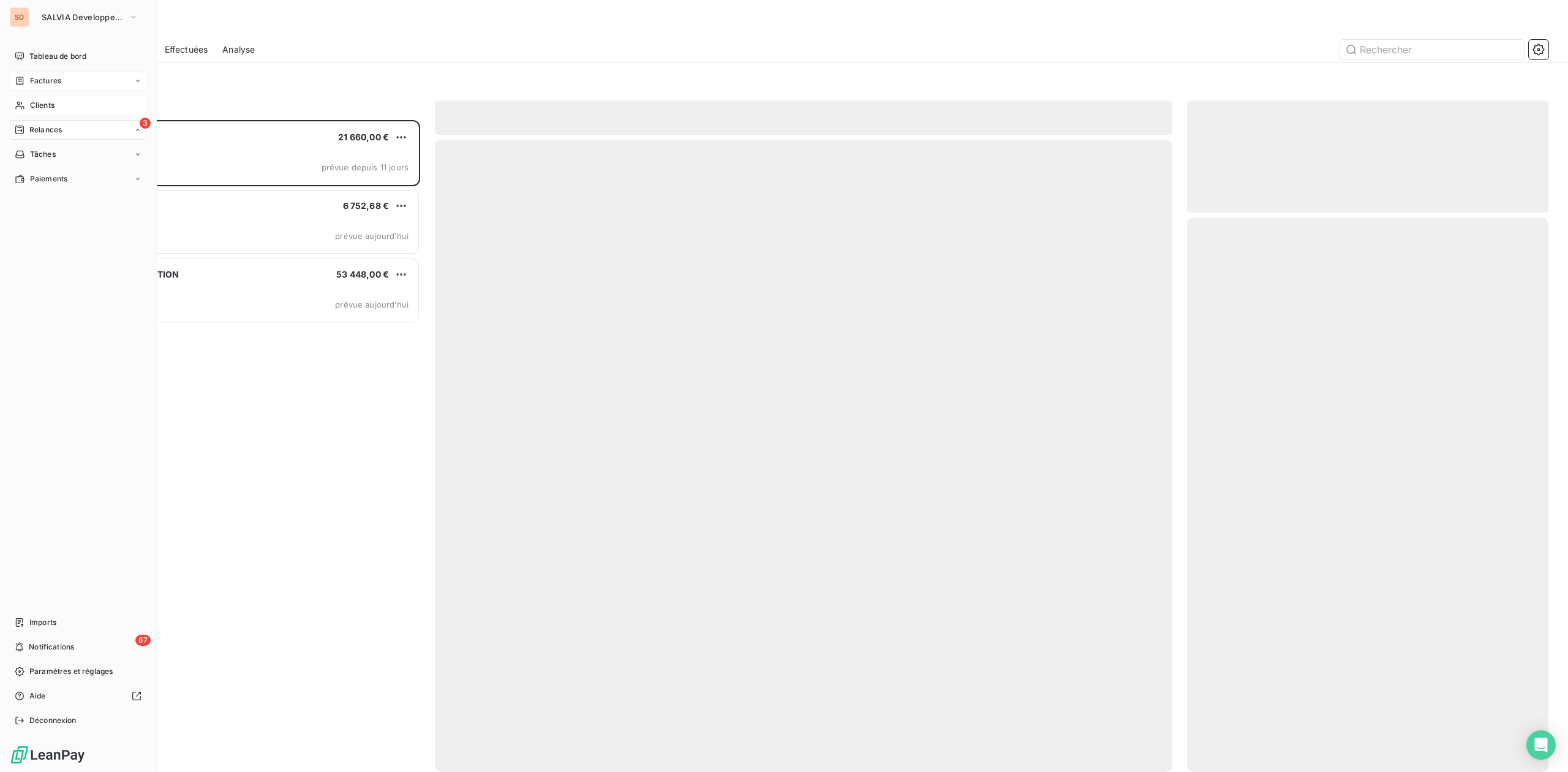
scroll to position [640, 349]
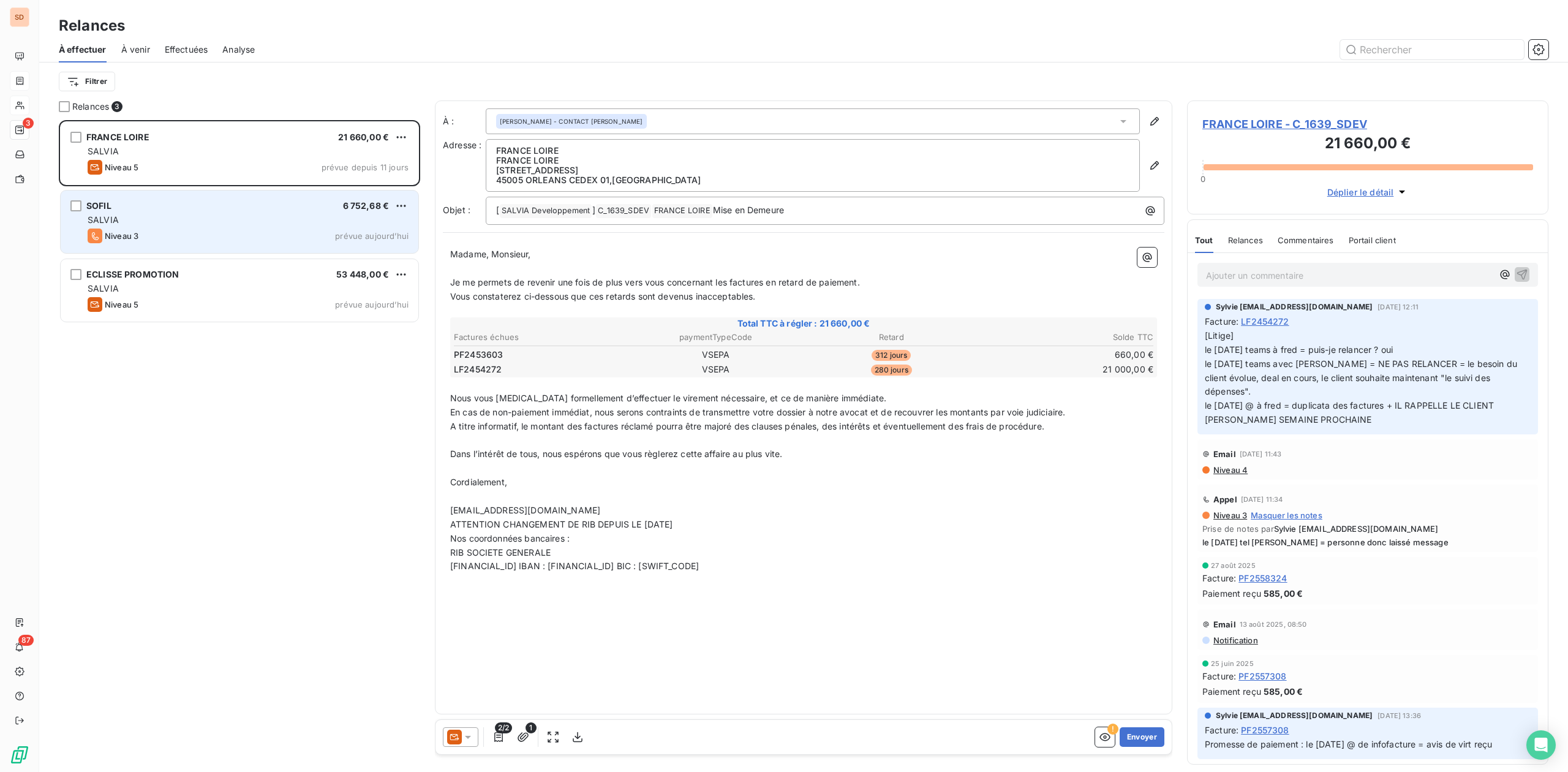
click at [153, 218] on div "SALVIA" at bounding box center [247, 220] width 321 height 12
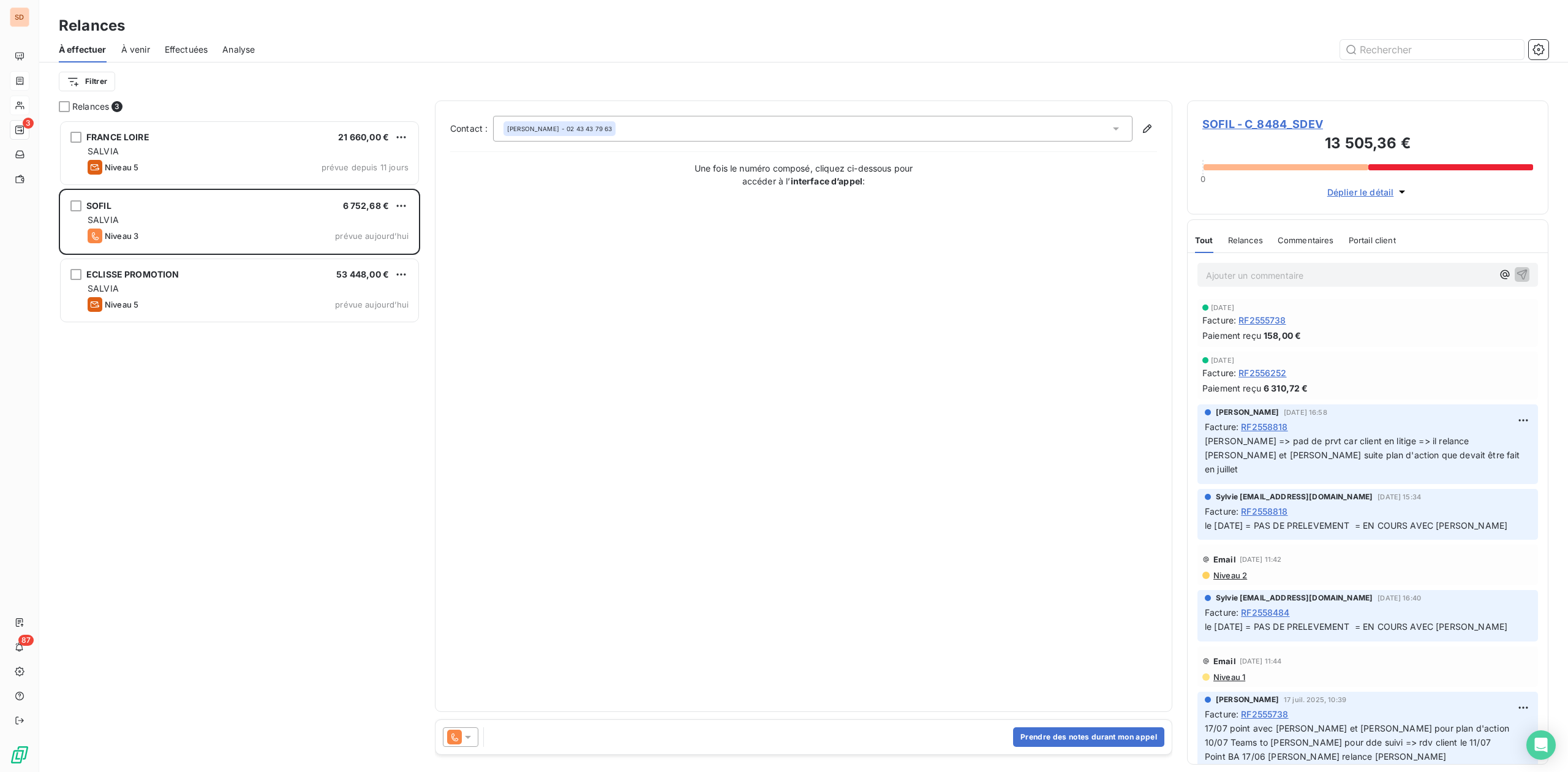
click at [1285, 122] on span "SOFIL - C_8484_SDEV" at bounding box center [1367, 124] width 331 height 17
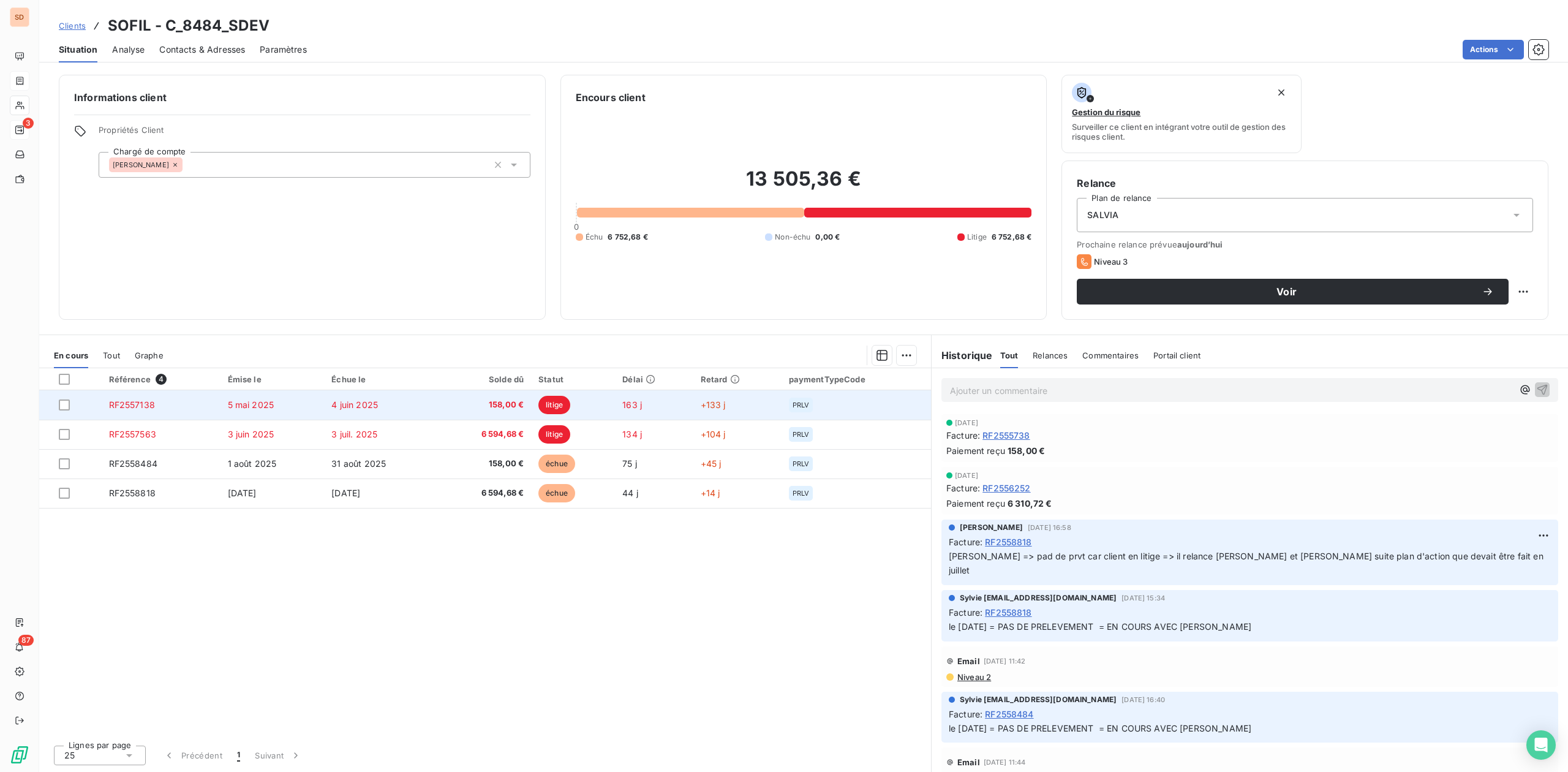
click at [250, 400] on span "5 mai 2025" at bounding box center [251, 405] width 47 height 11
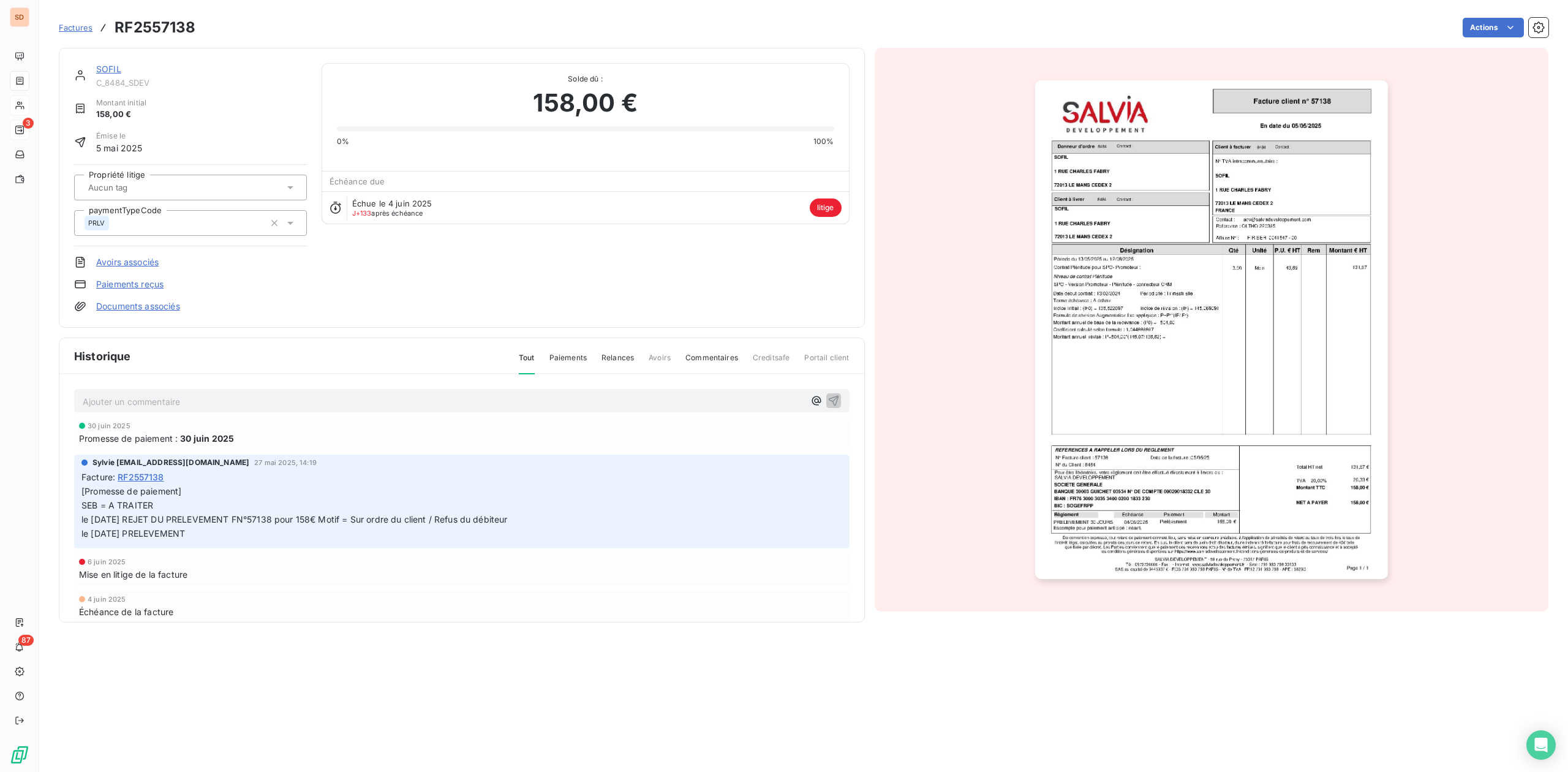
click at [288, 187] on icon at bounding box center [290, 187] width 12 height 12
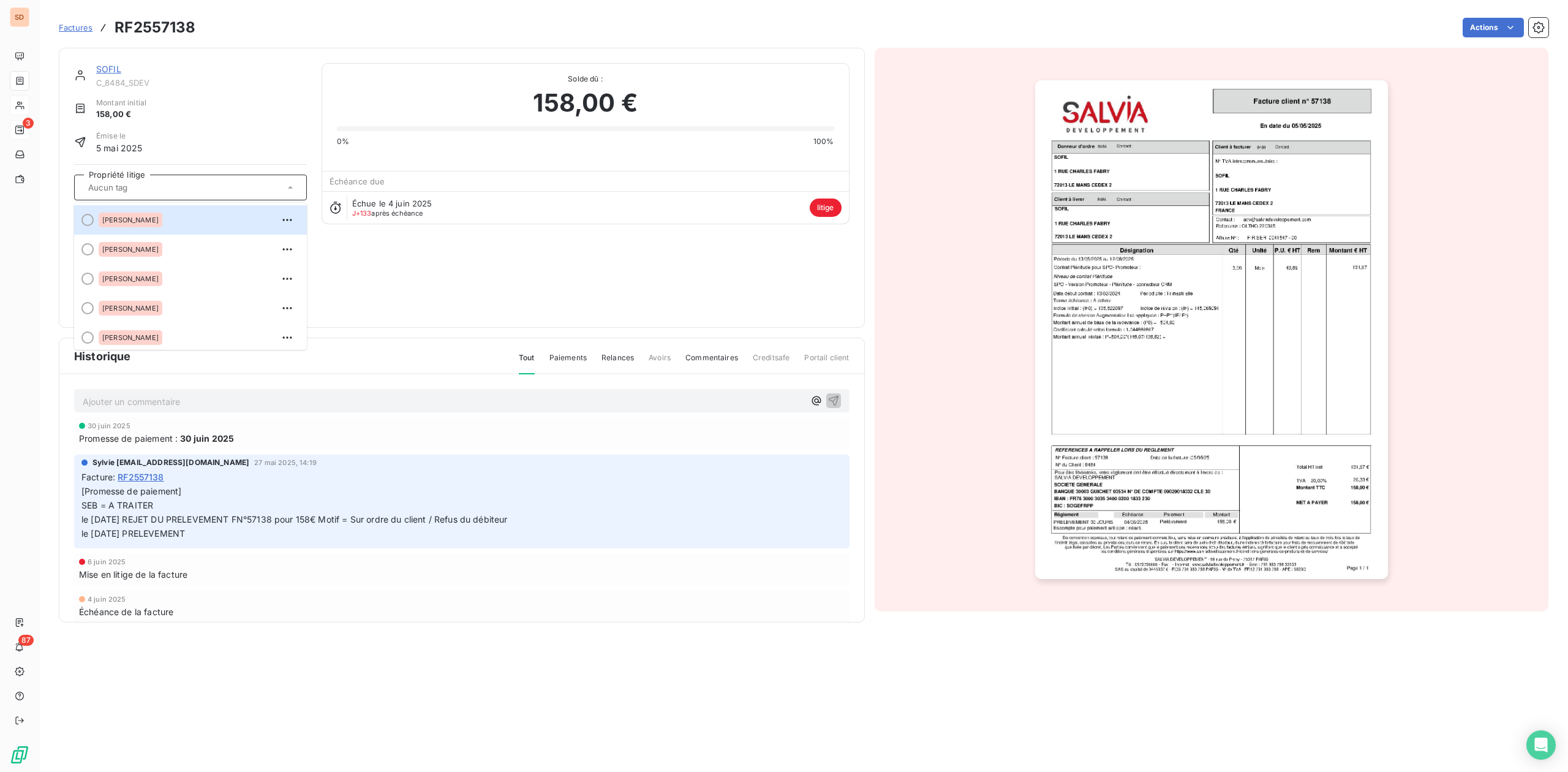
click at [180, 187] on div at bounding box center [185, 187] width 200 height 16
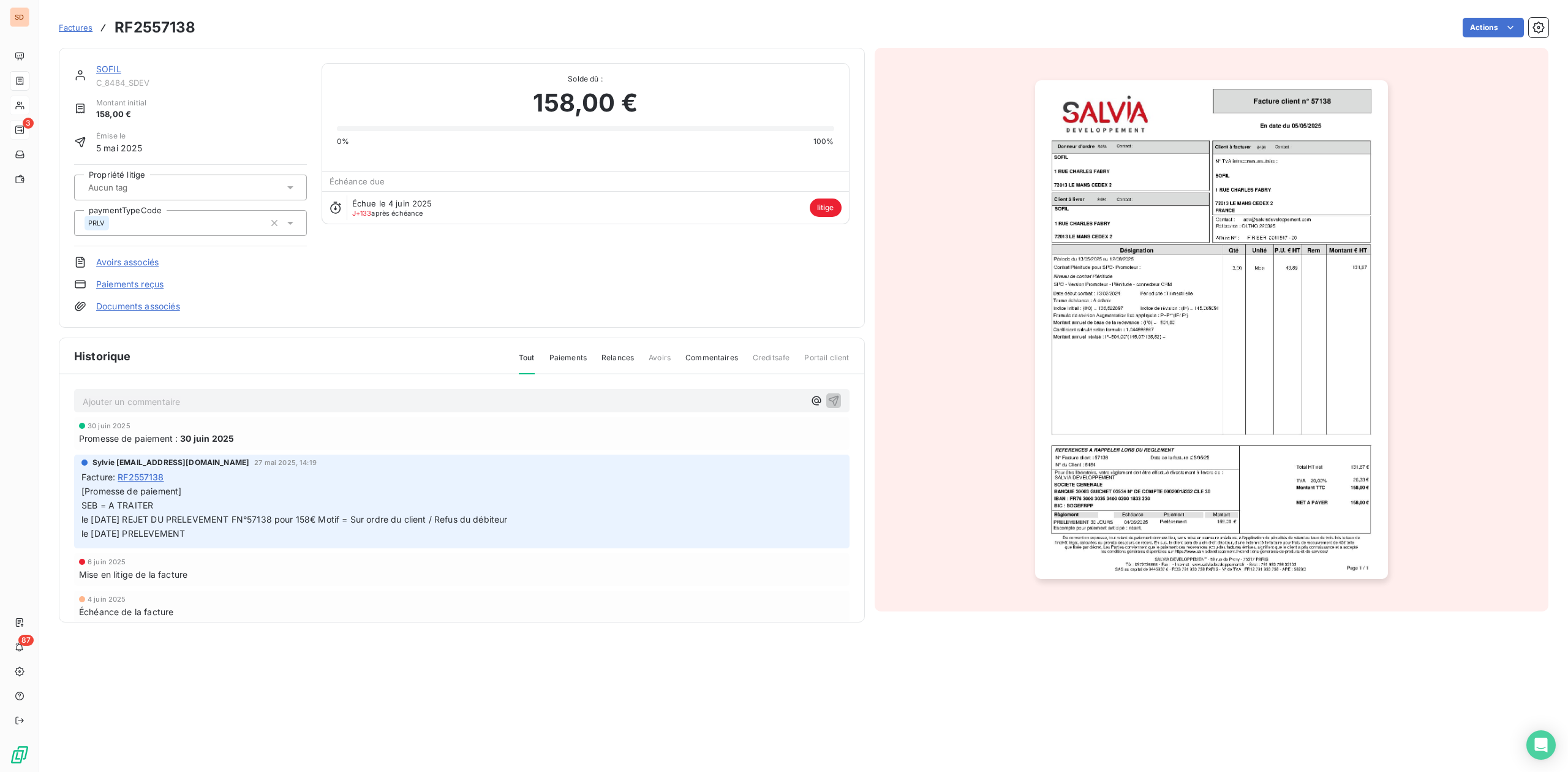
click at [111, 67] on link "SOFIL" at bounding box center [108, 69] width 25 height 11
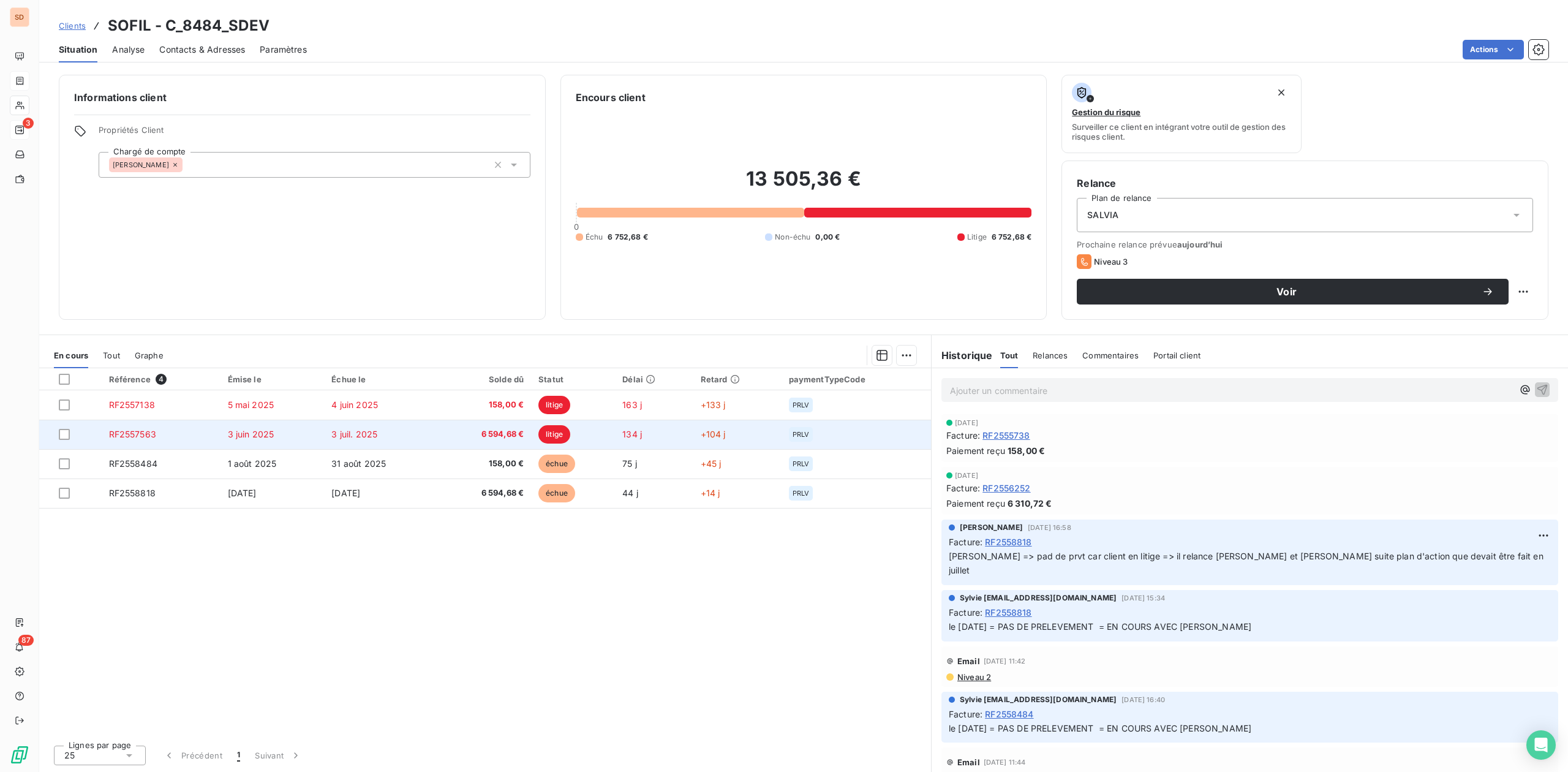
click at [145, 436] on span "RF2557563" at bounding box center [132, 434] width 47 height 11
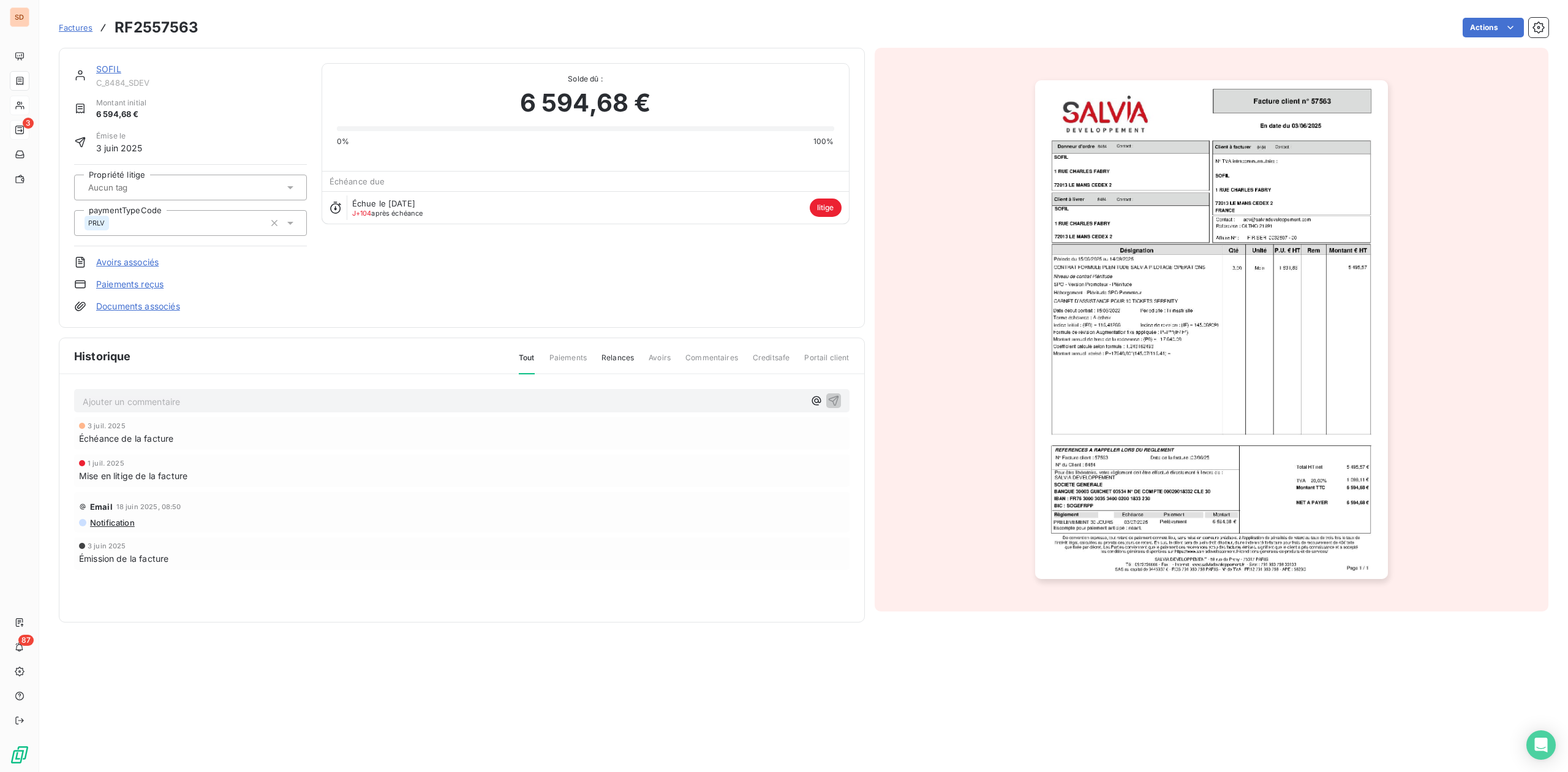
click at [242, 190] on div at bounding box center [185, 187] width 200 height 16
type input "n"
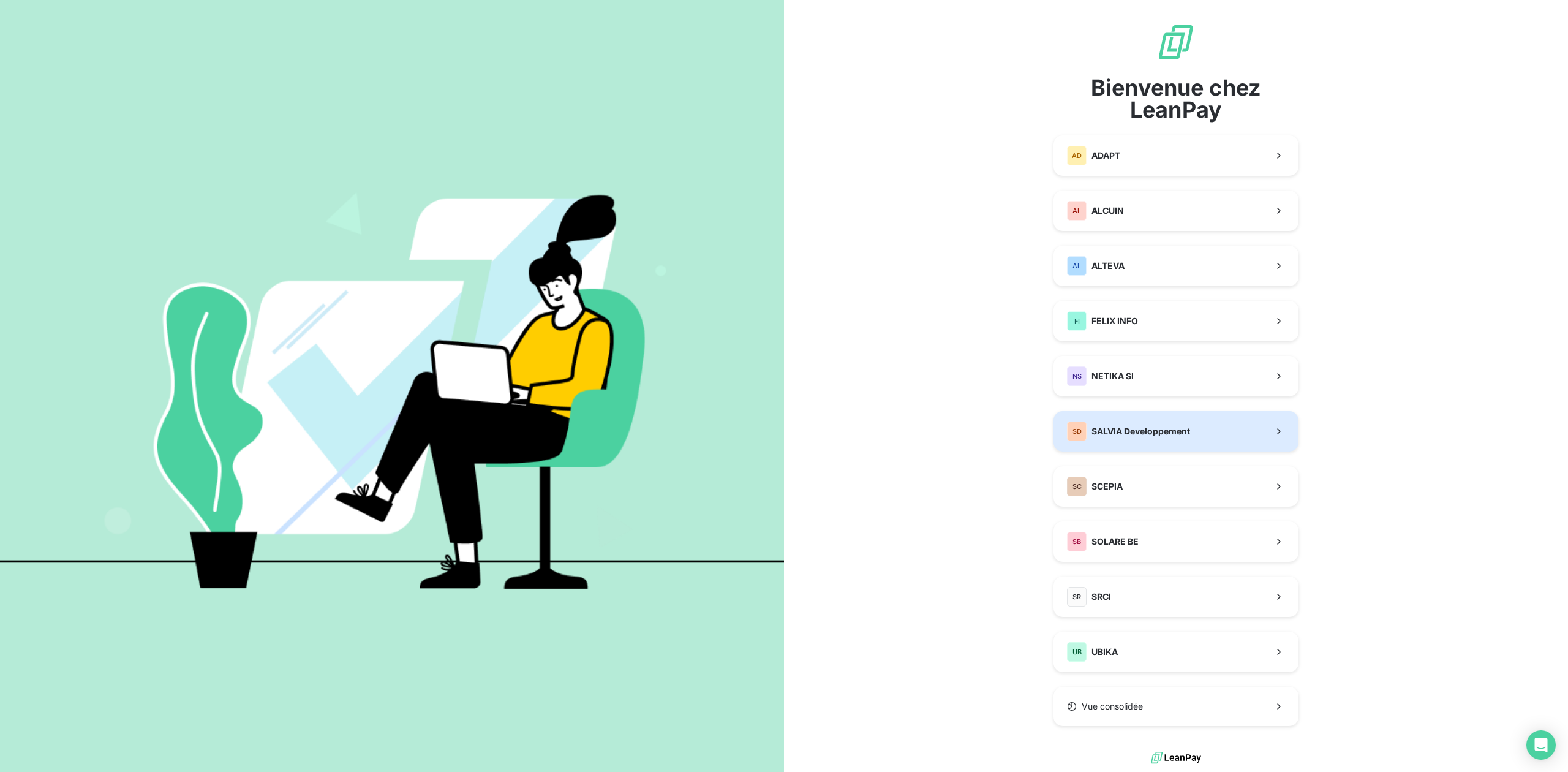
click at [1116, 429] on span "SALVIA Developpement" at bounding box center [1141, 431] width 98 height 12
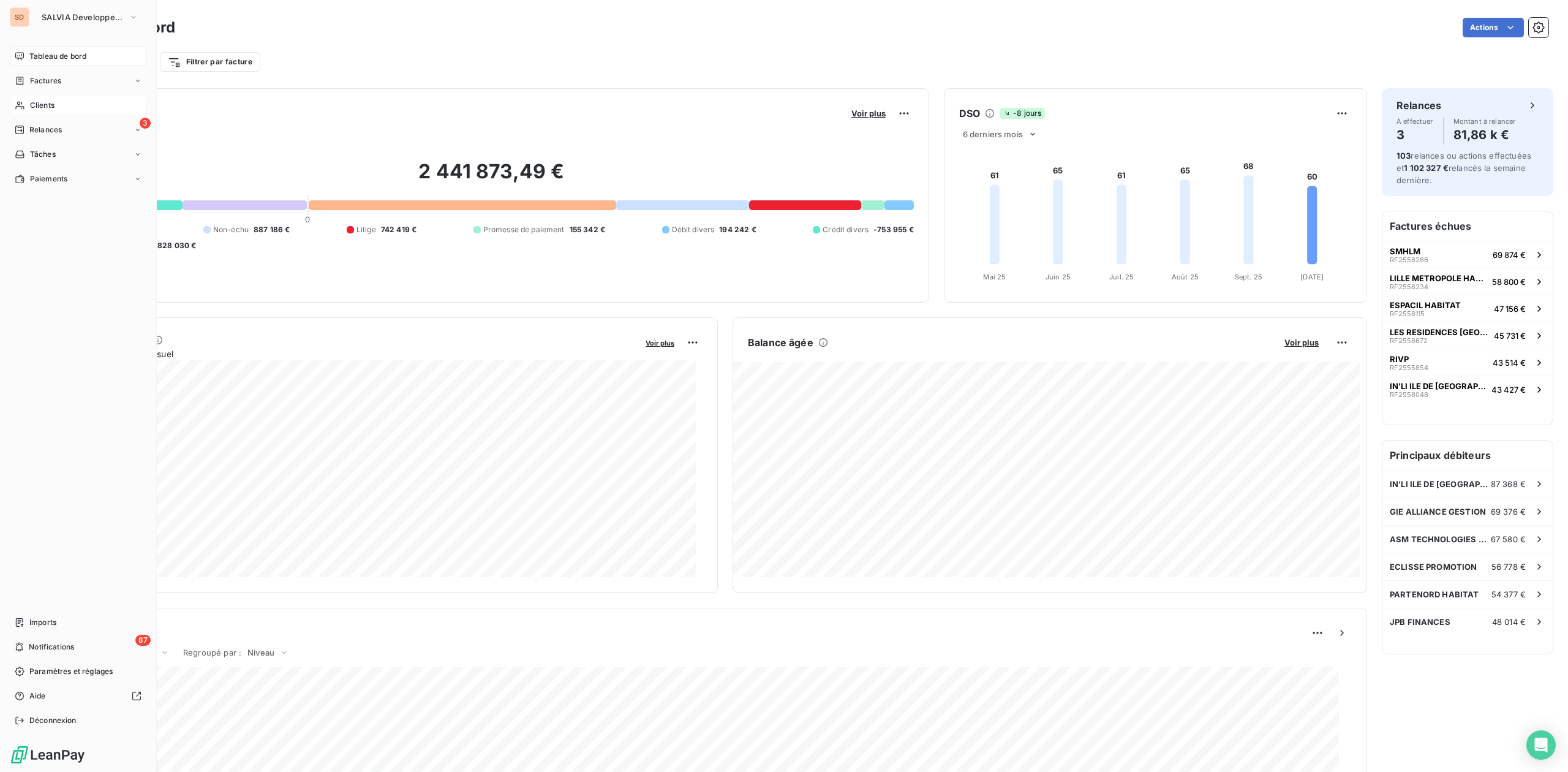
click at [31, 103] on span "Clients" at bounding box center [42, 105] width 24 height 11
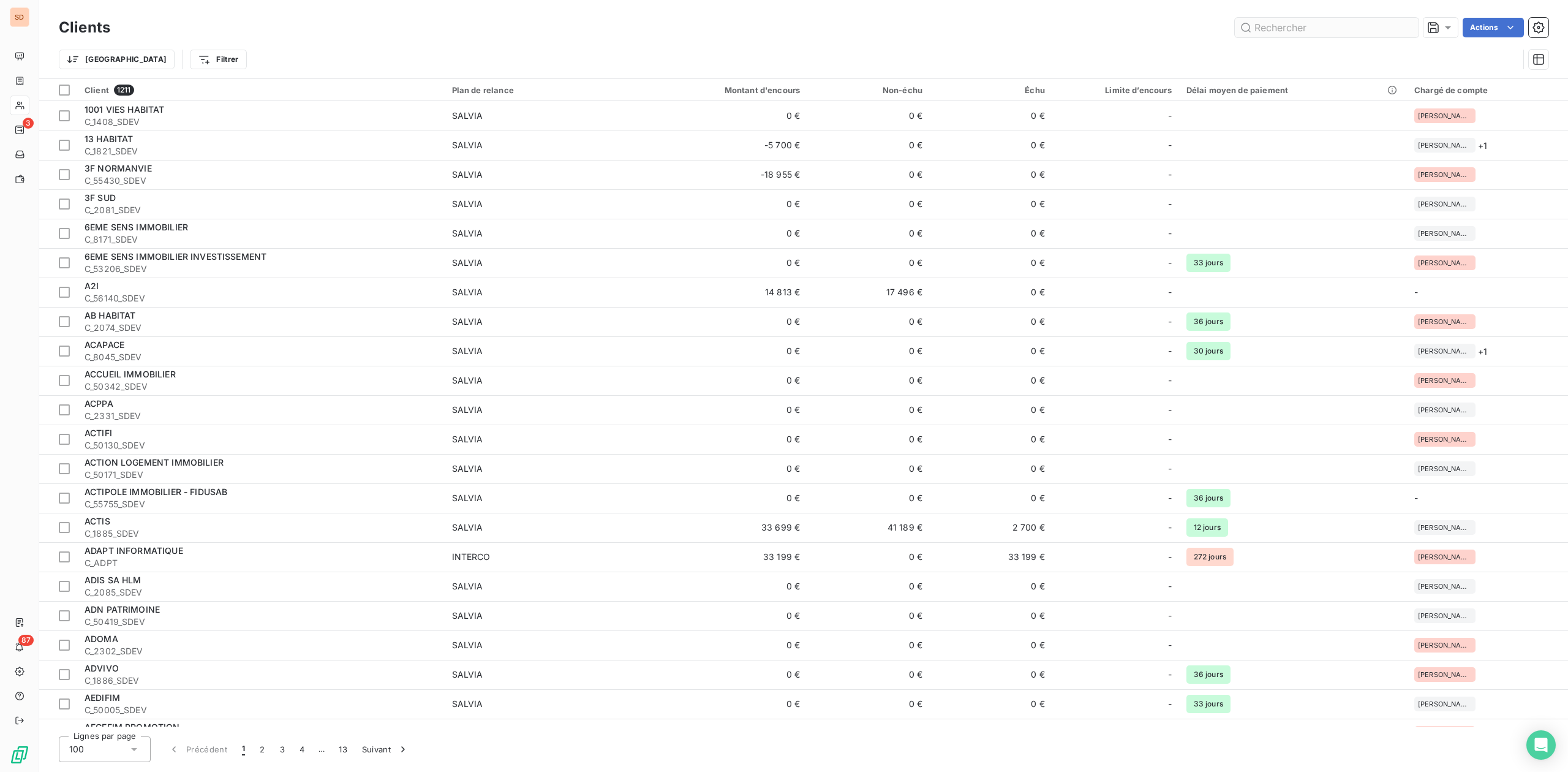
click at [1270, 31] on input "text" at bounding box center [1327, 27] width 184 height 20
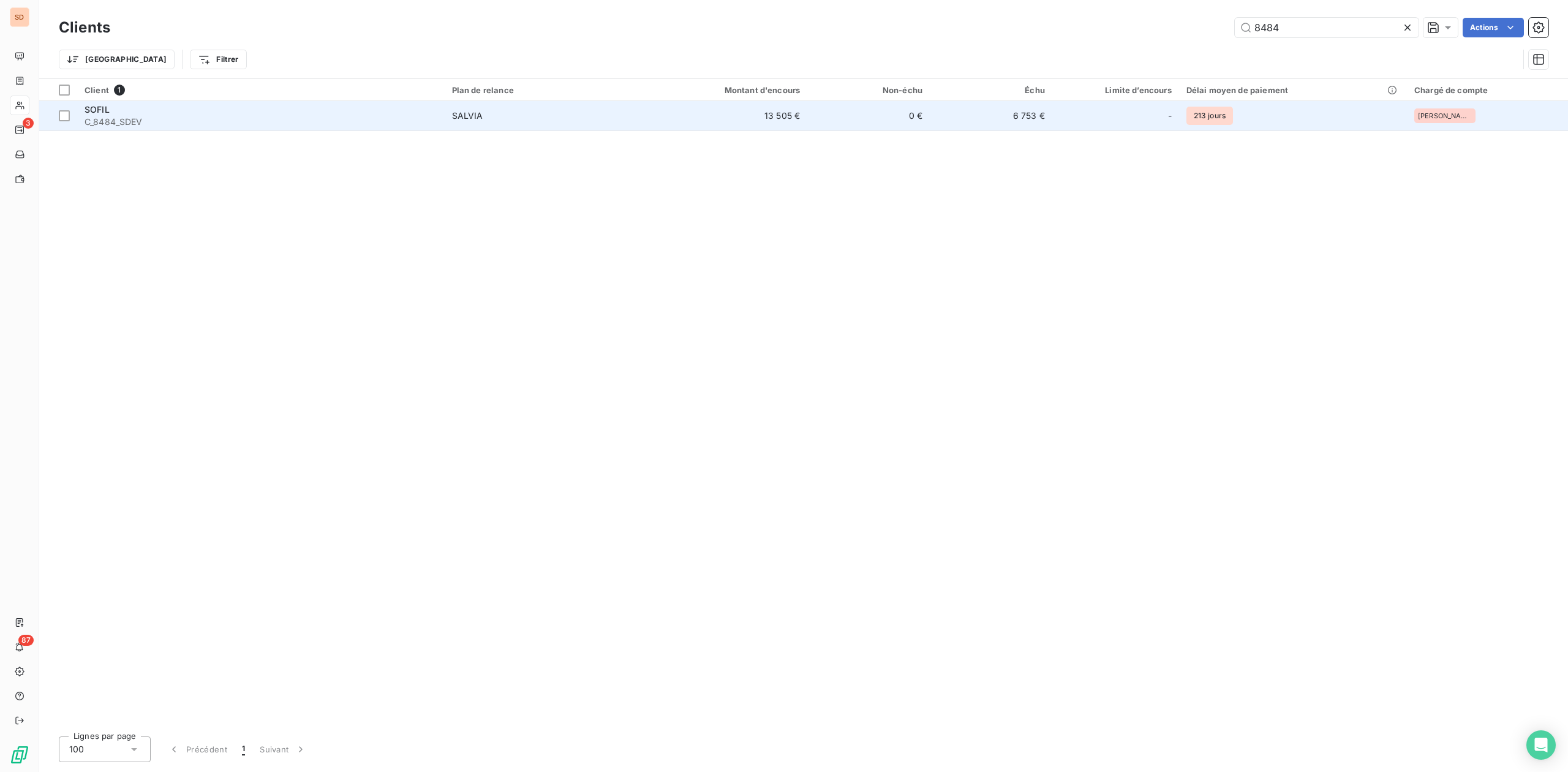
type input "8484"
click at [165, 119] on span "C_8484_SDEV" at bounding box center [261, 122] width 353 height 12
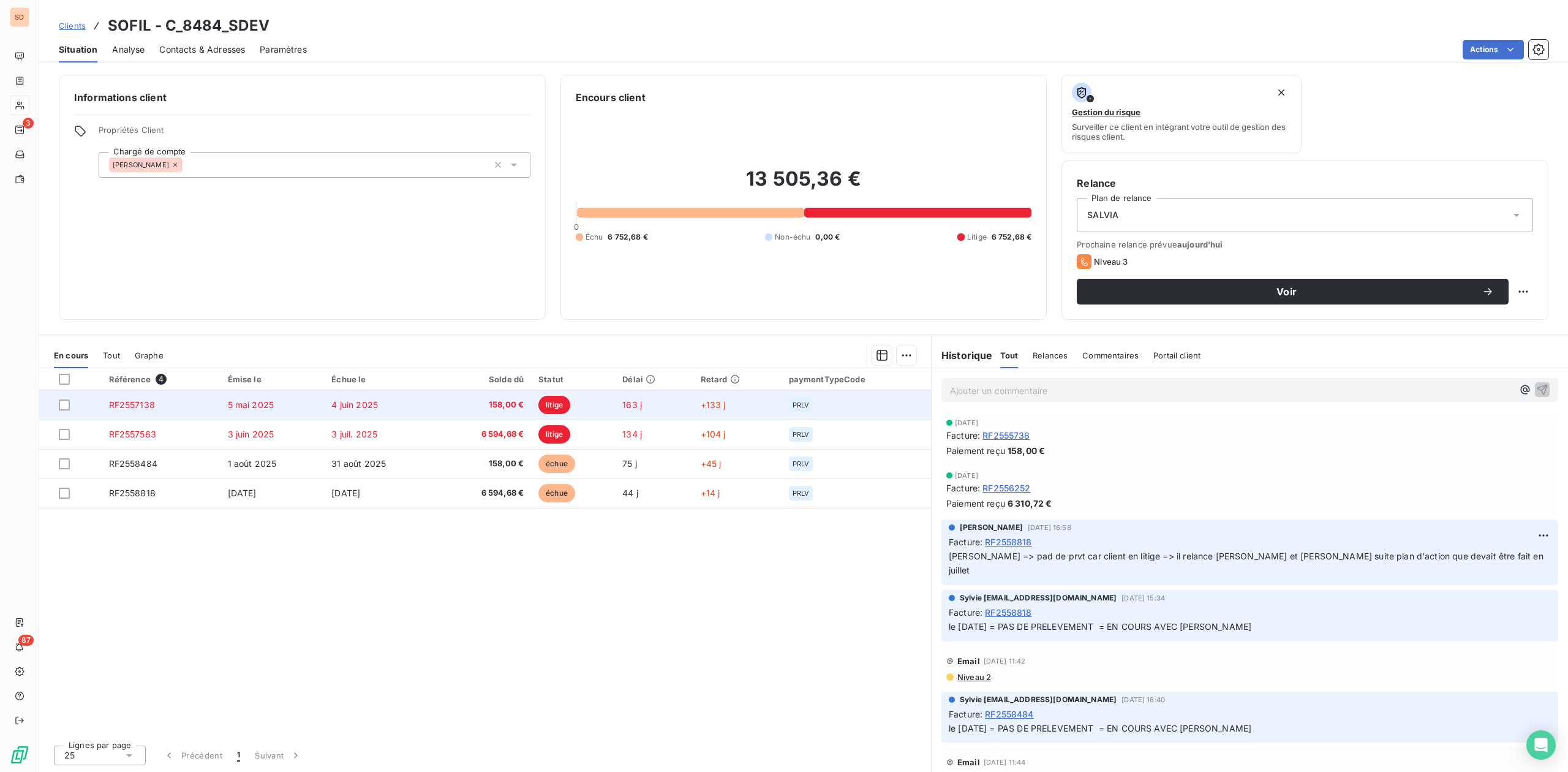
click at [381, 411] on td "4 juin 2025" at bounding box center [381, 405] width 113 height 29
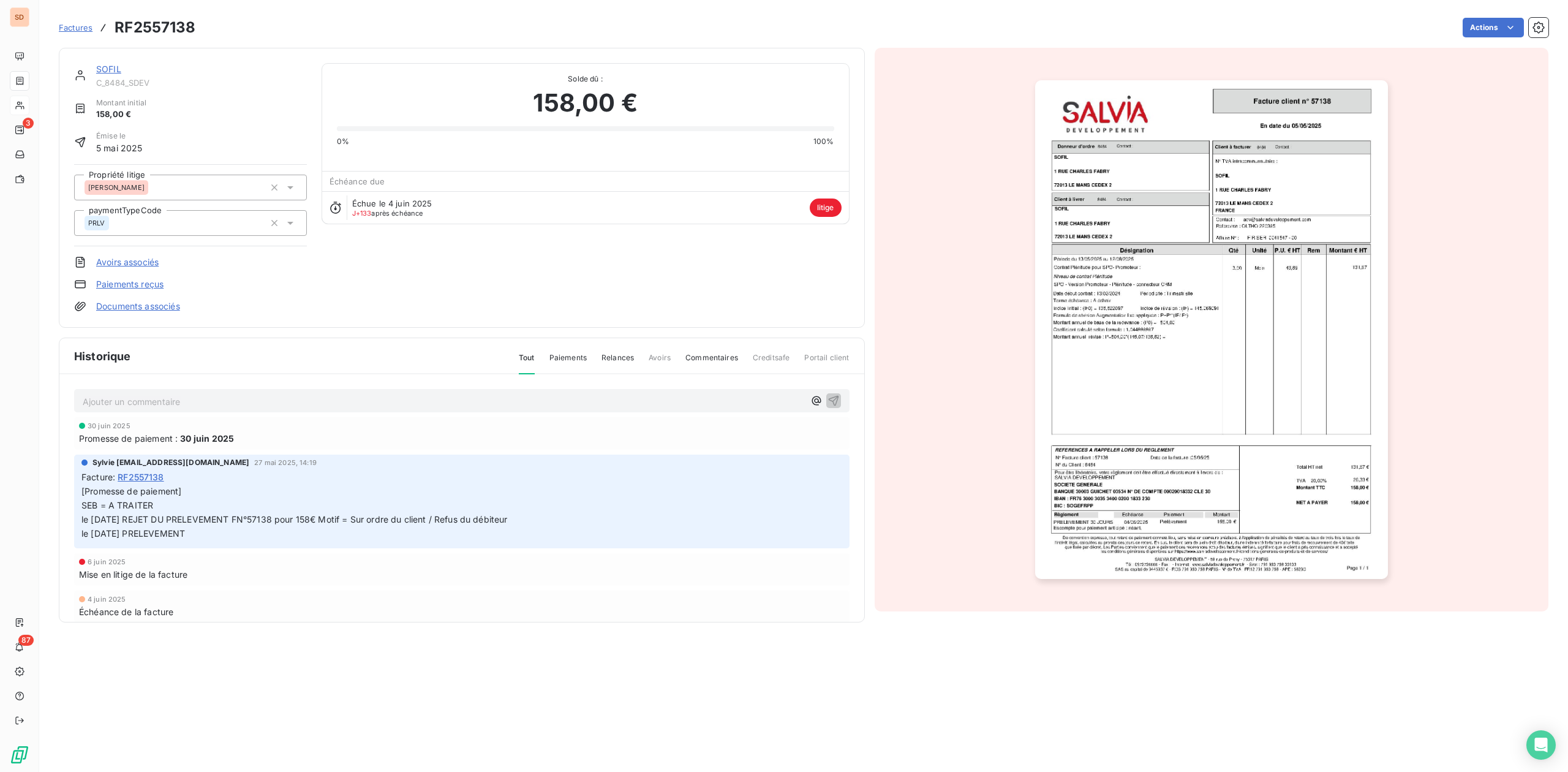
click at [107, 70] on link "SOFIL" at bounding box center [108, 69] width 25 height 11
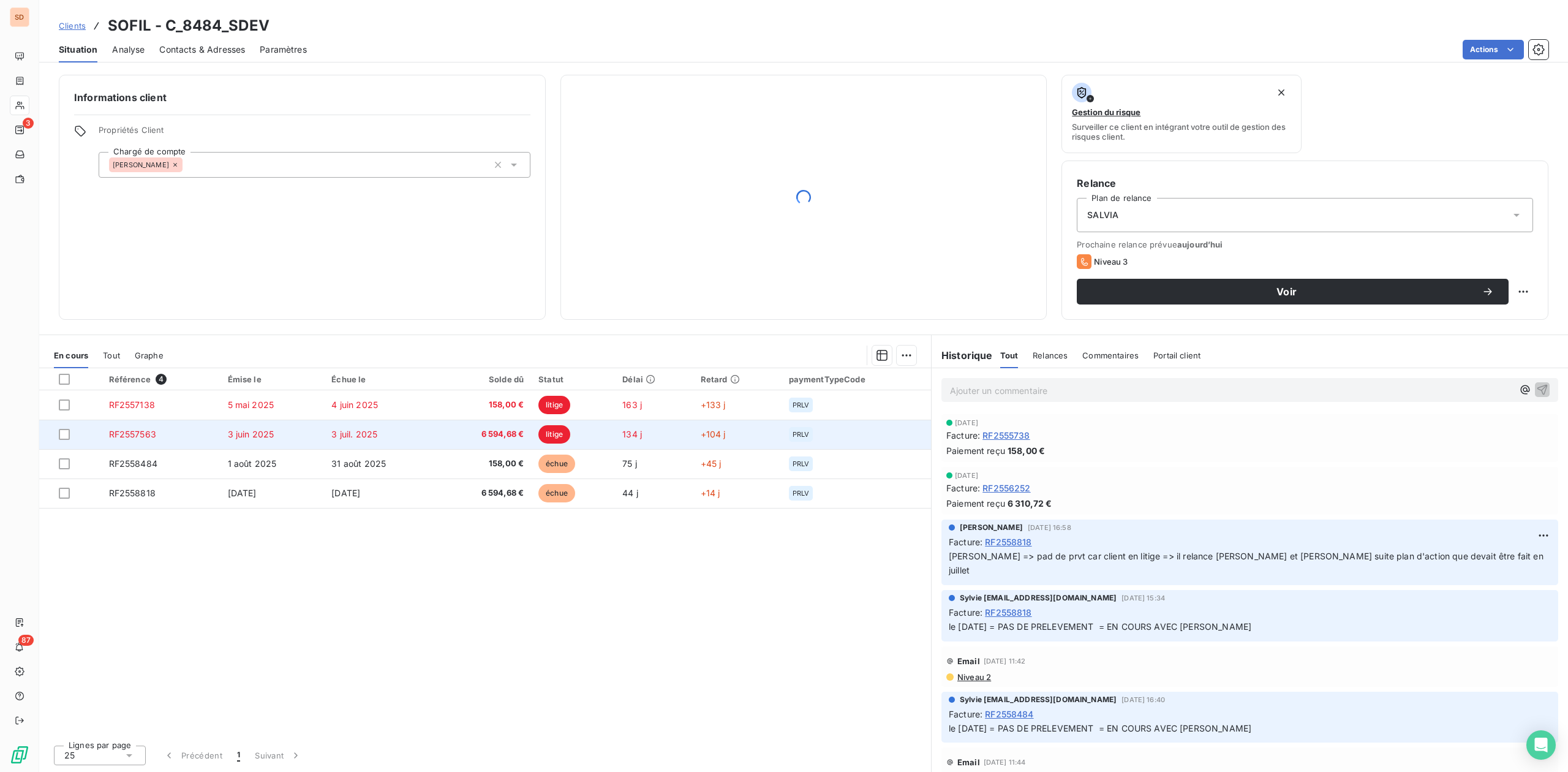
click at [152, 432] on span "RF2557563" at bounding box center [132, 434] width 47 height 11
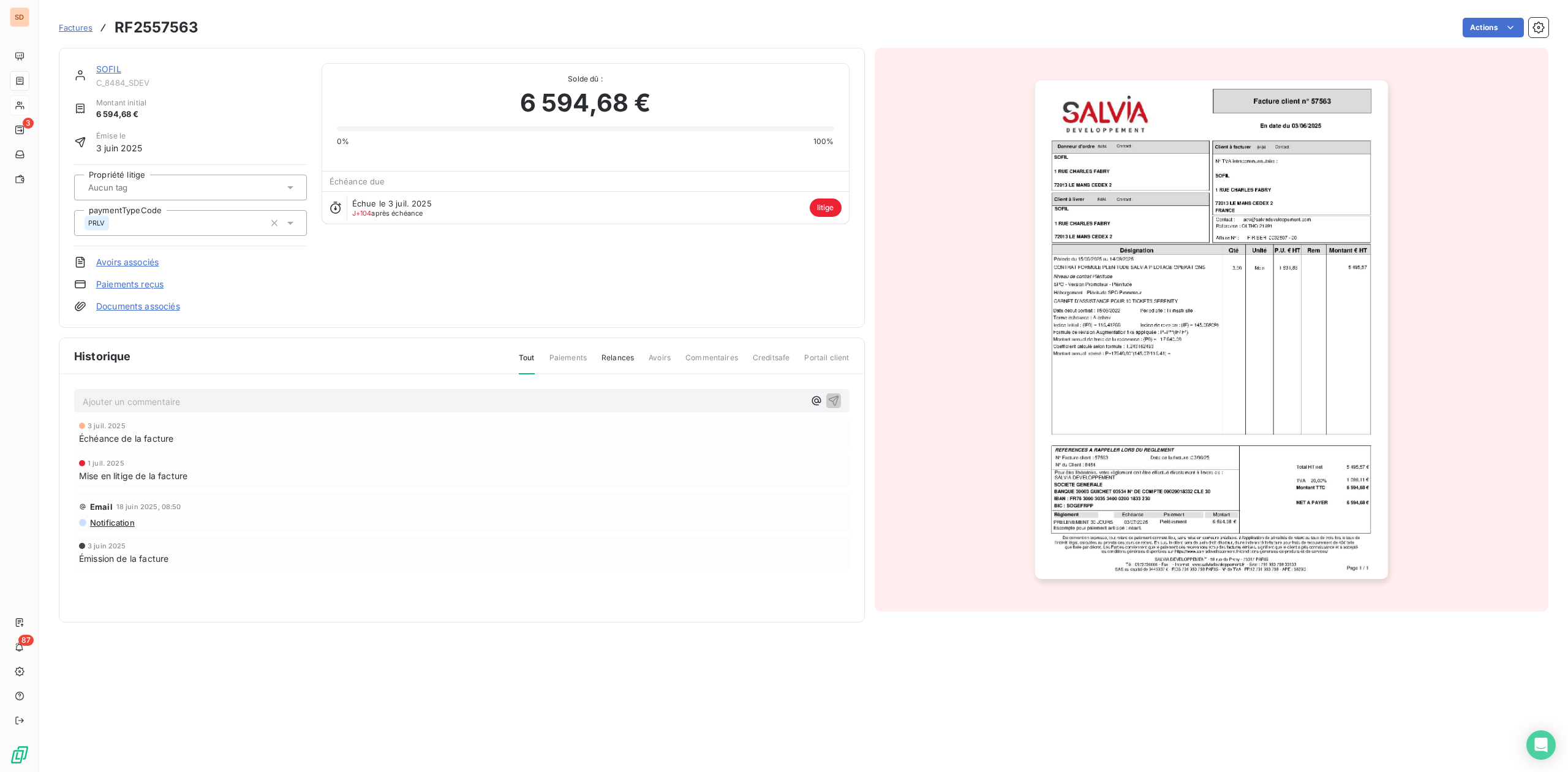
click at [133, 187] on input "text" at bounding box center [123, 187] width 73 height 11
type input "ni"
click at [120, 239] on div "Nicolas" at bounding box center [130, 245] width 64 height 15
click at [112, 64] on link "SOFIL" at bounding box center [108, 69] width 25 height 11
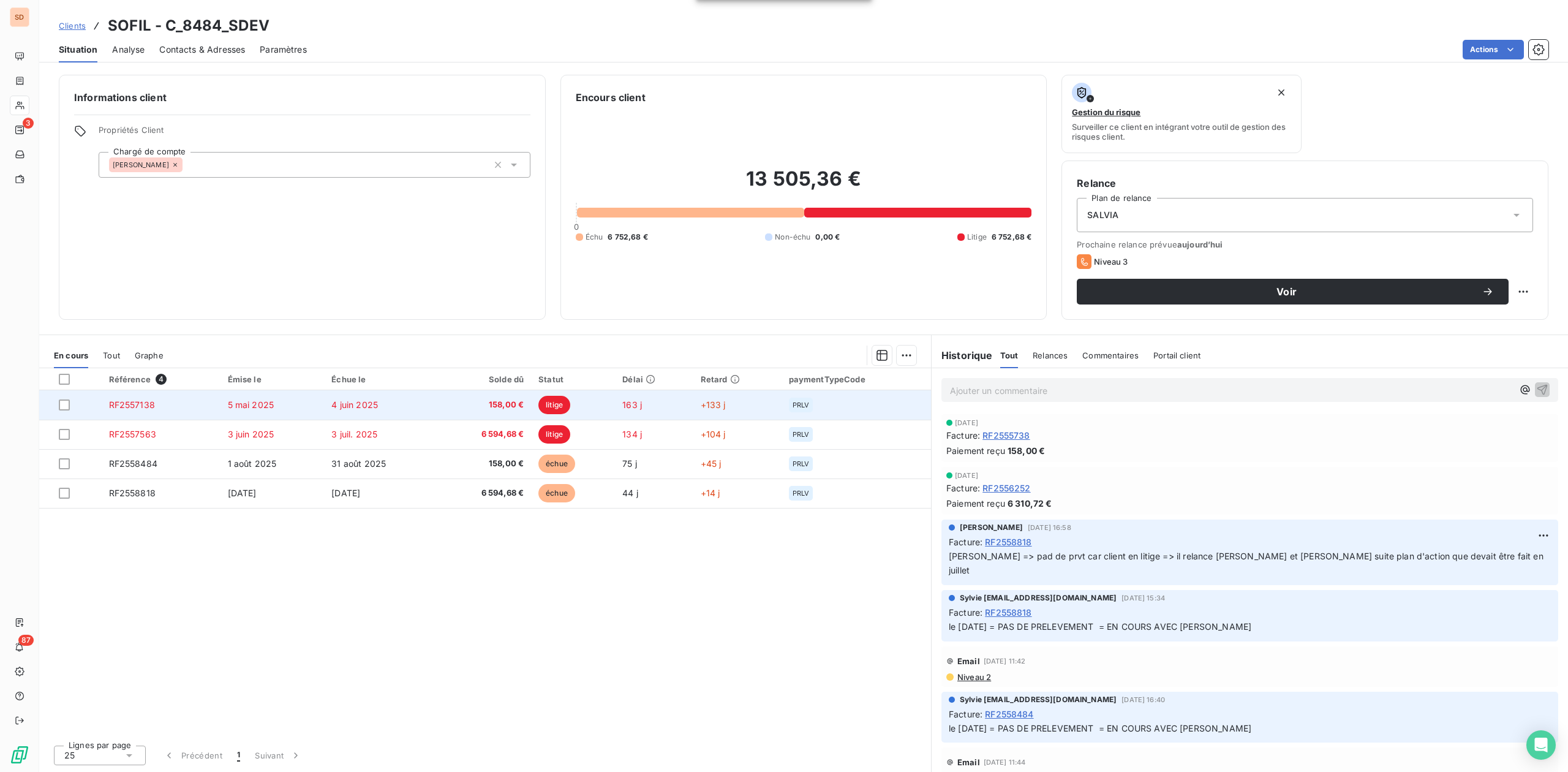
click at [338, 411] on td "4 juin 2025" at bounding box center [381, 405] width 113 height 29
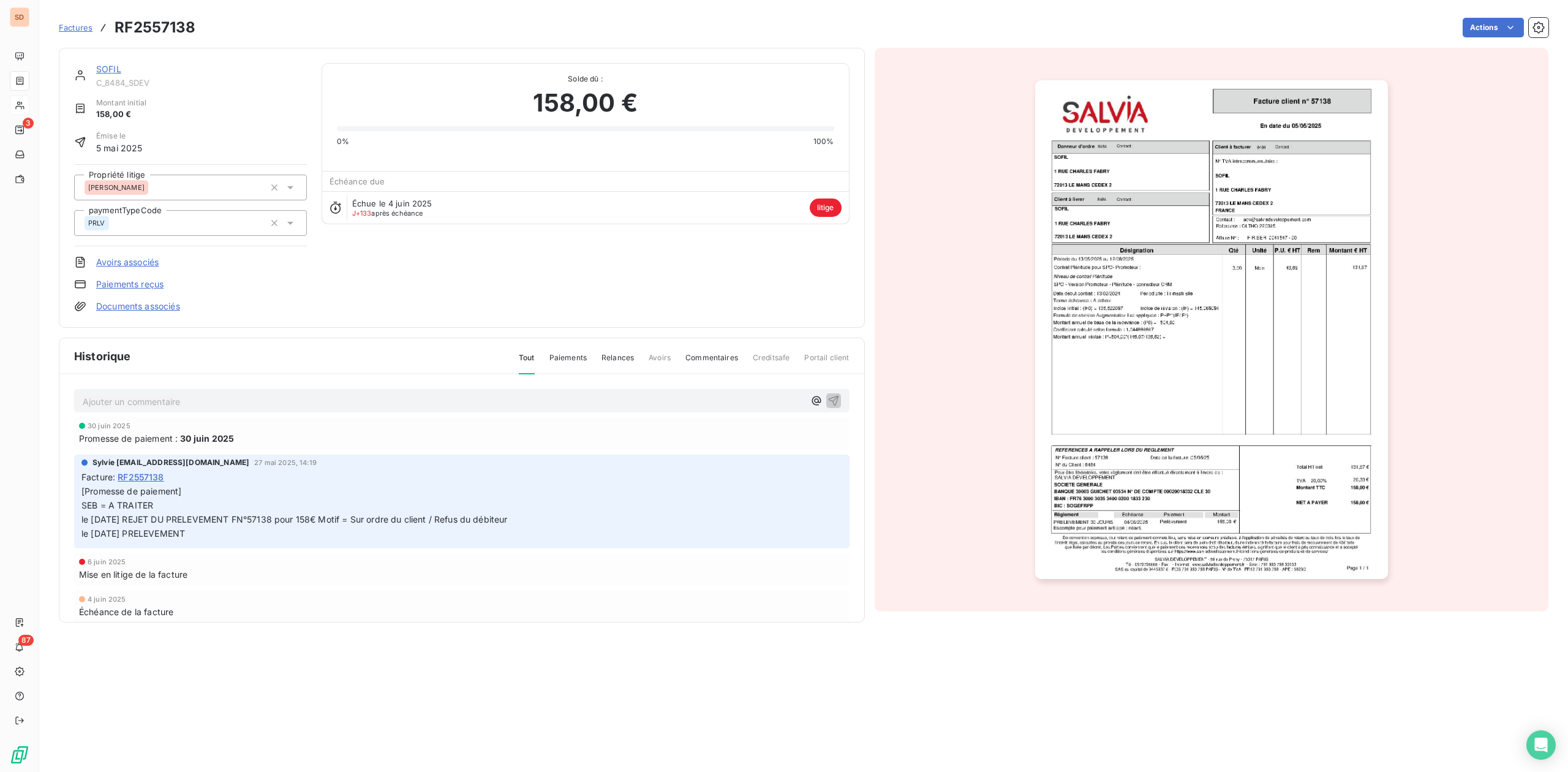
click at [108, 67] on link "SOFIL" at bounding box center [108, 69] width 25 height 11
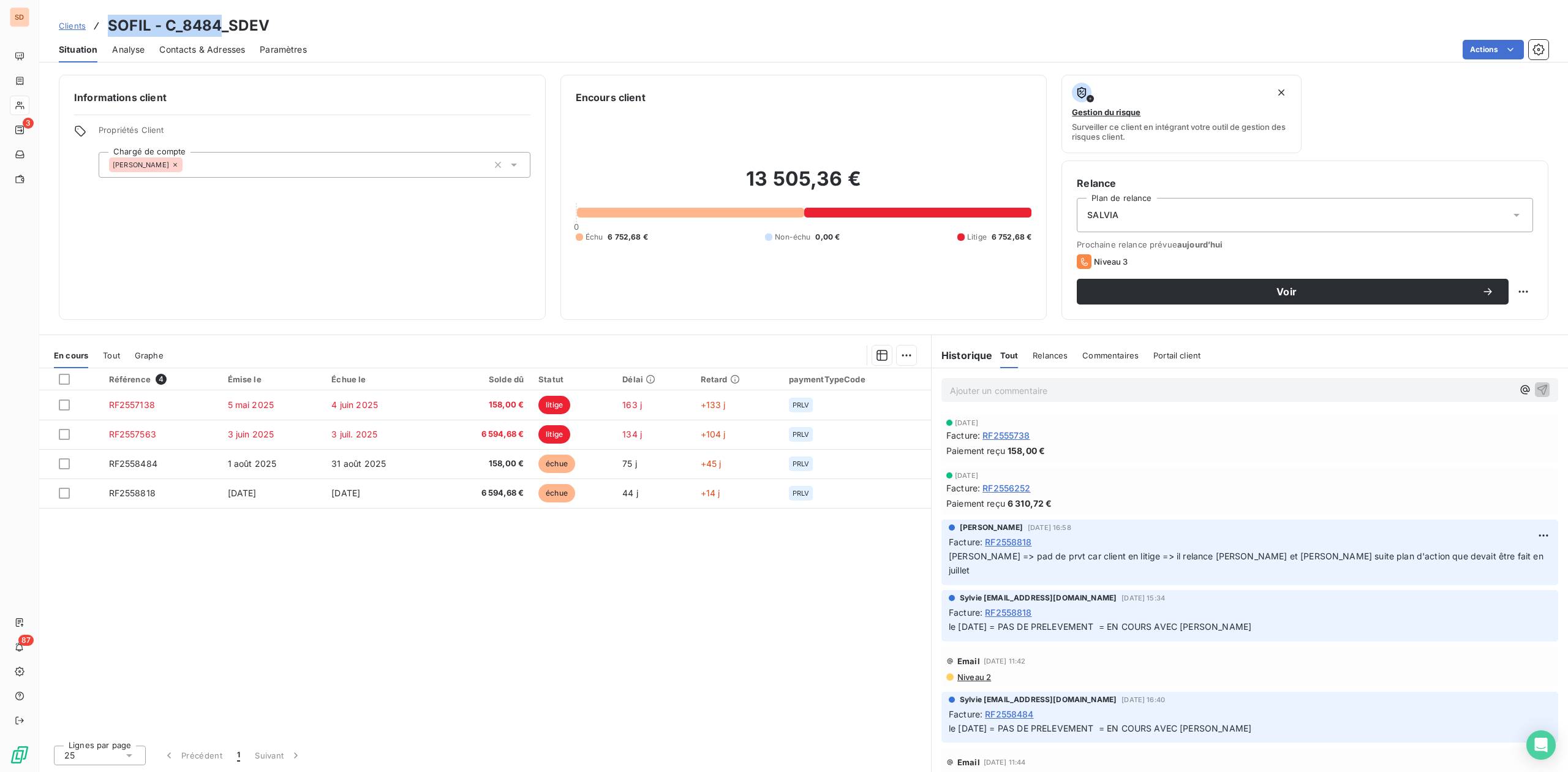
drag, startPoint x: 107, startPoint y: 26, endPoint x: 217, endPoint y: 20, distance: 110.2
click at [217, 20] on h3 "SOFIL - C_8484_SDEV" at bounding box center [188, 26] width 162 height 22
copy h3 "SOFIL - C_8484"
click at [1527, 533] on html "SD 3 87 Clients SOFIL - C_8484_SDEV Situation Analyse Contacts & Adresses Param…" at bounding box center [784, 386] width 1568 height 772
click at [499, 406] on html "SD 3 87 Clients SOFIL - C_8484_SDEV Situation Analyse Contacts & Adresses Param…" at bounding box center [784, 386] width 1568 height 772
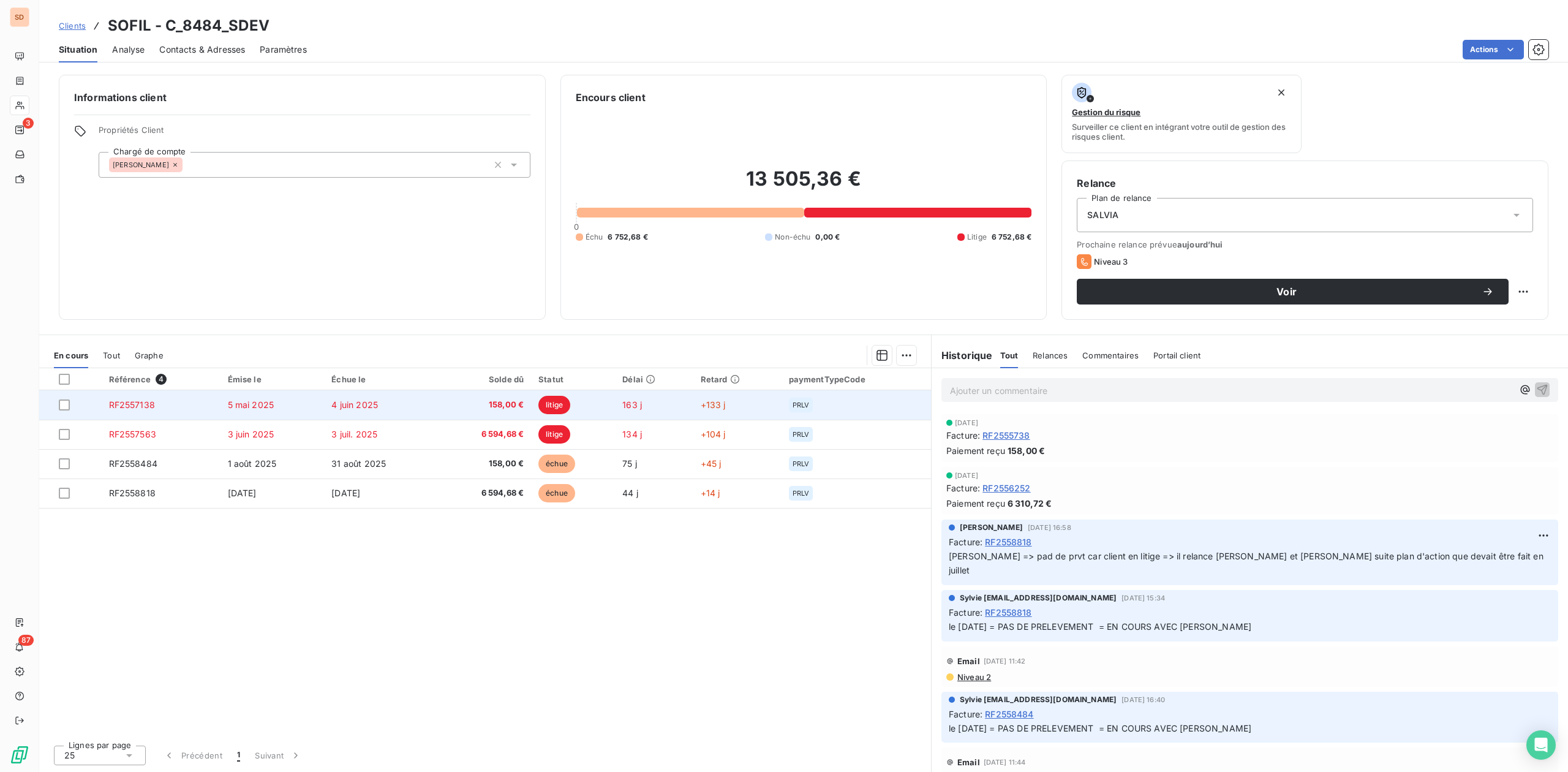
click at [162, 397] on td "RF2557138" at bounding box center [161, 405] width 119 height 29
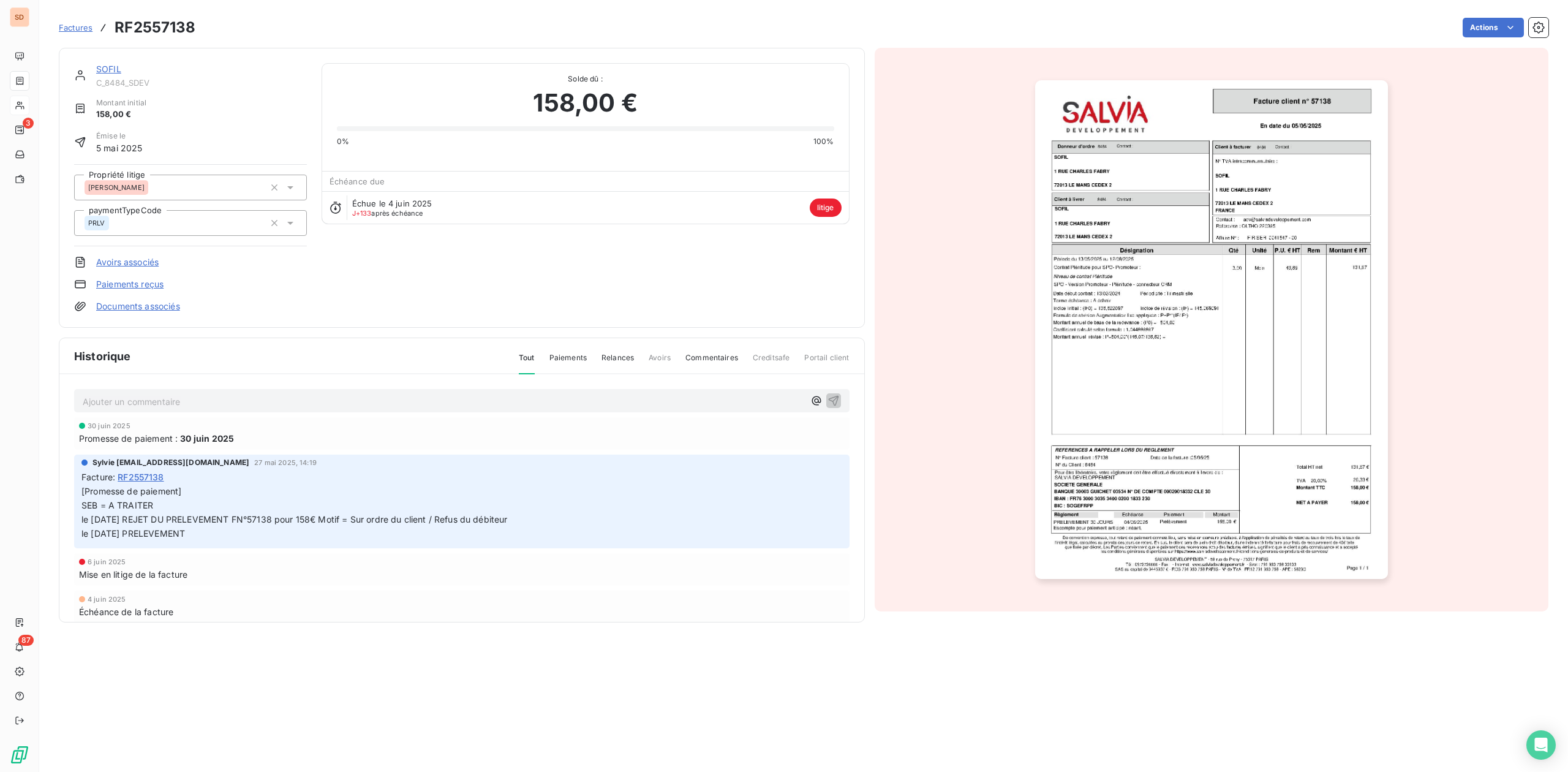
click at [136, 398] on p "Ajouter un commentaire ﻿" at bounding box center [443, 401] width 722 height 15
drag, startPoint x: 247, startPoint y: 393, endPoint x: 47, endPoint y: 401, distance: 200.2
click at [47, 401] on section "Factures RF2557138 Actions SOFIL C_8484_SDEV Montant initial 158,00 € Émise le …" at bounding box center [804, 386] width 1529 height 772
click at [319, 398] on p "Relance par mail Bruno/Othman/Nicolas" at bounding box center [443, 401] width 722 height 14
drag, startPoint x: 319, startPoint y: 398, endPoint x: 40, endPoint y: 395, distance: 279.0
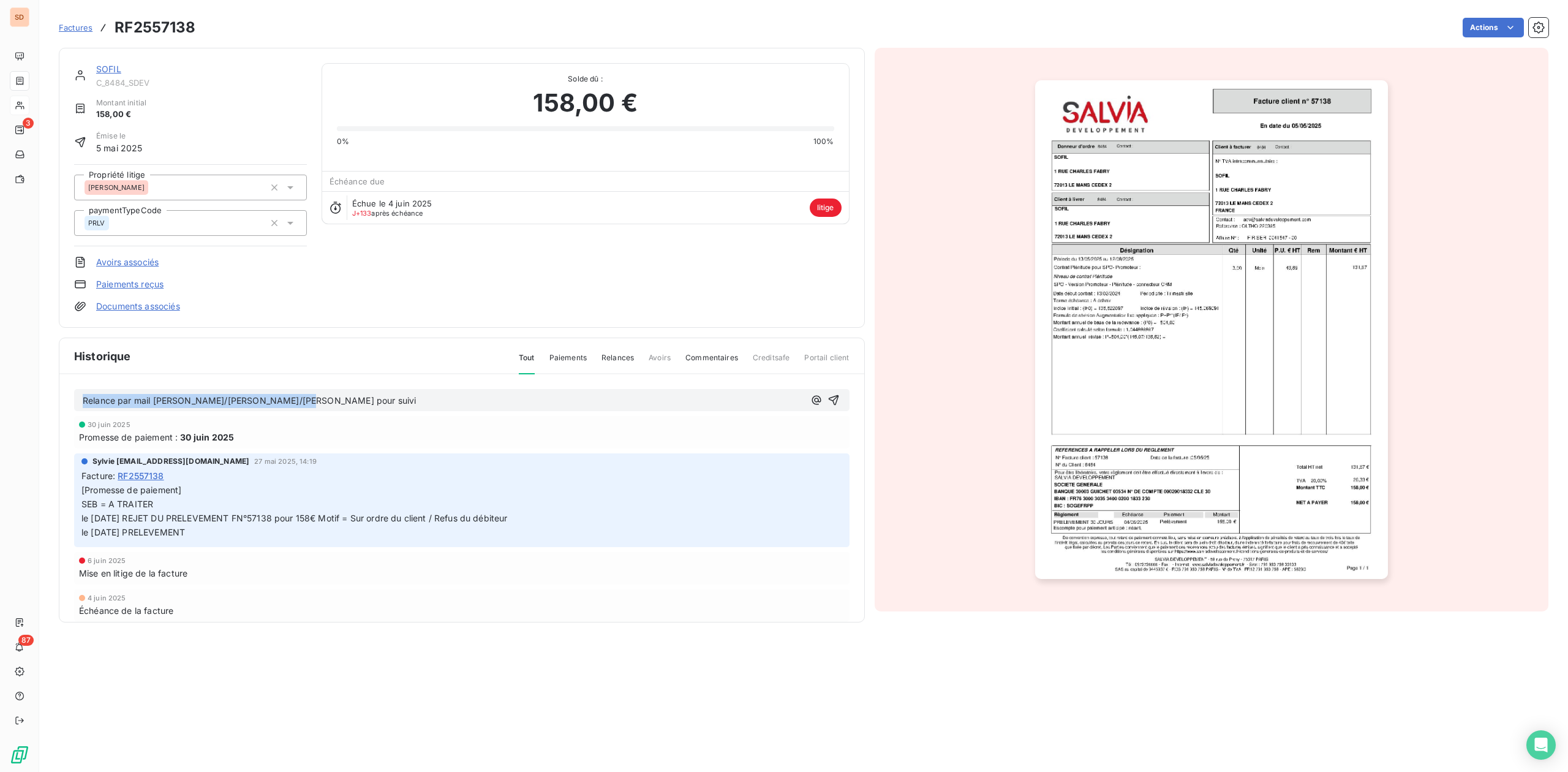
click at [40, 395] on section "Factures RF2557138 Actions SOFIL C_8484_SDEV Montant initial 158,00 € Émise le …" at bounding box center [804, 386] width 1529 height 772
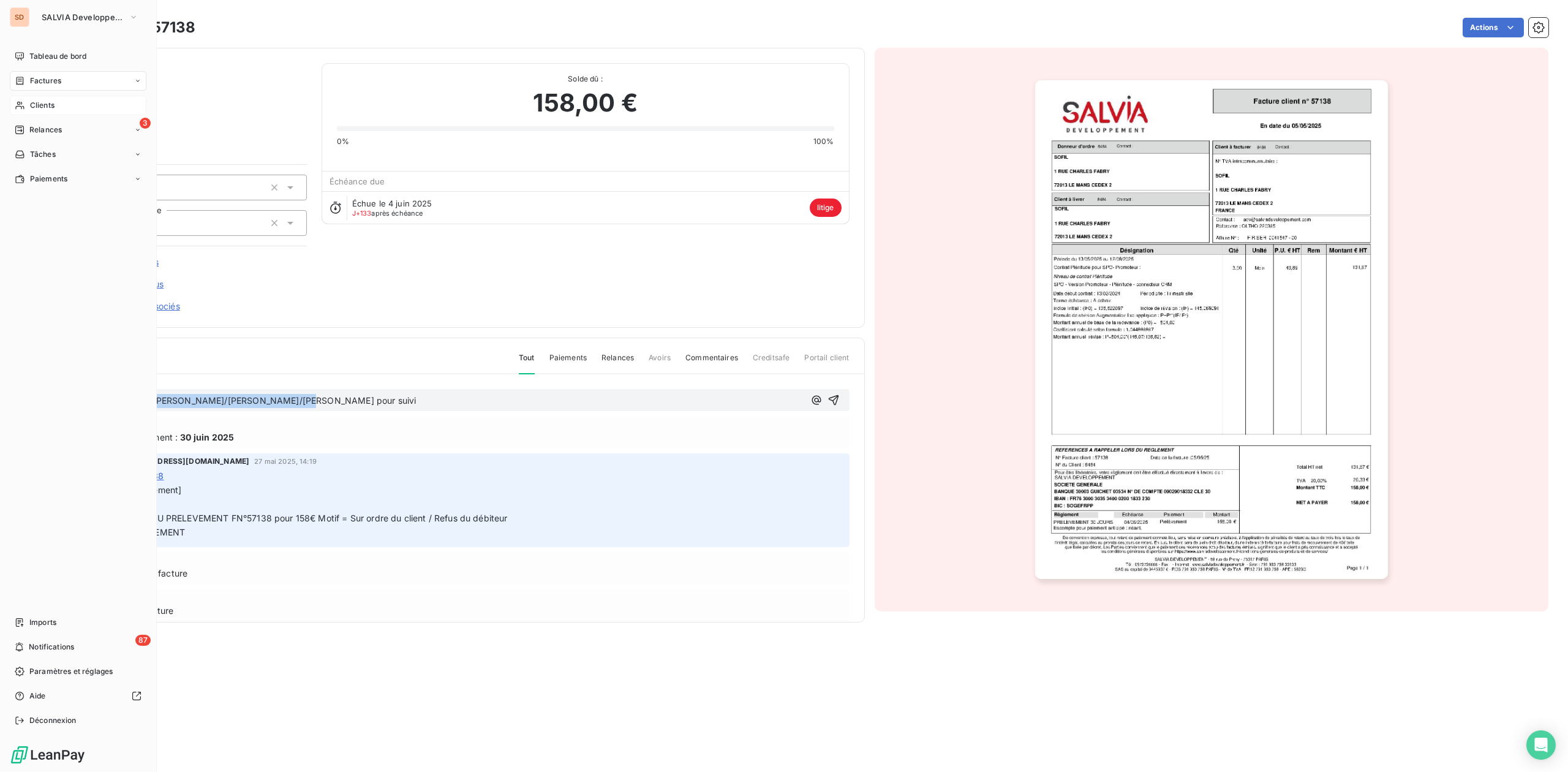
copy span "Relance par mail Bruno/Othman/Nicolas pour suivi"
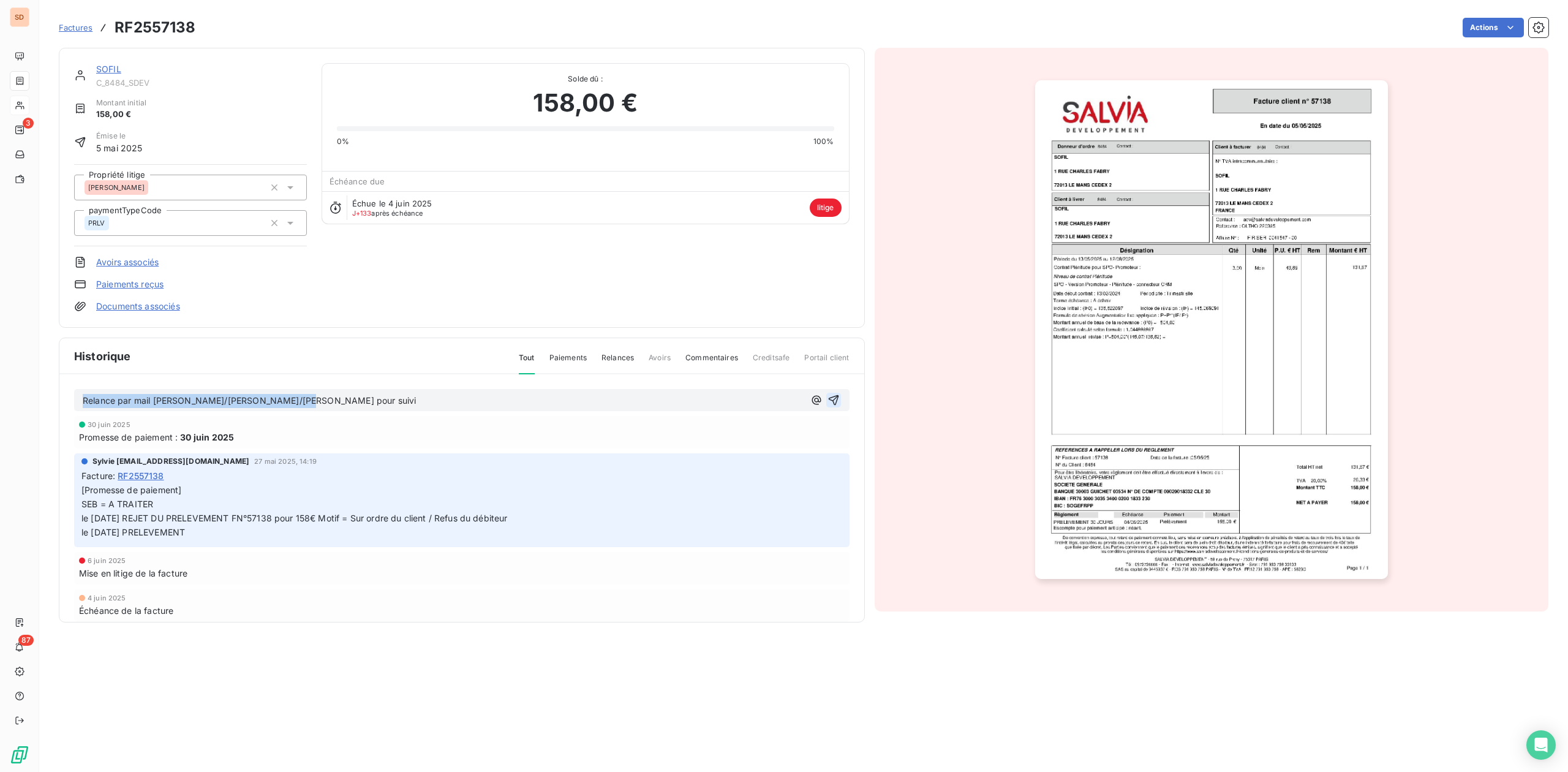
click at [829, 400] on icon "button" at bounding box center [834, 400] width 11 height 11
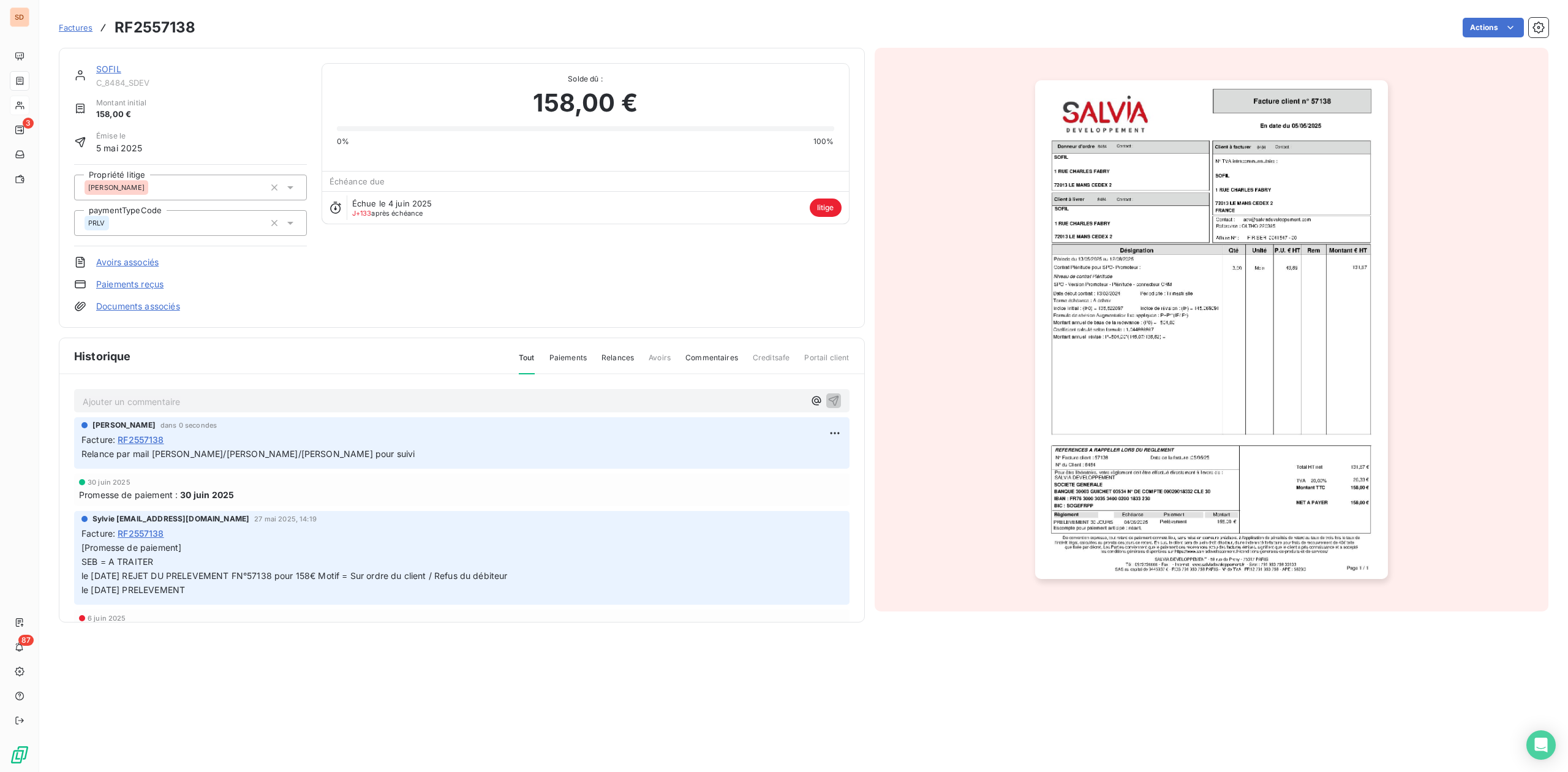
click at [113, 68] on link "SOFIL" at bounding box center [108, 69] width 25 height 11
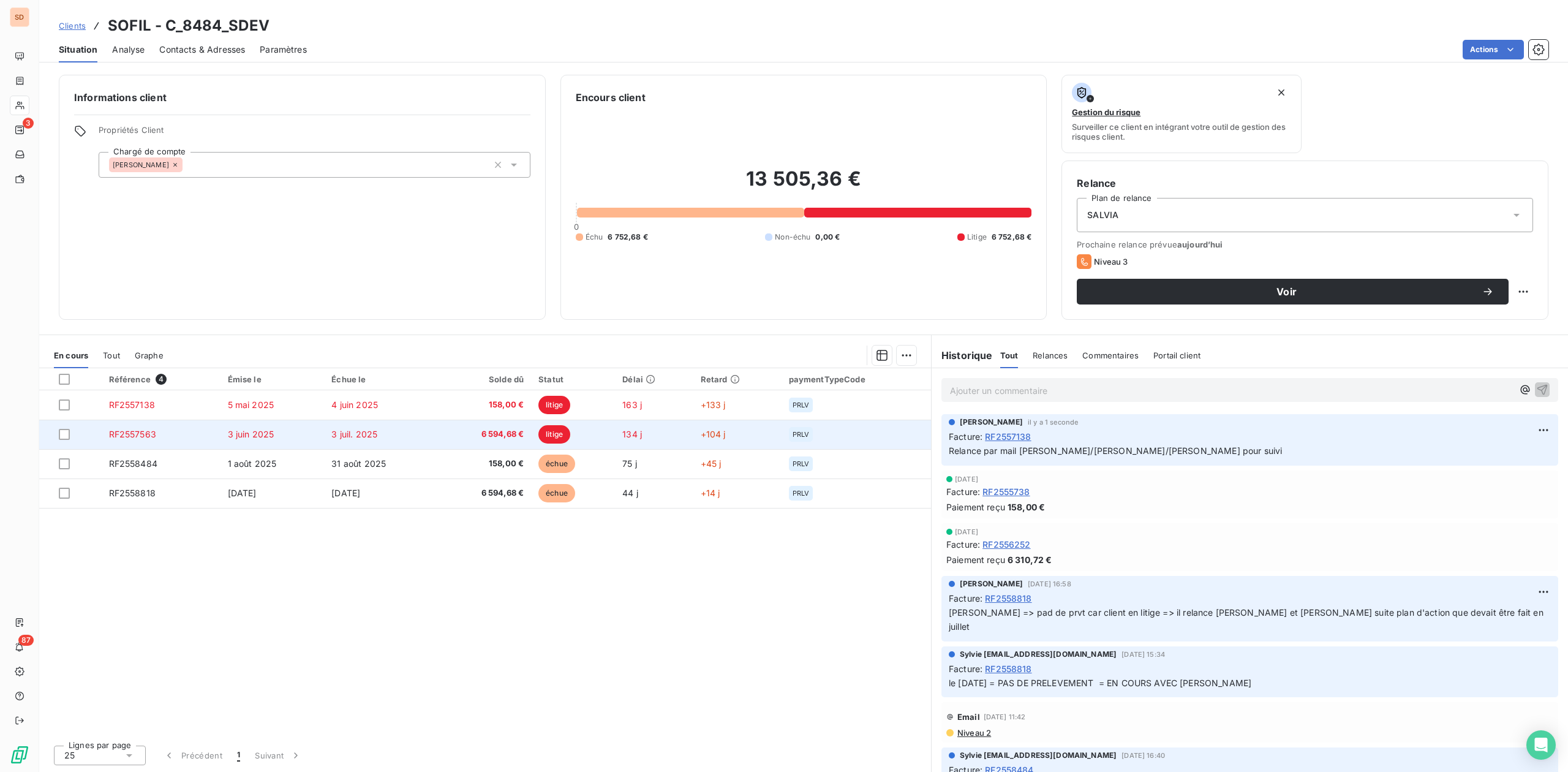
click at [246, 435] on span "3 juin 2025" at bounding box center [251, 434] width 47 height 11
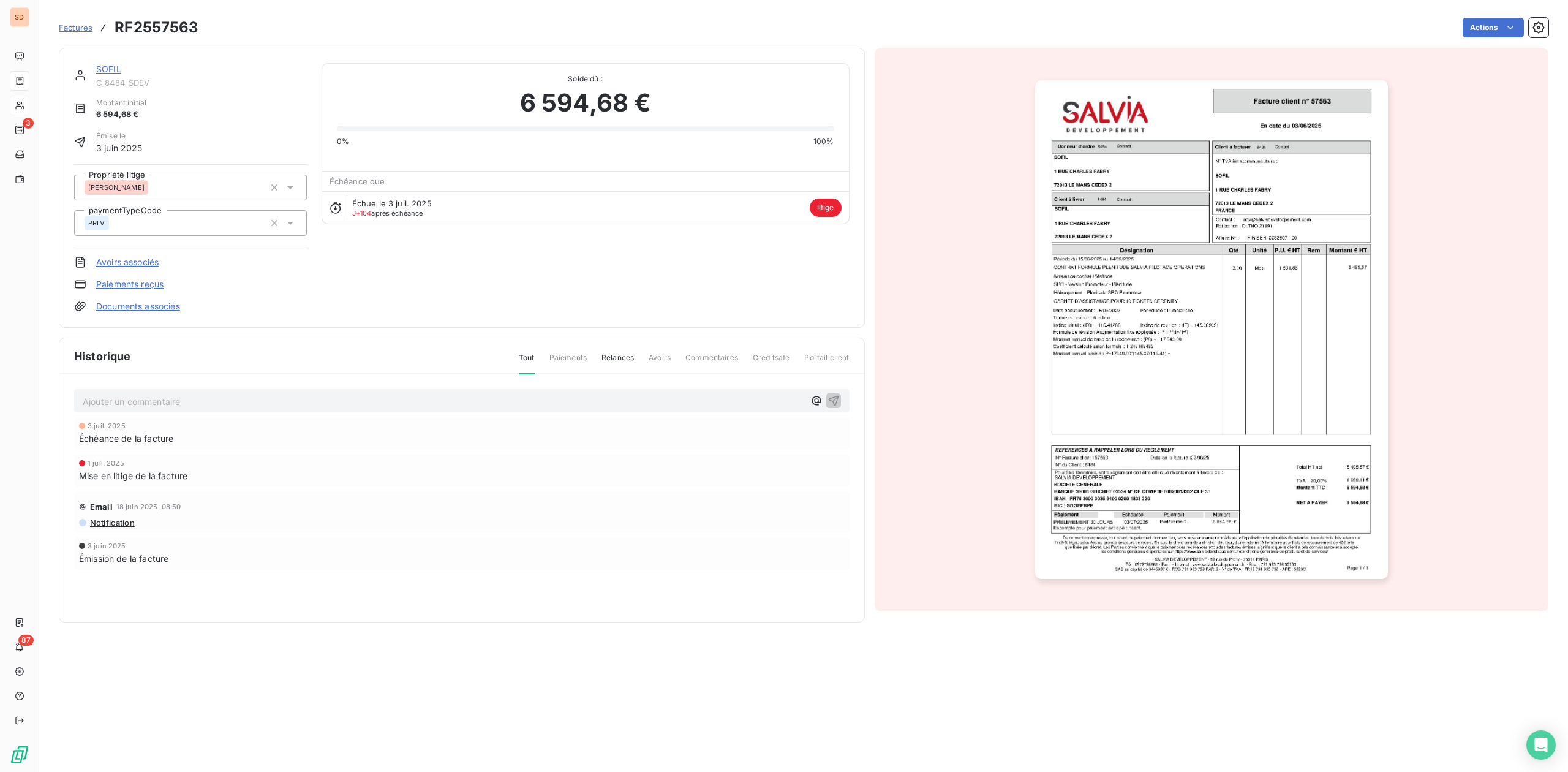
click at [125, 394] on p "Ajouter un commentaire ﻿" at bounding box center [443, 401] width 722 height 15
click at [835, 395] on icon "button" at bounding box center [834, 400] width 12 height 12
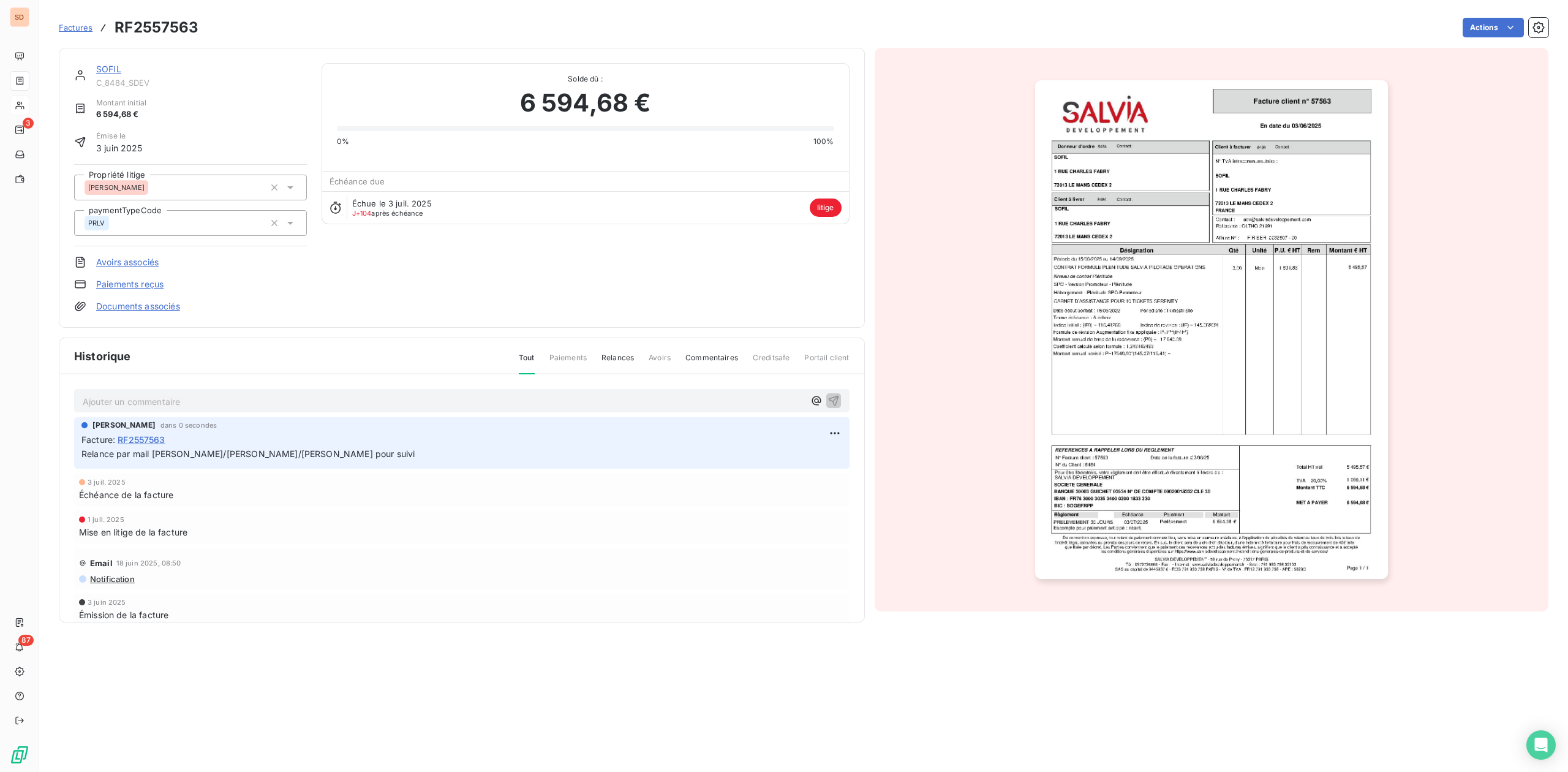
click at [106, 65] on link "SOFIL" at bounding box center [108, 69] width 25 height 11
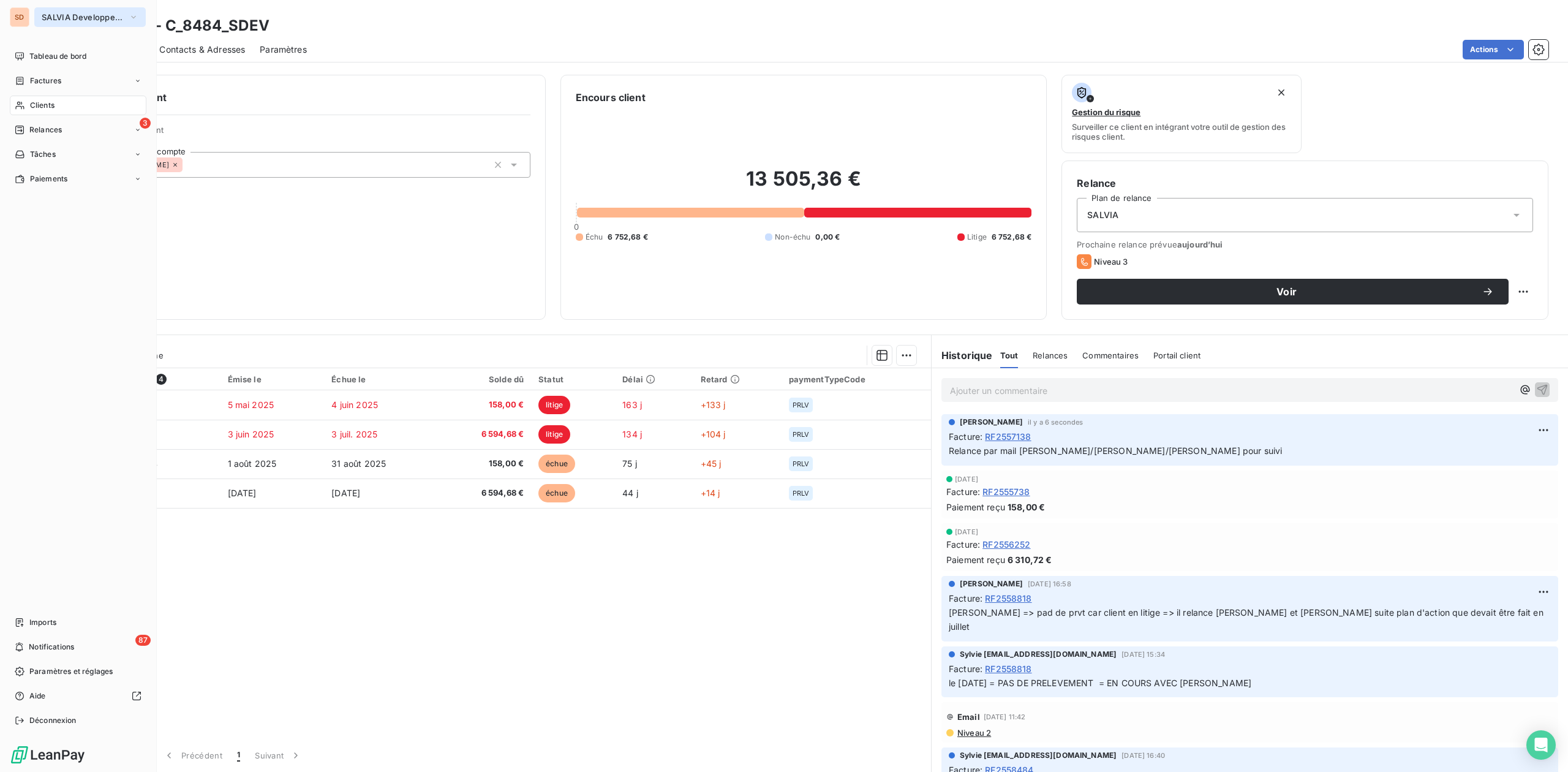
click at [62, 12] on span "SALVIA Developpement" at bounding box center [82, 17] width 82 height 10
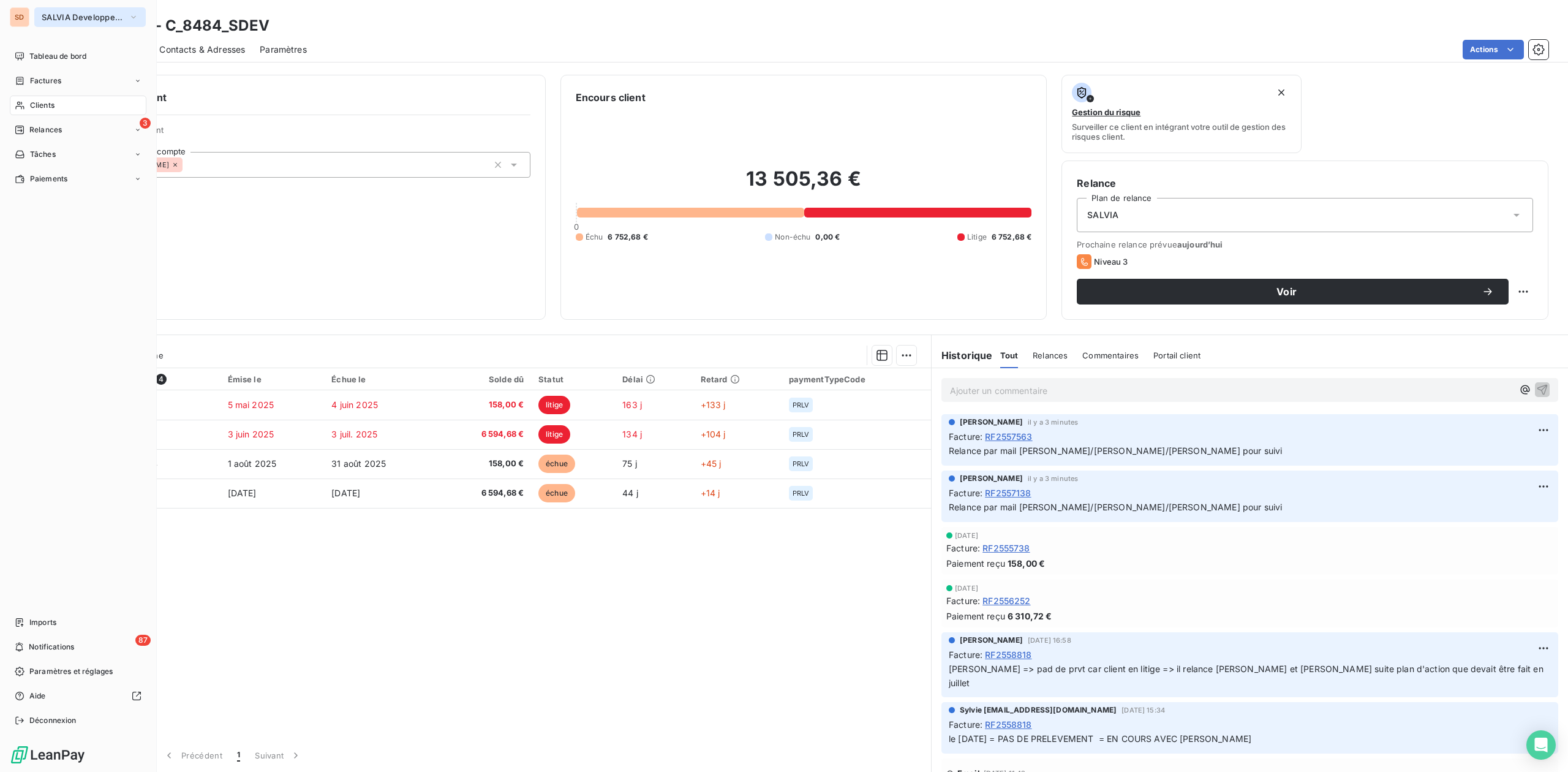
click at [54, 11] on button "SALVIA Developpement" at bounding box center [90, 17] width 112 height 20
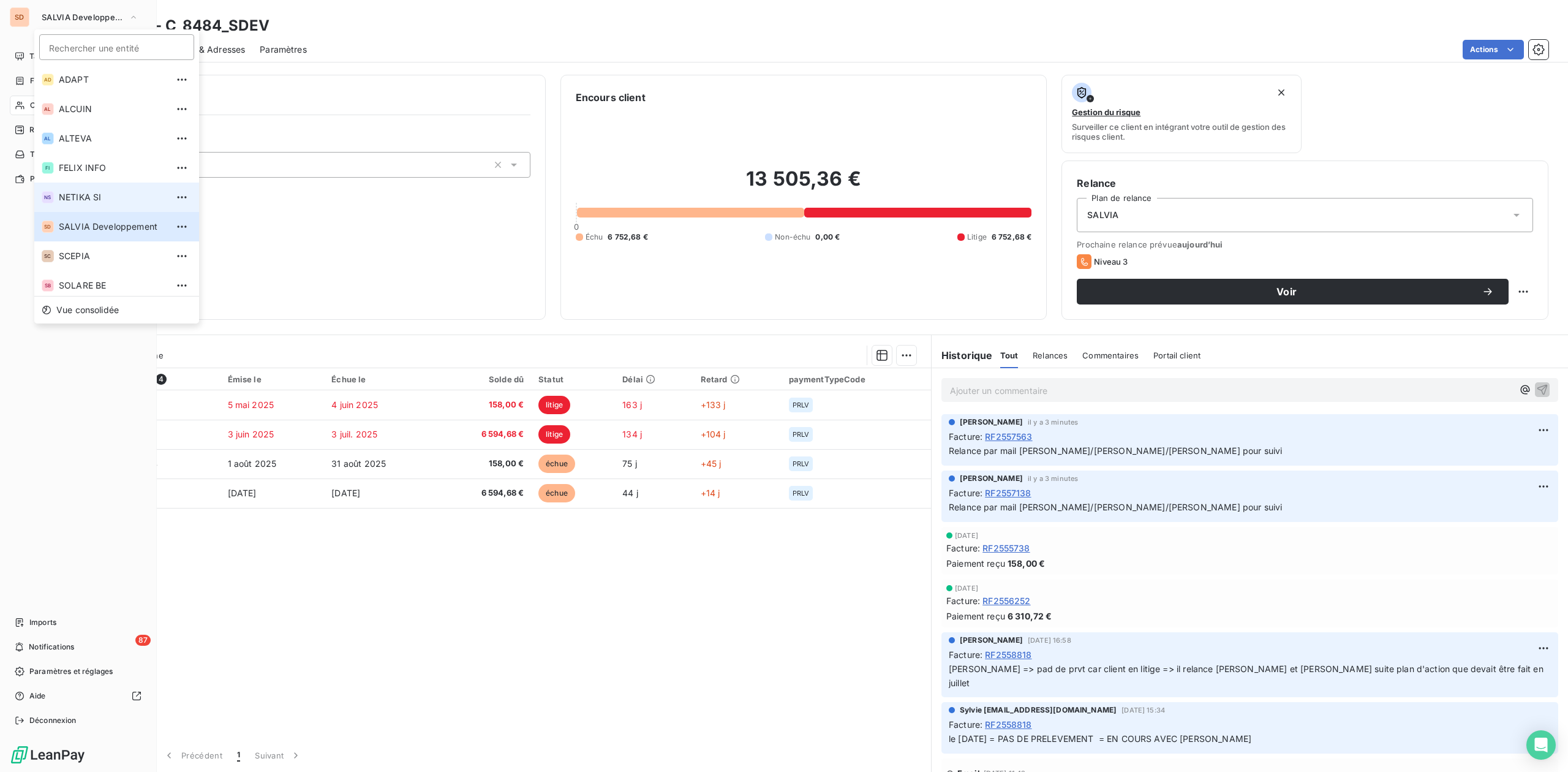
click at [87, 187] on li "NS NETIKA SI" at bounding box center [117, 197] width 165 height 29
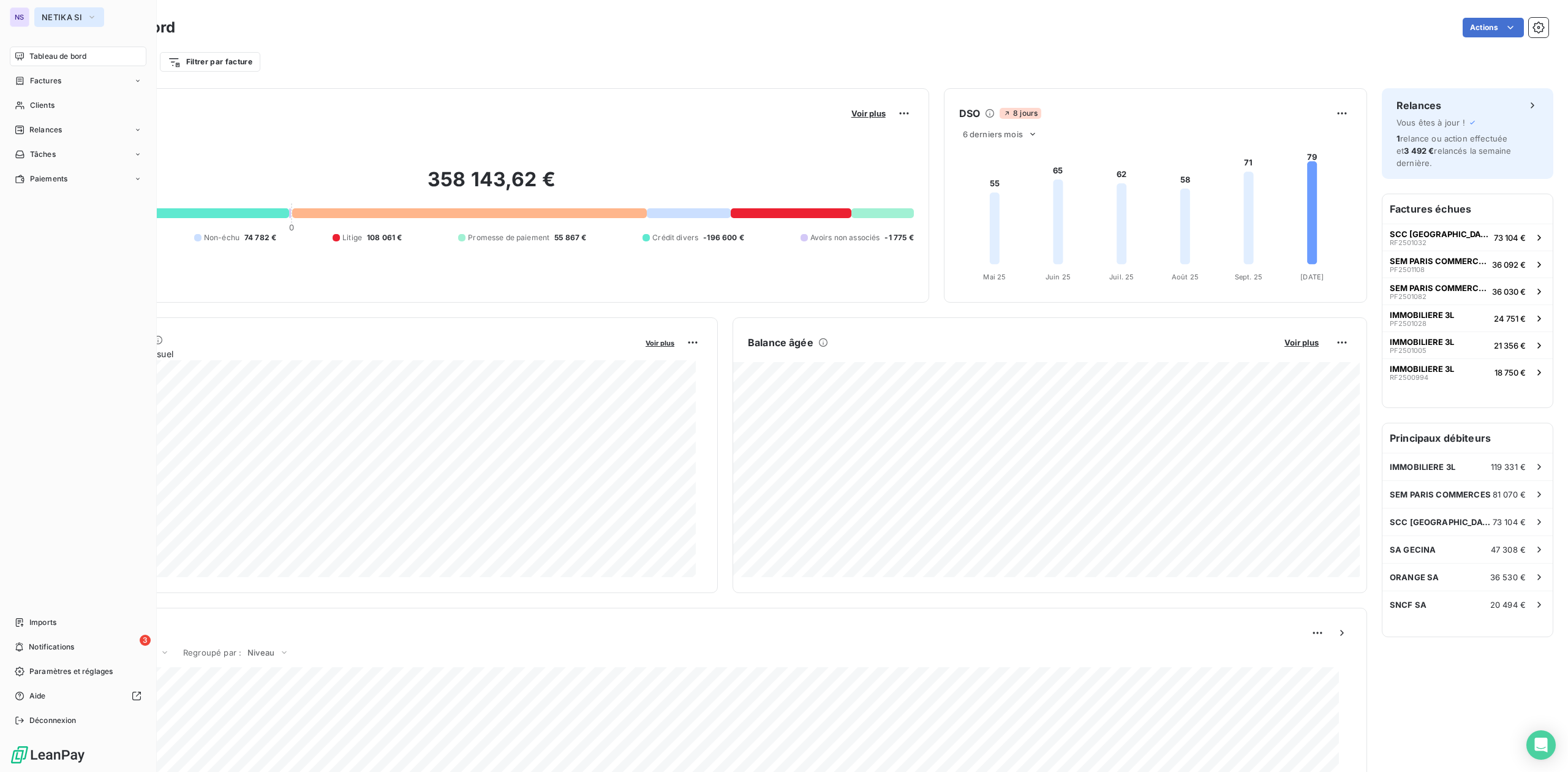
click at [64, 12] on span "NETIKA SI" at bounding box center [62, 17] width 41 height 10
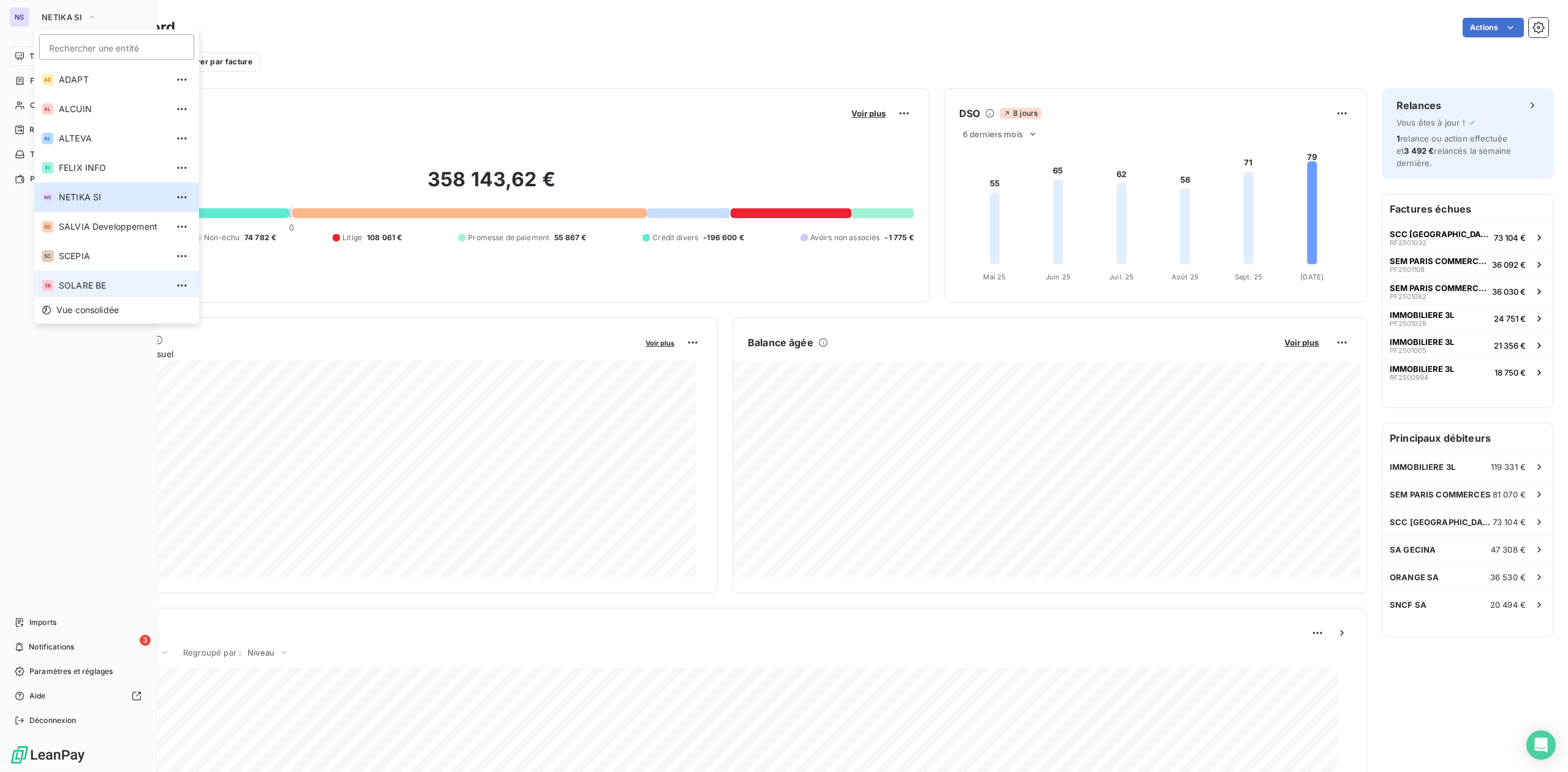
scroll to position [5, 0]
click at [89, 289] on li "SB SOLARE BE" at bounding box center [117, 280] width 165 height 29
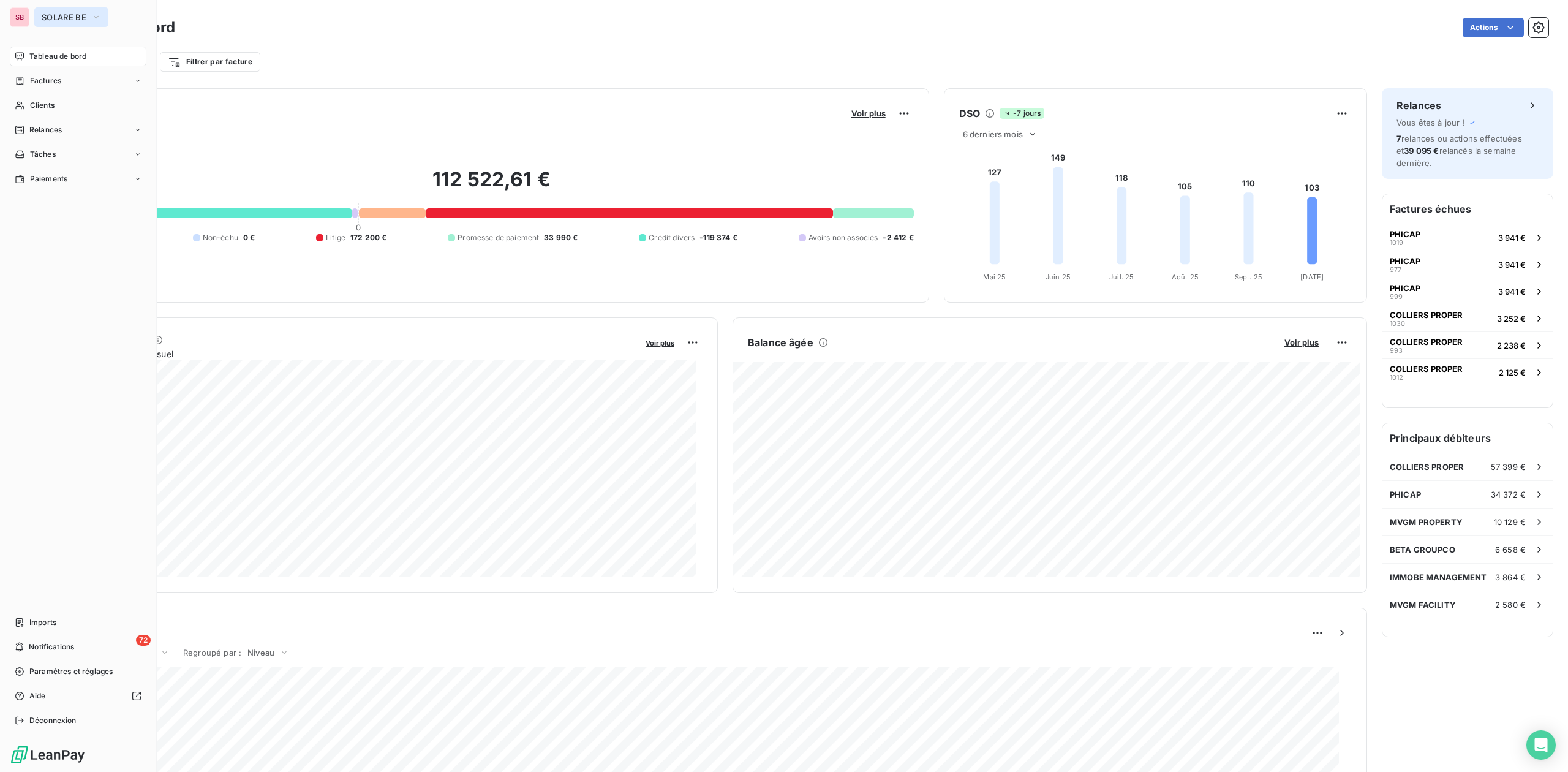
click at [40, 15] on button "SOLARE BE" at bounding box center [71, 17] width 74 height 20
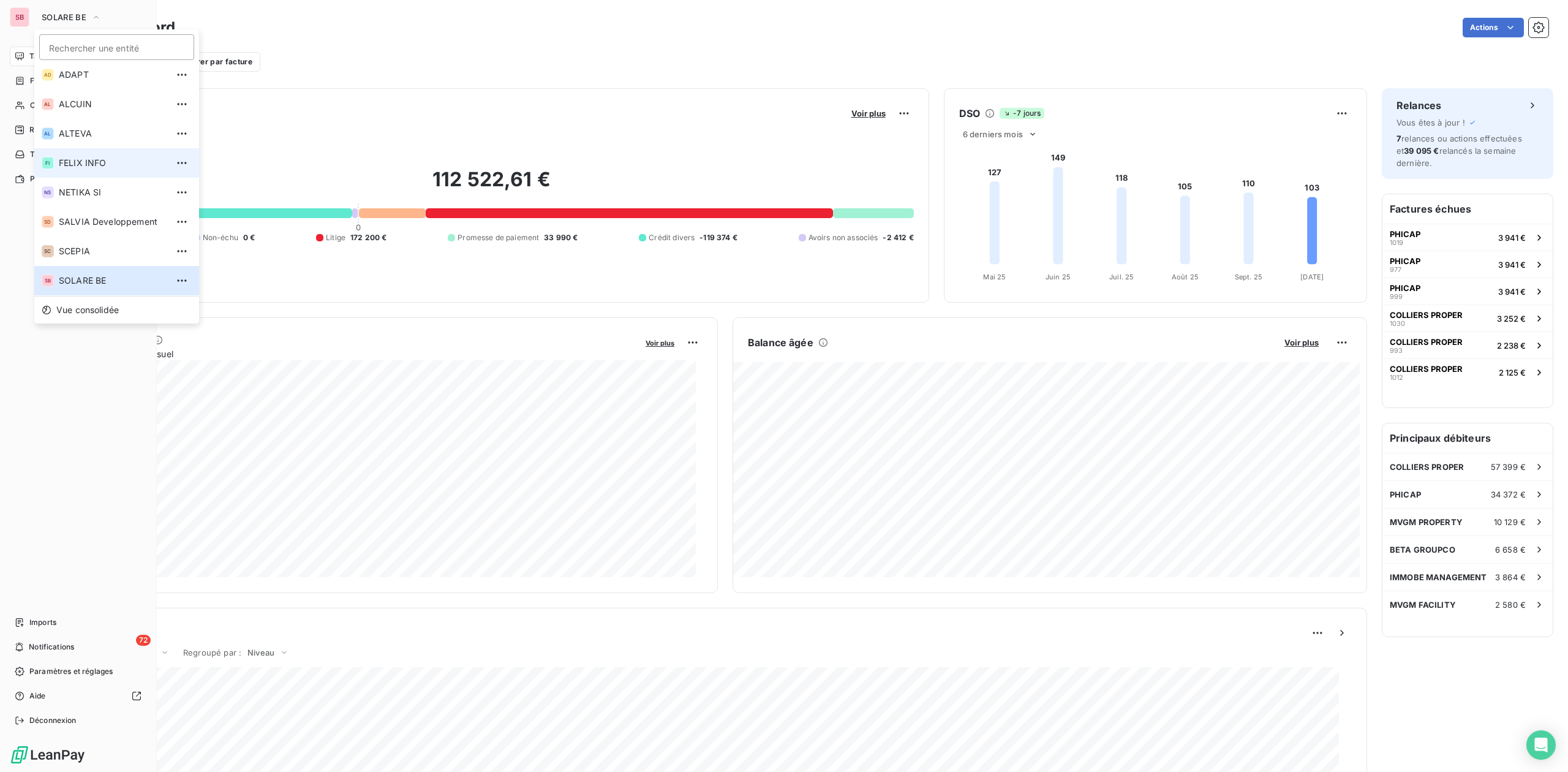
click at [69, 157] on span "FELIX INFO" at bounding box center [113, 162] width 108 height 12
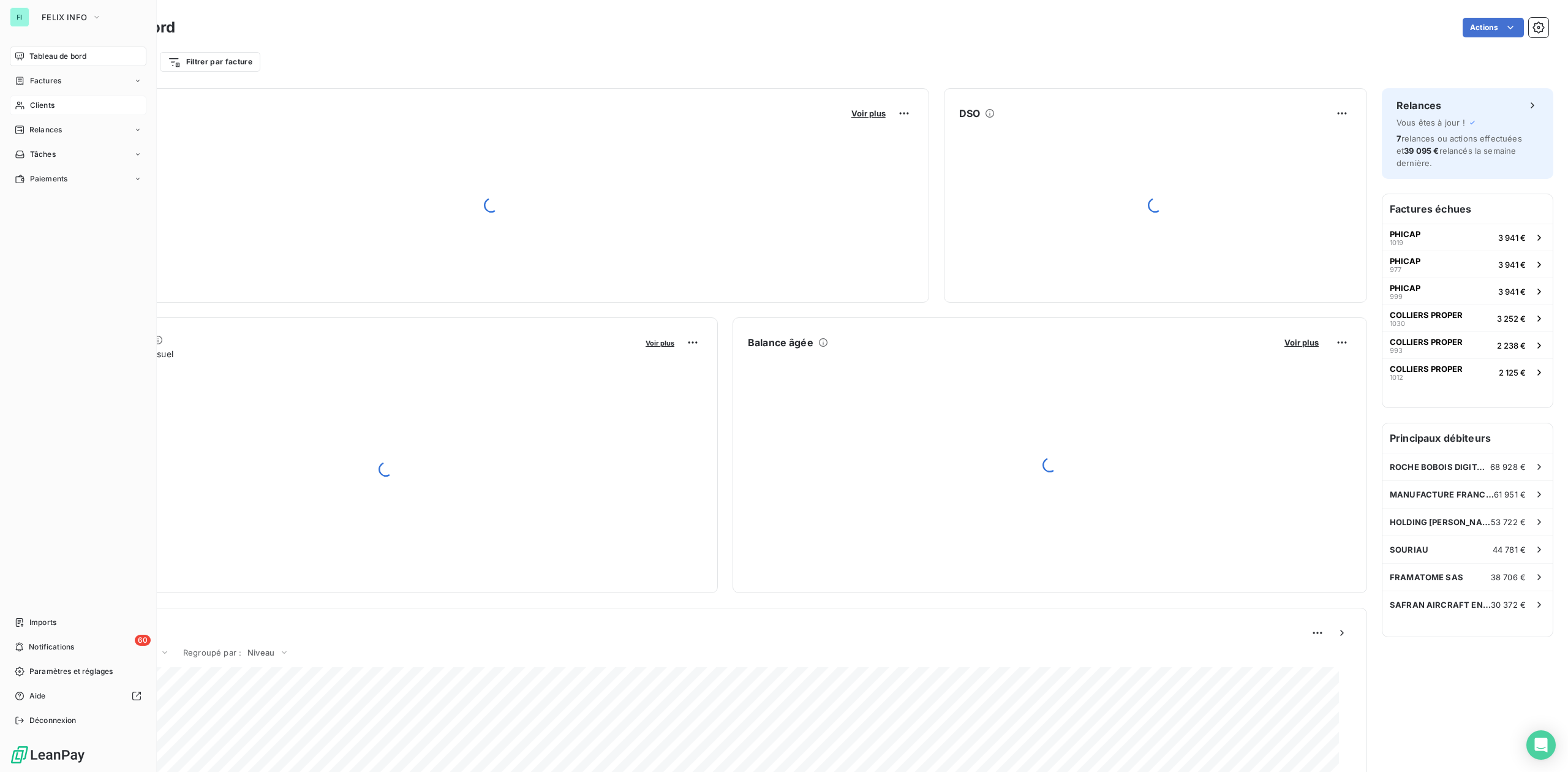
click at [32, 102] on span "Clients" at bounding box center [42, 105] width 24 height 11
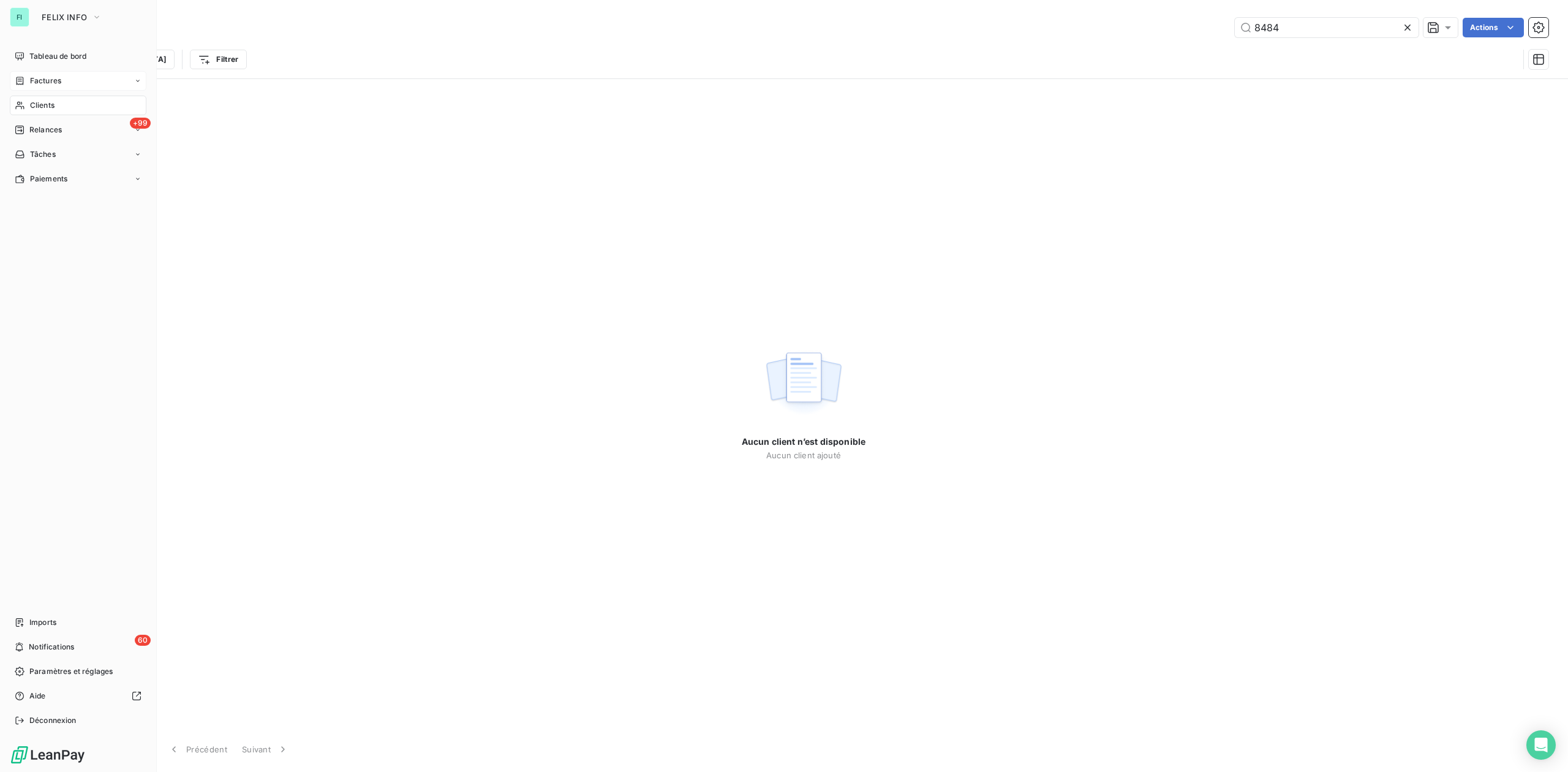
click at [47, 80] on span "Factures" at bounding box center [46, 80] width 32 height 11
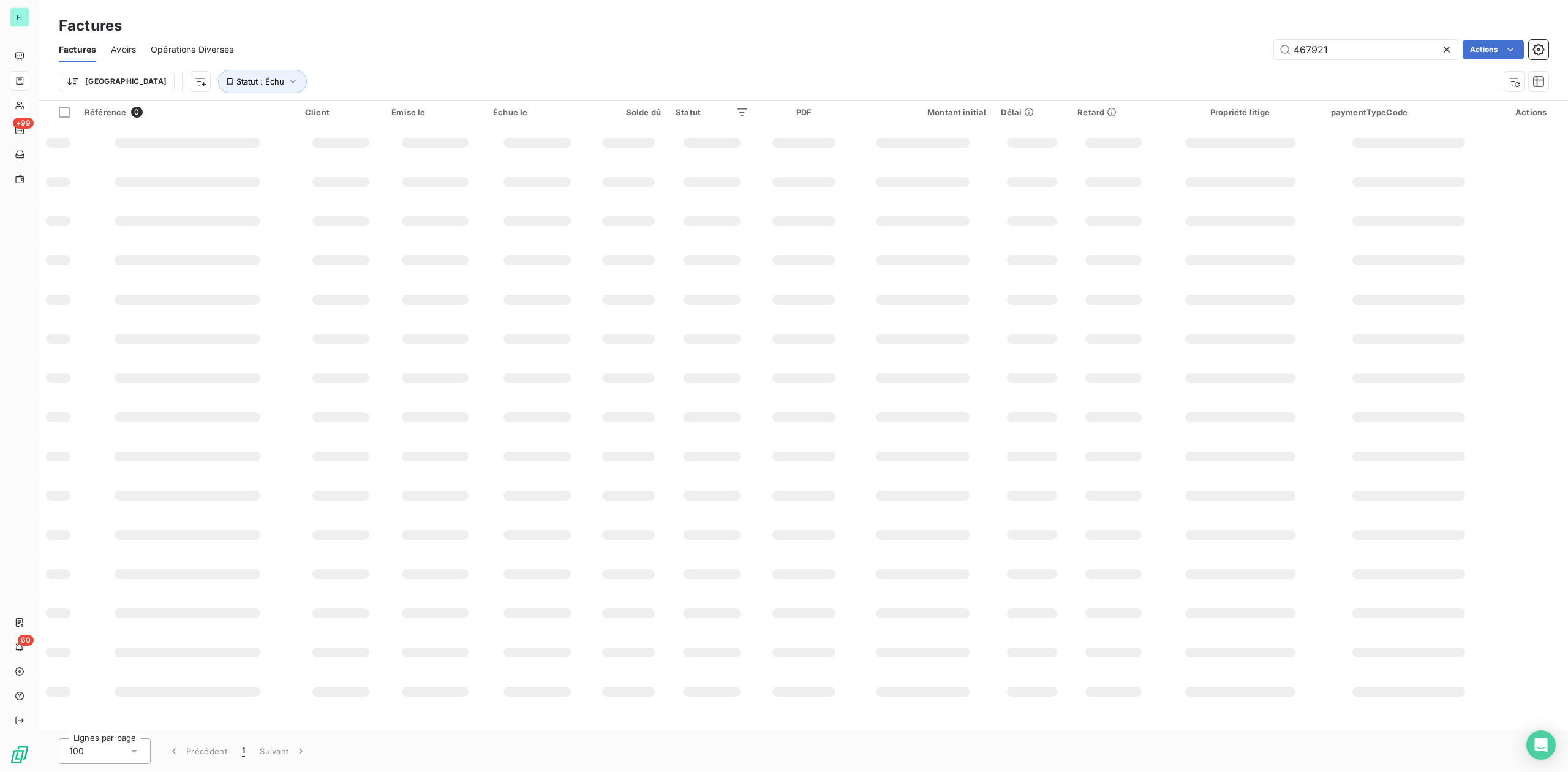
drag, startPoint x: 1285, startPoint y: 31, endPoint x: 1211, endPoint y: 31, distance: 74.0
click at [1211, 31] on div "Factures" at bounding box center [804, 26] width 1529 height 22
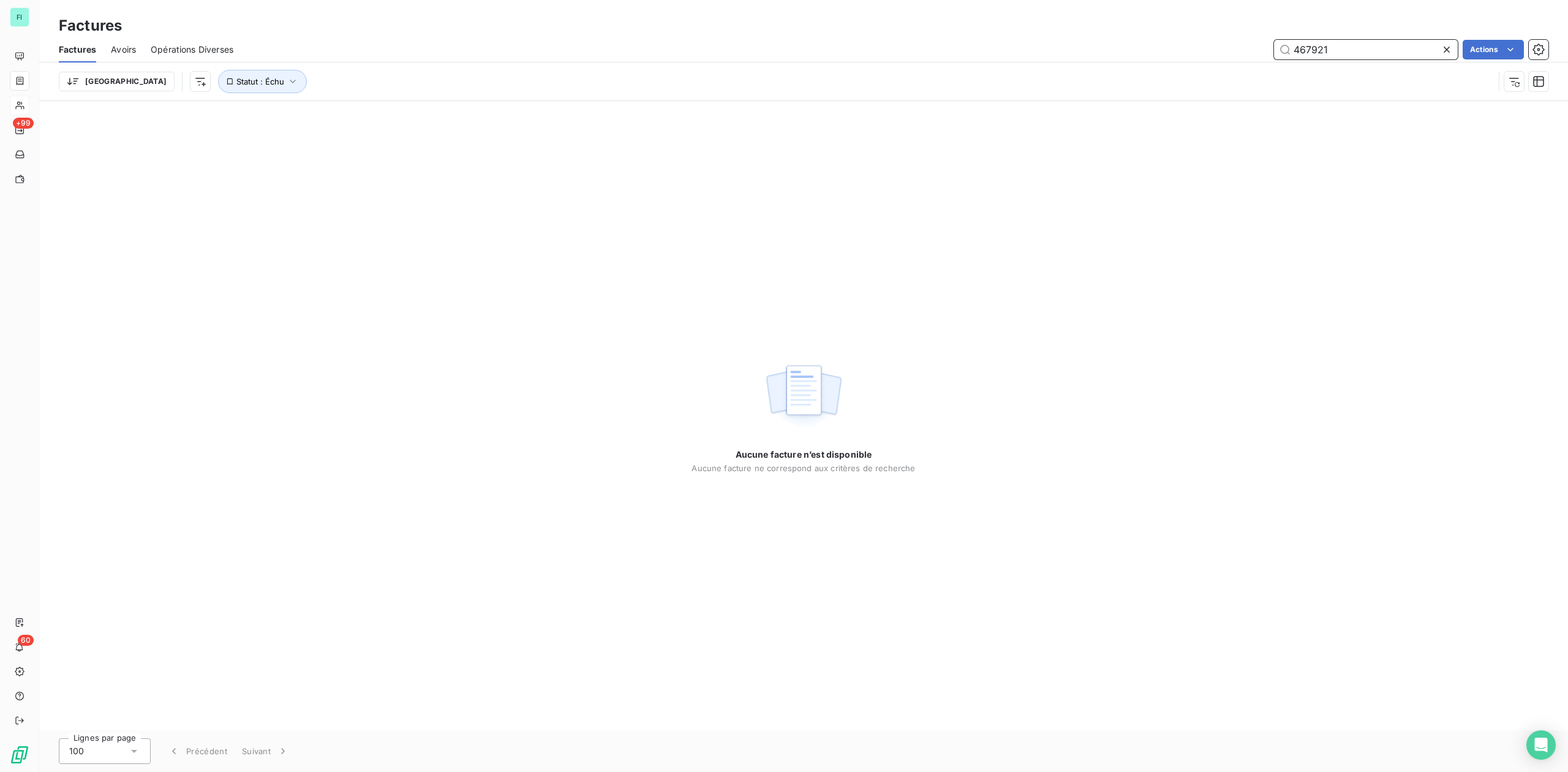
drag, startPoint x: 1376, startPoint y: 49, endPoint x: 1181, endPoint y: 50, distance: 195.0
click at [1192, 50] on div "467921 Actions" at bounding box center [898, 50] width 1301 height 20
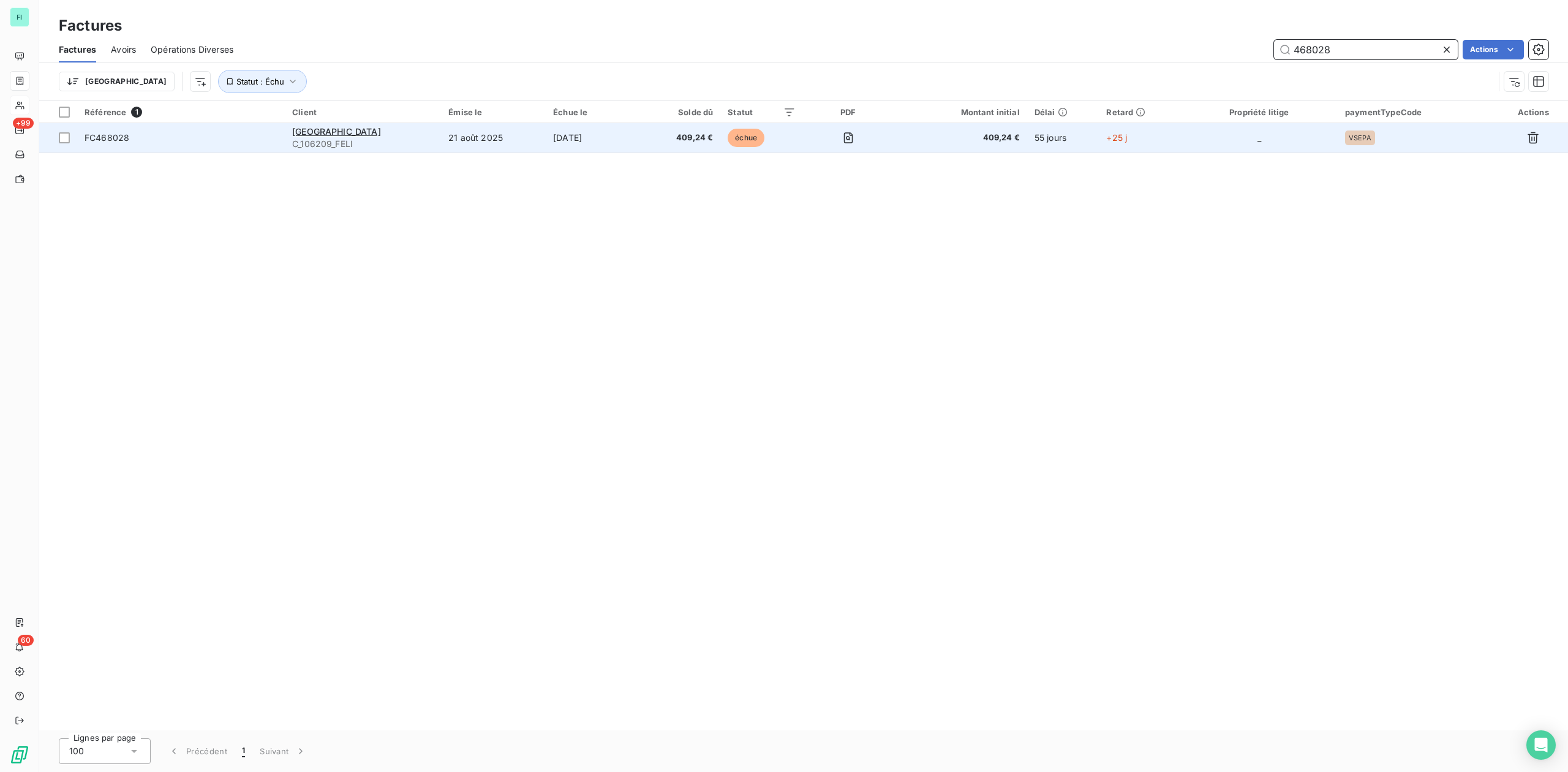
type input "468028"
click at [445, 131] on td "21 août 2025" at bounding box center [494, 137] width 105 height 29
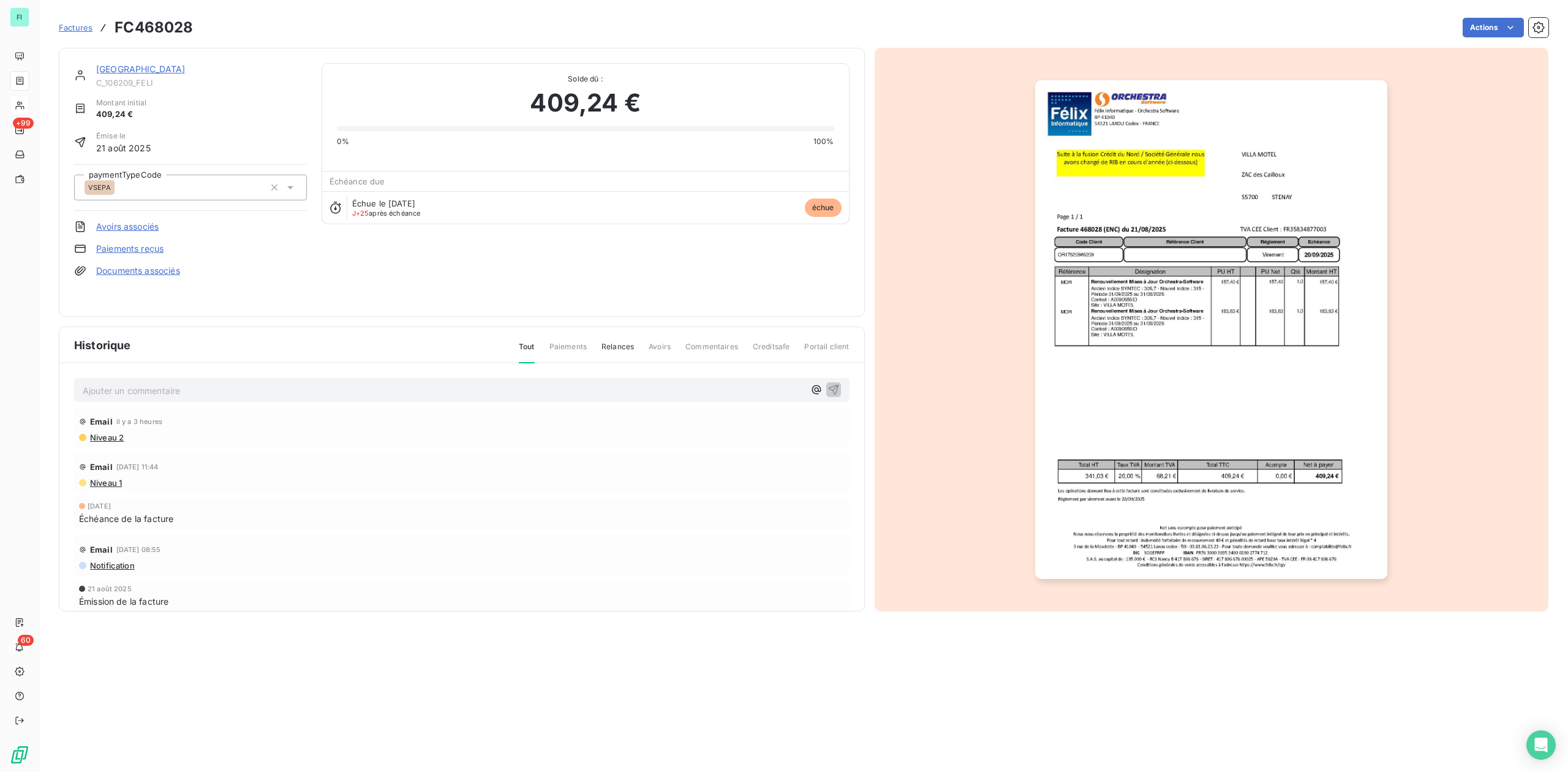
click at [123, 67] on link "VILLA MOTEL" at bounding box center [140, 69] width 89 height 11
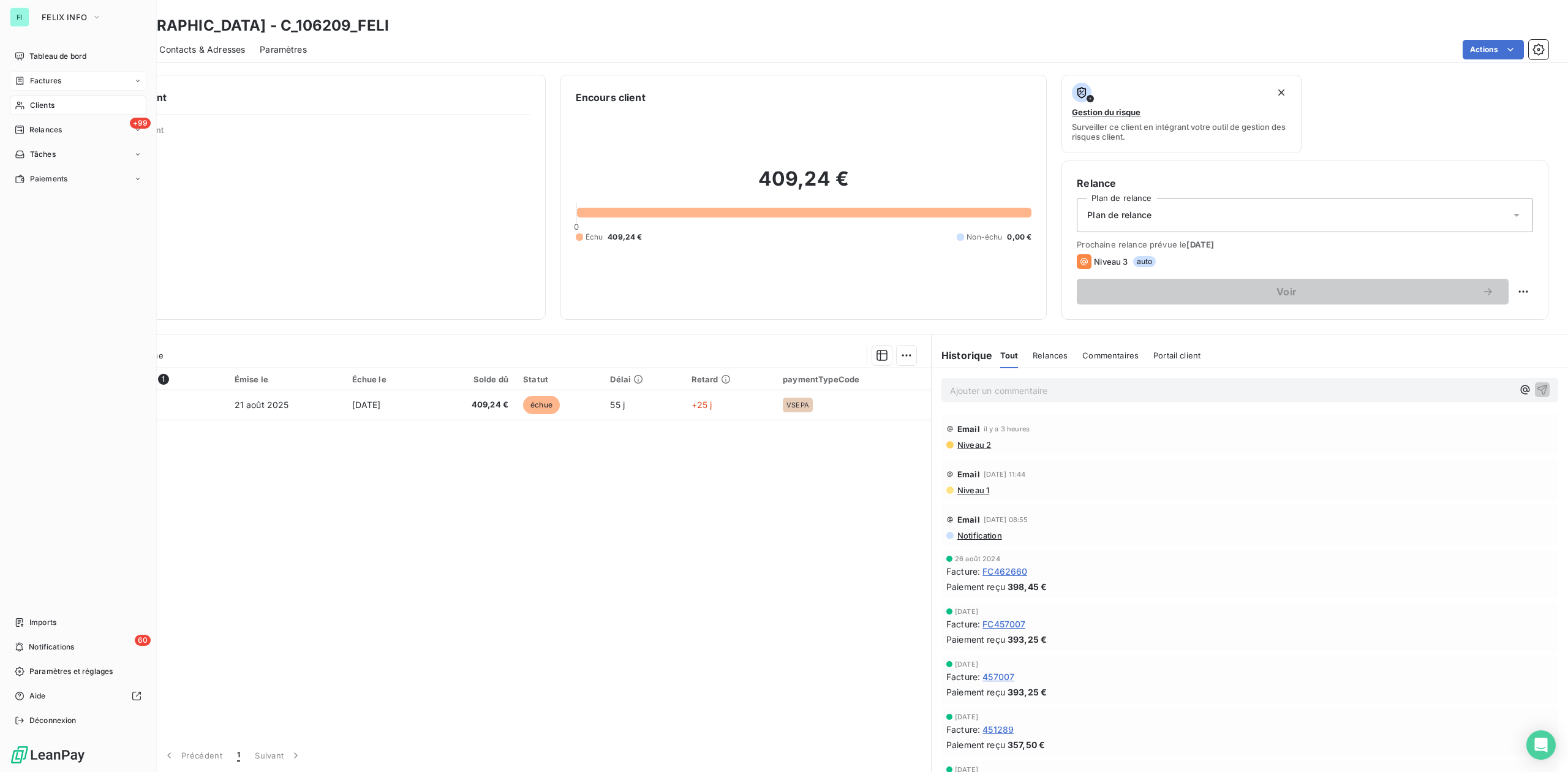
click at [32, 109] on span "Clients" at bounding box center [42, 105] width 24 height 11
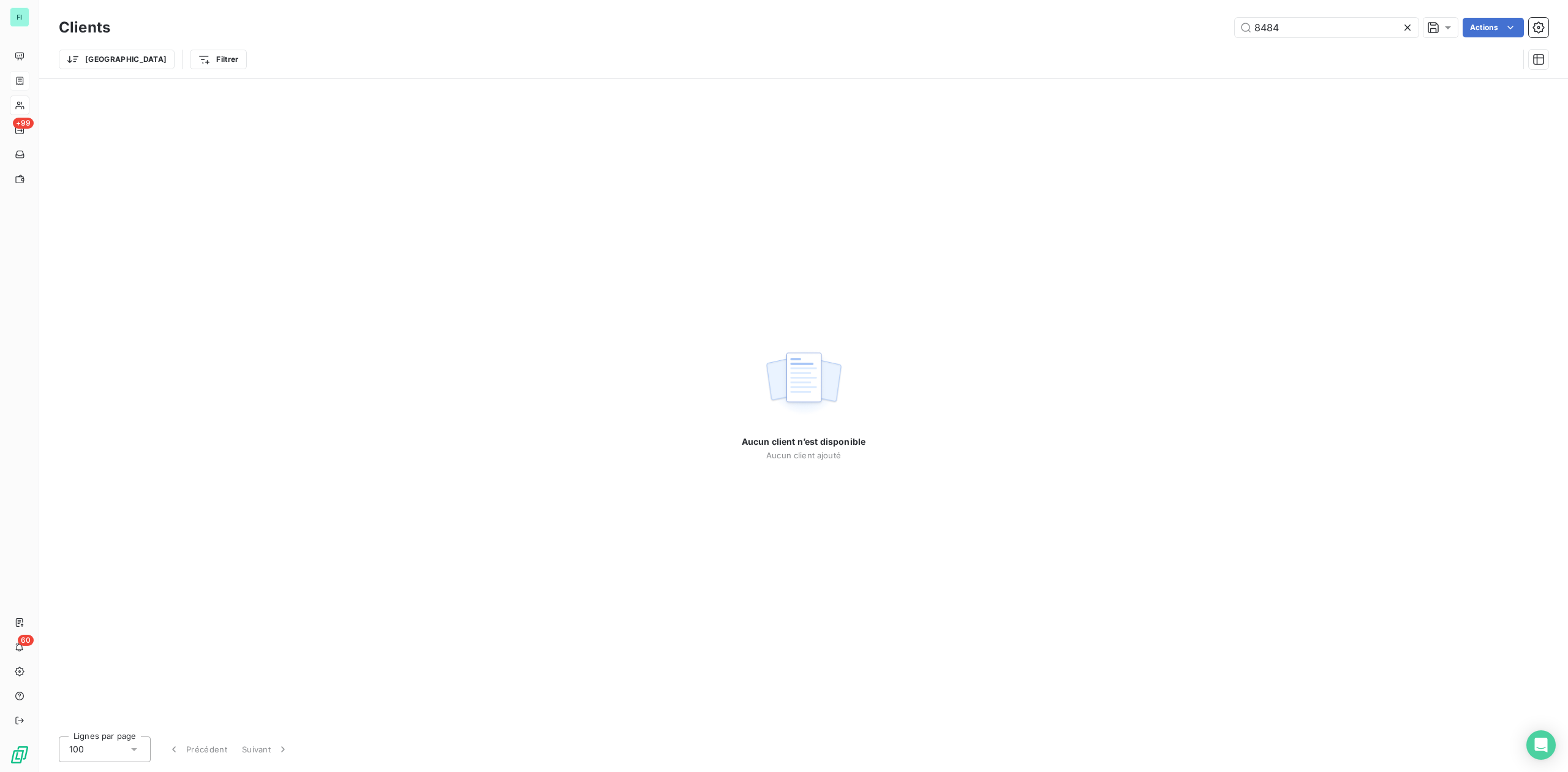
drag, startPoint x: 1319, startPoint y: 28, endPoint x: 1116, endPoint y: 44, distance: 203.6
click at [1121, 44] on div "Clients 8484 Actions Trier Filtrer" at bounding box center [804, 47] width 1490 height 64
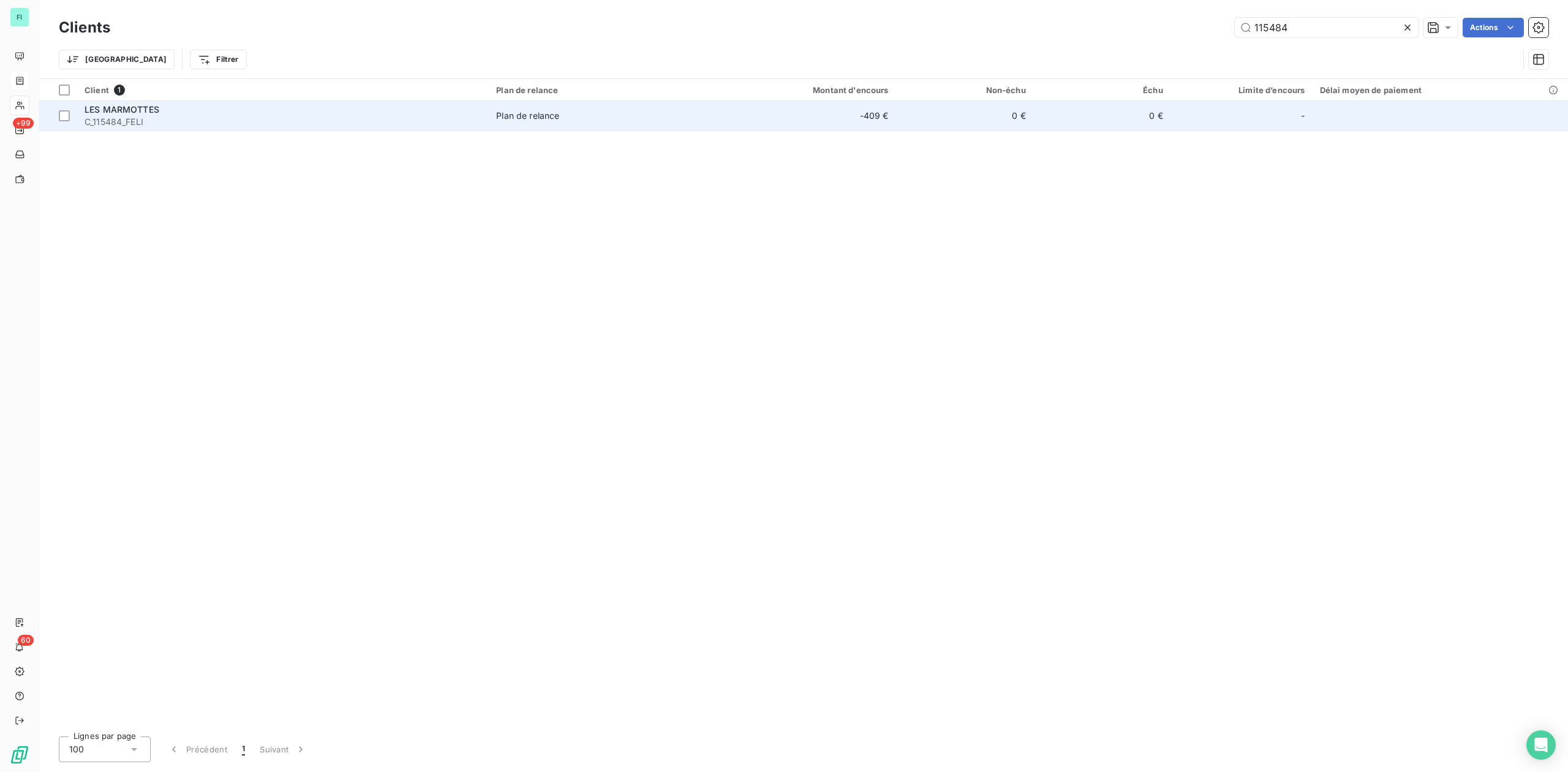
type input "115484"
click at [168, 112] on div "LES MARMOTTES" at bounding box center [283, 109] width 397 height 12
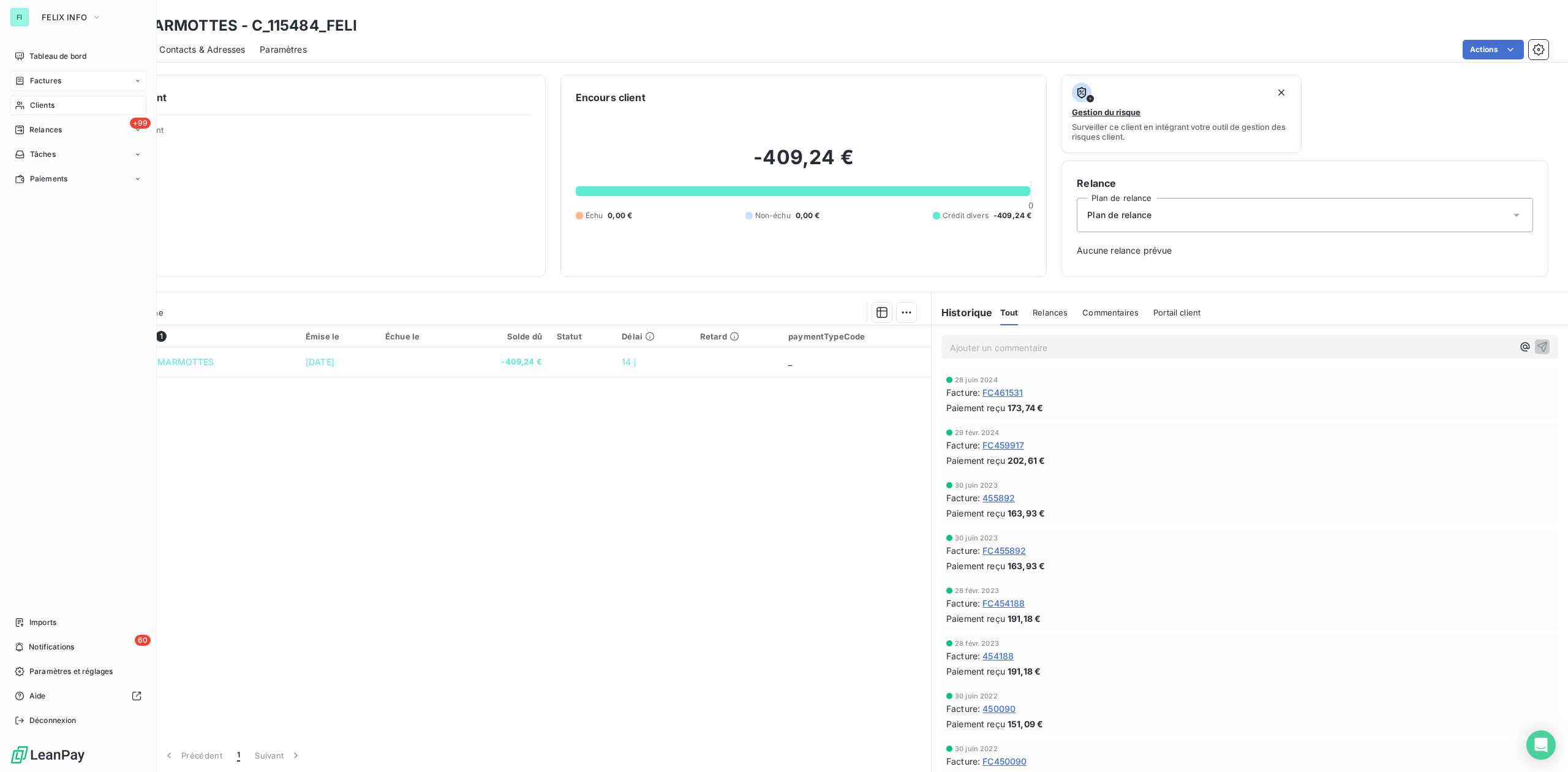
drag, startPoint x: 45, startPoint y: 81, endPoint x: 52, endPoint y: 77, distance: 8.1
click at [45, 80] on span "Factures" at bounding box center [46, 80] width 32 height 11
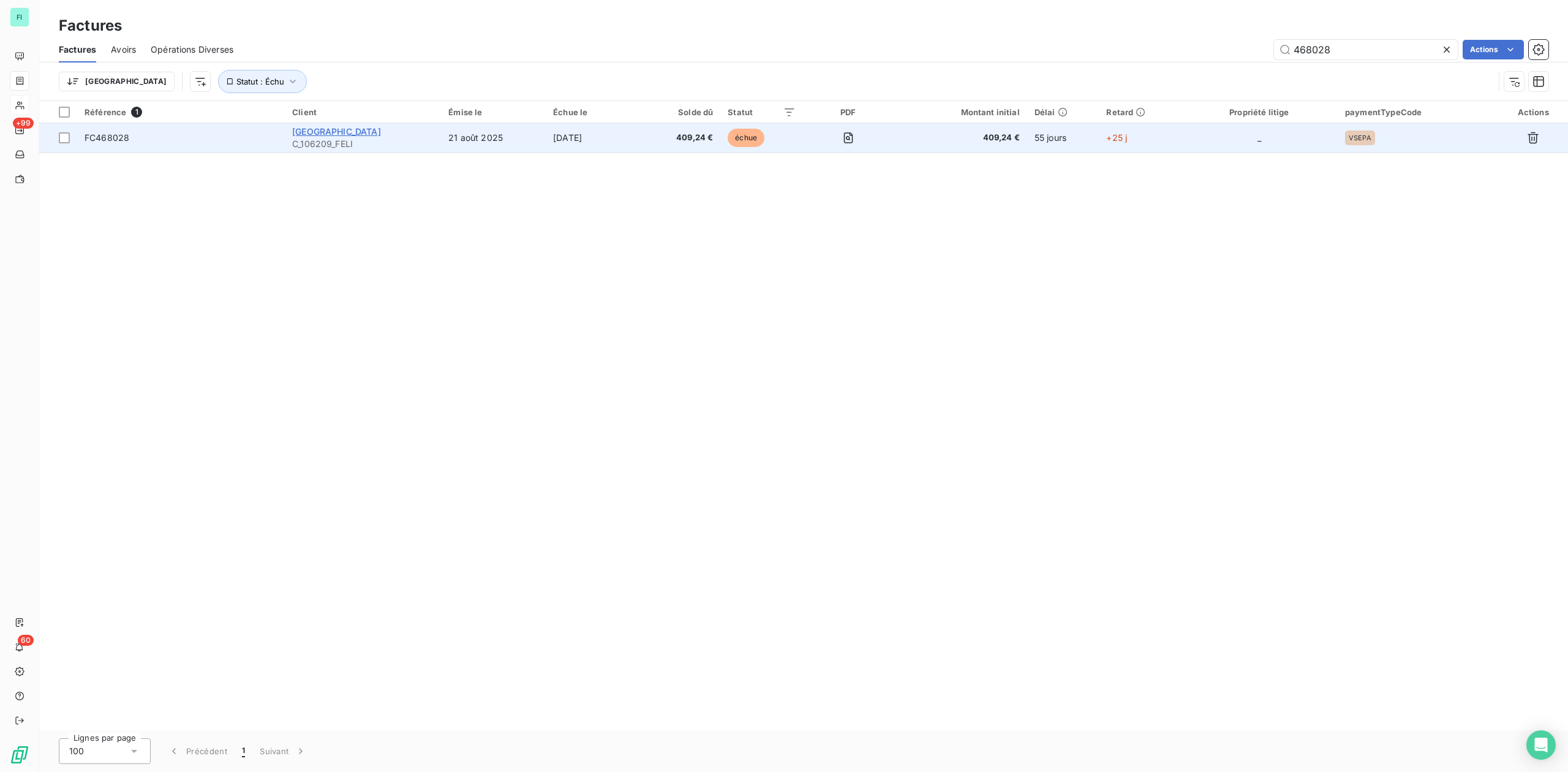
click at [346, 135] on span "VILLA MOTEL" at bounding box center [336, 132] width 89 height 11
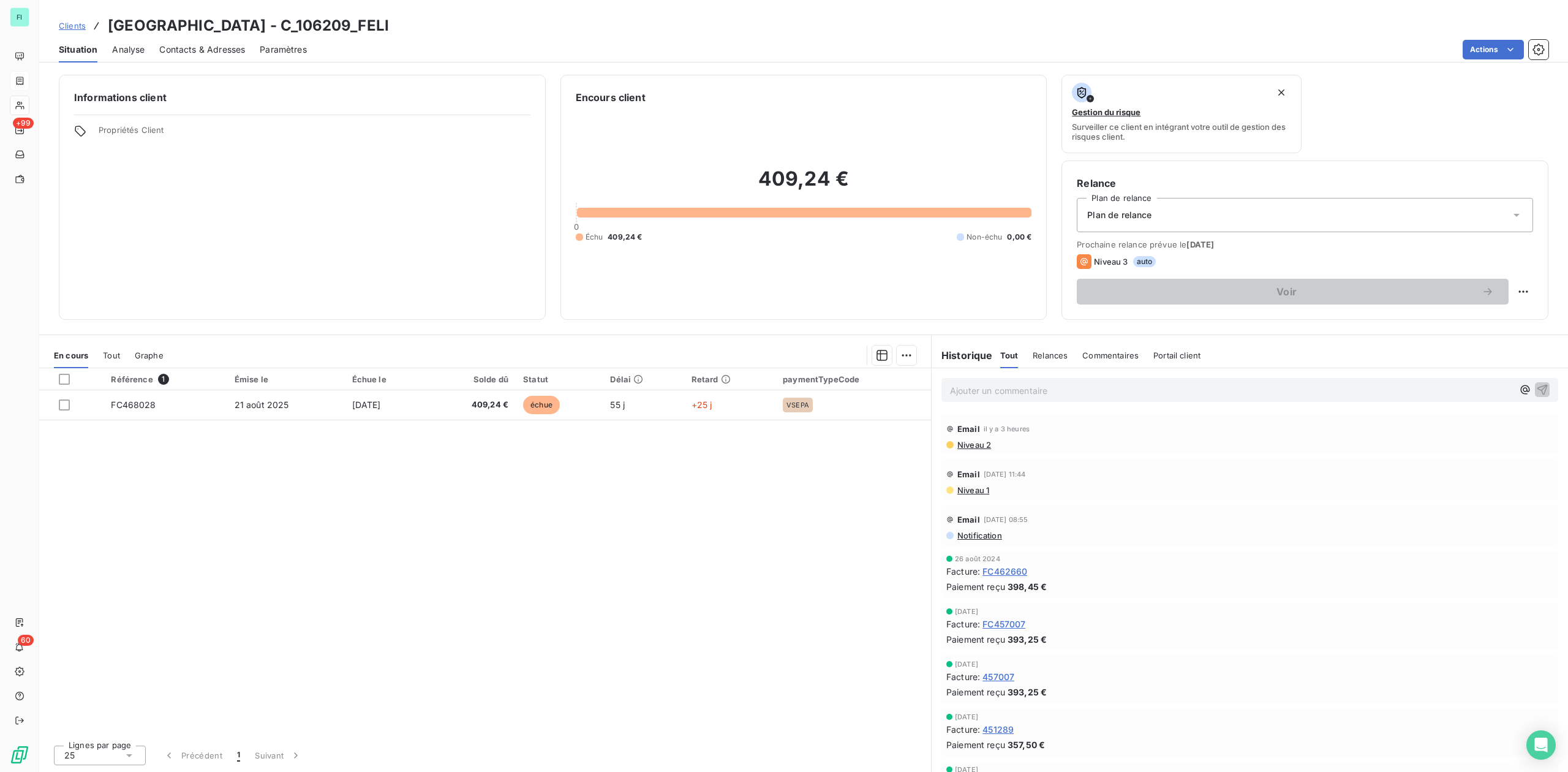
click at [1346, 635] on div "Paiement reçu 393,25 €" at bounding box center [1250, 639] width 607 height 12
drag, startPoint x: 518, startPoint y: 590, endPoint x: 490, endPoint y: 575, distance: 31.8
click at [518, 590] on div "Référence 1 Émise le Échue le Solde dû Statut Délai Retard paymentTypeCode FC46…" at bounding box center [485, 551] width 892 height 367
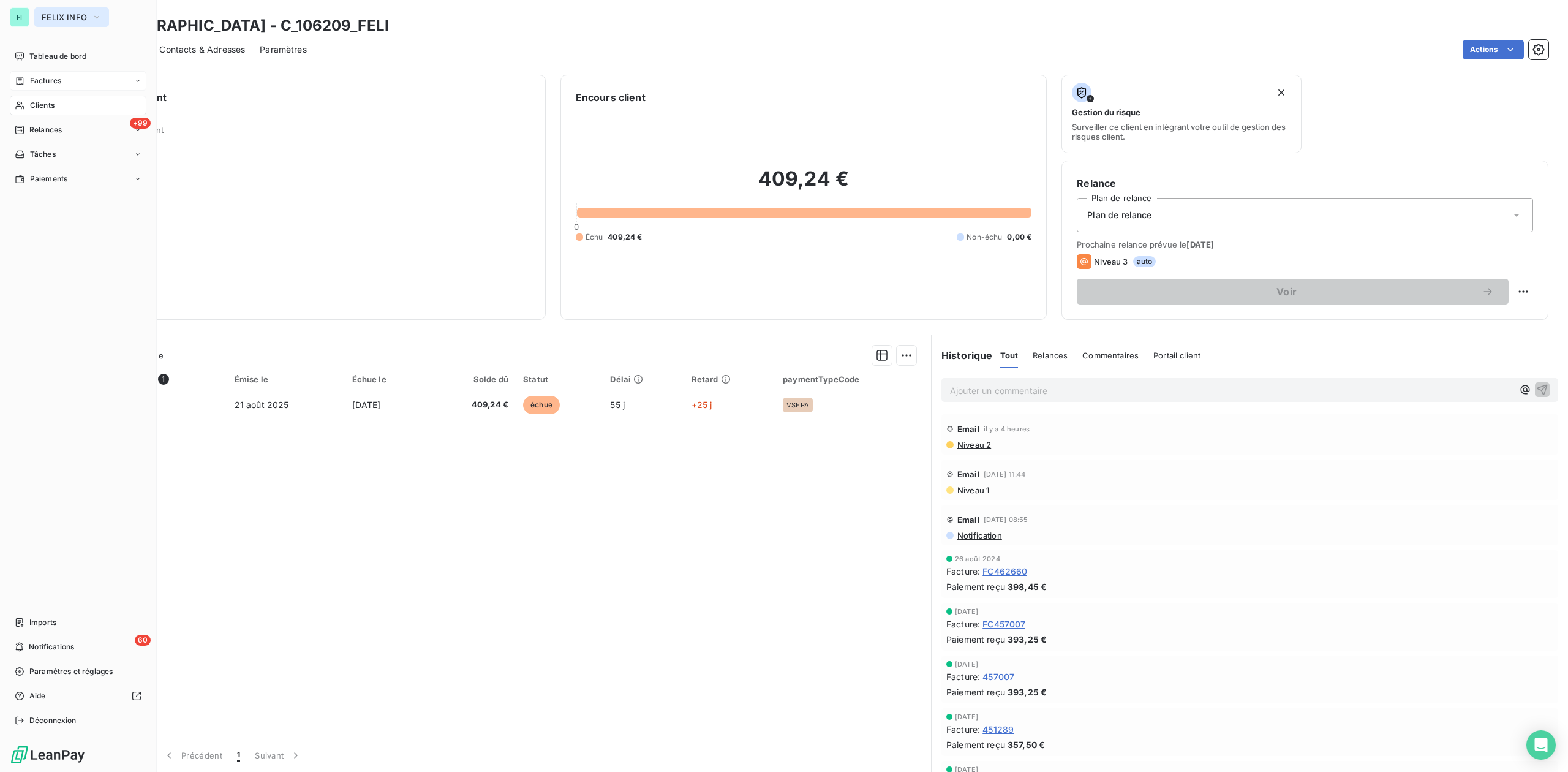
click at [64, 13] on span "FELIX INFO" at bounding box center [64, 17] width 45 height 10
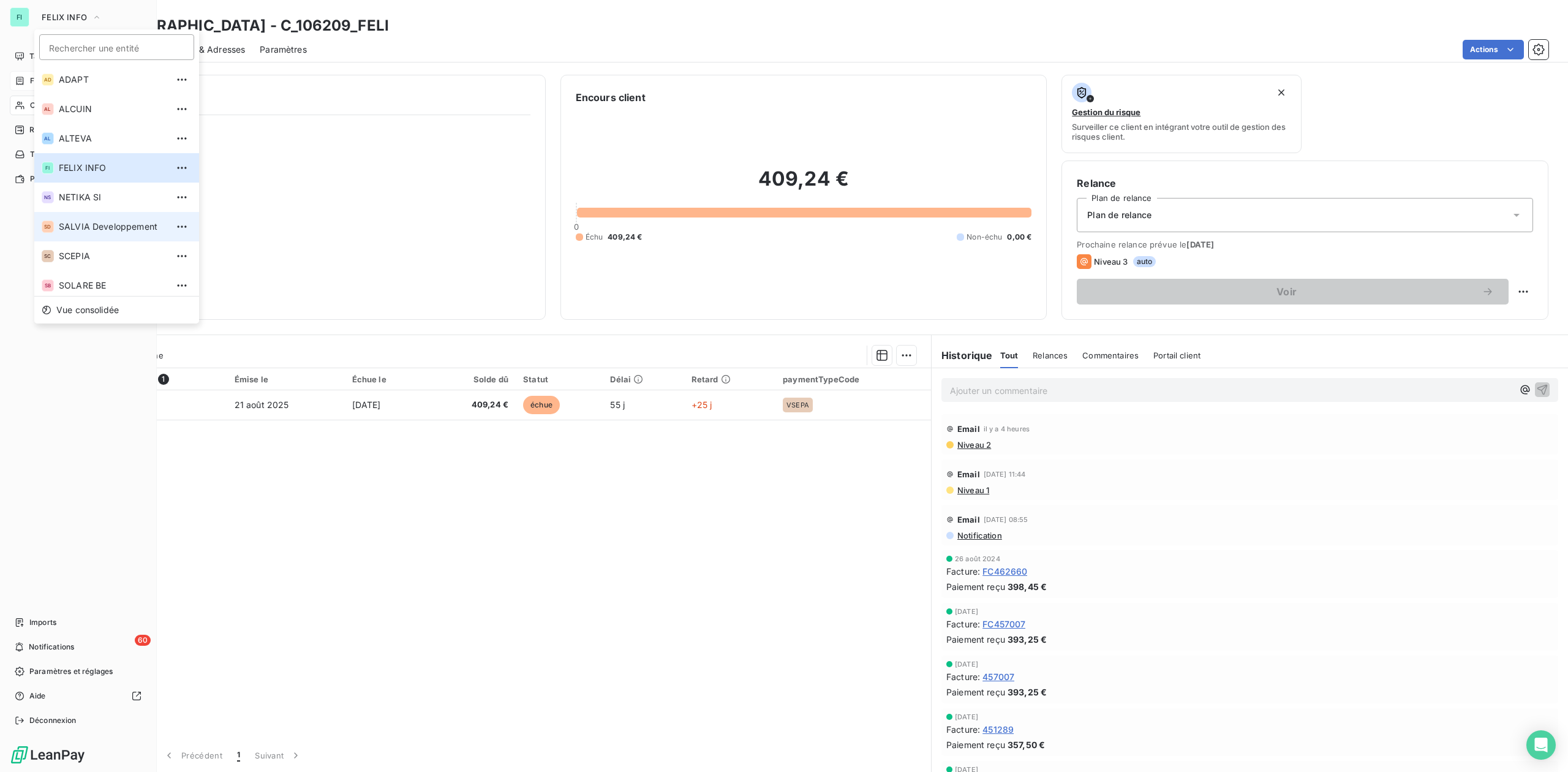
click at [87, 222] on span "SALVIA Developpement" at bounding box center [113, 227] width 108 height 12
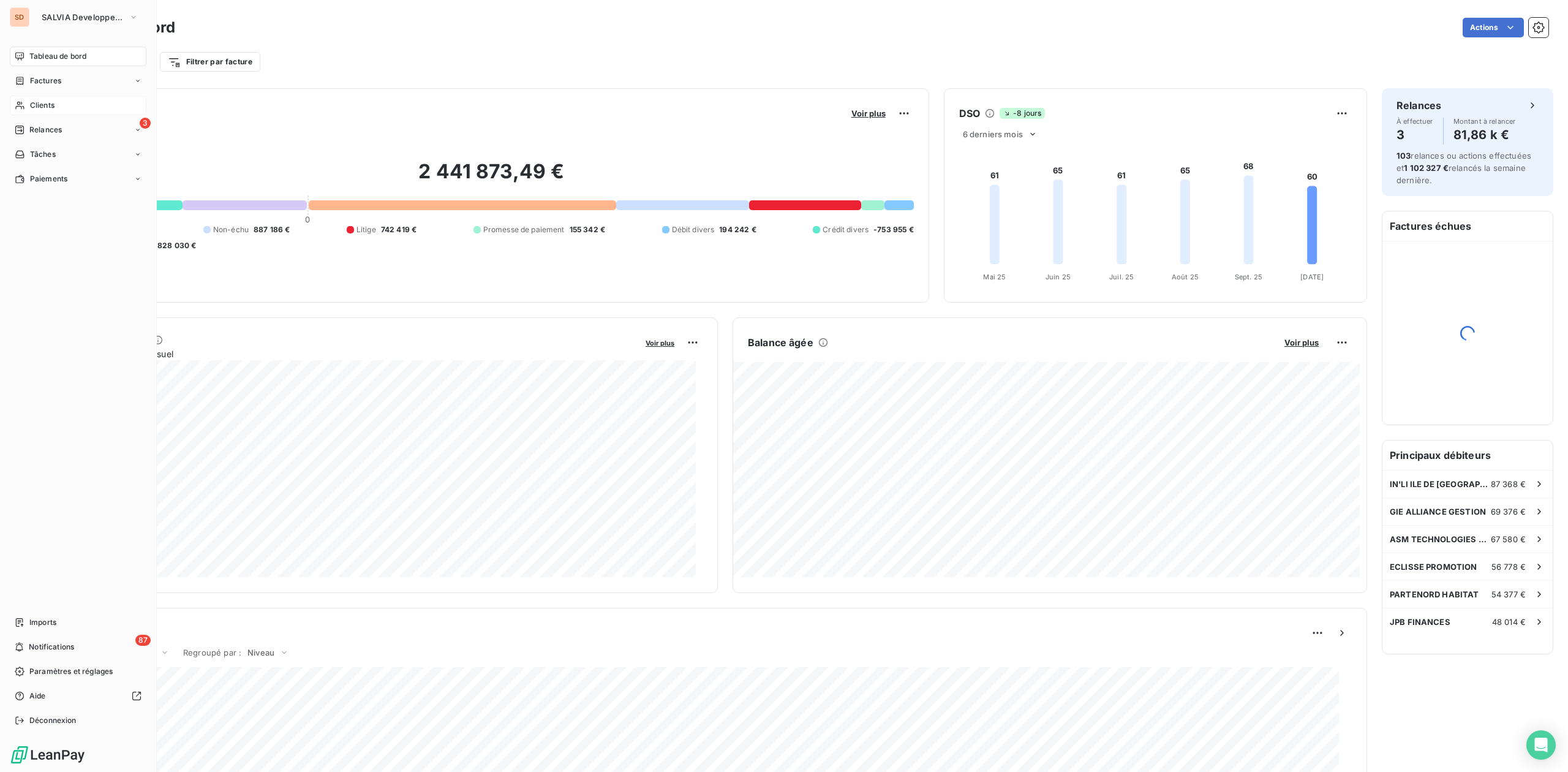
click at [38, 107] on span "Clients" at bounding box center [42, 105] width 24 height 11
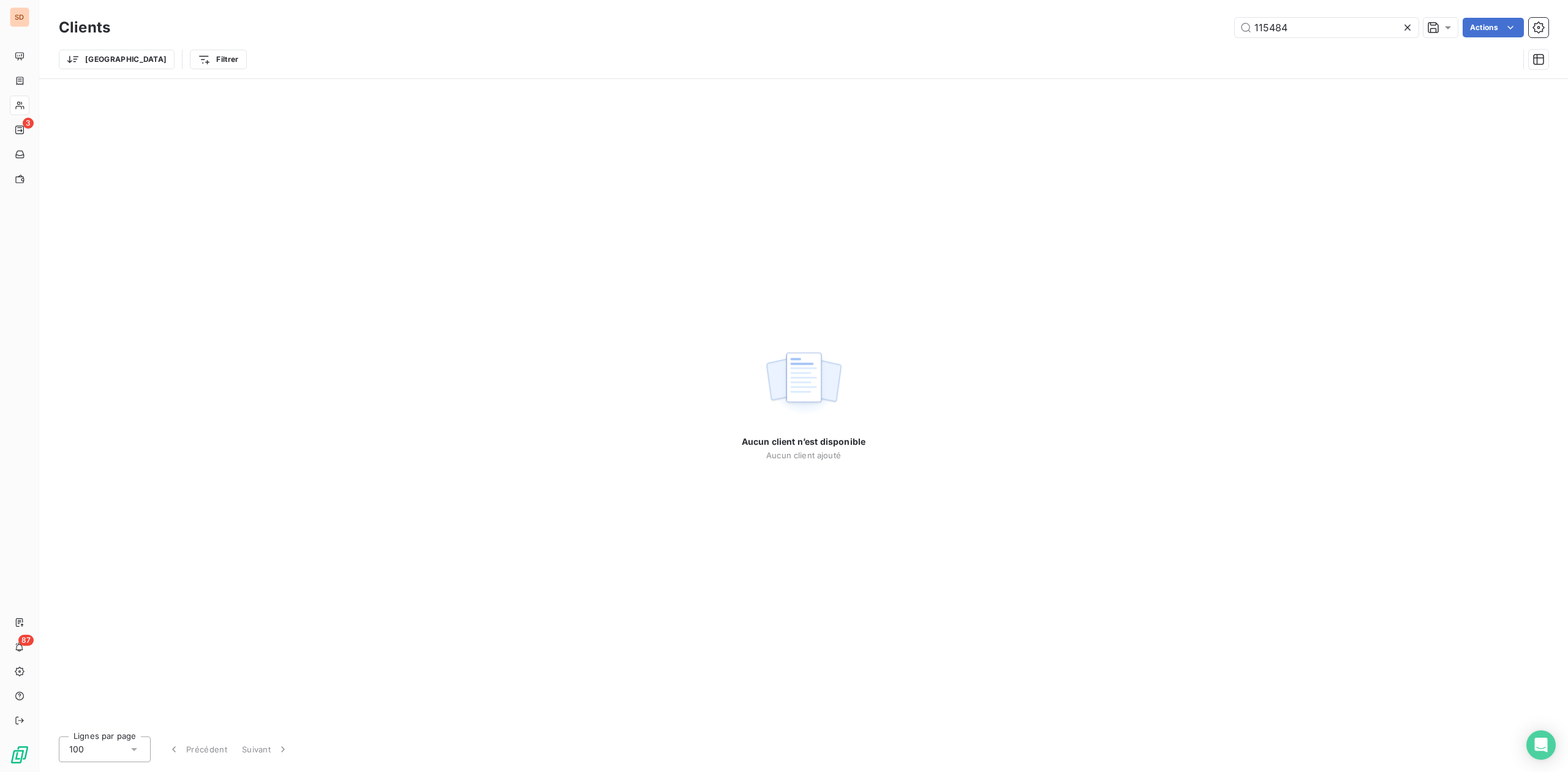
drag, startPoint x: 1323, startPoint y: 27, endPoint x: 1063, endPoint y: 26, distance: 260.0
click at [1110, 30] on div "115484 Actions" at bounding box center [837, 27] width 1424 height 20
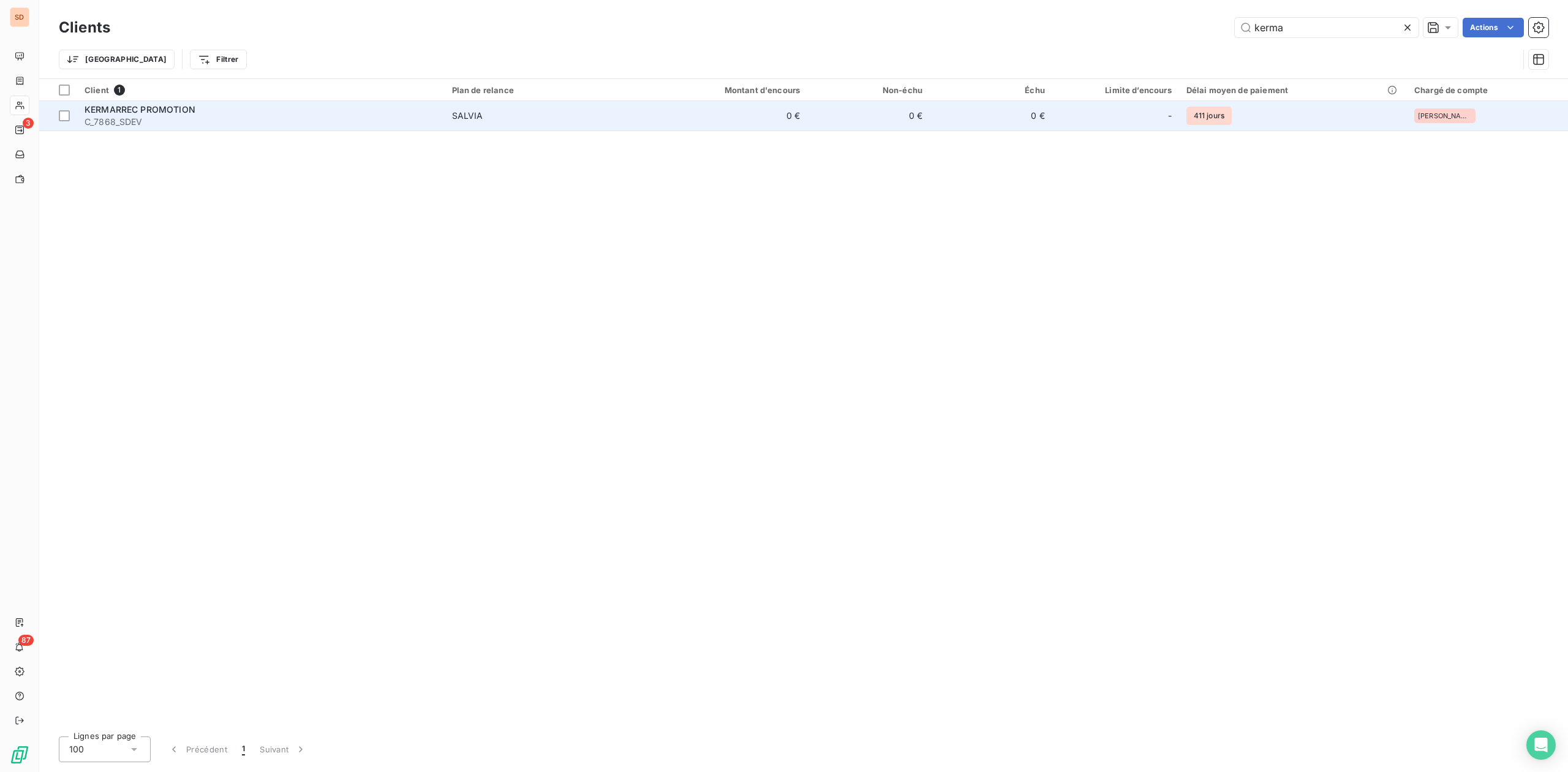
type input "kerma"
click at [525, 112] on span "SALVIA" at bounding box center [544, 116] width 184 height 12
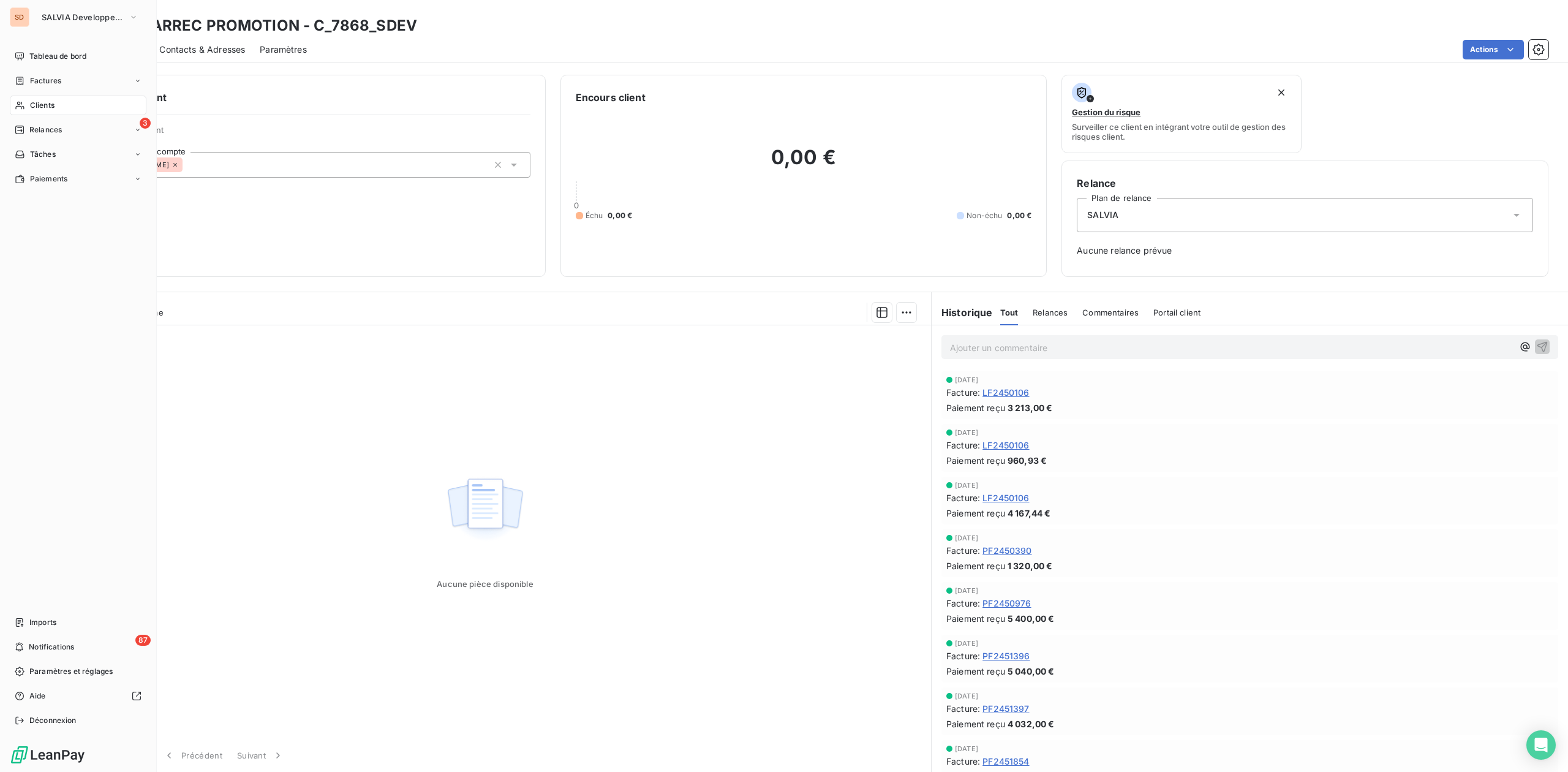
drag, startPoint x: 45, startPoint y: 98, endPoint x: 59, endPoint y: 98, distance: 14.0
click at [45, 98] on div "Clients" at bounding box center [78, 106] width 137 height 20
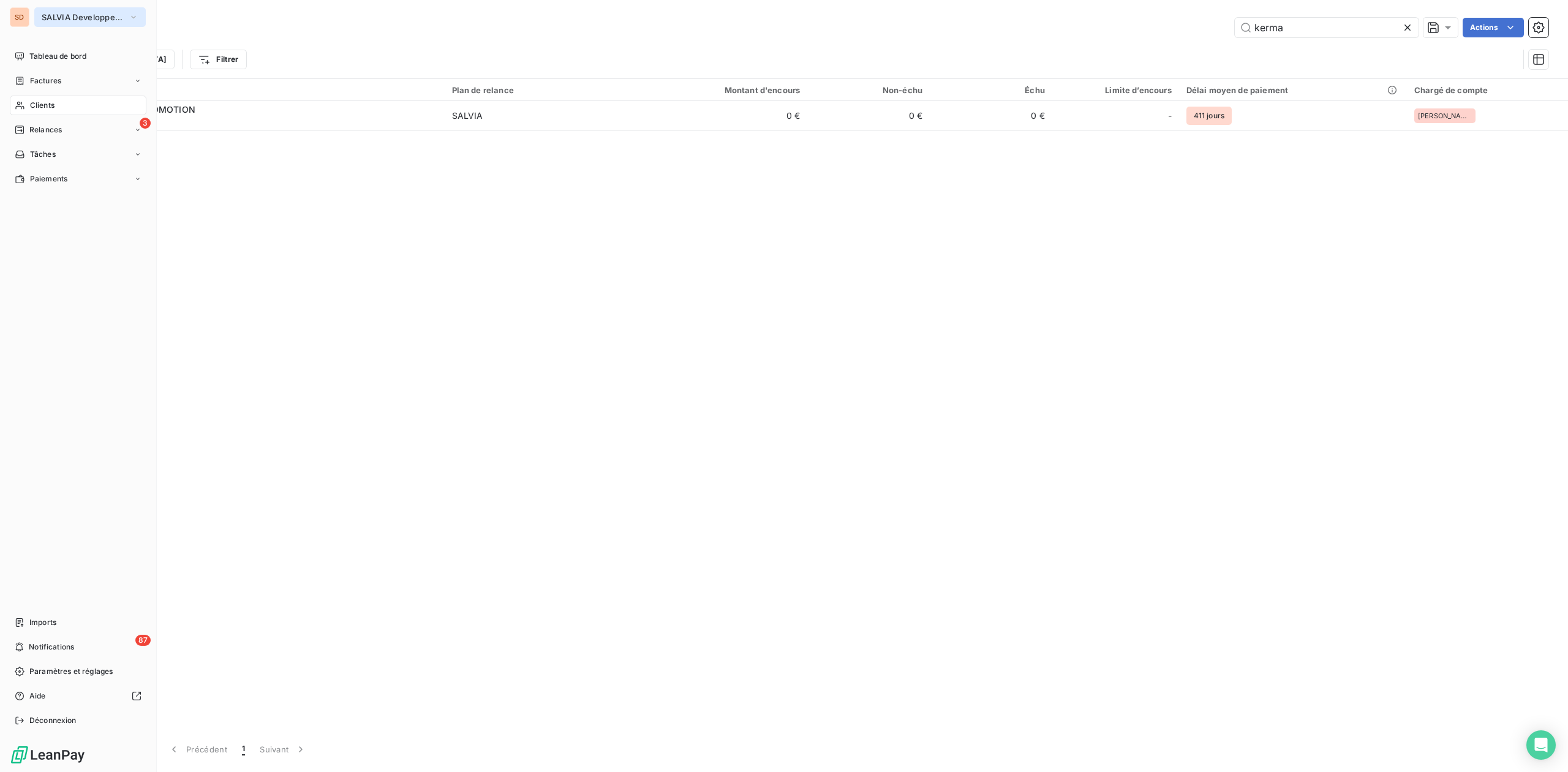
click at [47, 15] on span "SALVIA Developpement" at bounding box center [82, 17] width 82 height 10
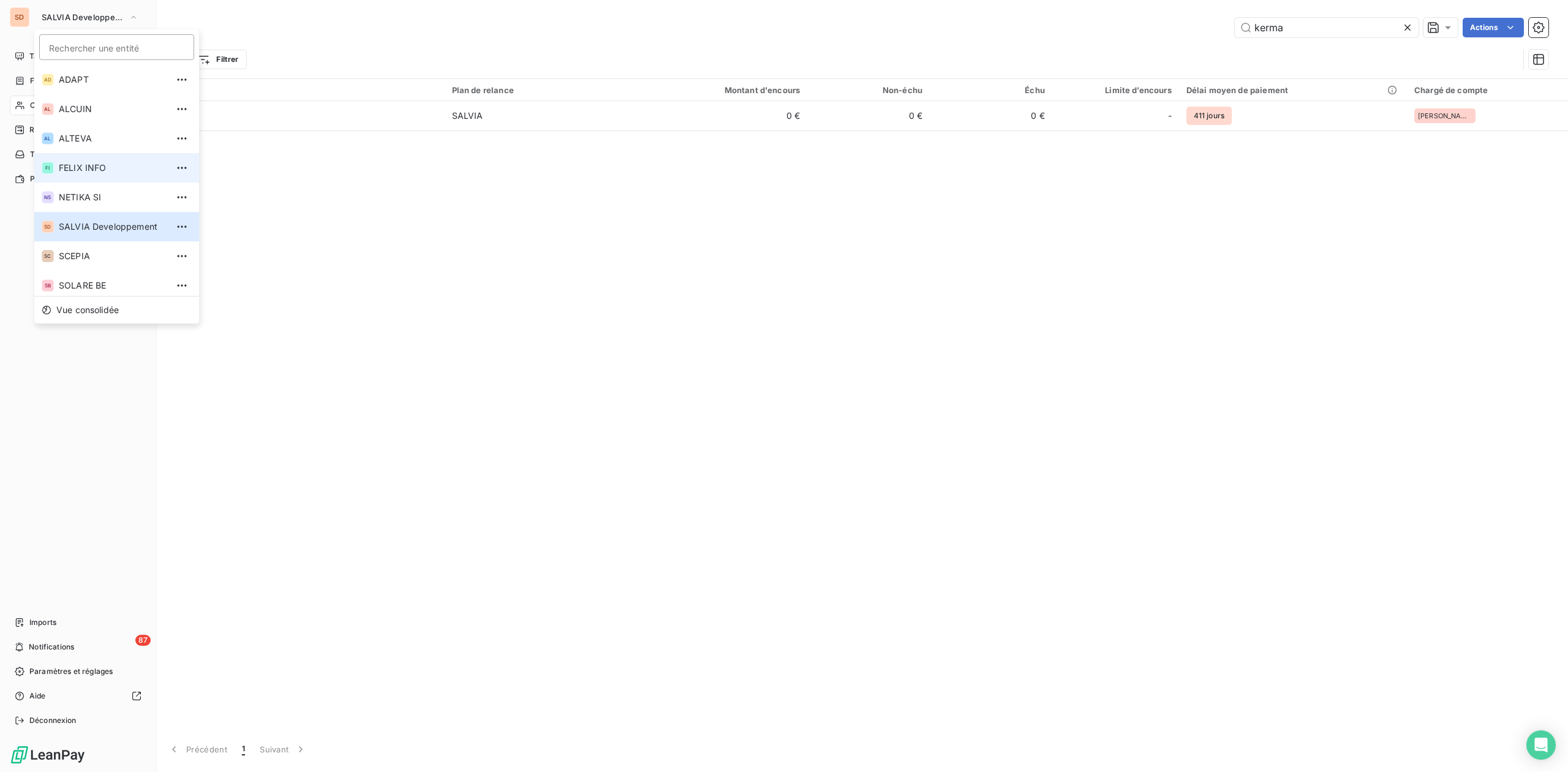
click at [69, 167] on span "FELIX INFO" at bounding box center [113, 167] width 108 height 12
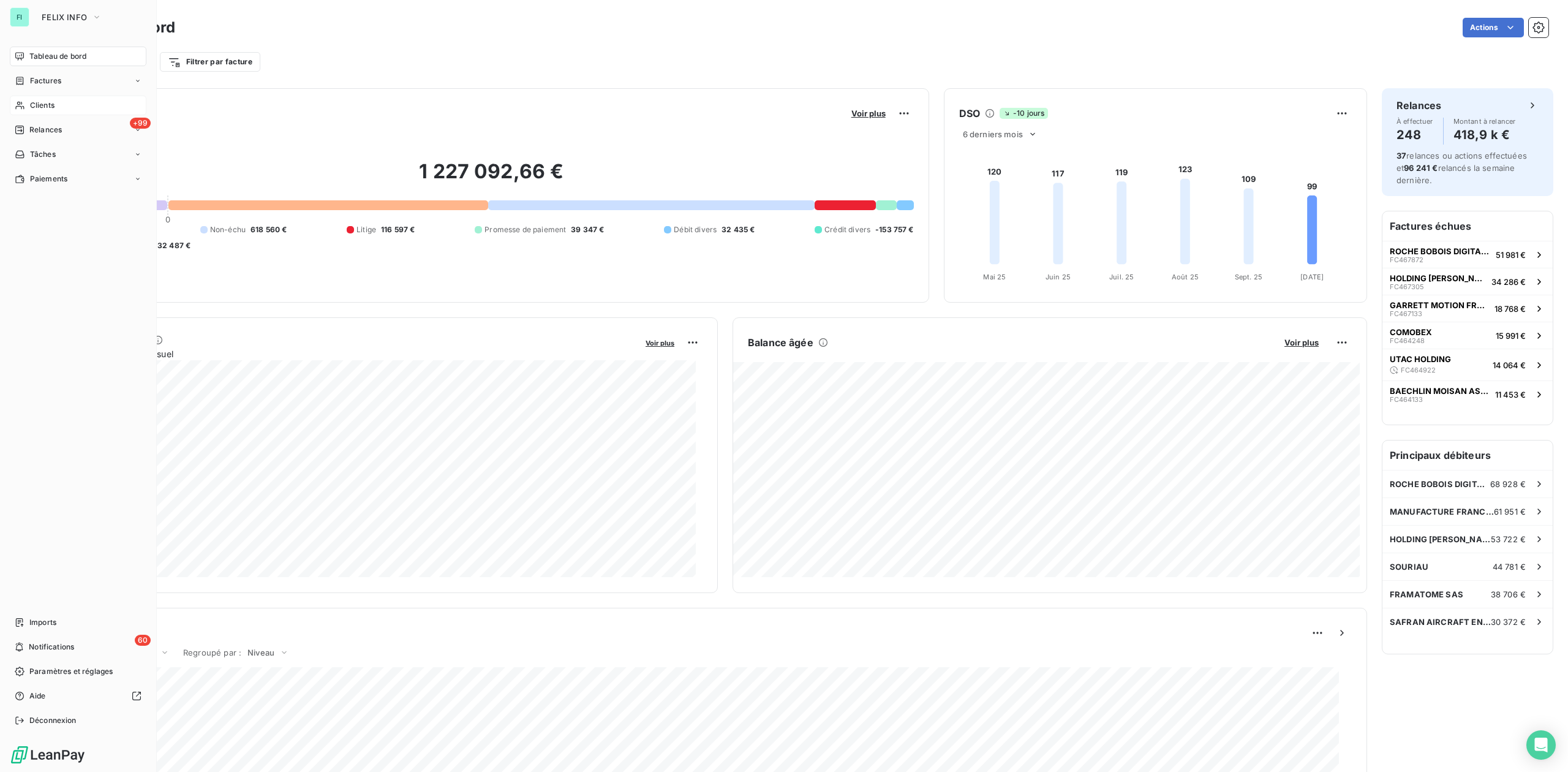
click at [55, 104] on div "Clients" at bounding box center [78, 106] width 137 height 20
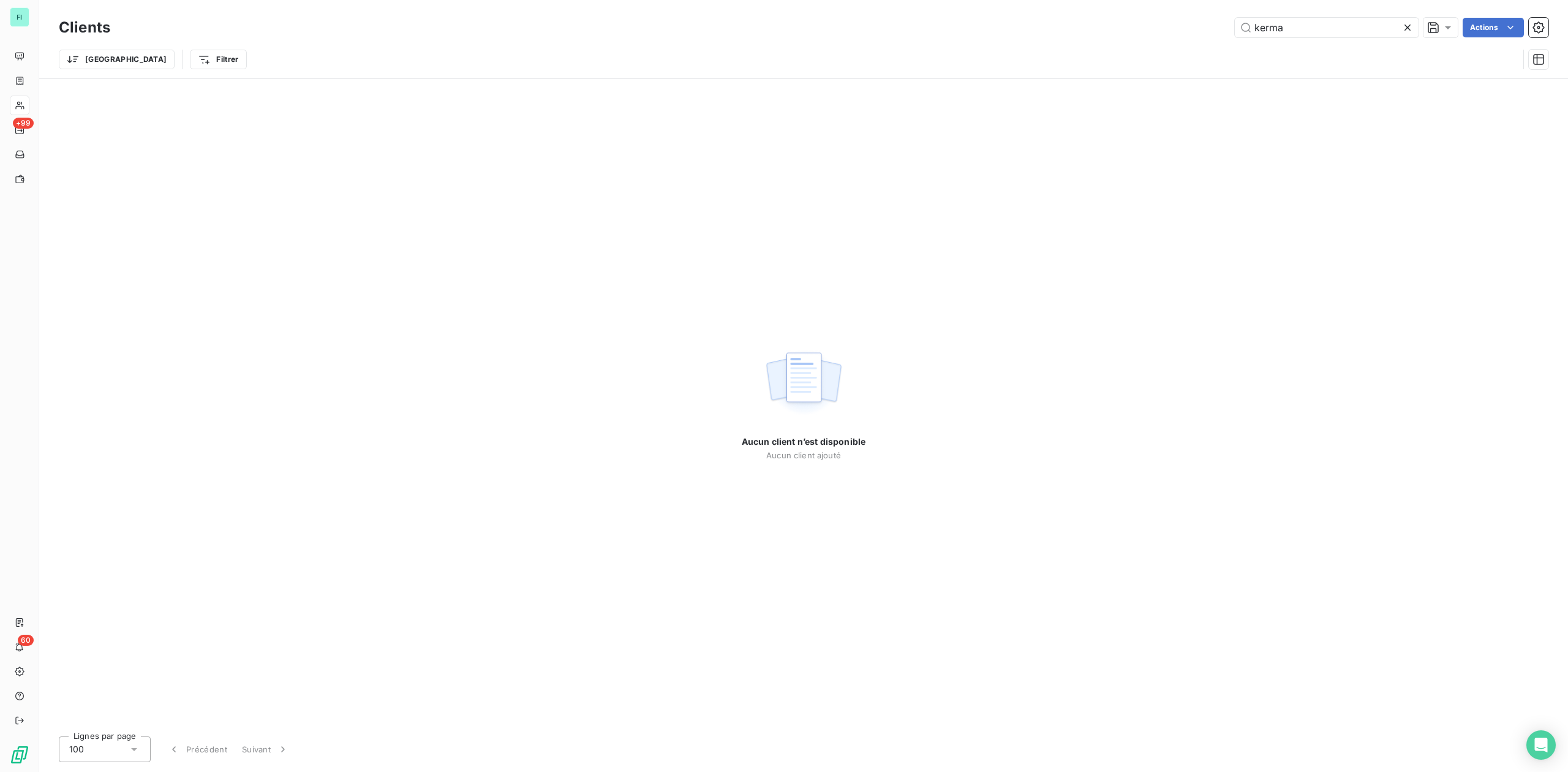
drag, startPoint x: 1327, startPoint y: 24, endPoint x: 1088, endPoint y: 28, distance: 239.0
click at [1116, 28] on div "kerma Actions" at bounding box center [837, 27] width 1424 height 20
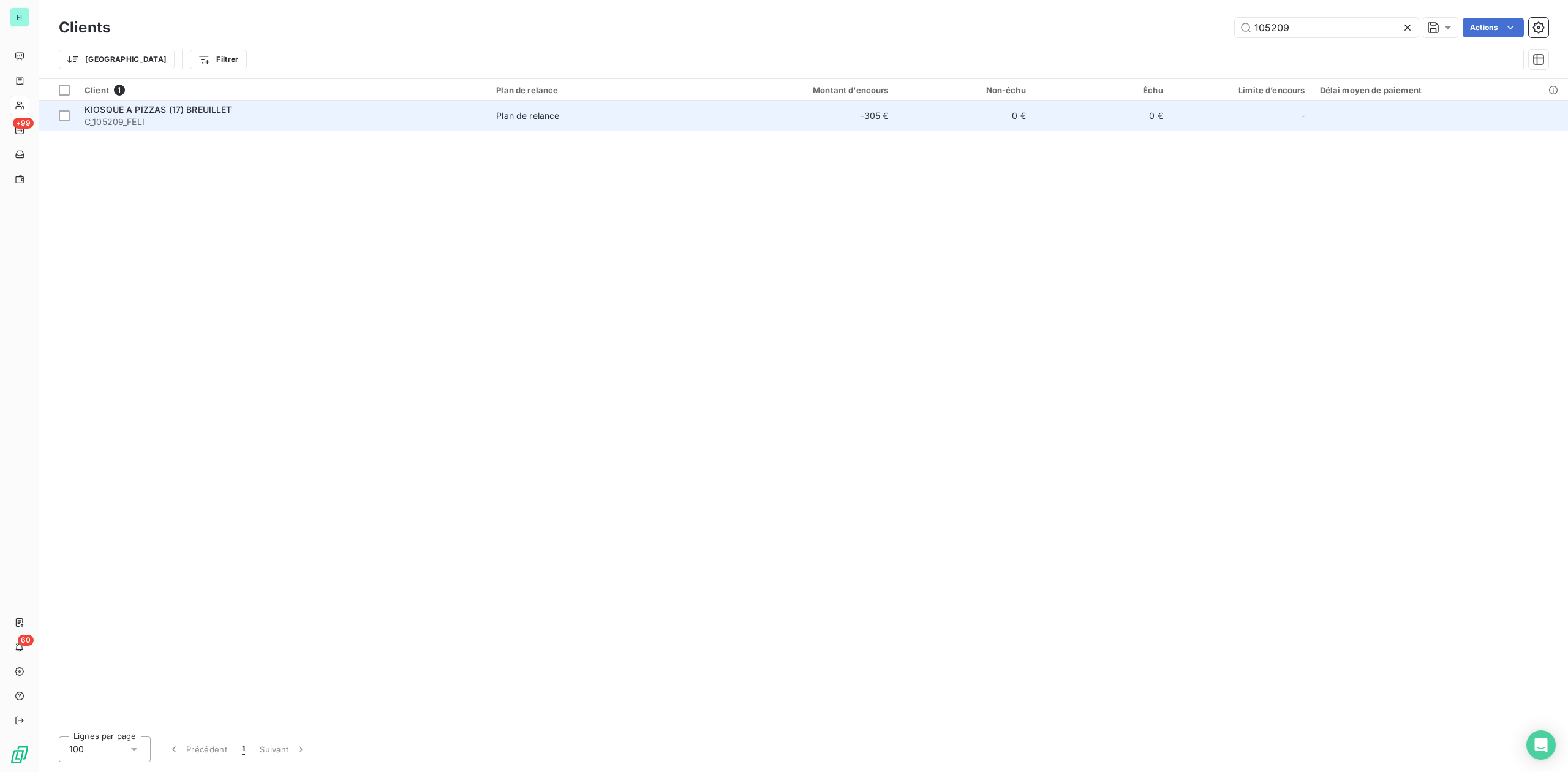
type input "105209"
click at [218, 109] on span "KIOSQUE A PIZZAS (17) BREUILLET" at bounding box center [158, 109] width 147 height 11
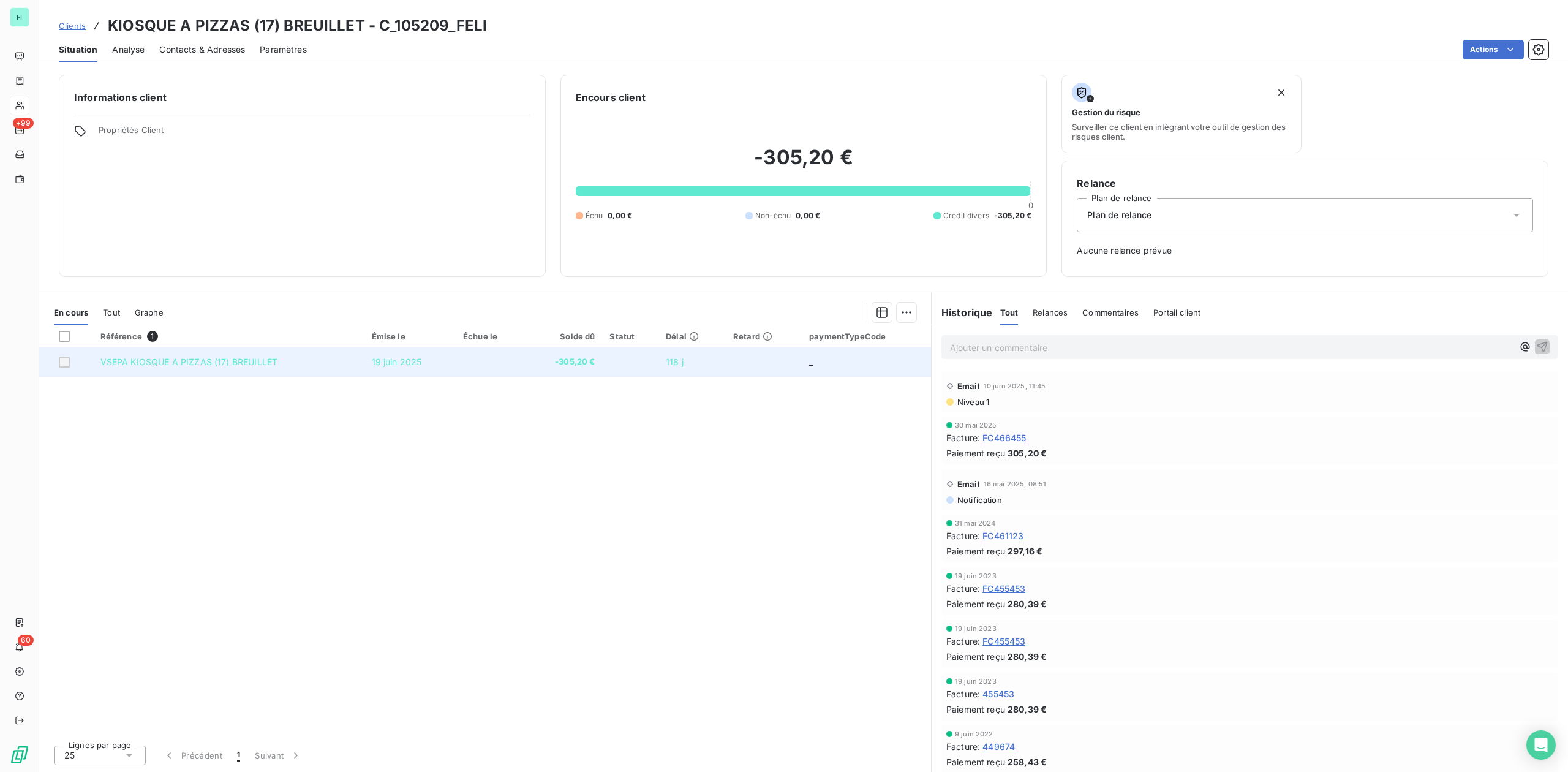
click at [485, 364] on td at bounding box center [490, 361] width 69 height 29
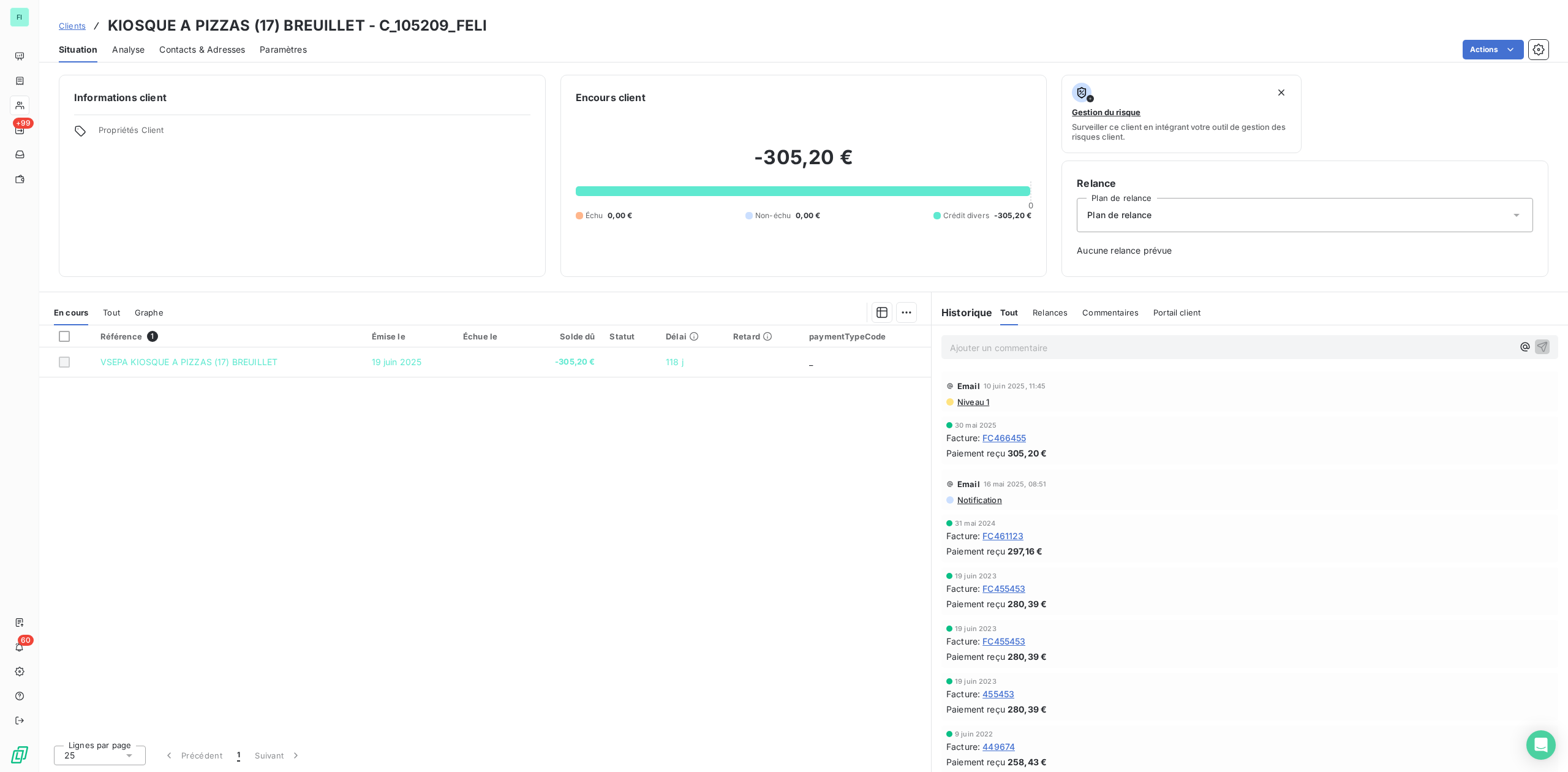
click at [983, 346] on p "Ajouter un commentaire ﻿" at bounding box center [1232, 347] width 563 height 15
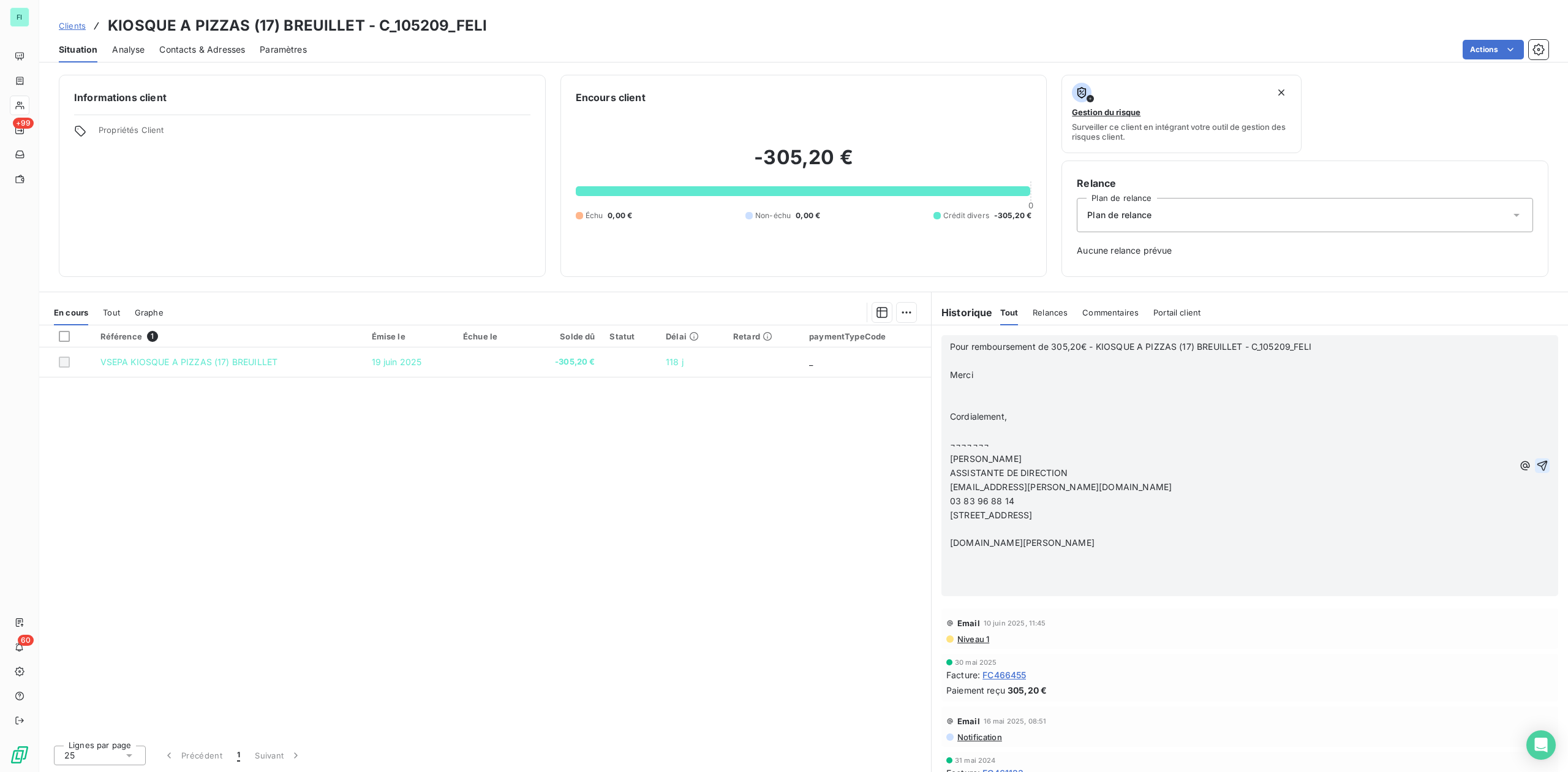
click at [1536, 466] on icon "button" at bounding box center [1542, 466] width 12 height 12
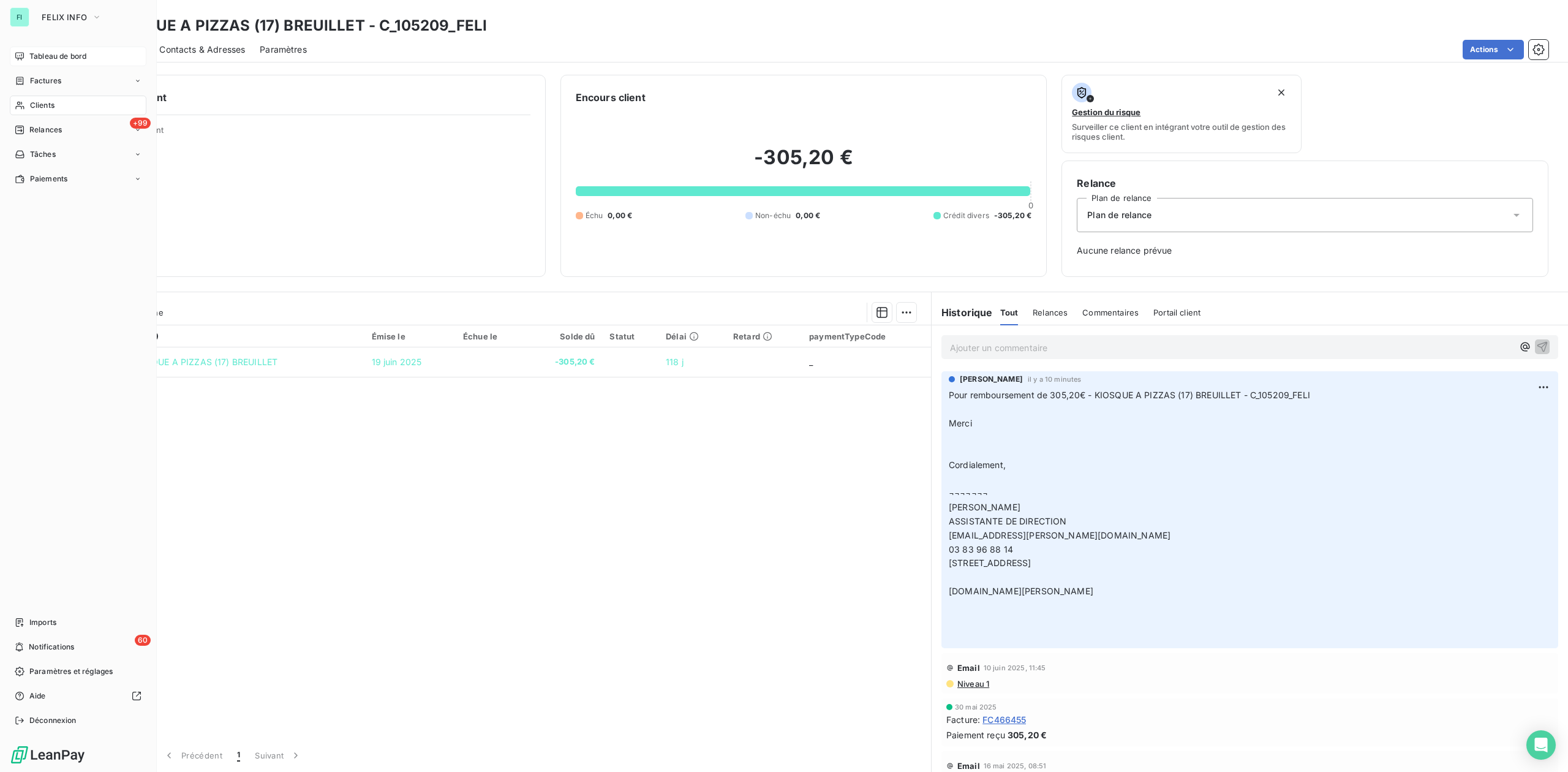
click at [40, 52] on span "Tableau de bord" at bounding box center [57, 56] width 57 height 11
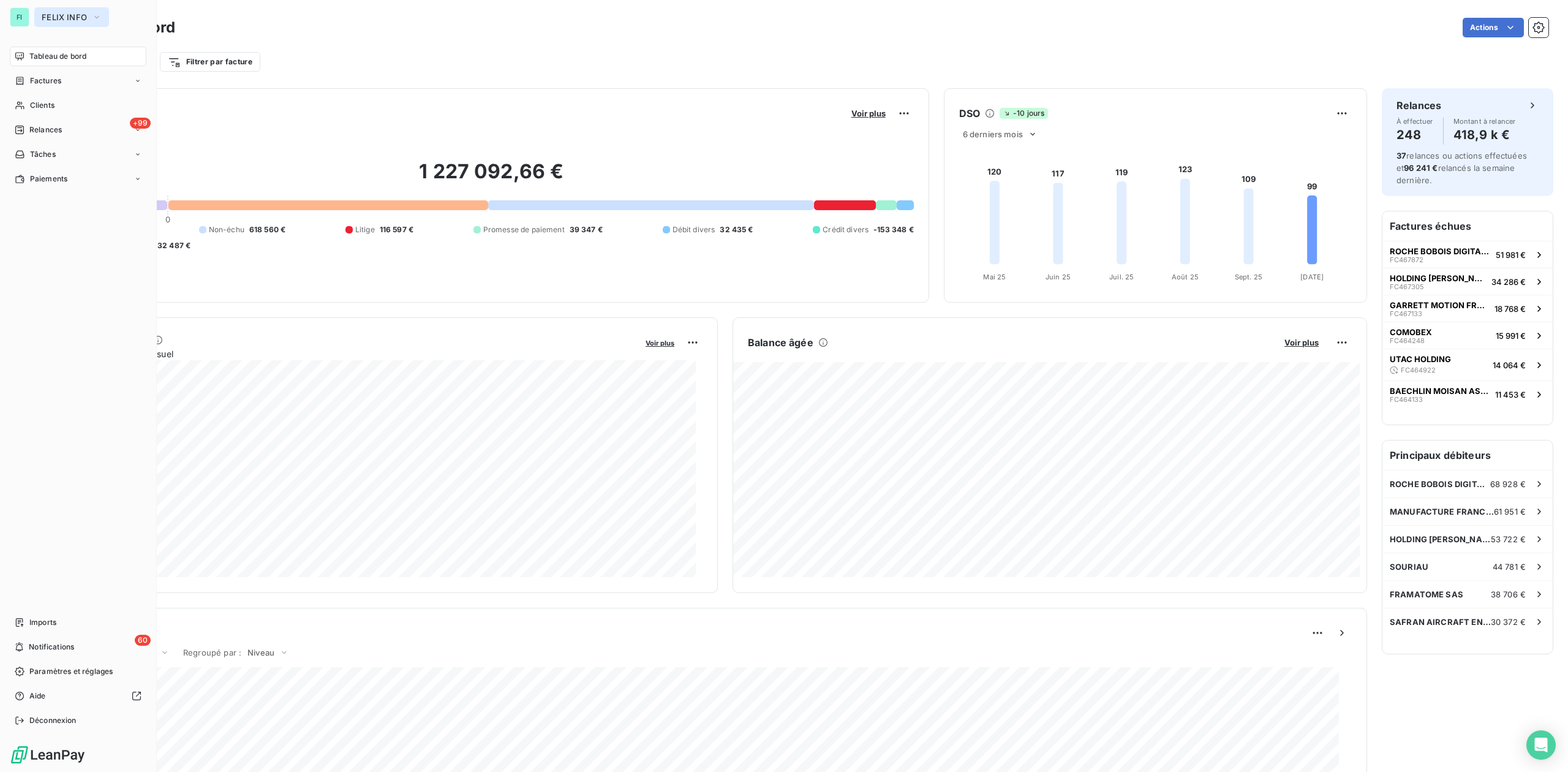
click at [54, 24] on button "FELIX INFO" at bounding box center [72, 17] width 75 height 20
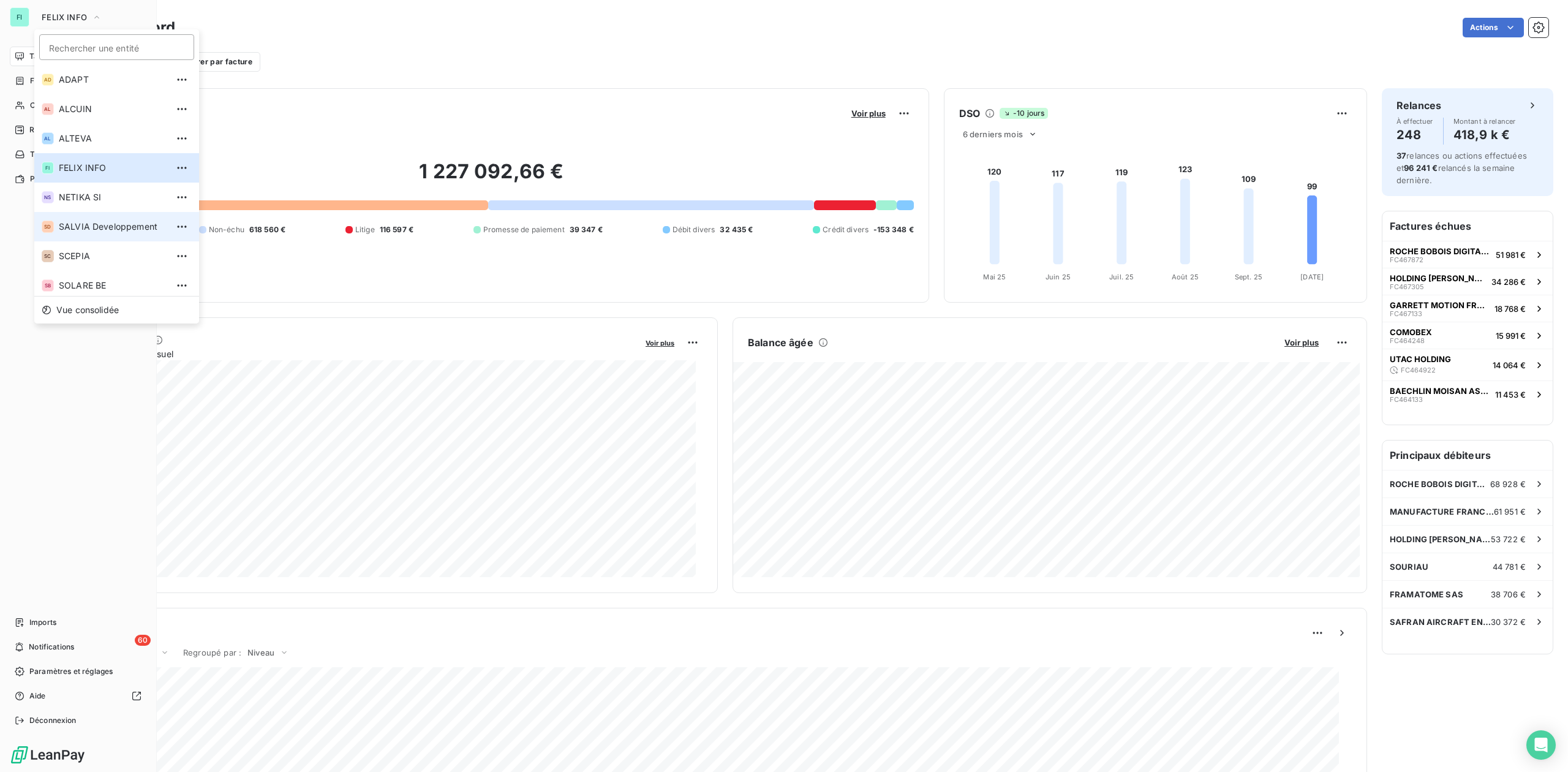
click at [69, 240] on li "SD SALVIA Developpement" at bounding box center [117, 227] width 165 height 29
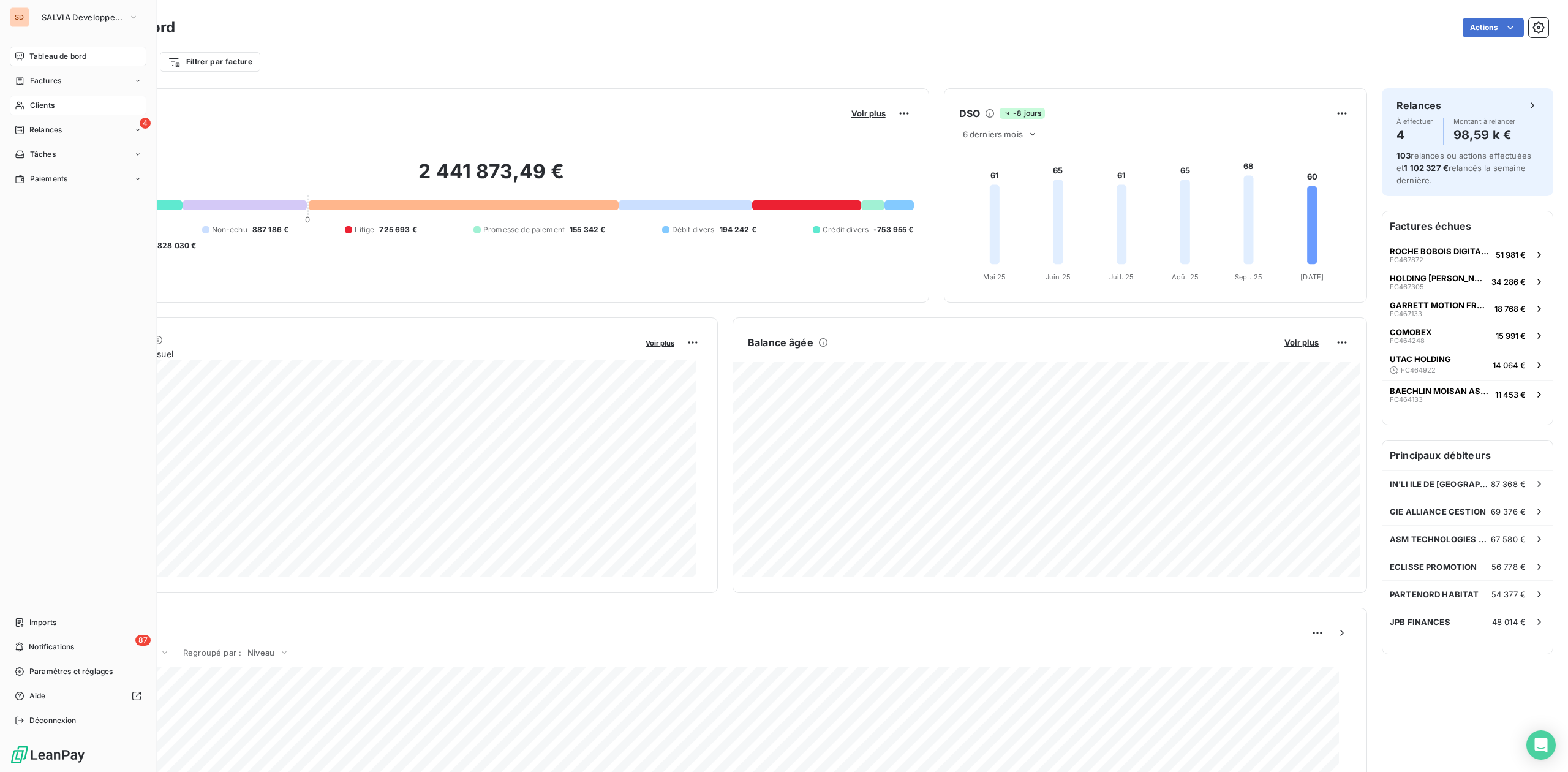
click at [37, 98] on div "Clients" at bounding box center [78, 106] width 137 height 20
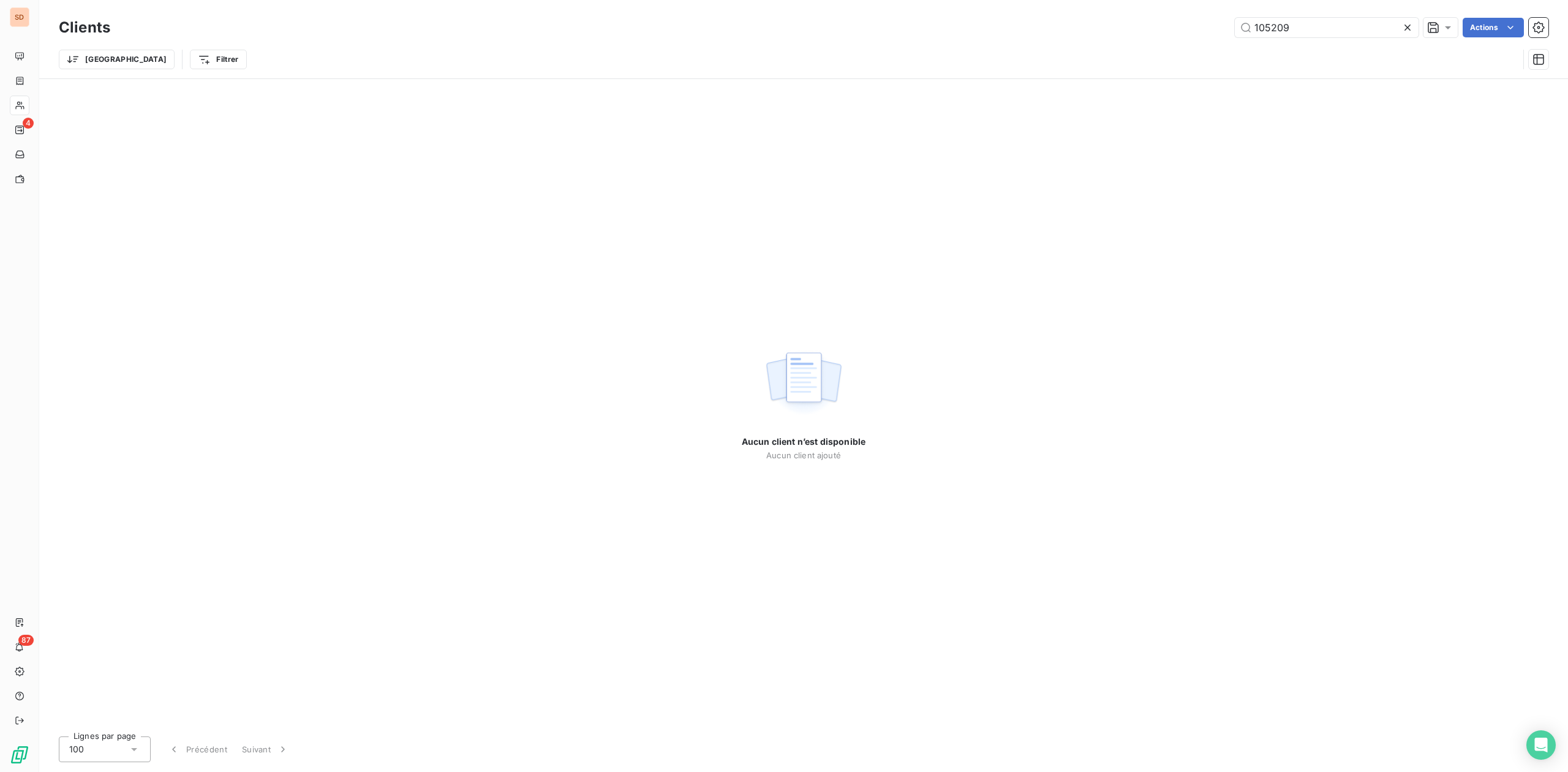
drag, startPoint x: 1338, startPoint y: 22, endPoint x: 1053, endPoint y: 27, distance: 285.0
click at [1054, 27] on div "105209 Actions" at bounding box center [837, 27] width 1424 height 20
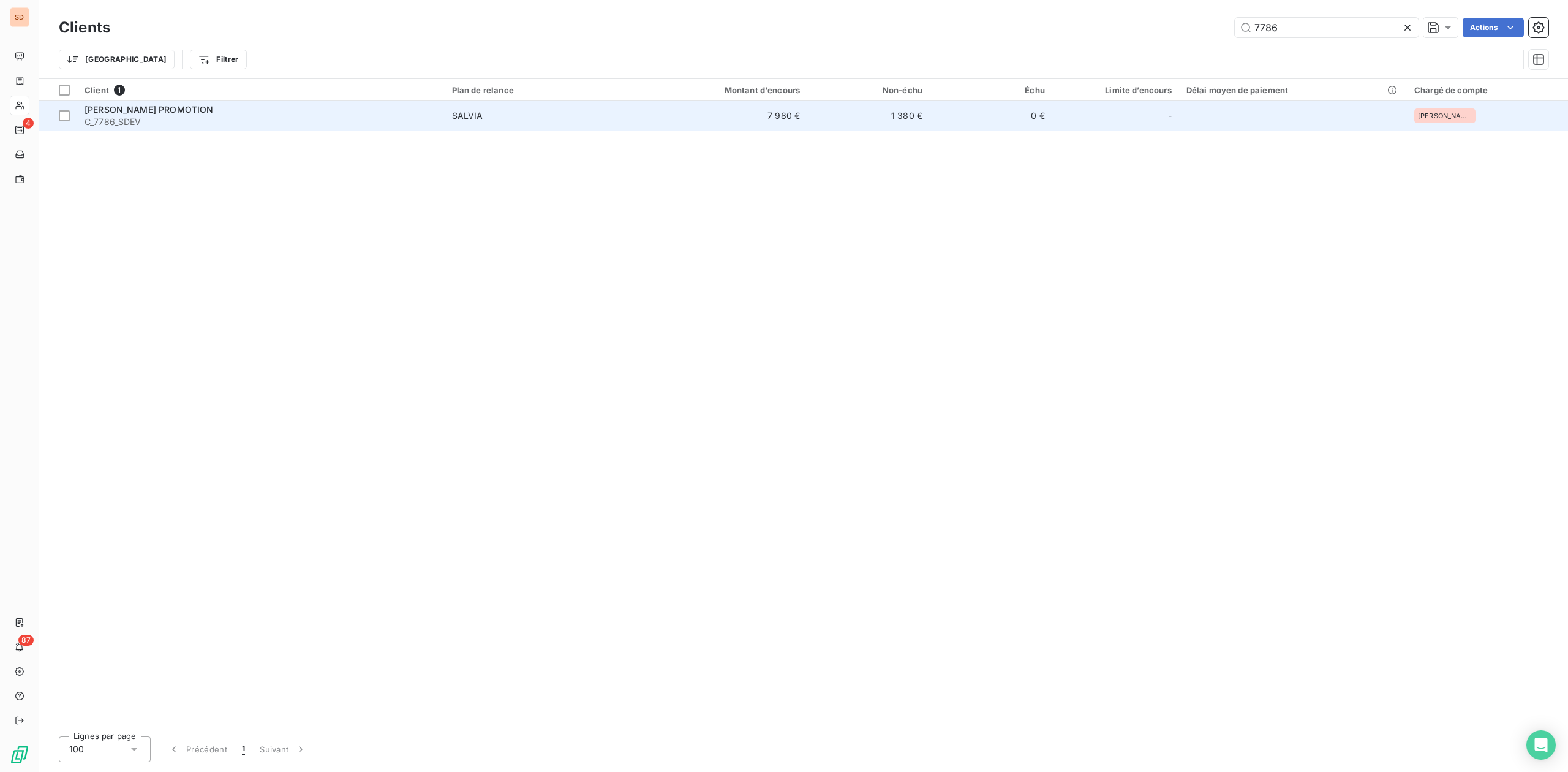
type input "7786"
click at [189, 117] on span "C_7786_SDEV" at bounding box center [261, 122] width 353 height 12
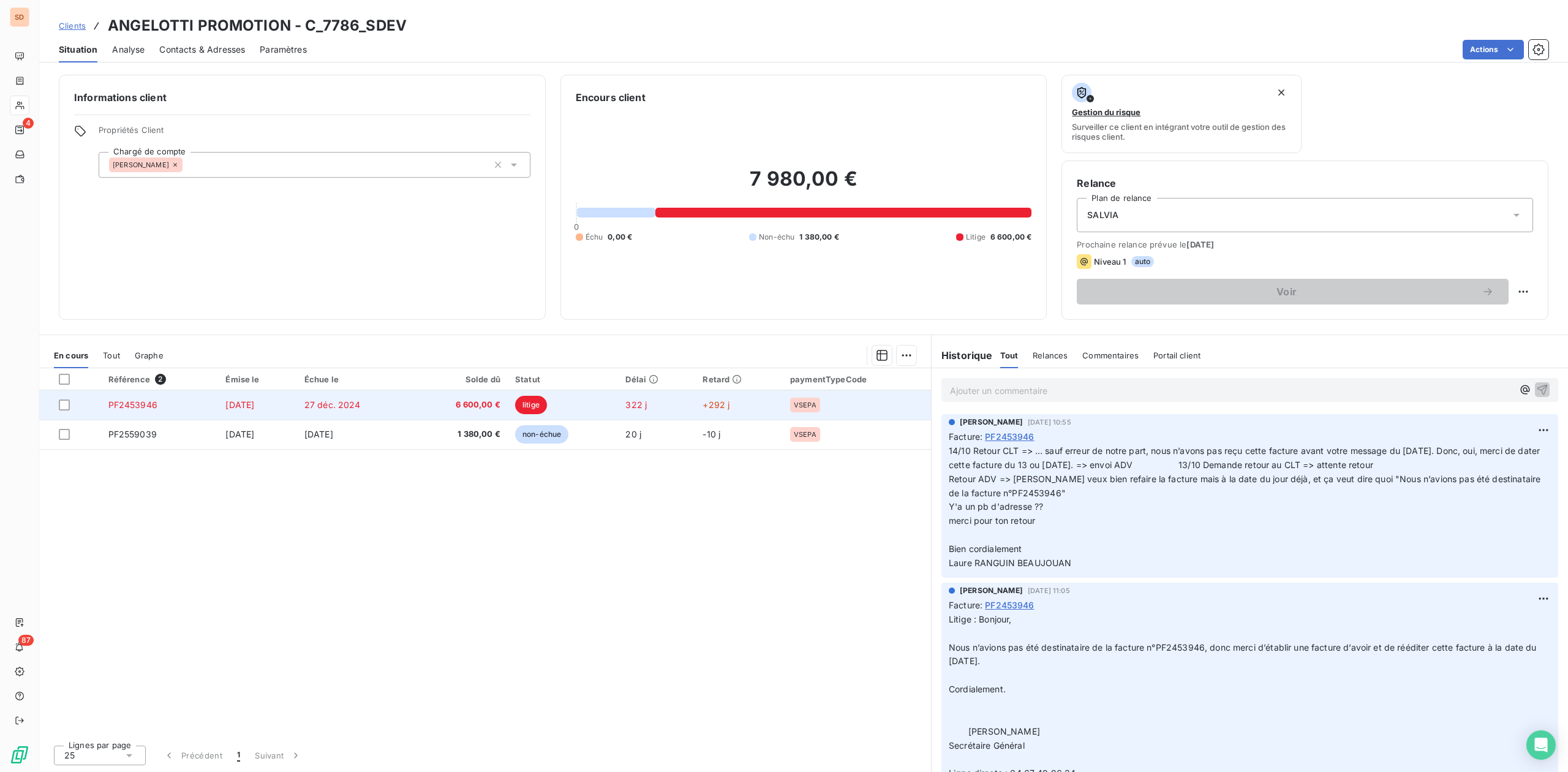
click at [290, 405] on td "27 nov. 2024" at bounding box center [257, 405] width 78 height 29
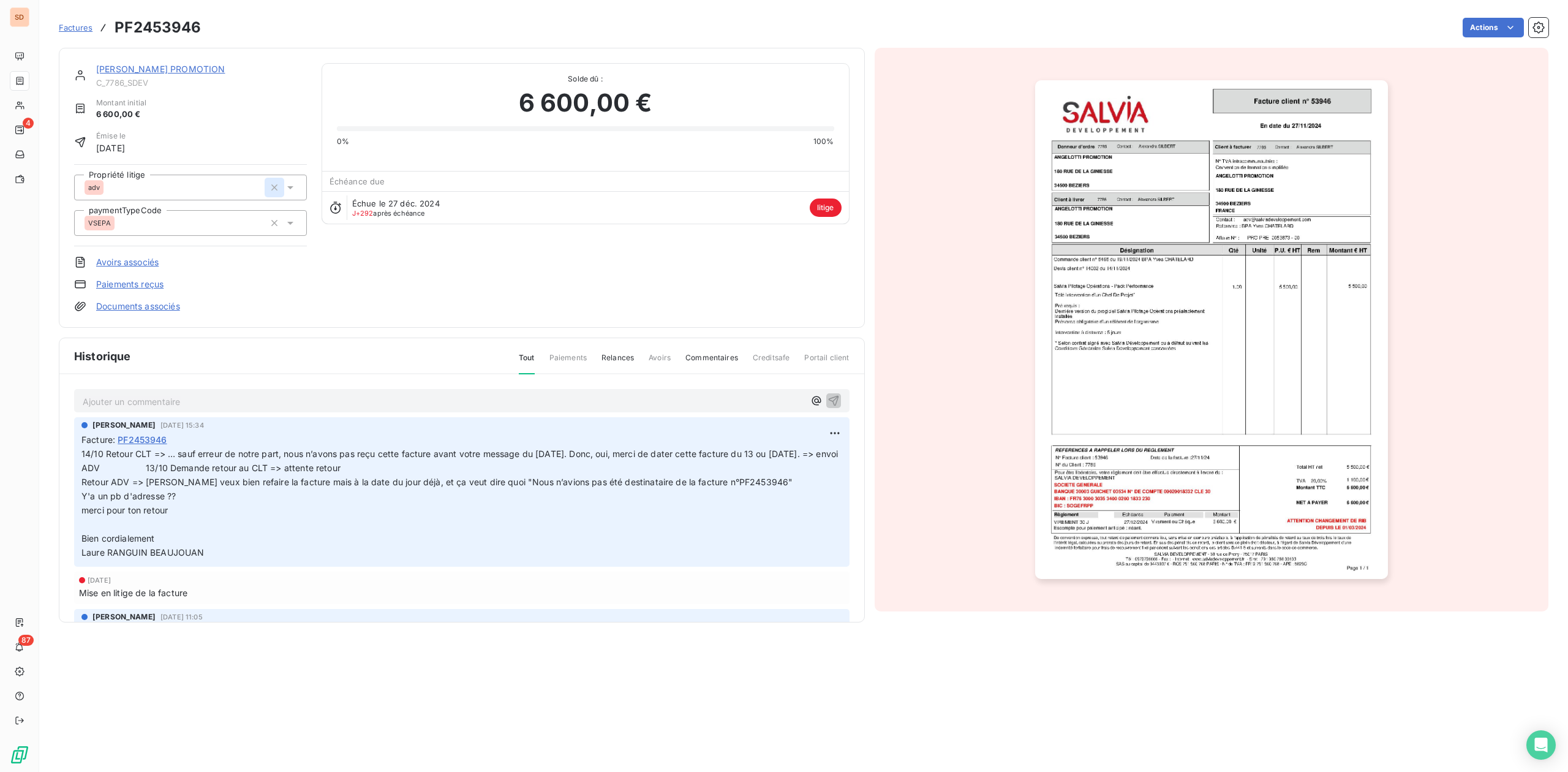
click at [275, 187] on icon "button" at bounding box center [274, 187] width 6 height 6
click at [189, 193] on div "adv" at bounding box center [175, 187] width 180 height 20
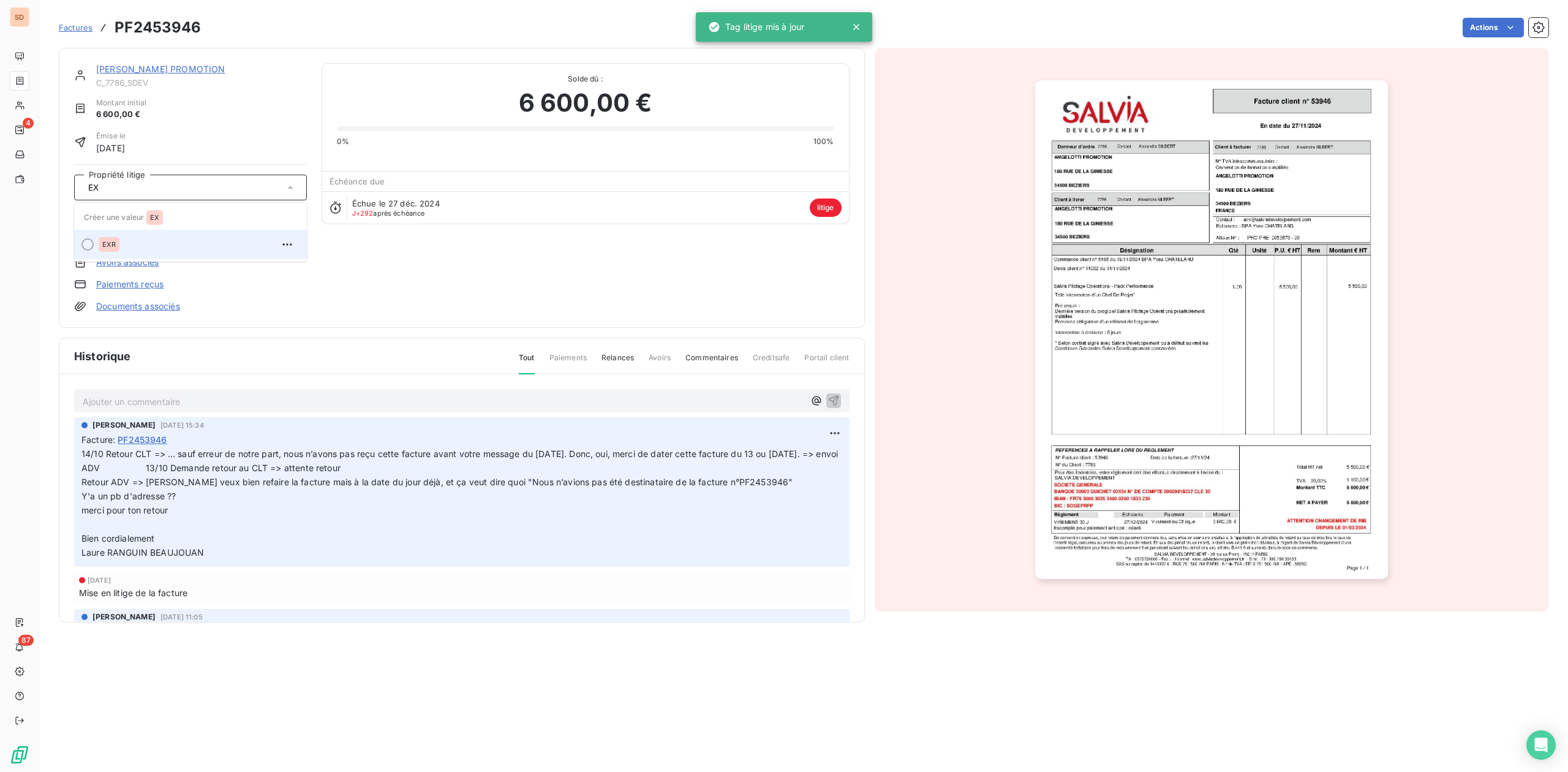
type input "EX"
click at [109, 242] on span "EXR" at bounding box center [109, 244] width 13 height 7
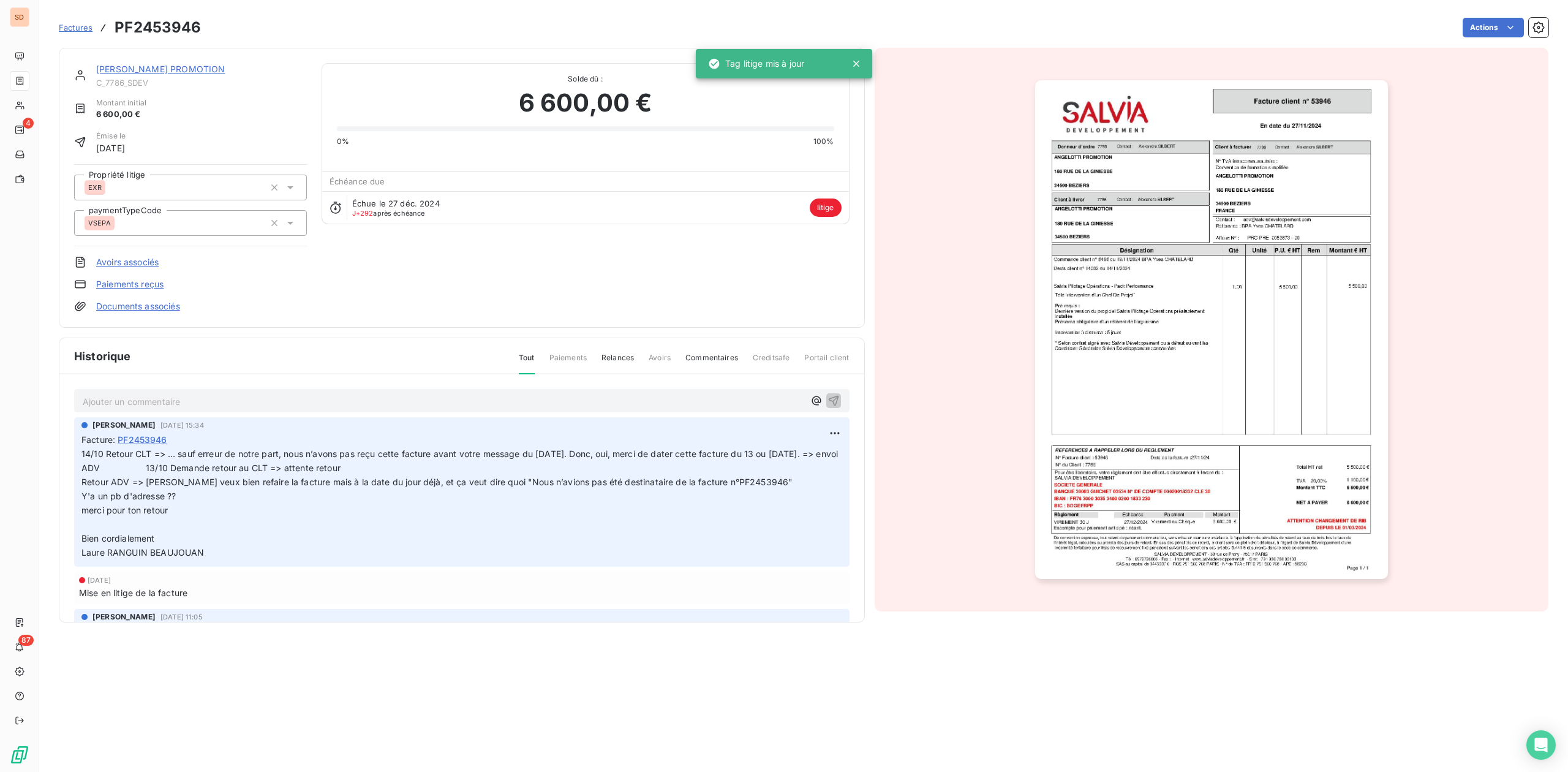
click at [153, 398] on p "Ajouter un commentaire ﻿" at bounding box center [443, 401] width 722 height 15
click at [828, 397] on icon "button" at bounding box center [834, 400] width 12 height 12
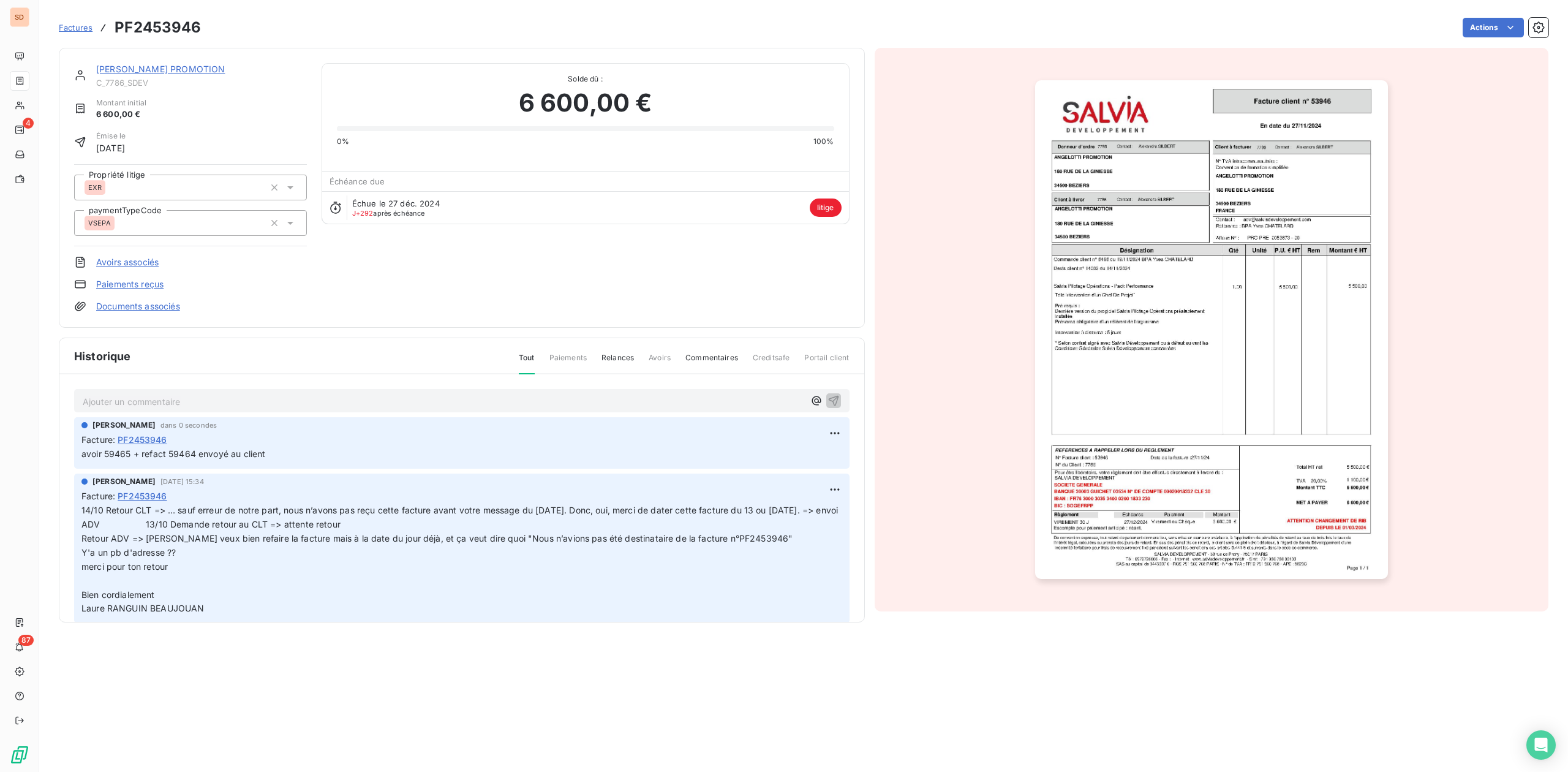
click at [177, 71] on link "ANGELOTTI PROMOTION" at bounding box center [160, 69] width 128 height 11
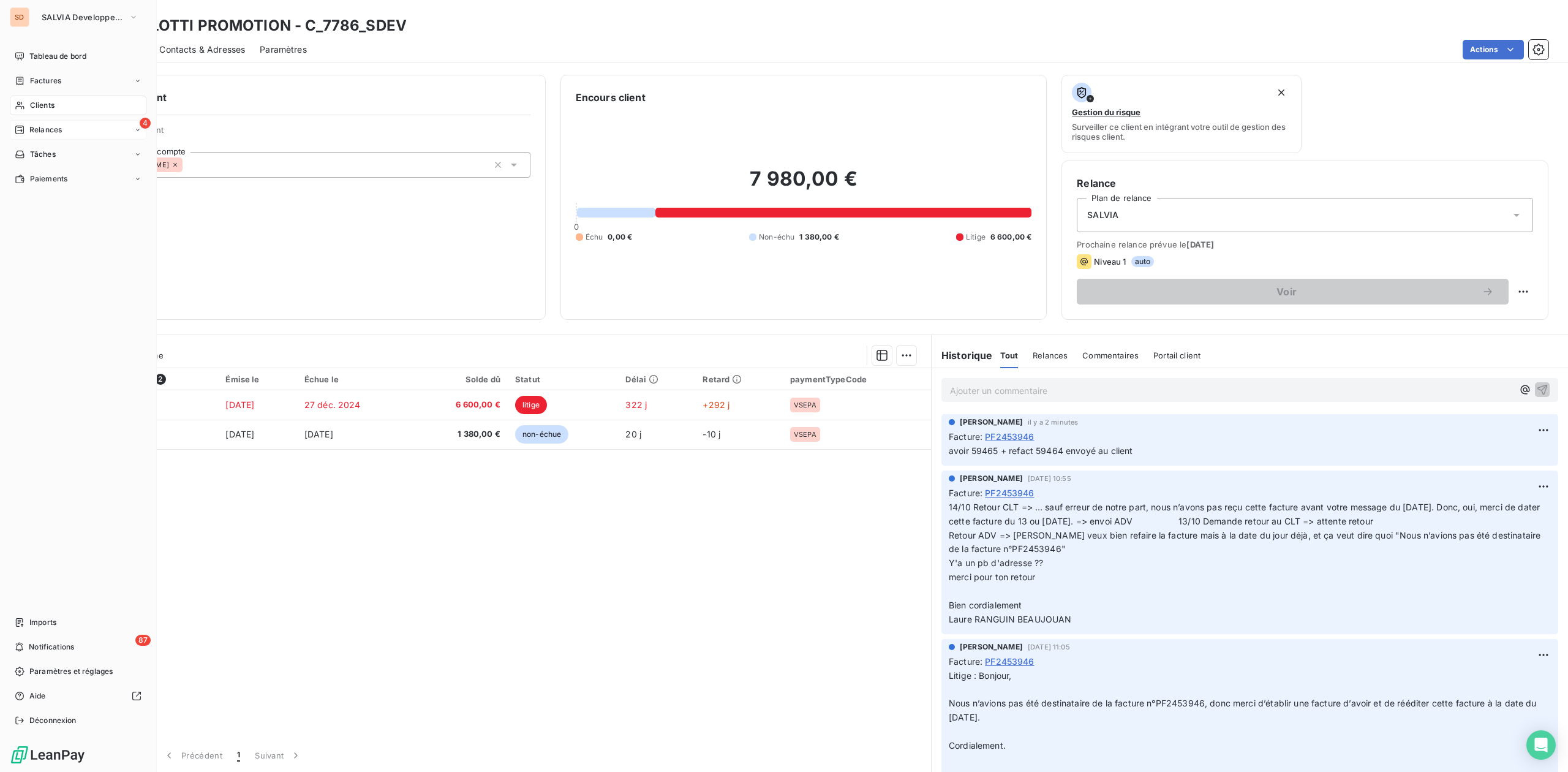
click at [36, 126] on span "Relances" at bounding box center [45, 129] width 32 height 11
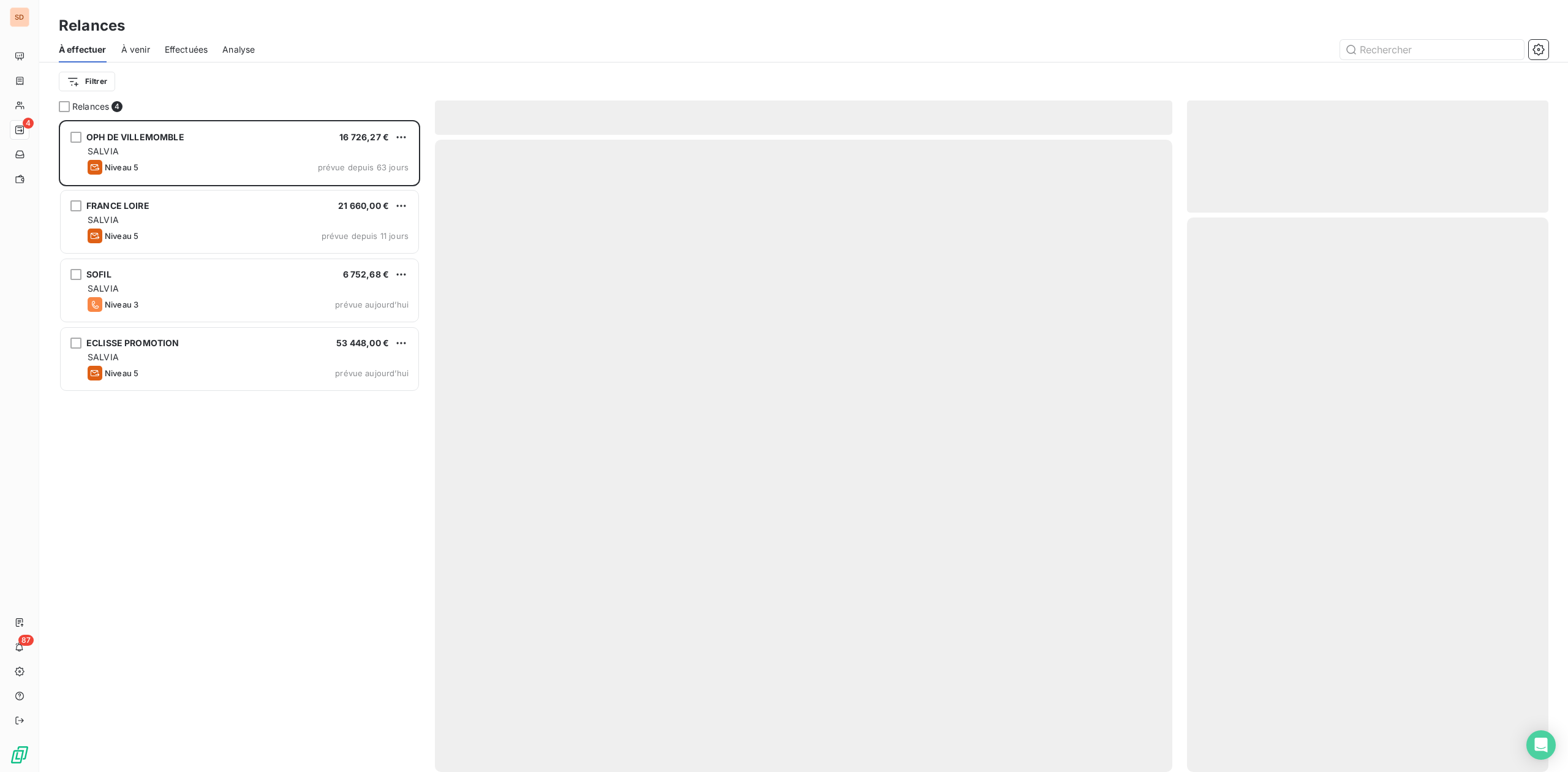
scroll to position [640, 349]
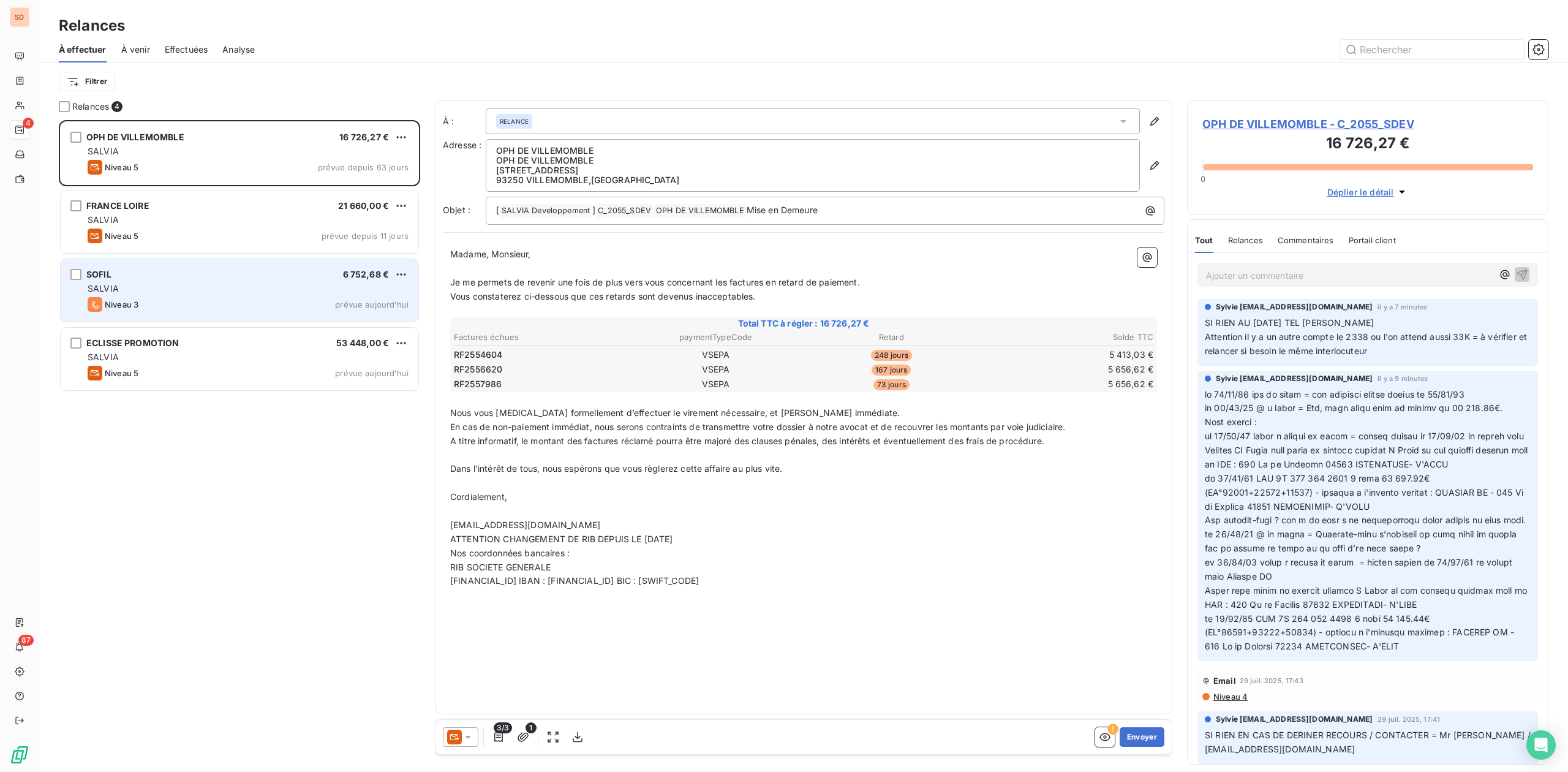
click at [122, 300] on span "Niveau 3" at bounding box center [122, 305] width 33 height 10
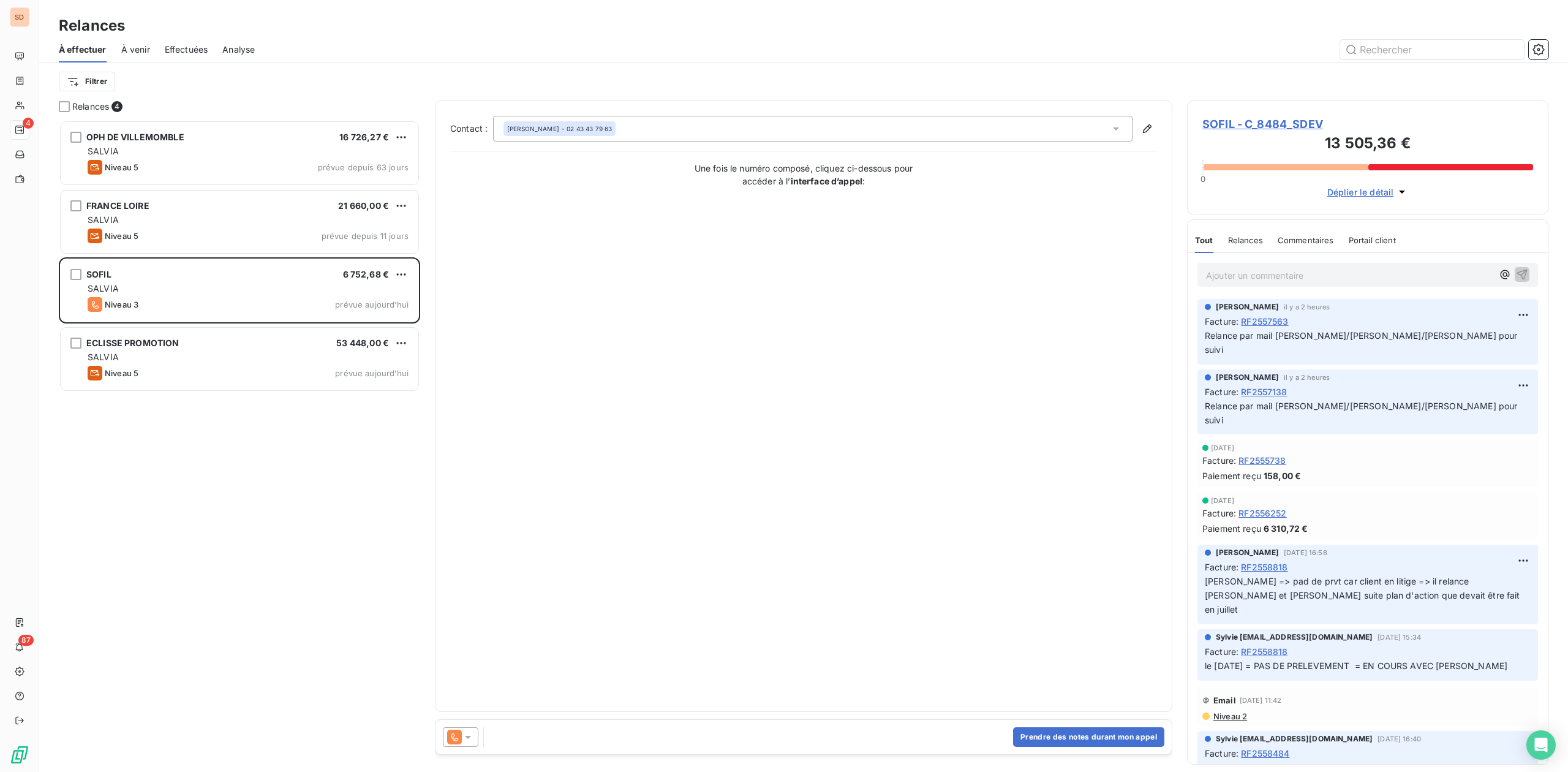
click at [1237, 127] on span "SOFIL - C_8484_SDEV" at bounding box center [1367, 124] width 331 height 17
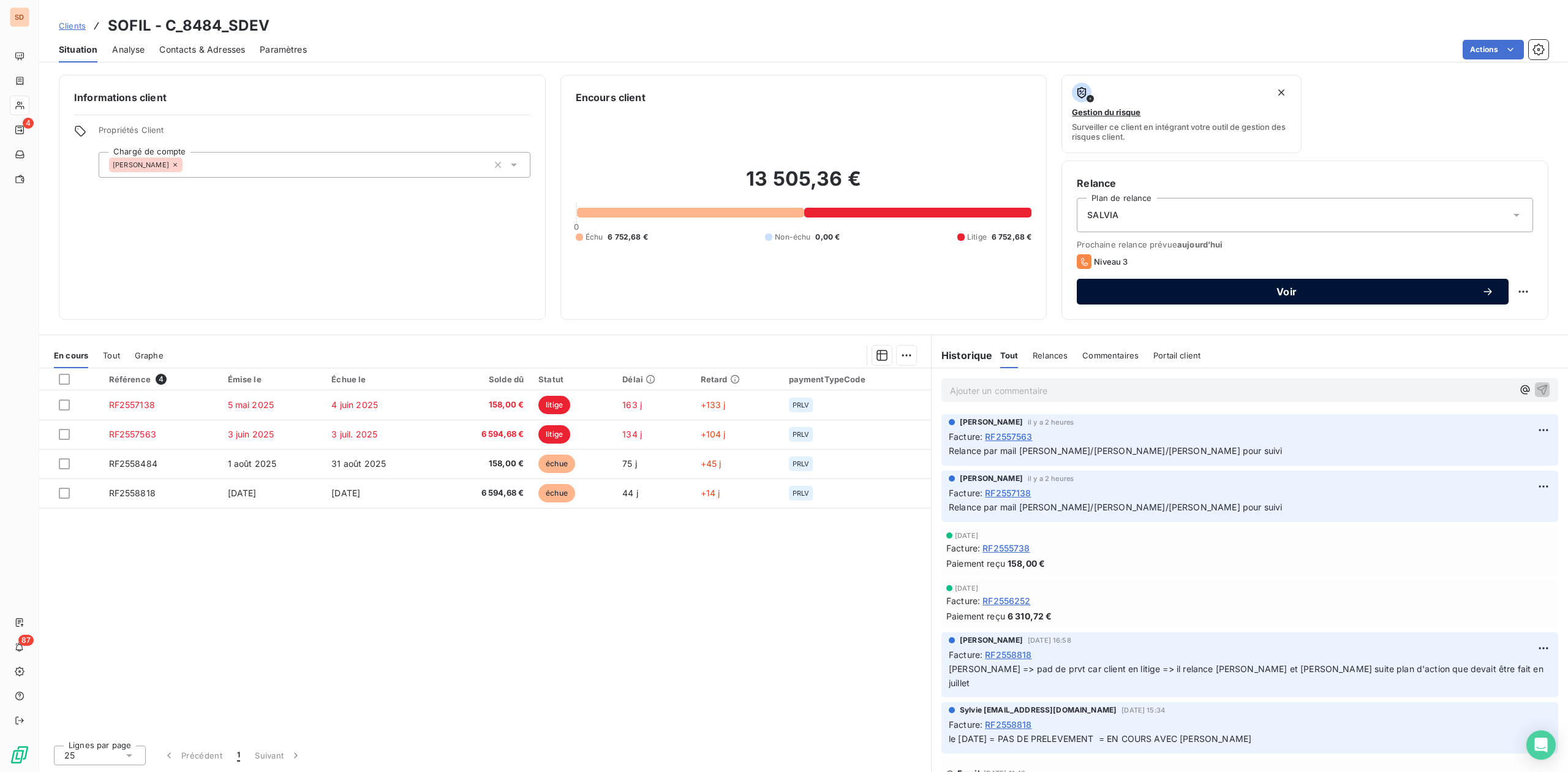
click at [1339, 291] on span "Voir" at bounding box center [1287, 291] width 391 height 10
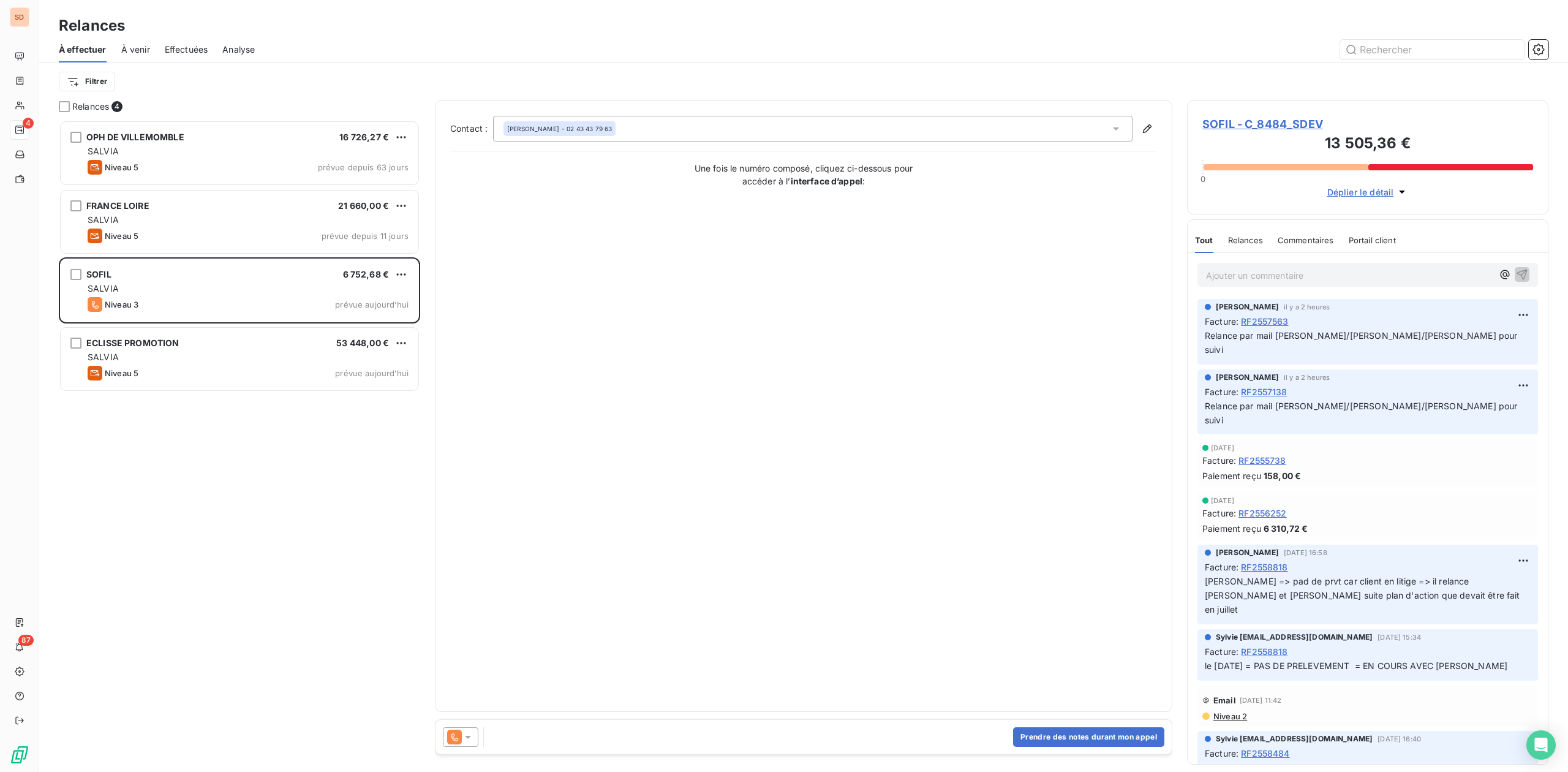
scroll to position [640, 349]
click at [468, 734] on icon at bounding box center [468, 737] width 12 height 12
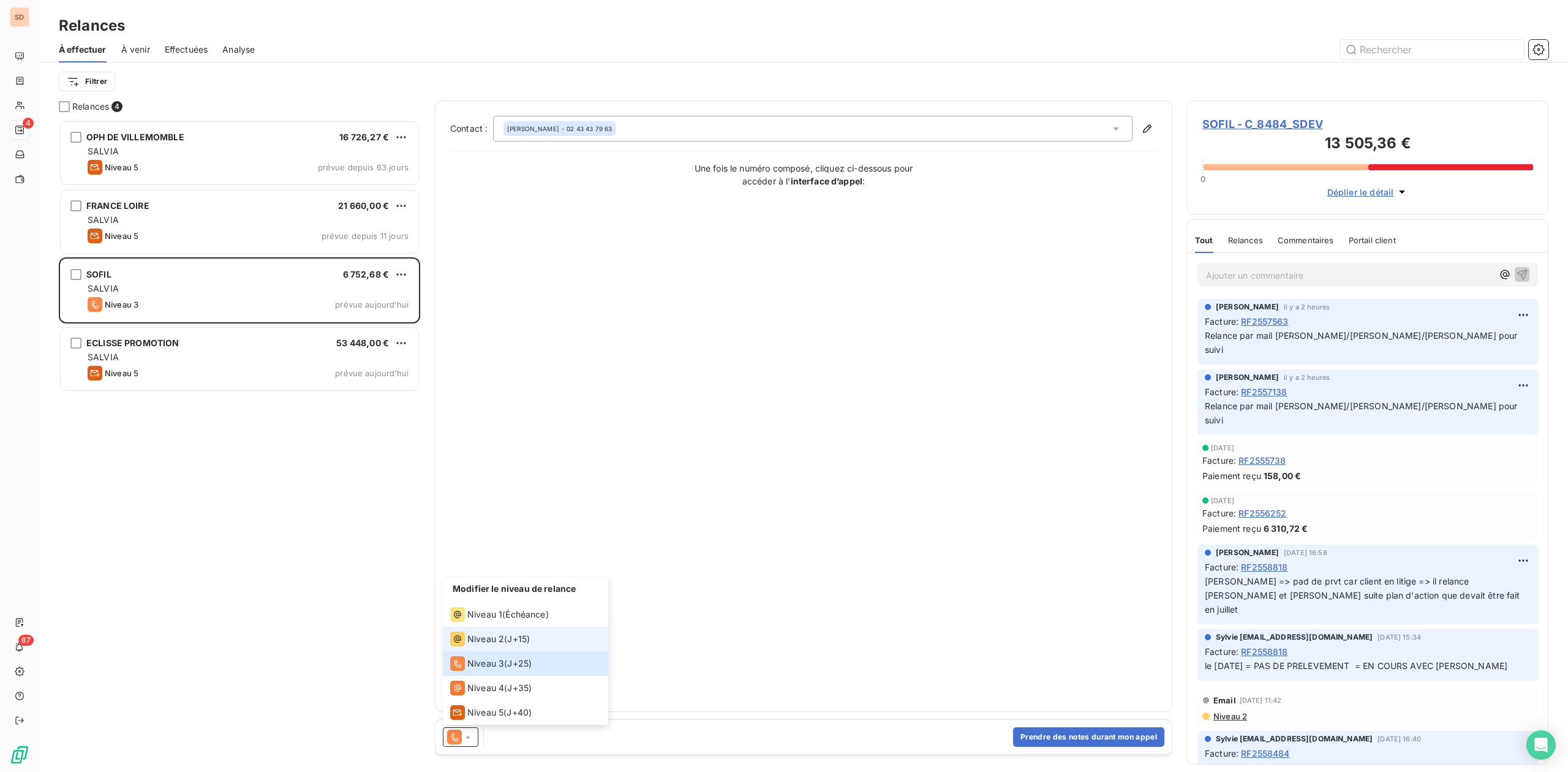
click at [484, 635] on span "Niveau 2" at bounding box center [485, 639] width 37 height 12
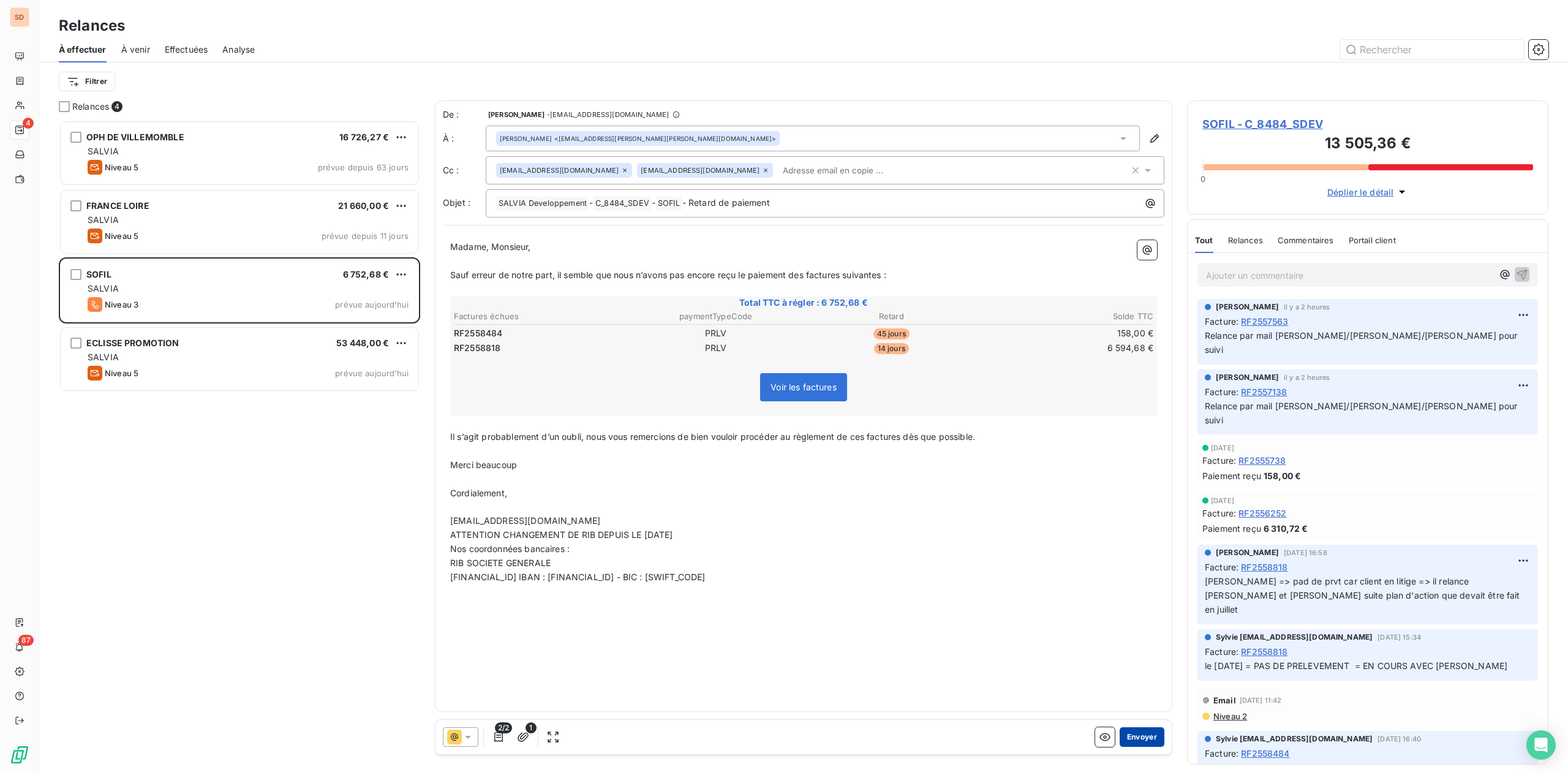
click at [1145, 735] on button "Envoyer" at bounding box center [1142, 737] width 45 height 20
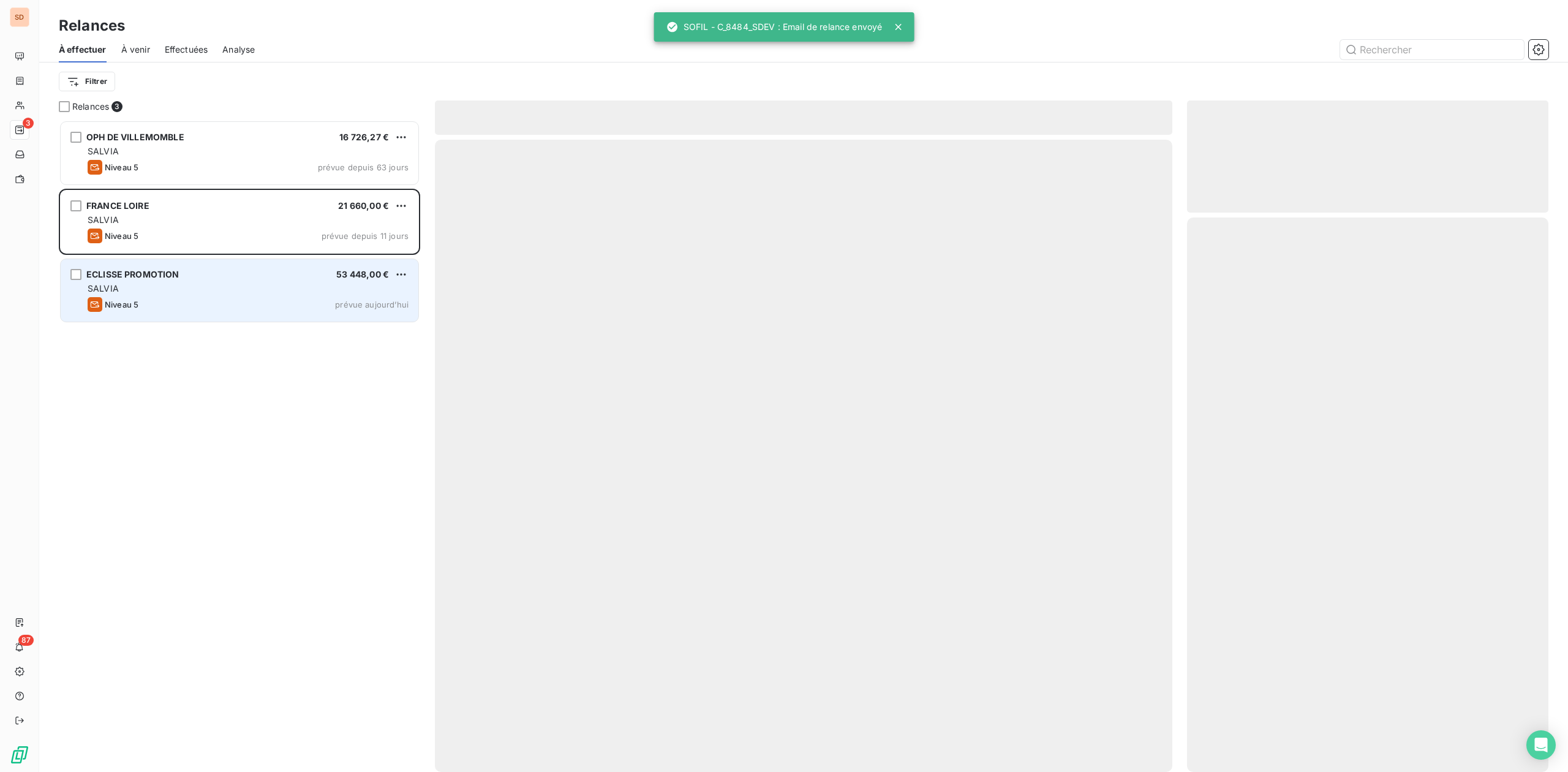
click at [157, 269] on span "ECLISSE PROMOTION" at bounding box center [133, 274] width 93 height 11
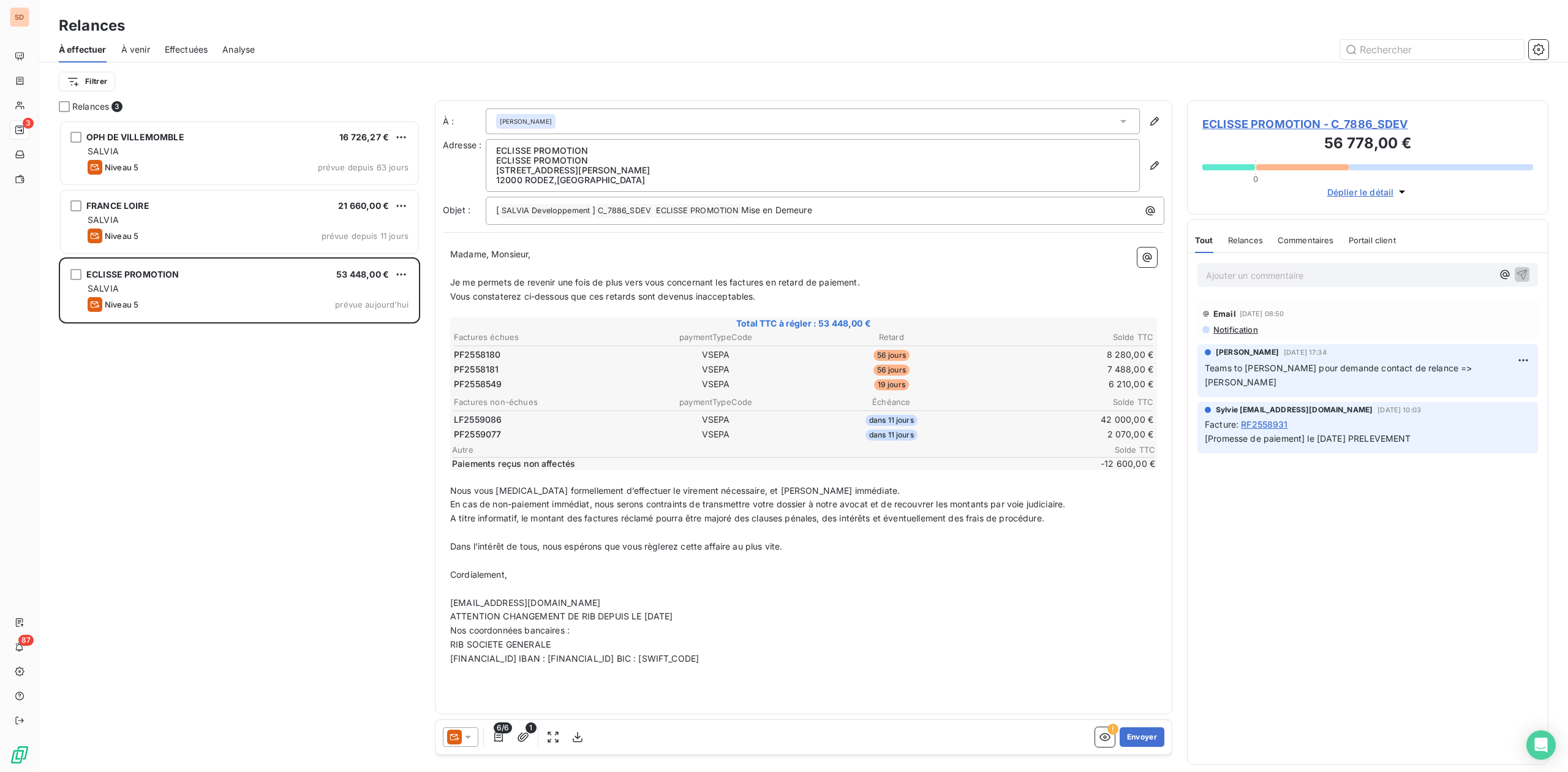
click at [1269, 126] on span "ECLISSE PROMOTION - C_7886_SDEV" at bounding box center [1367, 124] width 331 height 17
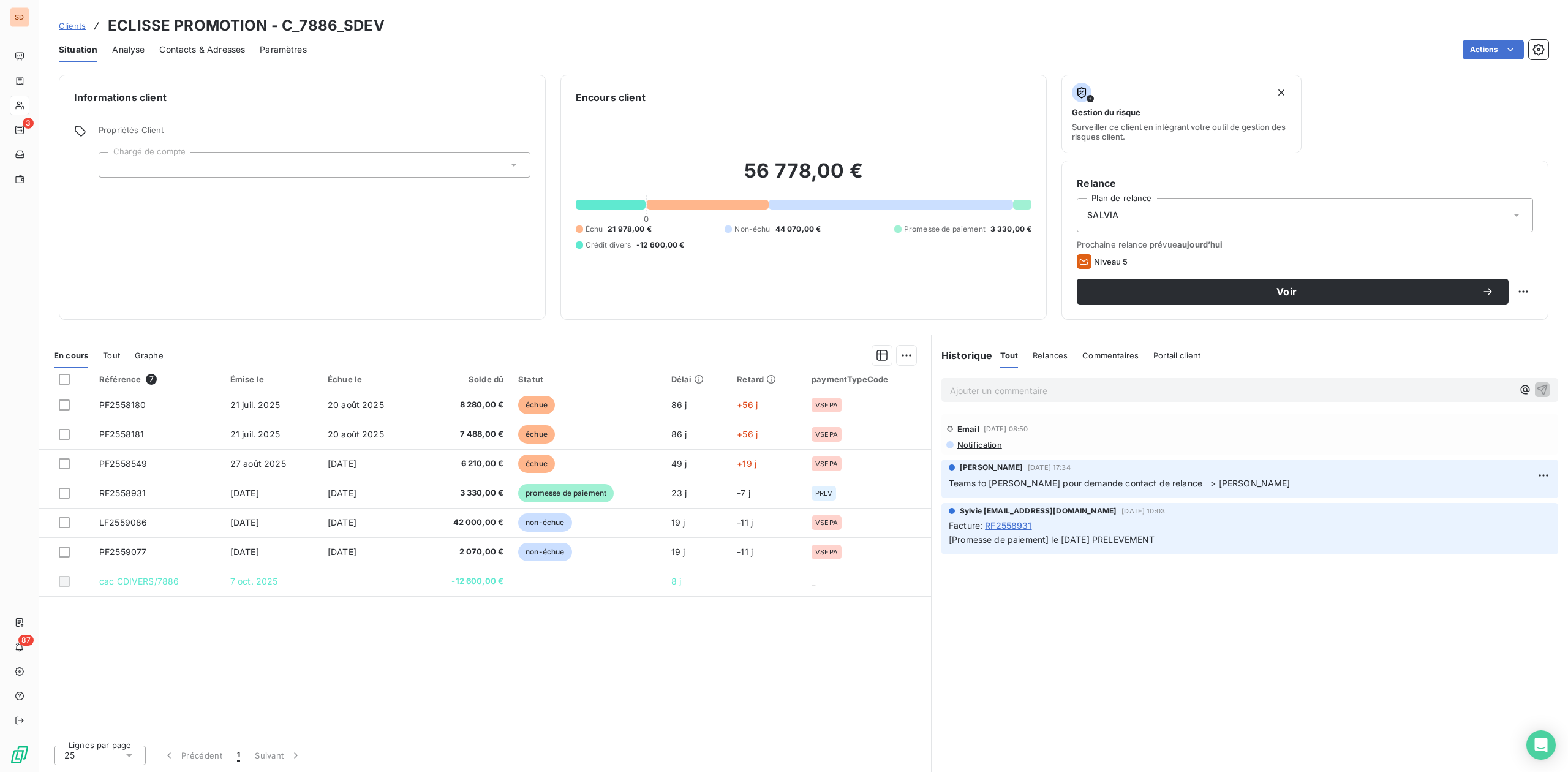
click at [977, 441] on span "Notification" at bounding box center [978, 445] width 46 height 10
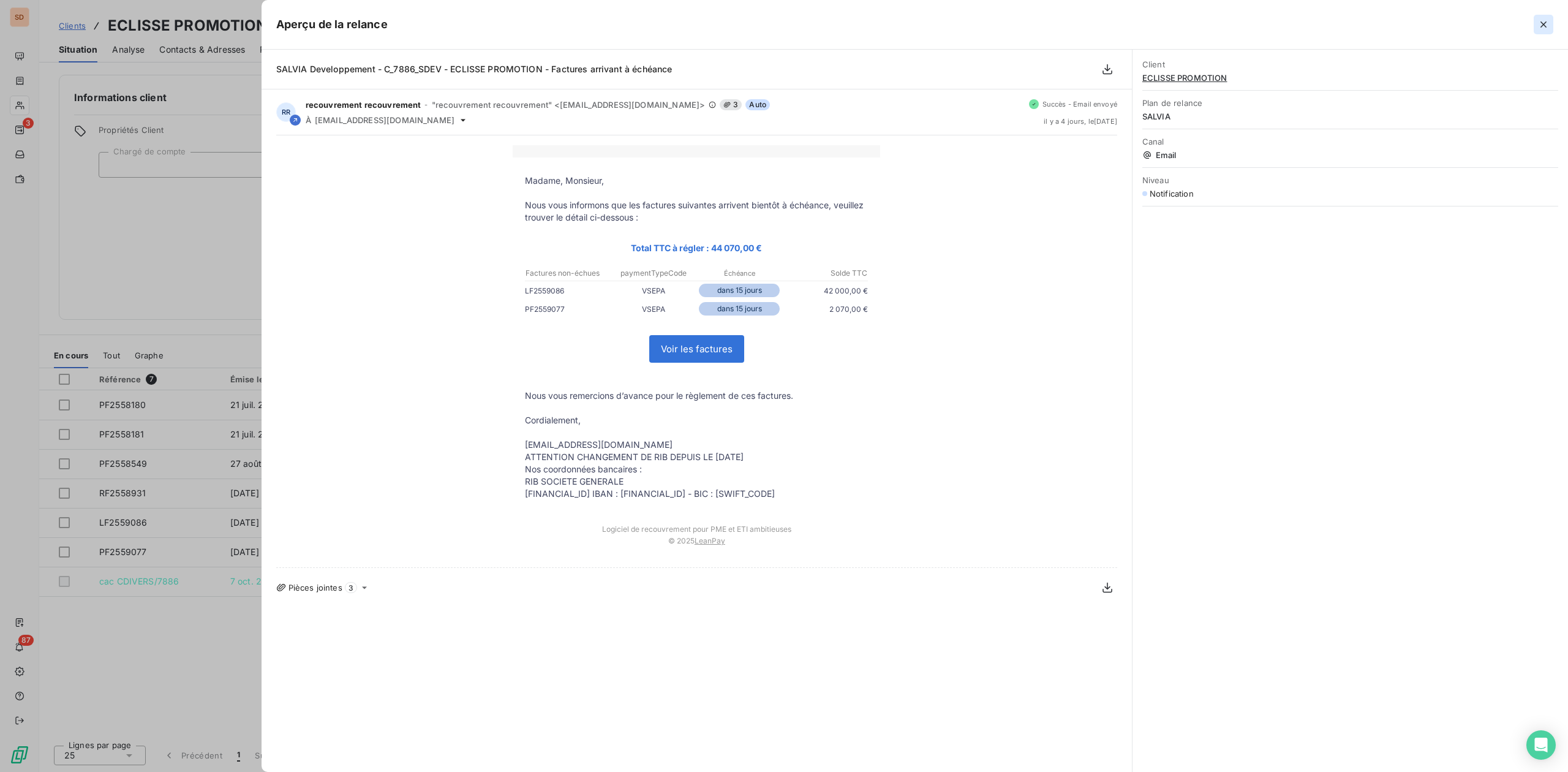
click at [1544, 23] on icon "button" at bounding box center [1543, 24] width 6 height 6
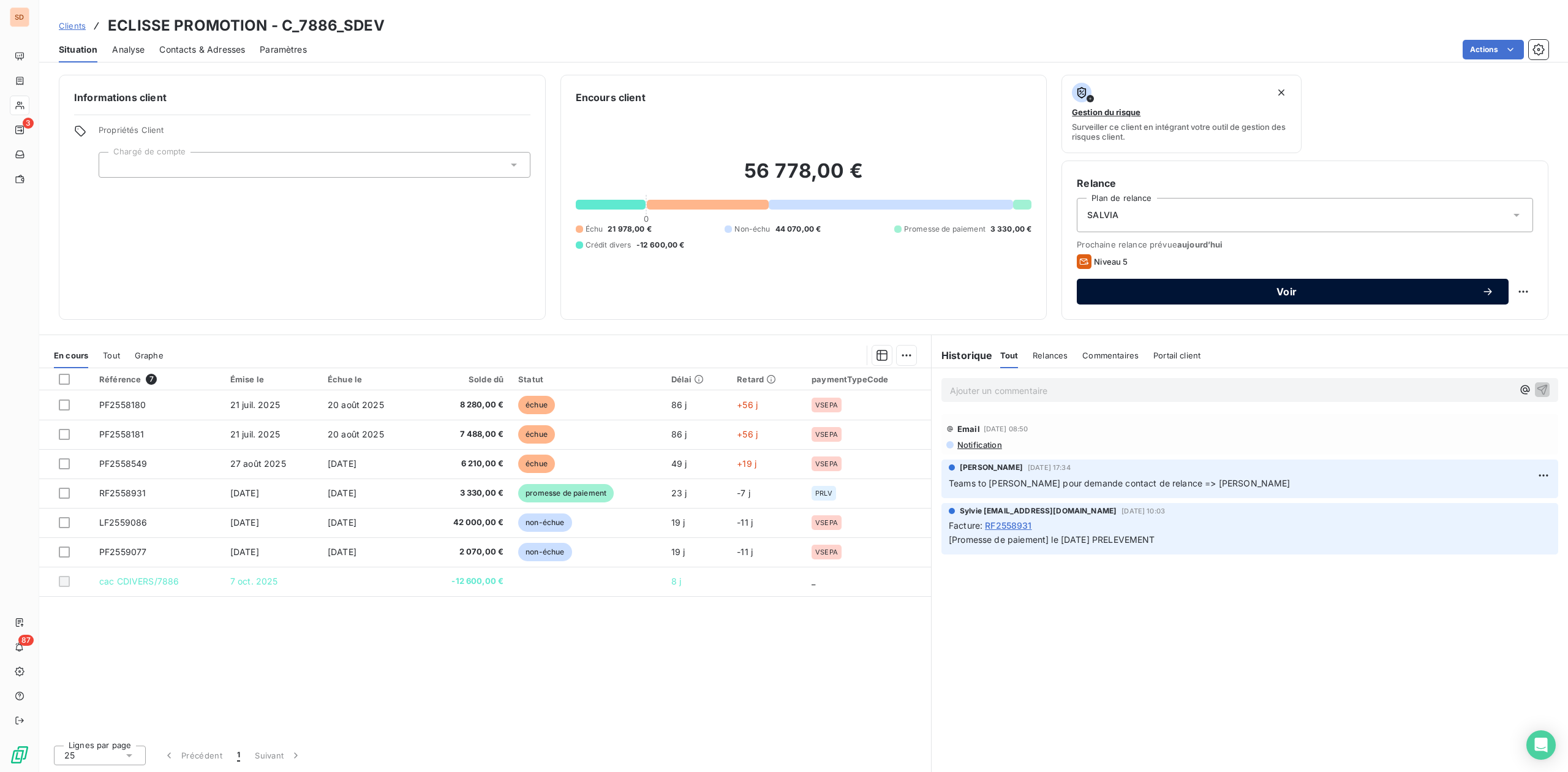
click at [1272, 296] on span "Voir" at bounding box center [1287, 291] width 391 height 10
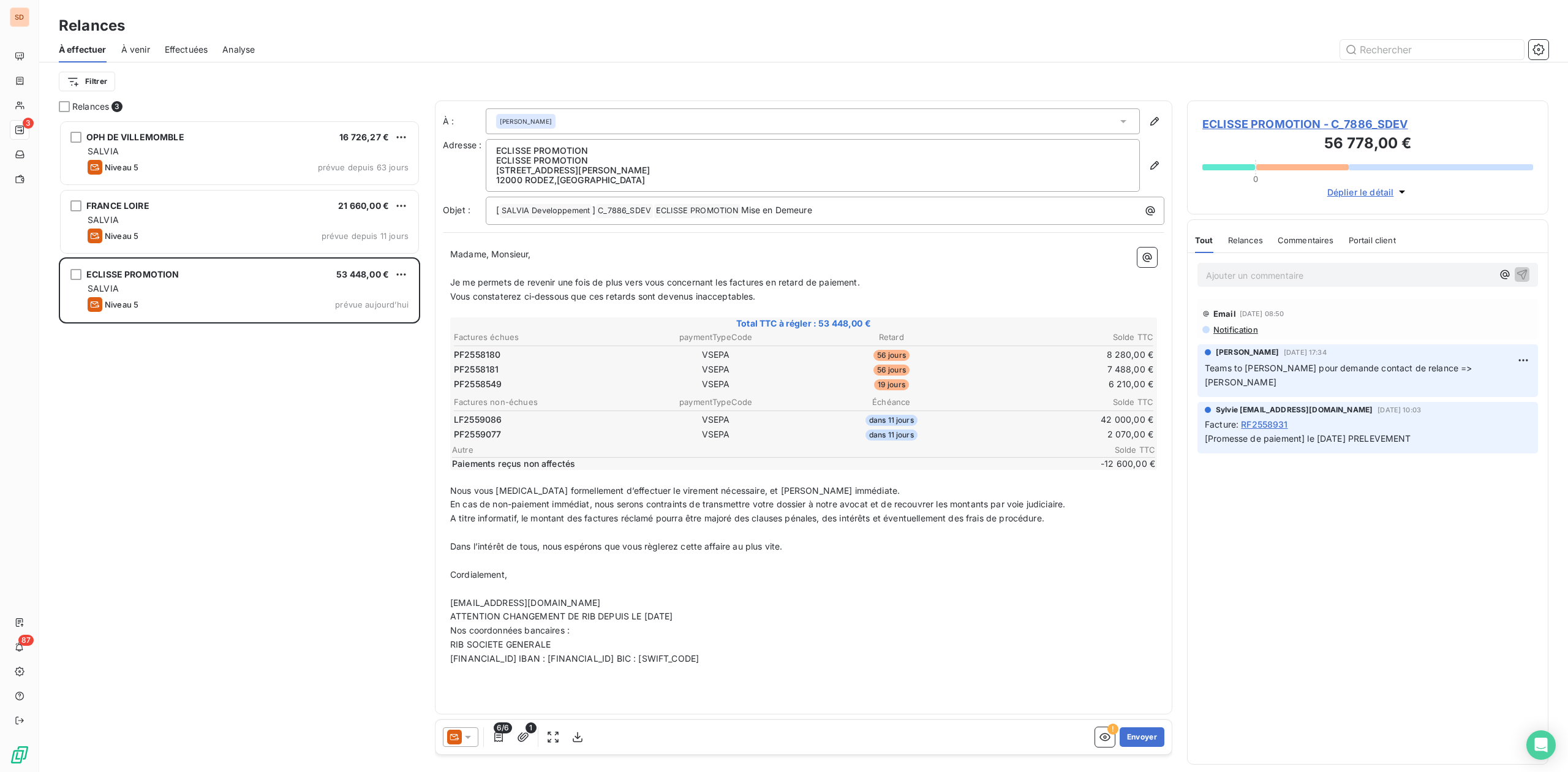
scroll to position [640, 349]
click at [469, 735] on icon at bounding box center [468, 737] width 12 height 12
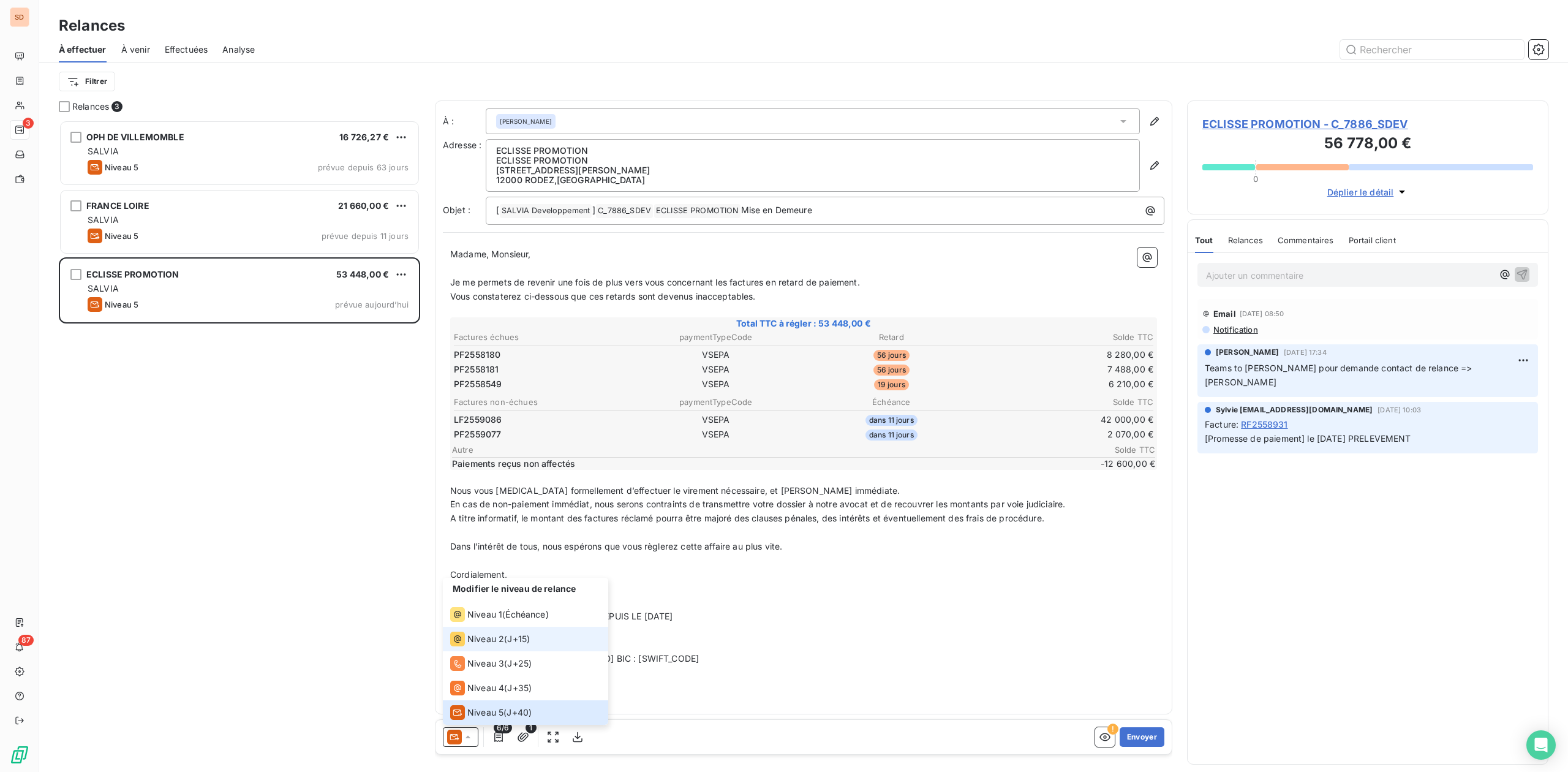
click at [485, 635] on span "Niveau 2" at bounding box center [485, 639] width 37 height 12
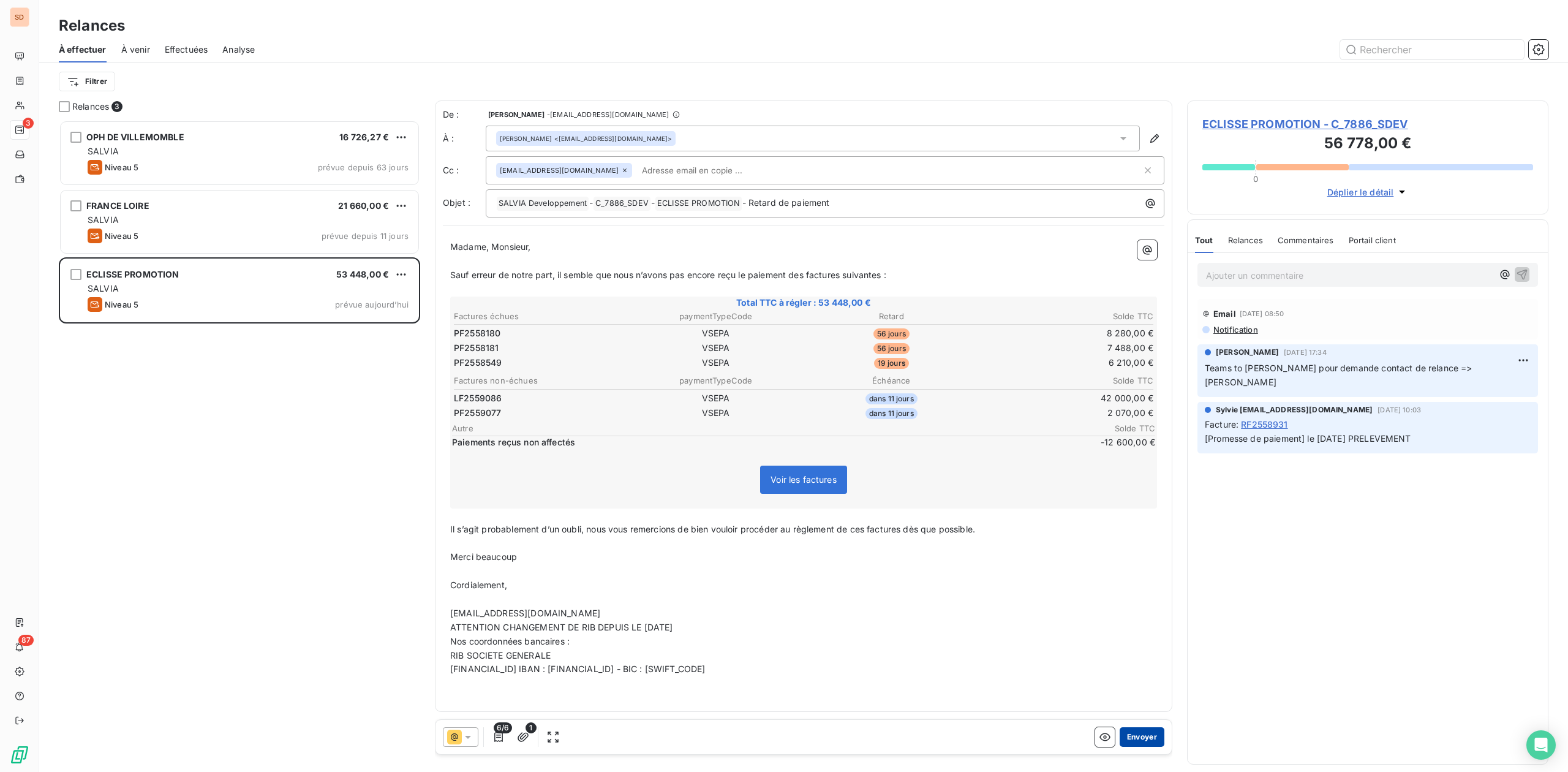
click at [1150, 733] on button "Envoyer" at bounding box center [1142, 737] width 45 height 20
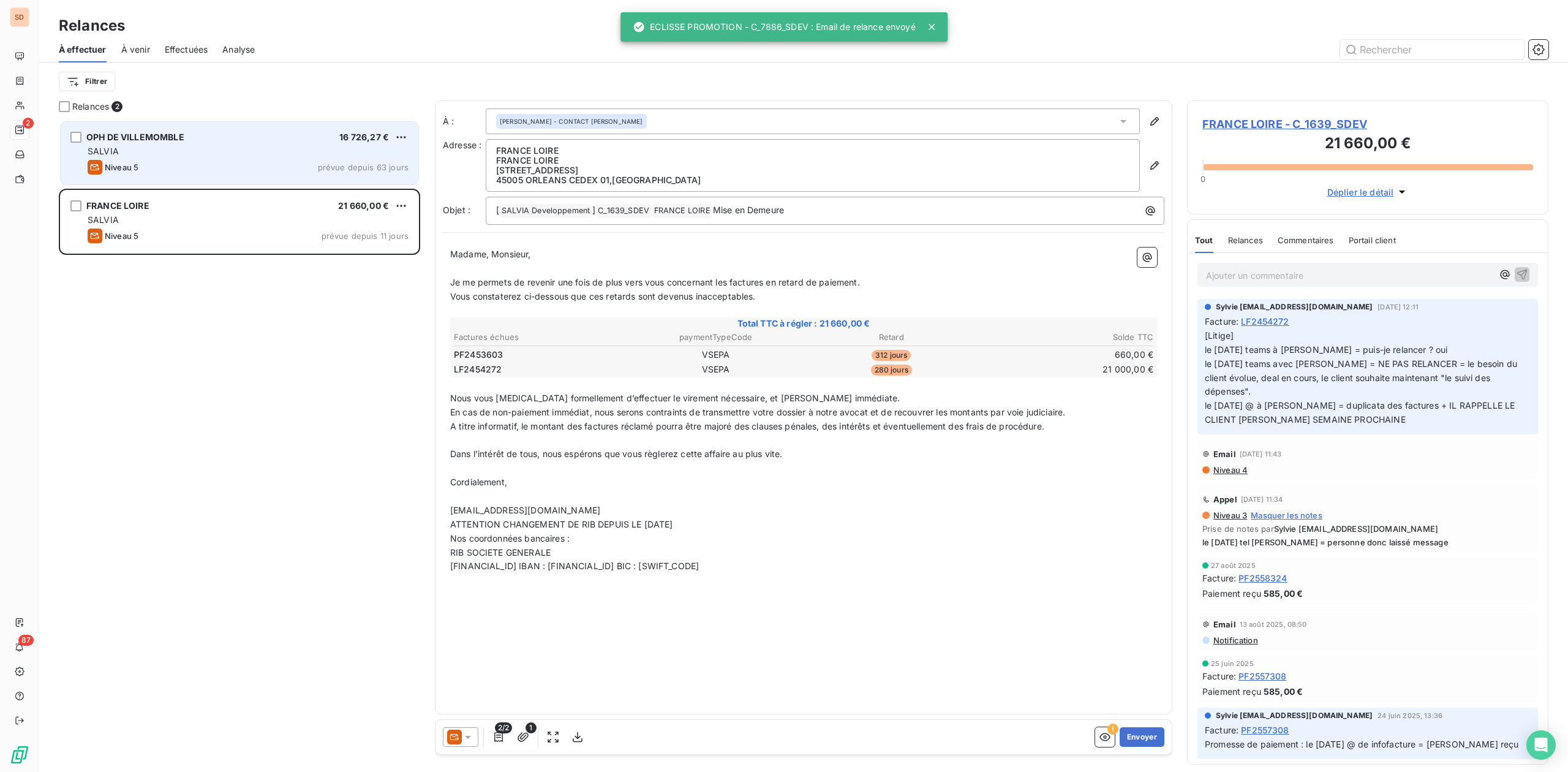
click at [132, 152] on div "SALVIA" at bounding box center [247, 151] width 321 height 12
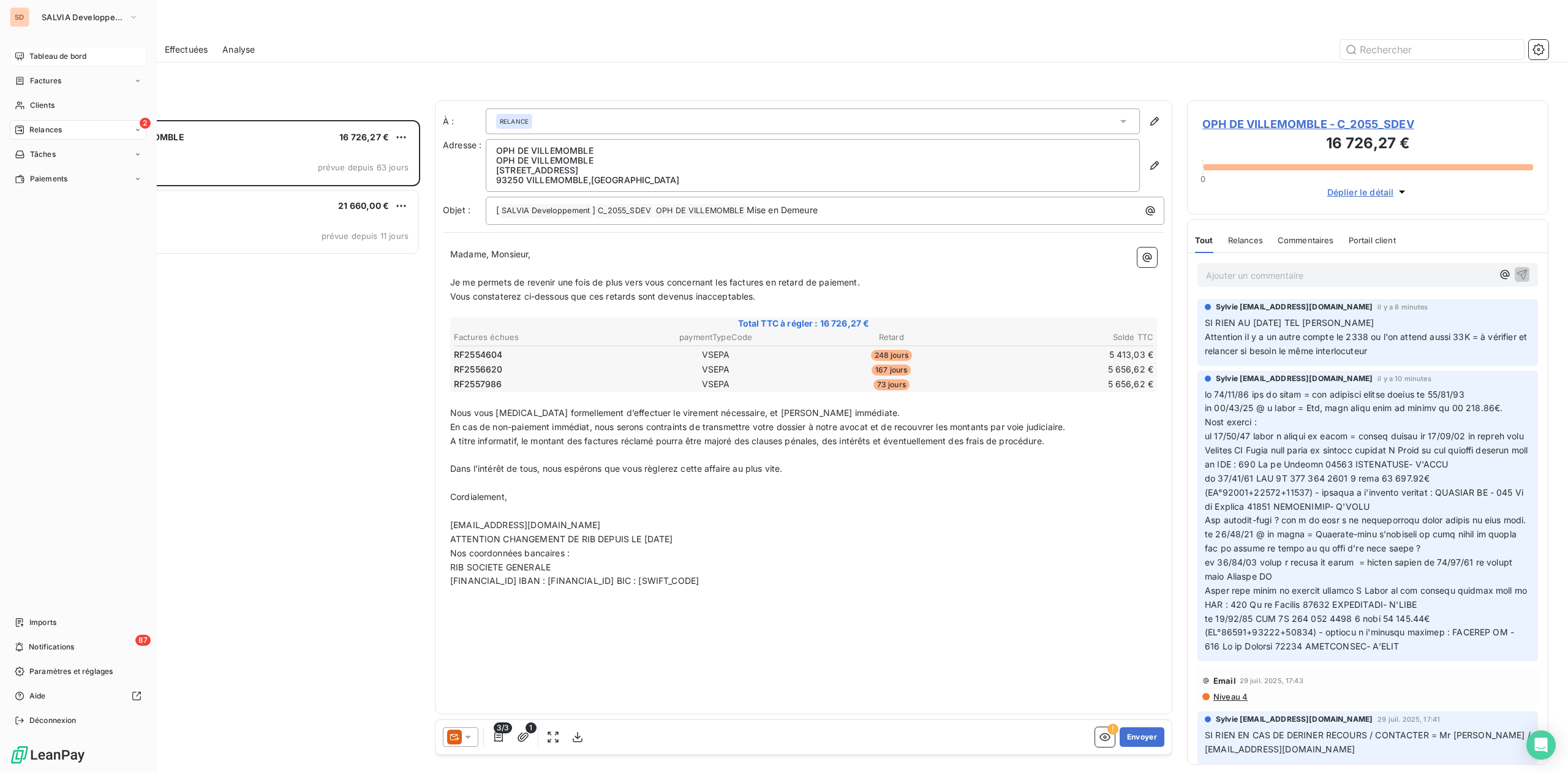
click at [62, 55] on span "Tableau de bord" at bounding box center [57, 56] width 57 height 11
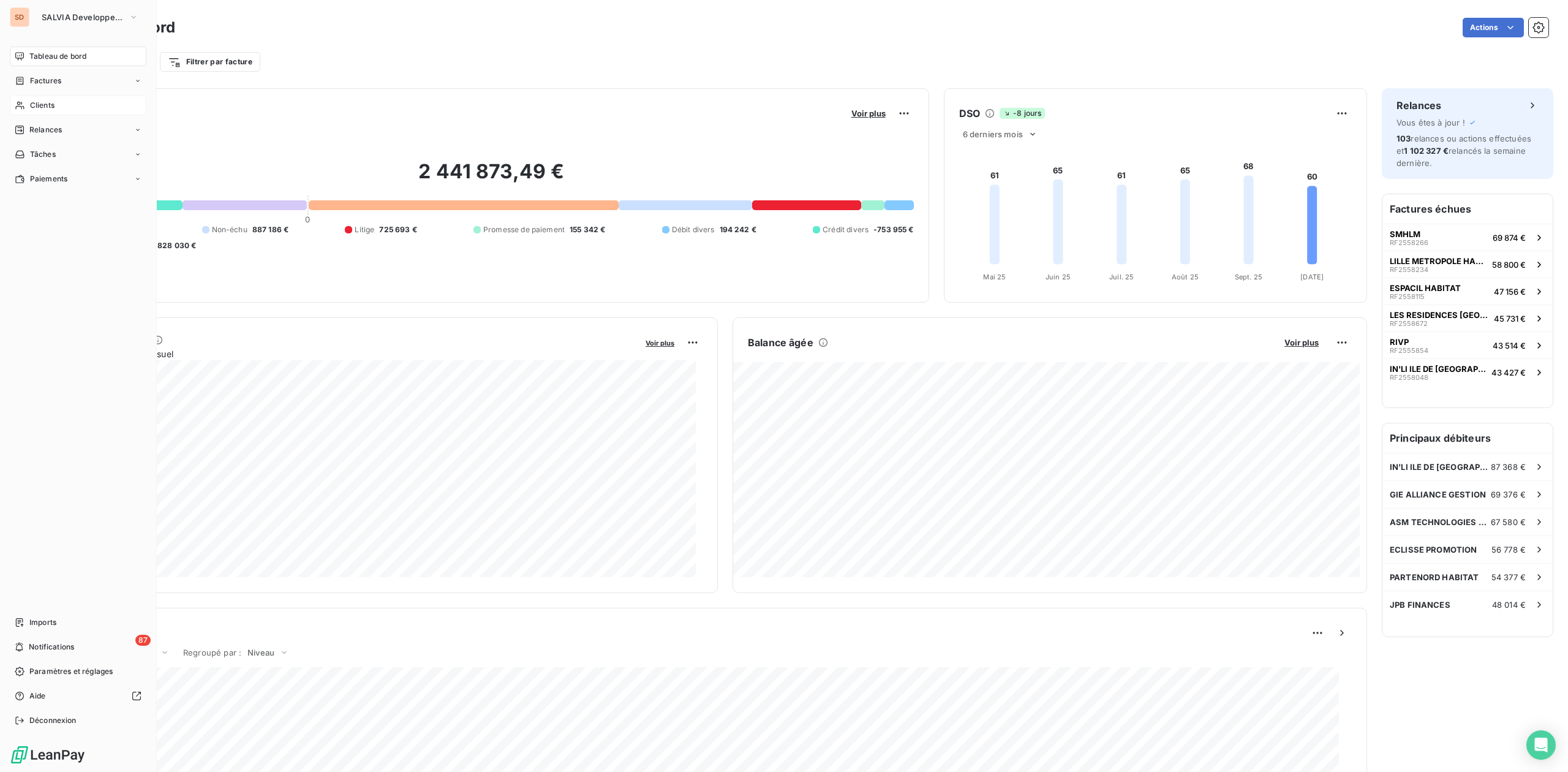
click at [39, 98] on div "Clients" at bounding box center [78, 106] width 137 height 20
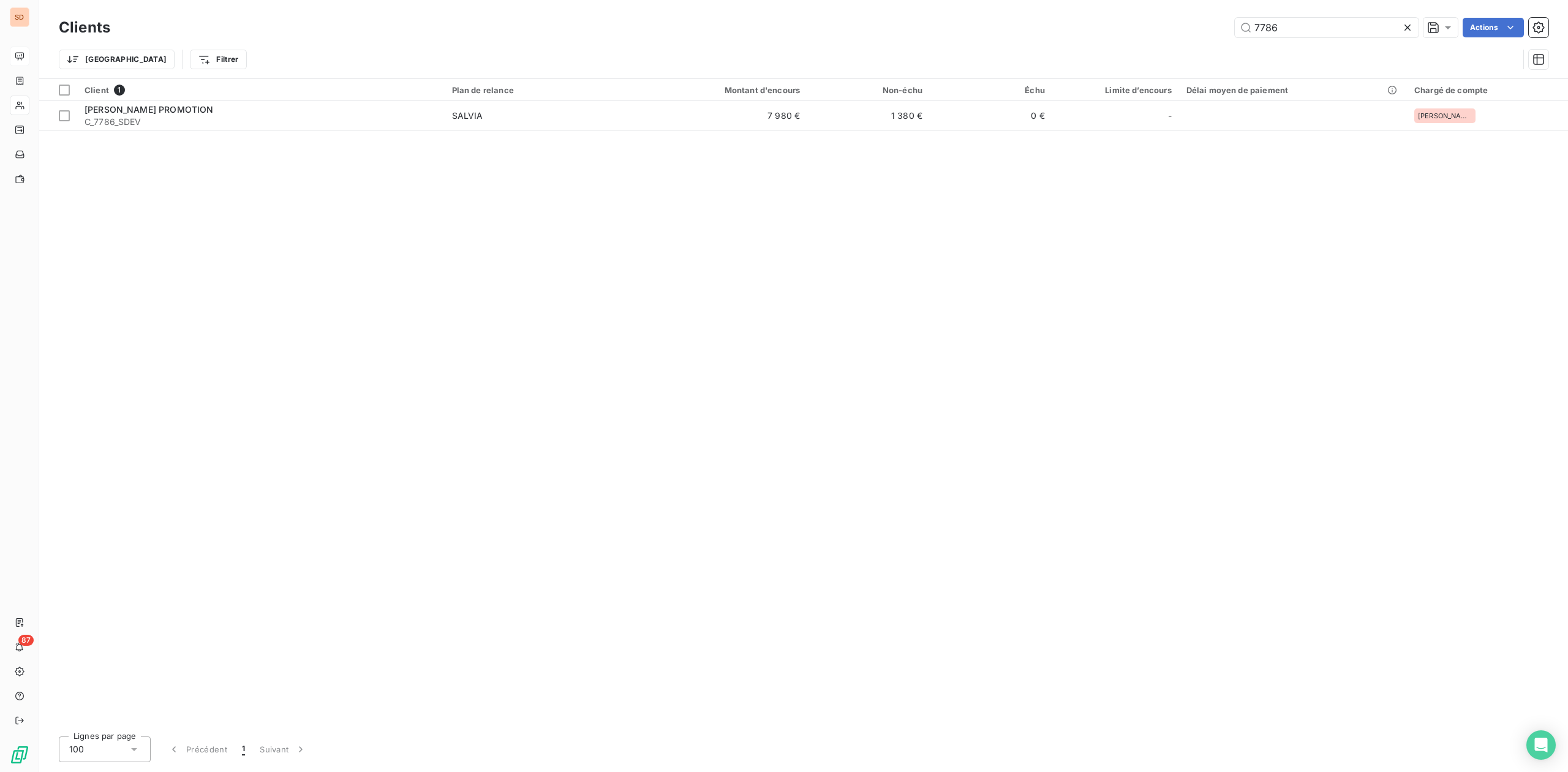
drag, startPoint x: 1312, startPoint y: 22, endPoint x: 1128, endPoint y: 27, distance: 184.1
click at [1133, 27] on div "7786 Actions" at bounding box center [837, 27] width 1424 height 20
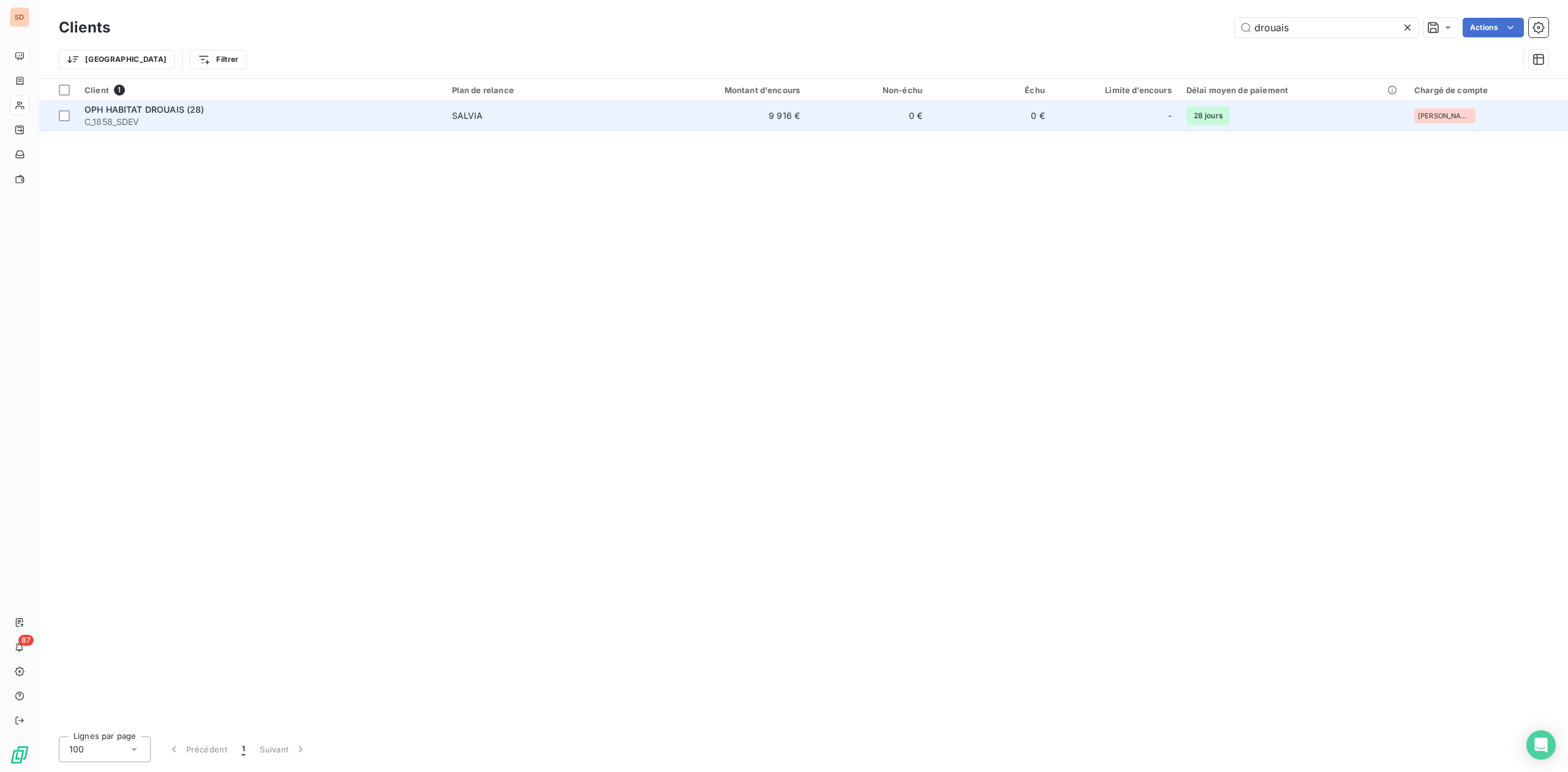
type input "drouais"
click at [237, 121] on span "C_1858_SDEV" at bounding box center [261, 122] width 353 height 12
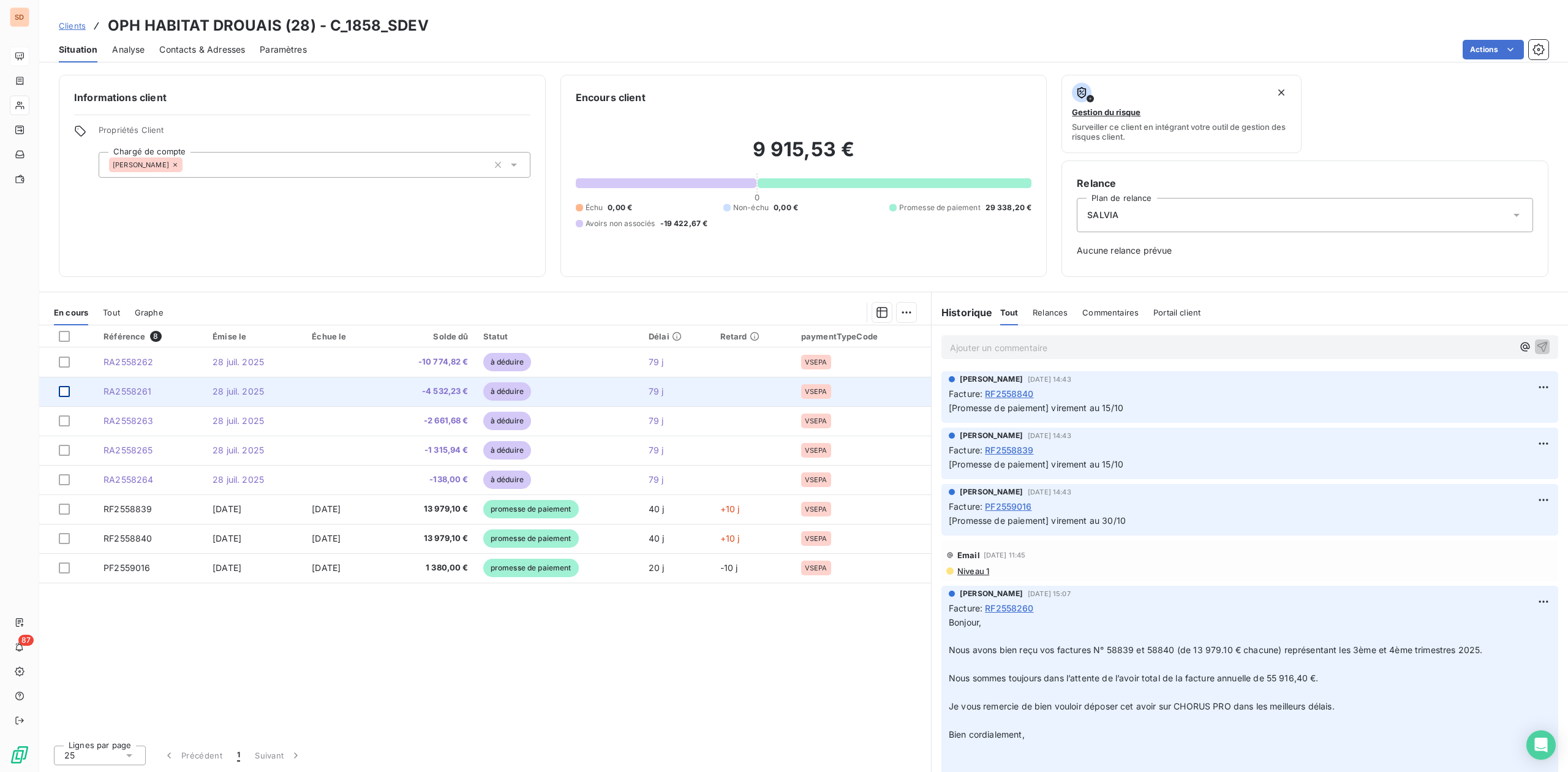
click at [67, 393] on div at bounding box center [64, 391] width 11 height 11
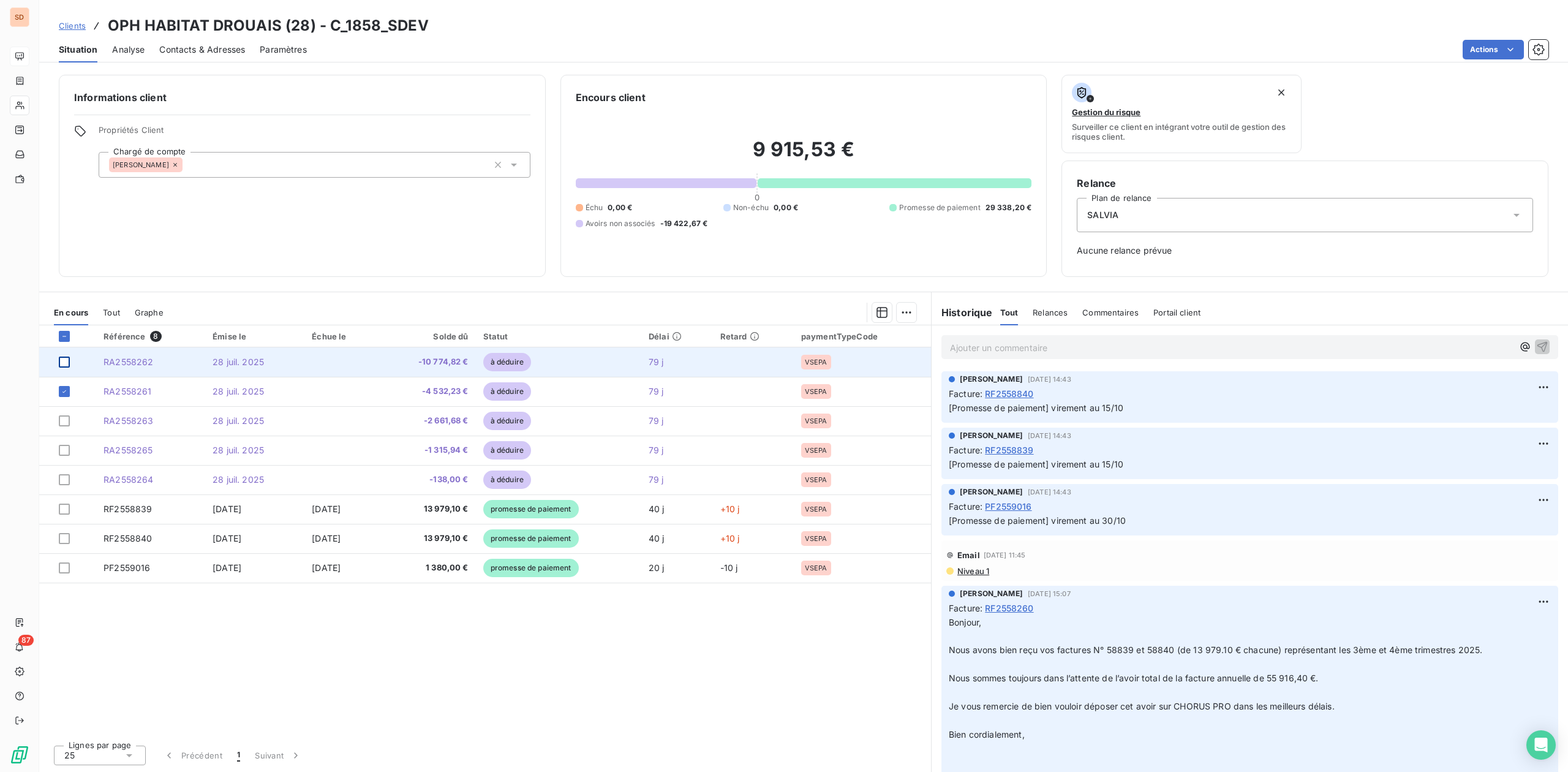
click at [62, 361] on div at bounding box center [64, 361] width 11 height 11
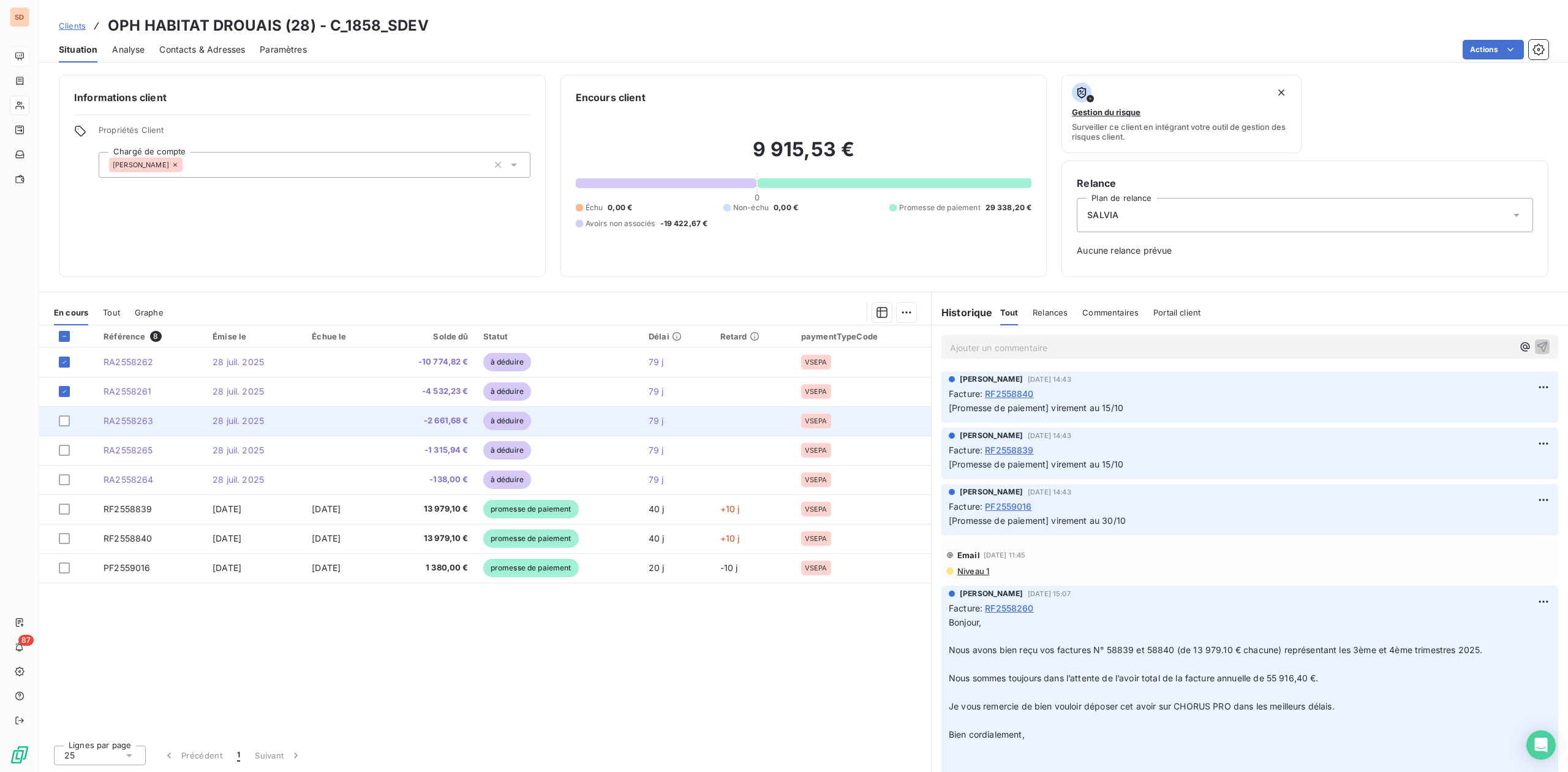
click at [55, 424] on td at bounding box center [67, 421] width 57 height 29
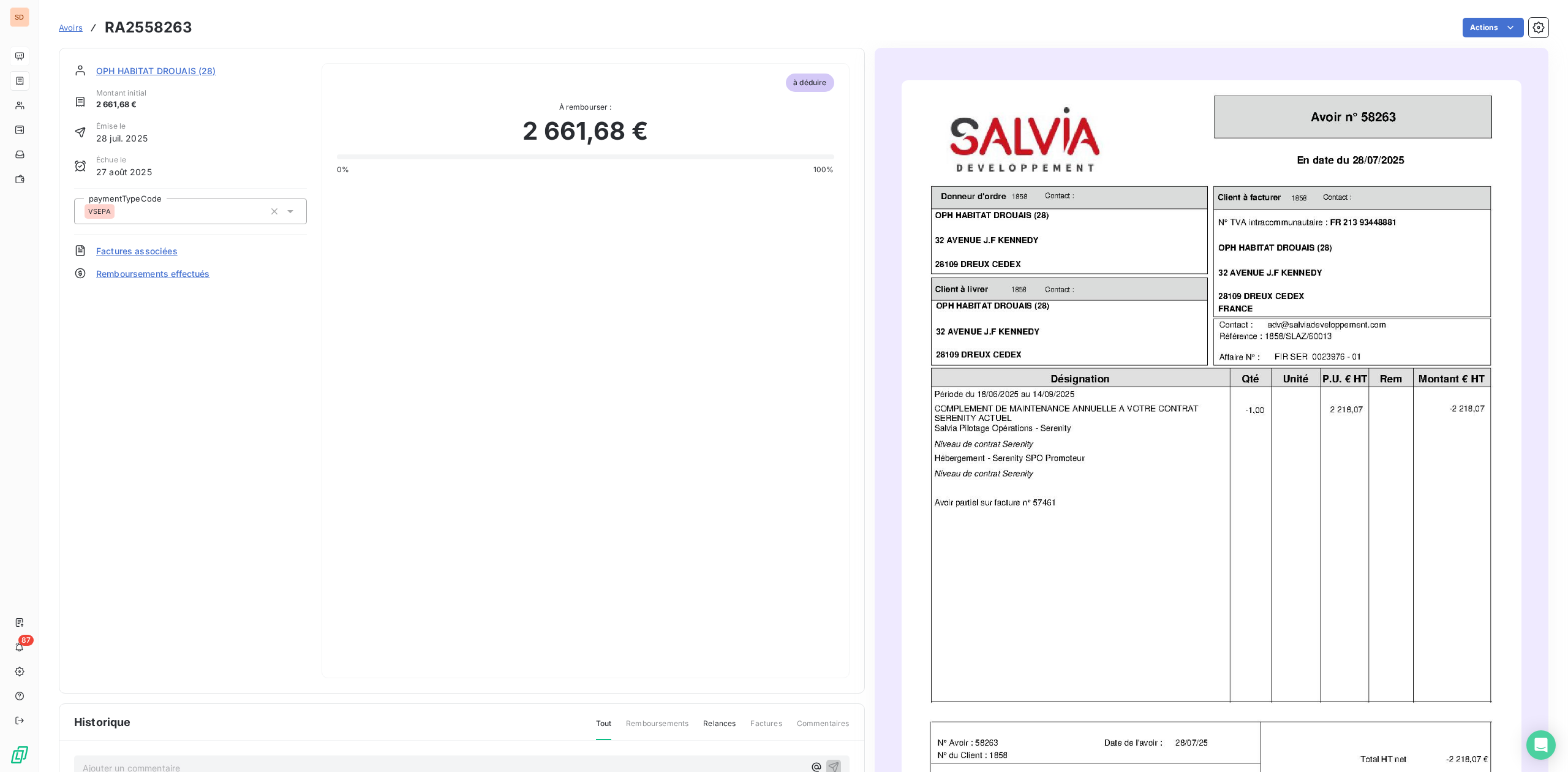
click at [131, 66] on span "OPH HABITAT DROUAIS (28)" at bounding box center [156, 70] width 120 height 12
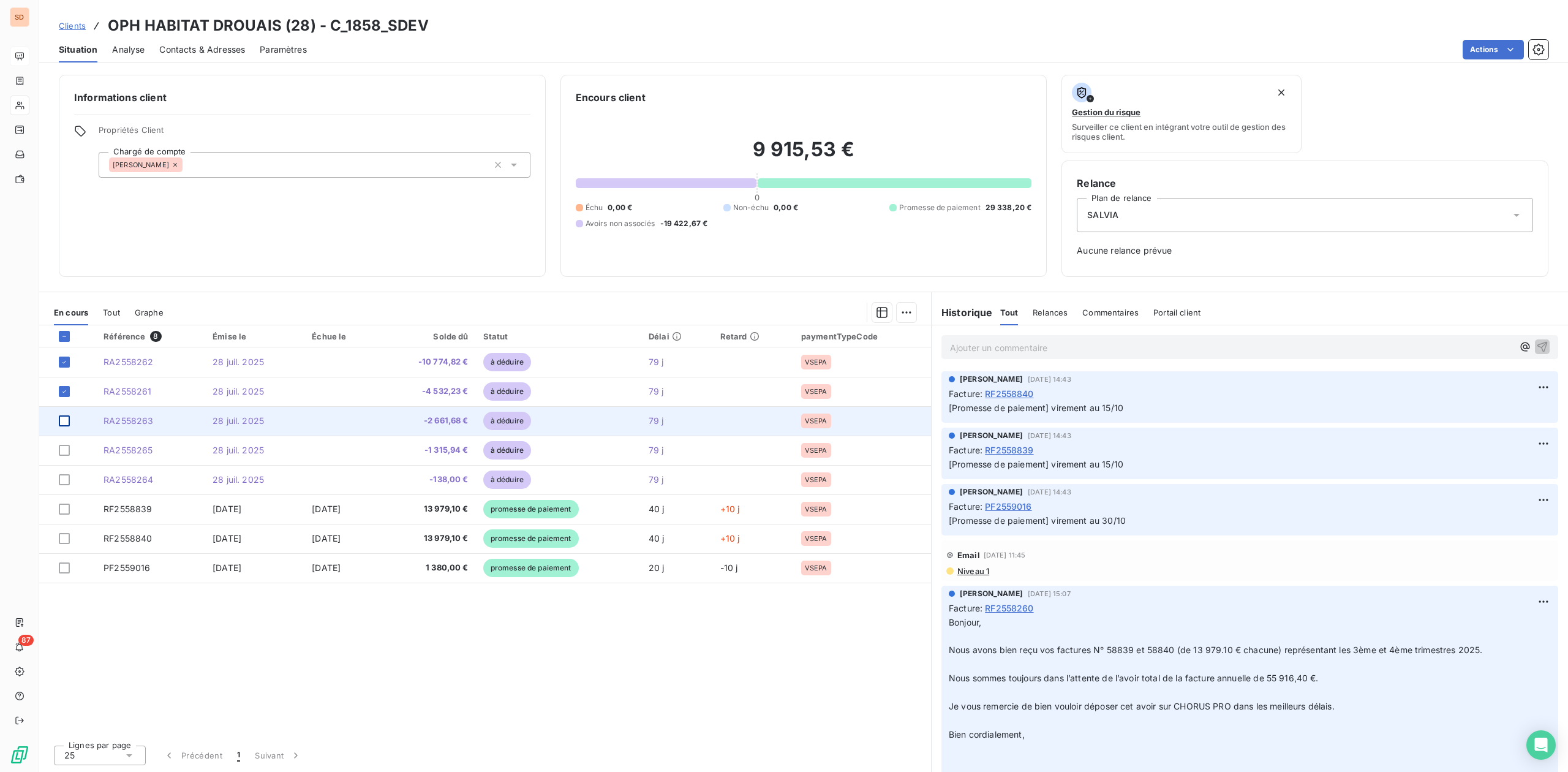
click at [64, 422] on div at bounding box center [64, 421] width 11 height 11
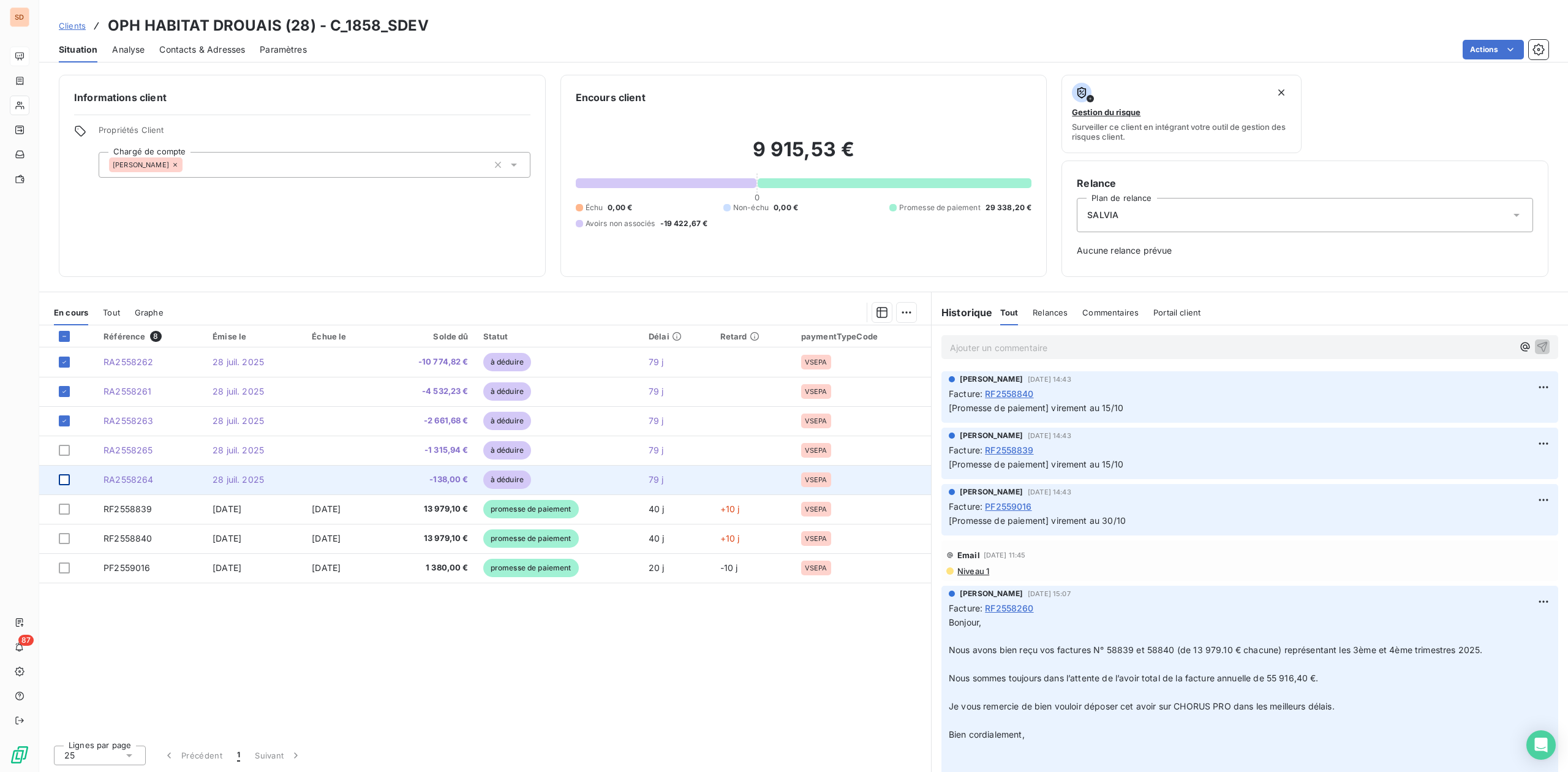
click at [66, 479] on div at bounding box center [64, 479] width 11 height 11
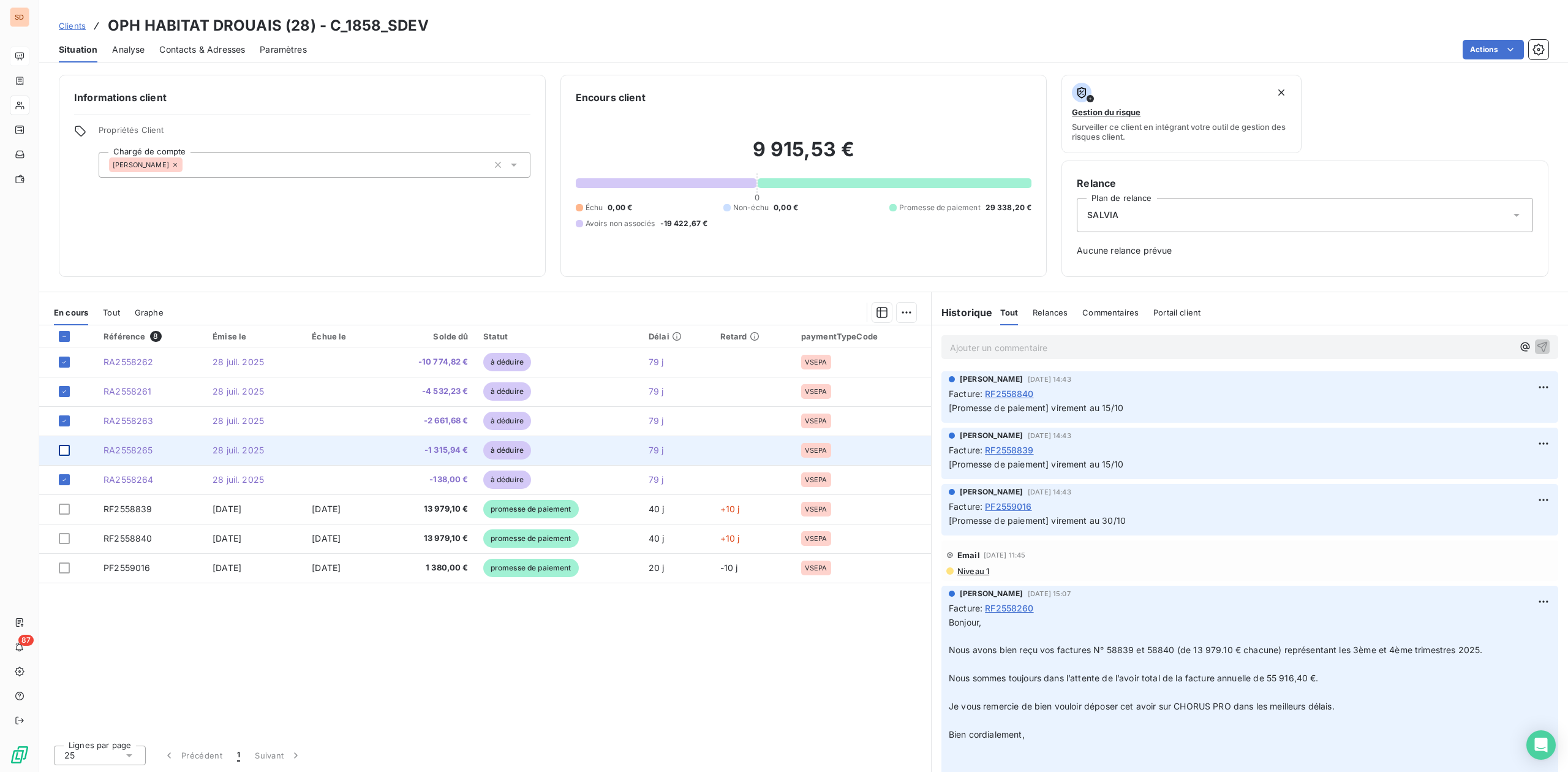
click at [66, 451] on div at bounding box center [64, 450] width 11 height 11
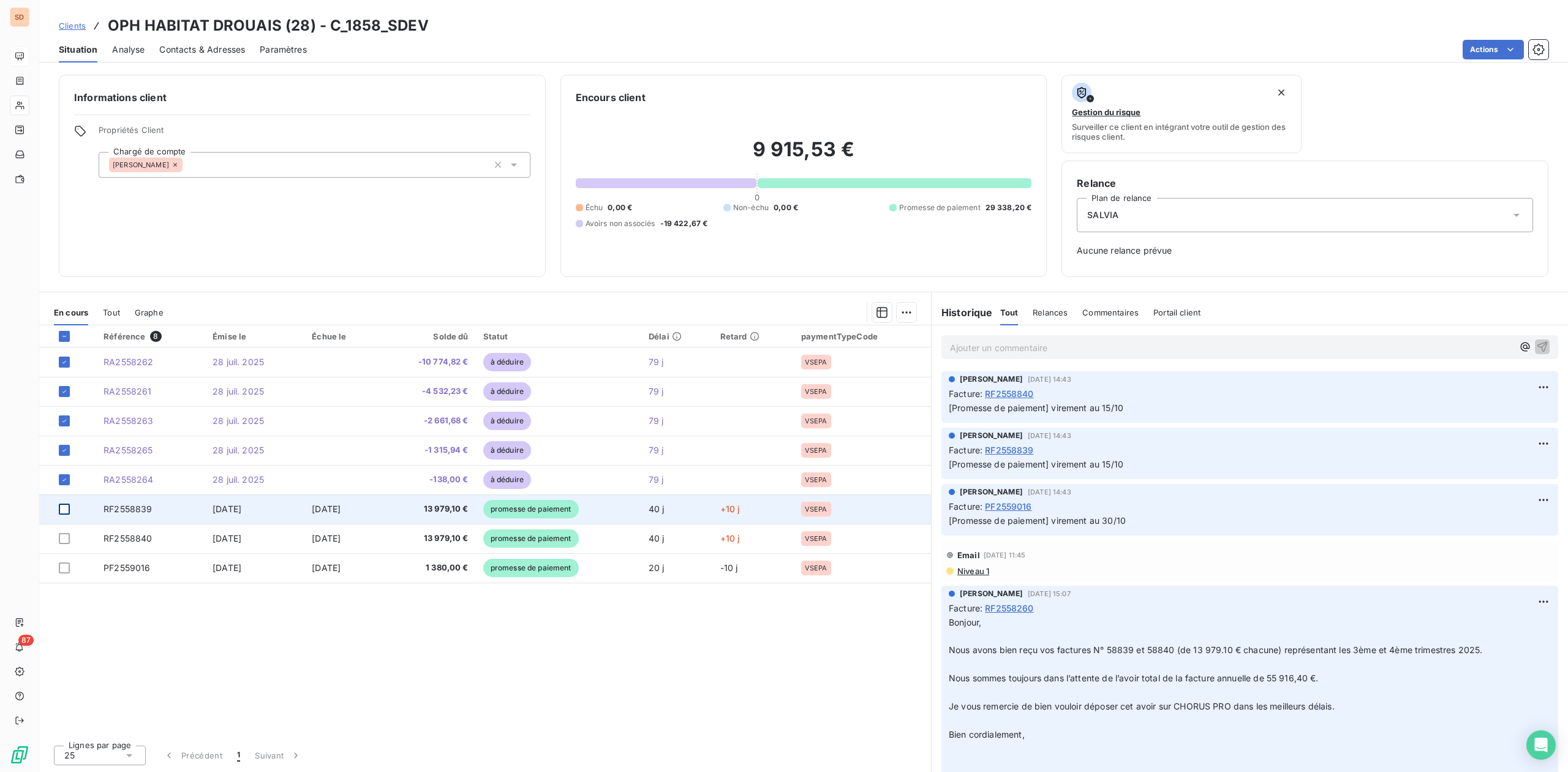
click at [62, 506] on div at bounding box center [64, 509] width 11 height 11
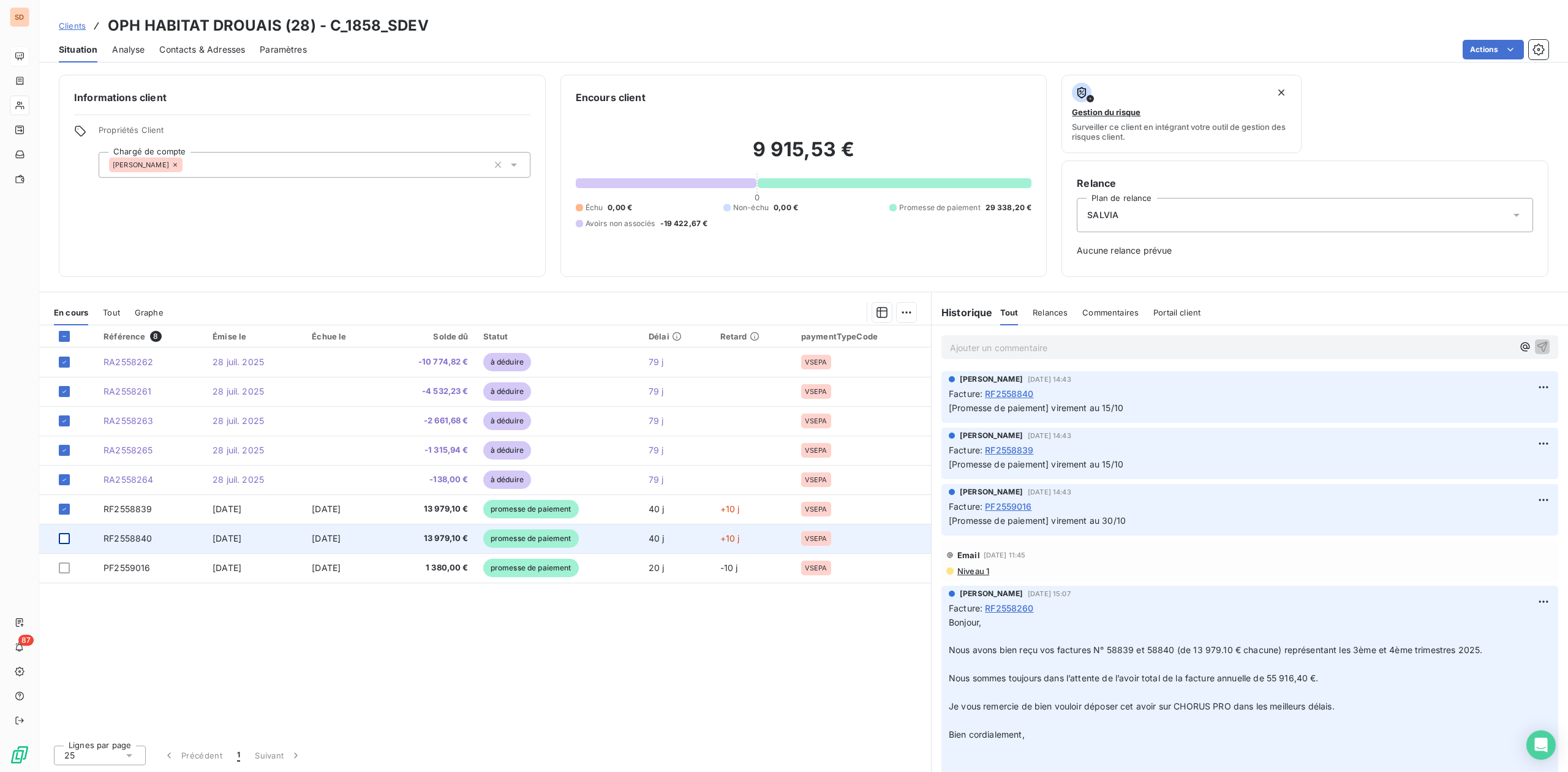
click at [65, 541] on div at bounding box center [64, 538] width 11 height 11
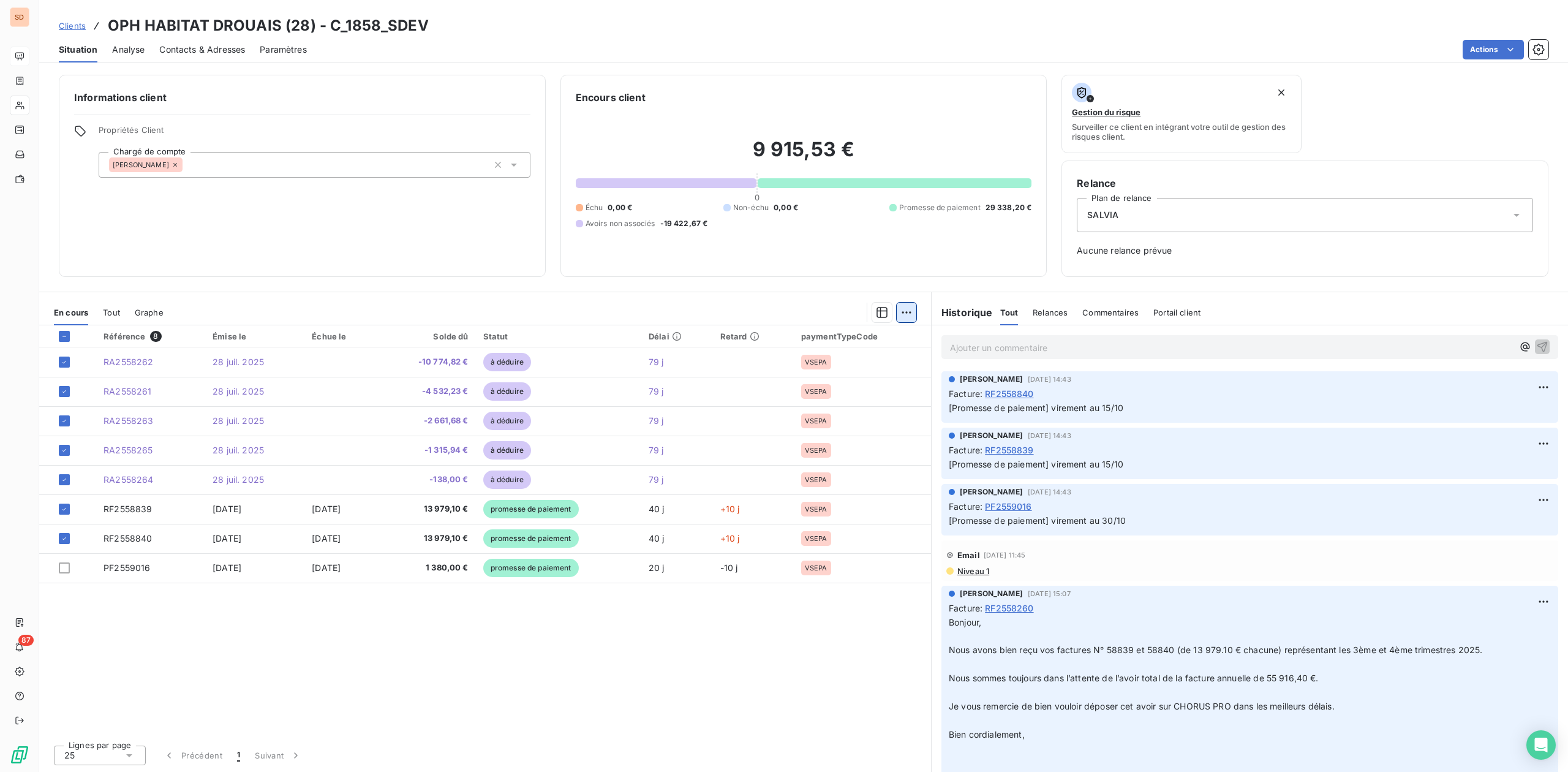
click at [904, 314] on html "SD 87 Clients OPH HABITAT DROUAIS (28) - C_1858_SDEV Situation Analyse Contacts…" at bounding box center [784, 386] width 1568 height 772
click at [731, 365] on div "Ajouter une promesse de paiement (2 factures)" at bounding box center [799, 362] width 222 height 20
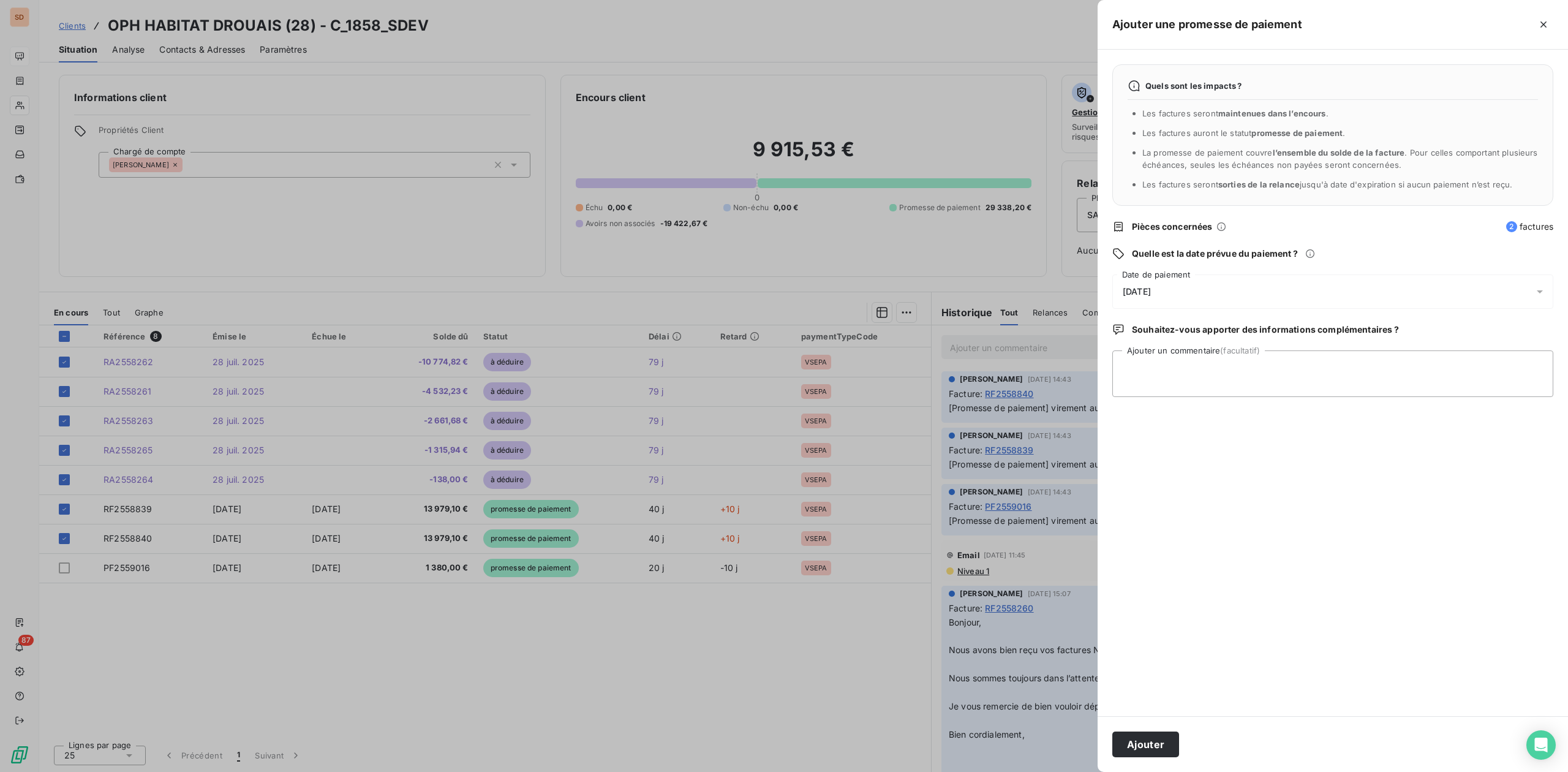
click at [1150, 291] on span "[DATE]" at bounding box center [1137, 291] width 28 height 10
click at [1222, 464] on button "23" at bounding box center [1221, 467] width 24 height 24
click at [1375, 366] on textarea "Ajouter un commentaire (facultatif)" at bounding box center [1333, 374] width 441 height 47
paste textarea "15 octobre 2025 BORDVI BORDEREAU DE FACTURES 0002 SALVIA DEVELOPPEMENT N° : 023…"
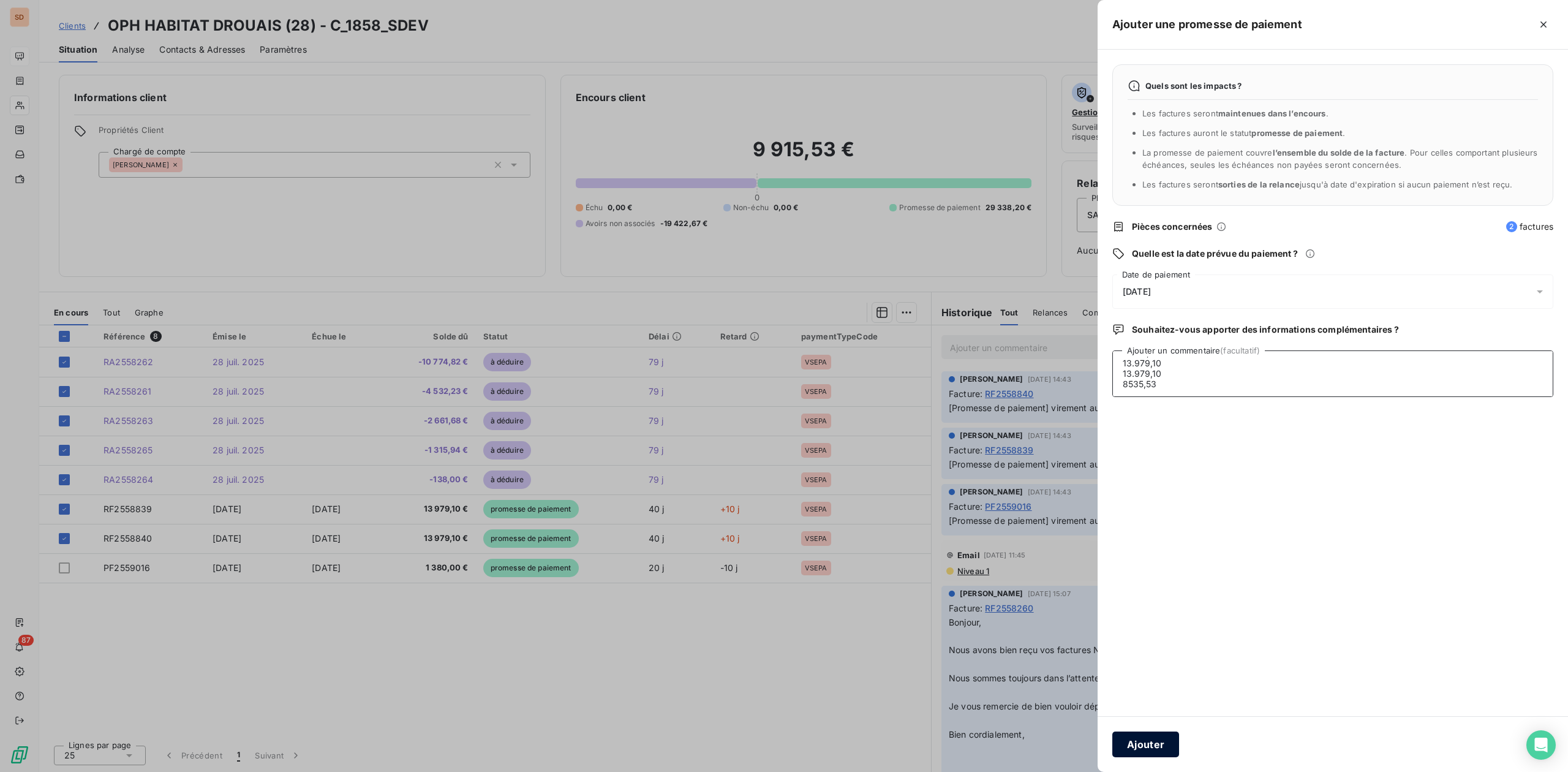
type textarea "15 octobre 2025 BORDVI BORDEREAU DE FACTURES 0002 SALVIA DEVELOPPEMENT N° : 023…"
click at [1139, 748] on button "Ajouter" at bounding box center [1146, 744] width 67 height 26
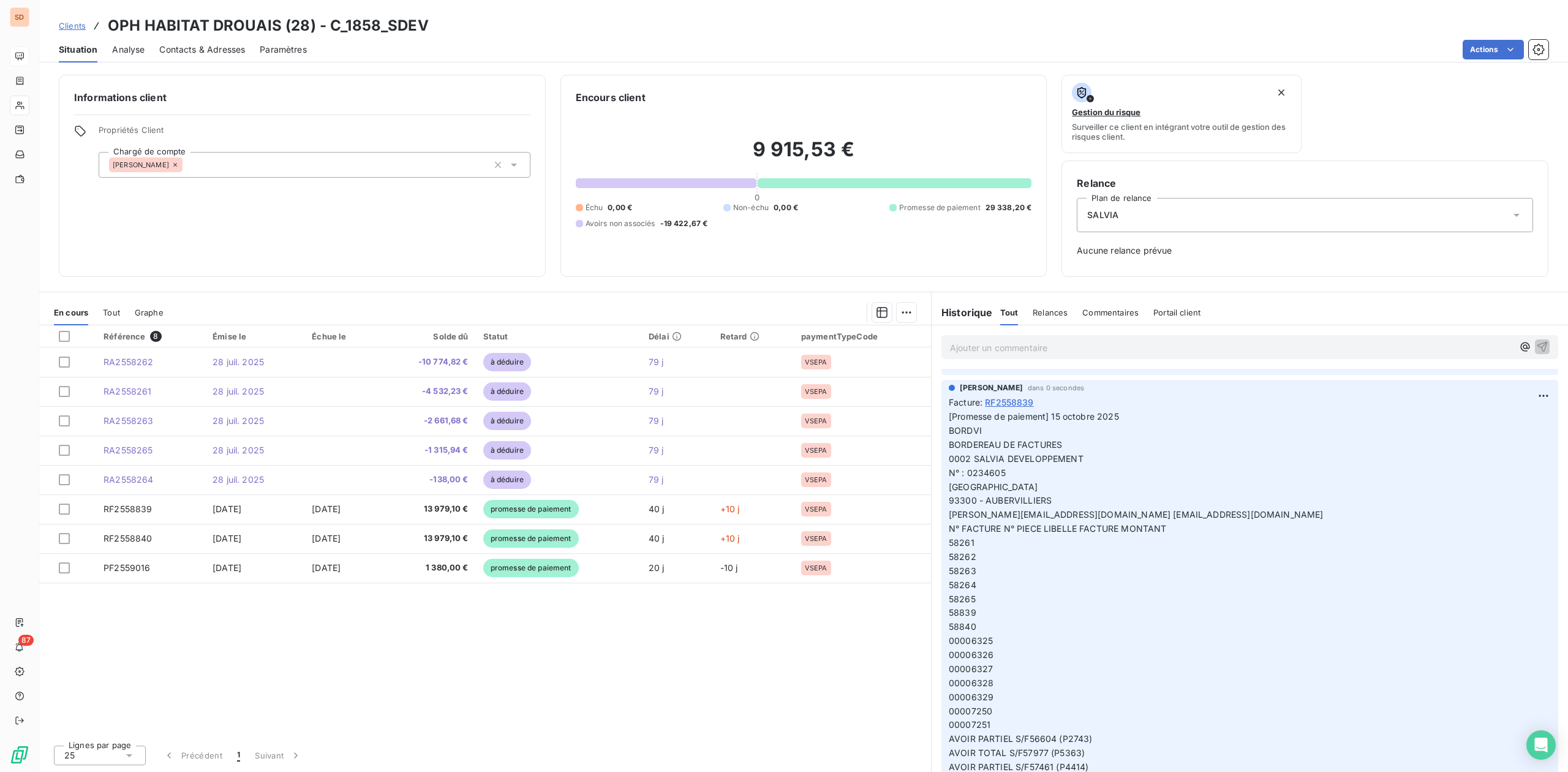
scroll to position [571, 0]
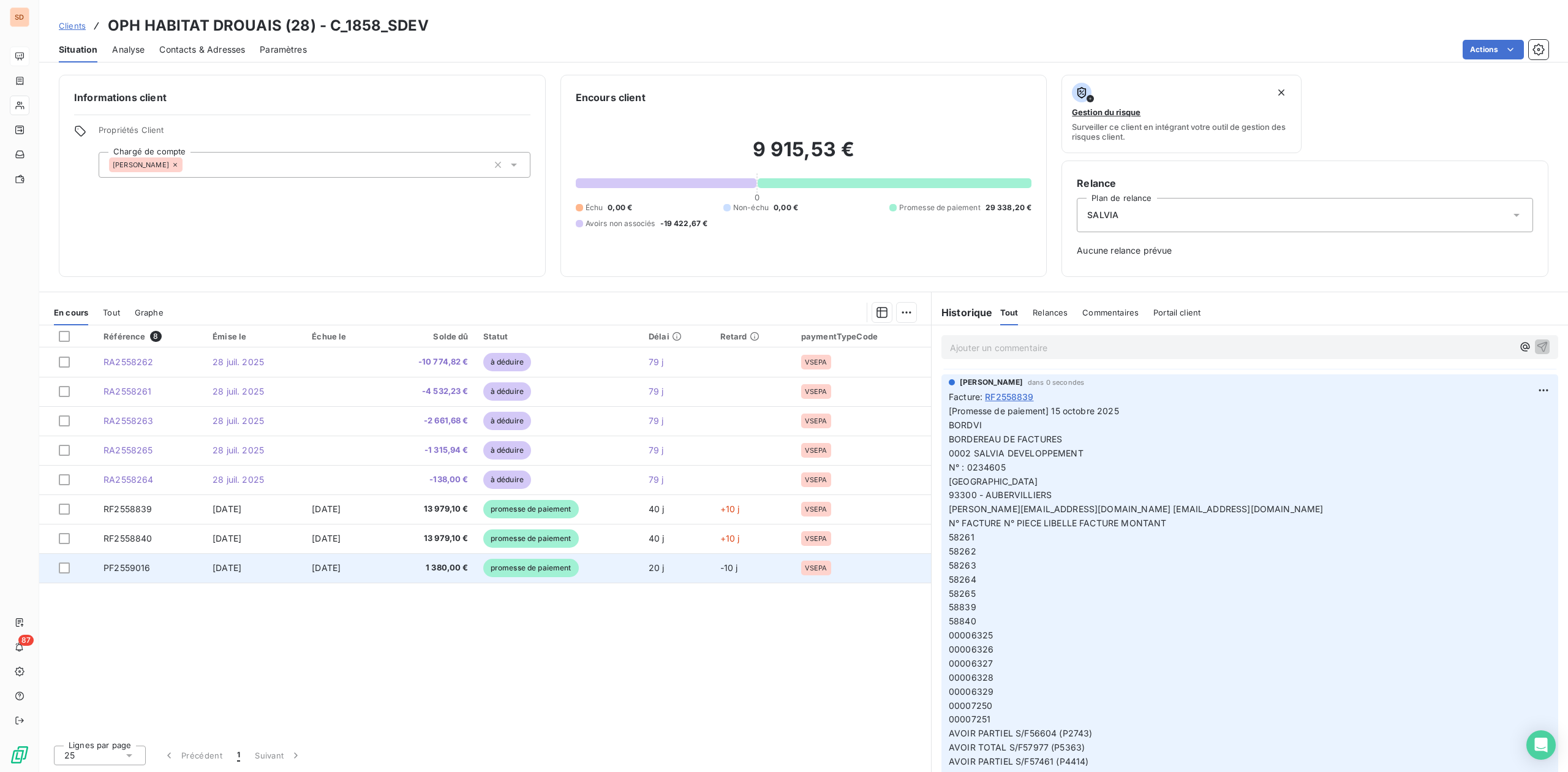
click at [149, 571] on td "PF2559016" at bounding box center [150, 567] width 109 height 29
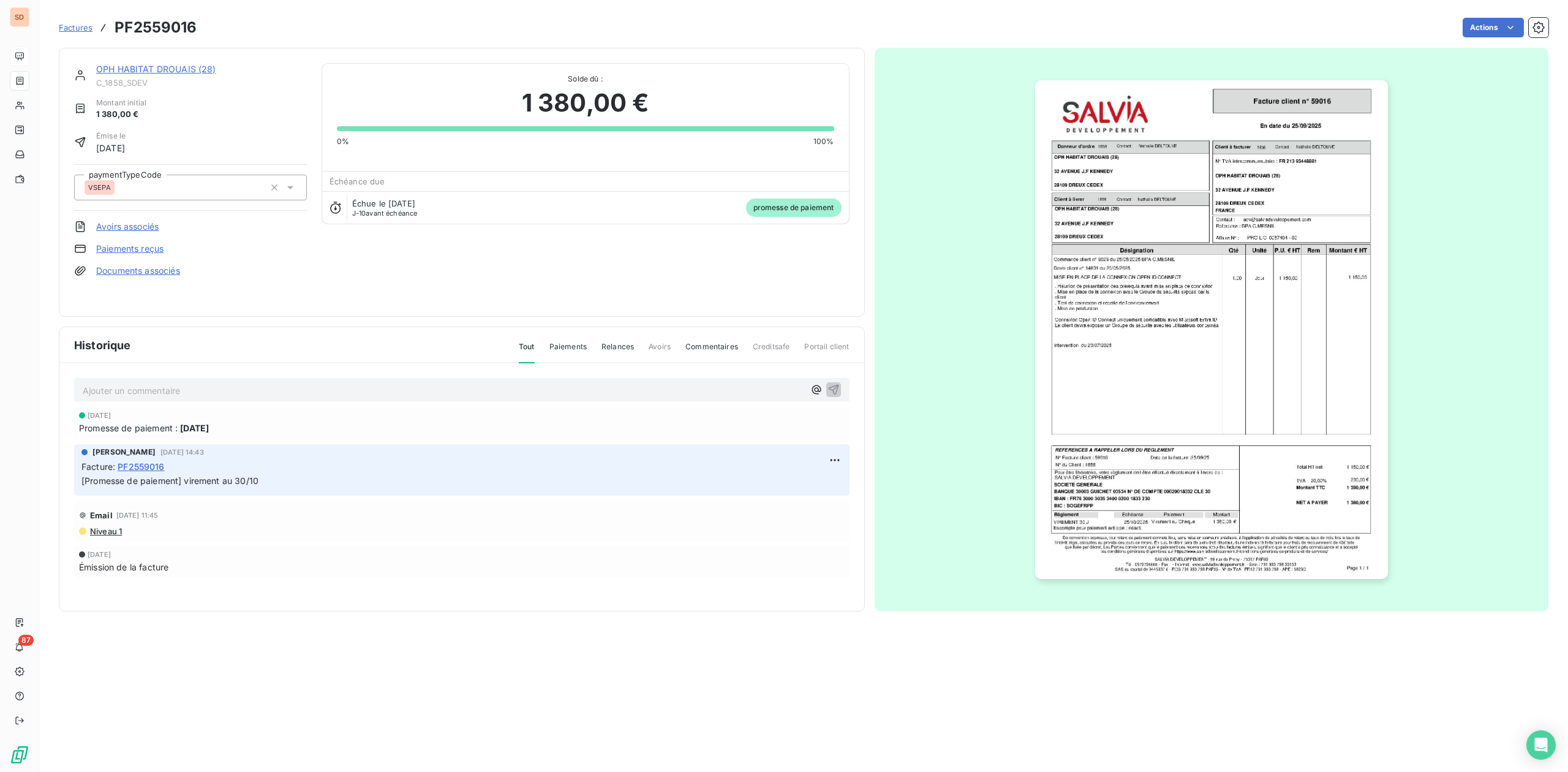
click at [133, 71] on link "OPH HABITAT DROUAIS (28)" at bounding box center [156, 69] width 120 height 11
